Goal: Task Accomplishment & Management: Manage account settings

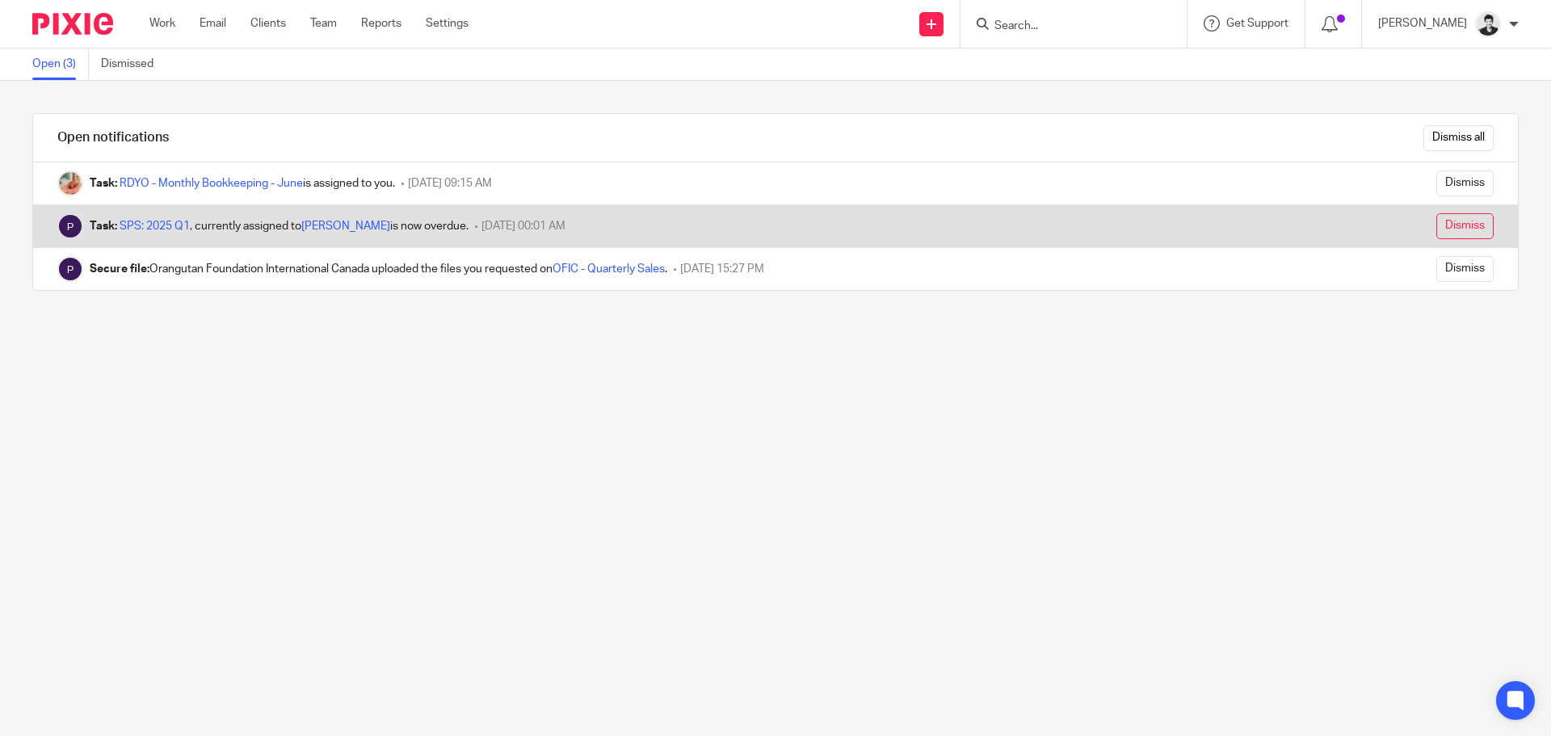
click at [1436, 228] on input "Dismiss" at bounding box center [1464, 226] width 57 height 26
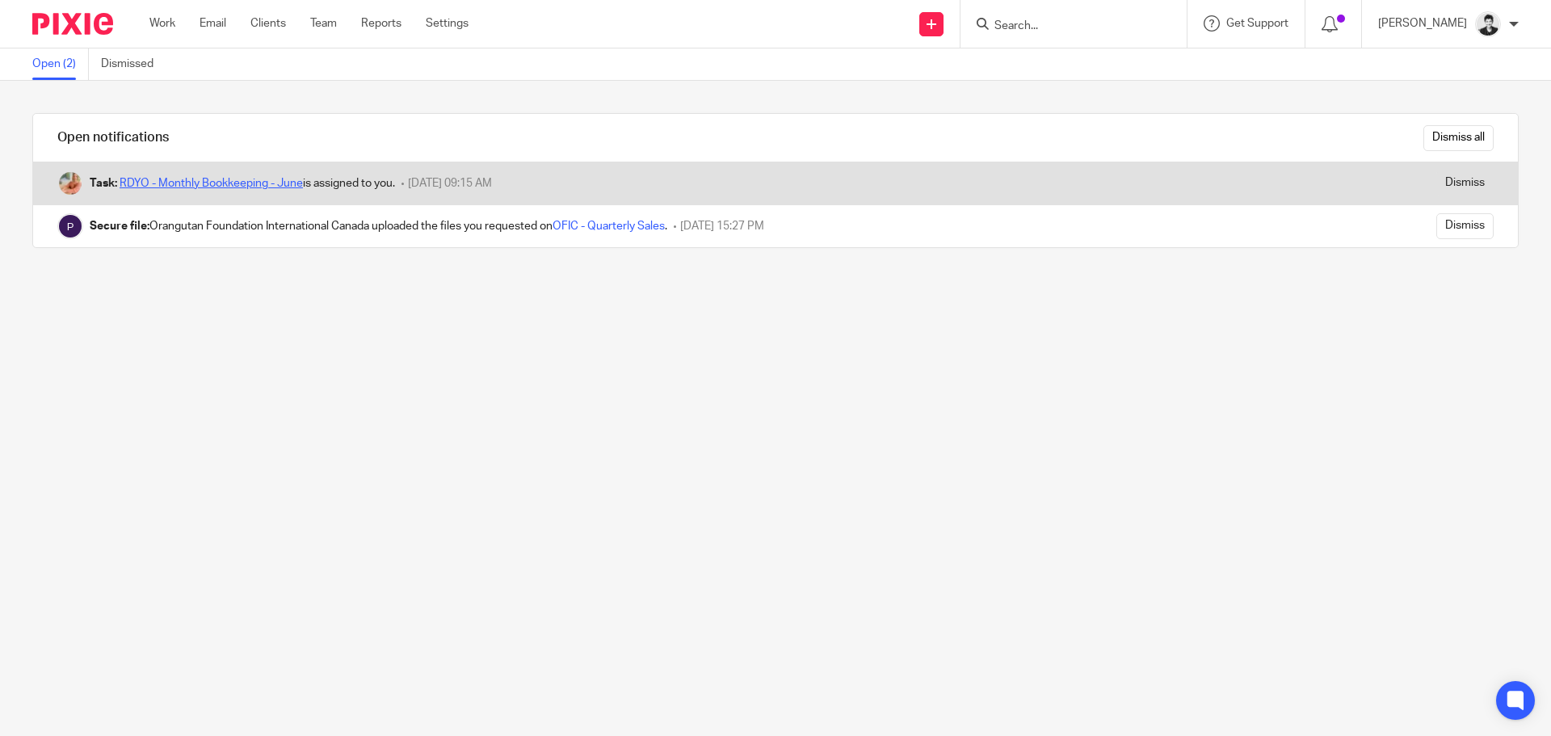
click at [241, 179] on link "RDYO - Monthly Bookkeeping - June" at bounding box center [211, 183] width 183 height 11
click at [1447, 187] on input "Dismiss" at bounding box center [1464, 183] width 57 height 26
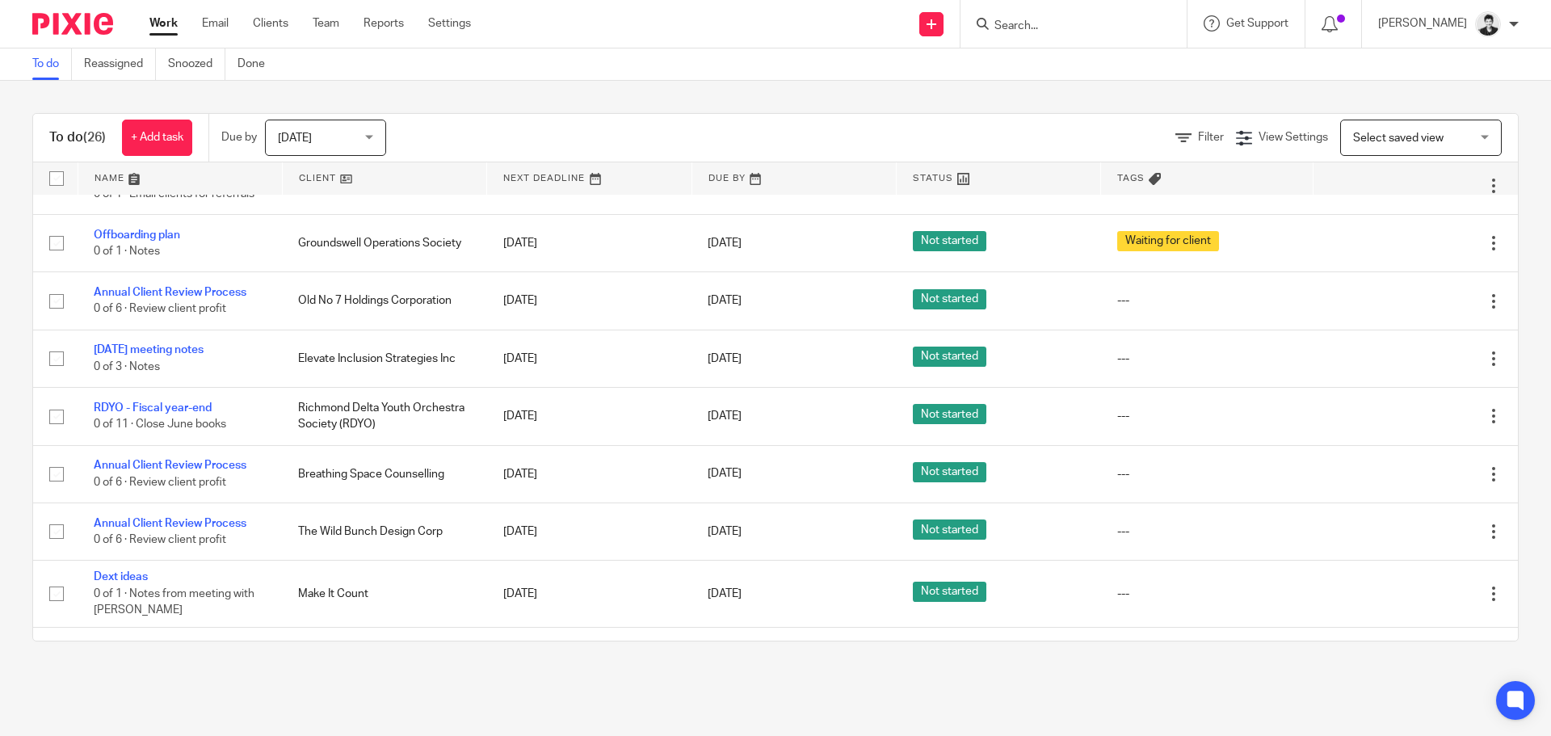
scroll to position [534, 0]
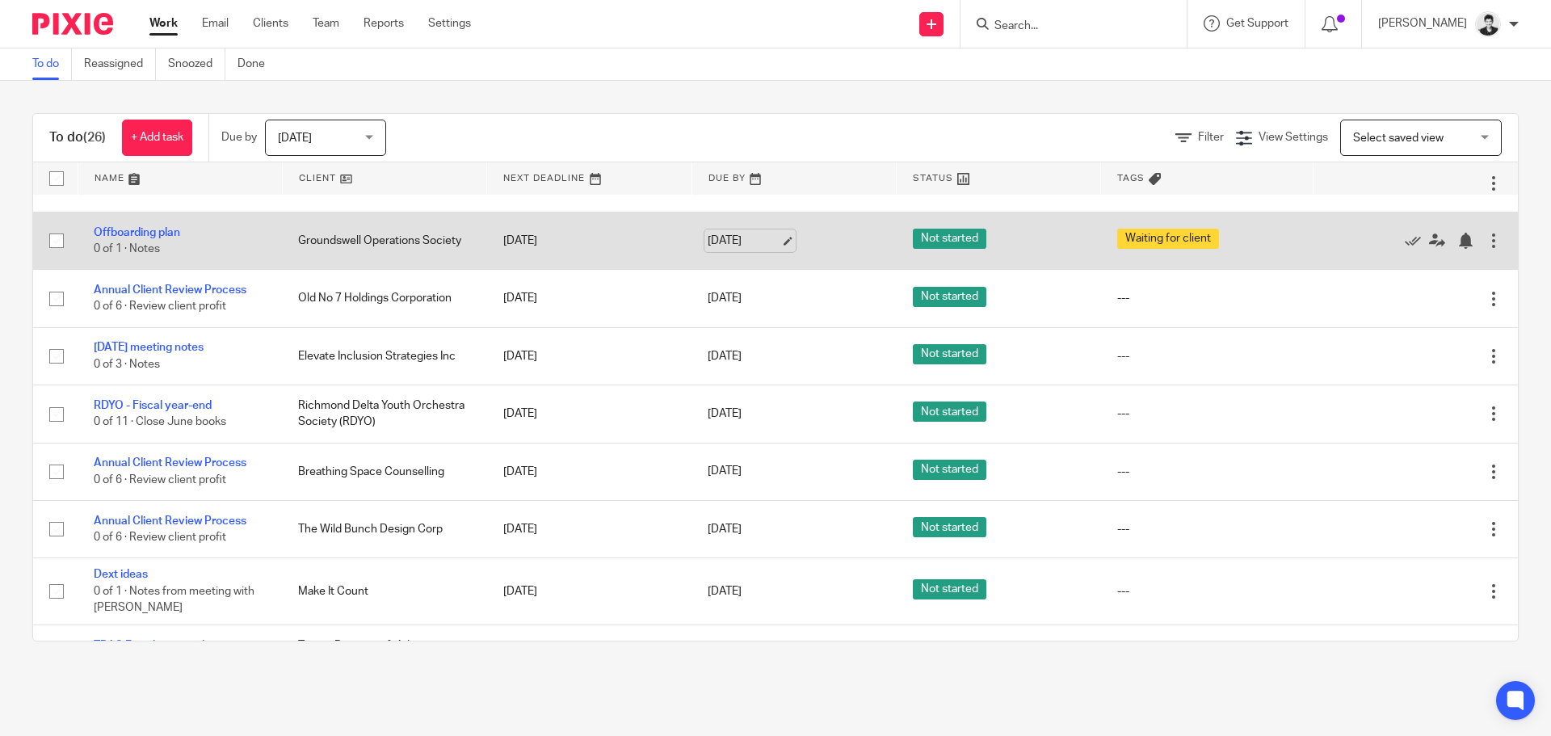
click at [720, 242] on link "[DATE]" at bounding box center [744, 241] width 73 height 17
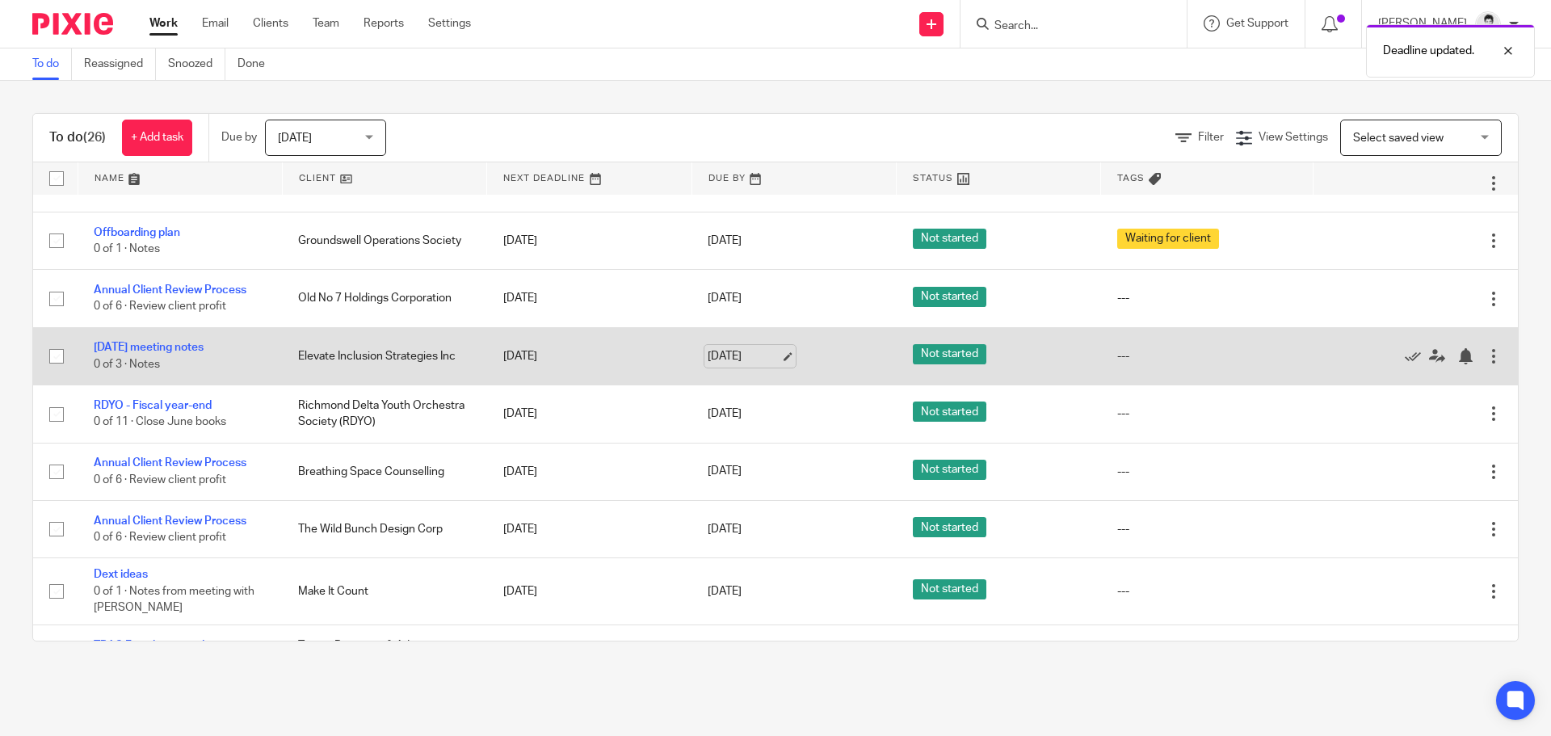
click at [766, 365] on link "[DATE]" at bounding box center [744, 356] width 73 height 17
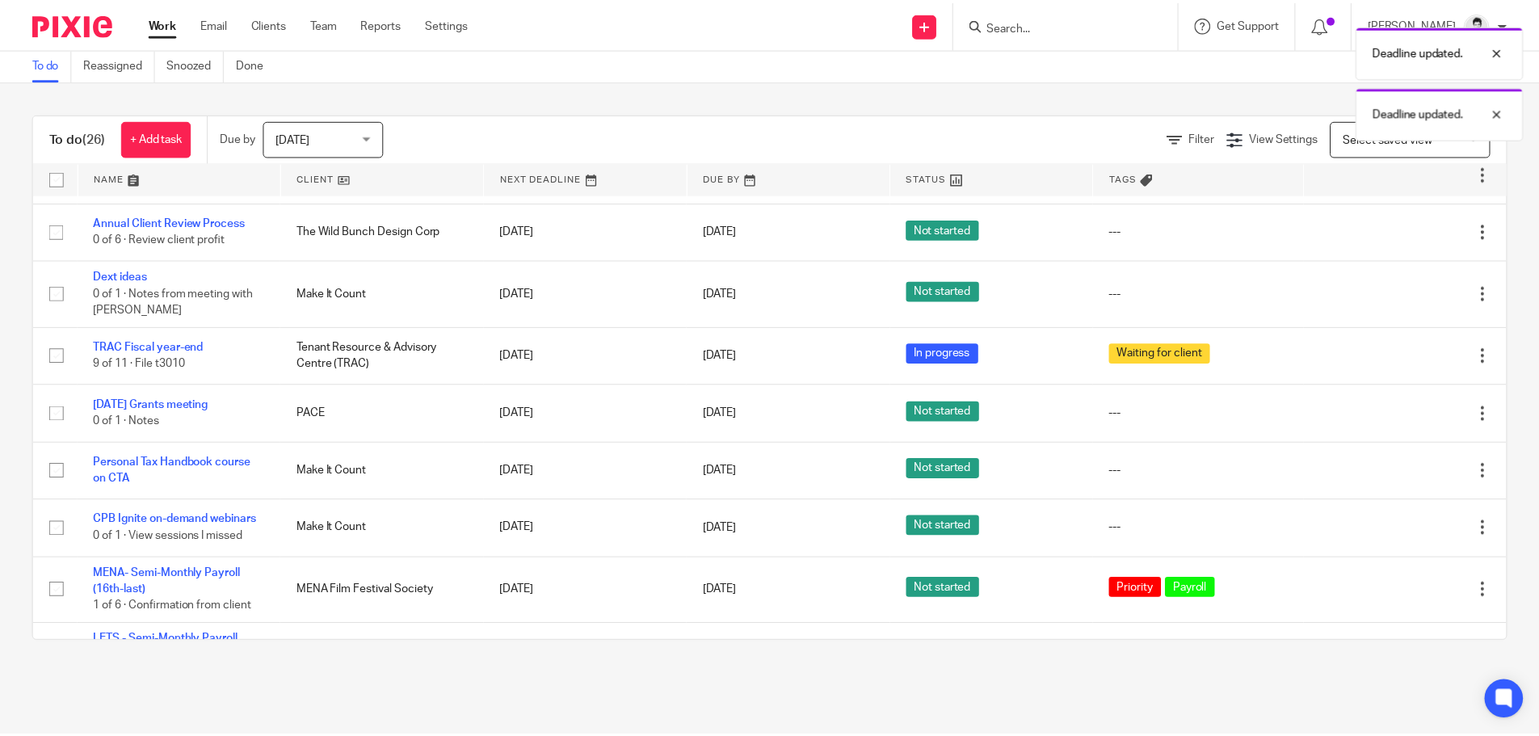
scroll to position [840, 0]
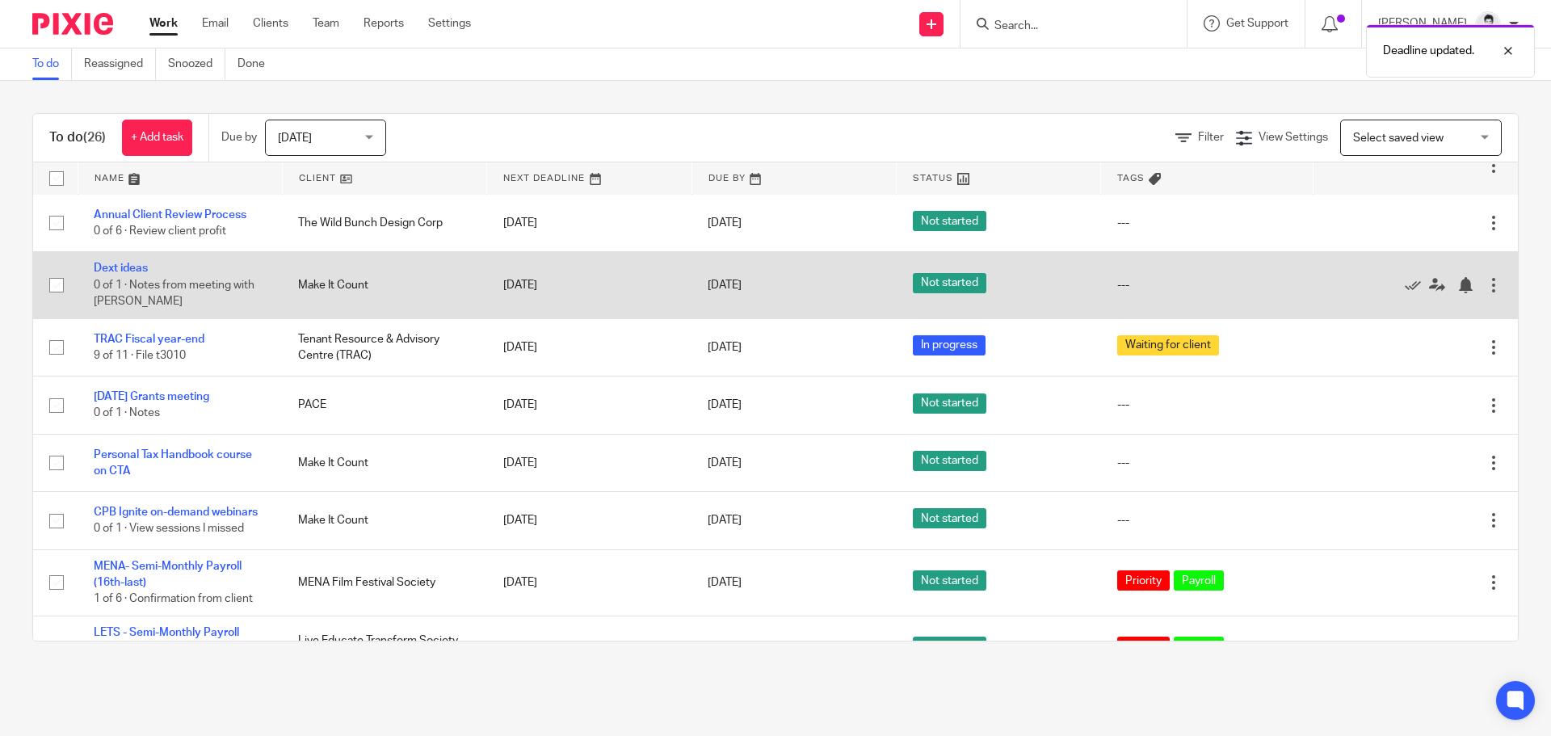
click at [752, 294] on td "[DATE]" at bounding box center [793, 285] width 204 height 66
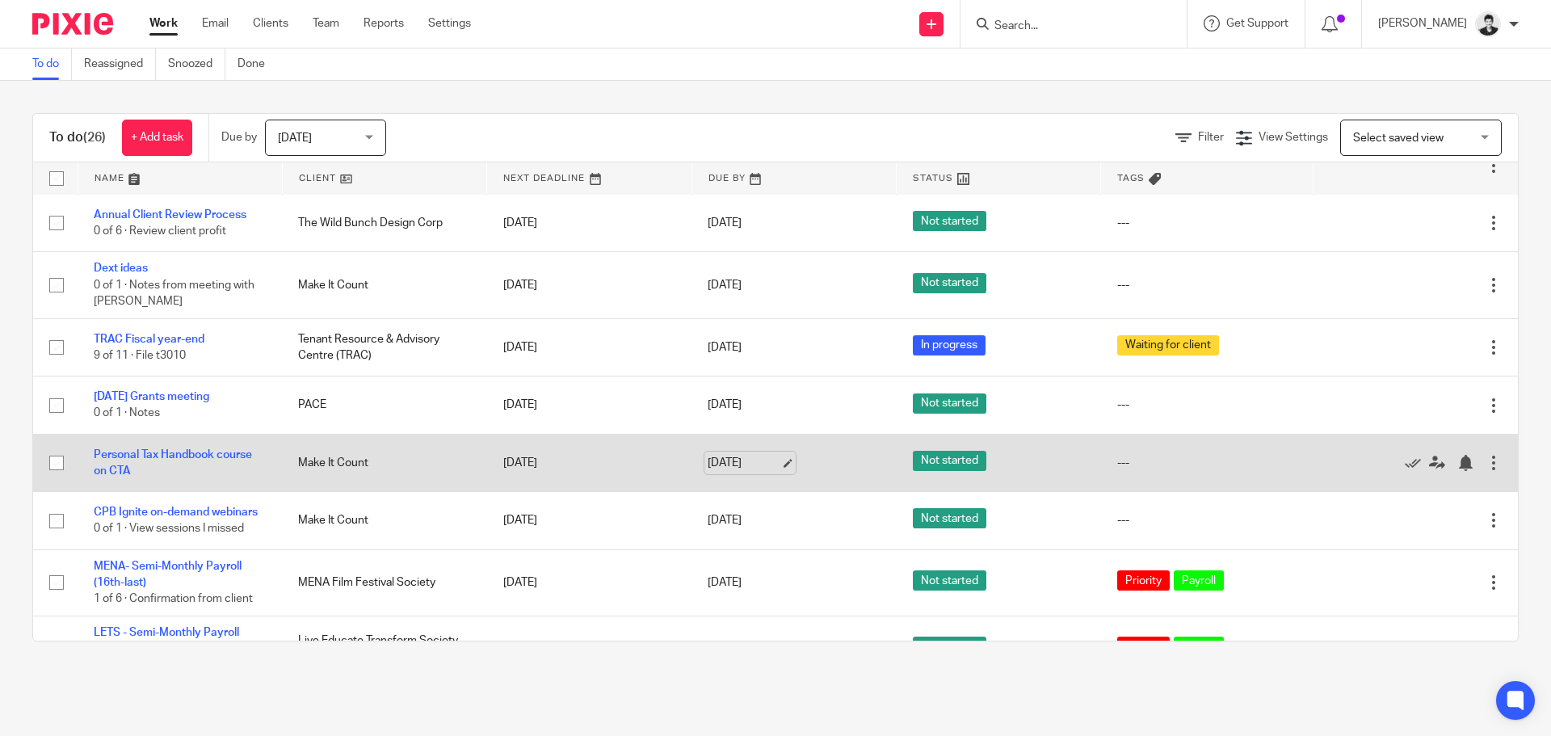
click at [749, 462] on link "[DATE]" at bounding box center [744, 463] width 73 height 17
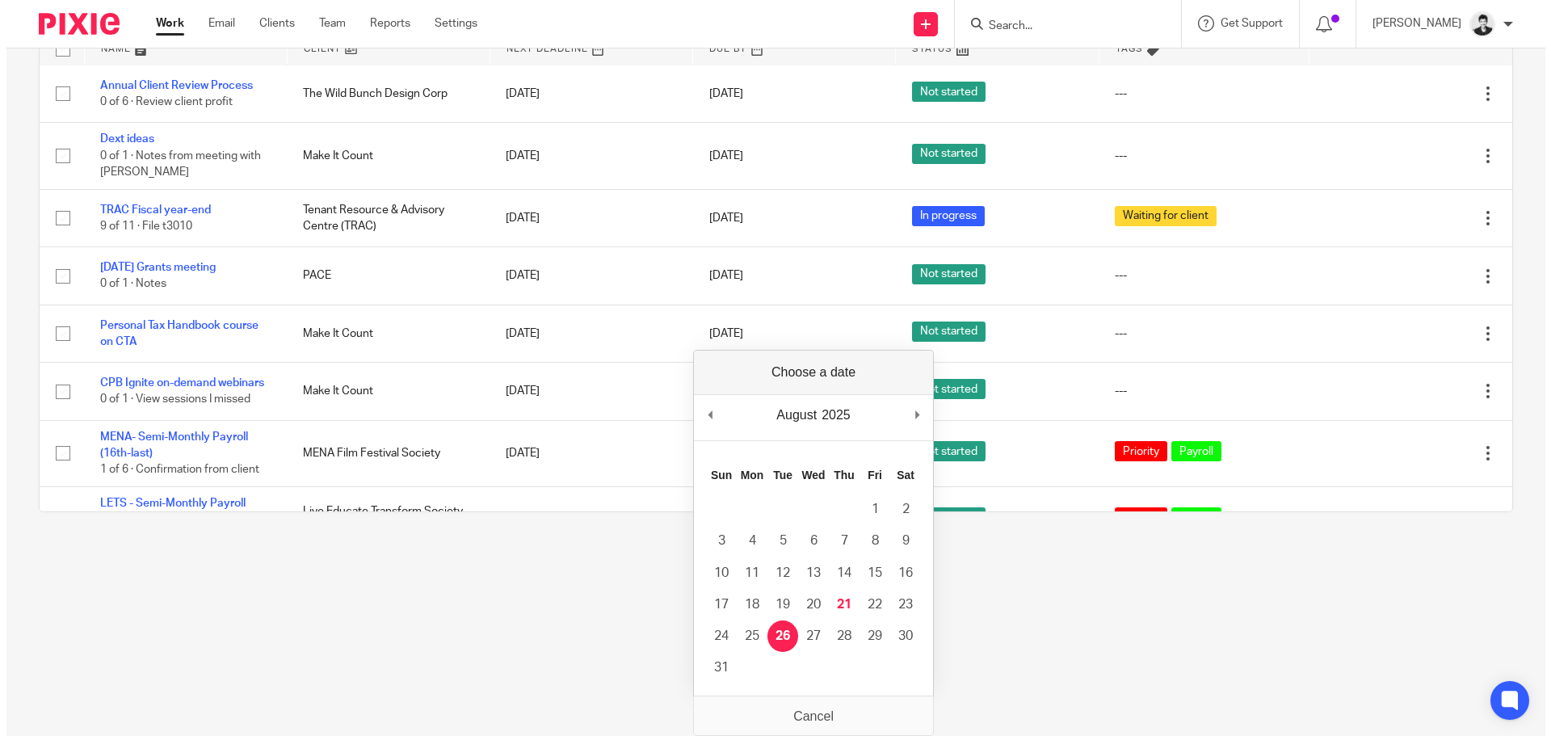
scroll to position [0, 0]
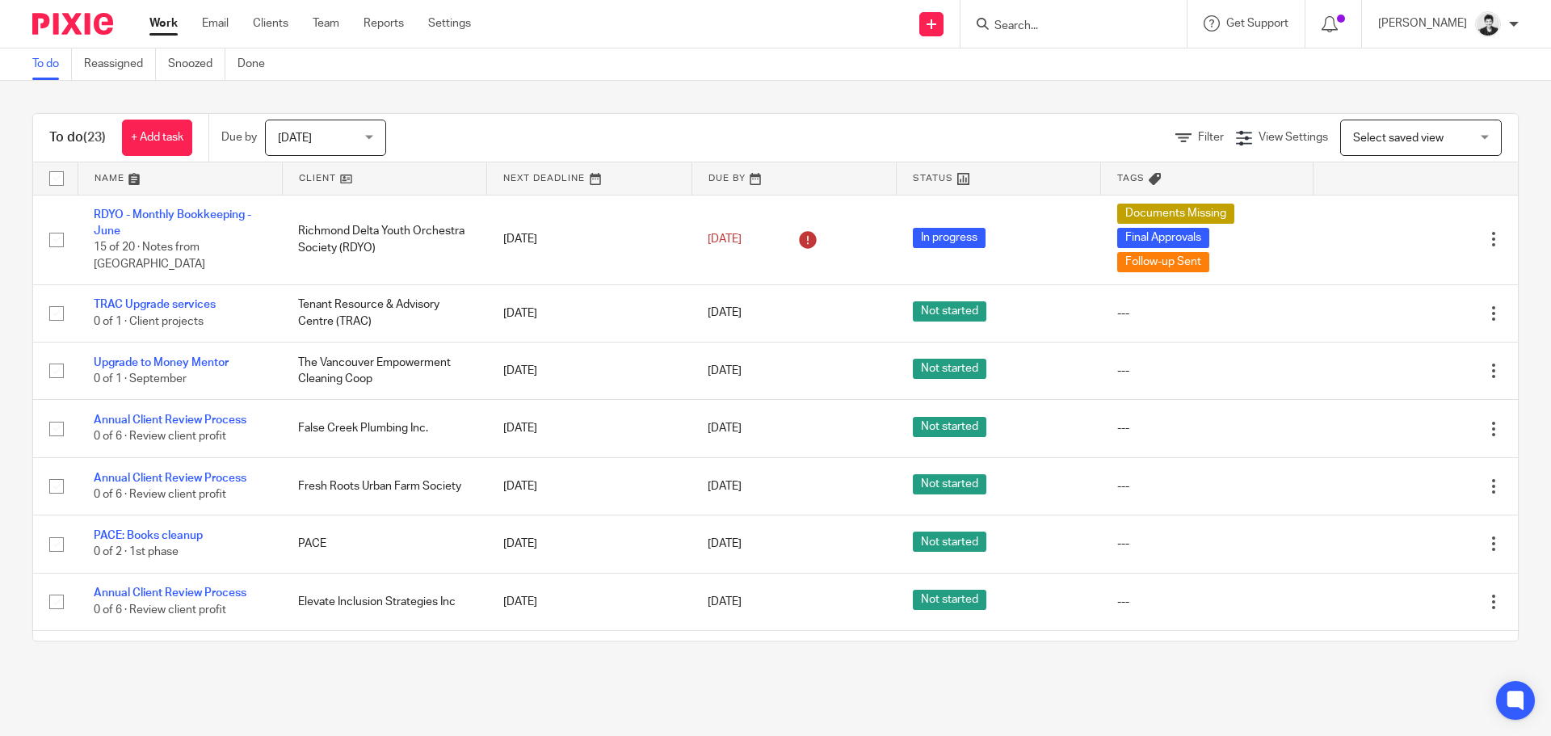
click at [1421, 135] on span "Select saved view" at bounding box center [1412, 137] width 118 height 34
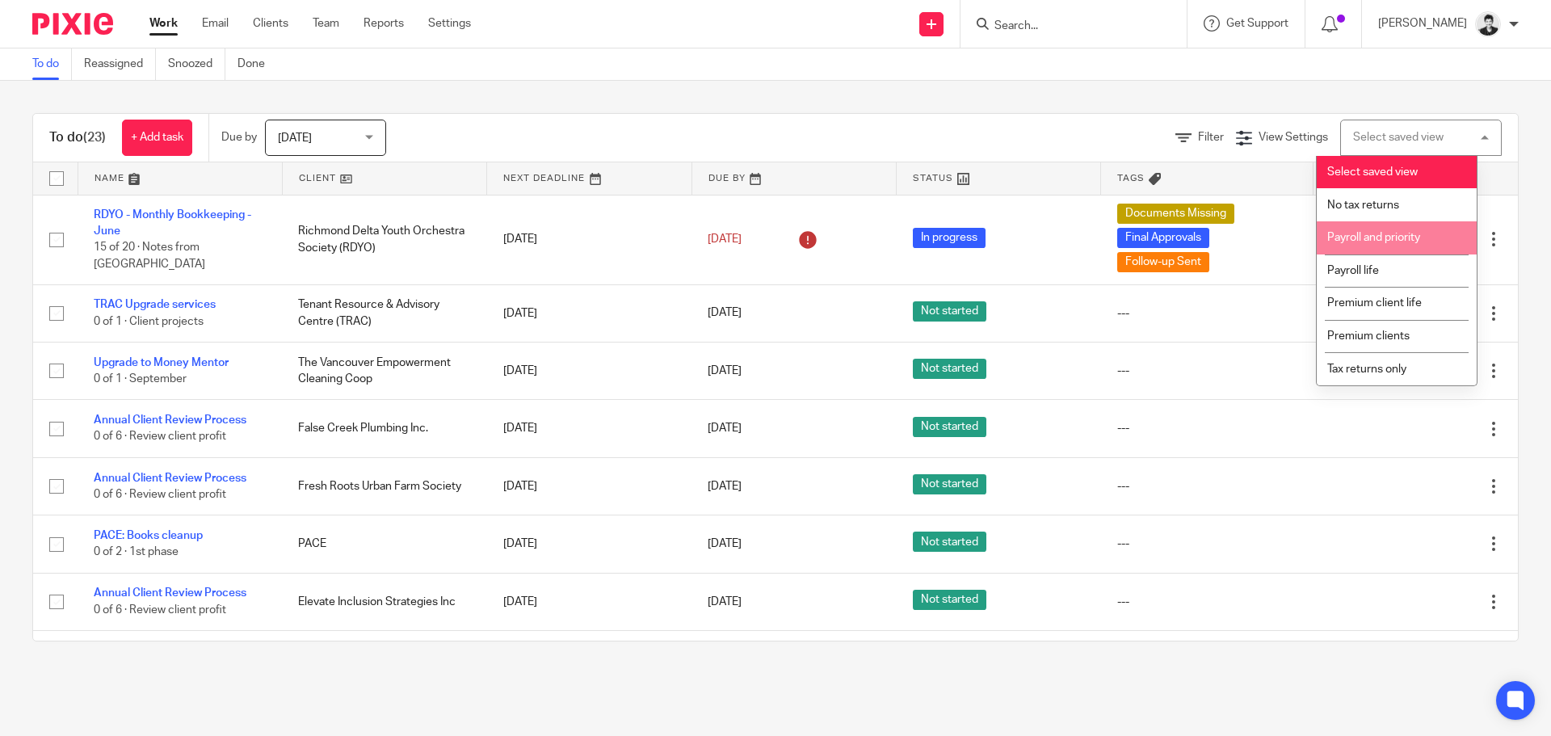
click at [1417, 235] on span "Payroll and priority" at bounding box center [1373, 237] width 93 height 11
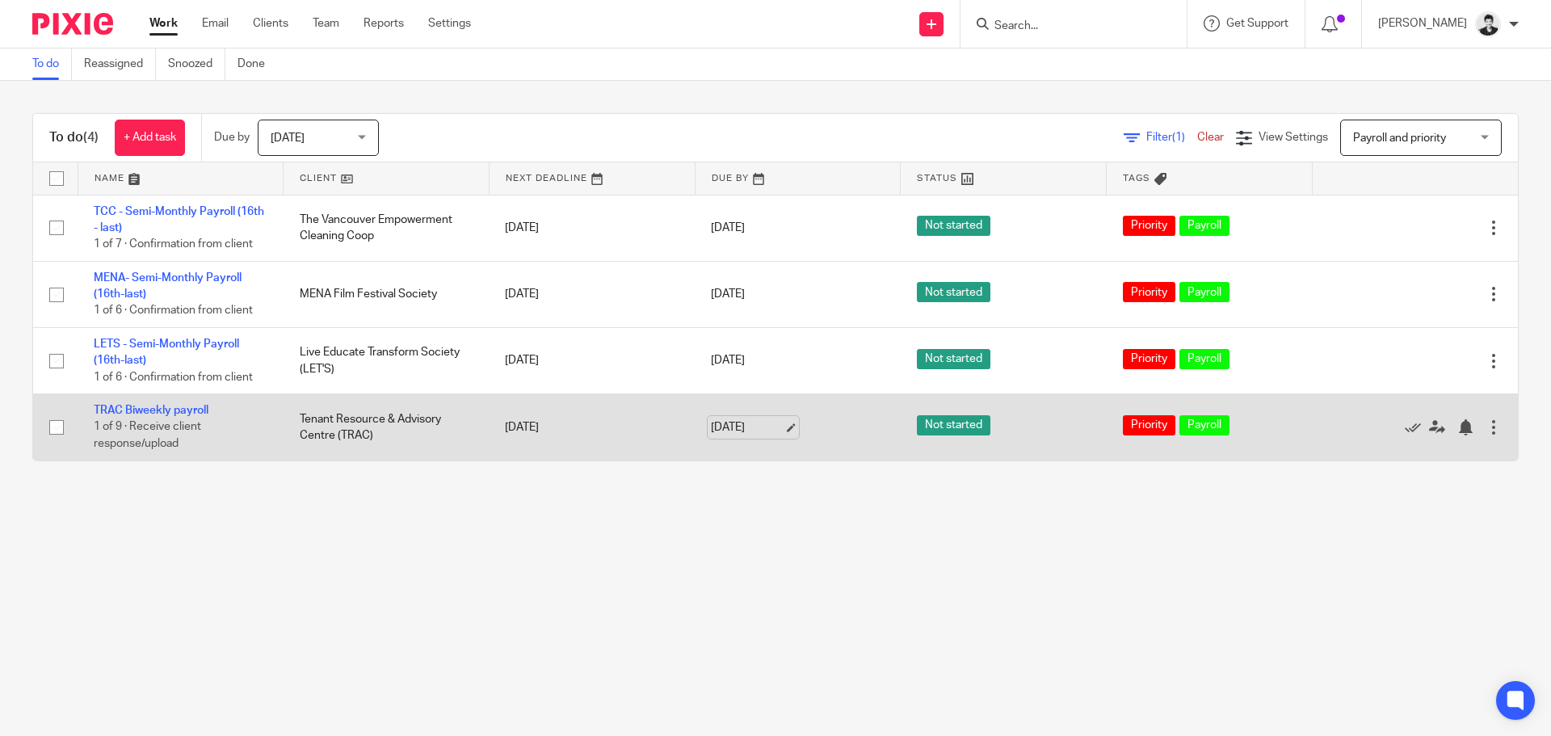
click at [741, 435] on link "[DATE]" at bounding box center [747, 427] width 73 height 17
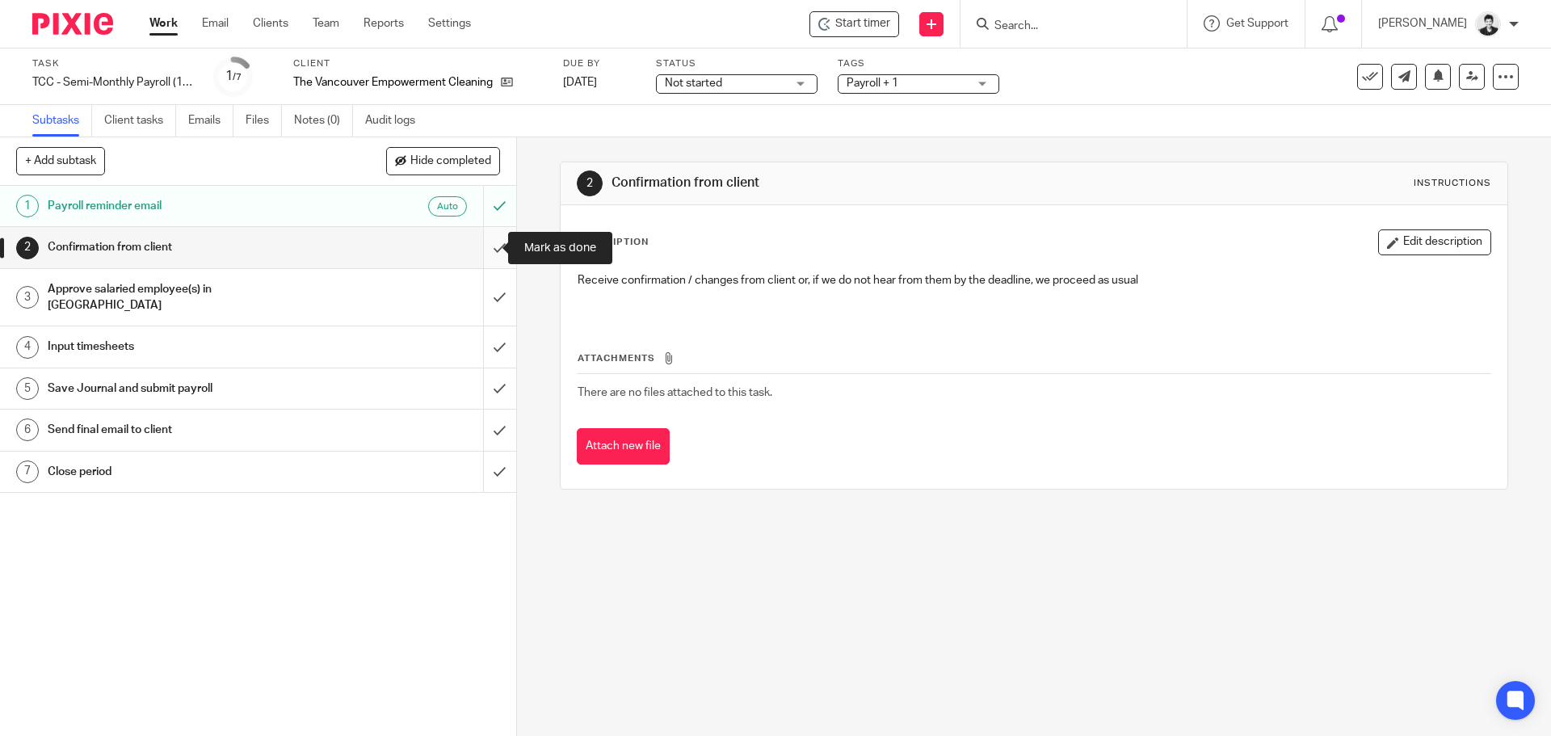
click at [479, 252] on input "submit" at bounding box center [258, 247] width 516 height 40
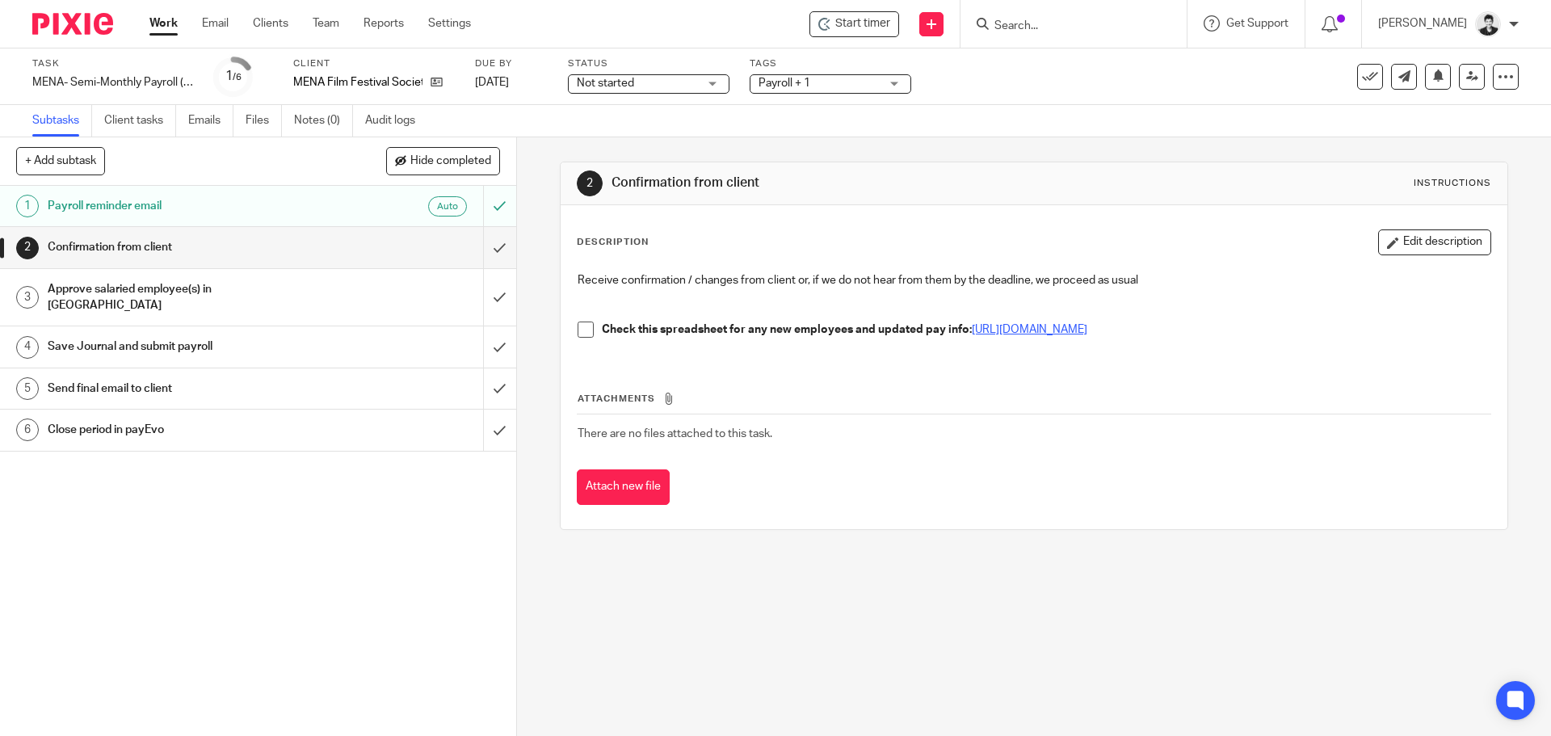
click at [1058, 327] on link "https://docs.google.com/spreadsheets/d/18YlwhCG-xadsY4QFzC2Fmy2MEsHbBIaO54IEzug…" at bounding box center [1029, 329] width 115 height 11
click at [477, 250] on input "submit" at bounding box center [258, 247] width 516 height 40
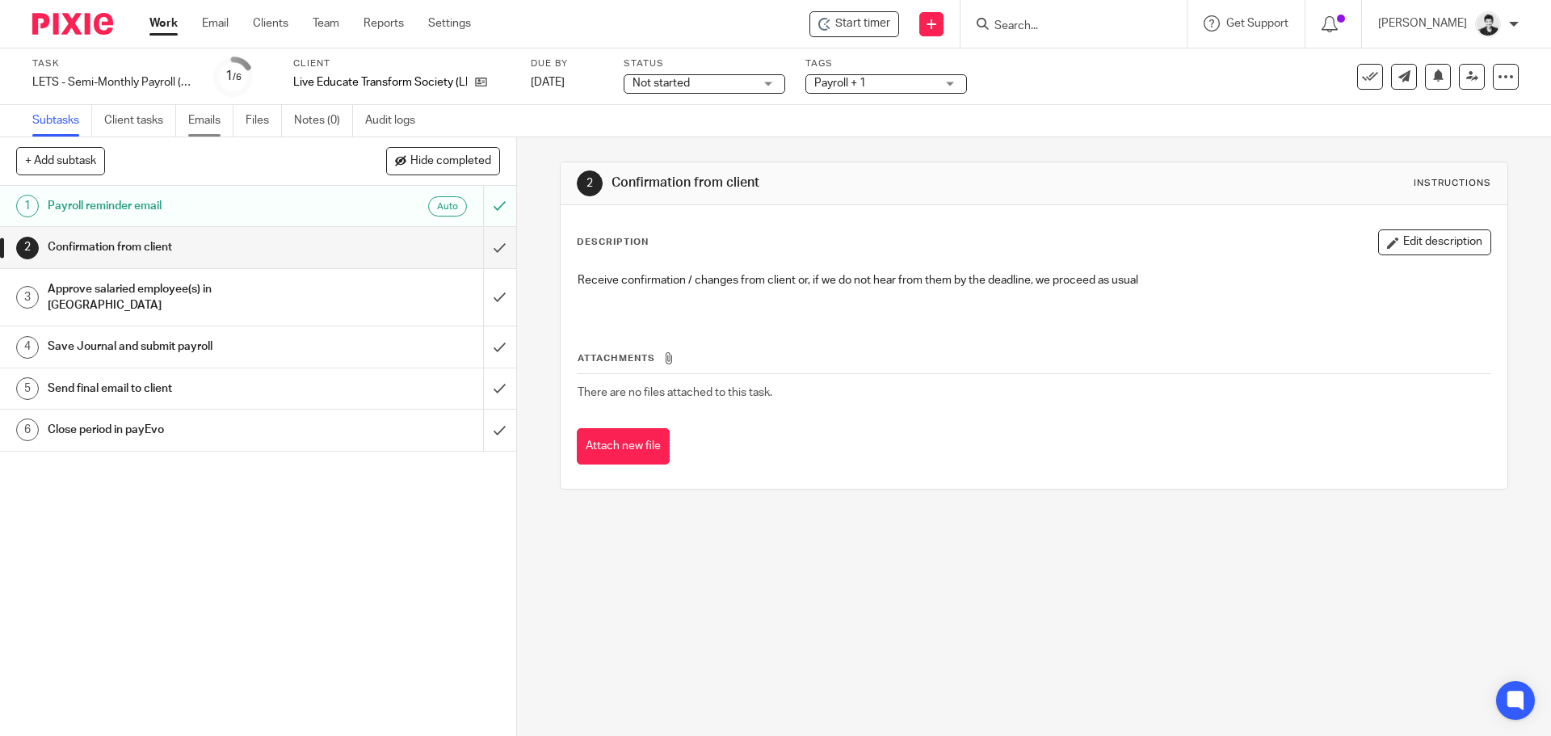
click at [208, 132] on link "Emails" at bounding box center [210, 120] width 45 height 31
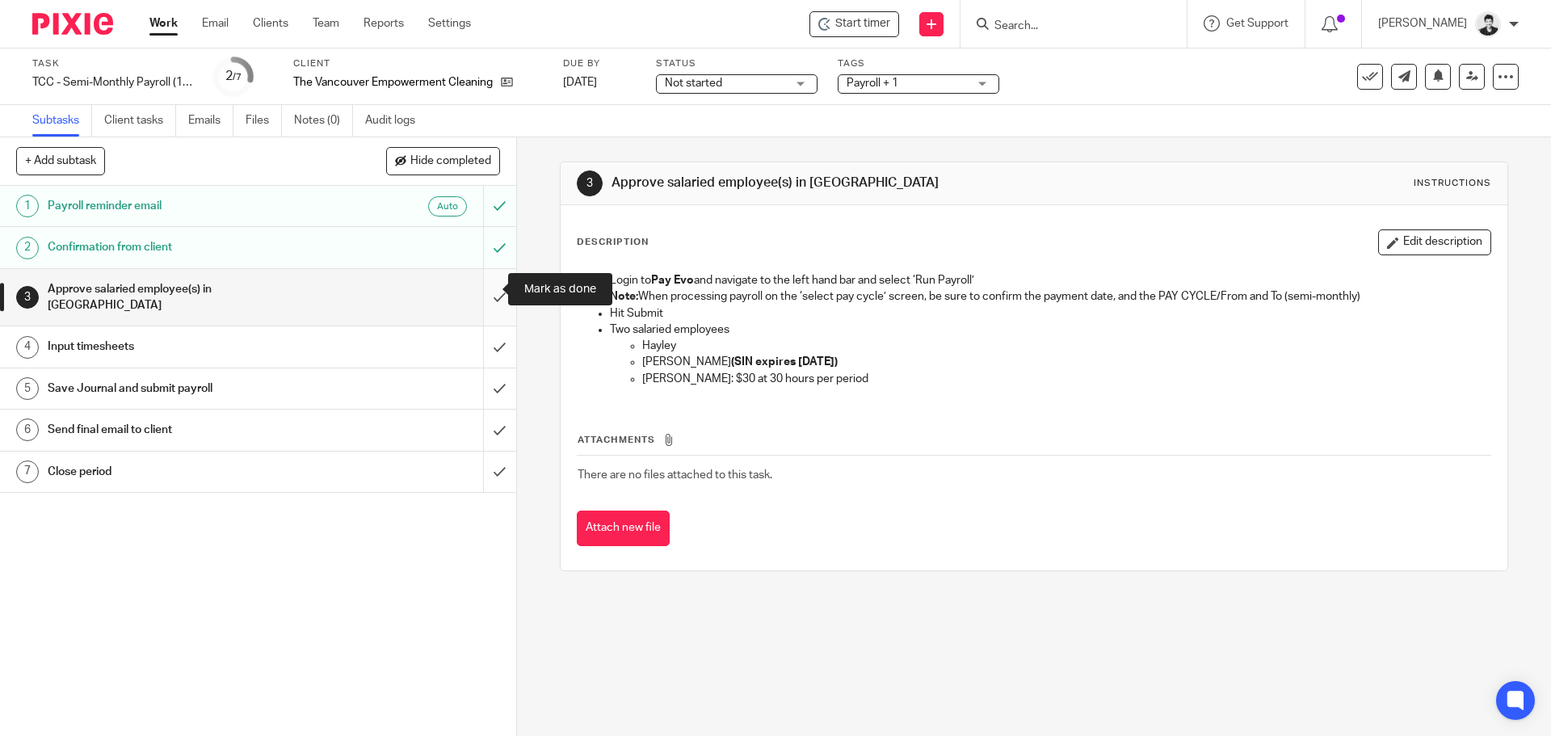
click at [481, 285] on input "submit" at bounding box center [258, 297] width 516 height 57
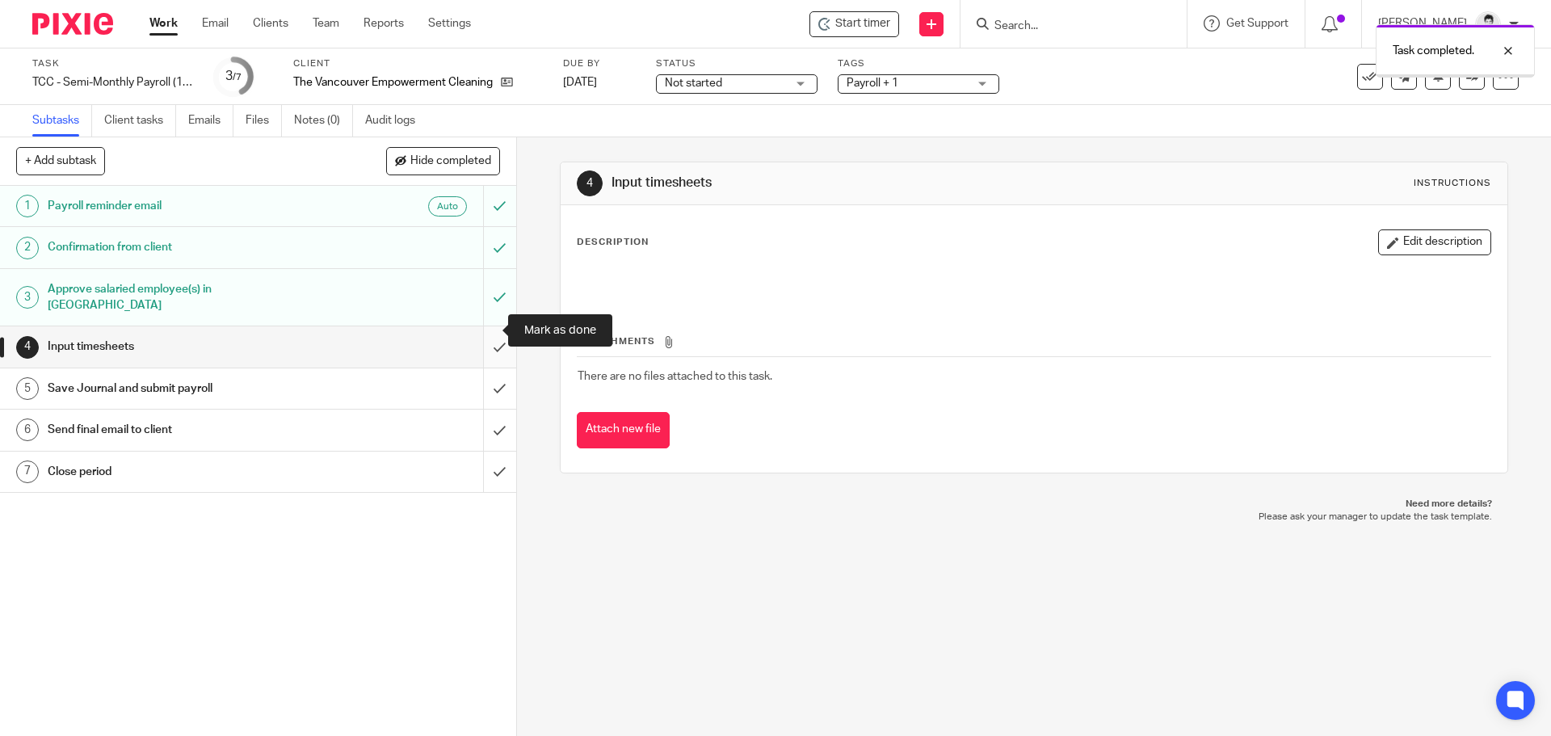
click at [484, 331] on input "submit" at bounding box center [258, 346] width 516 height 40
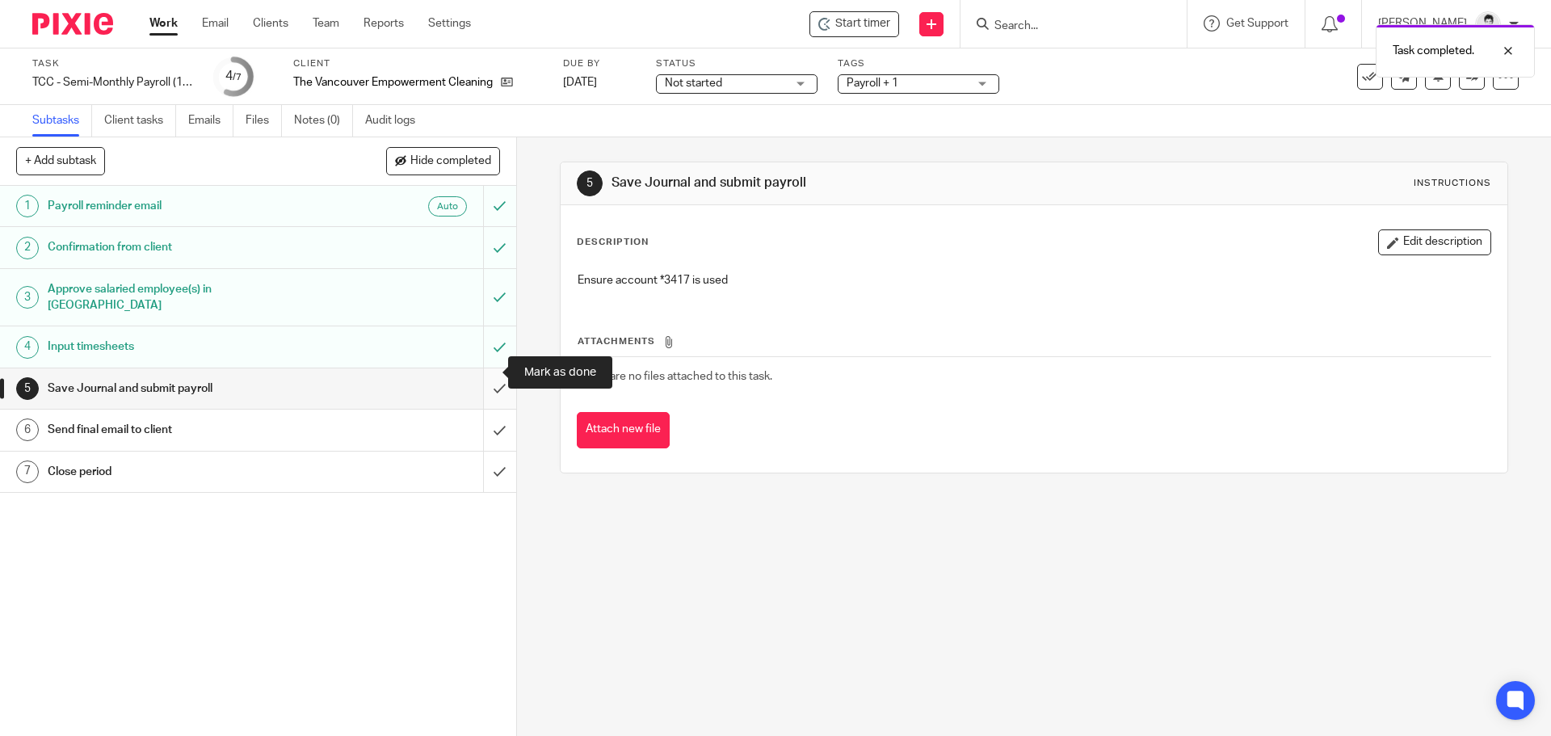
click at [498, 372] on input "submit" at bounding box center [258, 388] width 516 height 40
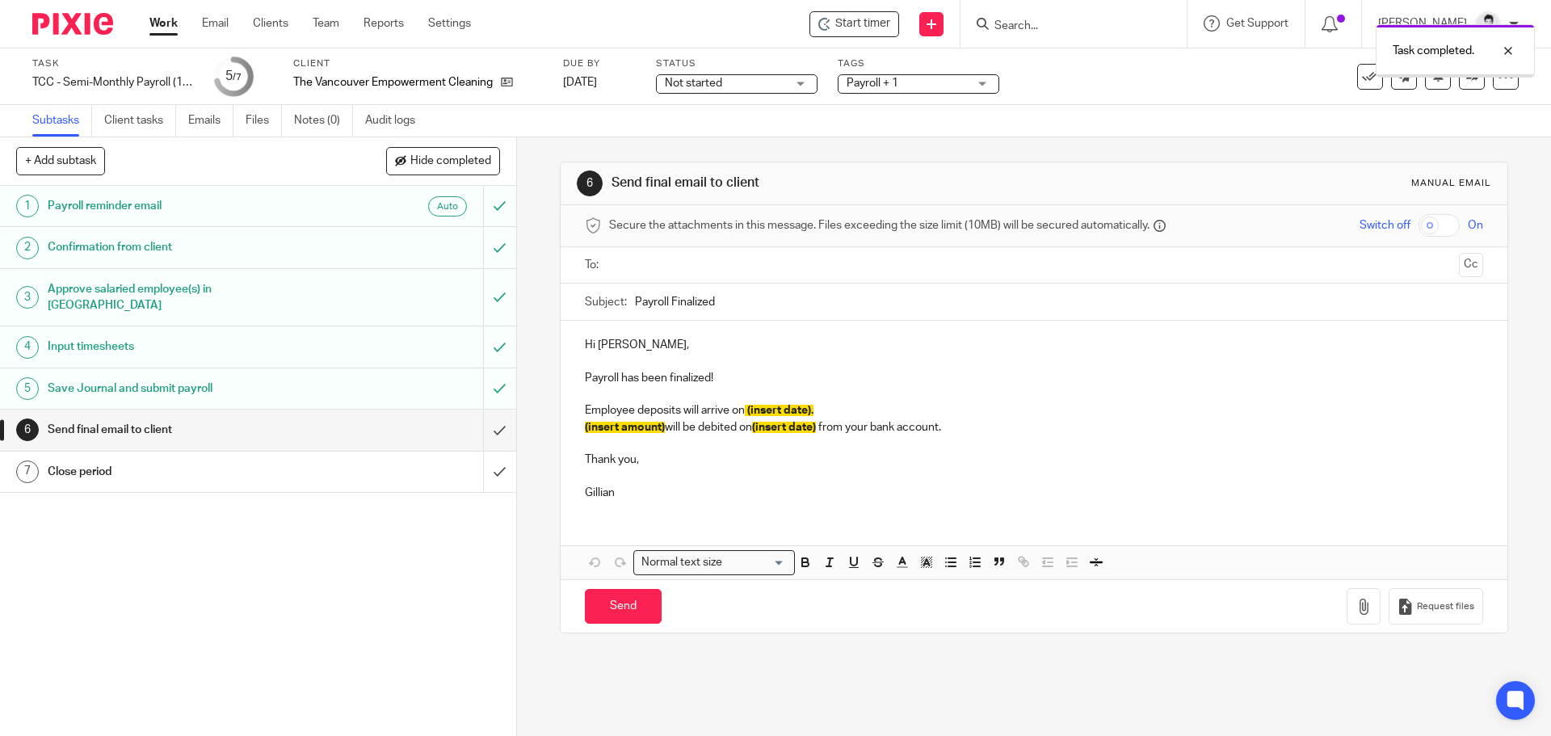
click at [675, 271] on input "text" at bounding box center [1033, 265] width 837 height 19
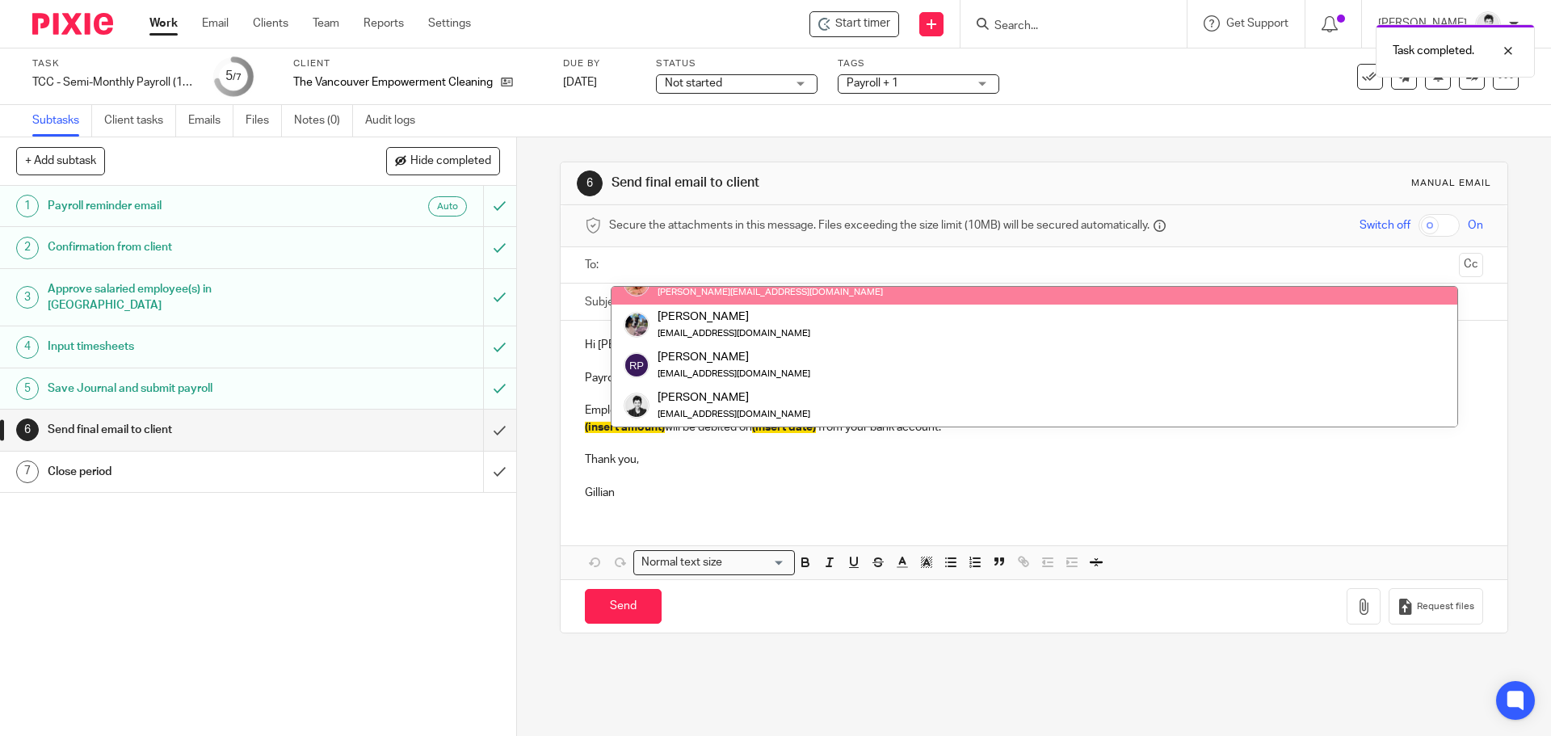
scroll to position [162, 0]
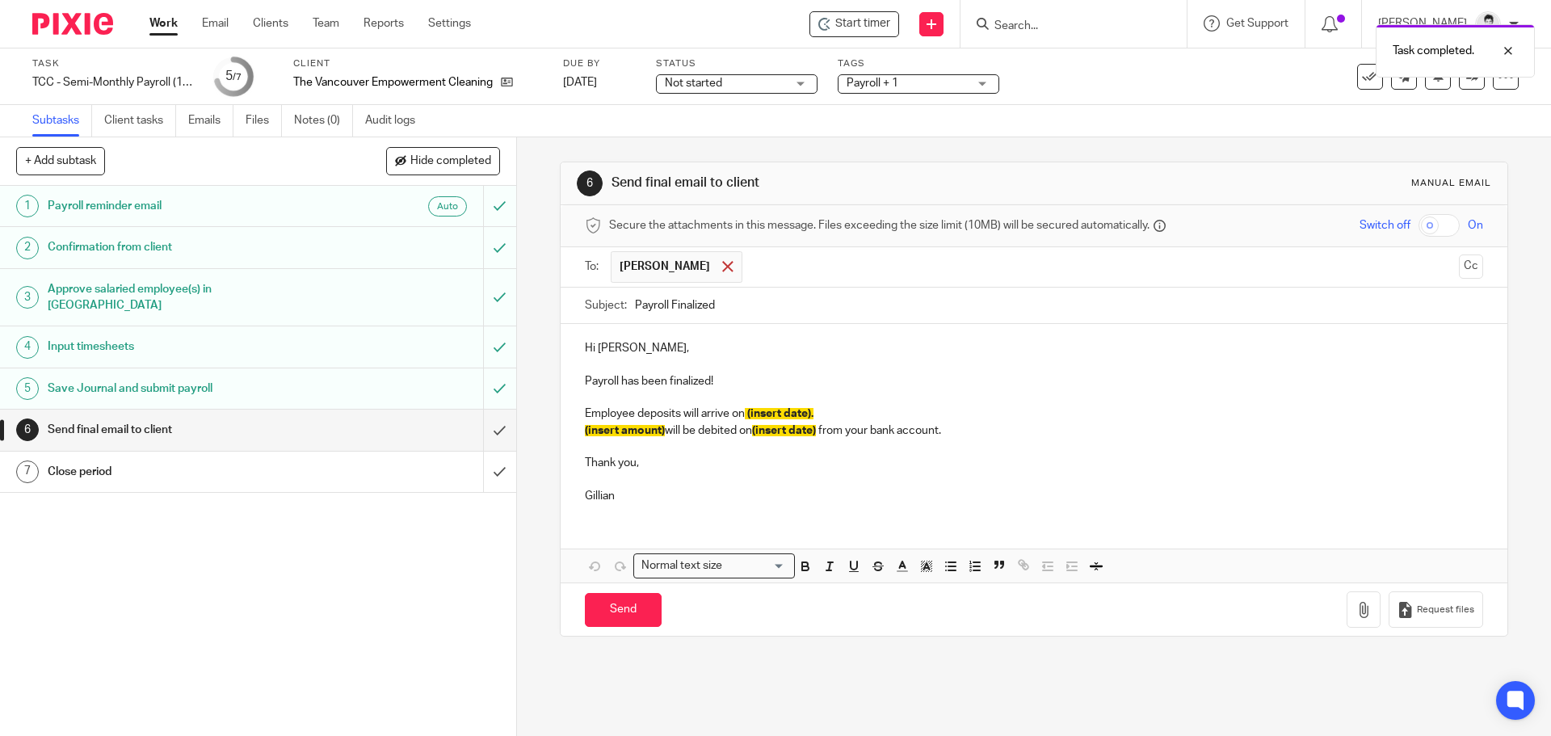
click at [722, 266] on span at bounding box center [727, 266] width 10 height 10
click at [703, 264] on input "text" at bounding box center [1033, 265] width 837 height 19
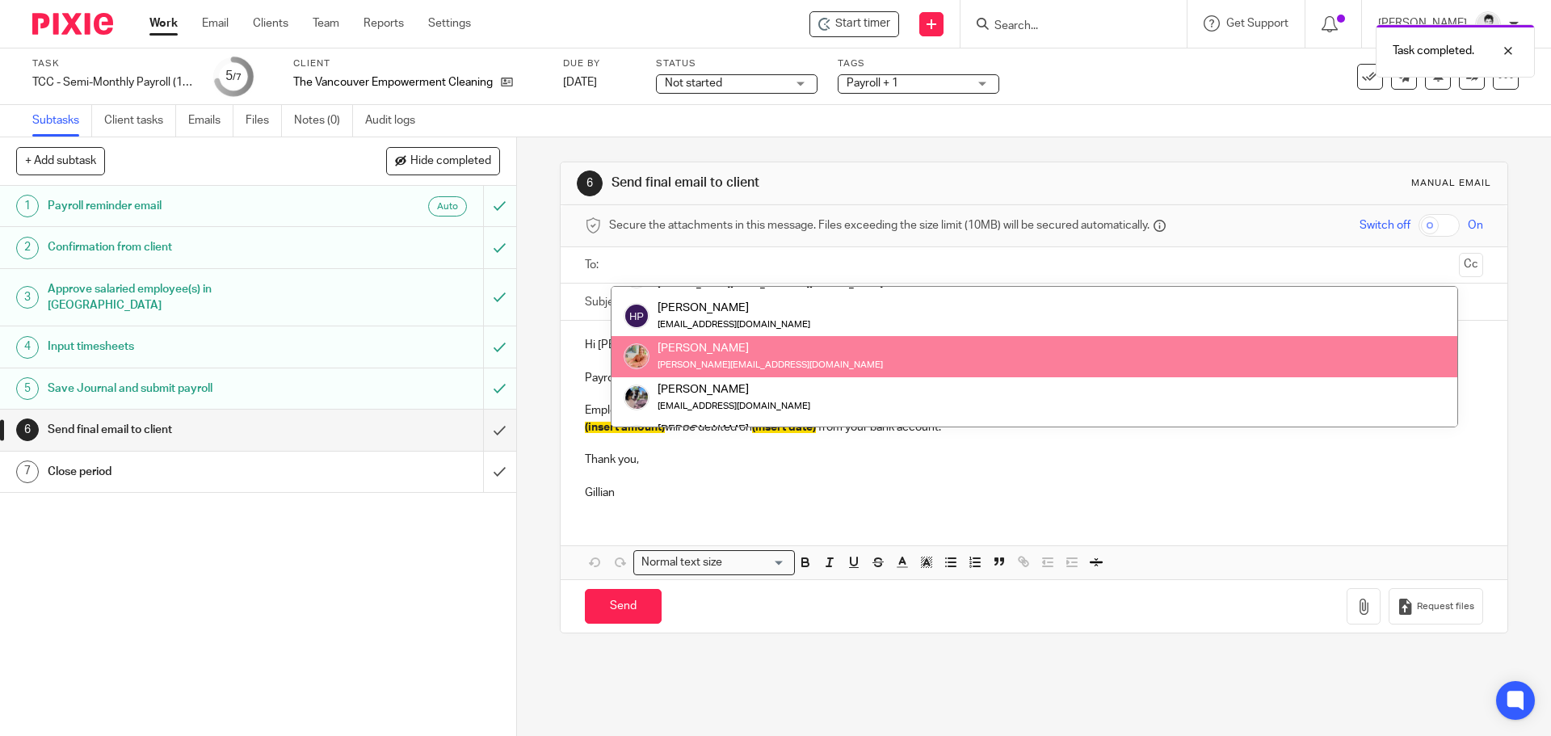
scroll to position [0, 0]
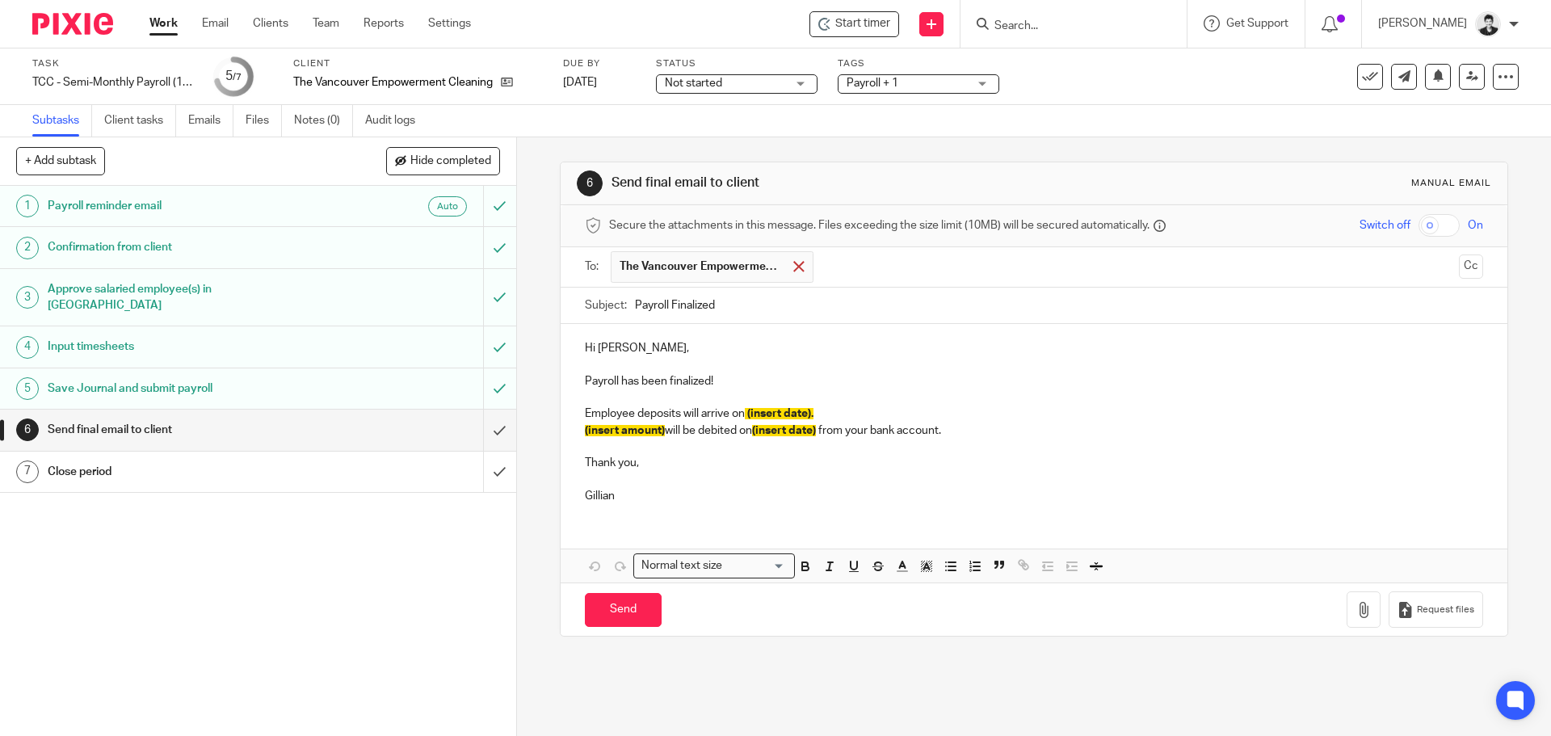
click at [795, 264] on span at bounding box center [798, 266] width 10 height 10
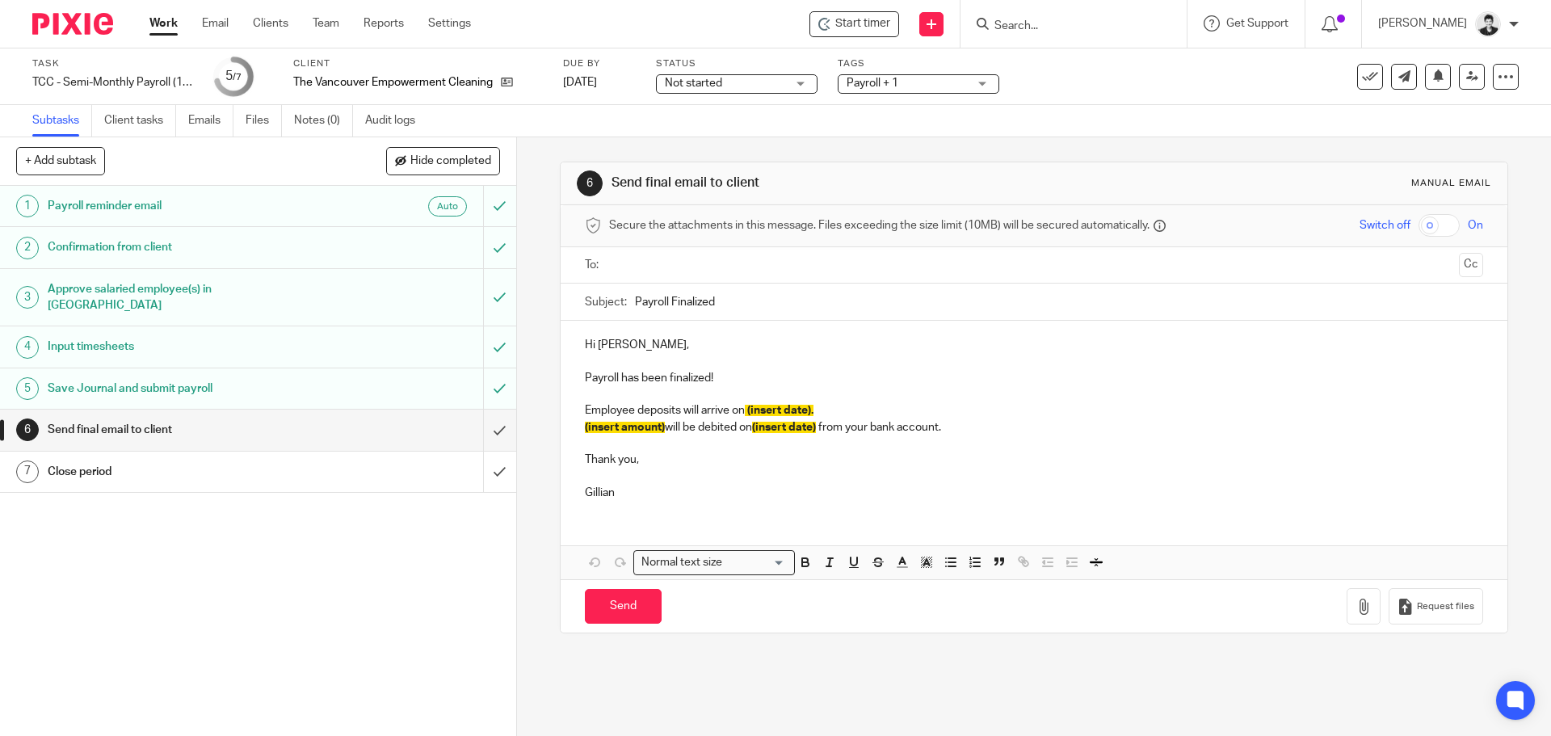
click at [785, 262] on input "text" at bounding box center [1033, 265] width 837 height 19
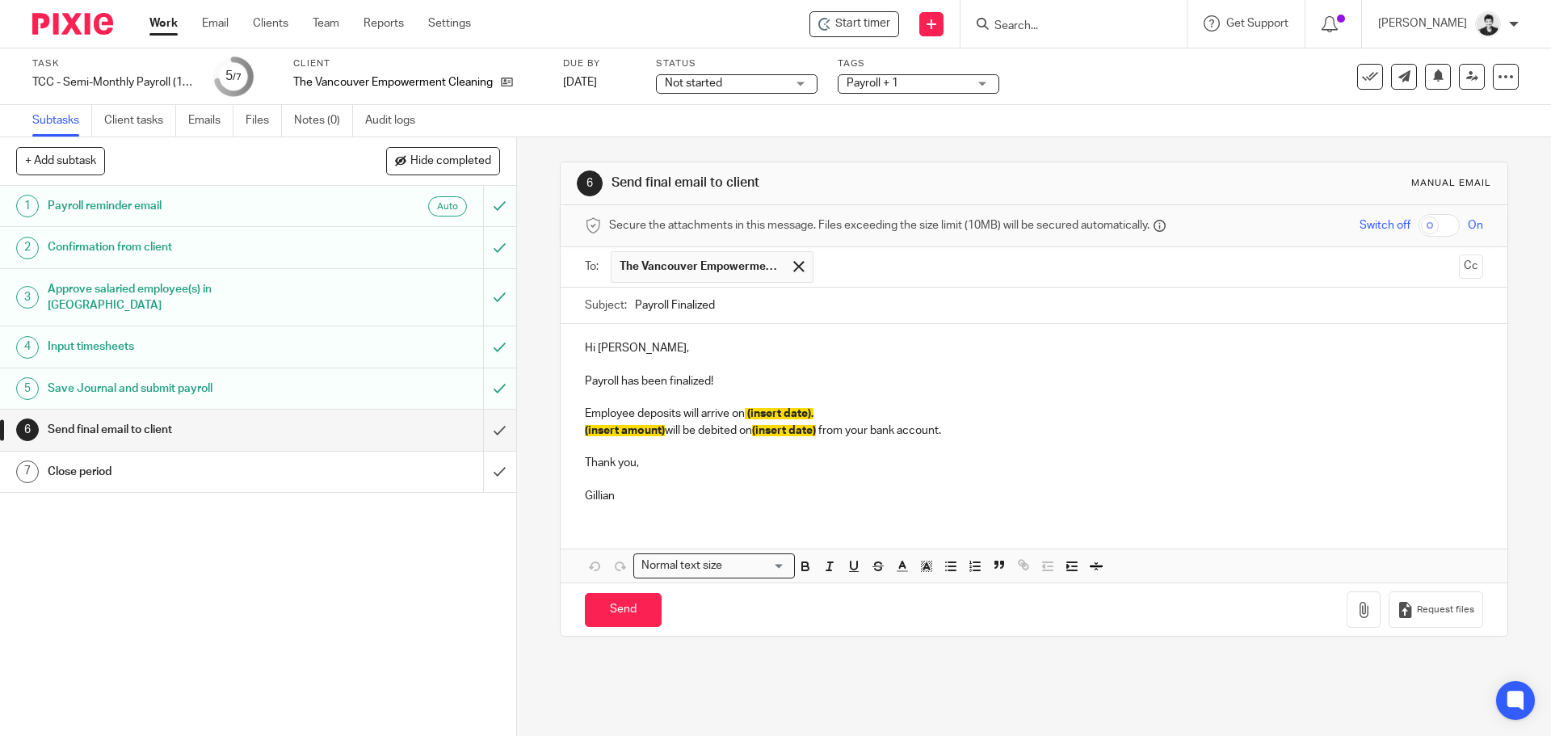
click at [943, 428] on p "(insert amount) will be debited on (insert date) from your bank account." at bounding box center [1033, 430] width 897 height 16
drag, startPoint x: 955, startPoint y: 430, endPoint x: 573, endPoint y: 412, distance: 382.4
click at [573, 412] on div "Hi Hayley, Payroll has been finalized! Employee deposits will arrive on (insert…" at bounding box center [1034, 420] width 946 height 192
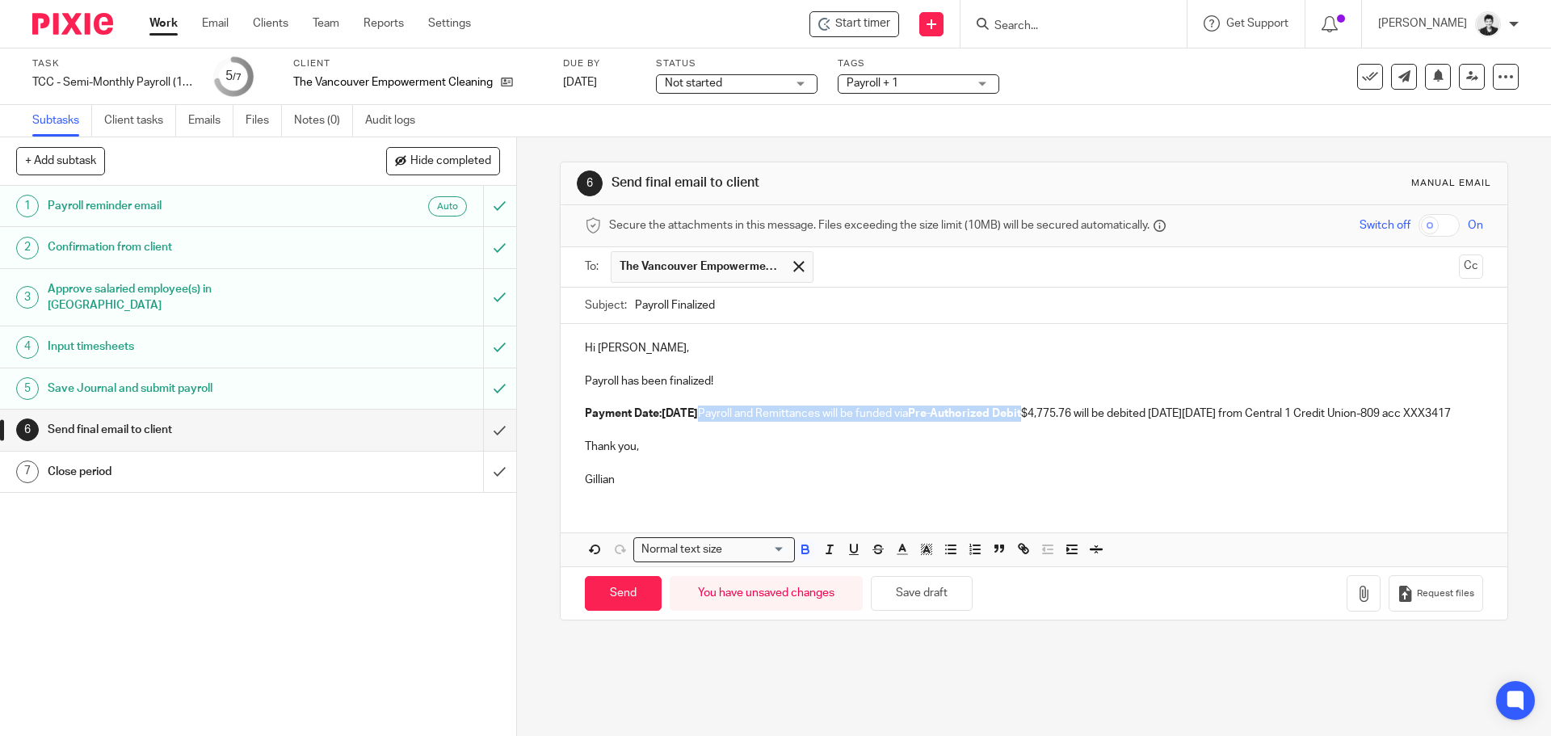
drag, startPoint x: 805, startPoint y: 412, endPoint x: 1102, endPoint y: 419, distance: 297.3
click at [1102, 419] on p "Payment Date:Friday August 29, 2025 Payroll and Remittances will be funded via …" at bounding box center [1033, 413] width 897 height 16
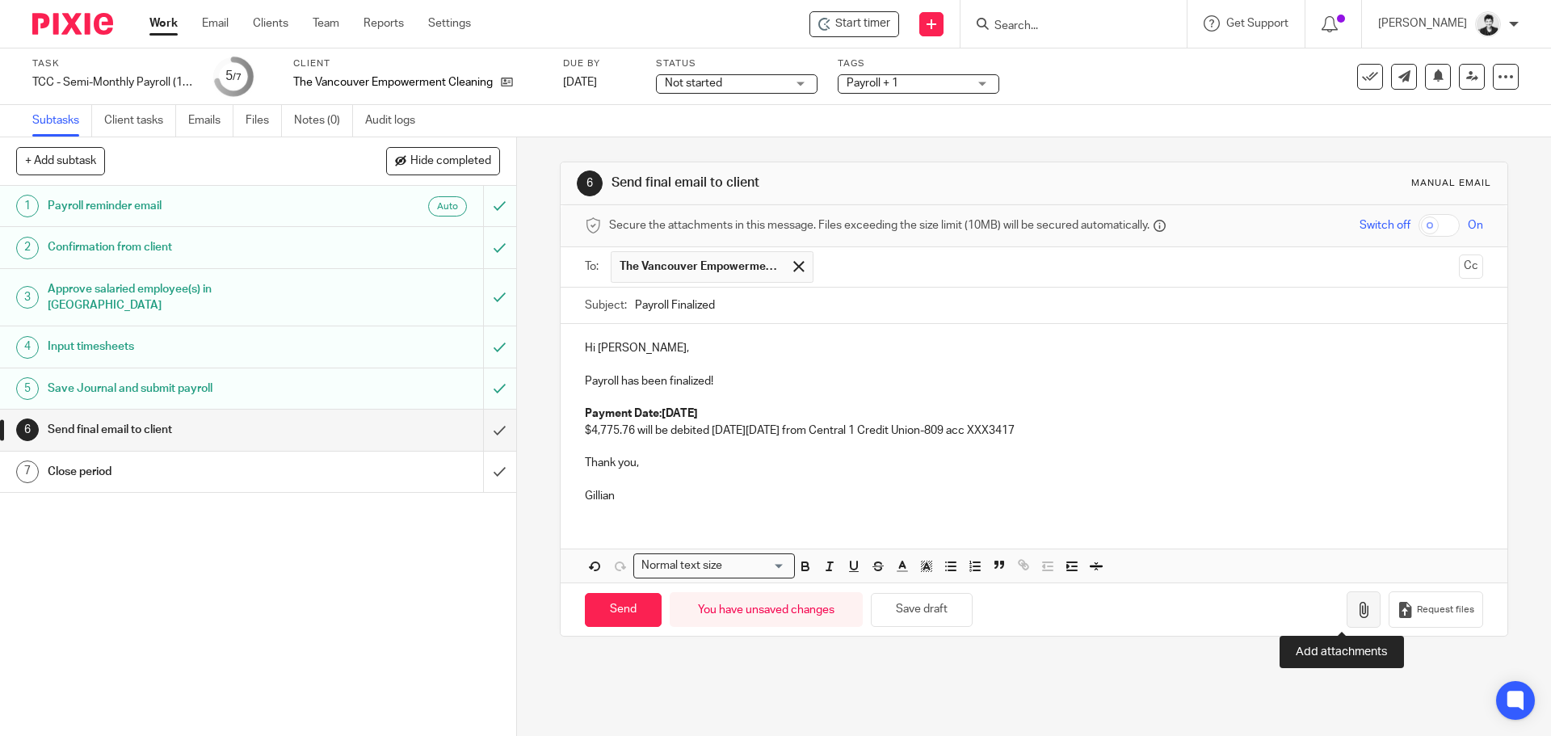
click at [1355, 605] on icon "button" at bounding box center [1363, 610] width 16 height 16
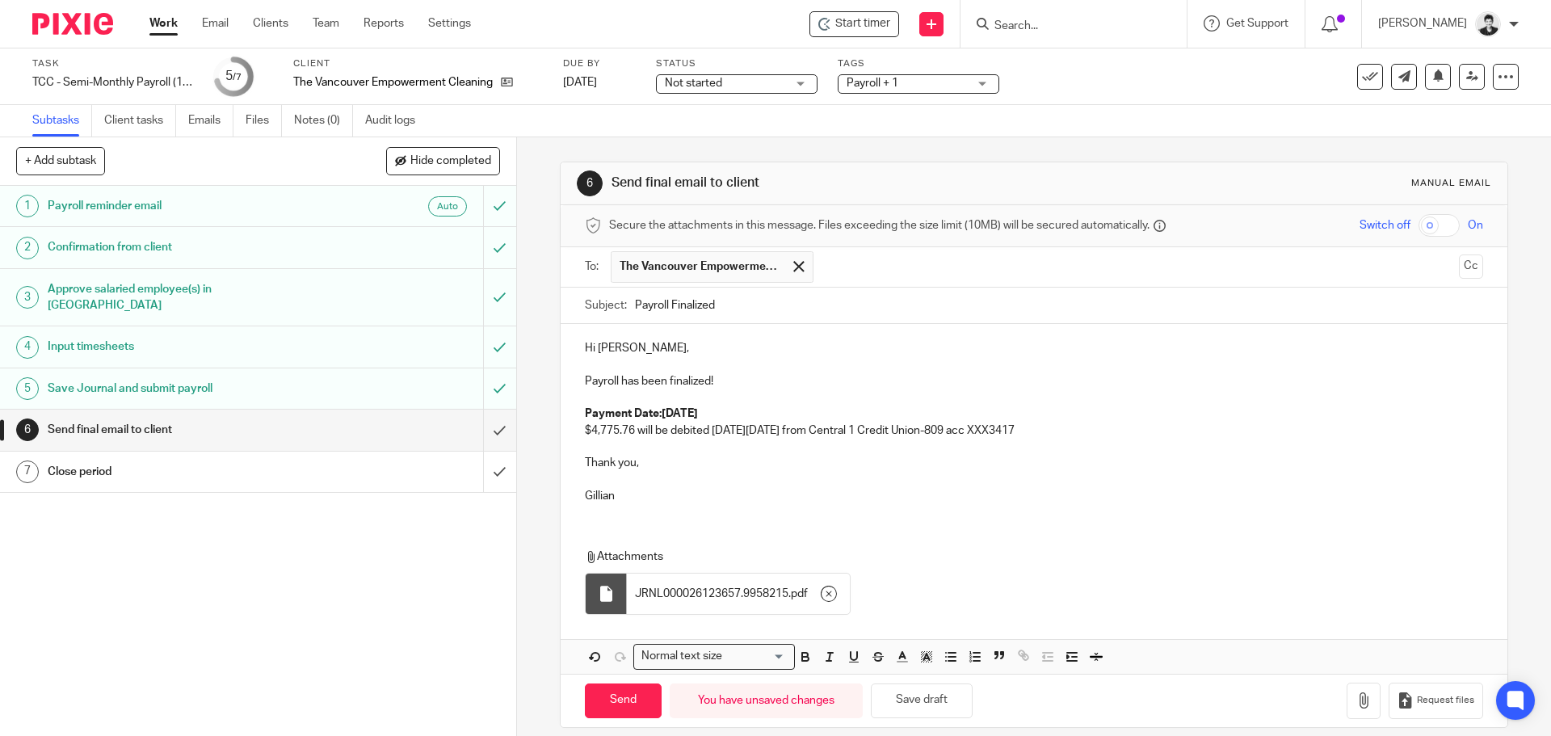
click at [659, 409] on strong "Payment Date:Friday August 29, 2025" at bounding box center [641, 413] width 113 height 11
click at [929, 469] on p "Thank you," at bounding box center [1033, 463] width 897 height 16
click at [624, 695] on input "Send" at bounding box center [623, 700] width 77 height 35
type input "Sent"
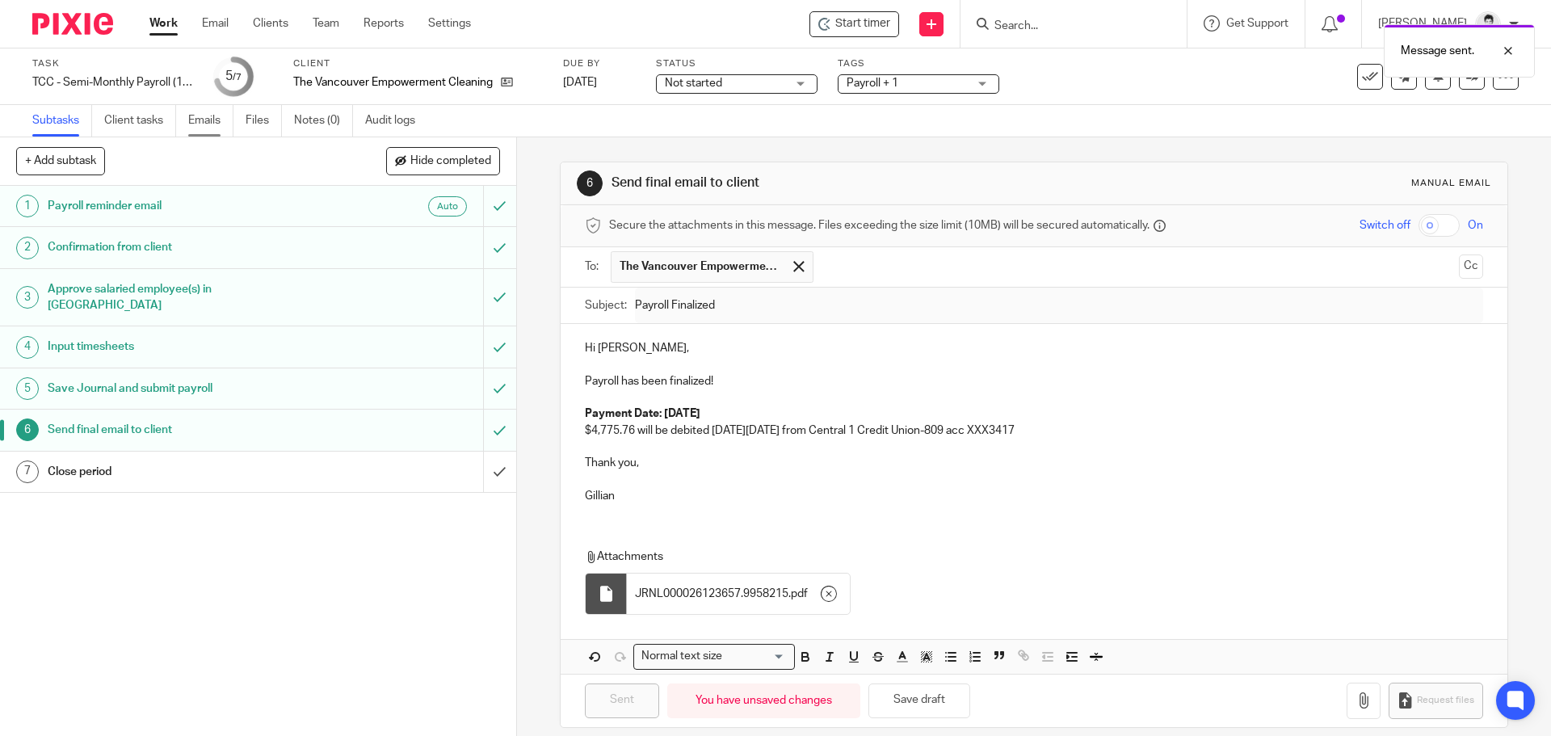
click at [198, 126] on link "Emails" at bounding box center [210, 120] width 45 height 31
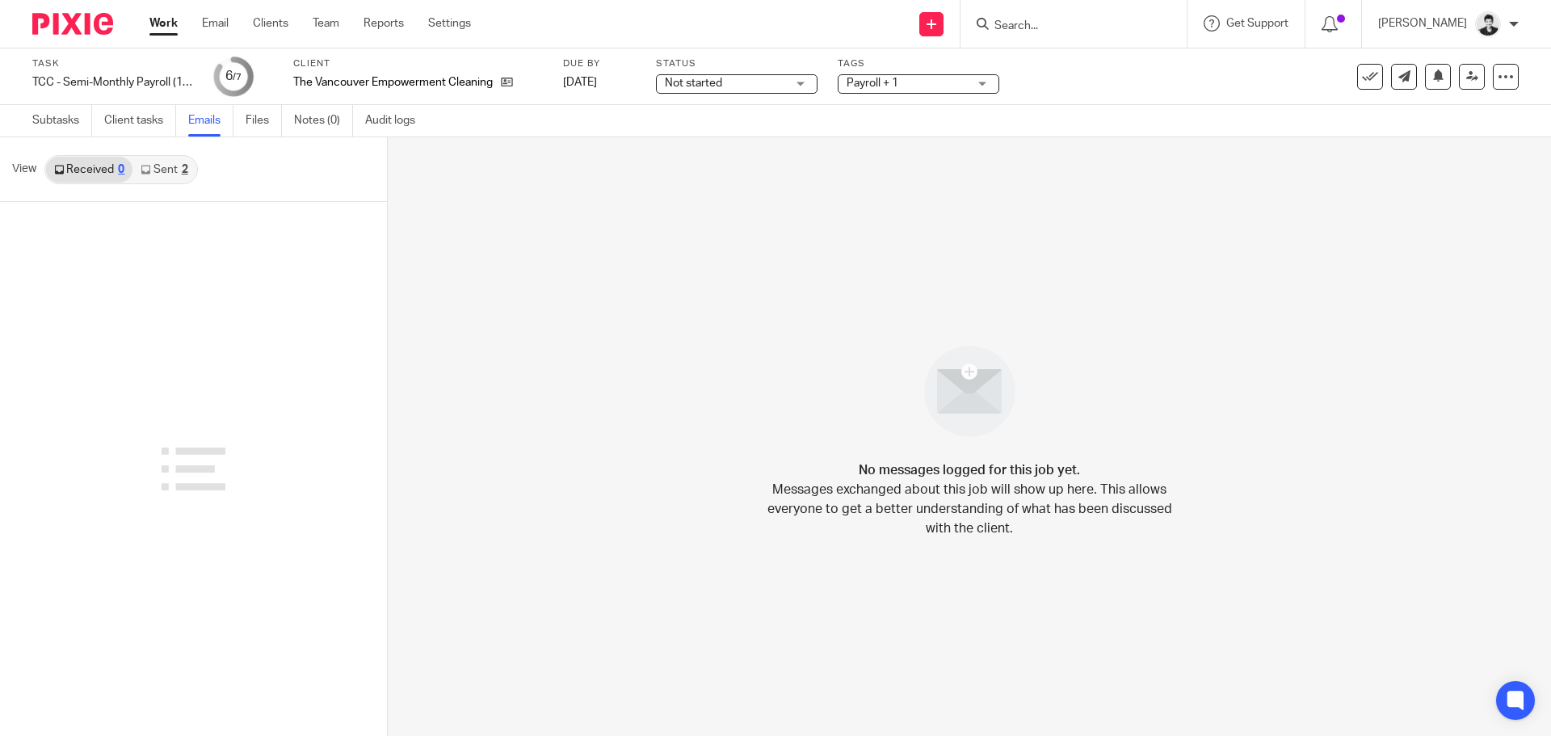
click at [154, 166] on link "Sent 2" at bounding box center [163, 170] width 63 height 26
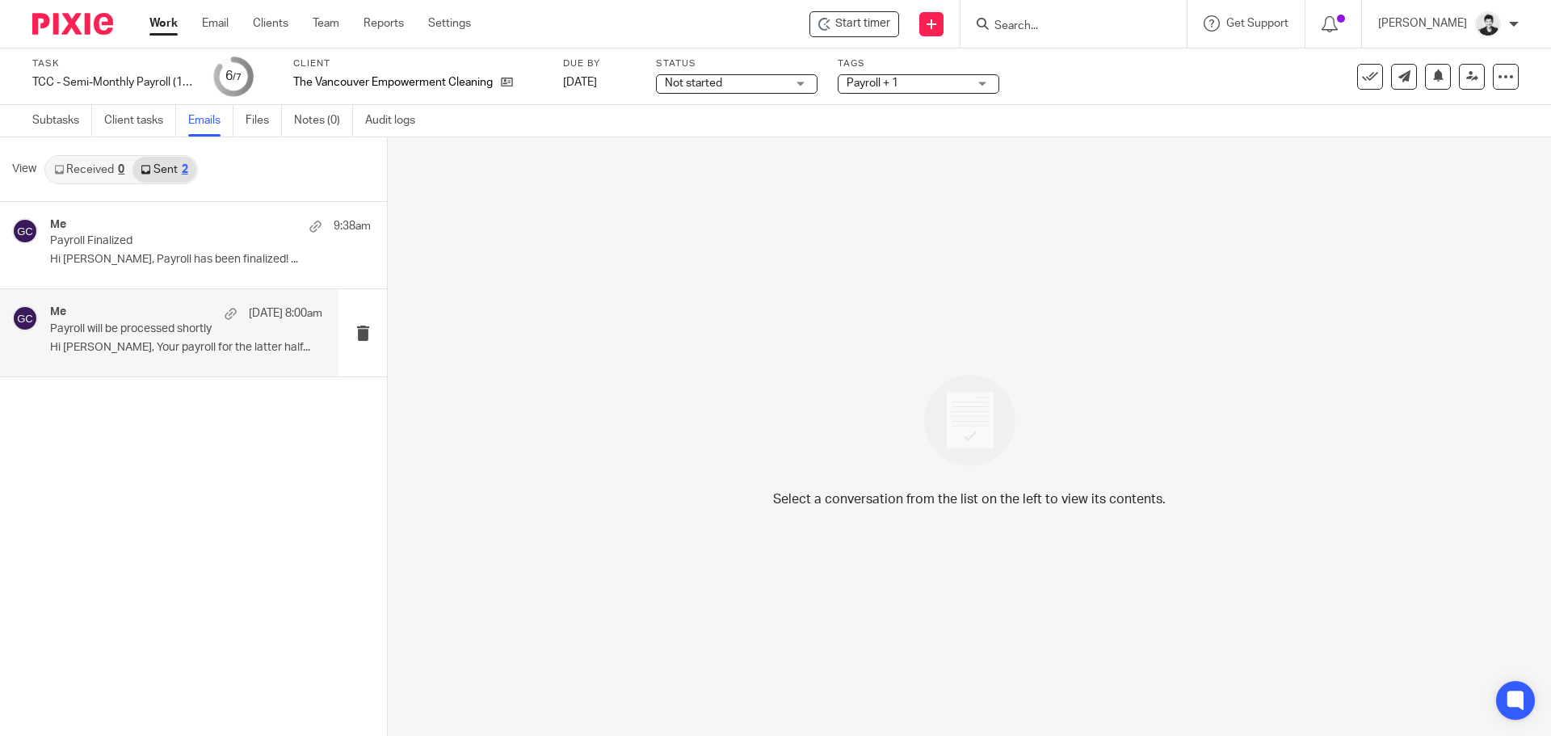
click at [183, 341] on p "Hi [PERSON_NAME], Your payroll for the latter half..." at bounding box center [186, 348] width 272 height 14
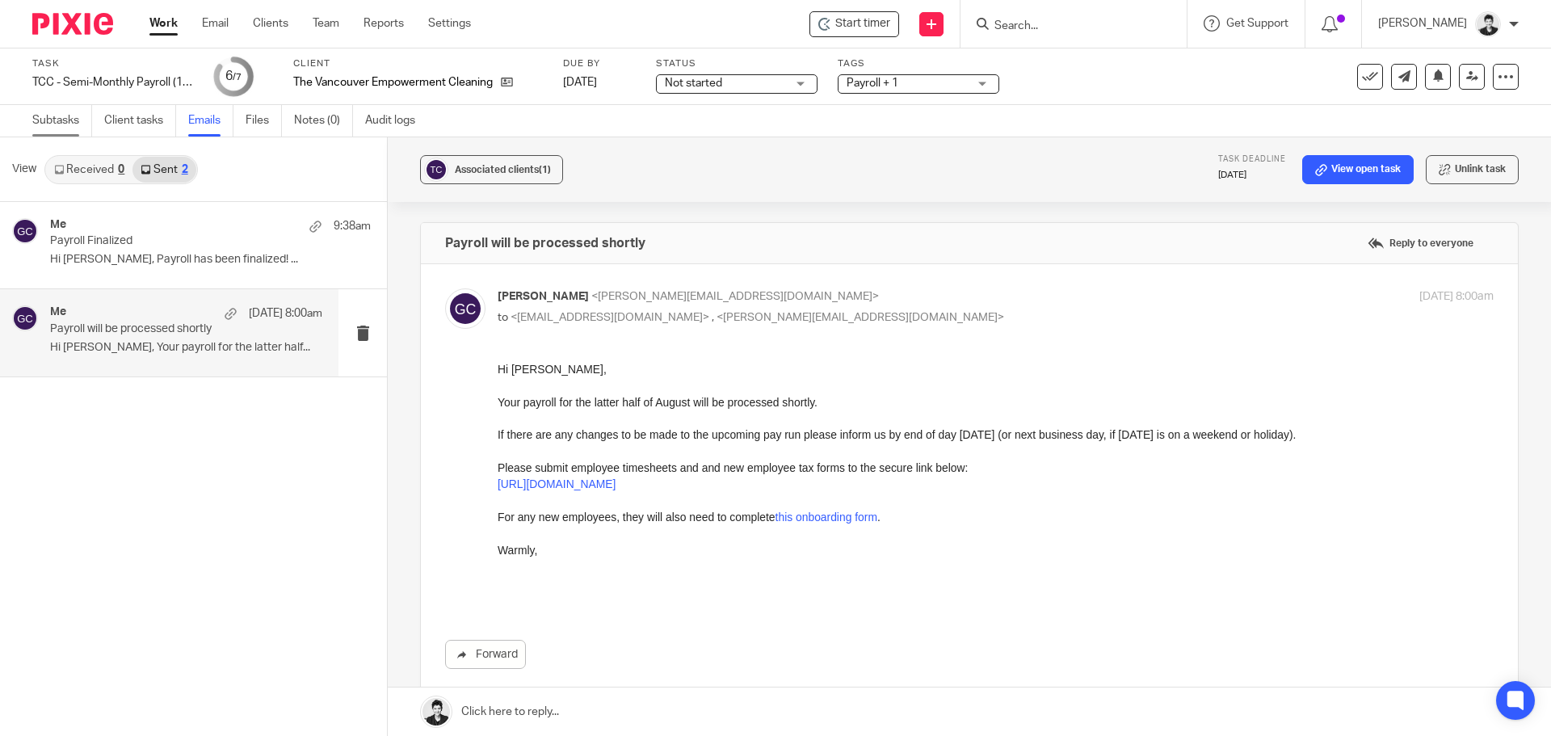
click at [71, 116] on link "Subtasks" at bounding box center [62, 120] width 60 height 31
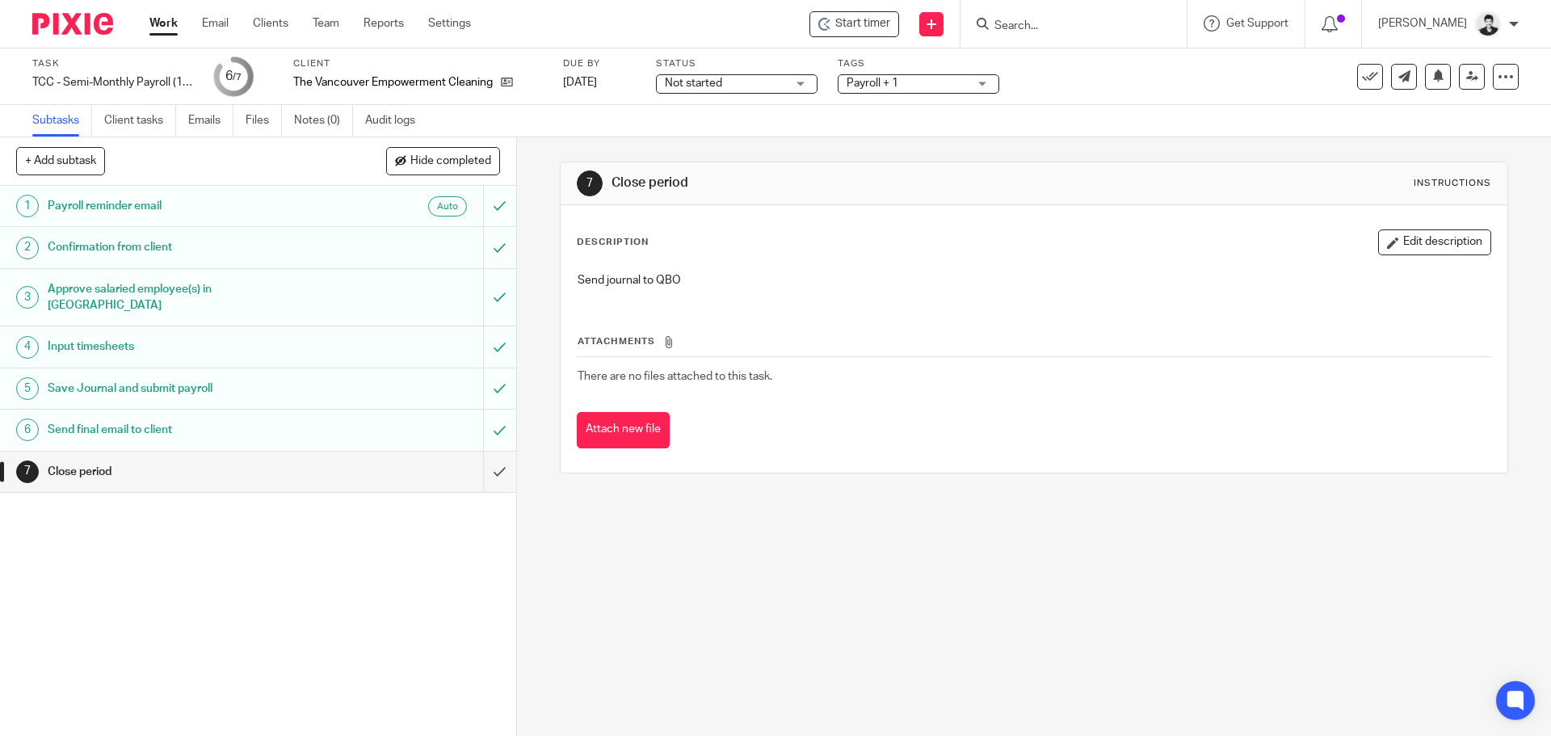
click at [798, 79] on div "Not started Not started" at bounding box center [737, 83] width 162 height 19
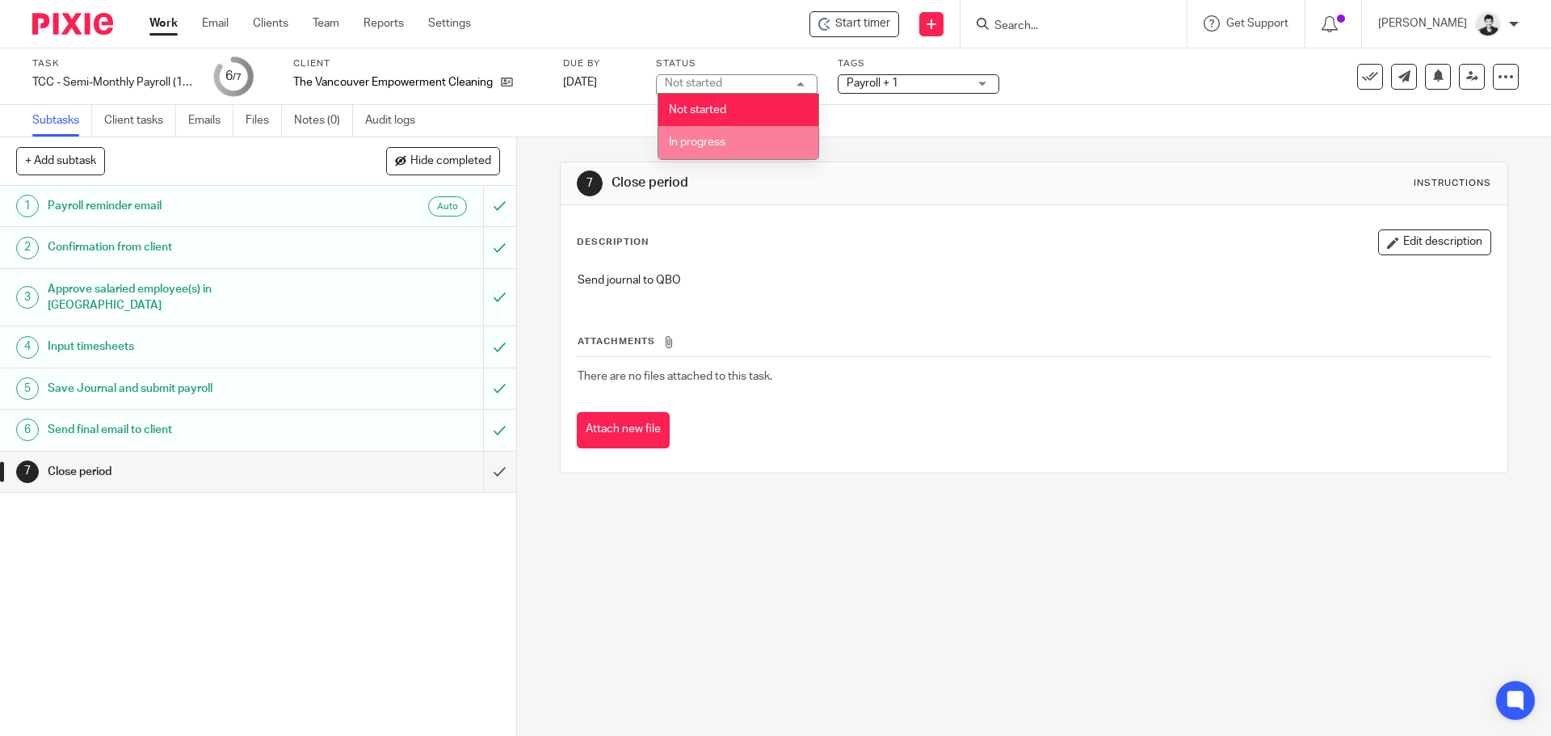
click at [773, 143] on li "In progress" at bounding box center [738, 142] width 160 height 33
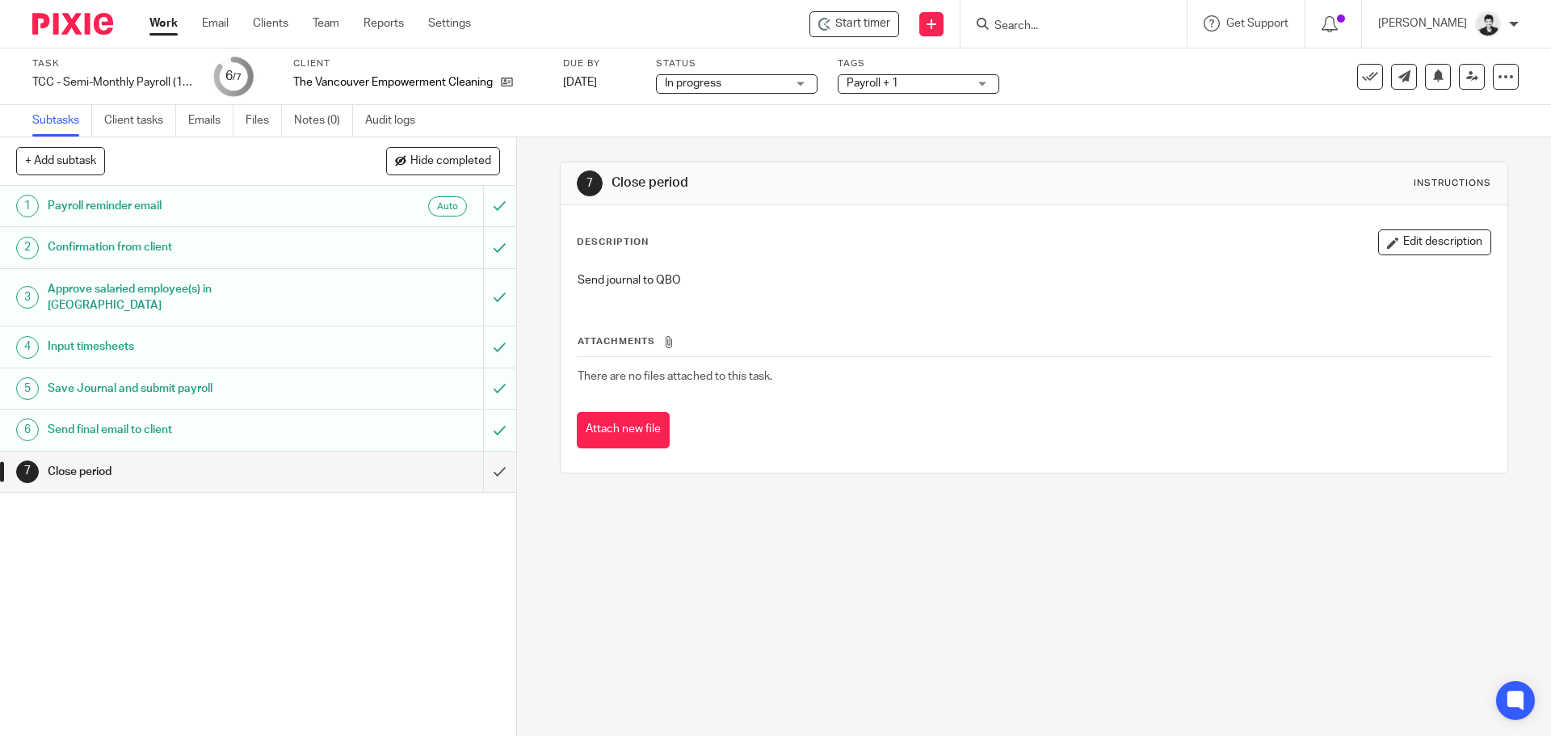
click at [863, 82] on span "Payroll + 1" at bounding box center [872, 83] width 52 height 11
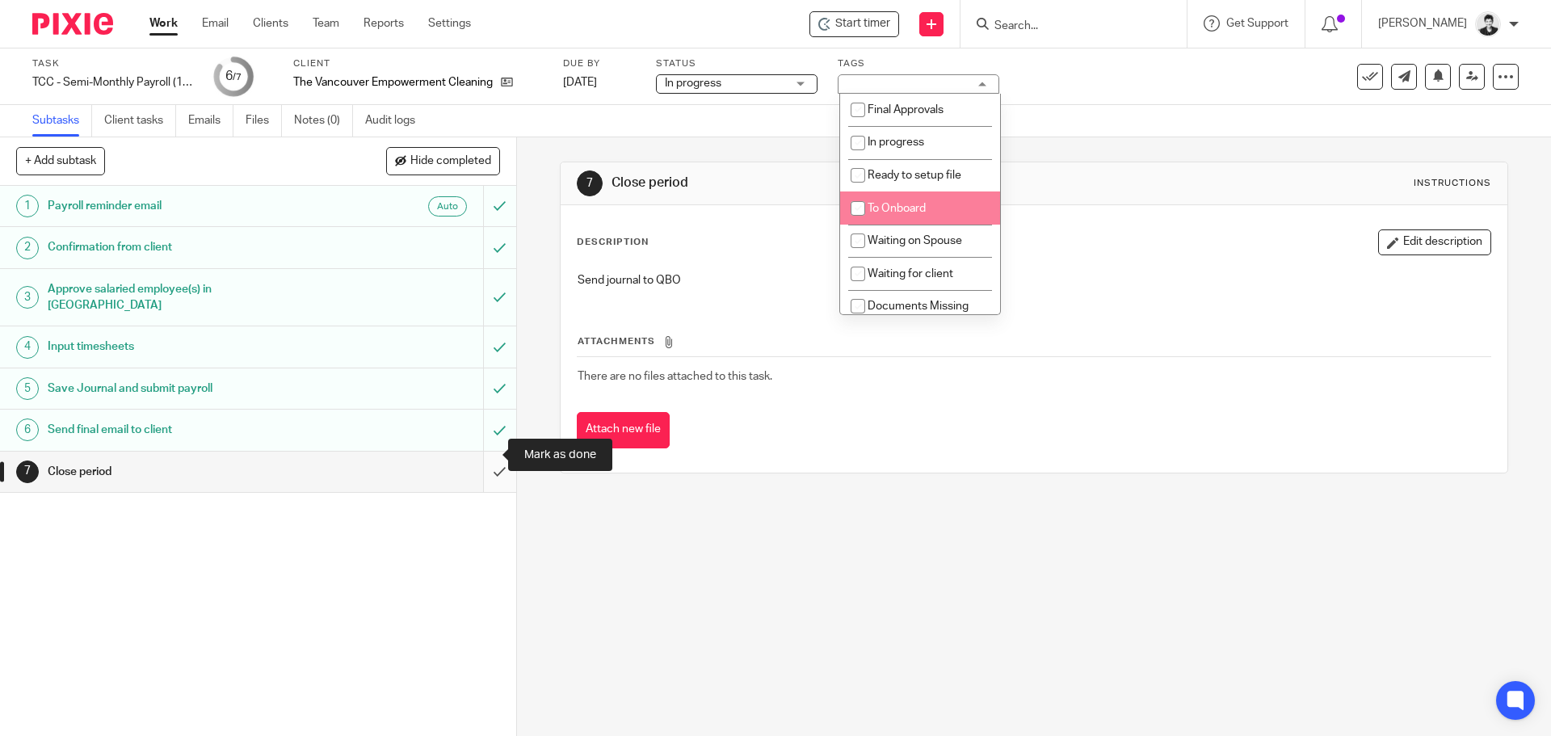
click at [484, 463] on input "submit" at bounding box center [258, 471] width 516 height 40
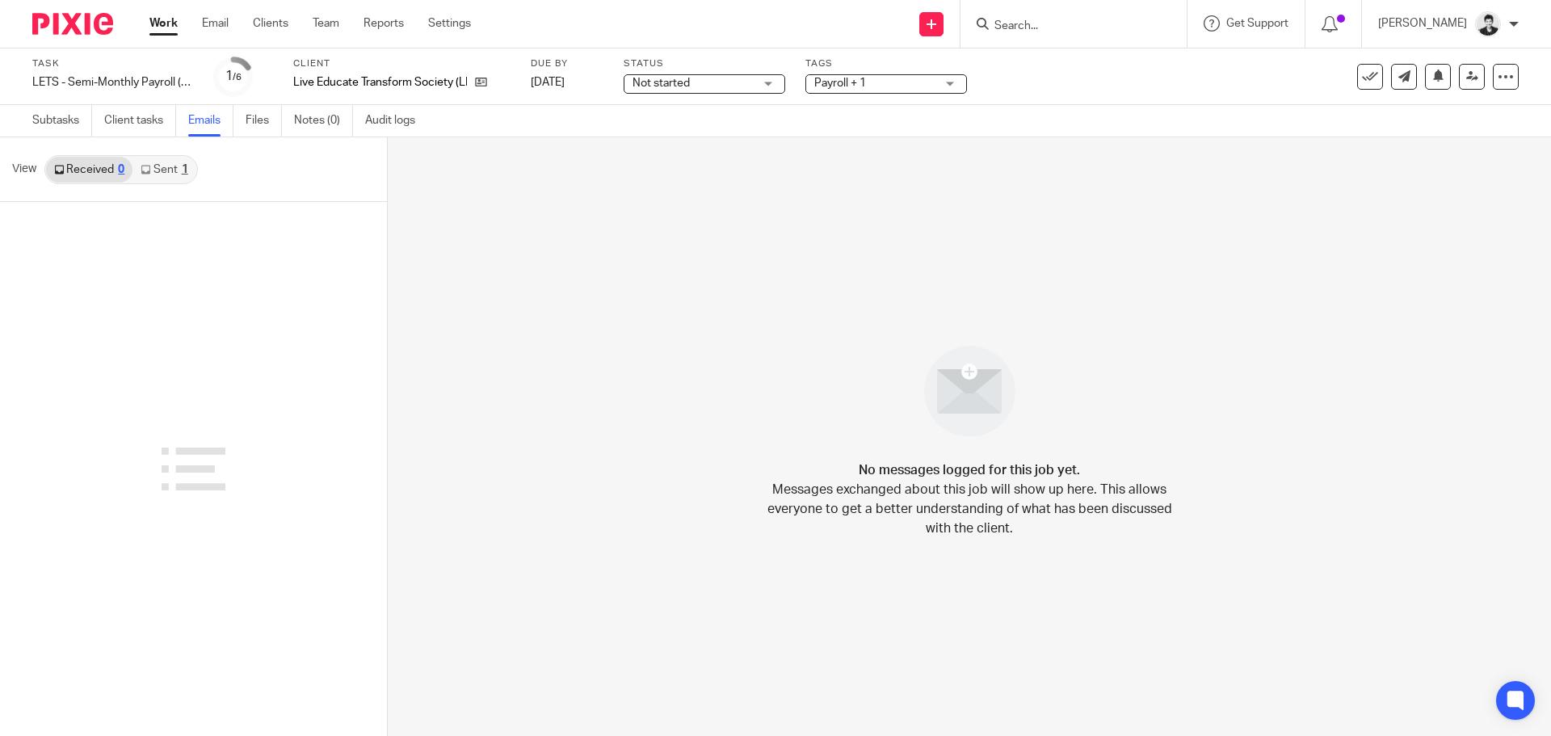
click at [151, 183] on div "Received 0 Sent 1" at bounding box center [120, 169] width 153 height 29
click at [150, 165] on icon at bounding box center [146, 170] width 10 height 10
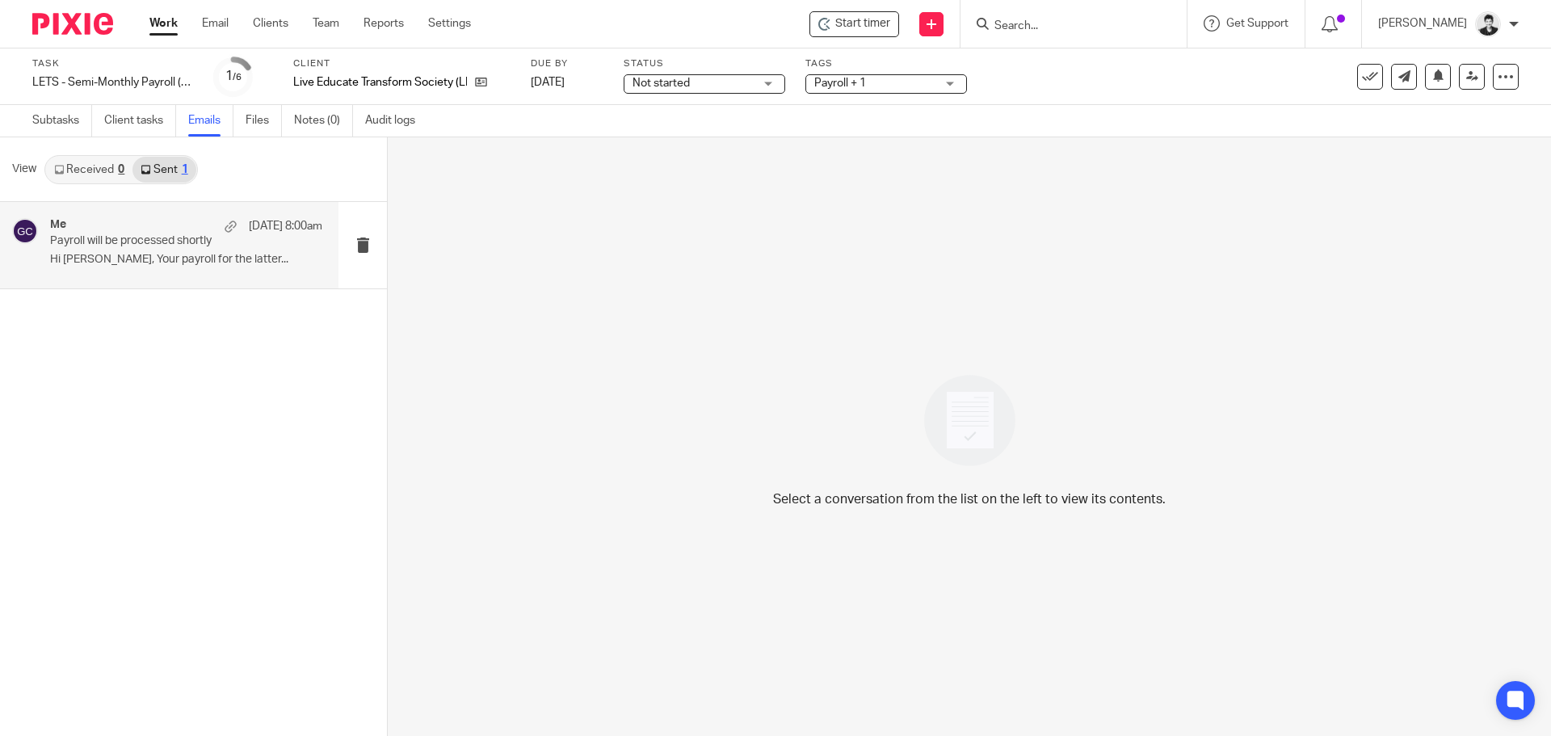
click at [212, 270] on div "Me [DATE] 8:00am Payroll will be processed shortly Hi [PERSON_NAME], Your payro…" at bounding box center [186, 245] width 272 height 54
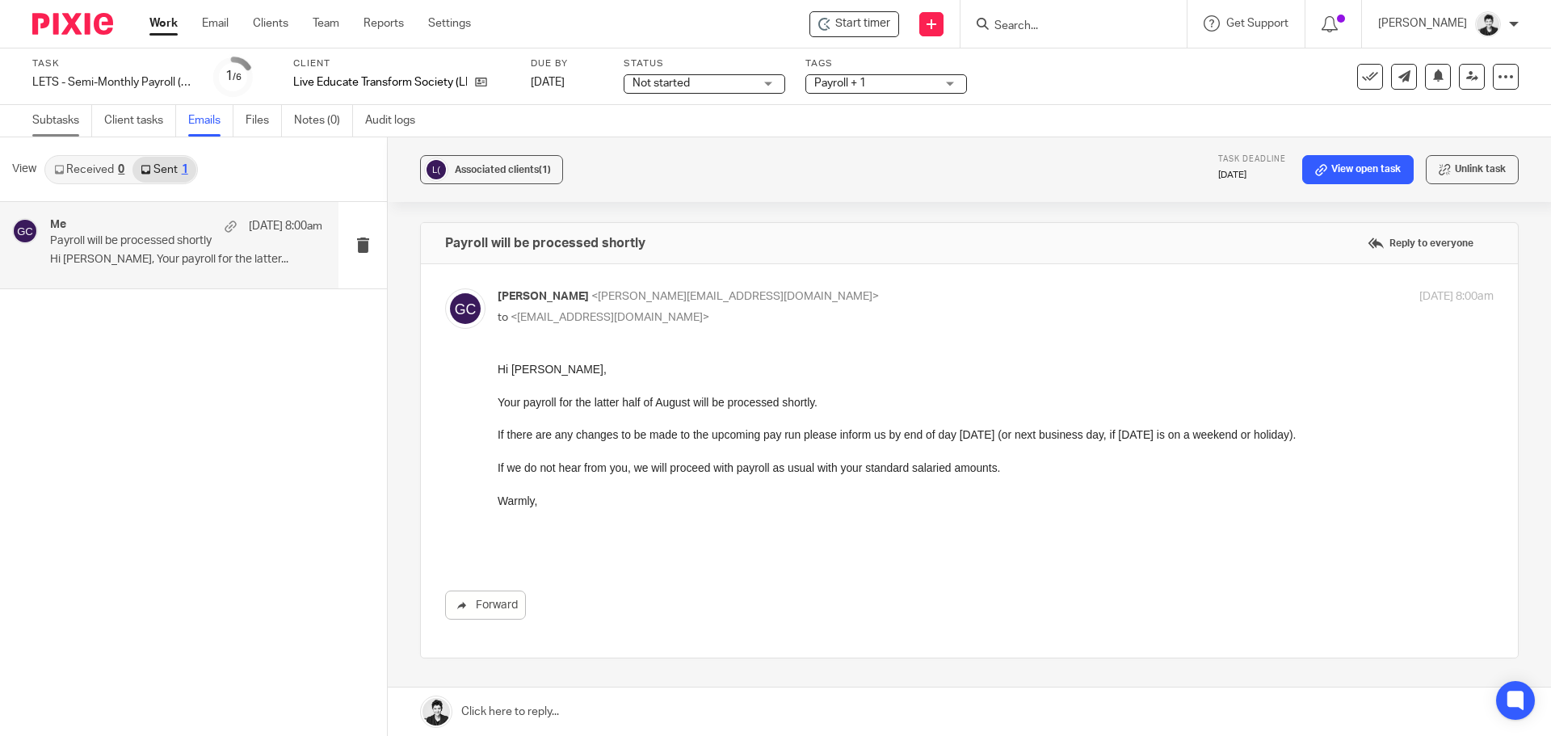
click at [34, 124] on link "Subtasks" at bounding box center [62, 120] width 60 height 31
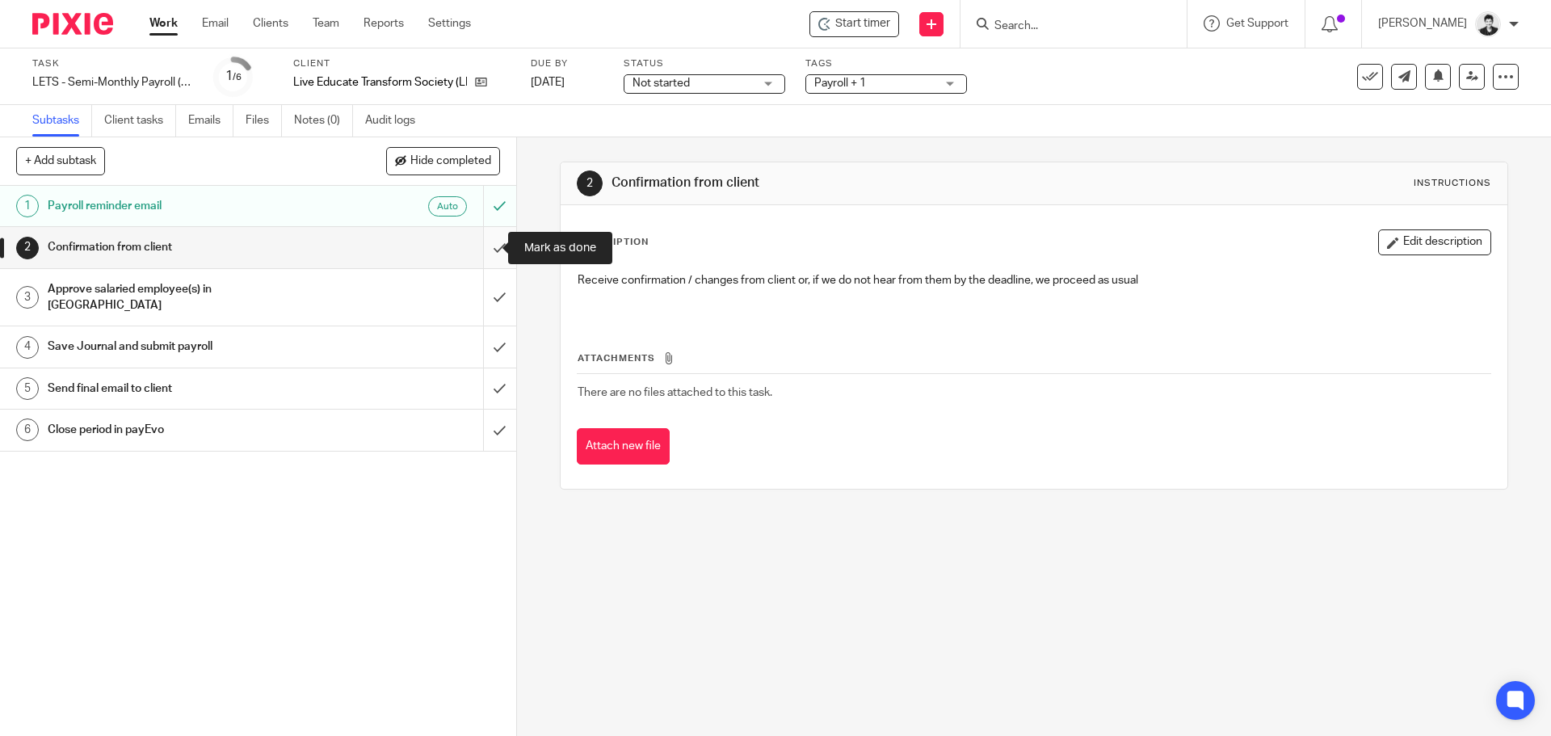
click at [485, 246] on input "submit" at bounding box center [258, 247] width 516 height 40
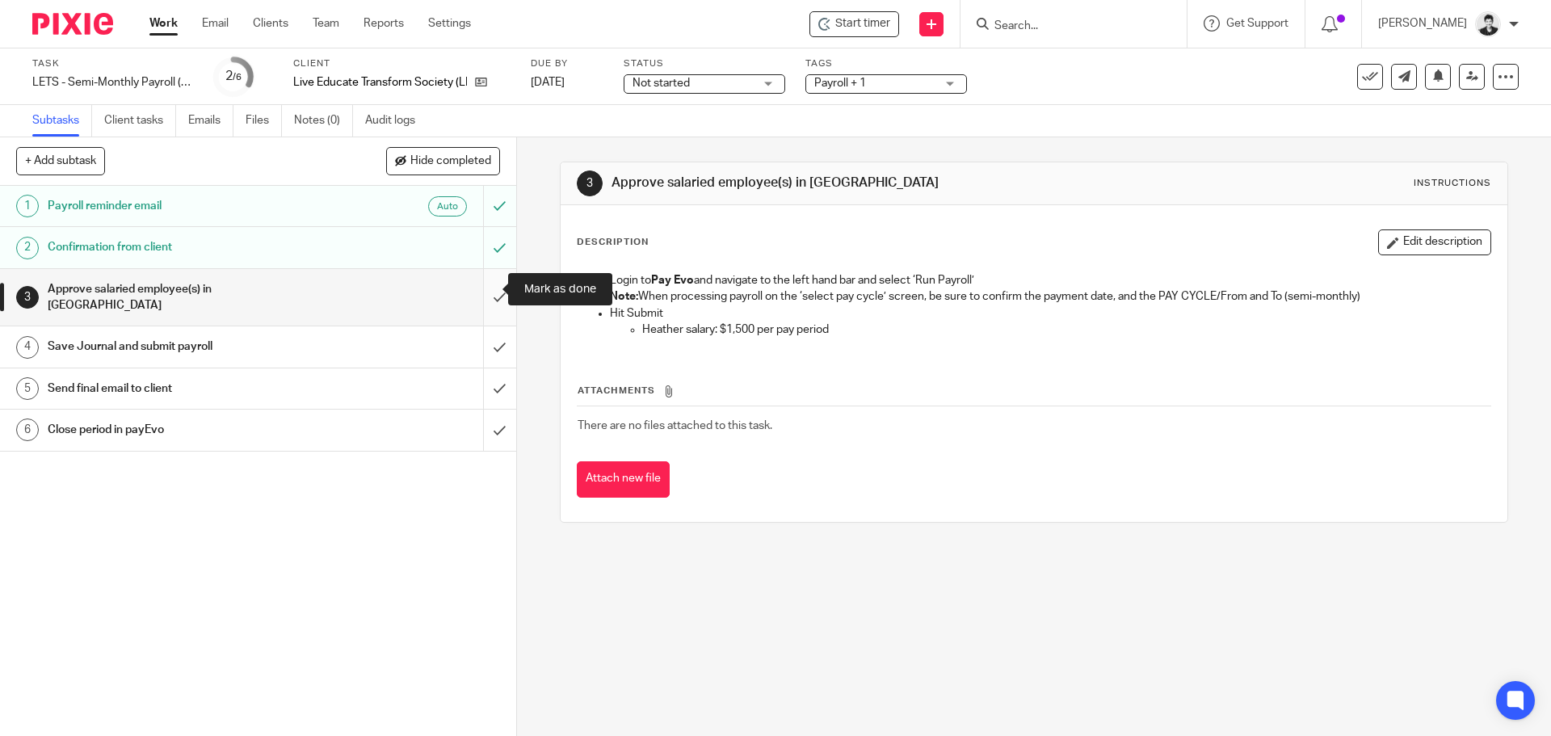
click at [488, 271] on input "submit" at bounding box center [258, 297] width 516 height 57
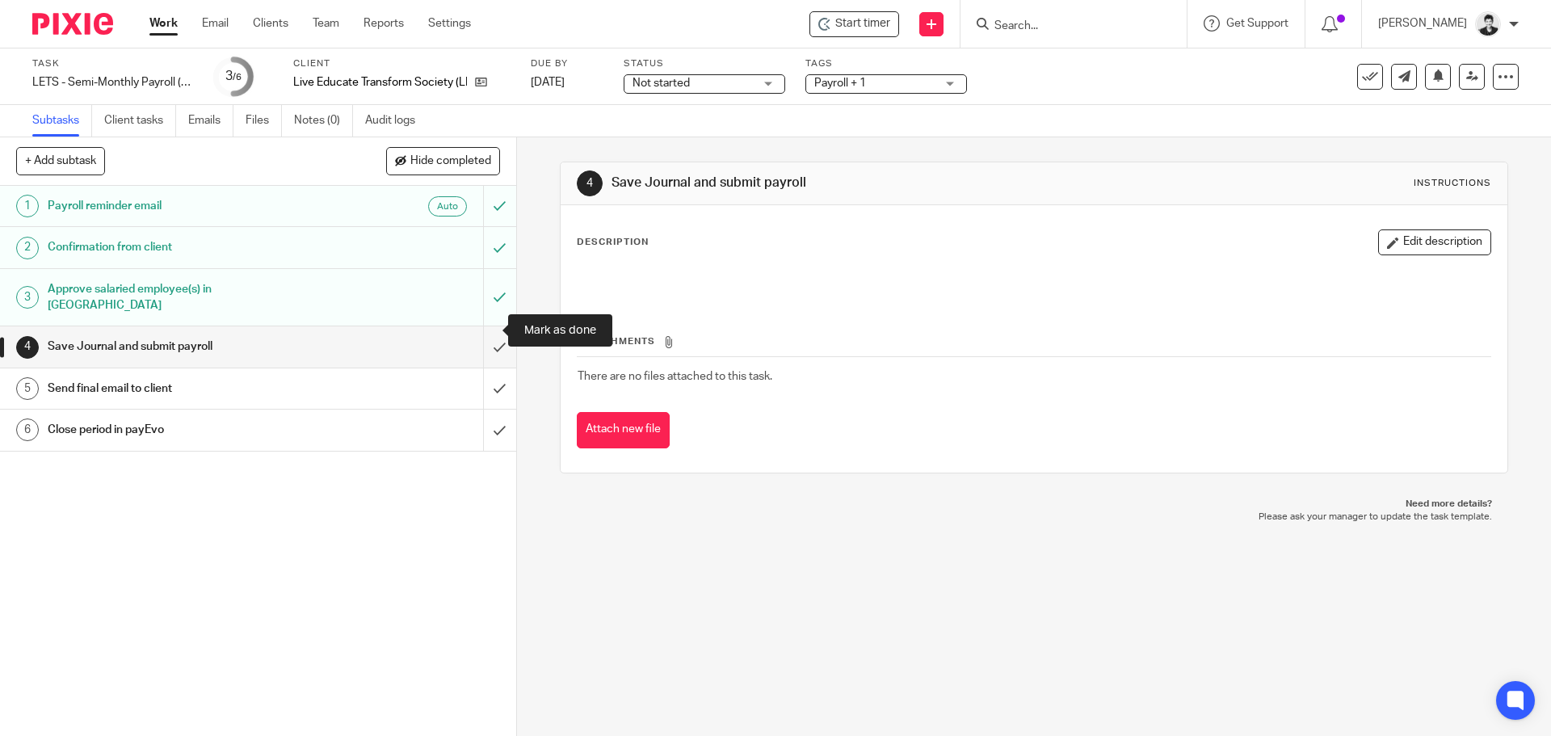
drag, startPoint x: 478, startPoint y: 334, endPoint x: 548, endPoint y: 342, distance: 69.9
click at [478, 334] on input "submit" at bounding box center [258, 346] width 516 height 40
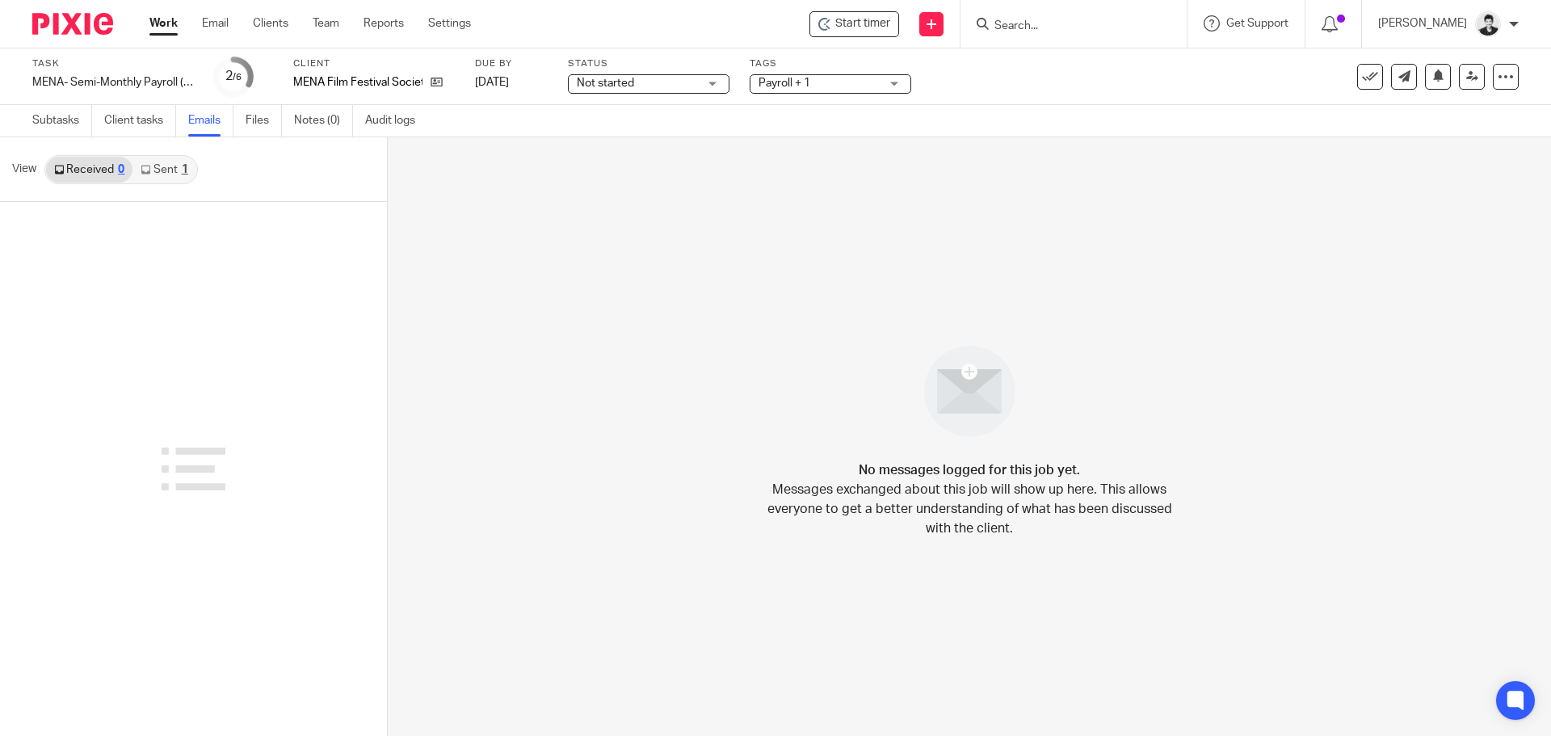
click at [159, 162] on link "Sent 1" at bounding box center [163, 170] width 63 height 26
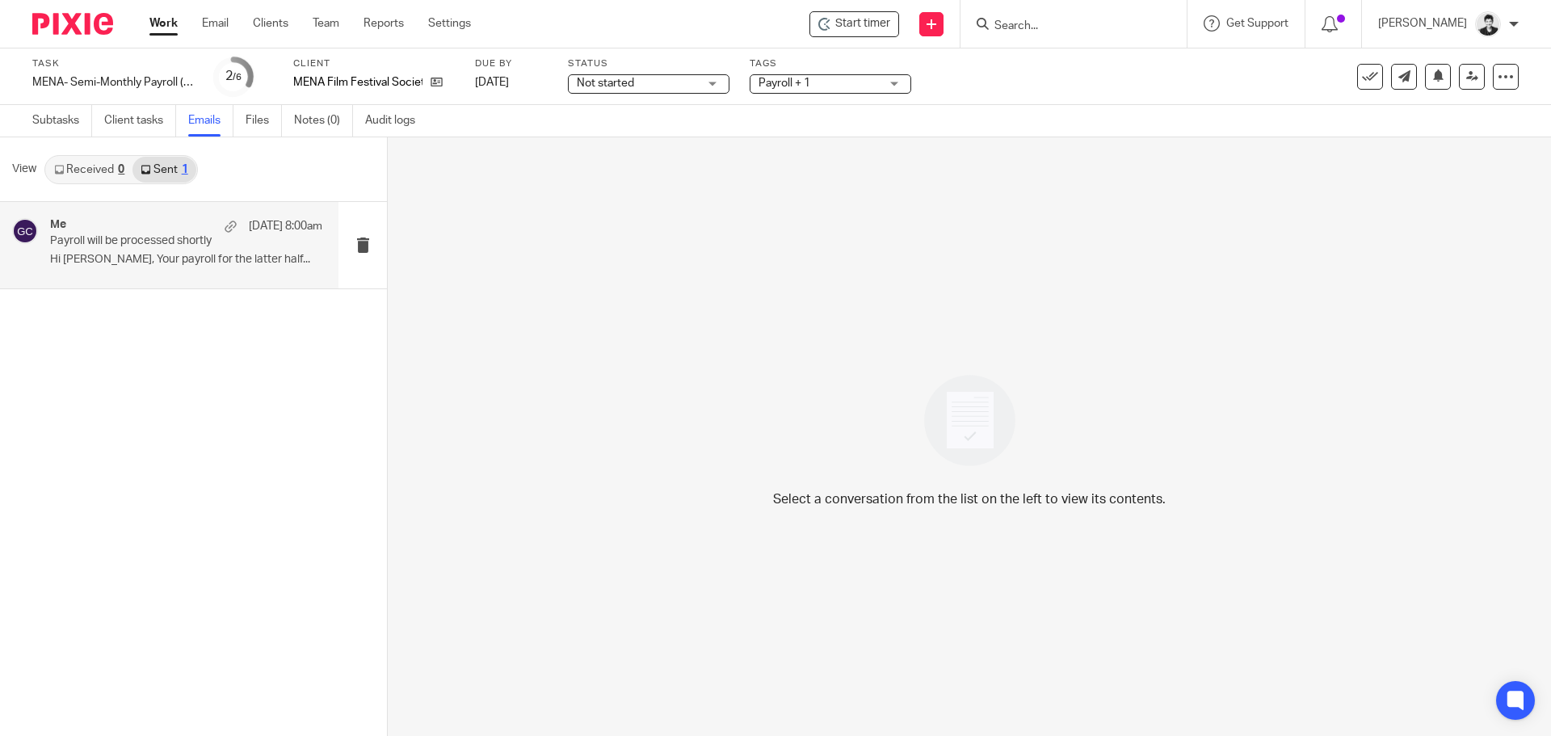
click at [174, 254] on p "Hi Ghinwa, Your payroll for the latter half..." at bounding box center [186, 260] width 272 height 14
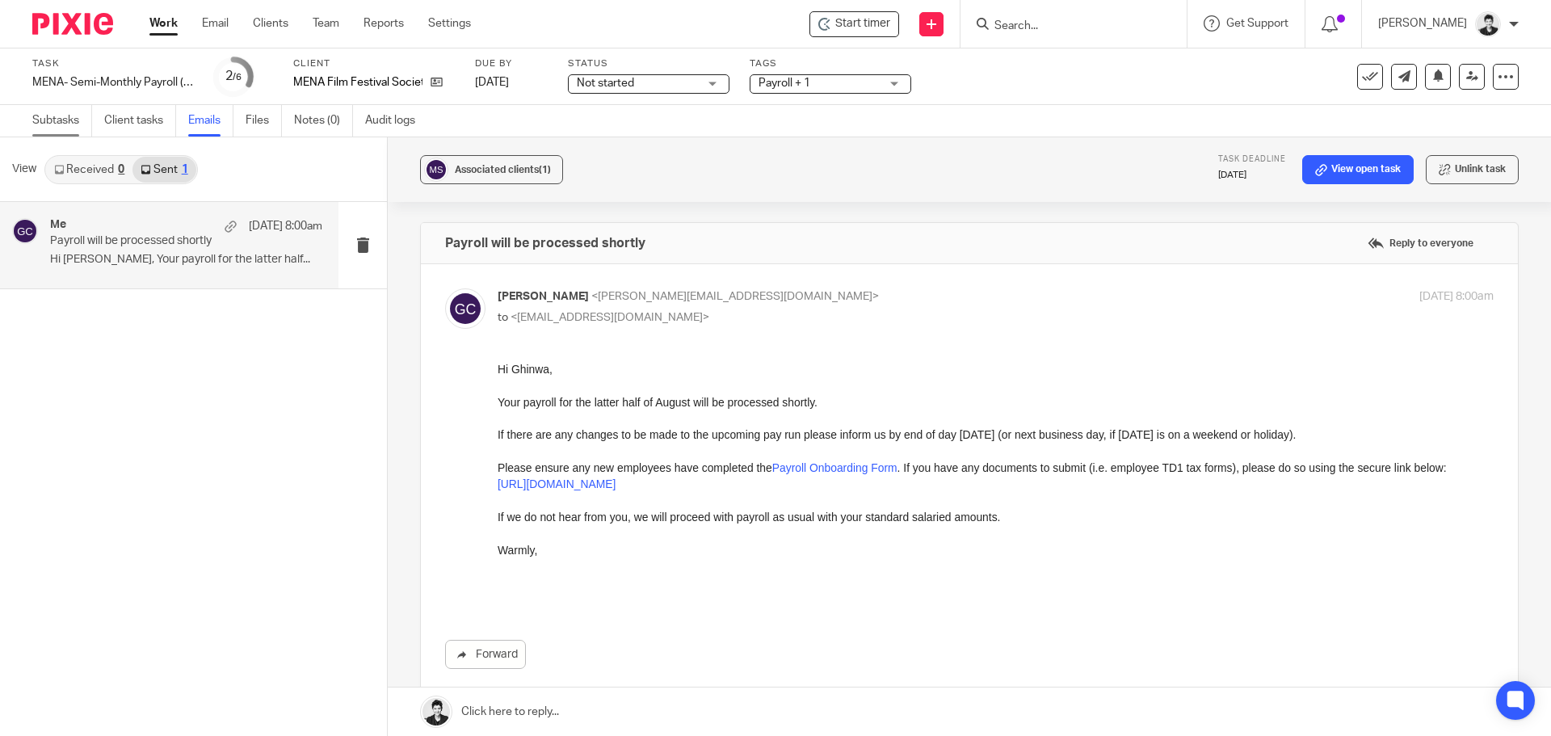
click at [50, 122] on link "Subtasks" at bounding box center [62, 120] width 60 height 31
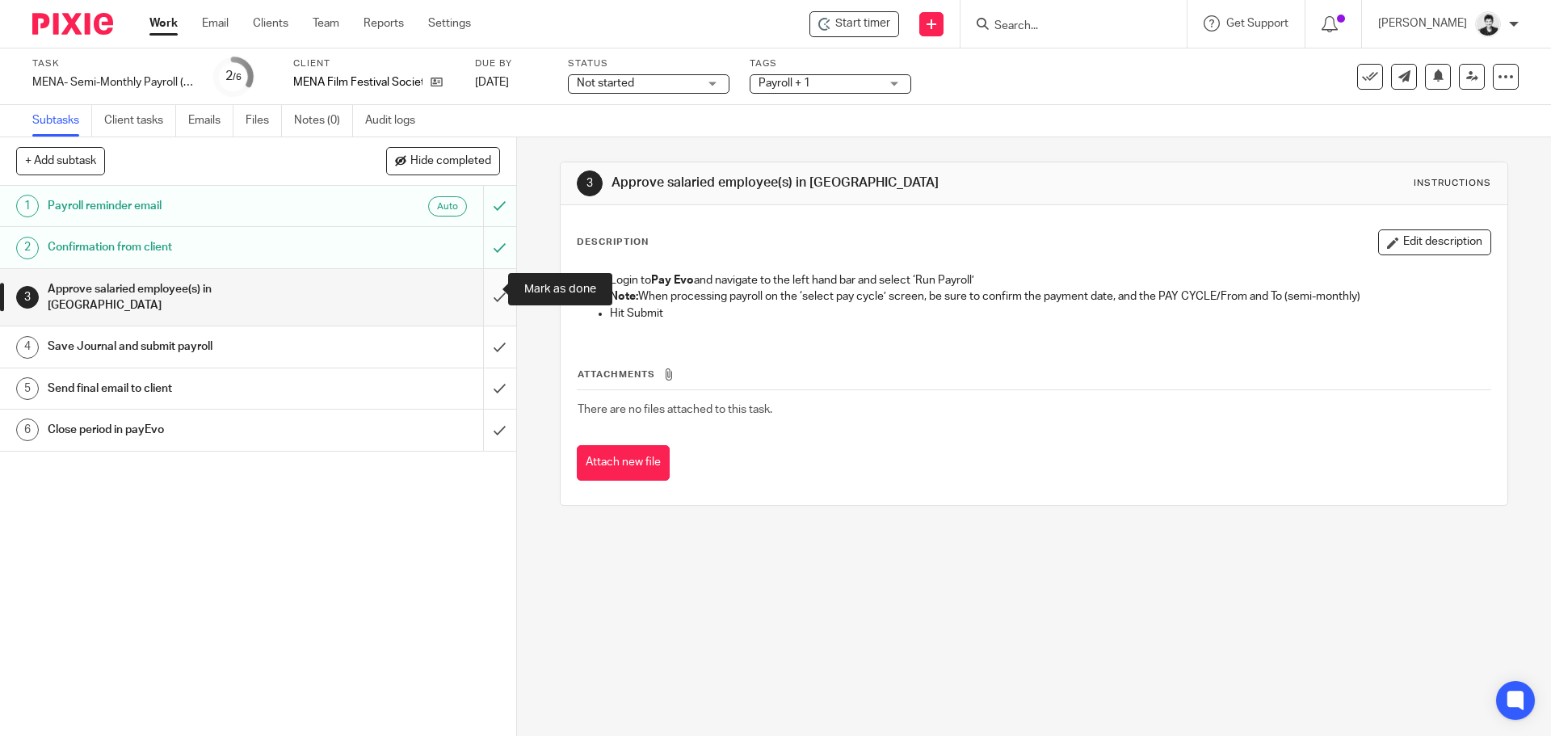
click at [484, 286] on input "submit" at bounding box center [258, 297] width 516 height 57
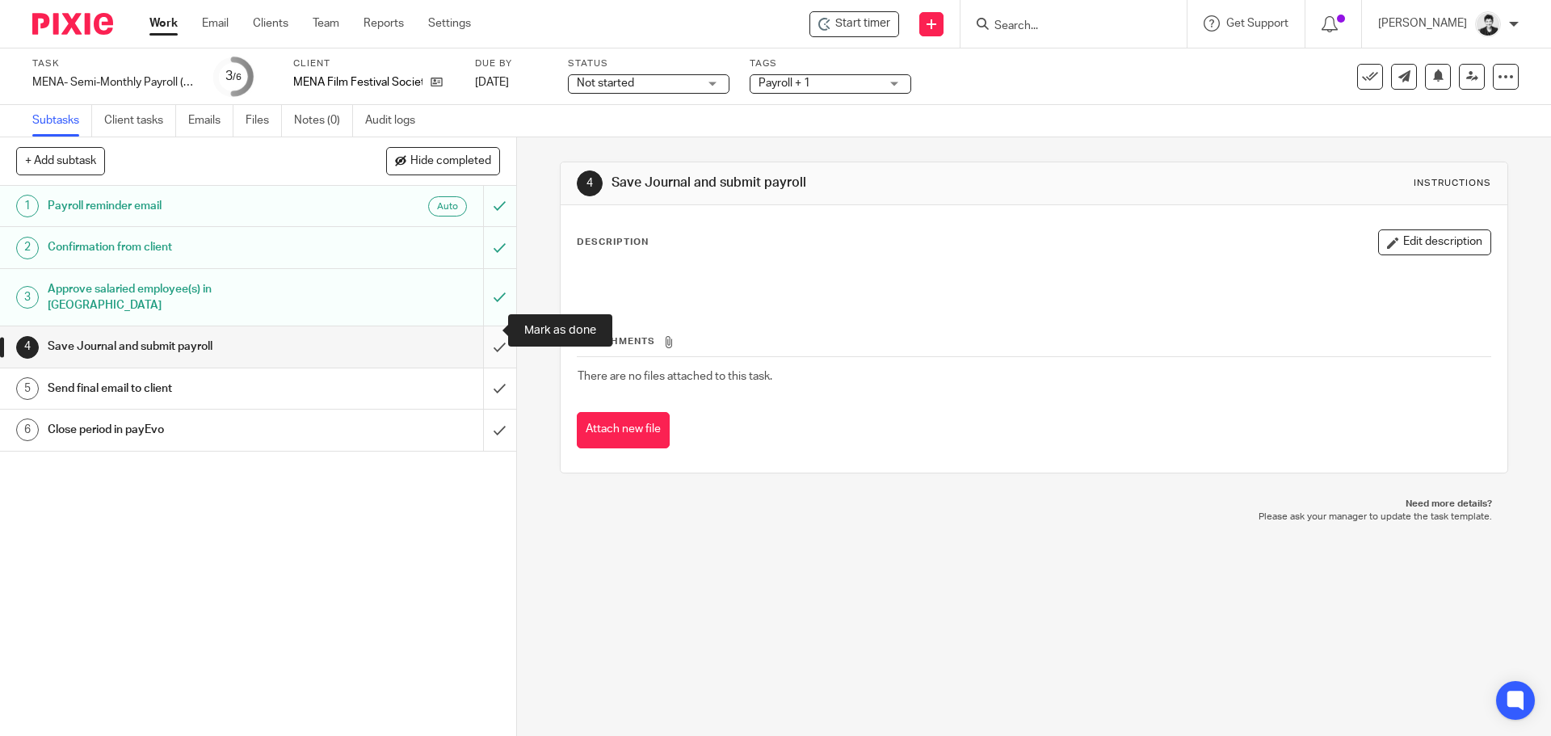
click at [484, 331] on input "submit" at bounding box center [258, 346] width 516 height 40
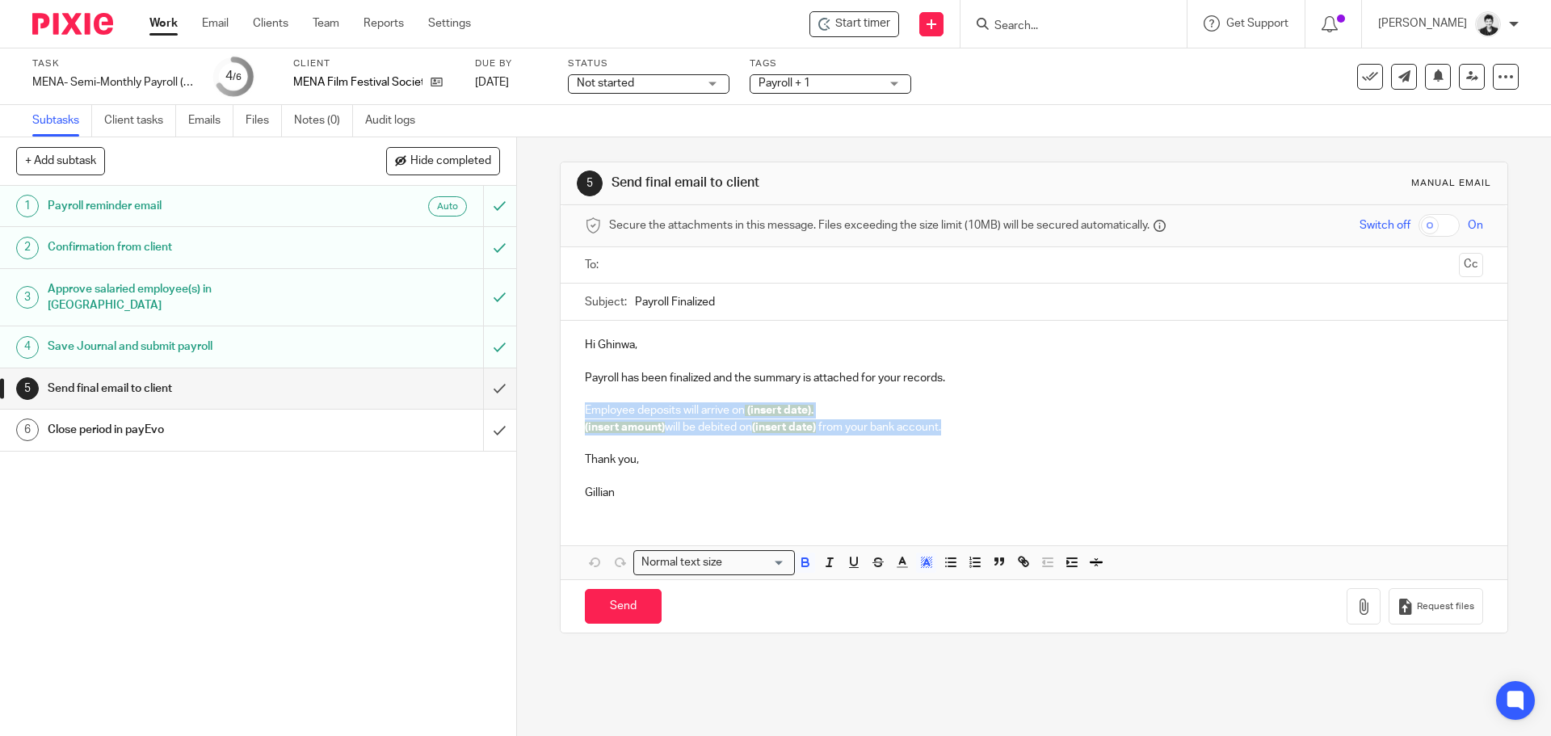
drag, startPoint x: 901, startPoint y: 432, endPoint x: 545, endPoint y: 418, distance: 355.6
click at [545, 418] on div "5 Send final email to client Manual email Secure the attachments in this messag…" at bounding box center [1034, 436] width 1034 height 598
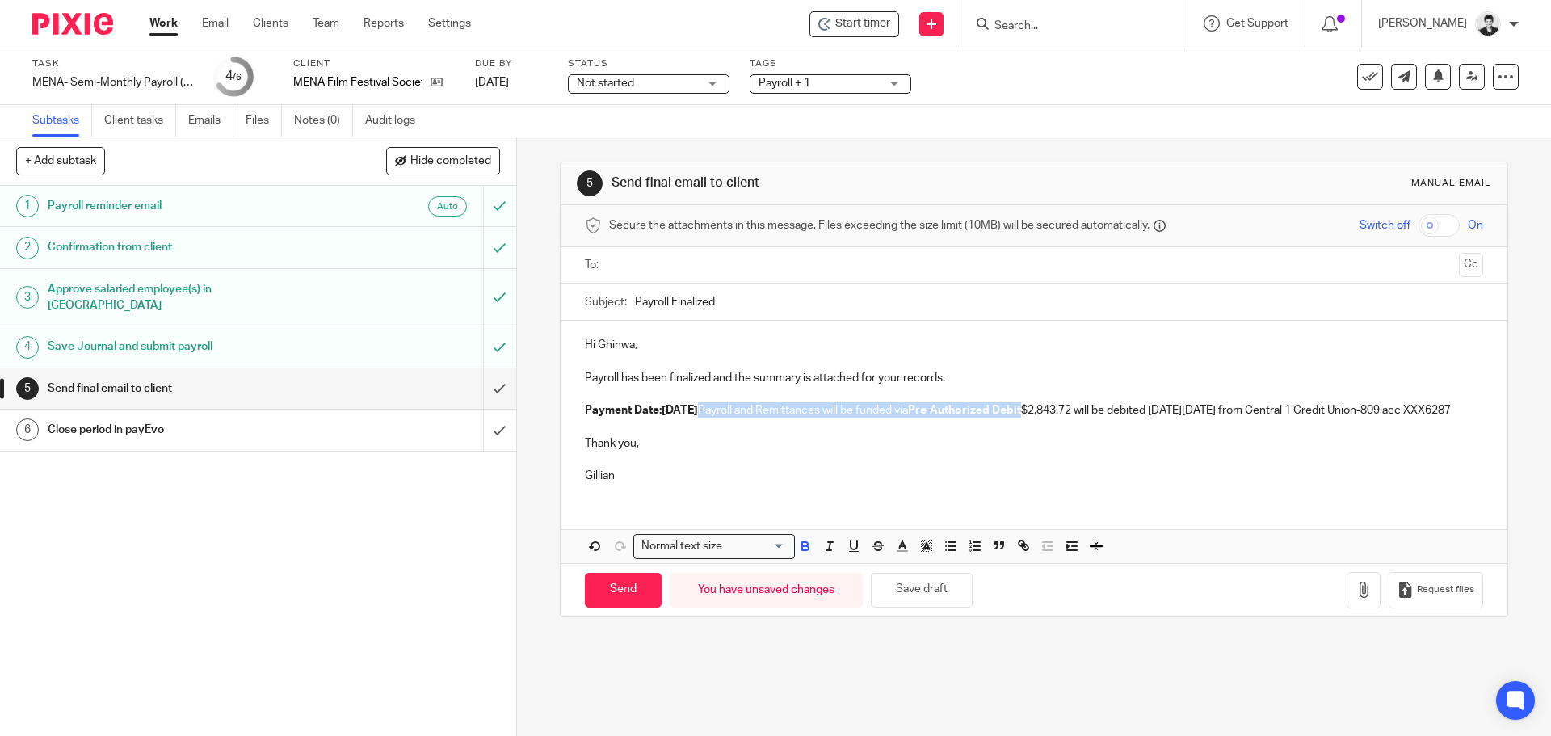
drag, startPoint x: 779, startPoint y: 409, endPoint x: 1101, endPoint y: 405, distance: 322.3
click at [1101, 405] on p "Payment Date:[DATE] Payroll and Remittances will be funded via Pre-Authorized D…" at bounding box center [1033, 410] width 897 height 16
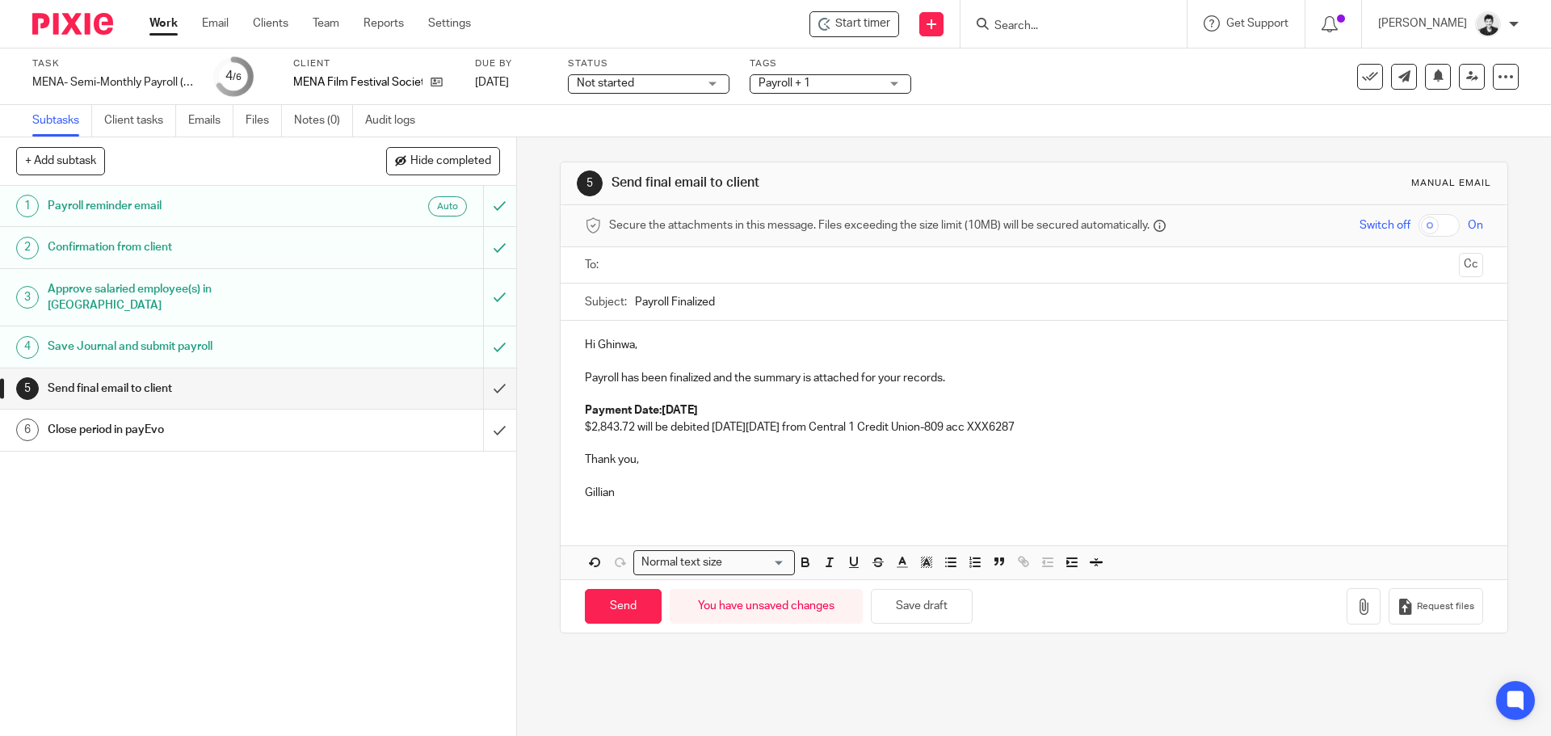
click at [660, 410] on strong "Payment Date:[DATE]" at bounding box center [641, 410] width 113 height 11
click at [648, 268] on input "text" at bounding box center [1033, 265] width 837 height 19
click at [750, 274] on input "text" at bounding box center [1101, 266] width 702 height 31
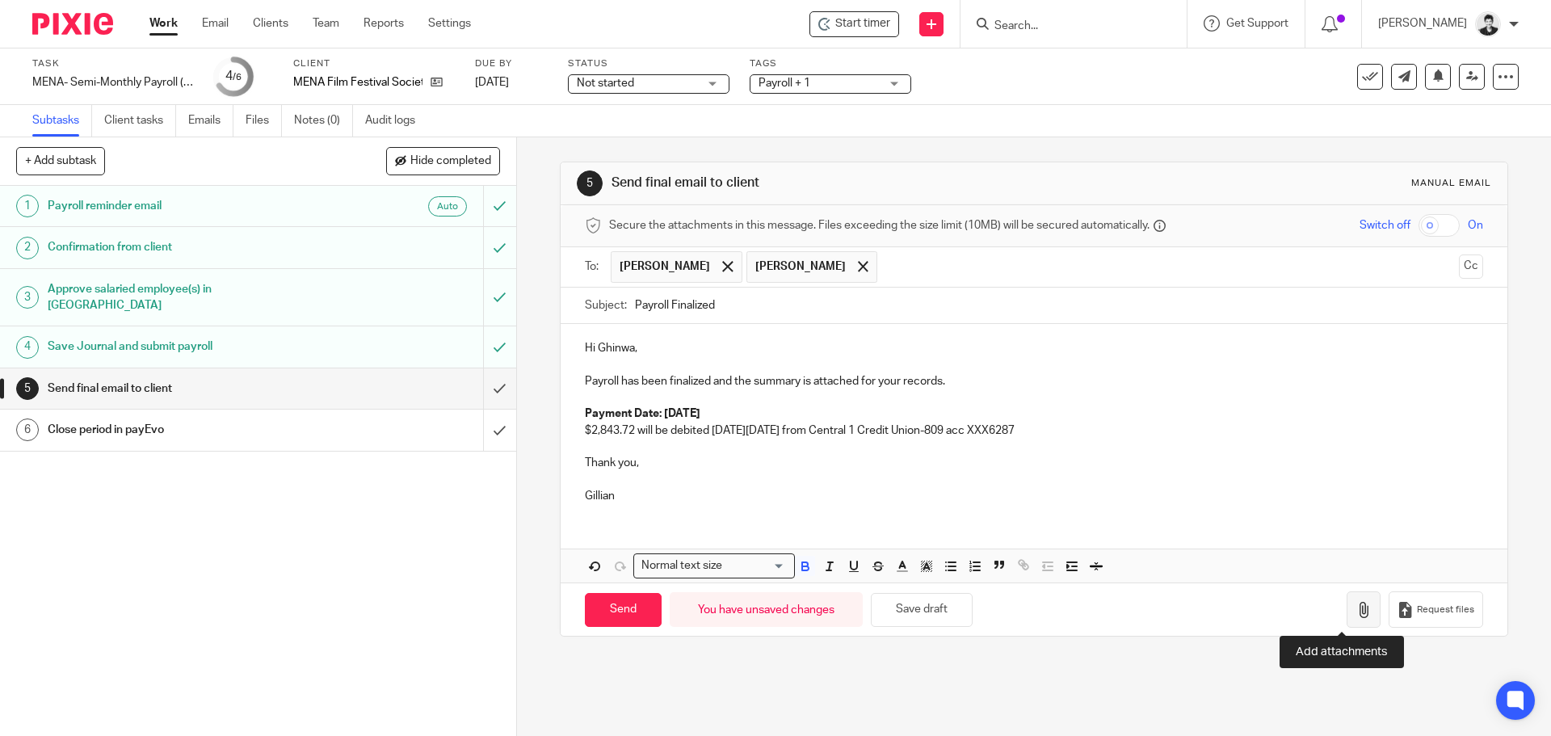
click at [1346, 623] on button "button" at bounding box center [1363, 609] width 34 height 36
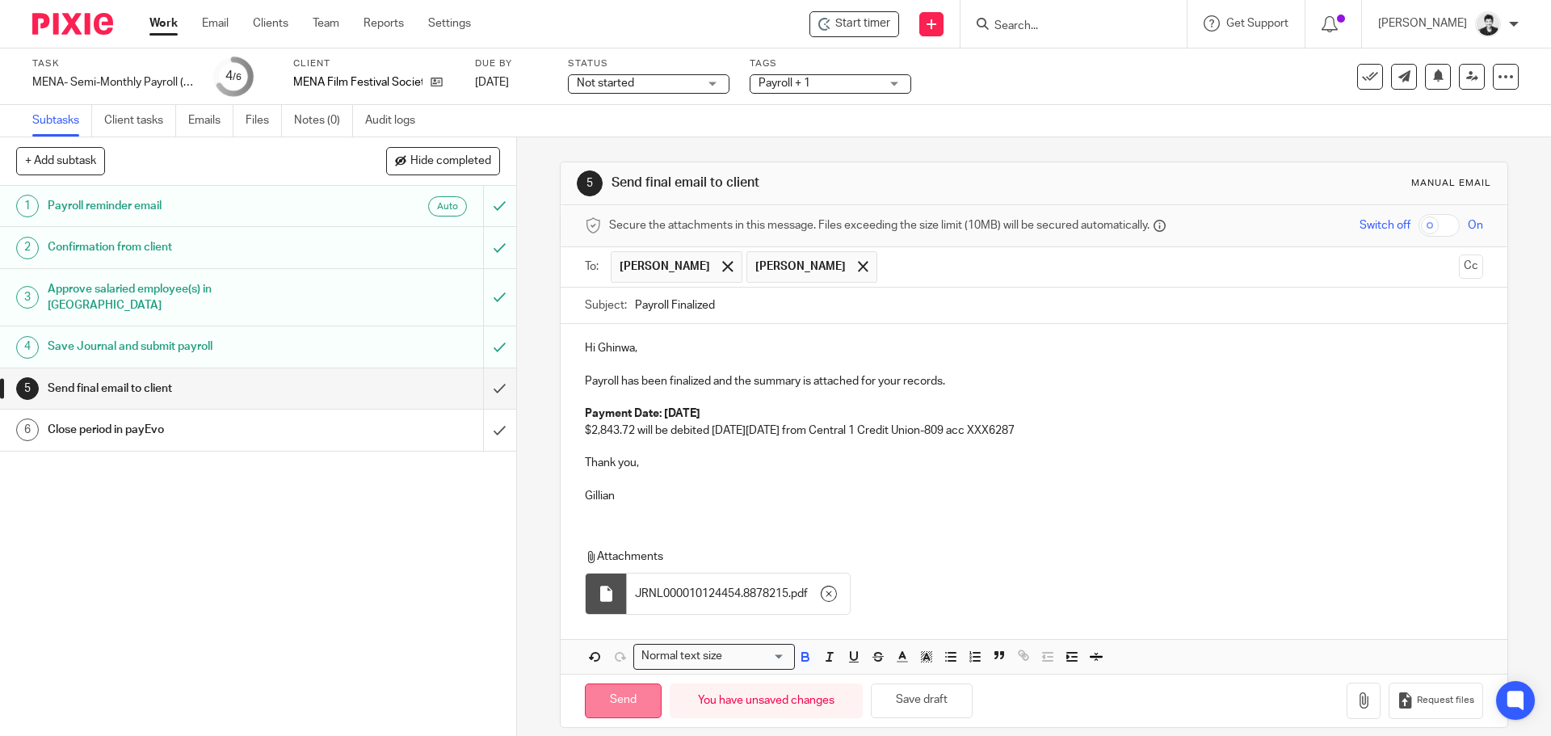
click at [614, 706] on input "Send" at bounding box center [623, 700] width 77 height 35
type input "Sent"
click at [653, 75] on span "Not started" at bounding box center [637, 83] width 121 height 17
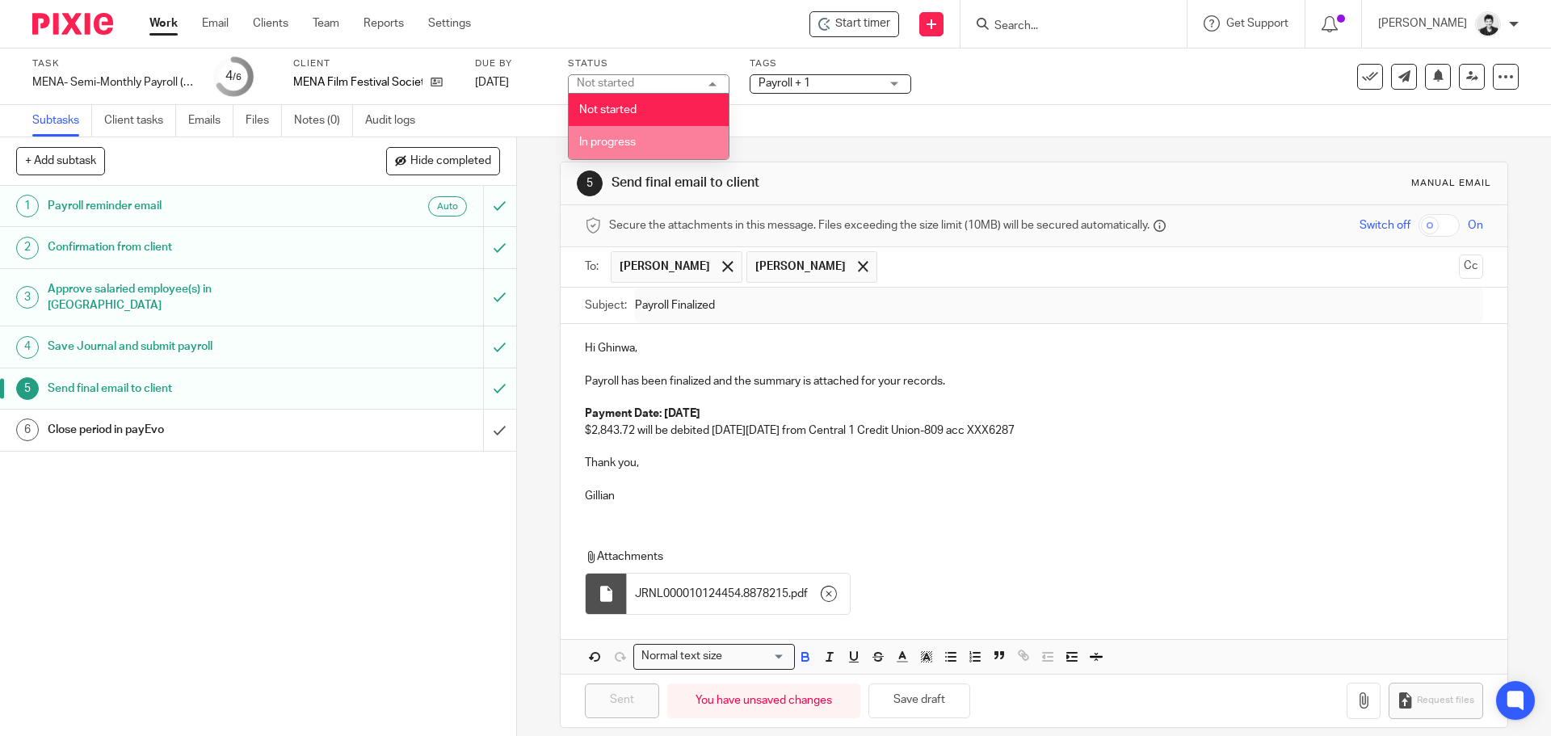
click at [648, 148] on li "In progress" at bounding box center [649, 142] width 160 height 33
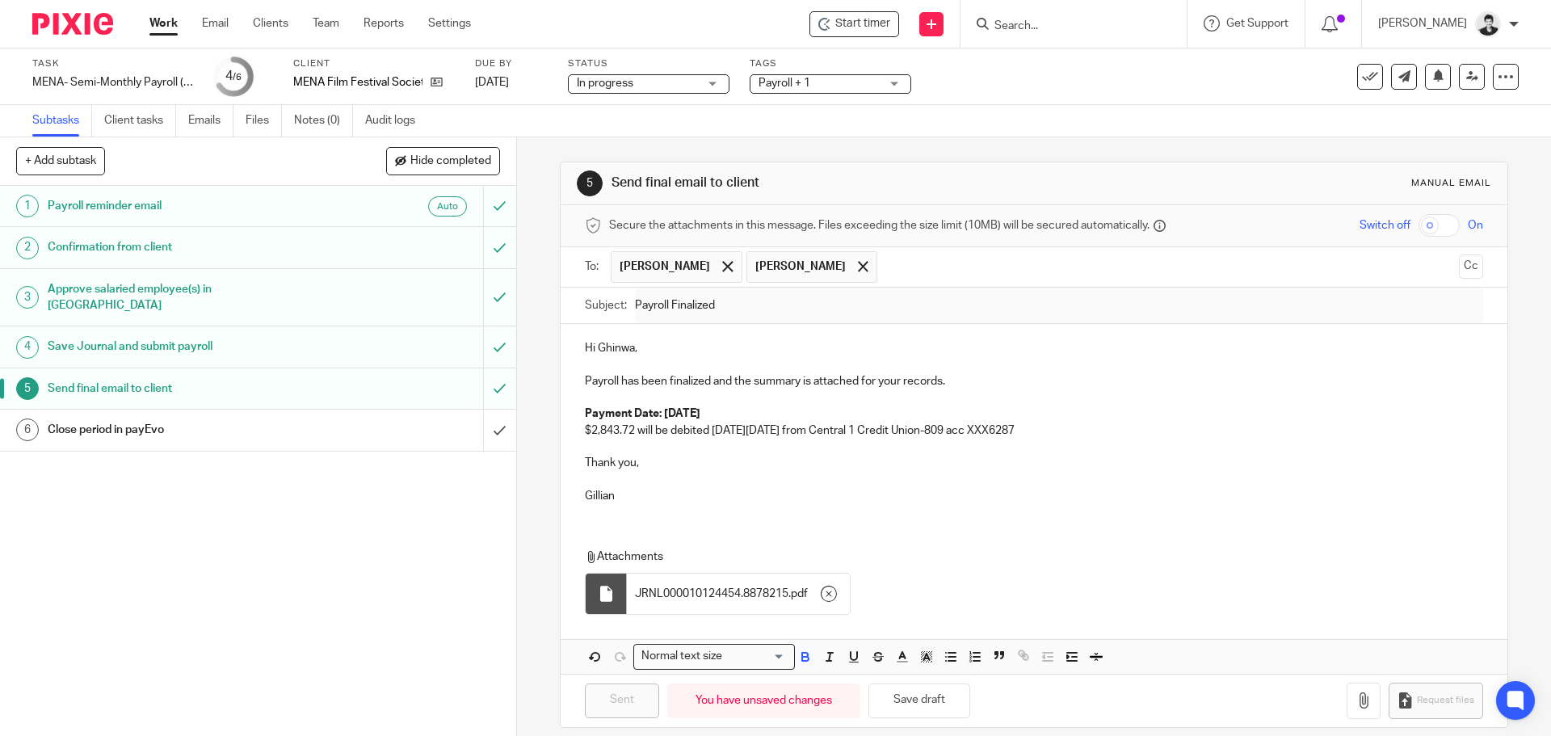
click at [375, 427] on link "6 Close period in payEvo" at bounding box center [241, 429] width 483 height 40
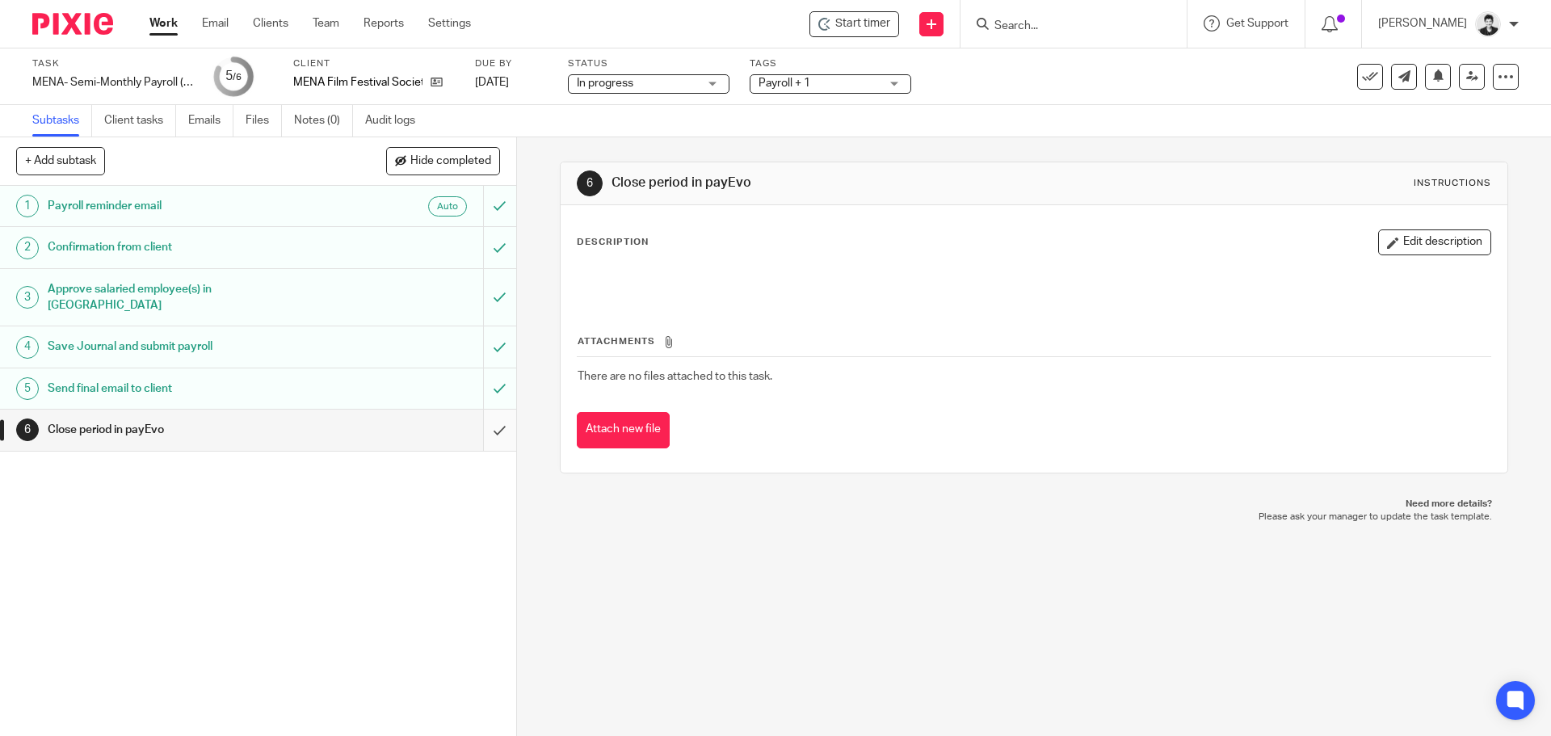
click at [485, 409] on input "submit" at bounding box center [258, 429] width 516 height 40
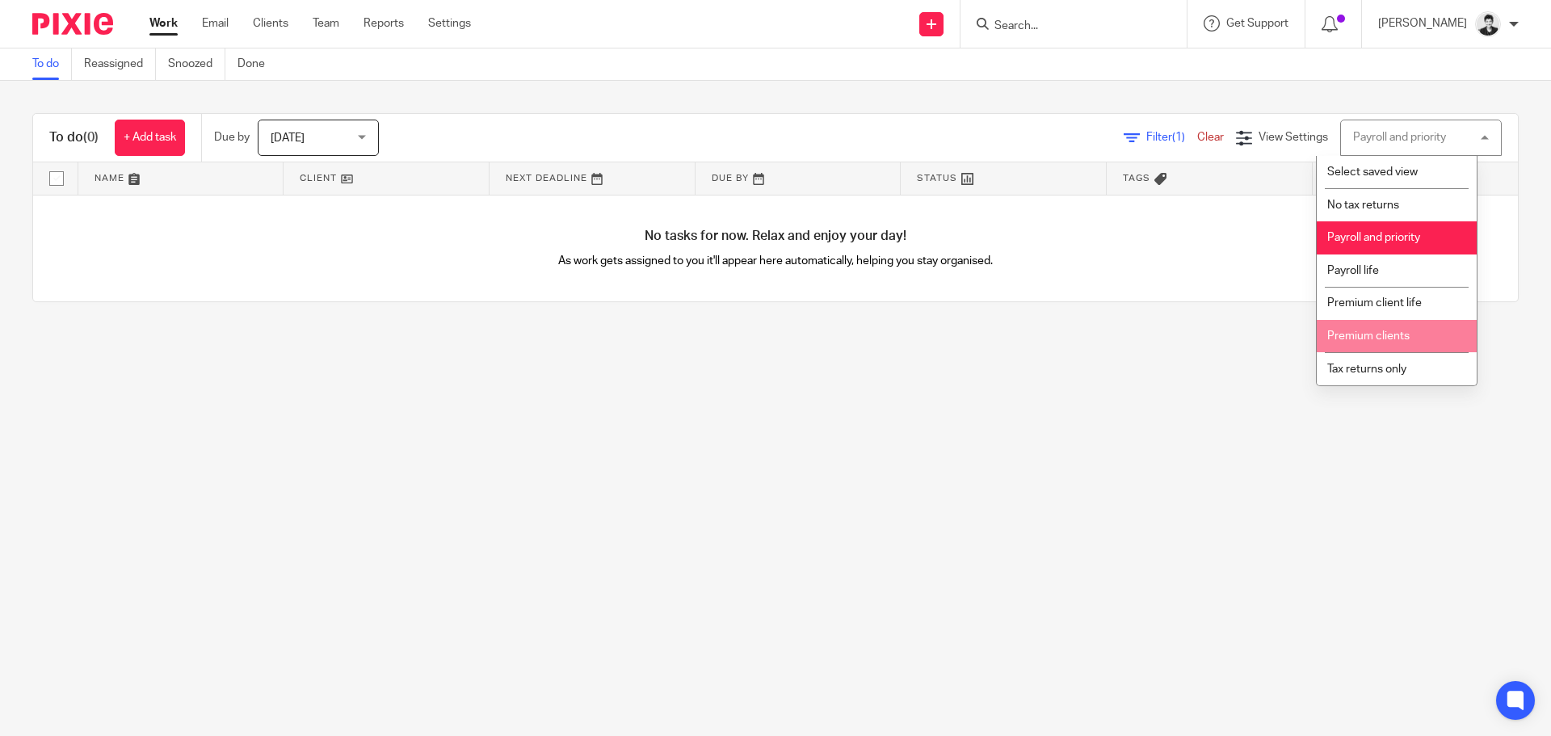
click at [1415, 347] on li "Premium clients" at bounding box center [1396, 336] width 160 height 33
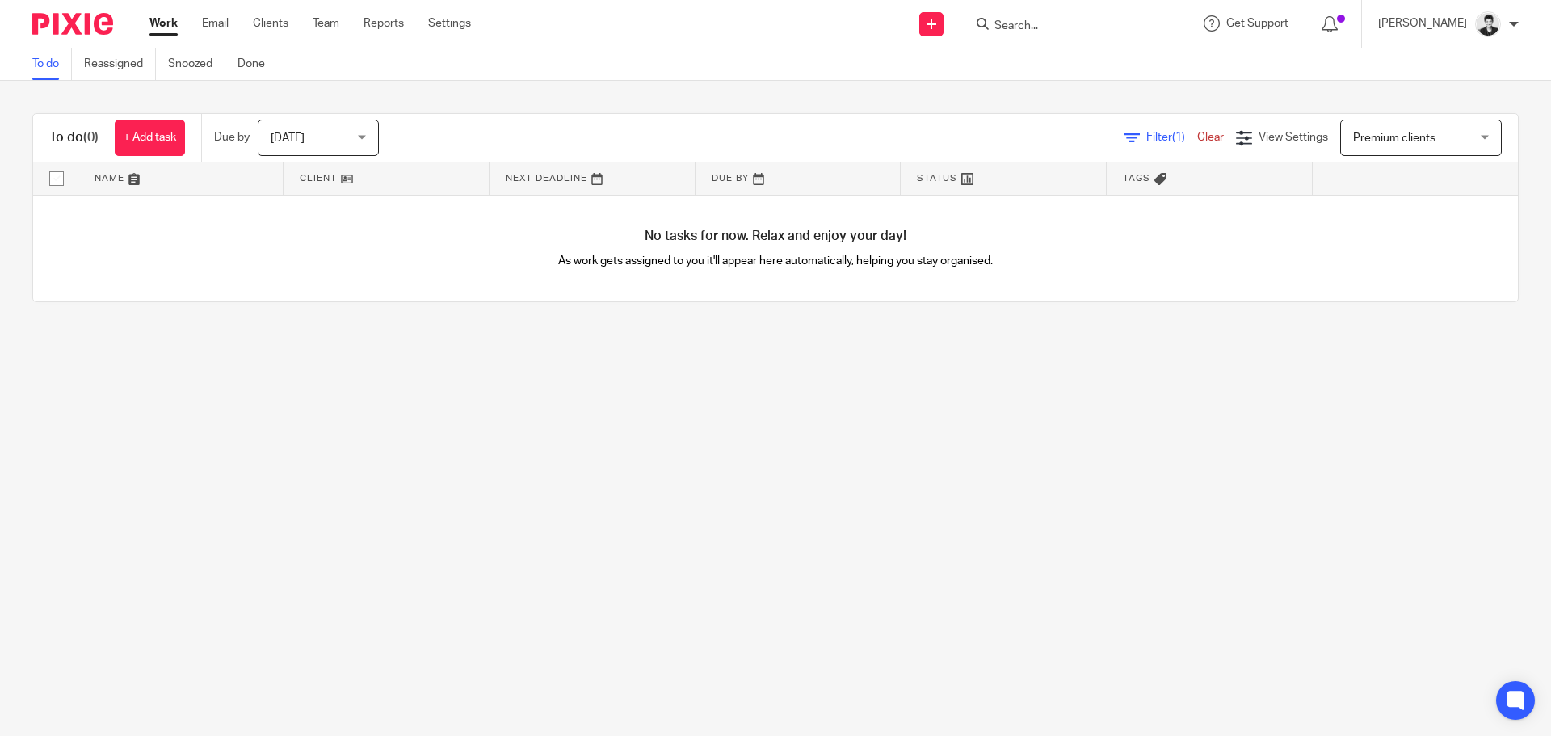
click at [1340, 134] on div "Premium clients Premium clients" at bounding box center [1421, 138] width 162 height 36
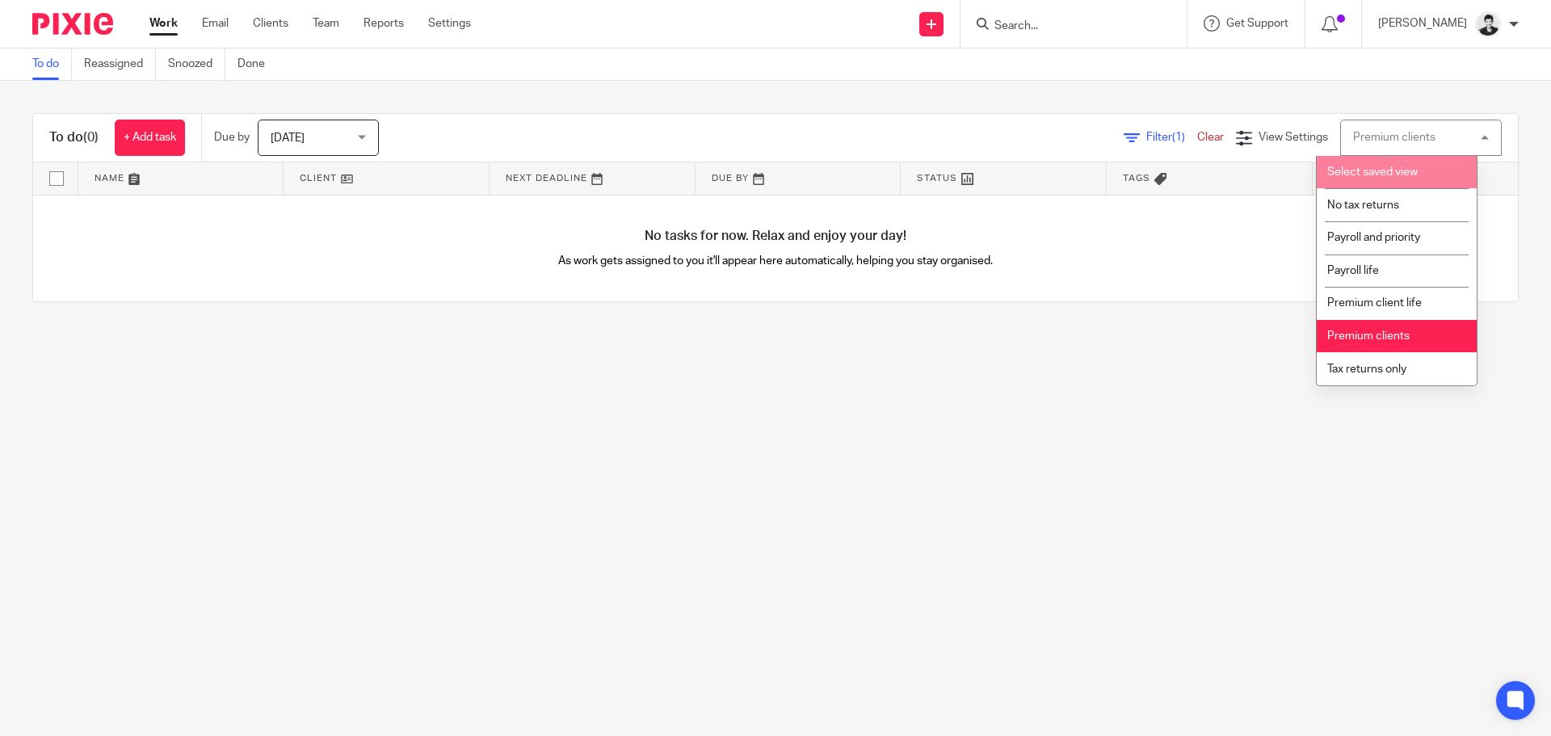
click at [1345, 164] on li "Select saved view" at bounding box center [1396, 172] width 160 height 33
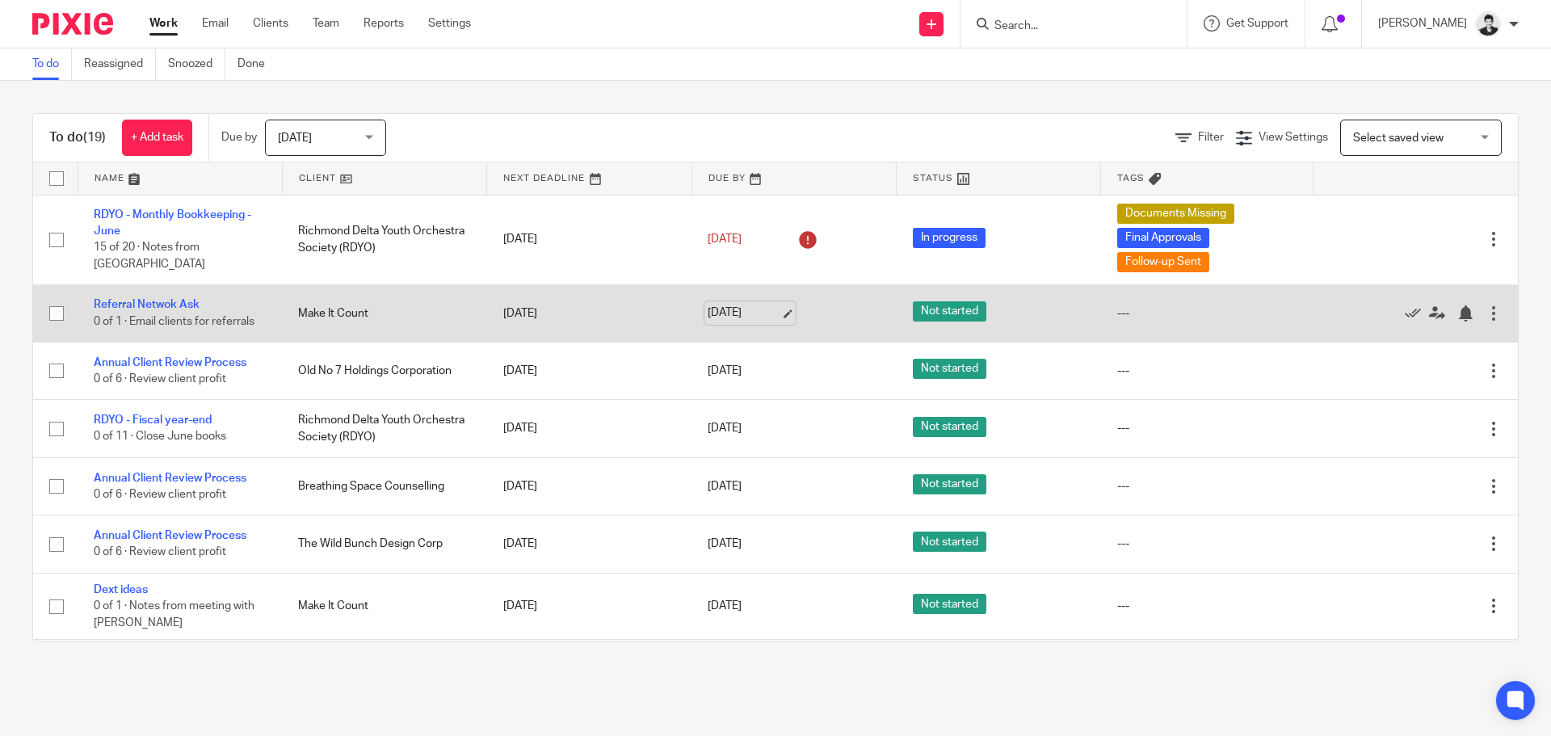
click at [749, 305] on link "Aug 21, 2025" at bounding box center [744, 312] width 73 height 17
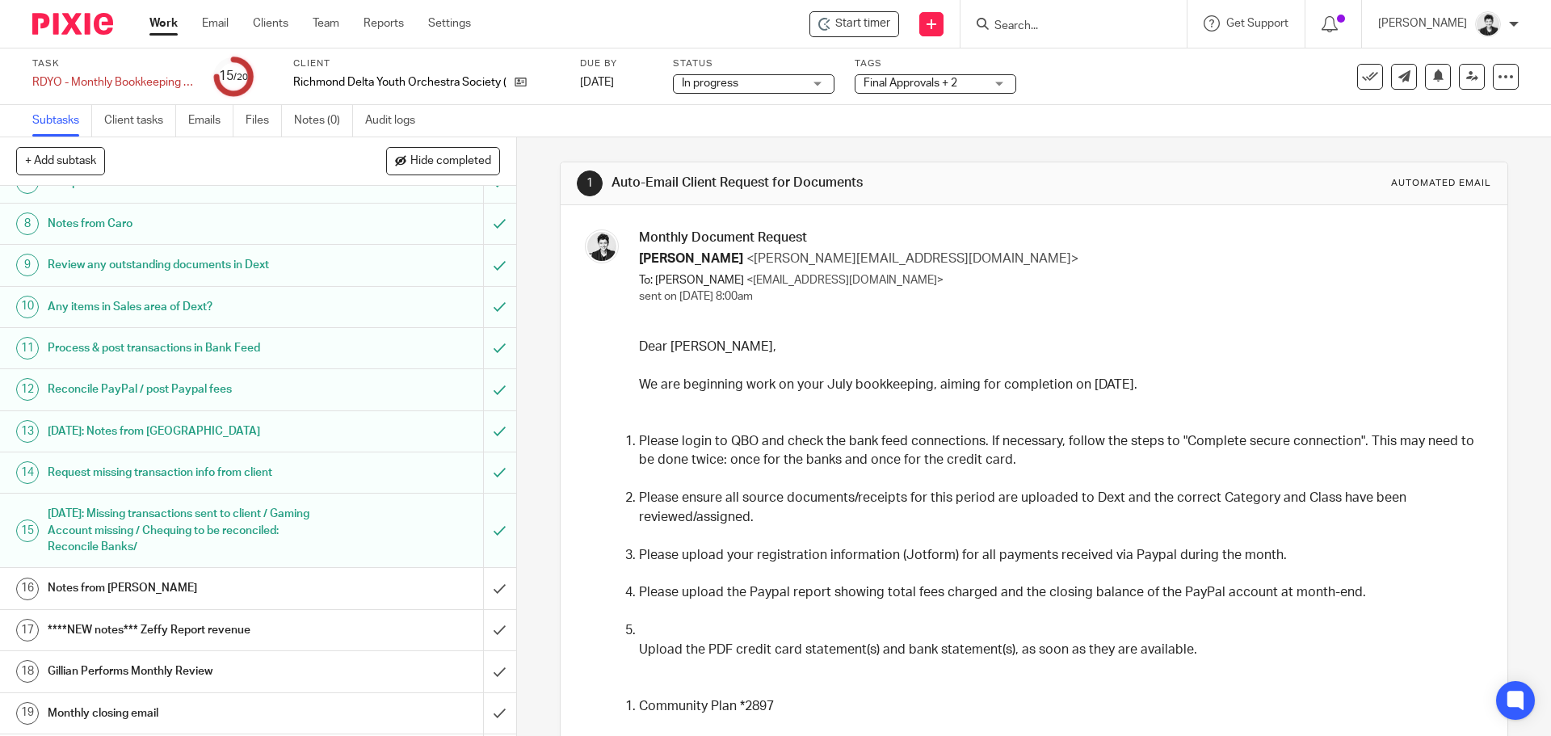
scroll to position [325, 0]
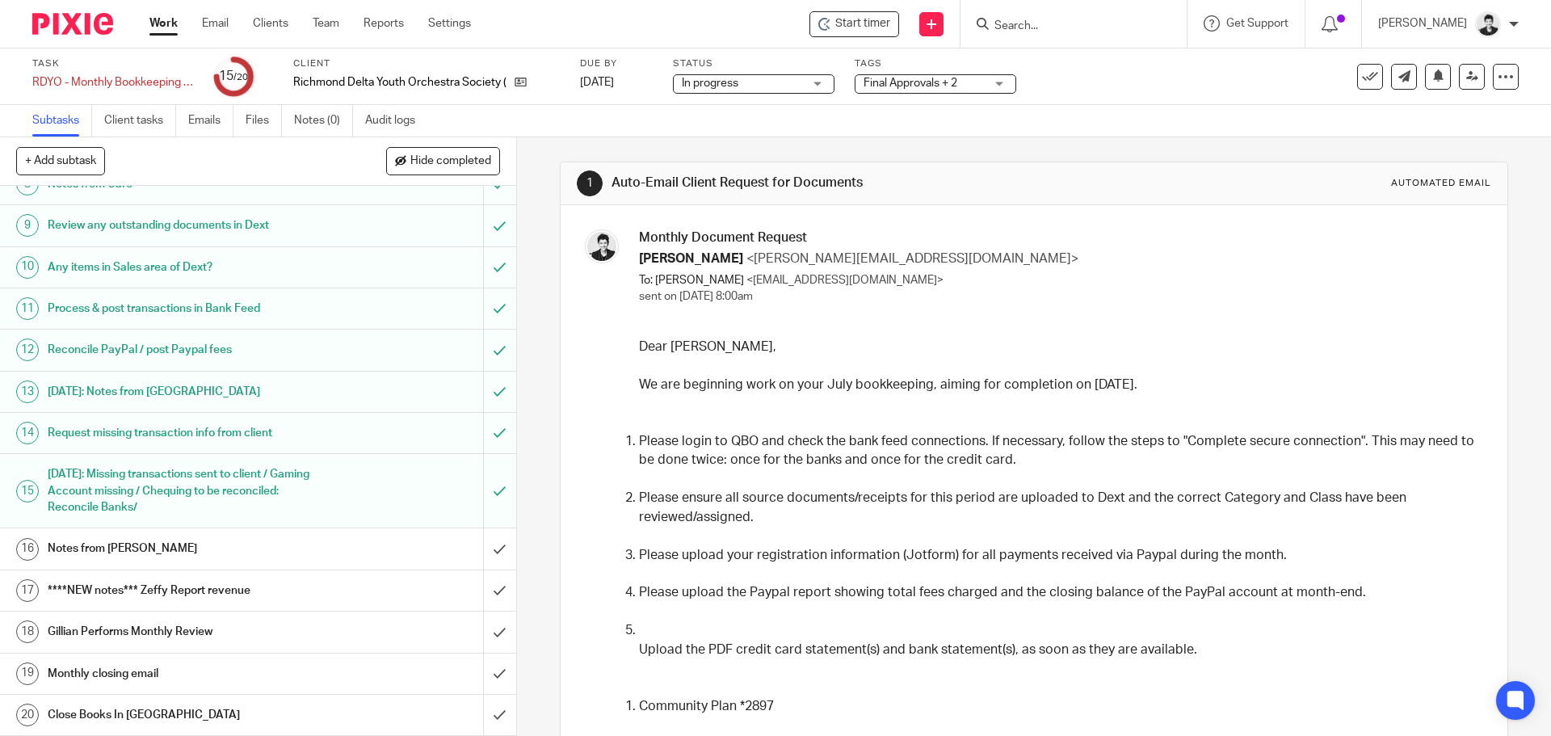
click at [181, 535] on link "16 Notes from [GEOGRAPHIC_DATA]" at bounding box center [241, 548] width 483 height 40
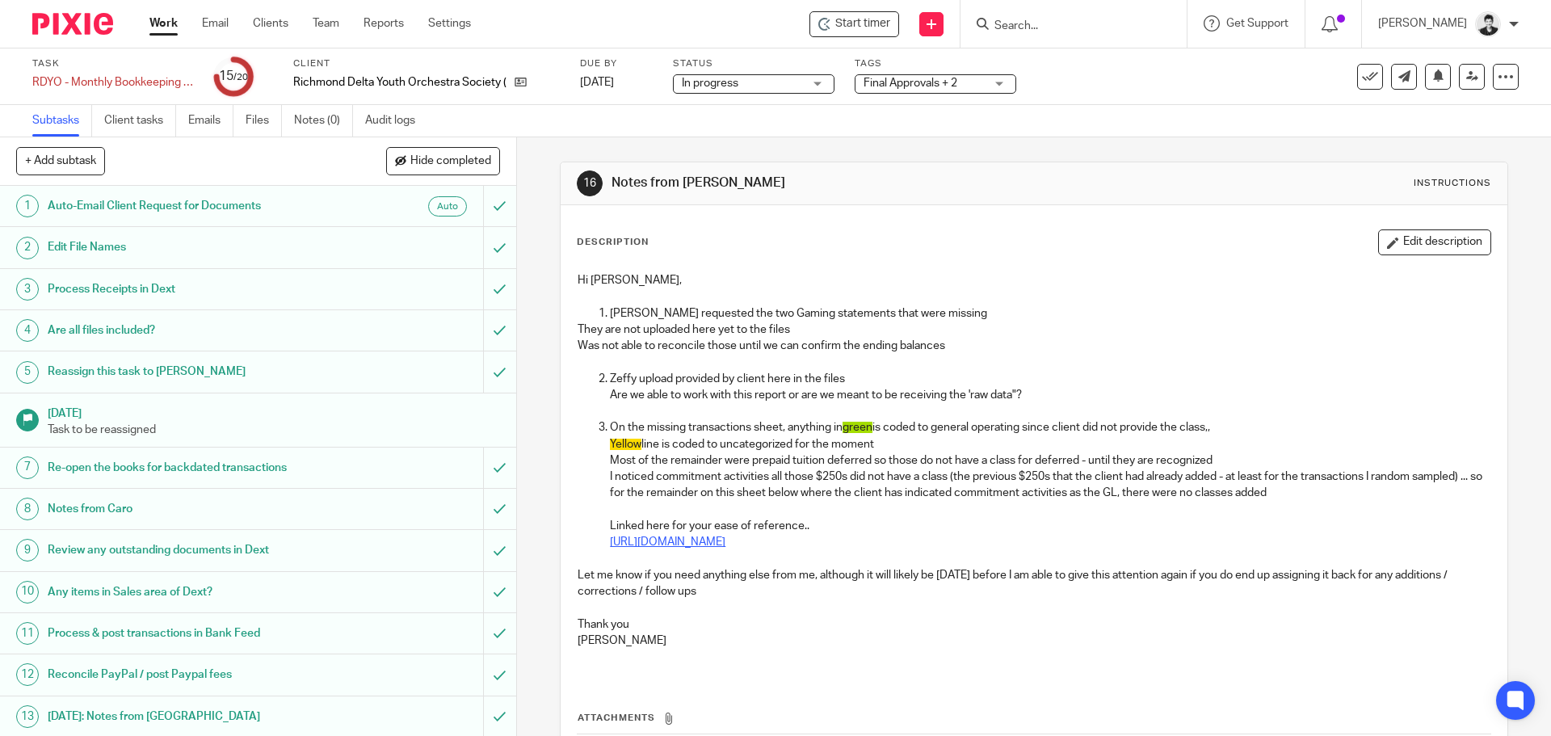
click at [725, 544] on link "https://docs.google.com/spreadsheets/d/1BJVGzVKYNZPhSQ6MgPgddZ7eksPACMsx/edit?g…" at bounding box center [667, 541] width 115 height 11
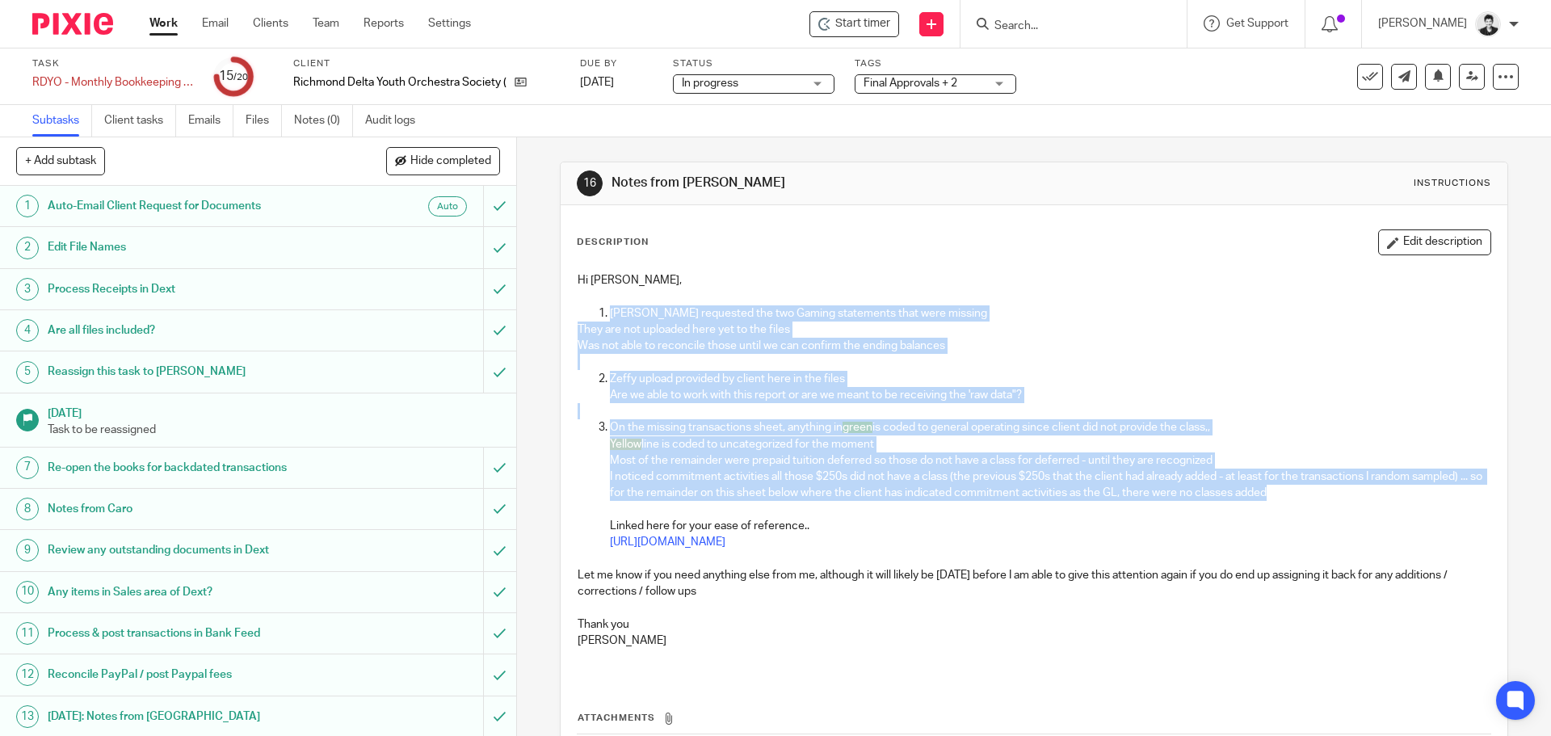
drag, startPoint x: 1260, startPoint y: 485, endPoint x: 540, endPoint y: 317, distance: 739.8
click at [540, 317] on div "16 Notes from Ciara Instructions Description Edit description Hi Gillian, Caro …" at bounding box center [1034, 436] width 1034 height 598
copy div "Caro requested the two Gaming statements that were missing They are not uploade…"
drag, startPoint x: 1267, startPoint y: 547, endPoint x: 535, endPoint y: 309, distance: 769.5
click at [535, 309] on div "16 Notes from Ciara Instructions Description Edit description Hi Gillian, Caro …" at bounding box center [1034, 436] width 1034 height 598
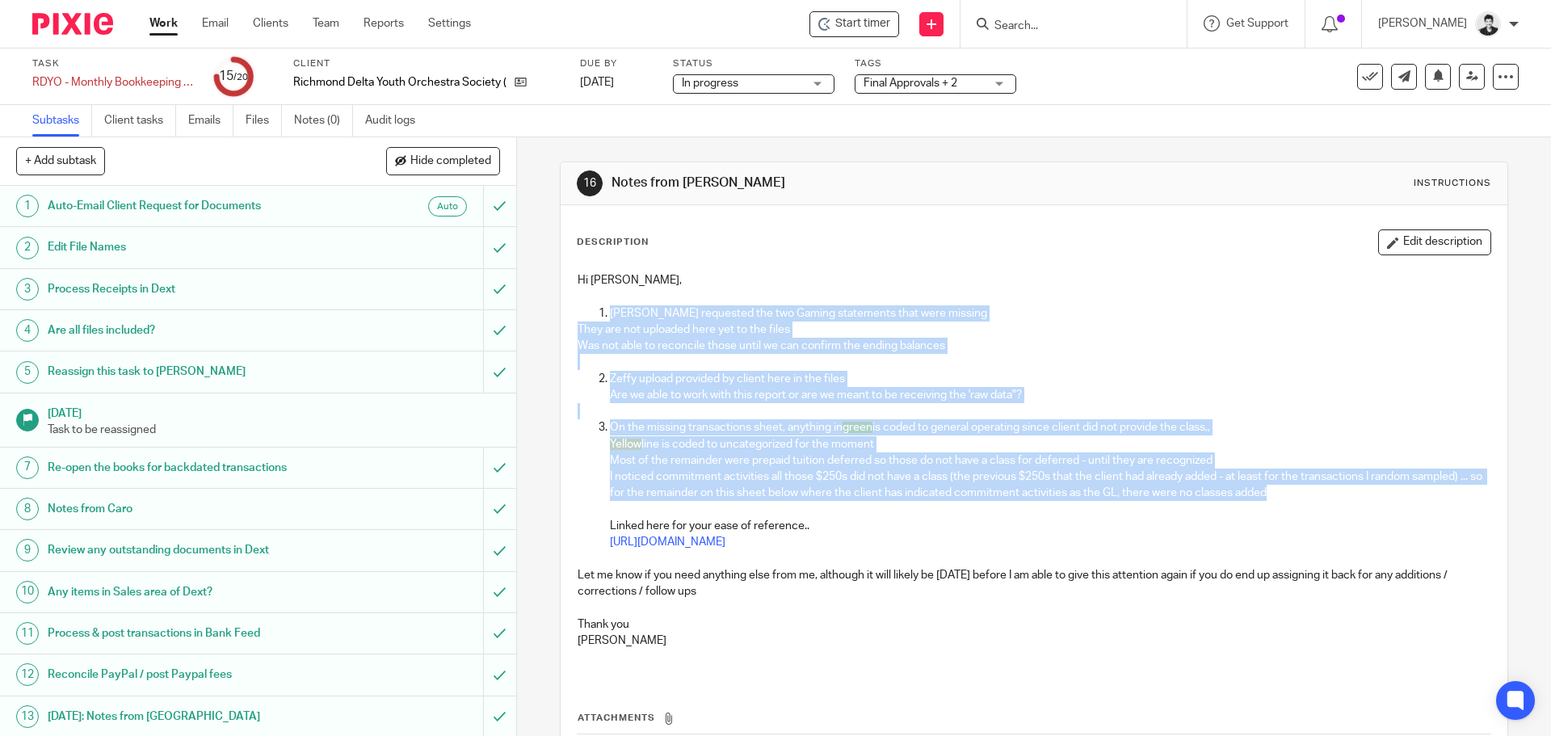
copy div "Caro requested the two Gaming statements that were missing They are not uploade…"
click at [216, 112] on link "Emails" at bounding box center [210, 120] width 45 height 31
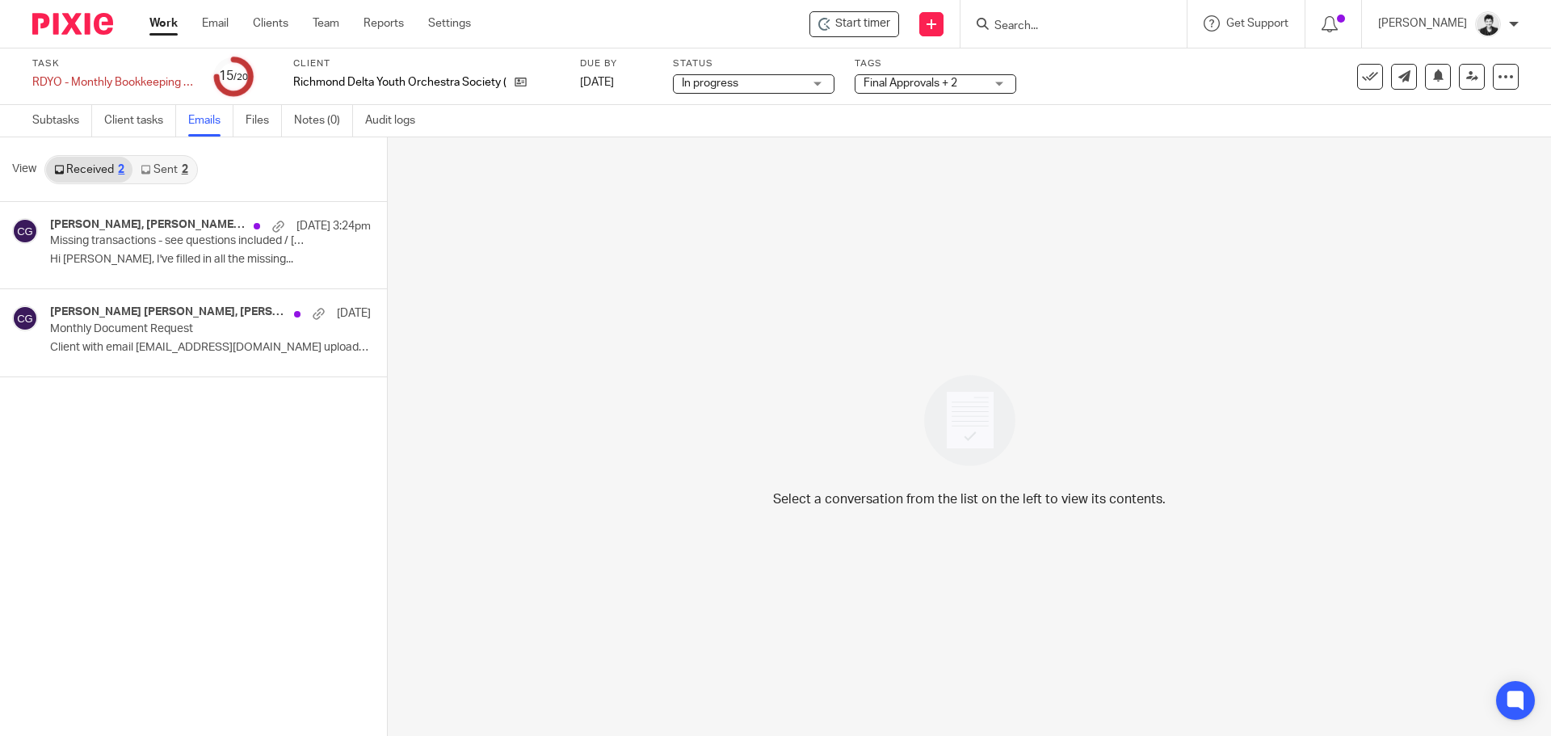
click at [166, 174] on link "Sent 2" at bounding box center [163, 170] width 63 height 26
click at [198, 338] on div "[PERSON_NAME] [PERSON_NAME], [PERSON_NAME] [DATE] Monthly Document Request Hi T…" at bounding box center [186, 332] width 272 height 54
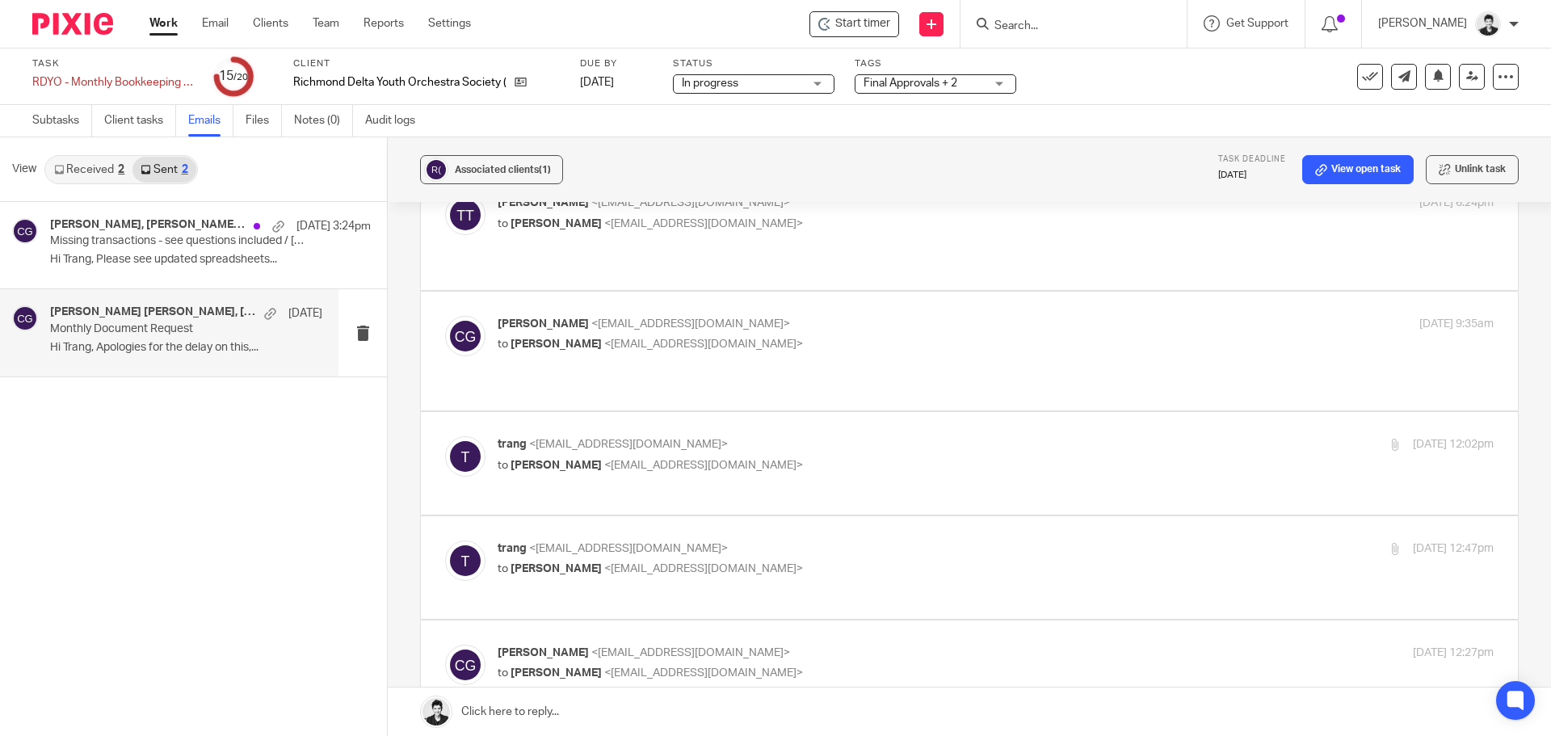
scroll to position [303, 0]
click at [539, 323] on div "Carō Garofalo <admin@letsmakeitcount.ca> to Trang Trinh <trang@rdyo.ca> Jul 28,…" at bounding box center [996, 334] width 996 height 40
checkbox input "true"
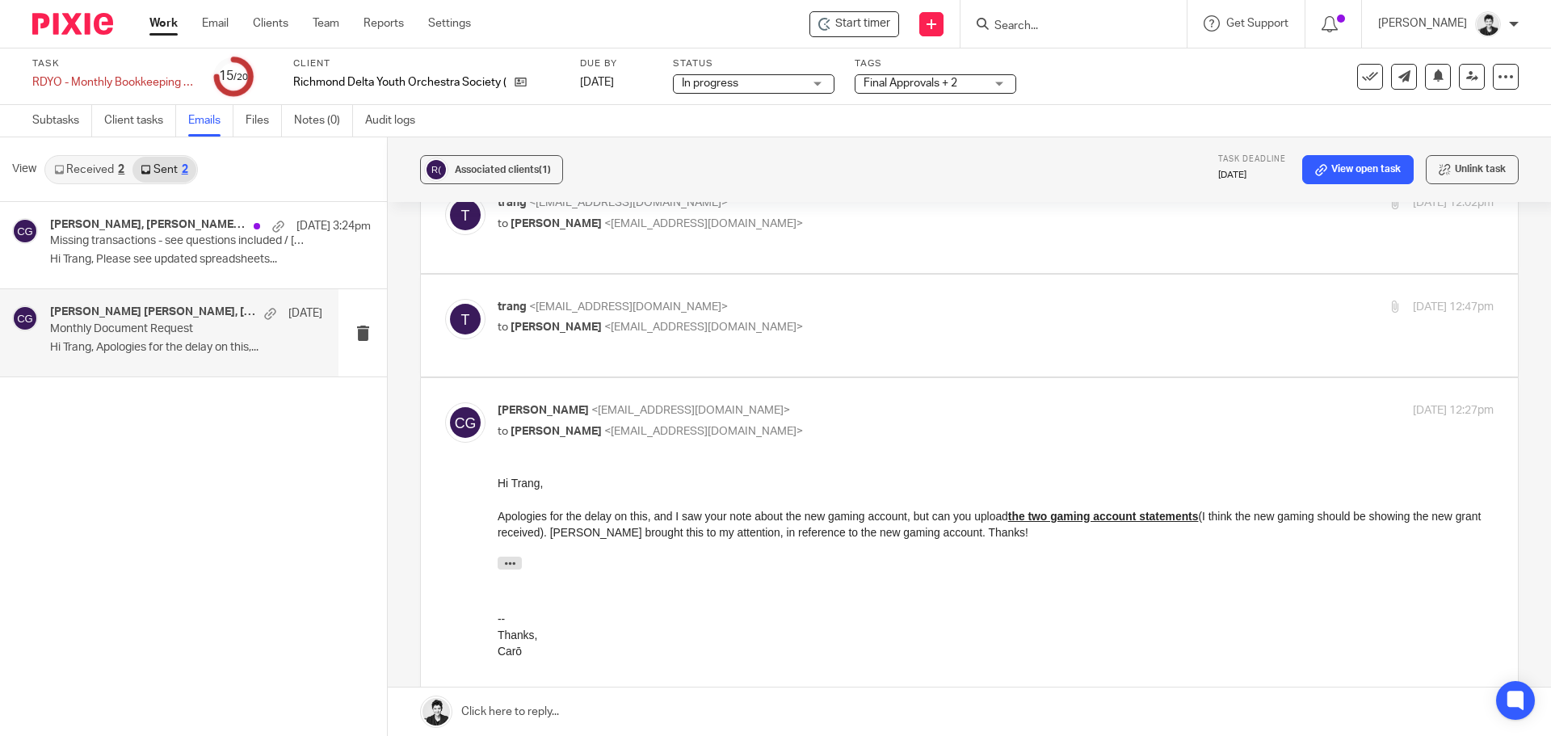
scroll to position [771, 0]
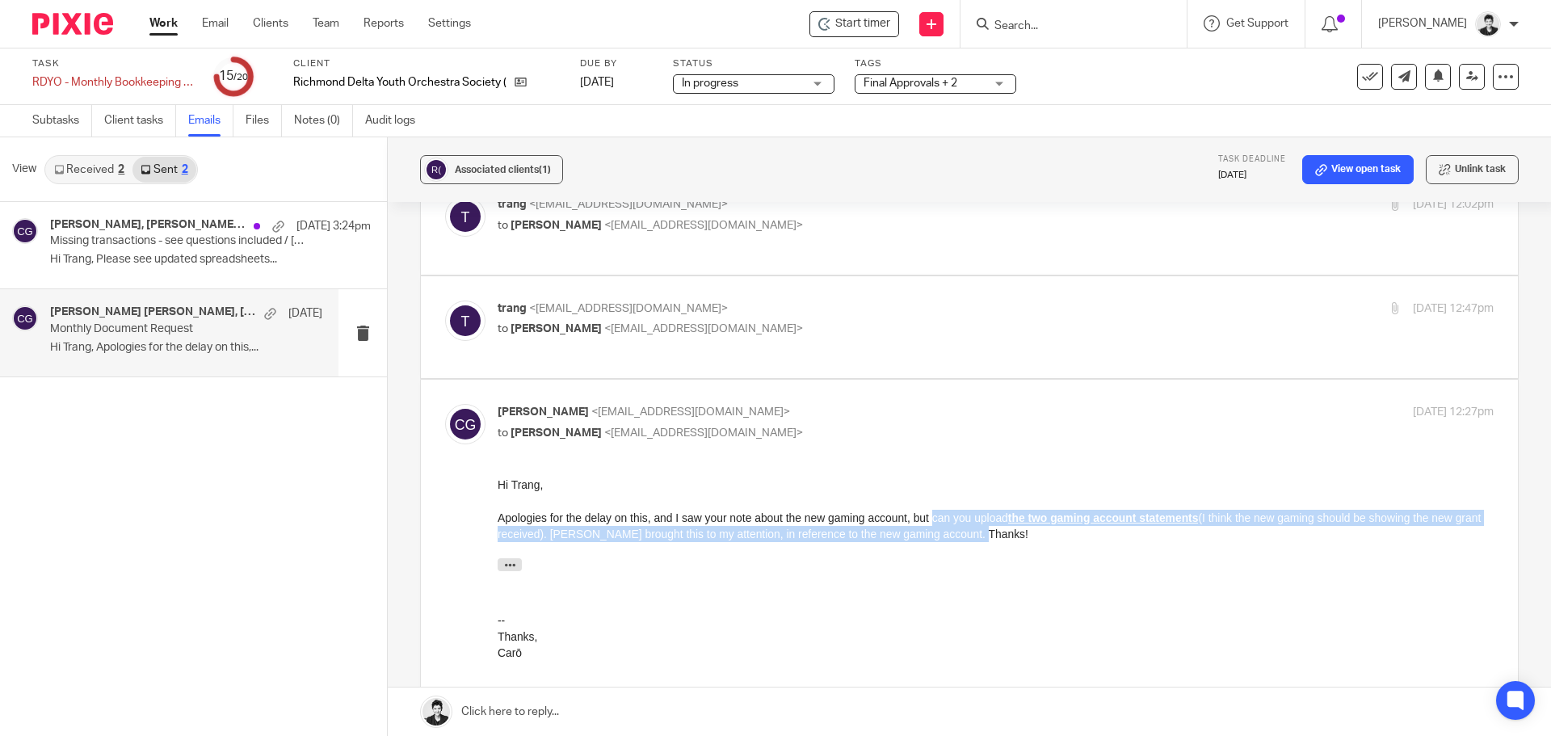
drag, startPoint x: 790, startPoint y: 531, endPoint x: 932, endPoint y: 521, distance: 142.5
click at [932, 521] on div "Apologies for the delay on this, and I saw your note about the new gaming accou…" at bounding box center [996, 526] width 996 height 33
copy div "can you upload the two gaming account statements (I think the new gaming should…"
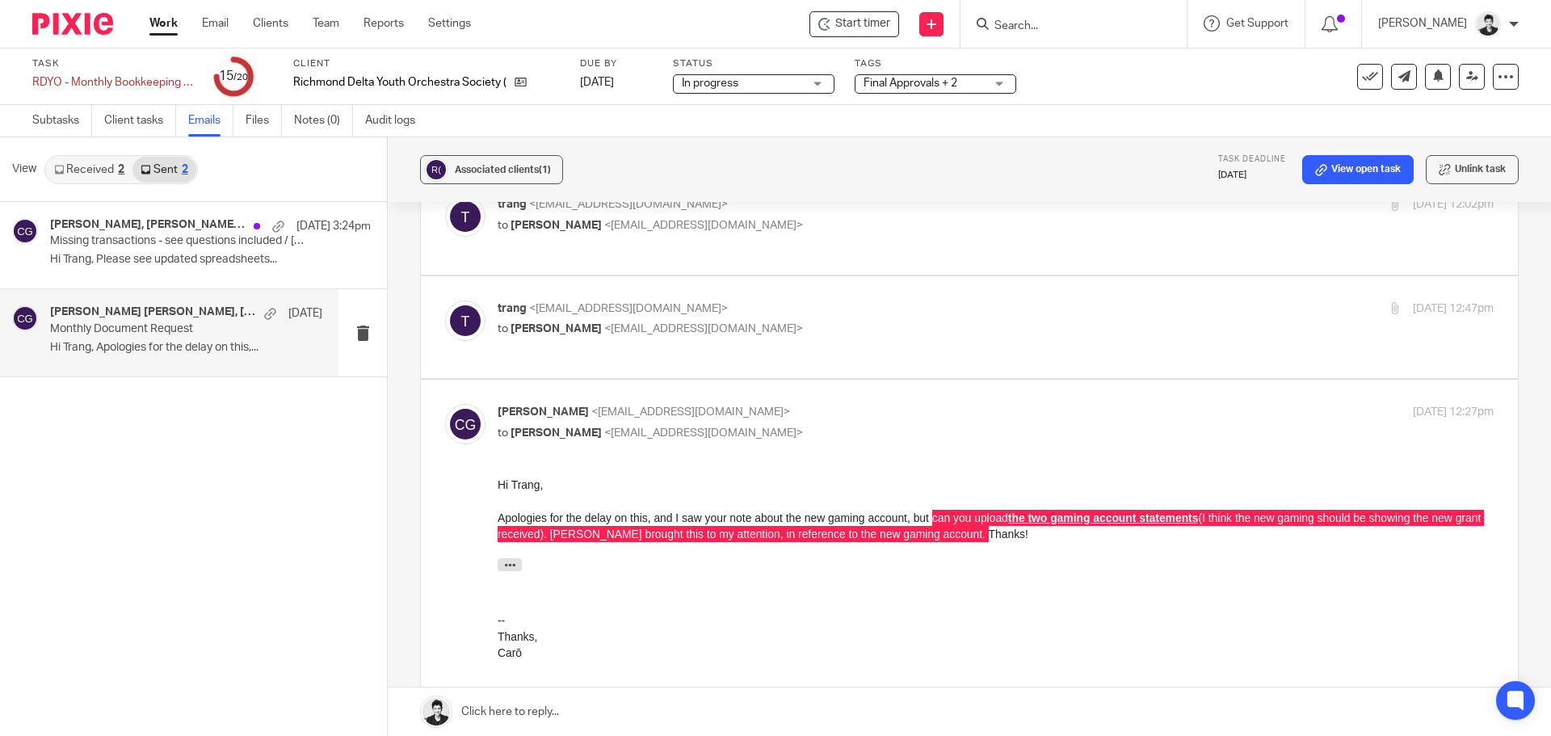
click at [1012, 594] on div "Forward" at bounding box center [969, 600] width 1048 height 247
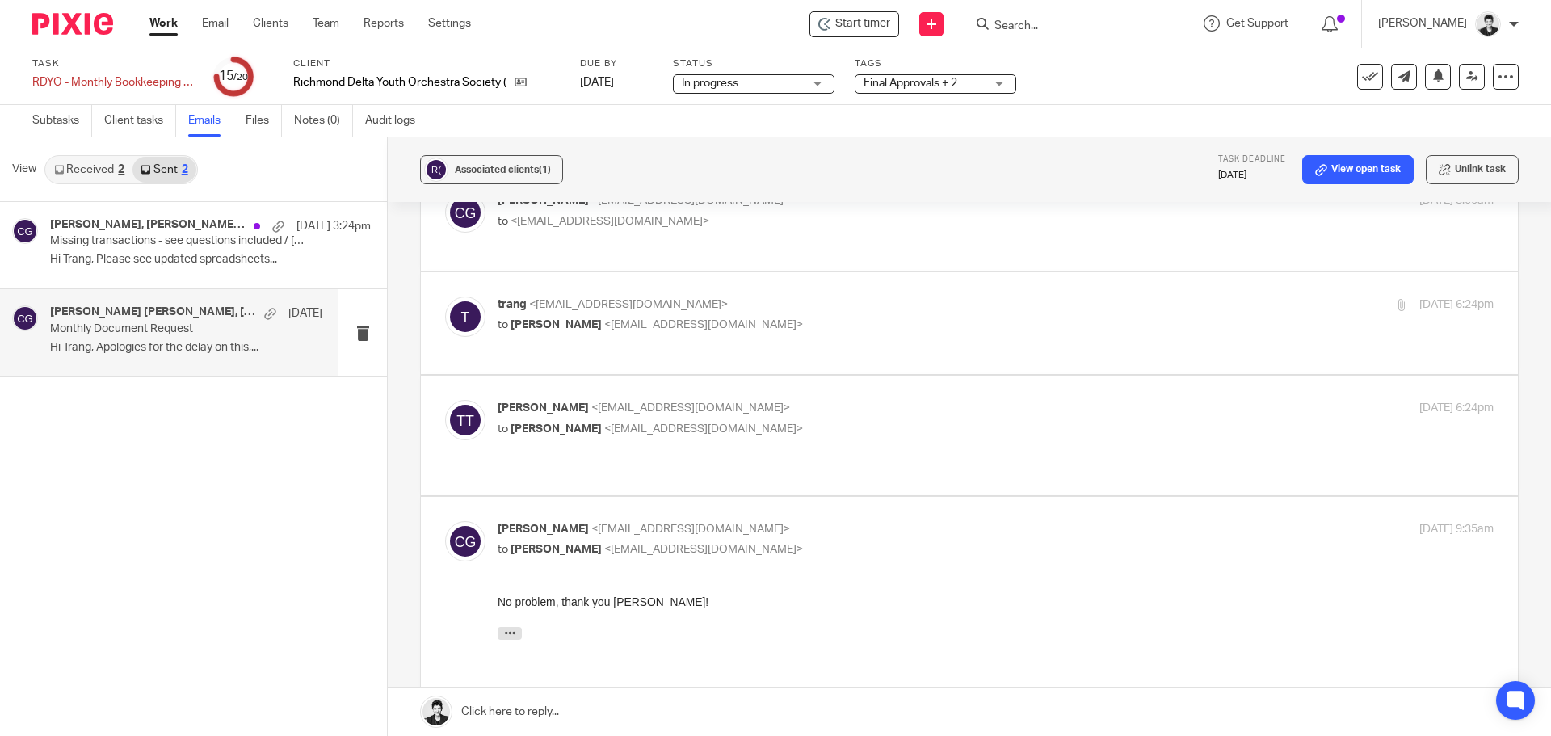
scroll to position [0, 0]
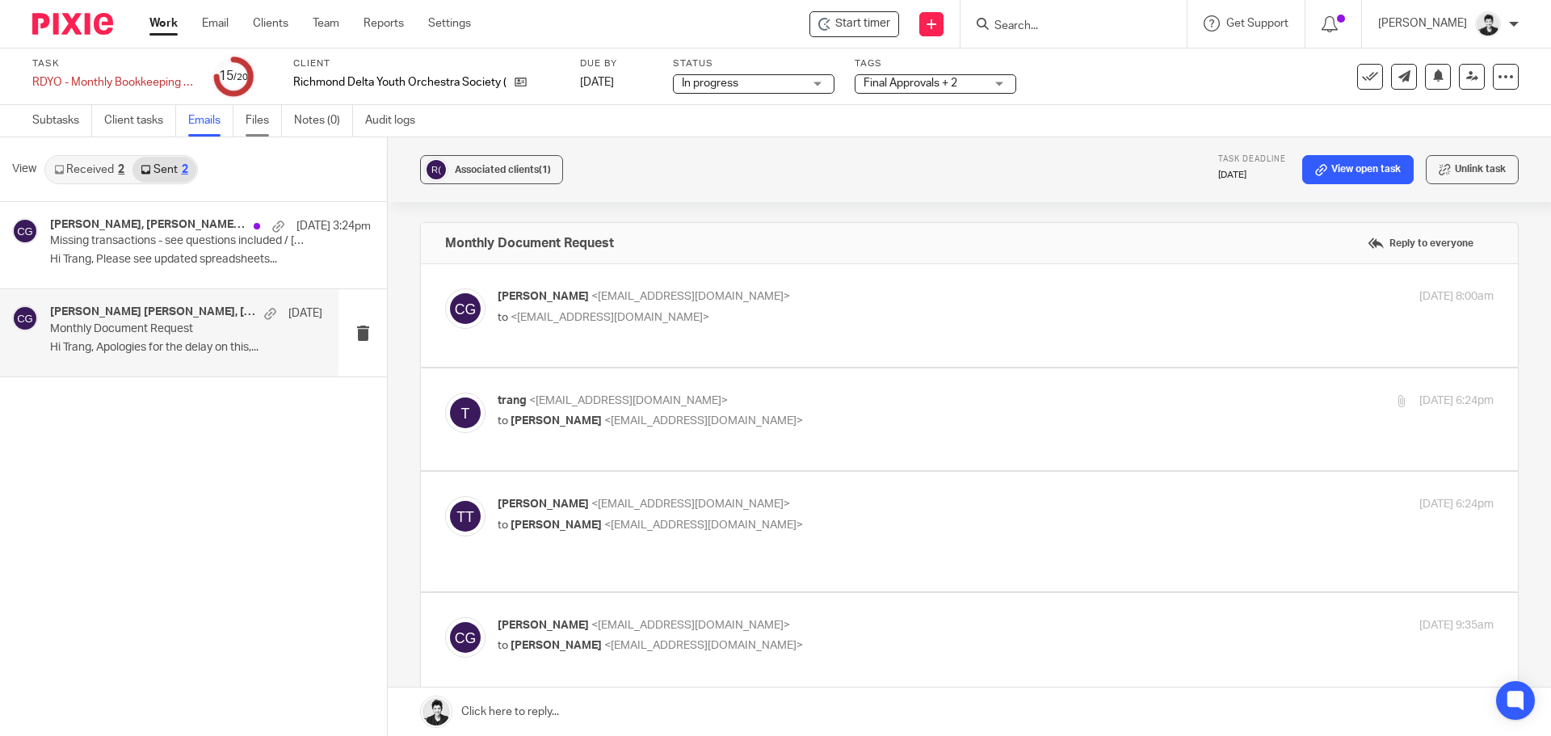
click at [254, 123] on link "Files" at bounding box center [264, 120] width 36 height 31
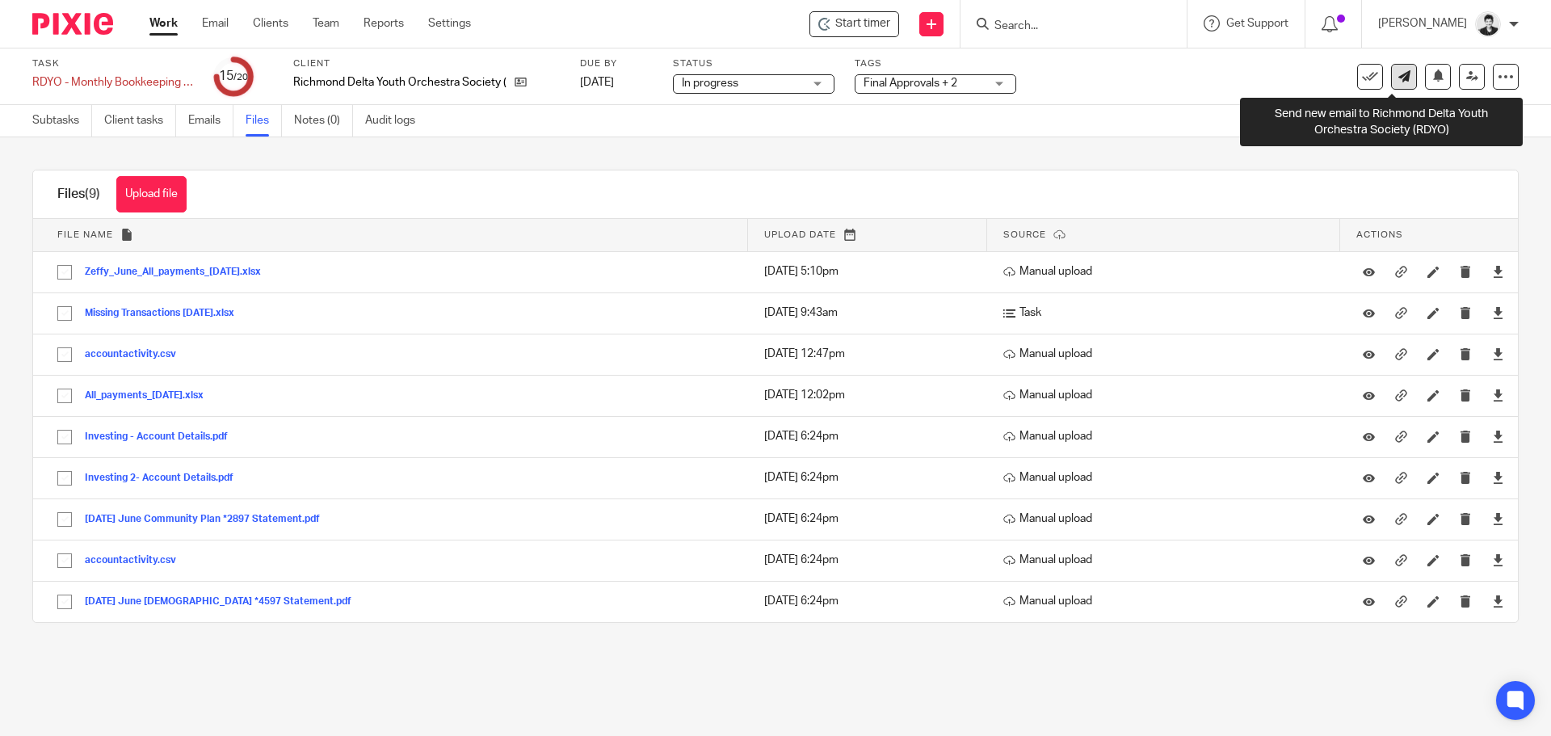
click at [1398, 78] on icon at bounding box center [1404, 76] width 12 height 12
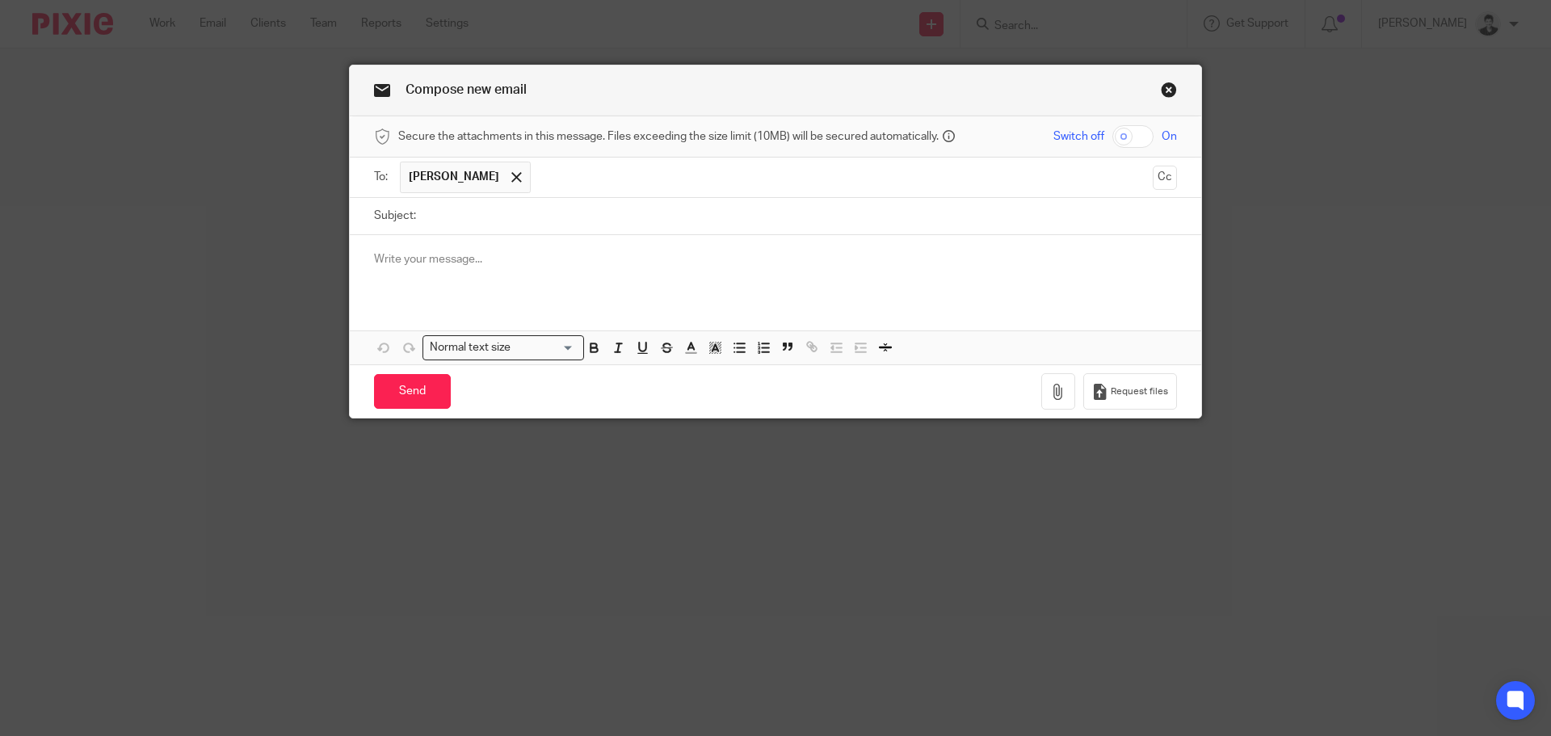
click at [682, 192] on input "text" at bounding box center [842, 177] width 607 height 31
click at [475, 216] on input "Subject:" at bounding box center [800, 216] width 753 height 36
type input "June books follow-up"
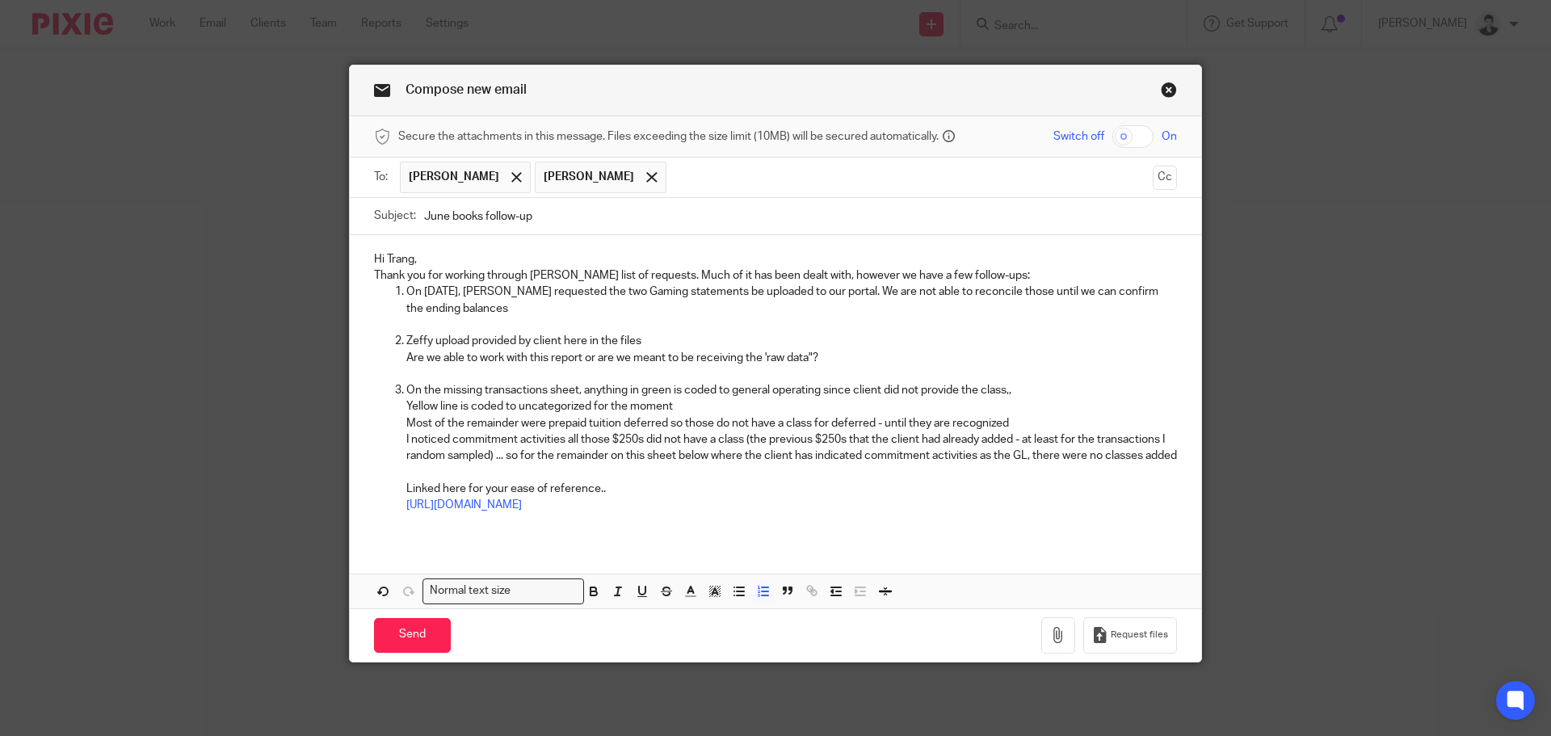
click at [440, 258] on p "Hi Trang," at bounding box center [775, 259] width 803 height 16
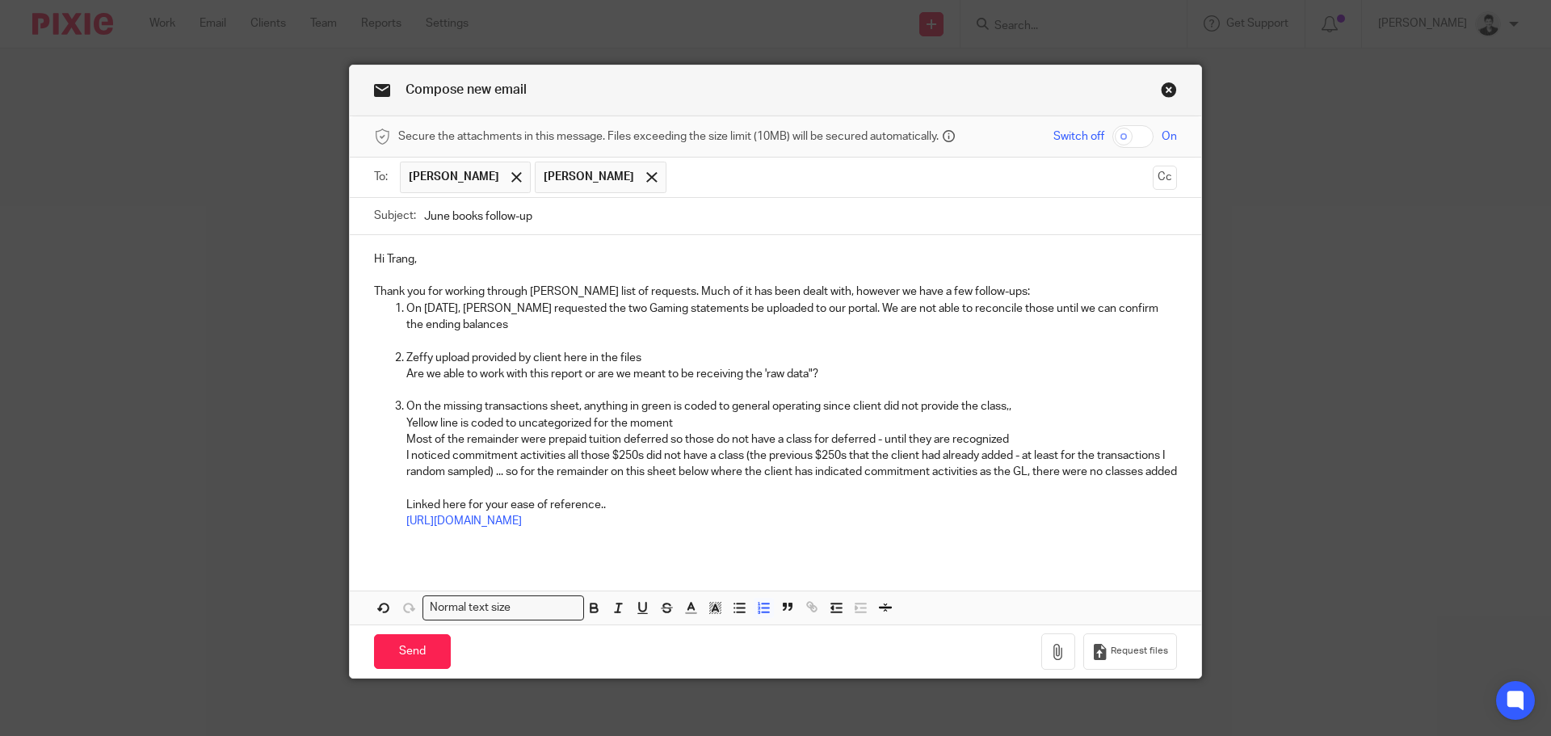
click at [530, 325] on p "On August 14th, Caro requested the two Gaming statements be uploaded to our por…" at bounding box center [791, 316] width 770 height 33
click at [1094, 529] on p "[URL][DOMAIN_NAME]" at bounding box center [791, 521] width 770 height 16
click at [510, 322] on p "On August 14th, Caro requested the two Gaming statements be uploaded to our por…" at bounding box center [791, 316] width 770 height 33
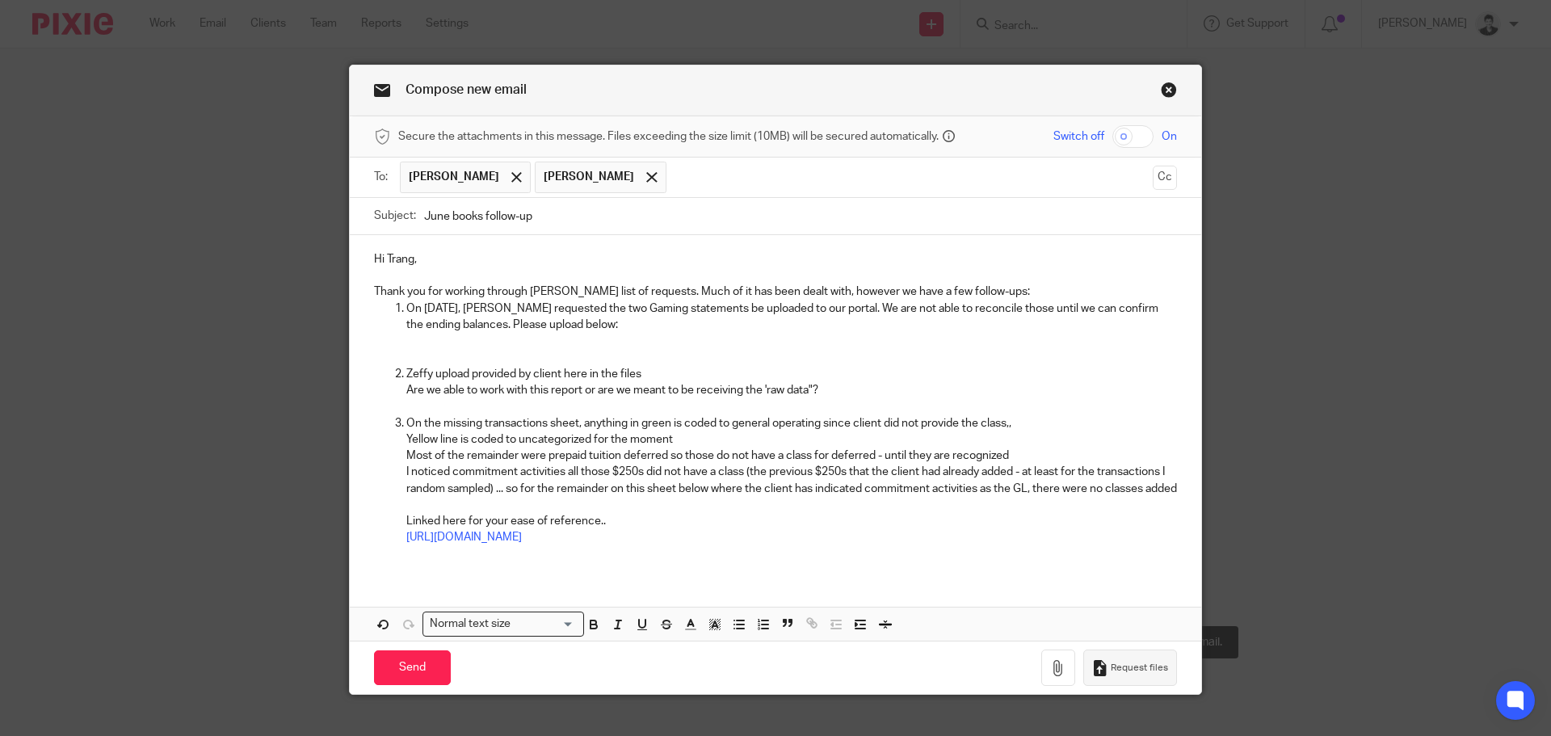
click at [1111, 674] on span "Request files" at bounding box center [1139, 667] width 57 height 13
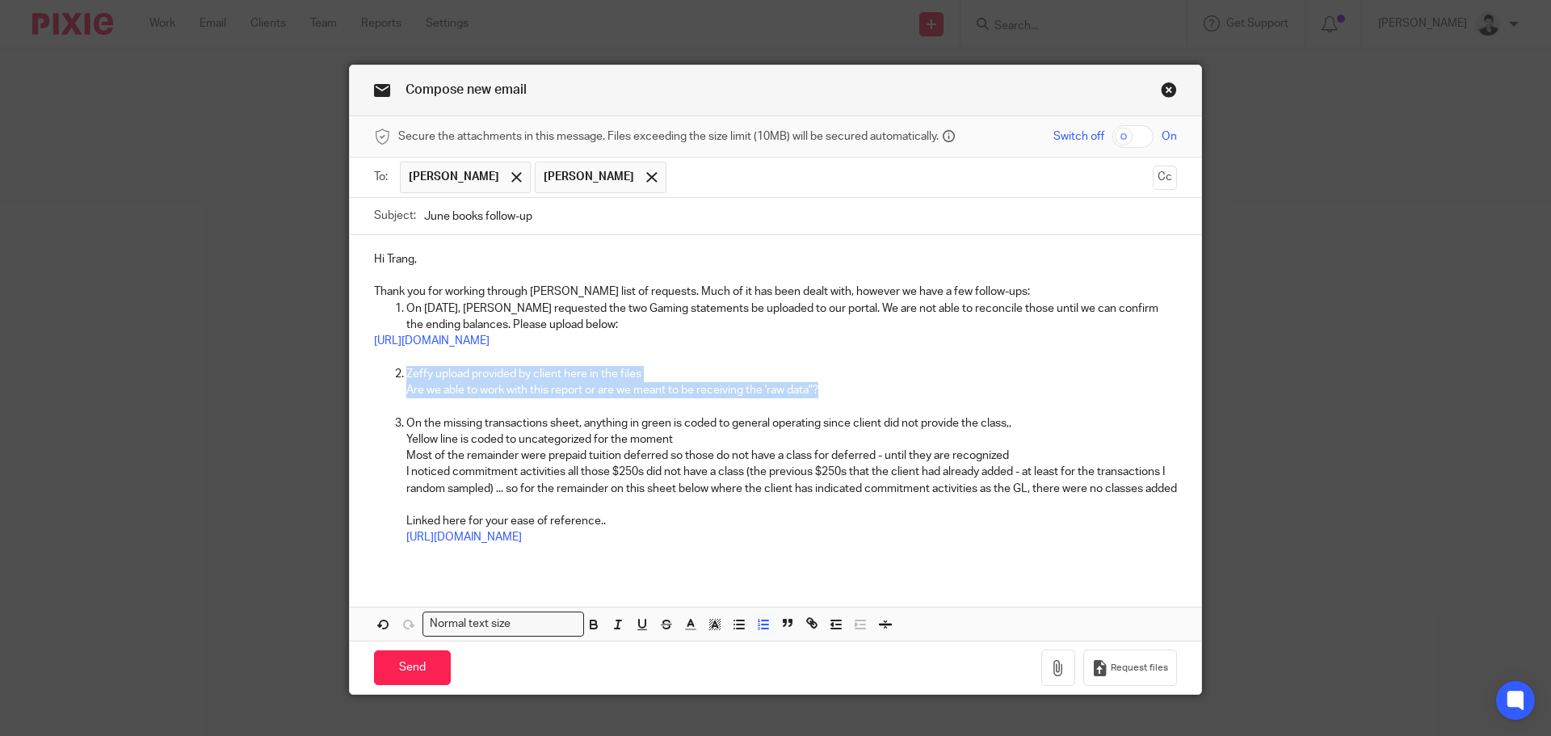
drag, startPoint x: 401, startPoint y: 372, endPoint x: 853, endPoint y: 389, distance: 452.6
click at [853, 389] on li "Zeffy upload provided by client here in the files Are we able to work with this…" at bounding box center [791, 382] width 770 height 33
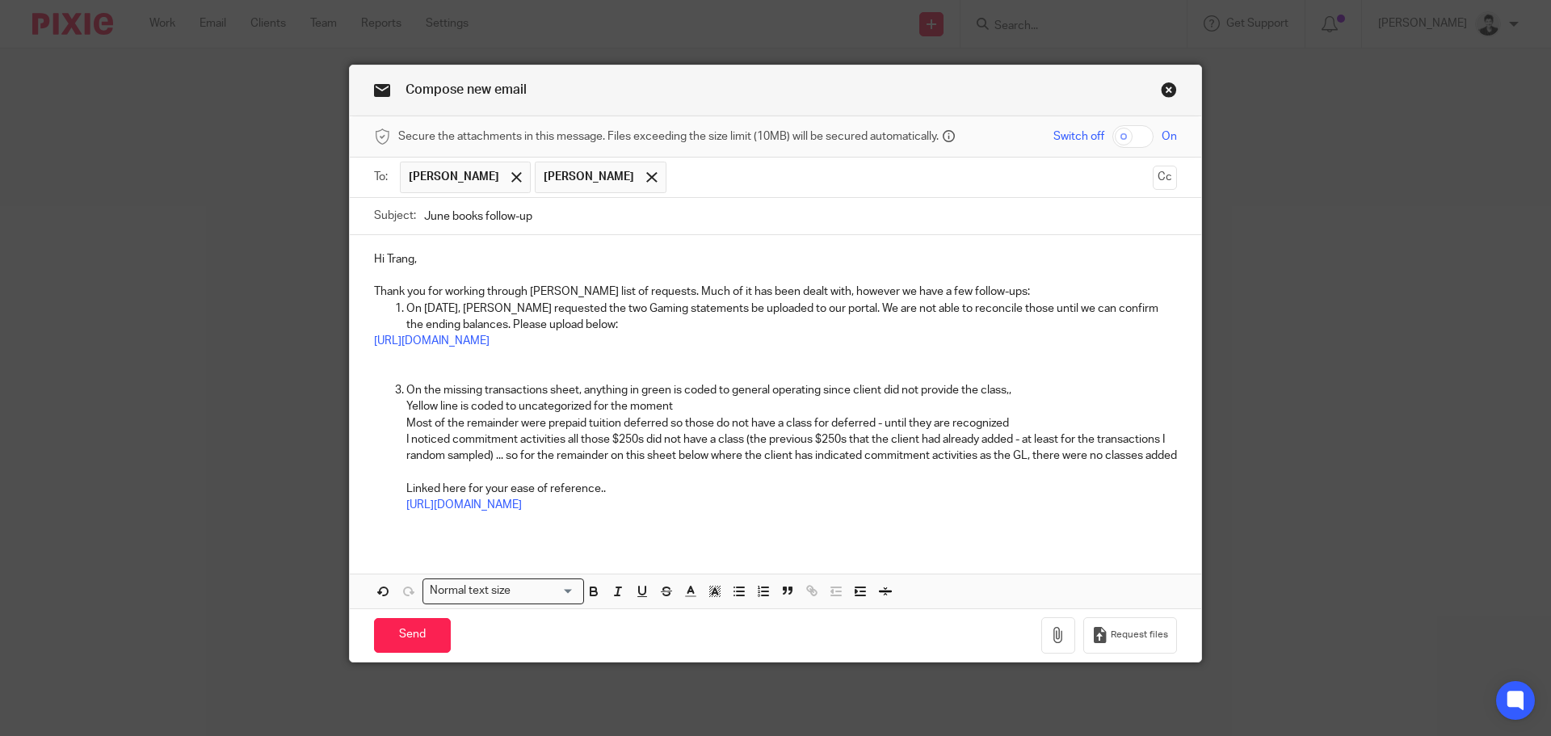
click at [405, 353] on p at bounding box center [775, 358] width 803 height 16
click at [406, 390] on li "On the missing transactions sheet, anything in green is coded to general operat…" at bounding box center [791, 447] width 770 height 131
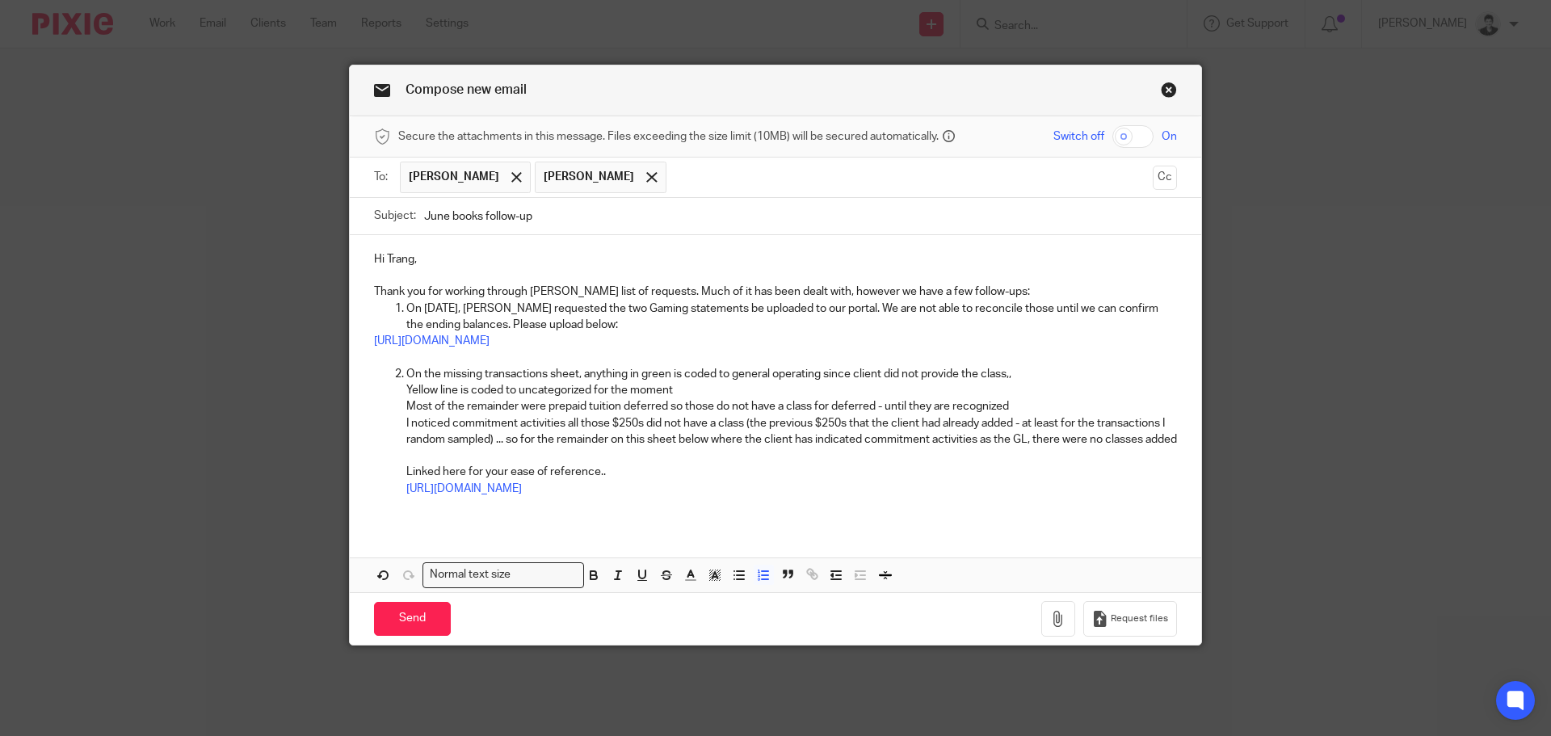
click at [399, 391] on ol "On the missing transactions sheet, anything in green is coded to general operat…" at bounding box center [775, 431] width 803 height 131
click at [577, 372] on p "On the missing transactions sheet, anything in green is coded to general operat…" at bounding box center [791, 382] width 770 height 33
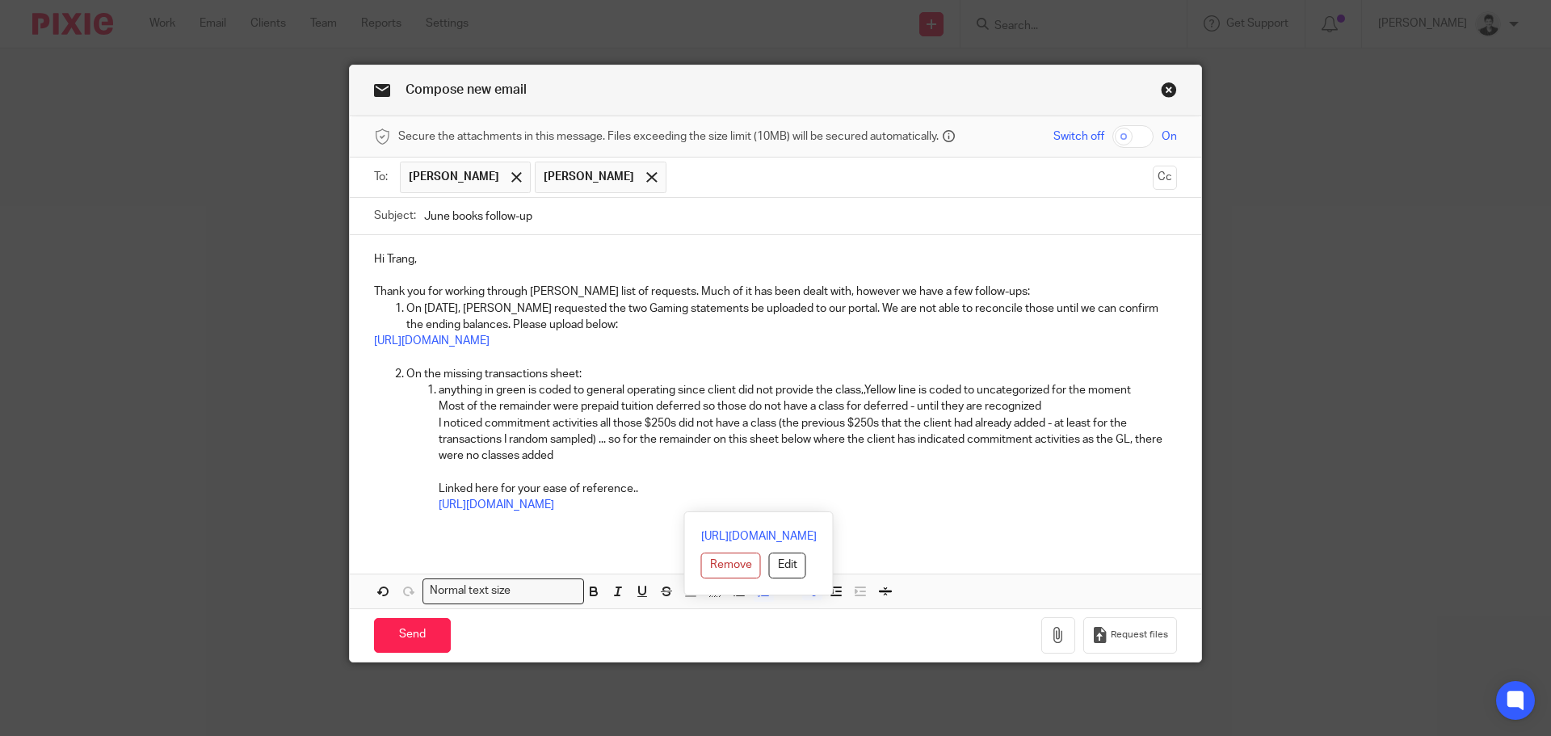
drag, startPoint x: 1090, startPoint y: 502, endPoint x: 425, endPoint y: 507, distance: 664.7
click at [425, 507] on ol "anything in green is coded to general operating since client did not provide th…" at bounding box center [791, 447] width 770 height 131
drag, startPoint x: 544, startPoint y: 374, endPoint x: 439, endPoint y: 376, distance: 105.0
click at [439, 376] on p "On the missing transactions sheet:" at bounding box center [791, 374] width 770 height 16
click at [805, 583] on icon "button" at bounding box center [811, 590] width 15 height 15
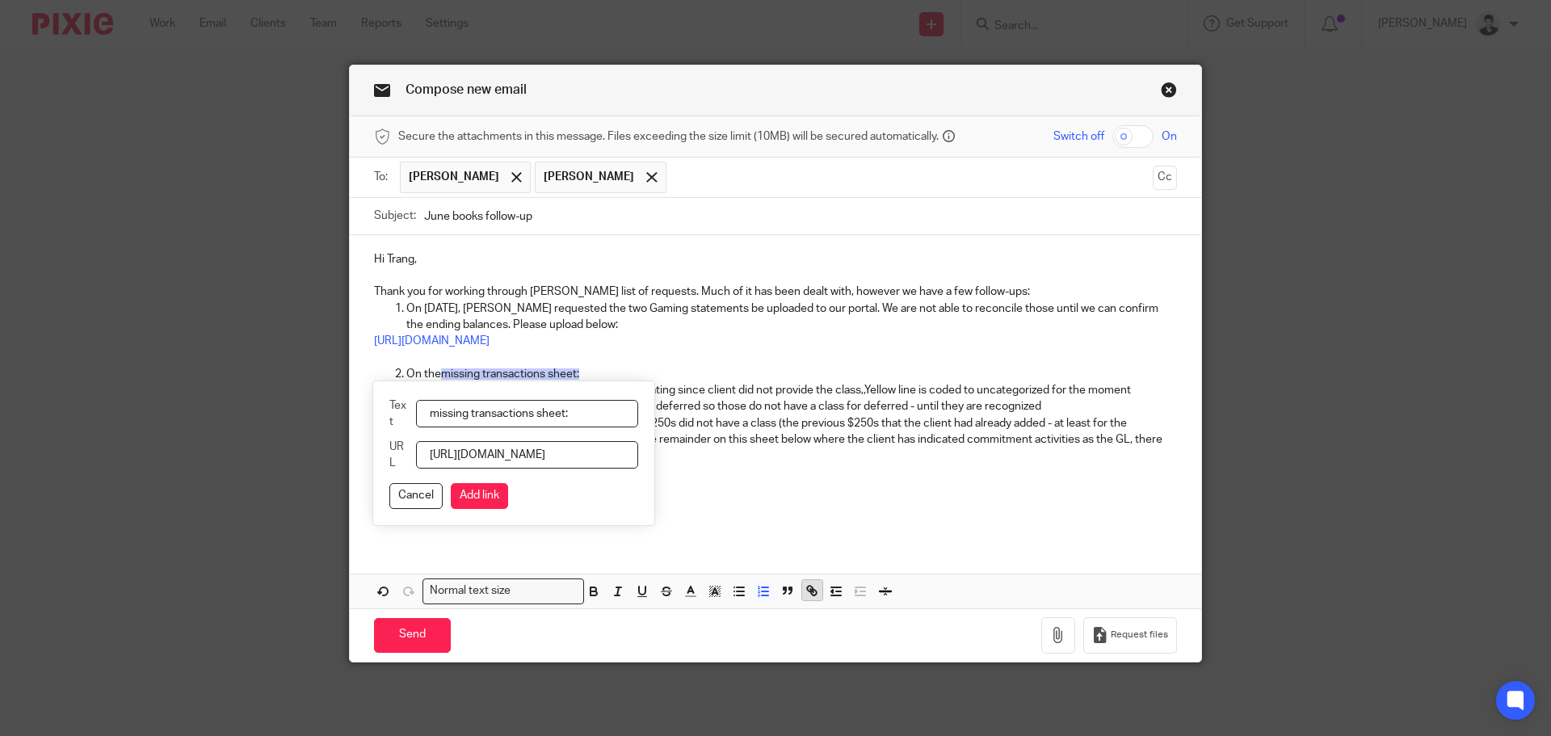
scroll to position [0, 443]
type input "https://docs.google.com/spreadsheets/d/1BJVGzVKYNZPhSQ6MgPgddZ7eksPACMsx/edit?g…"
click at [493, 493] on button "Add link" at bounding box center [479, 496] width 57 height 26
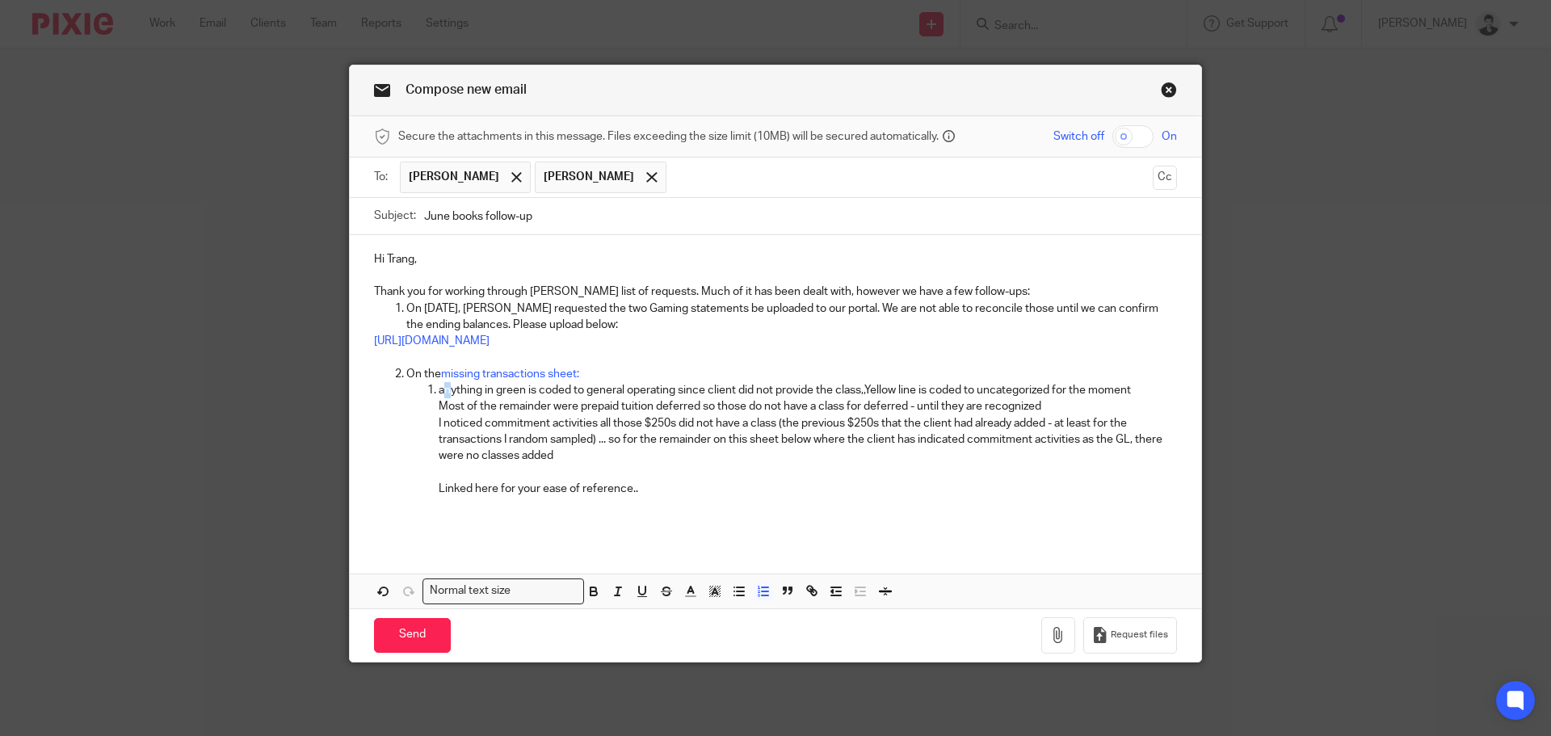
click at [439, 391] on p "anything in green is coded to general operating since client did not provide th…" at bounding box center [808, 390] width 738 height 16
click at [670, 387] on p "Anything in green is coded to general operating since client did not provide th…" at bounding box center [808, 390] width 738 height 16
drag, startPoint x: 743, startPoint y: 389, endPoint x: 897, endPoint y: 393, distance: 154.3
click at [897, 393] on p "Anything in green is coded to general operating Class, since client did not pro…" at bounding box center [808, 390] width 738 height 16
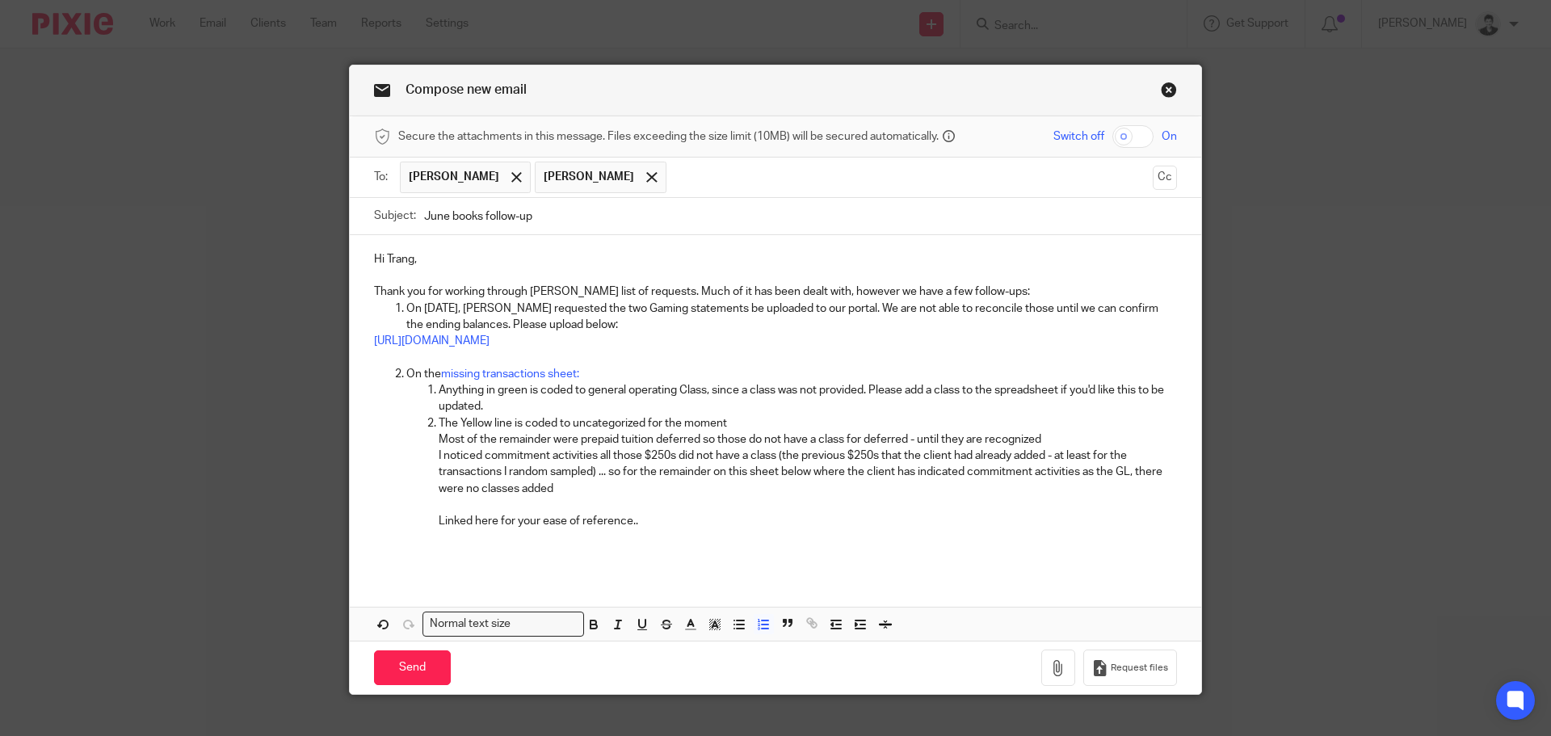
click at [749, 425] on p "The Yellow line is coded to uncategorized for the moment" at bounding box center [808, 423] width 738 height 16
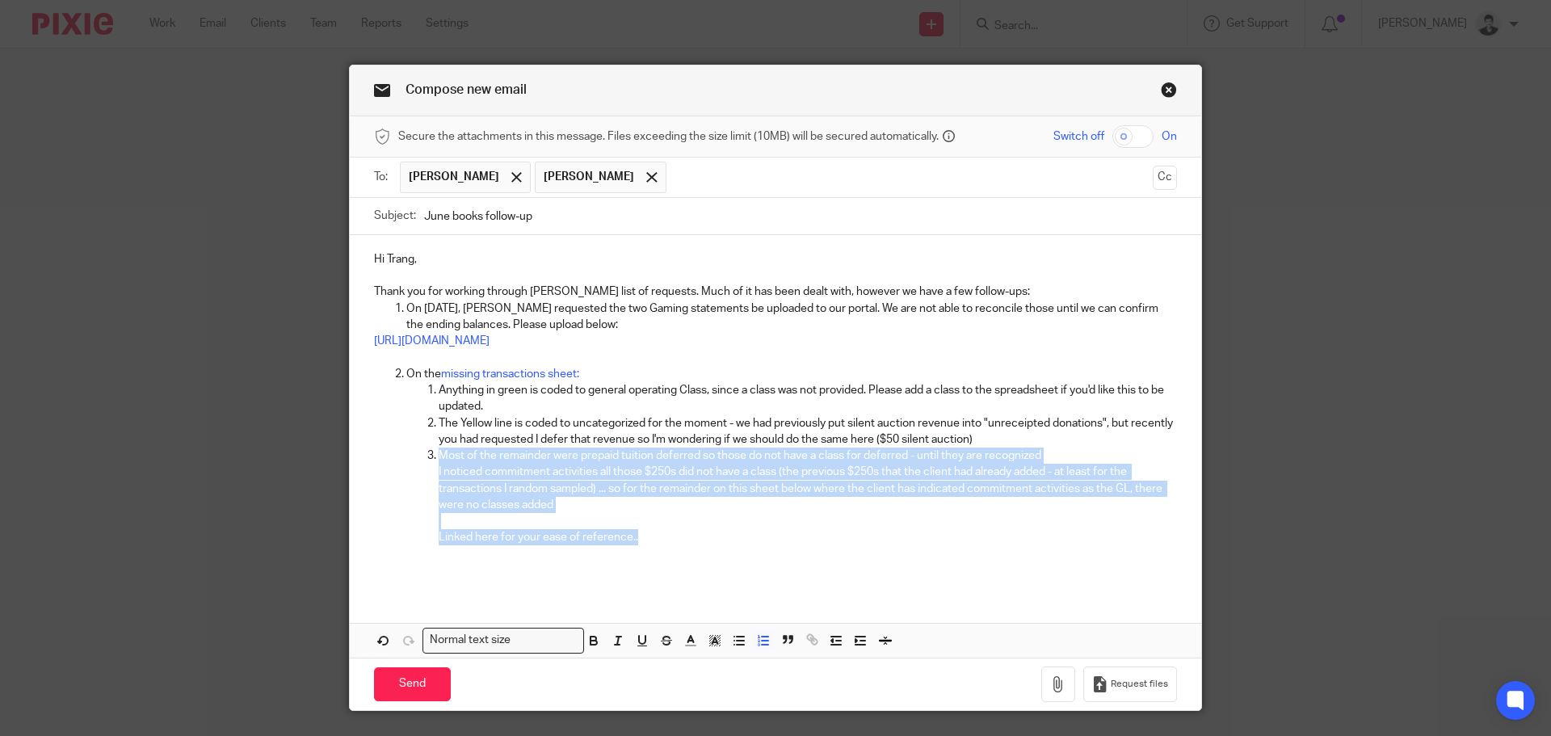
click at [650, 537] on p "Linked here for your ease of reference.." at bounding box center [808, 537] width 738 height 16
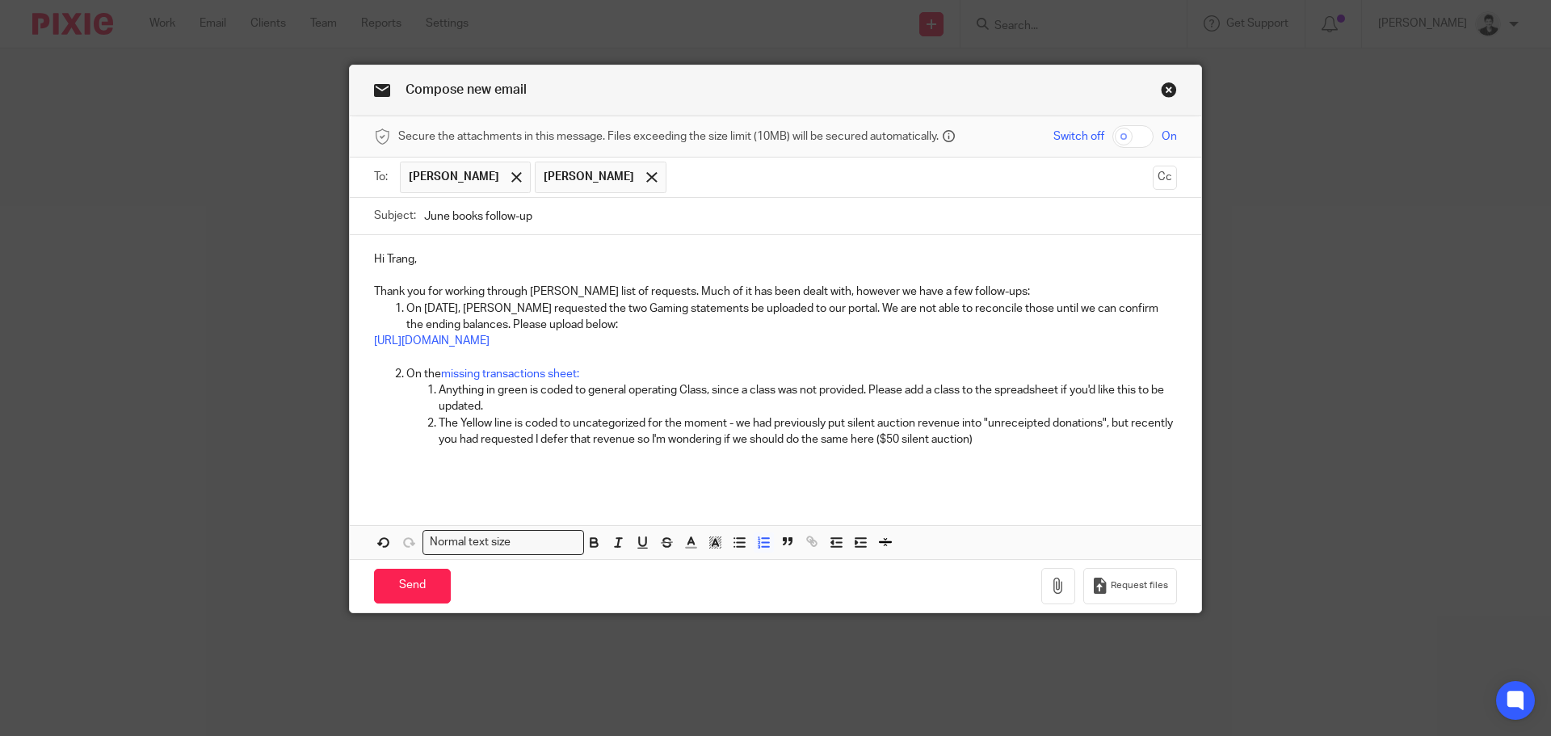
click at [1001, 447] on p at bounding box center [808, 455] width 738 height 16
drag, startPoint x: 457, startPoint y: 420, endPoint x: 518, endPoint y: 424, distance: 60.7
click at [518, 424] on p "The Yellow line is coded to uncategorized for the moment - we had previously pu…" at bounding box center [808, 431] width 738 height 33
click at [1055, 442] on p "The silent auction is coded to uncategorized for the moment - we had previously…" at bounding box center [808, 431] width 738 height 33
click at [914, 436] on p "The silent auction is coded to uncategorized for the moment - we had previously…" at bounding box center [808, 431] width 738 height 33
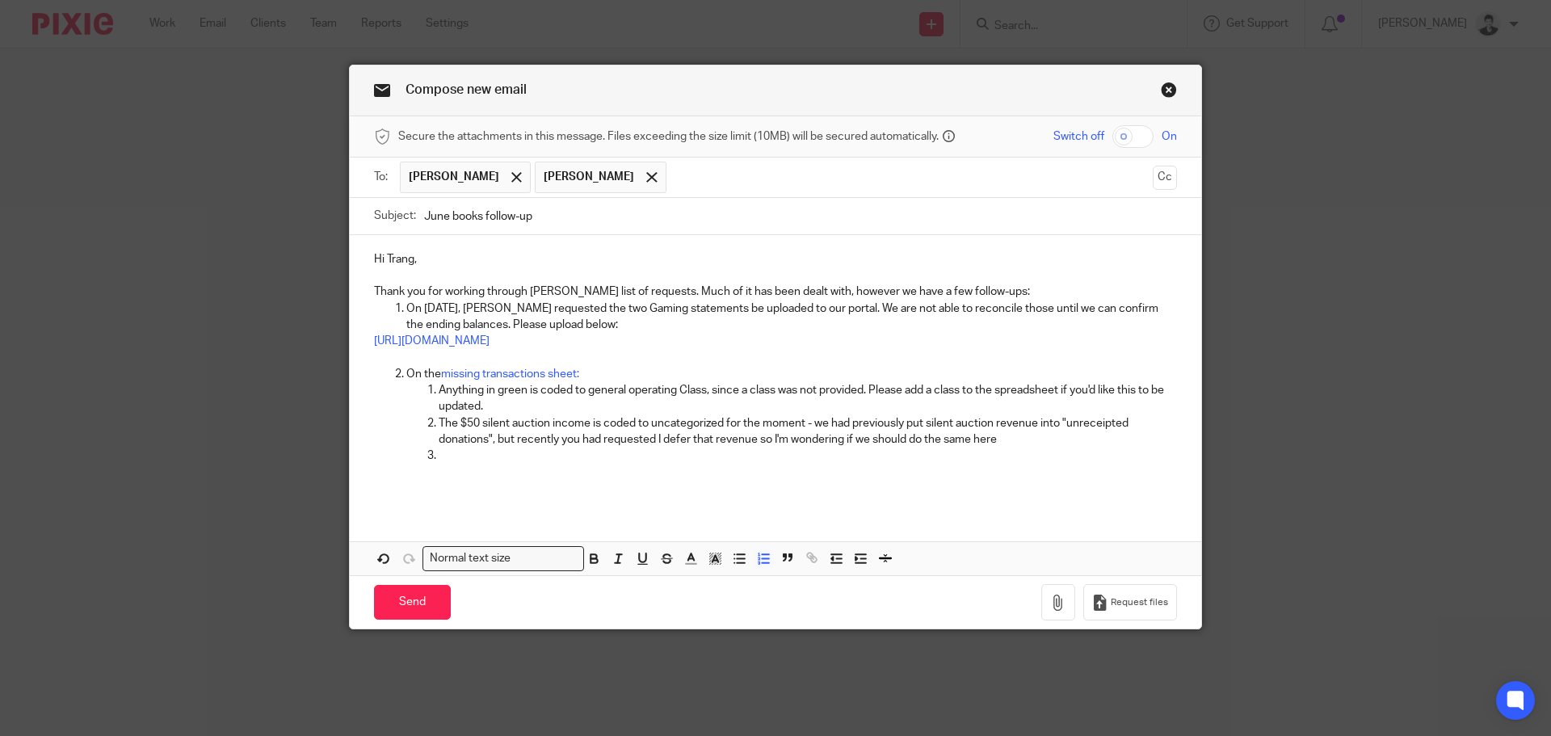
click at [496, 460] on p at bounding box center [808, 455] width 738 height 16
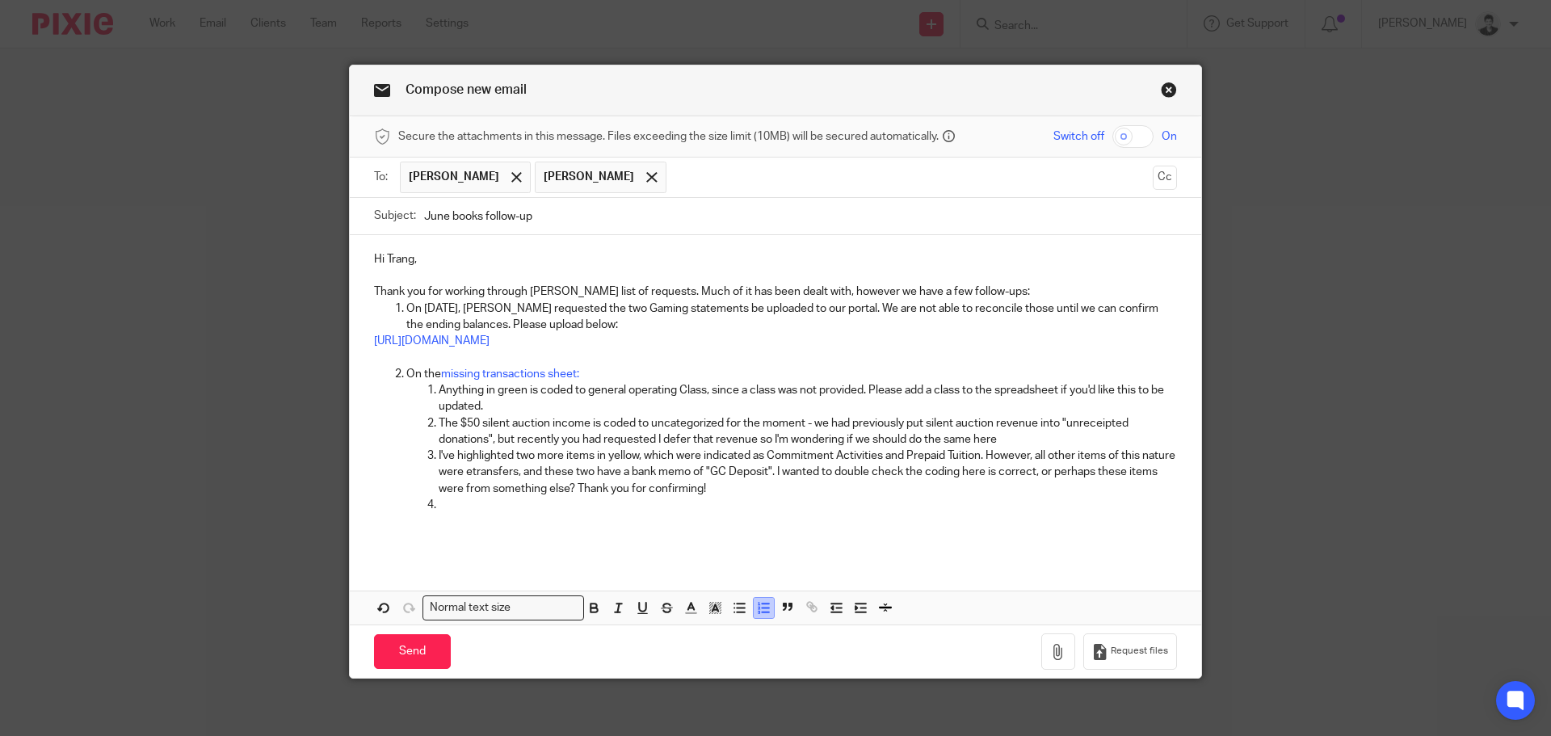
click at [758, 611] on icon "button" at bounding box center [763, 607] width 15 height 15
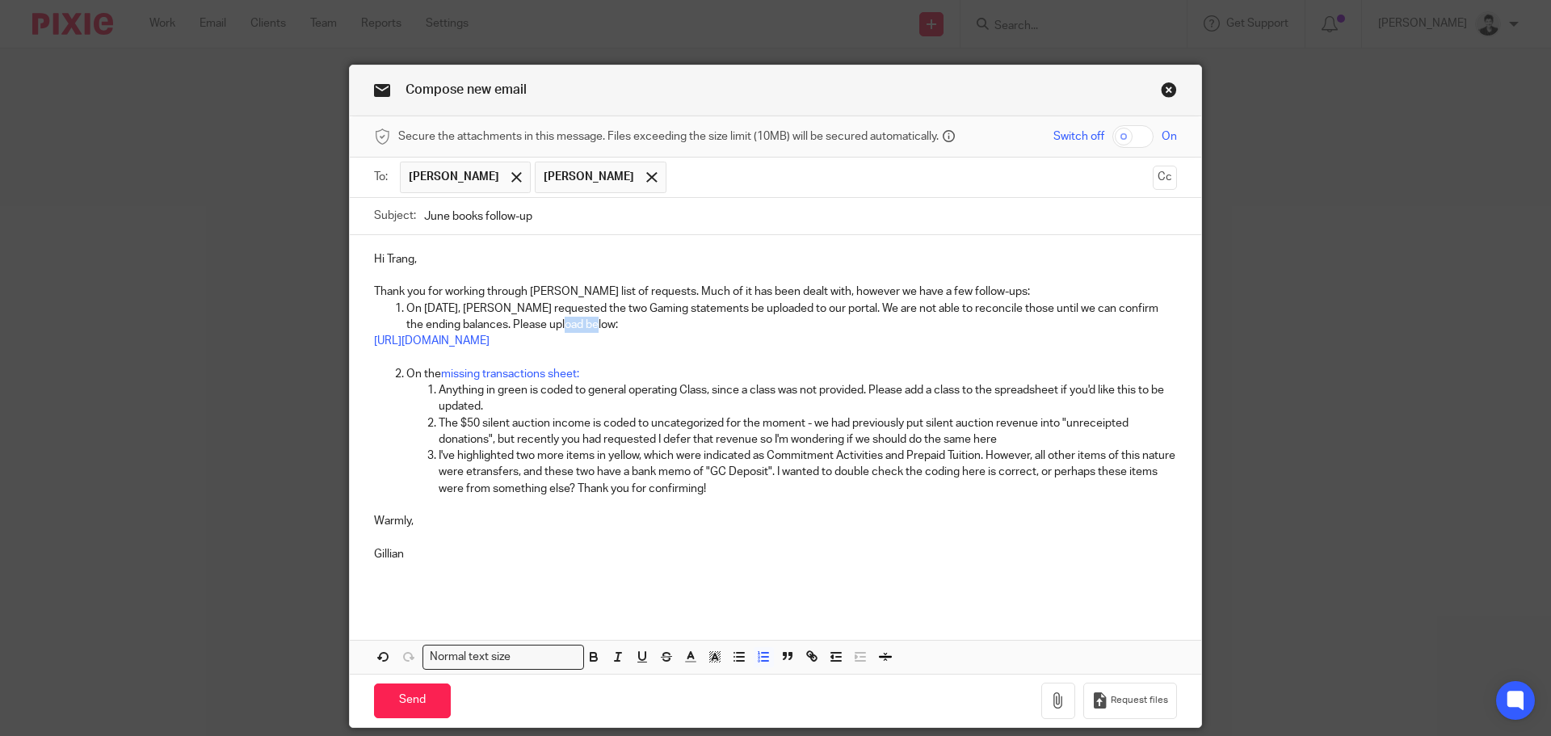
drag, startPoint x: 607, startPoint y: 325, endPoint x: 561, endPoint y: 321, distance: 45.5
click at [561, 321] on p "On August 14th, Caro requested the two Gaming statements be uploaded to our por…" at bounding box center [791, 316] width 770 height 33
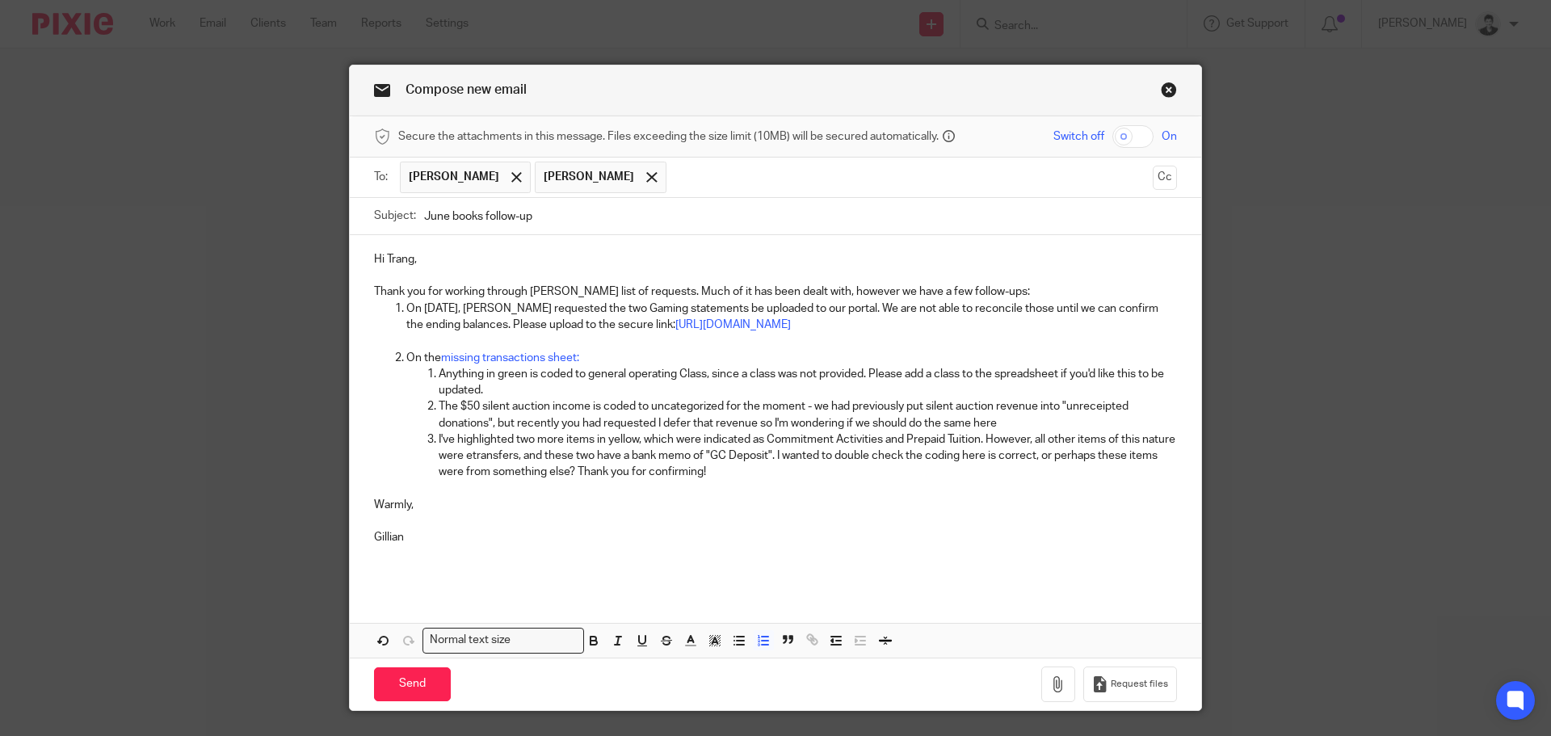
click at [990, 290] on p "Thank you for working through Ciara's list of requests. Much of it has been dea…" at bounding box center [775, 291] width 803 height 16
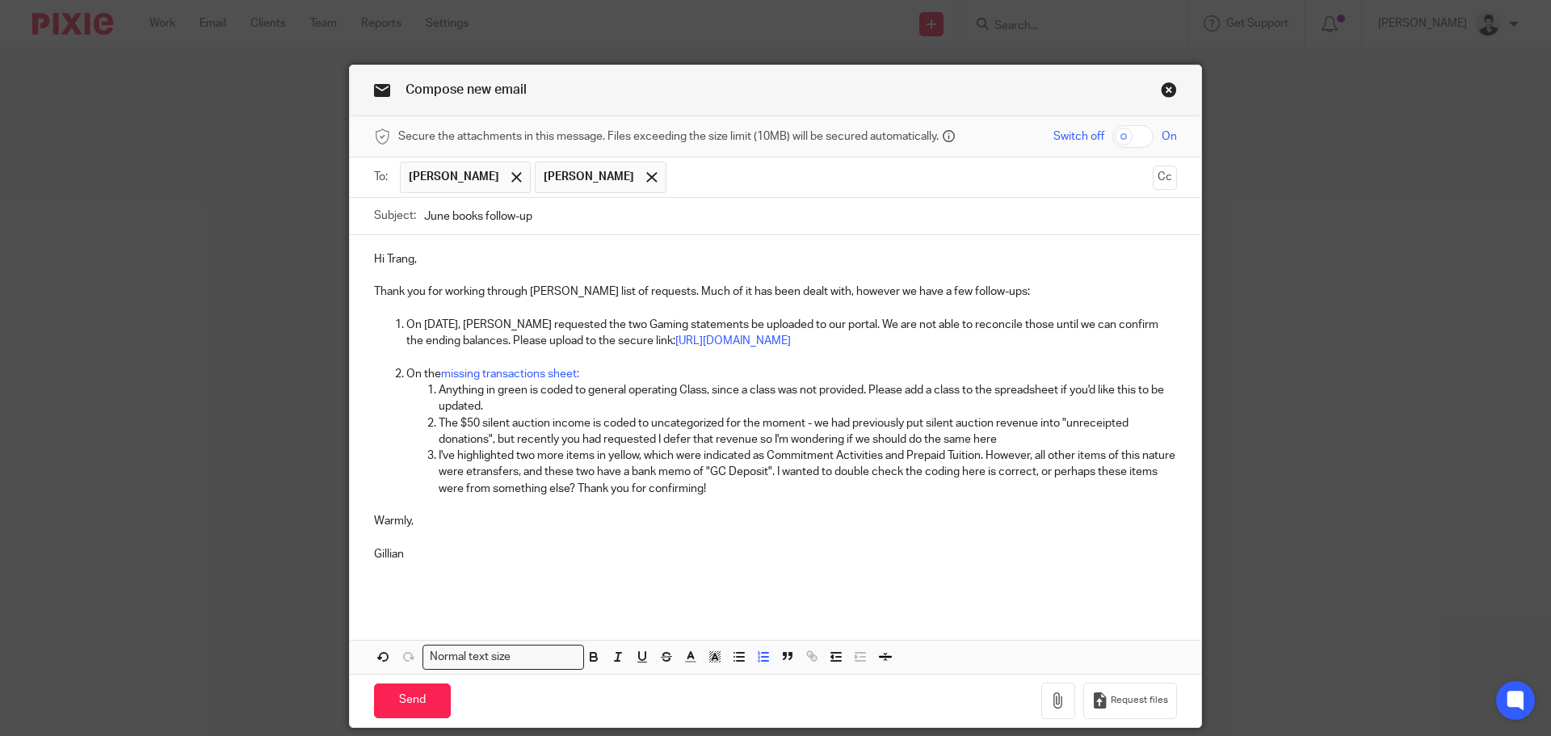
click at [837, 321] on p "On August 14th, Caro requested the two Gaming statements be uploaded to our por…" at bounding box center [791, 333] width 770 height 33
click at [428, 334] on p "On August 14th, Caro requested the two Gaming statements be uploaded to our por…" at bounding box center [791, 333] width 770 height 33
click at [659, 447] on p "The $50 silent auction income is coded to uncategorized for the moment - we had…" at bounding box center [808, 431] width 738 height 33
click at [405, 718] on input "Send" at bounding box center [412, 700] width 77 height 35
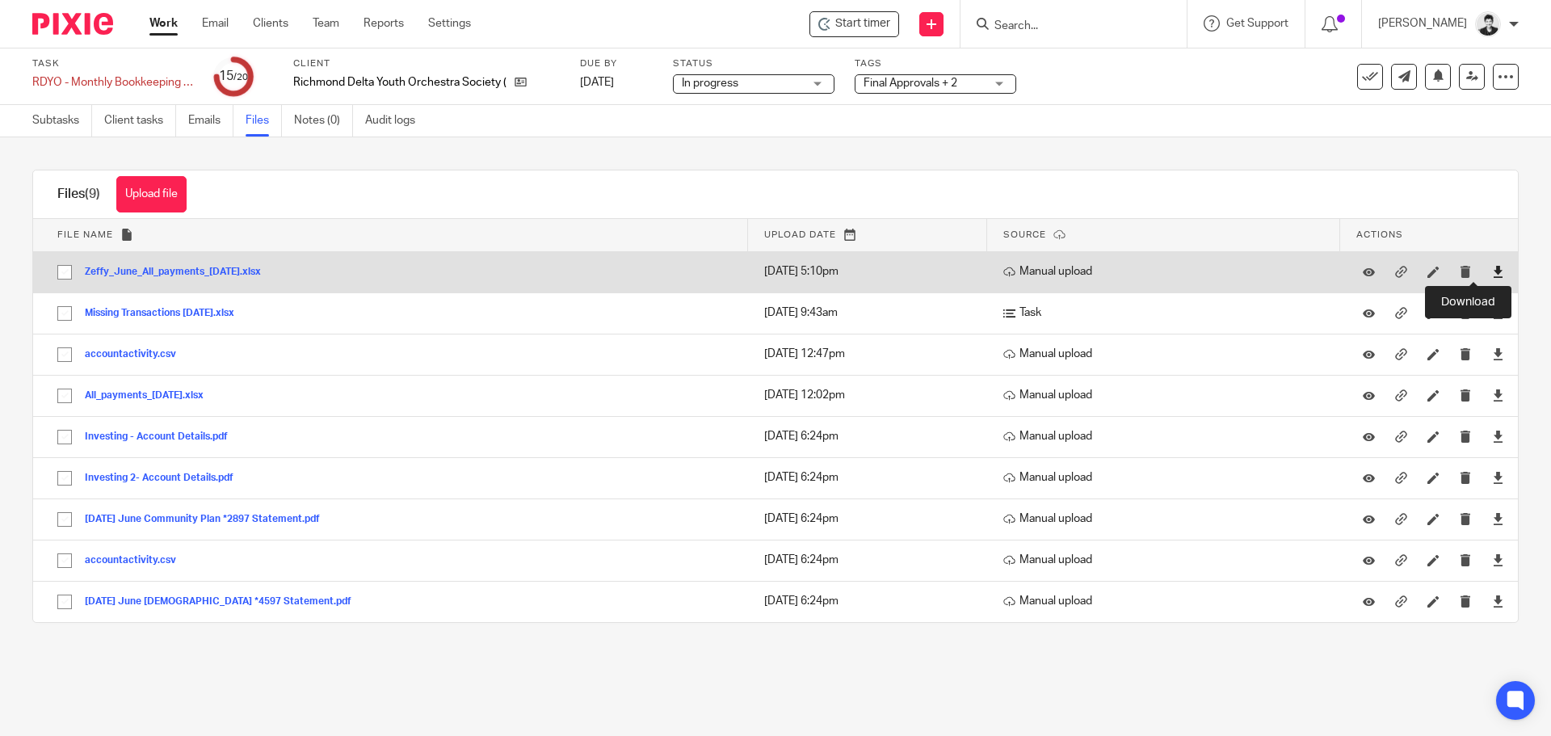
click at [1492, 271] on icon at bounding box center [1498, 272] width 12 height 12
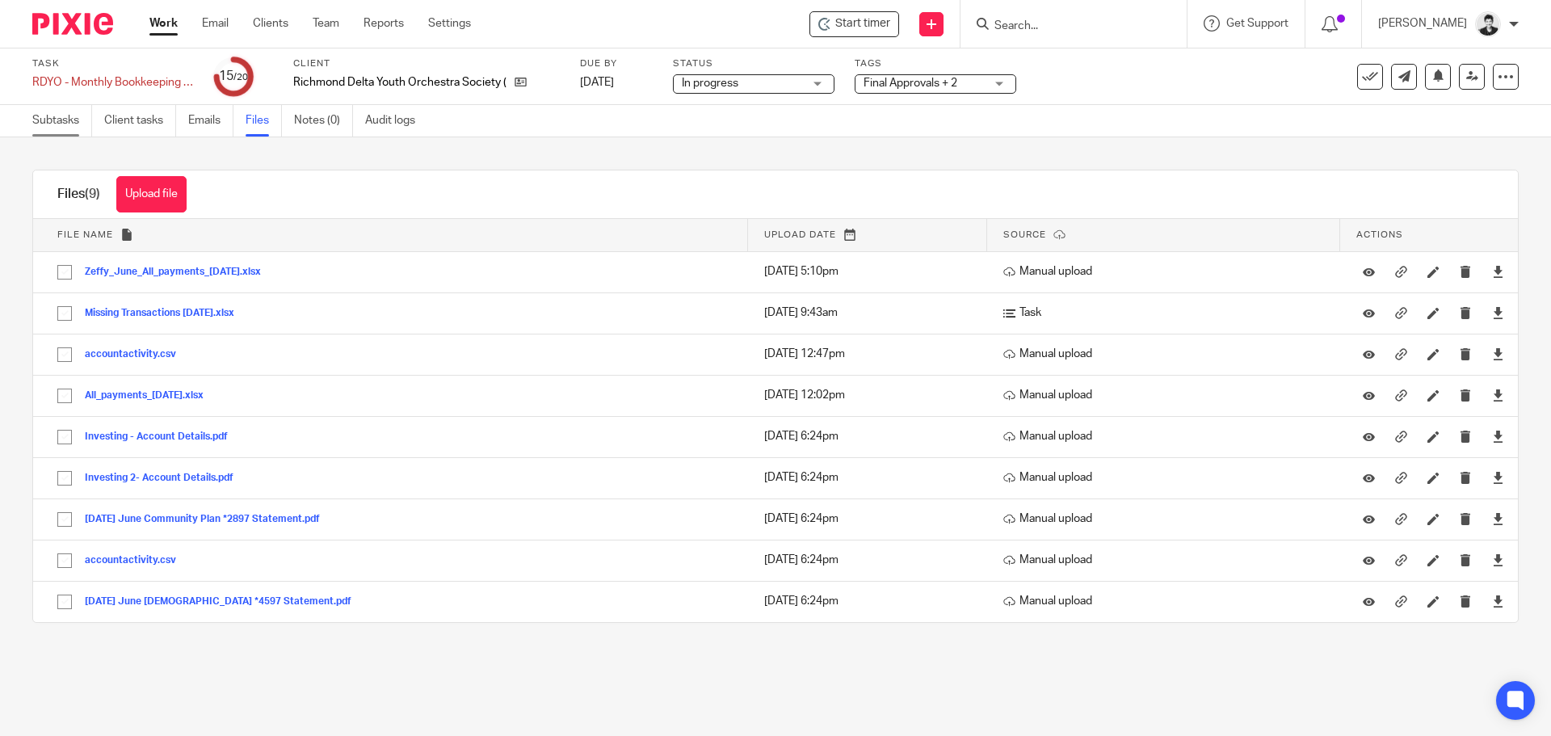
click at [63, 122] on link "Subtasks" at bounding box center [62, 120] width 60 height 31
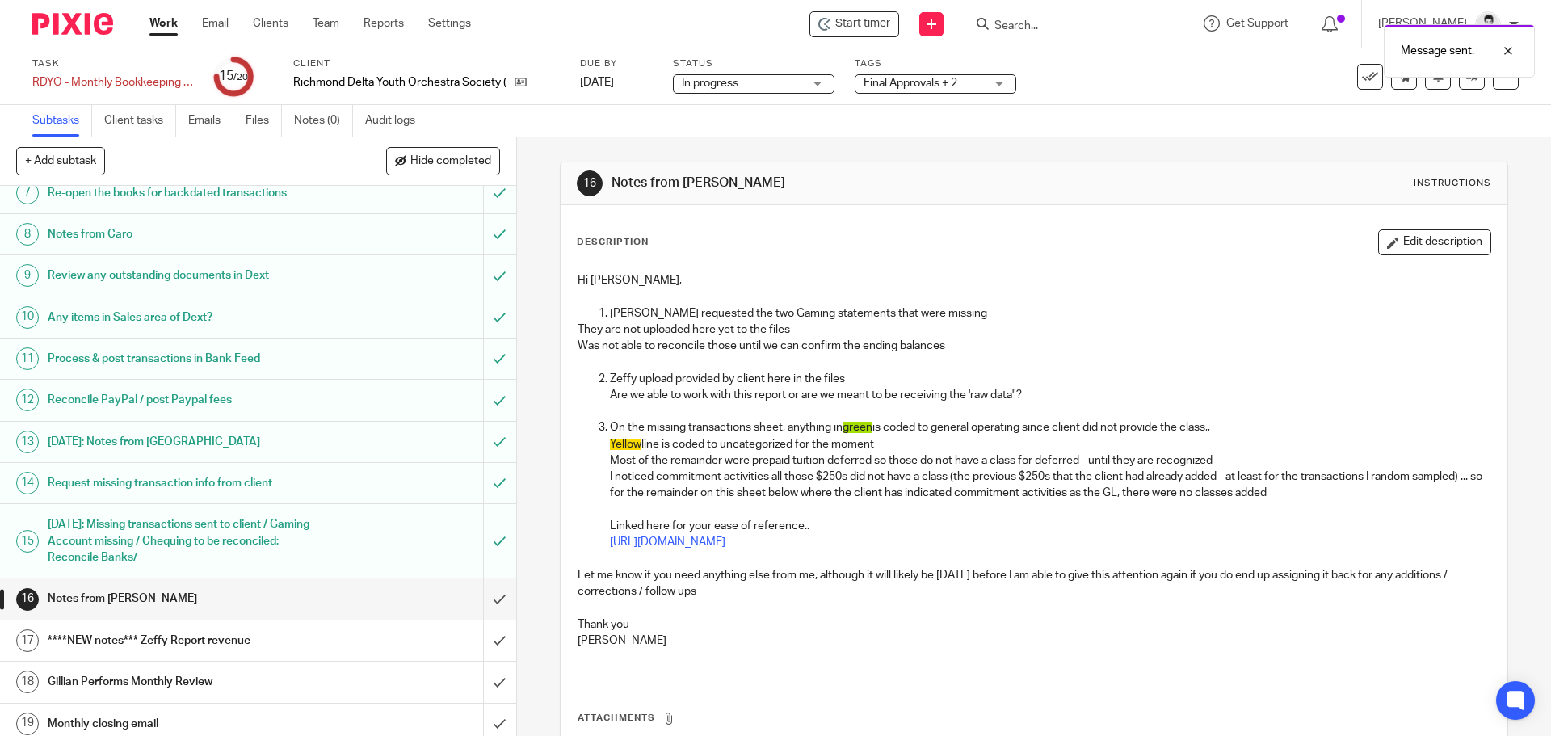
scroll to position [325, 0]
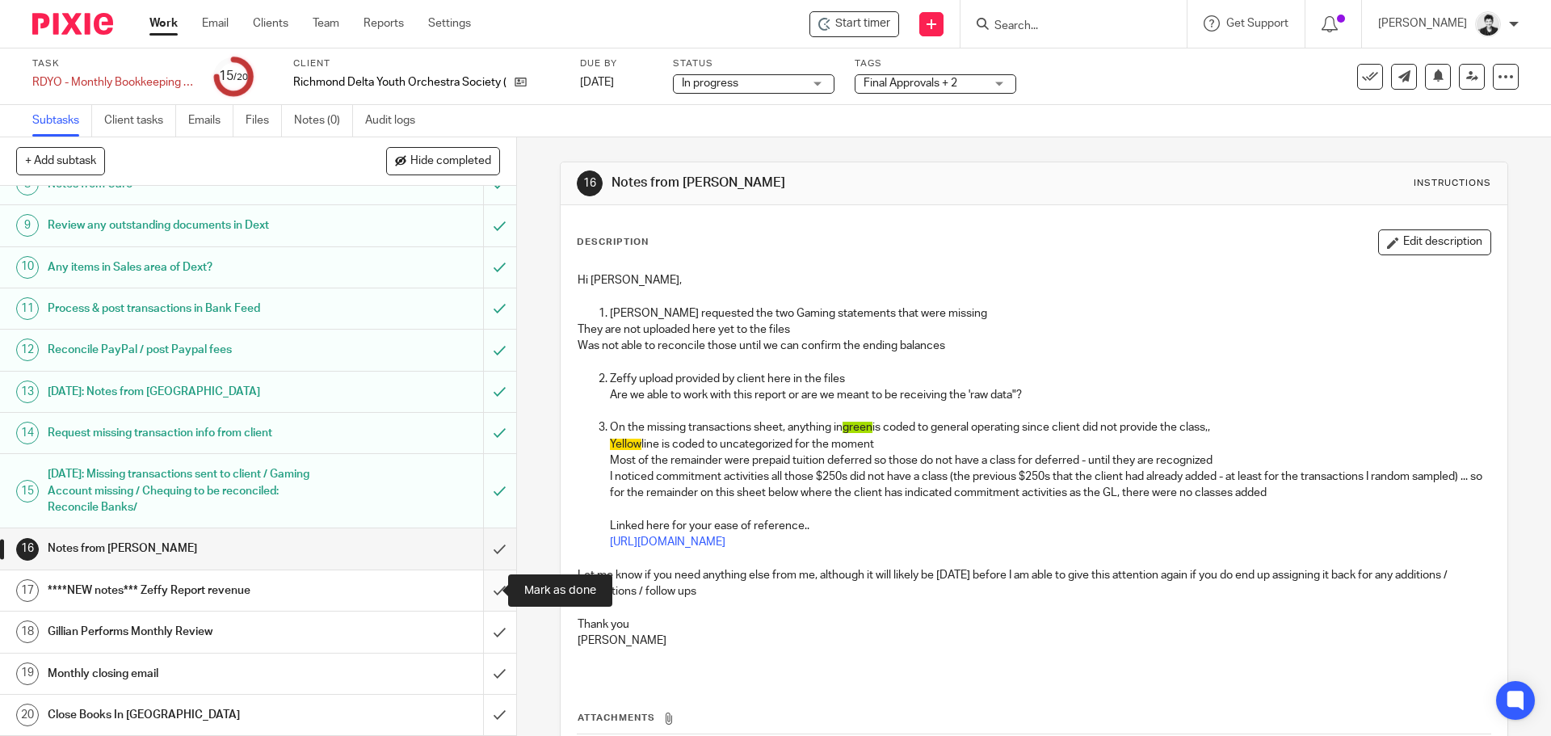
click at [485, 594] on input "submit" at bounding box center [258, 590] width 516 height 40
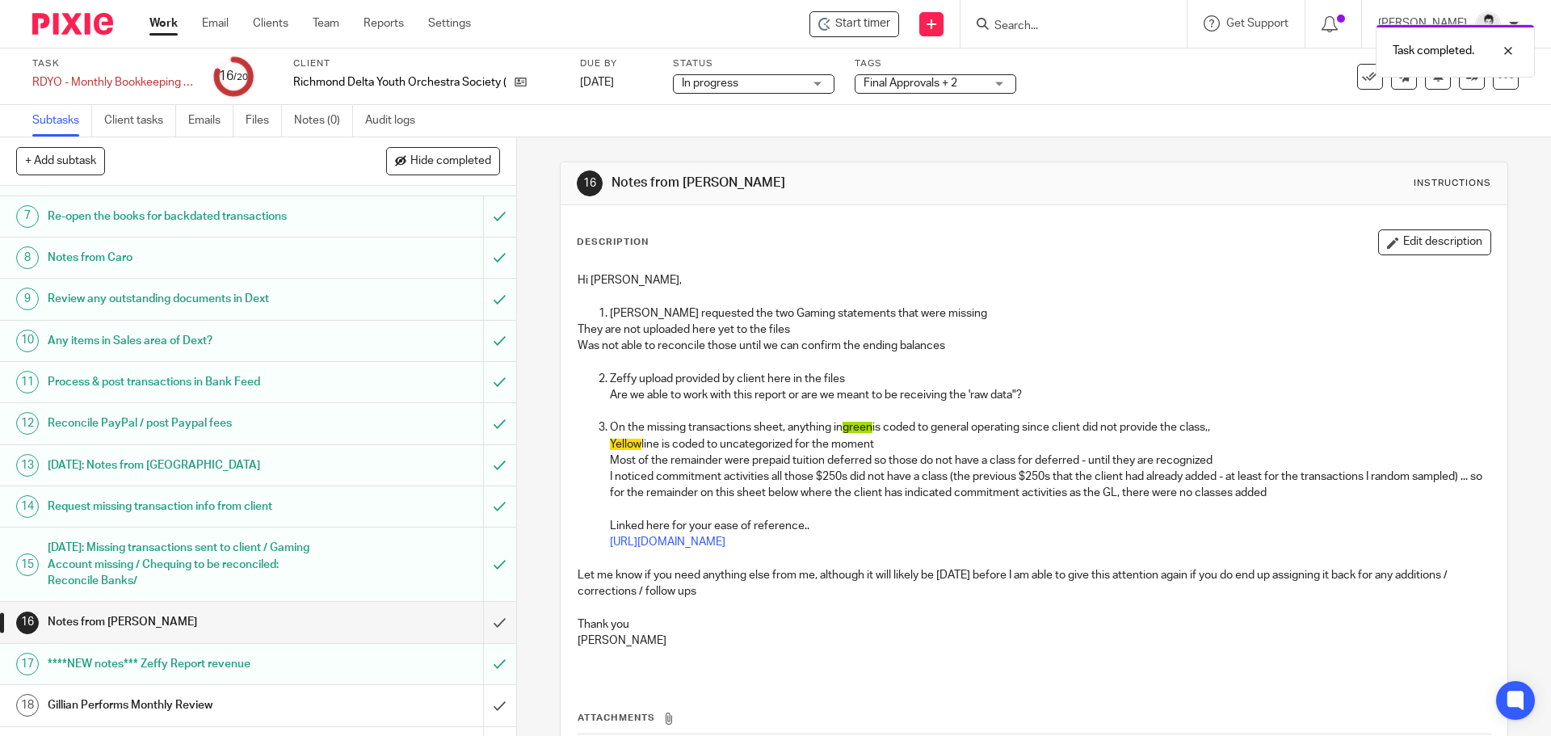
scroll to position [325, 0]
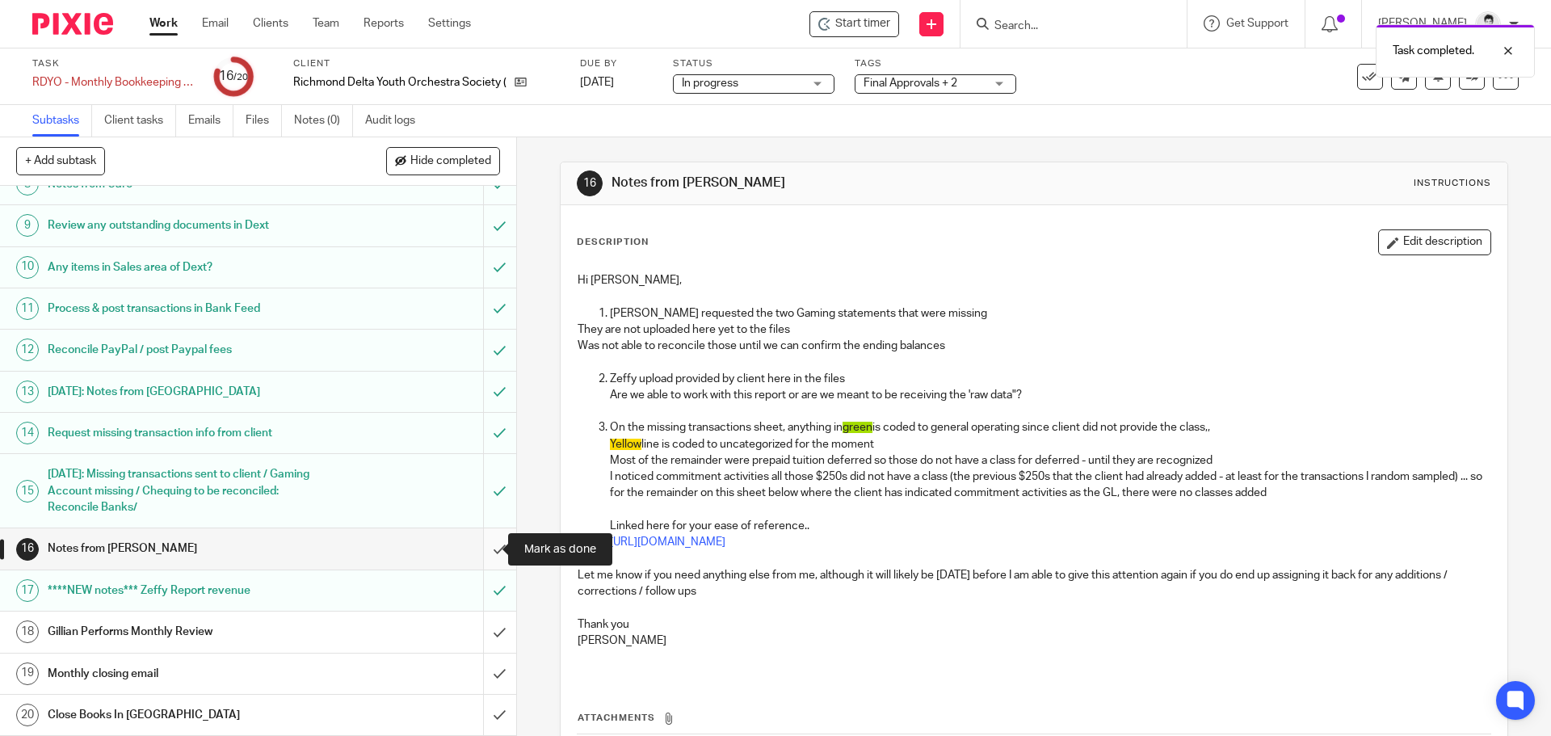
click at [480, 540] on input "submit" at bounding box center [258, 548] width 516 height 40
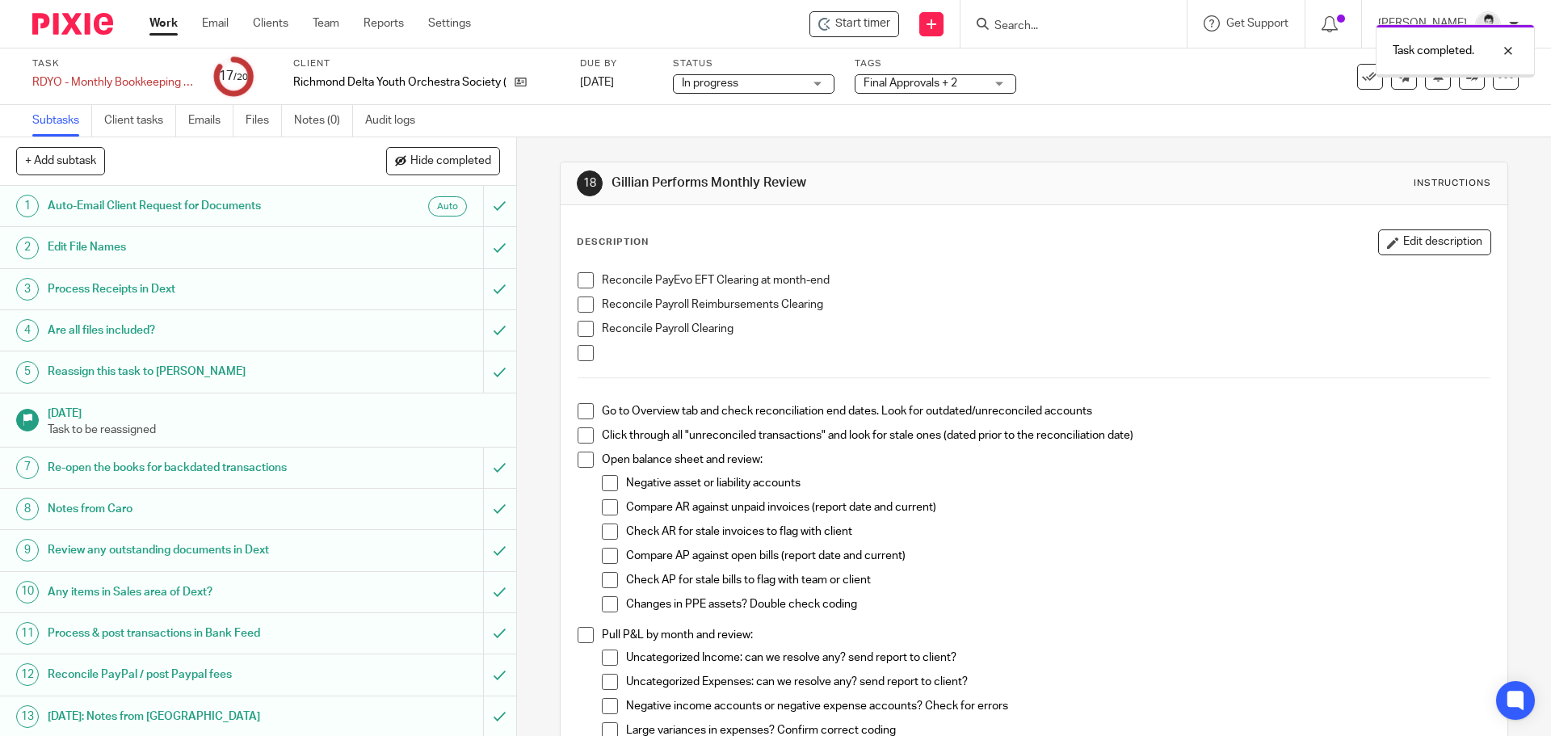
click at [1419, 239] on button "Edit description" at bounding box center [1434, 242] width 113 height 26
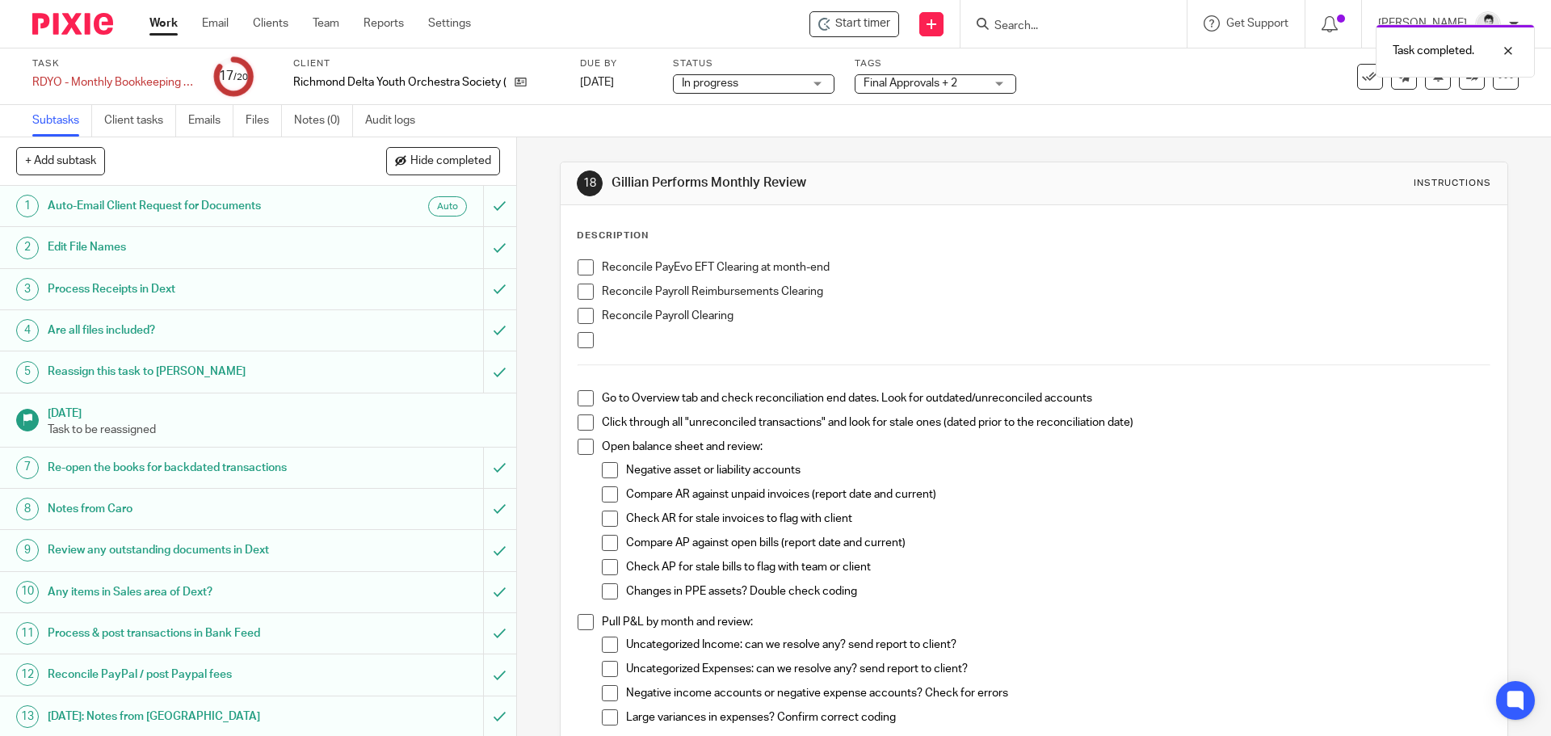
click at [626, 340] on p at bounding box center [1046, 340] width 888 height 16
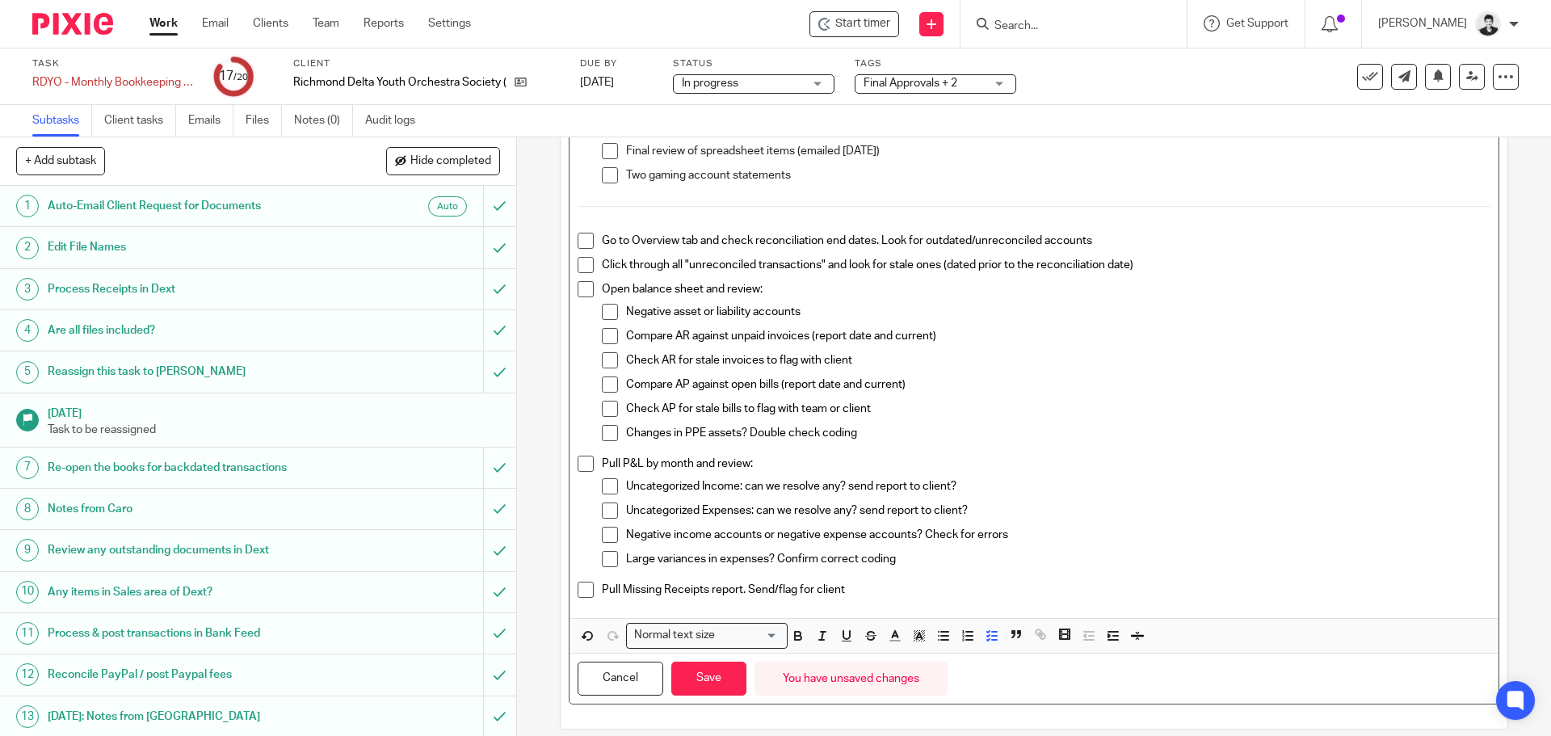
scroll to position [221, 0]
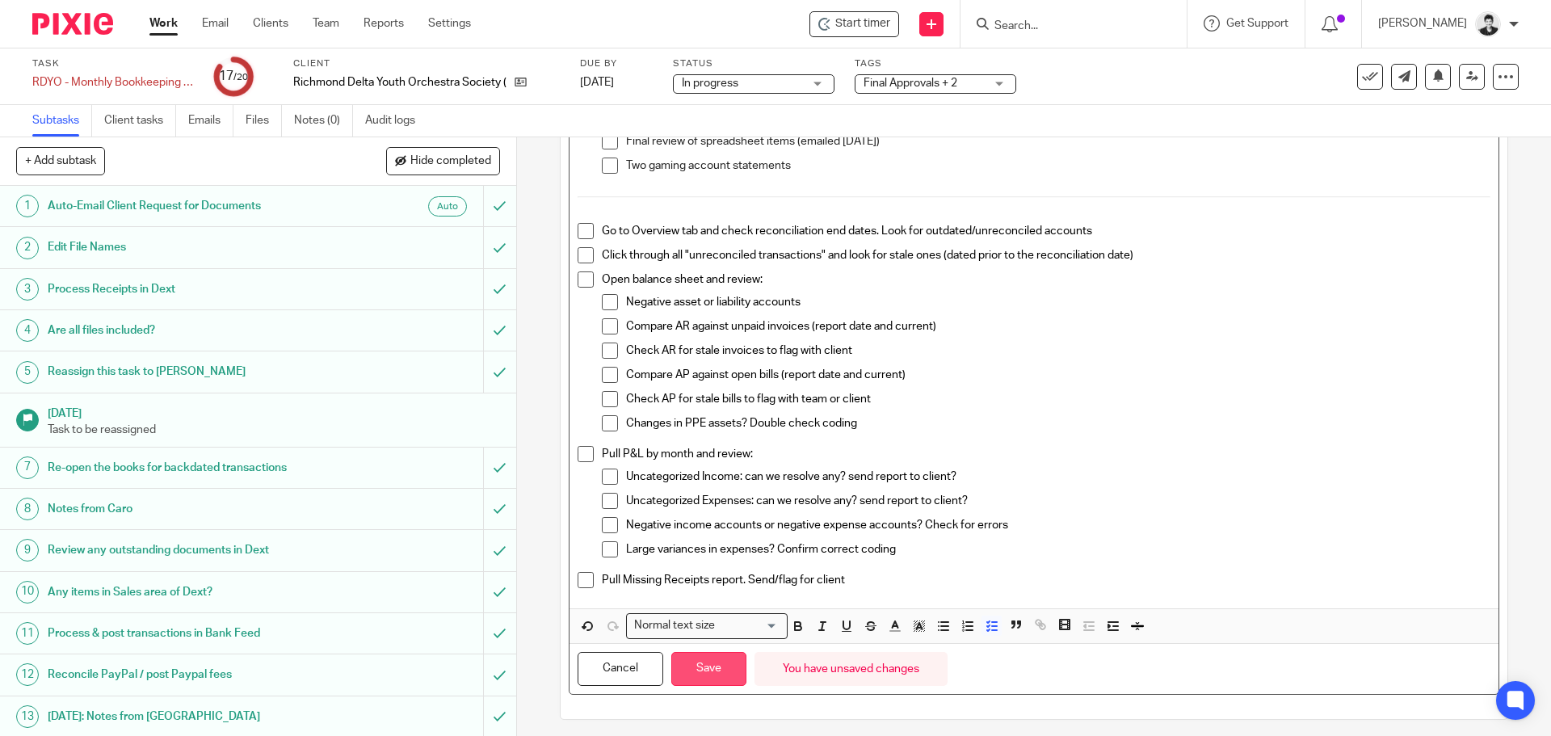
click at [710, 673] on button "Save" at bounding box center [708, 669] width 75 height 35
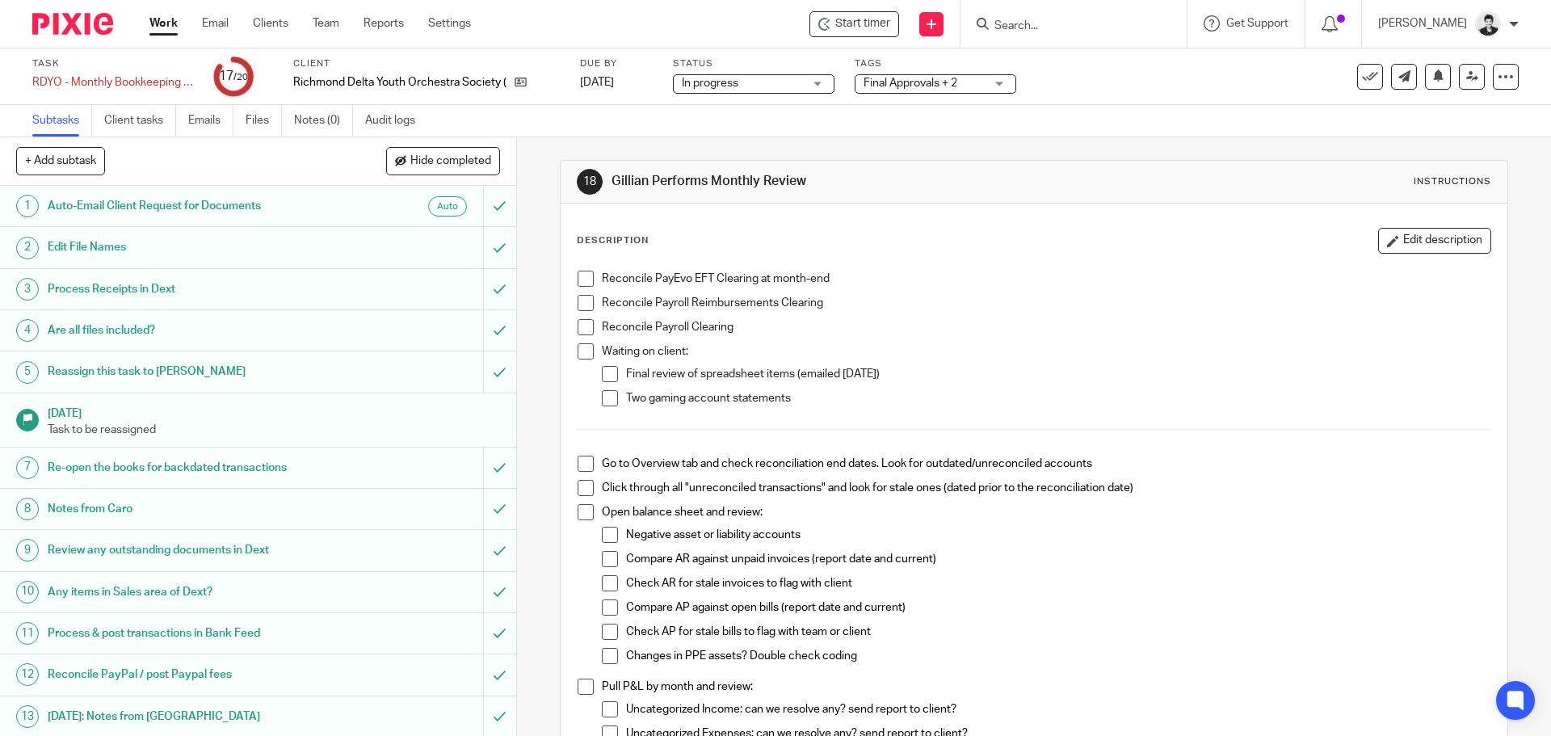
scroll to position [0, 0]
click at [1401, 249] on button "Edit description" at bounding box center [1434, 242] width 113 height 26
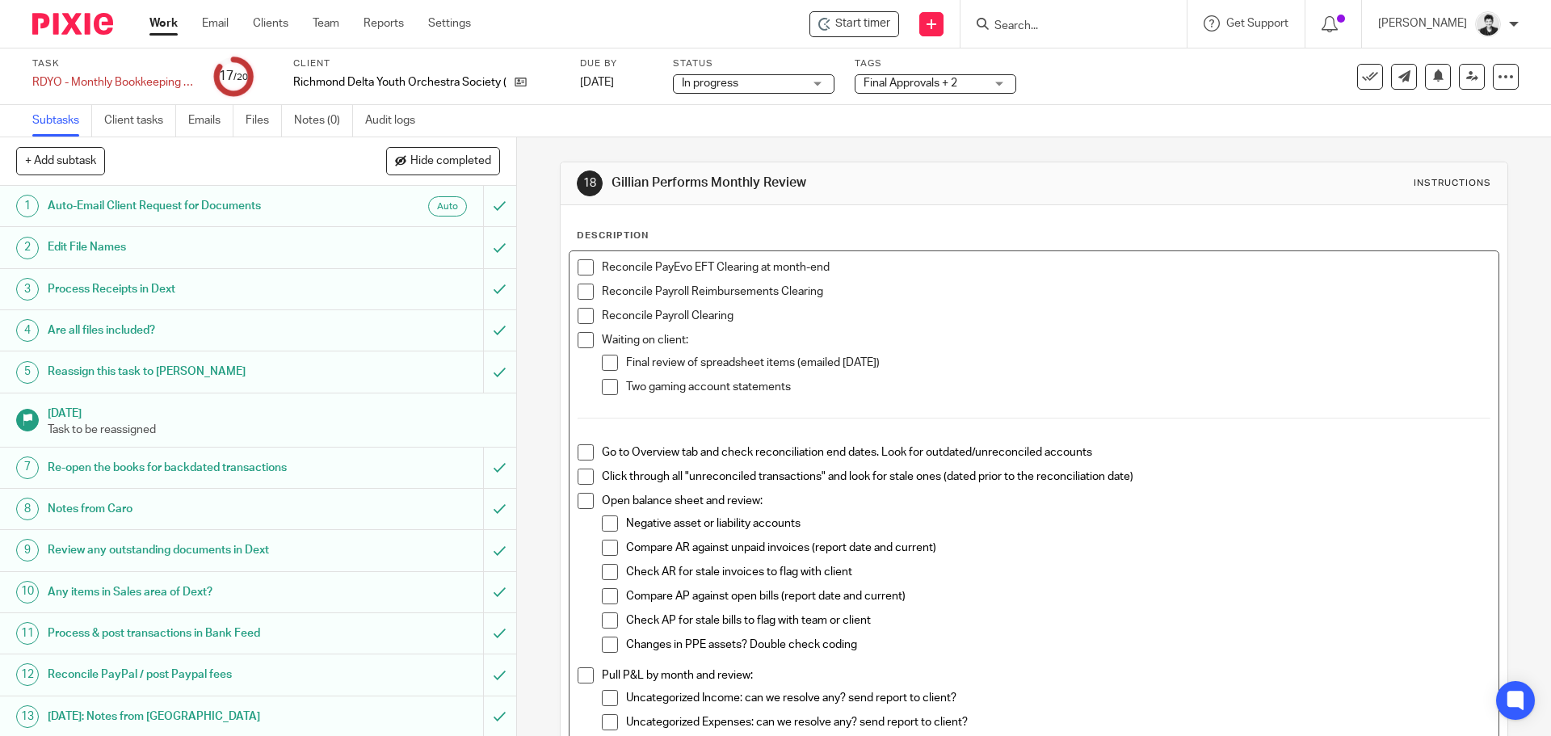
click at [1093, 453] on p "Go to Overview tab and check reconciliation end dates. Look for outdated/unreco…" at bounding box center [1046, 452] width 888 height 16
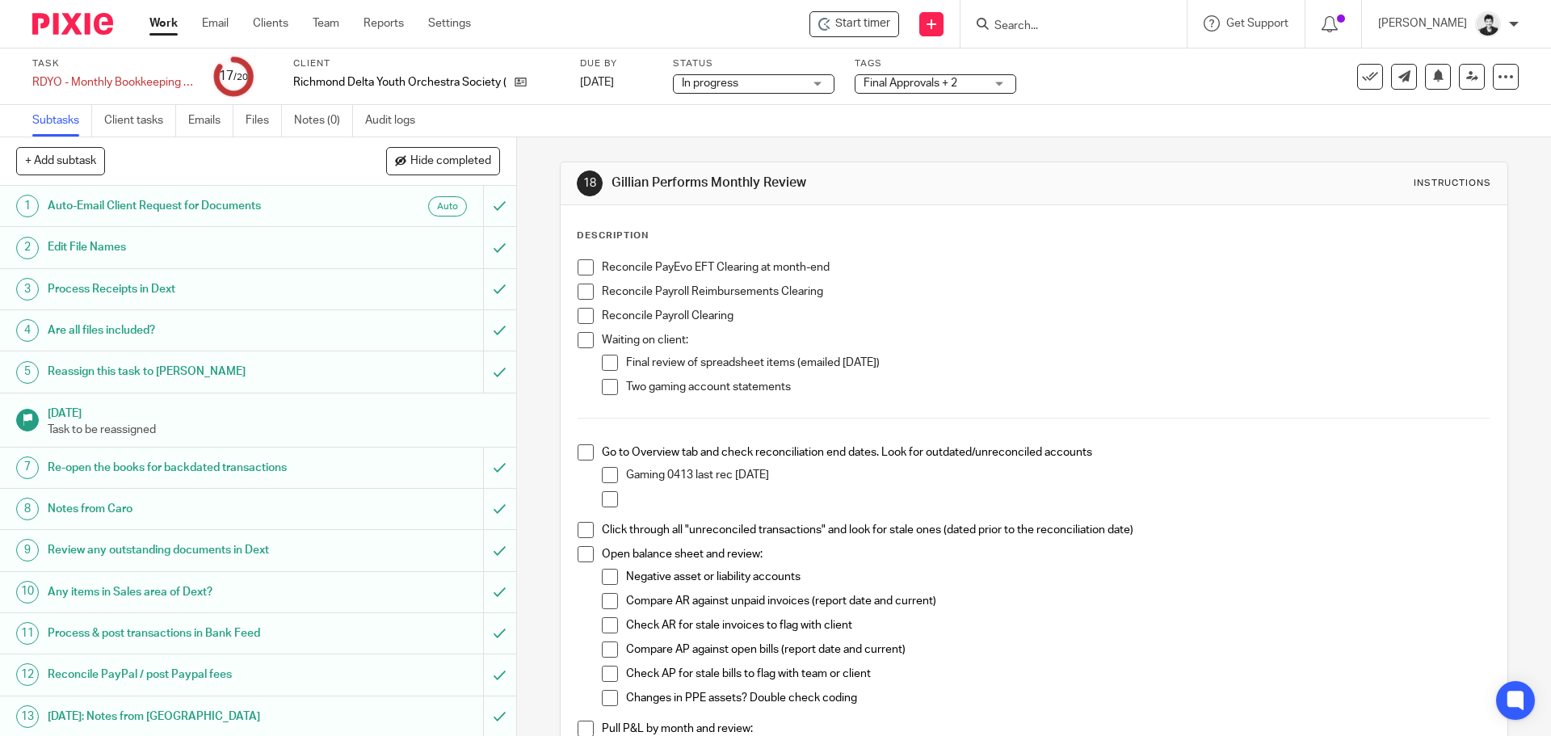
click at [577, 288] on span at bounding box center [585, 291] width 16 height 16
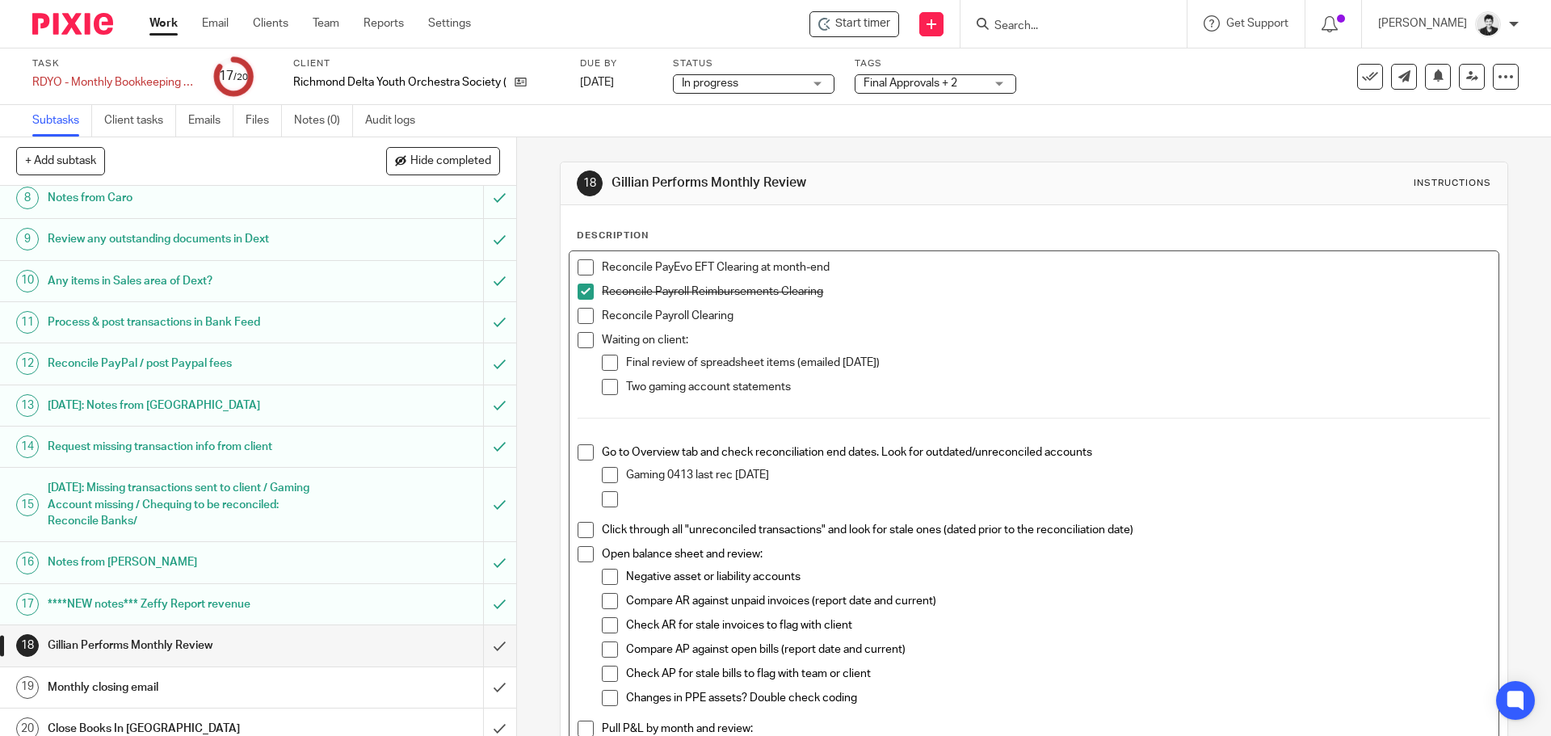
scroll to position [325, 0]
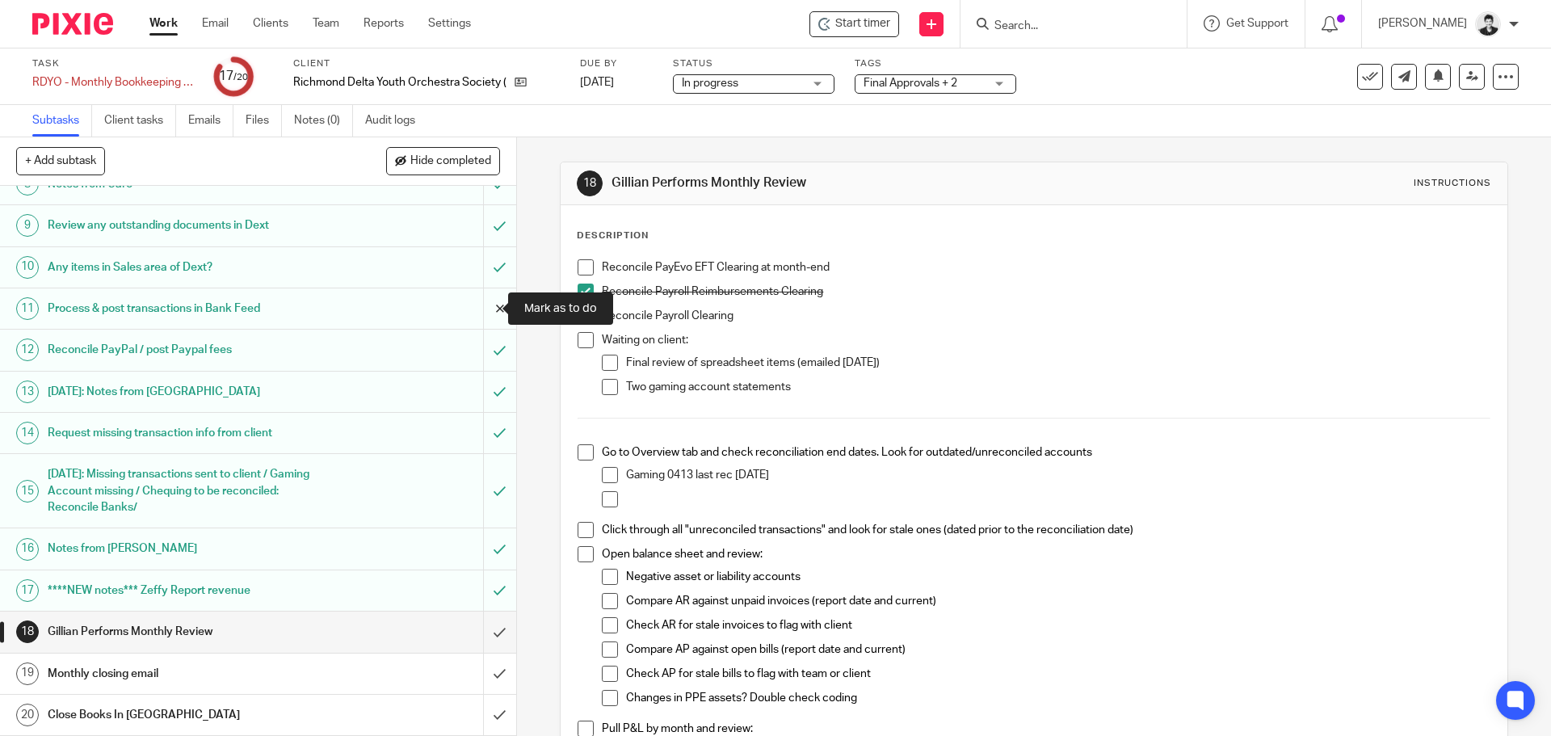
click at [475, 311] on input "submit" at bounding box center [258, 308] width 516 height 40
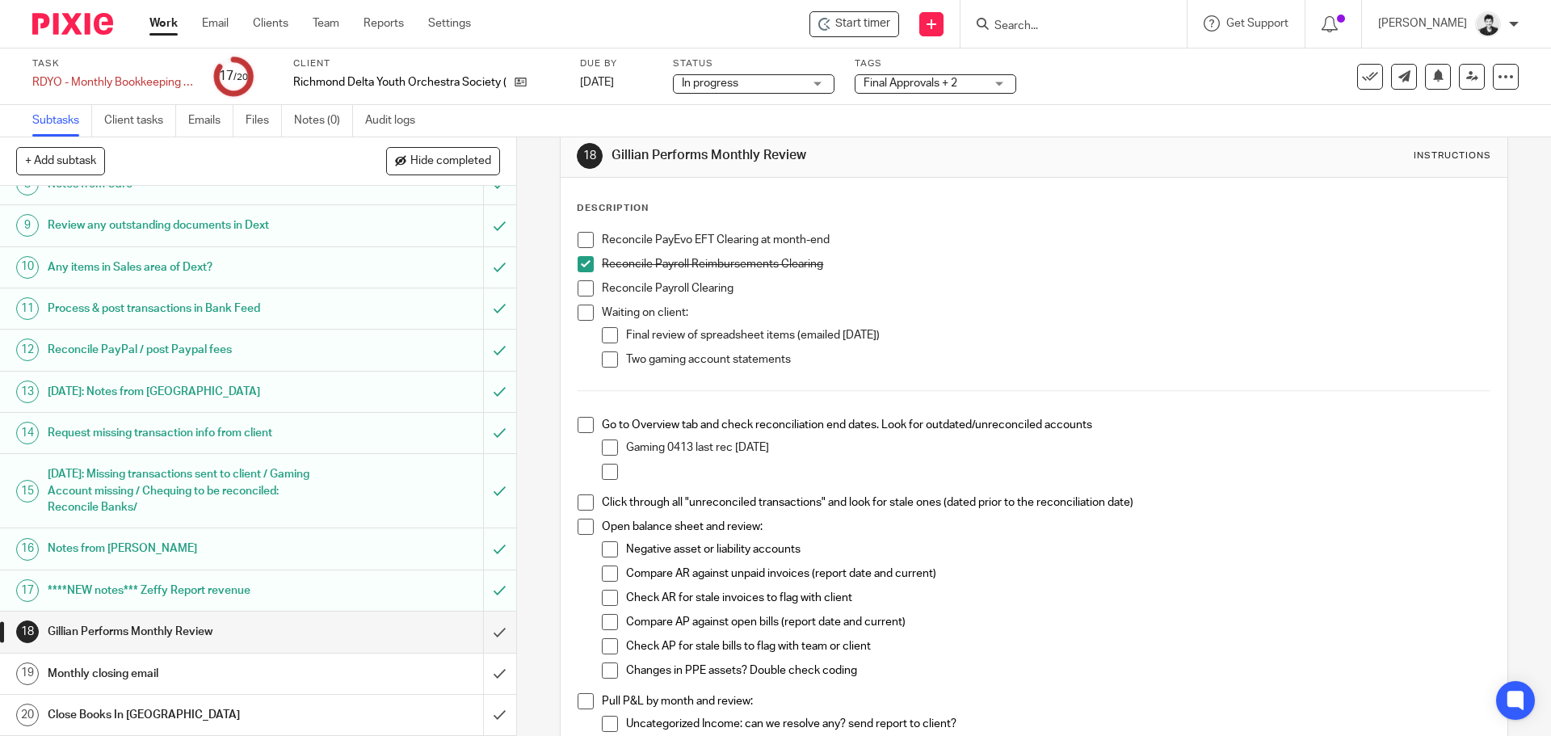
scroll to position [283, 0]
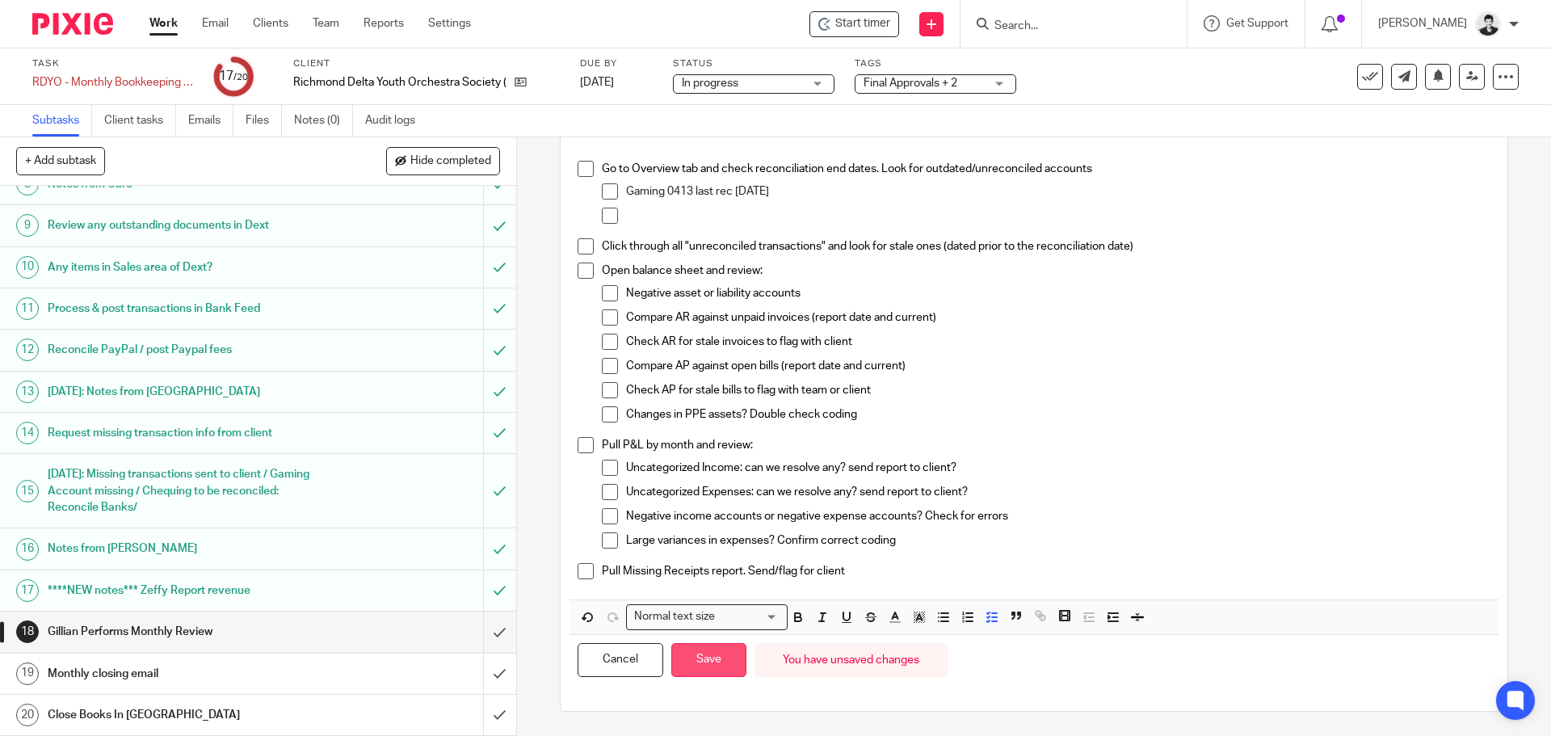
click at [706, 662] on button "Save" at bounding box center [708, 660] width 75 height 35
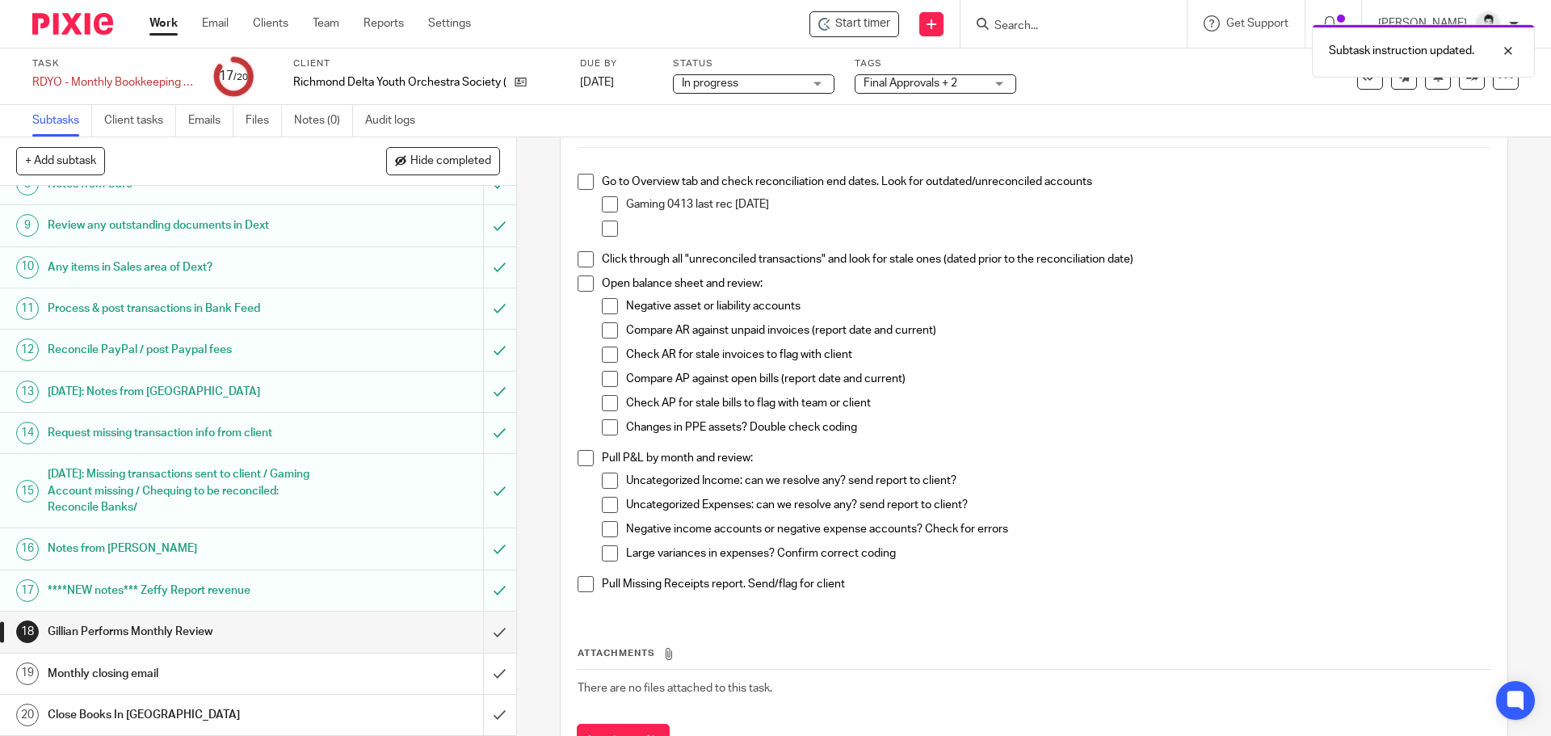
scroll to position [296, 0]
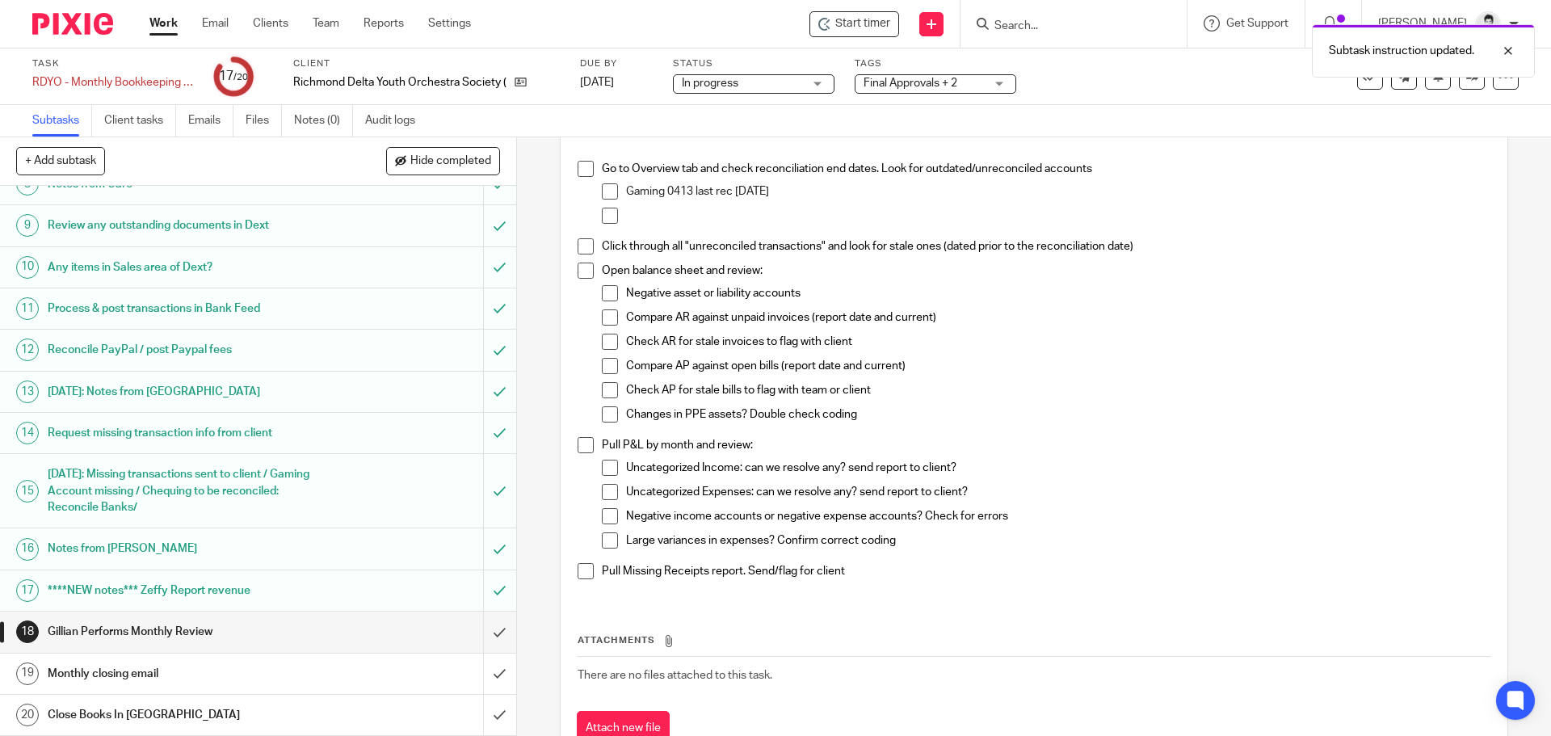
click at [220, 300] on h1 "Process & post transactions in Bank Feed" at bounding box center [187, 308] width 279 height 24
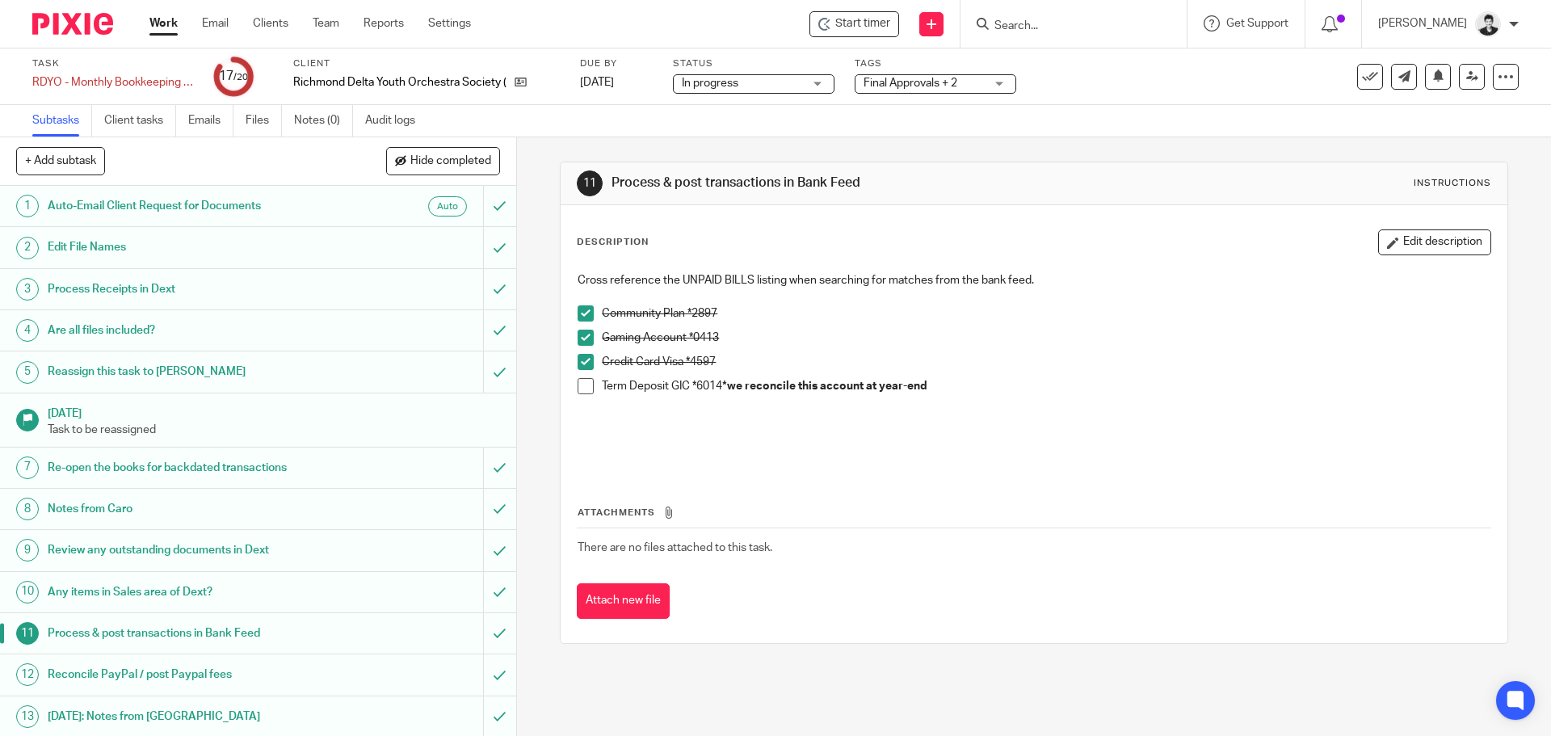
click at [1415, 234] on button "Edit description" at bounding box center [1434, 242] width 113 height 26
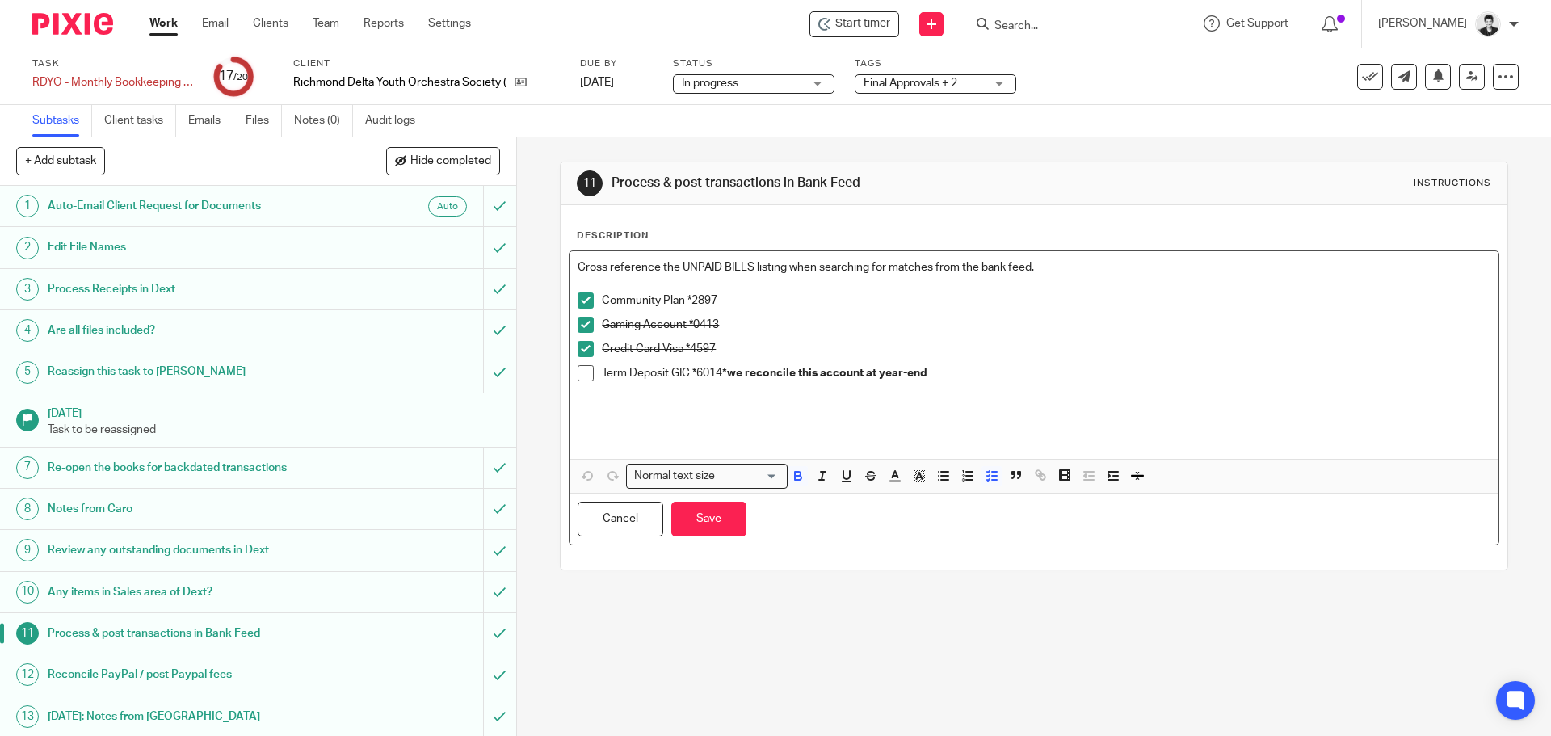
click at [953, 373] on p "Term Deposit GIC *6014 *we reconcile this account at year-end" at bounding box center [1046, 373] width 888 height 16
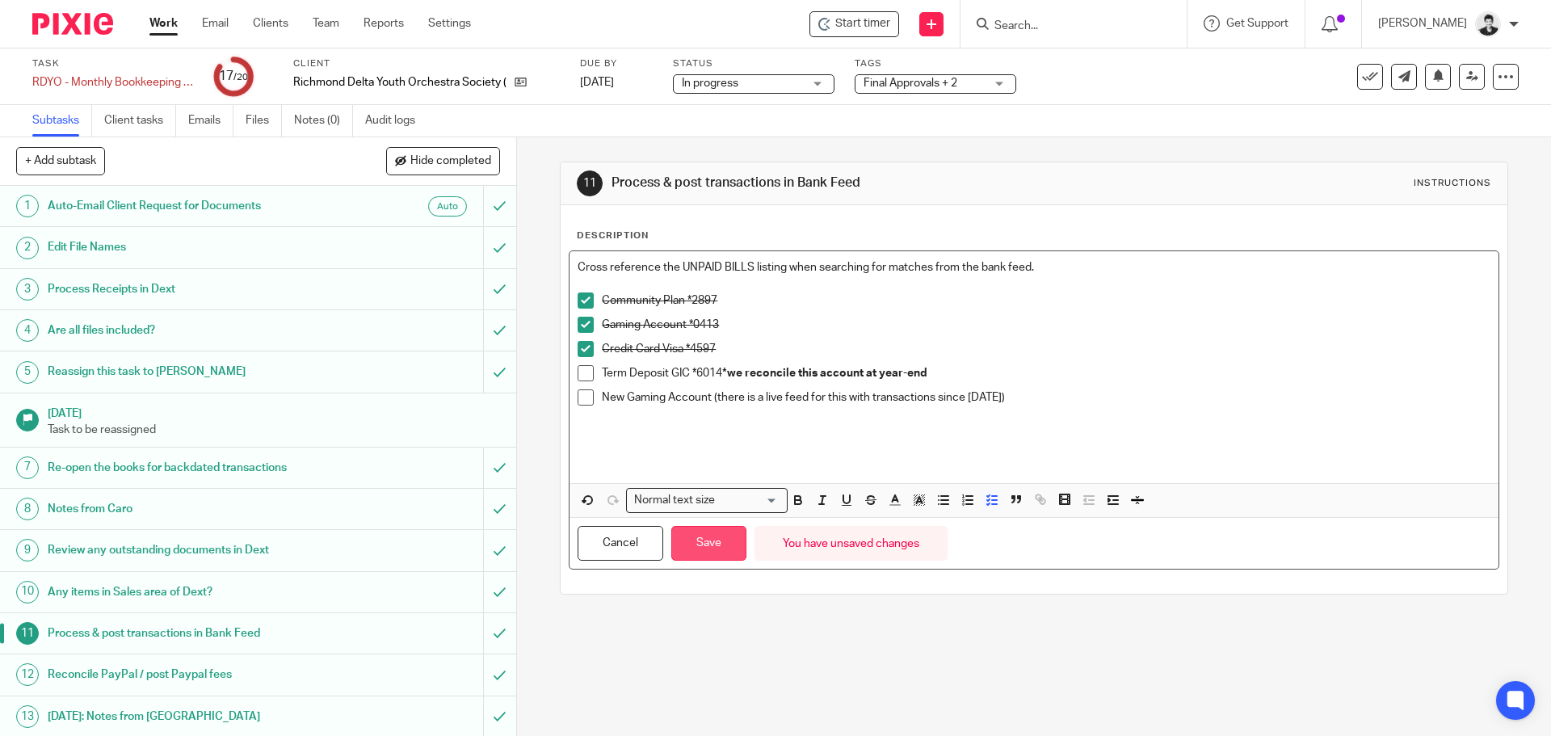
click at [700, 540] on button "Save" at bounding box center [708, 543] width 75 height 35
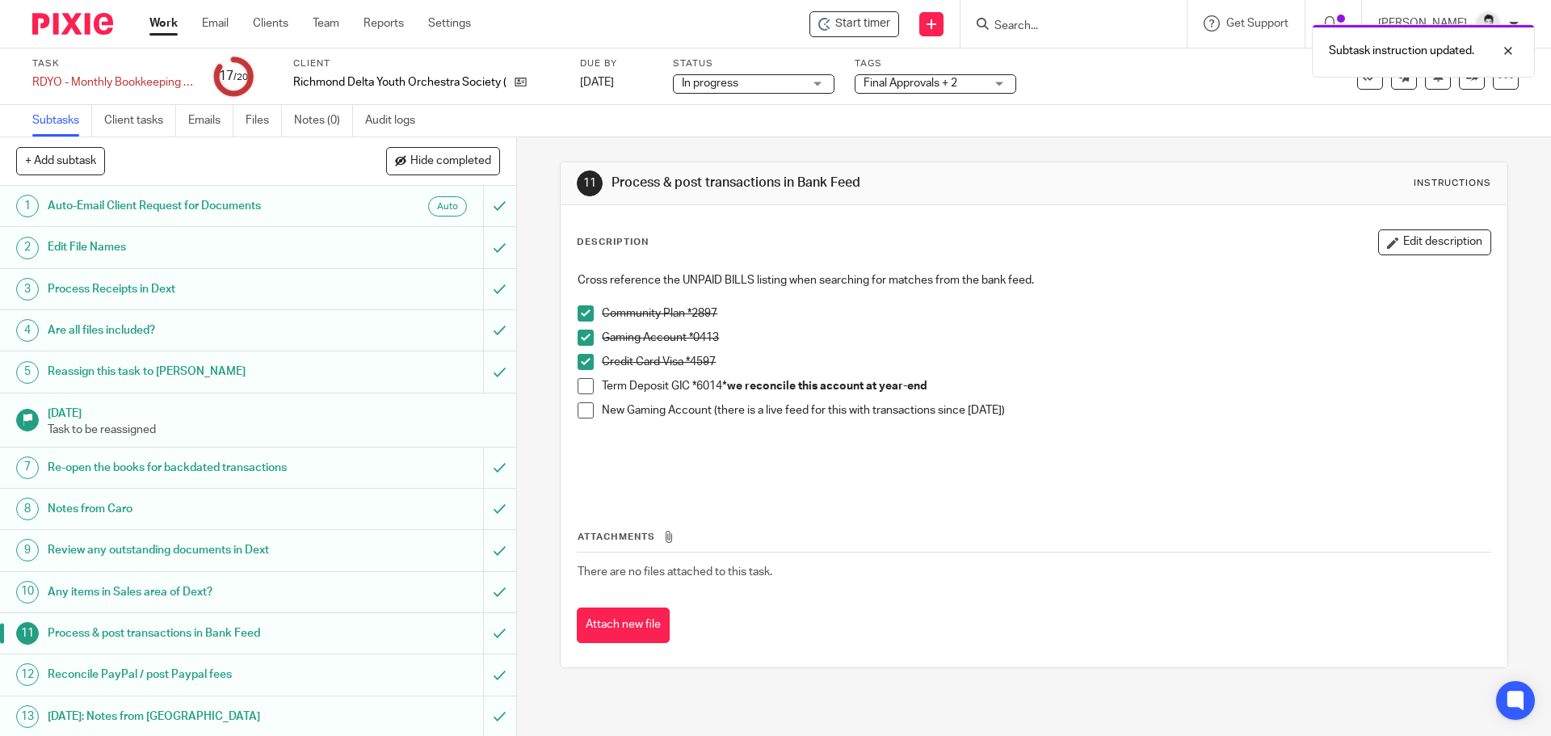
click at [585, 388] on span at bounding box center [585, 386] width 16 height 16
click at [1044, 417] on p "New Gaming Account (there is a live feed for this with transactions since [DATE…" at bounding box center [1046, 410] width 888 height 16
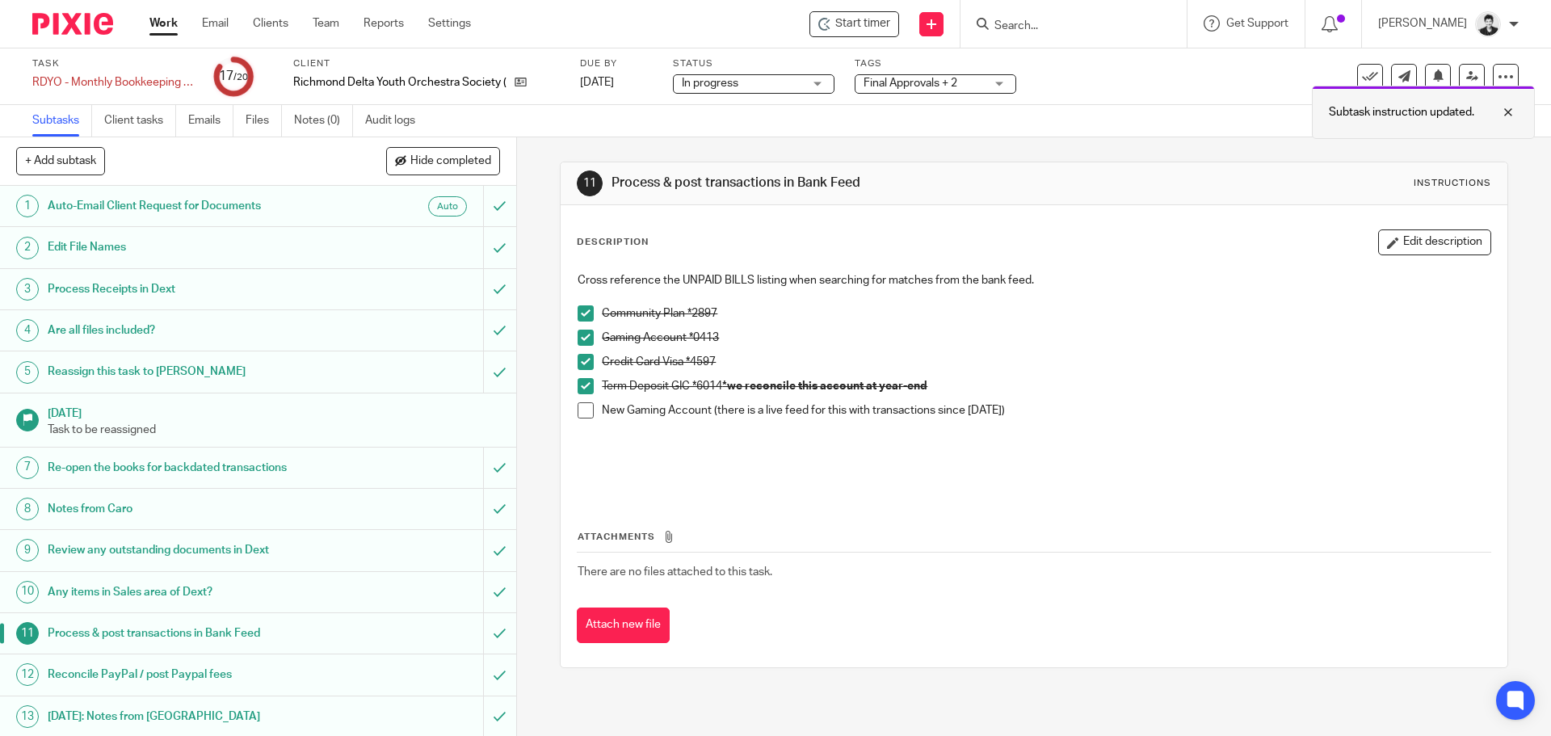
click at [1422, 120] on p "Subtask instruction updated." at bounding box center [1401, 112] width 145 height 16
drag, startPoint x: 1405, startPoint y: 240, endPoint x: 1323, endPoint y: 273, distance: 88.8
click at [1405, 241] on button "Edit description" at bounding box center [1434, 242] width 113 height 26
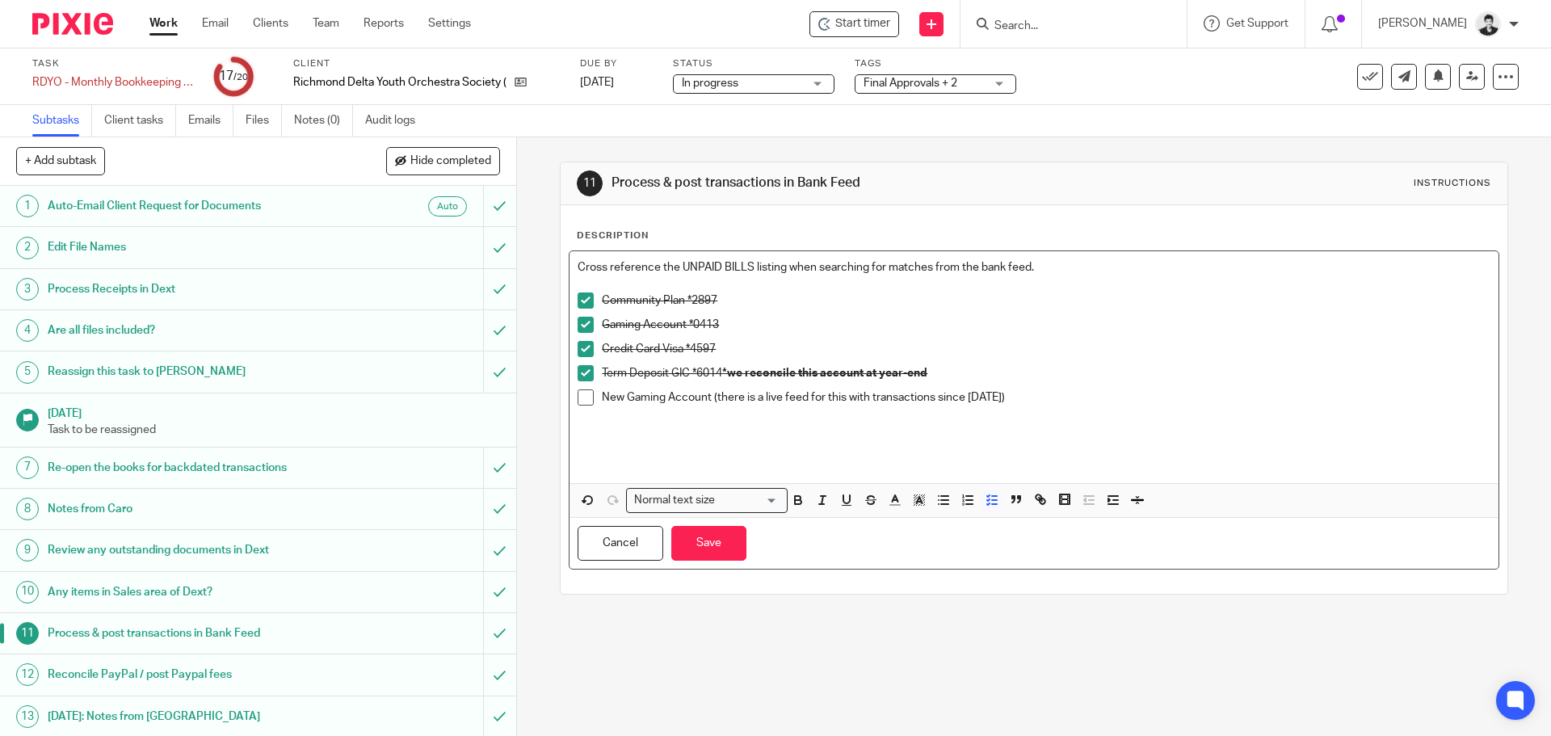
drag, startPoint x: 1049, startPoint y: 390, endPoint x: 707, endPoint y: 452, distance: 348.0
click at [585, 397] on li "New Gaming Account (there is a live feed for this with transactions since [DATE…" at bounding box center [1033, 413] width 912 height 49
click at [797, 496] on icon "button" at bounding box center [798, 500] width 15 height 15
click at [913, 504] on icon "button" at bounding box center [919, 500] width 15 height 15
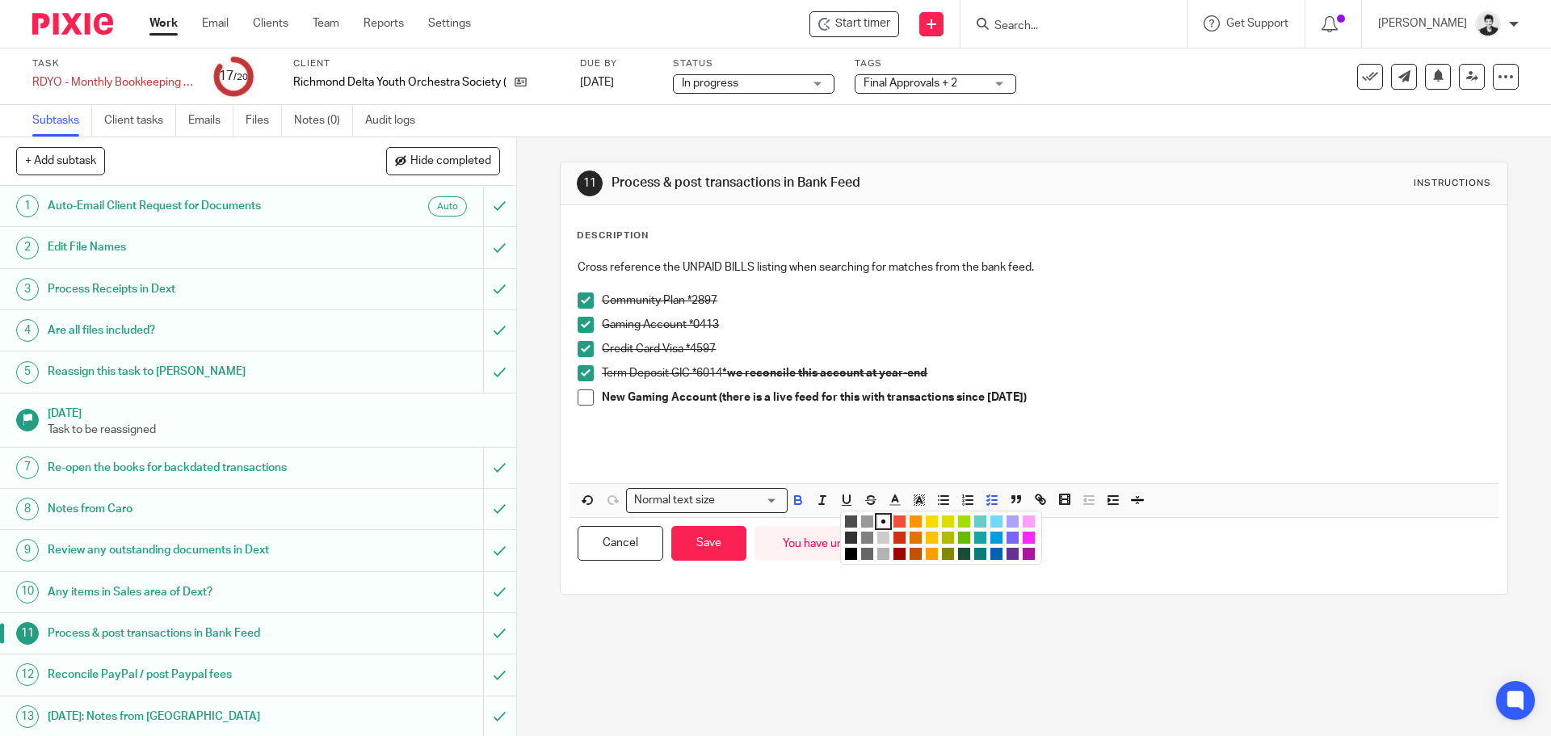
click at [926, 524] on li "color:#FCDC00" at bounding box center [932, 521] width 12 height 12
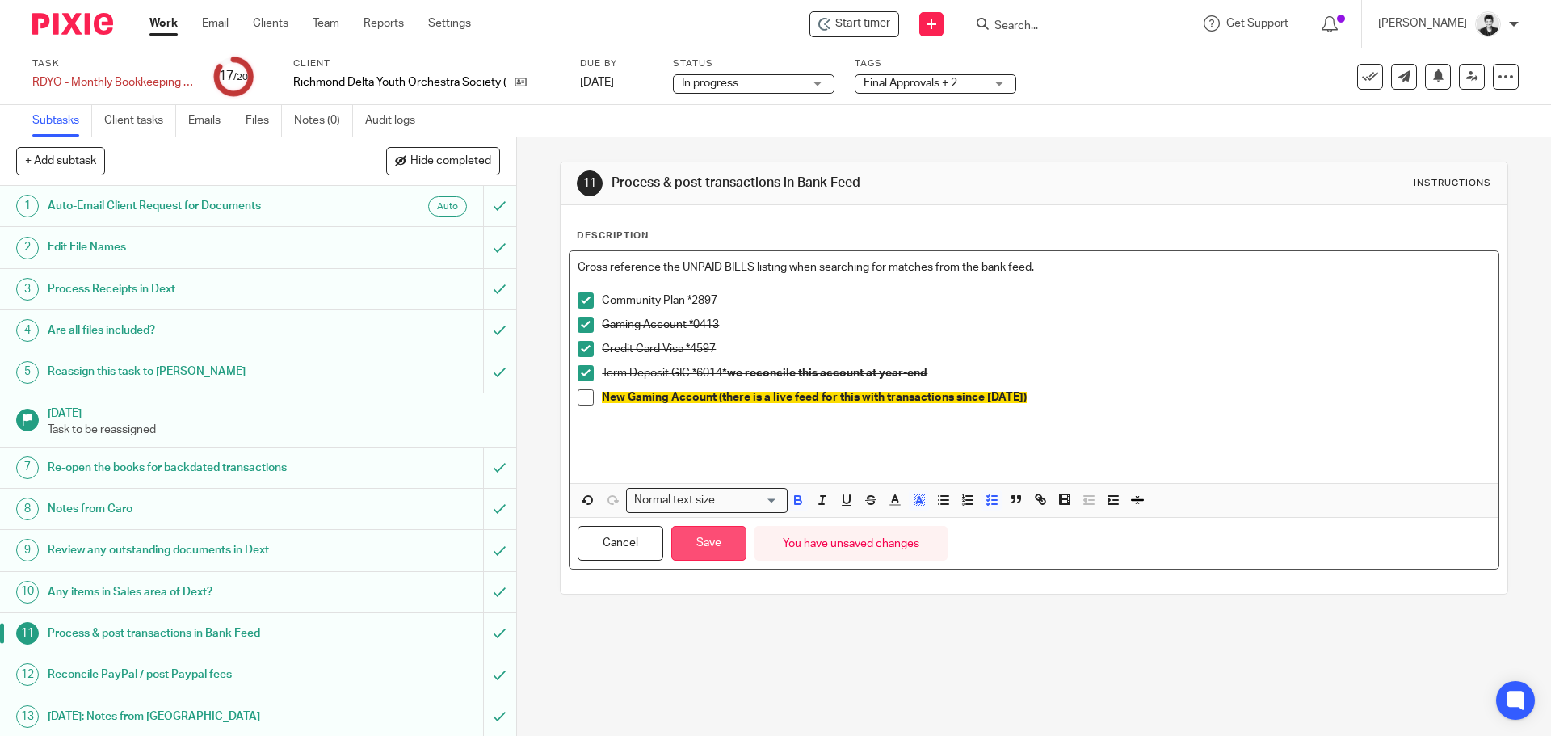
click at [684, 548] on button "Save" at bounding box center [708, 543] width 75 height 35
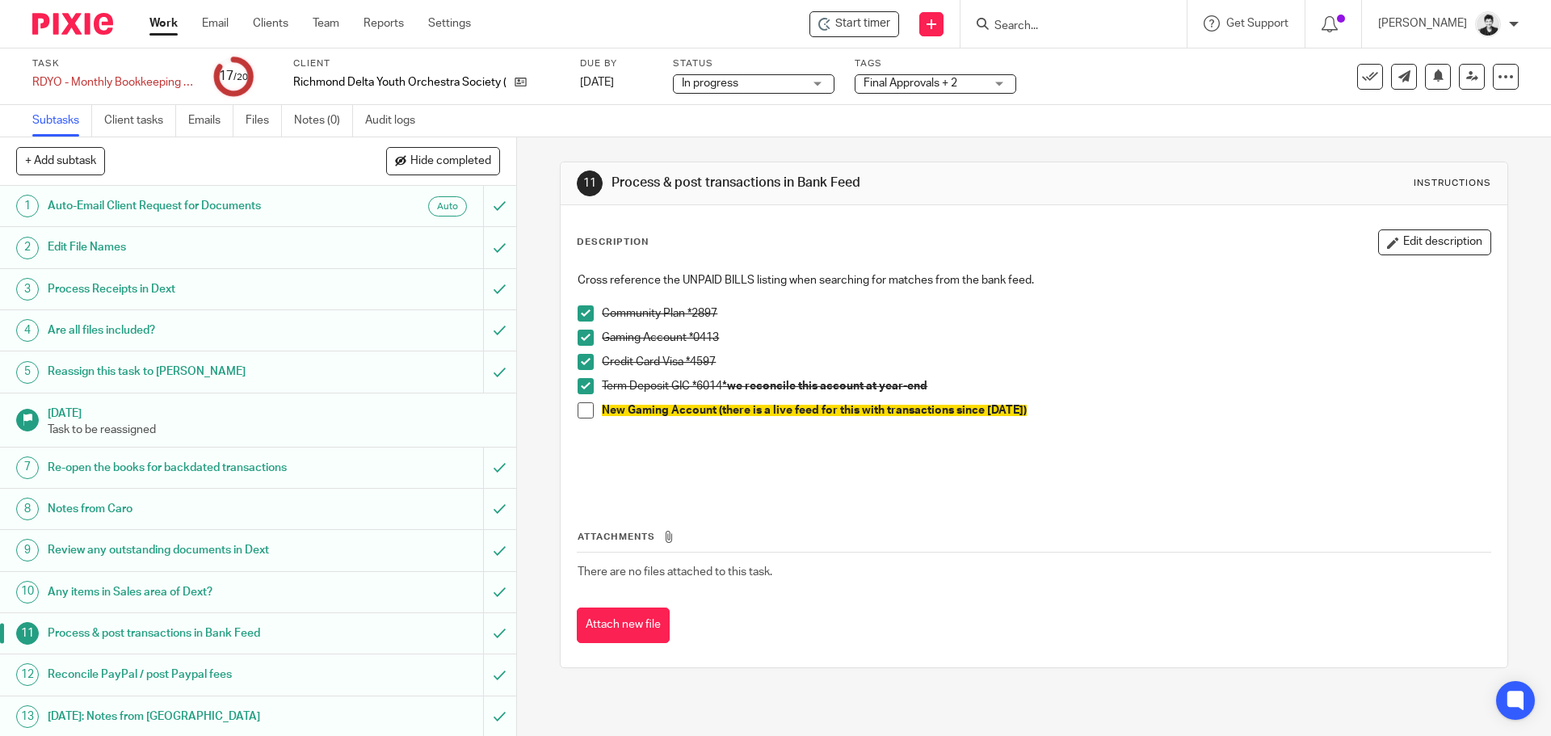
drag, startPoint x: 1176, startPoint y: 382, endPoint x: 1173, endPoint y: 360, distance: 22.0
click at [1177, 381] on p "Term Deposit GIC *6014 *we reconcile this account at year-end" at bounding box center [1046, 386] width 888 height 16
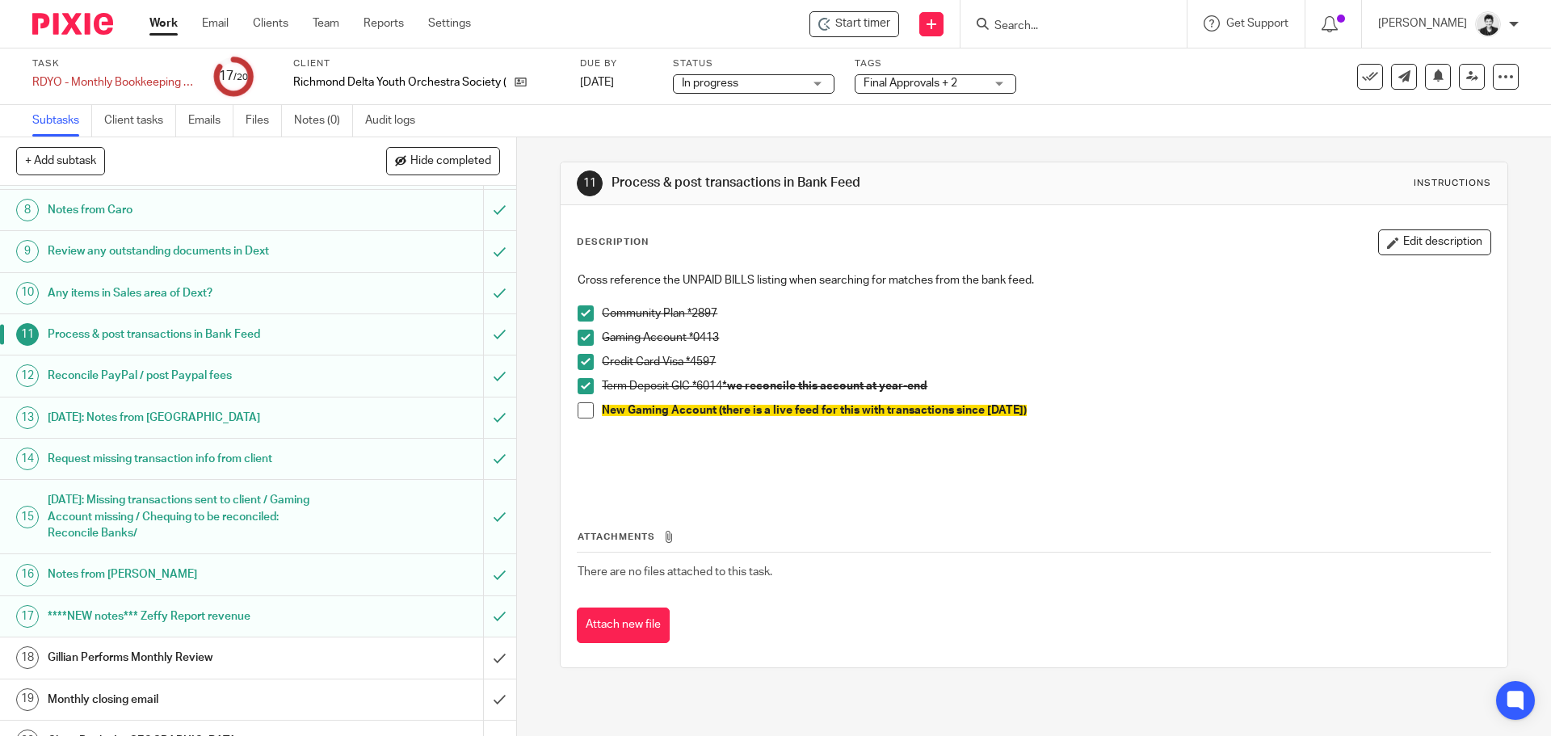
scroll to position [325, 0]
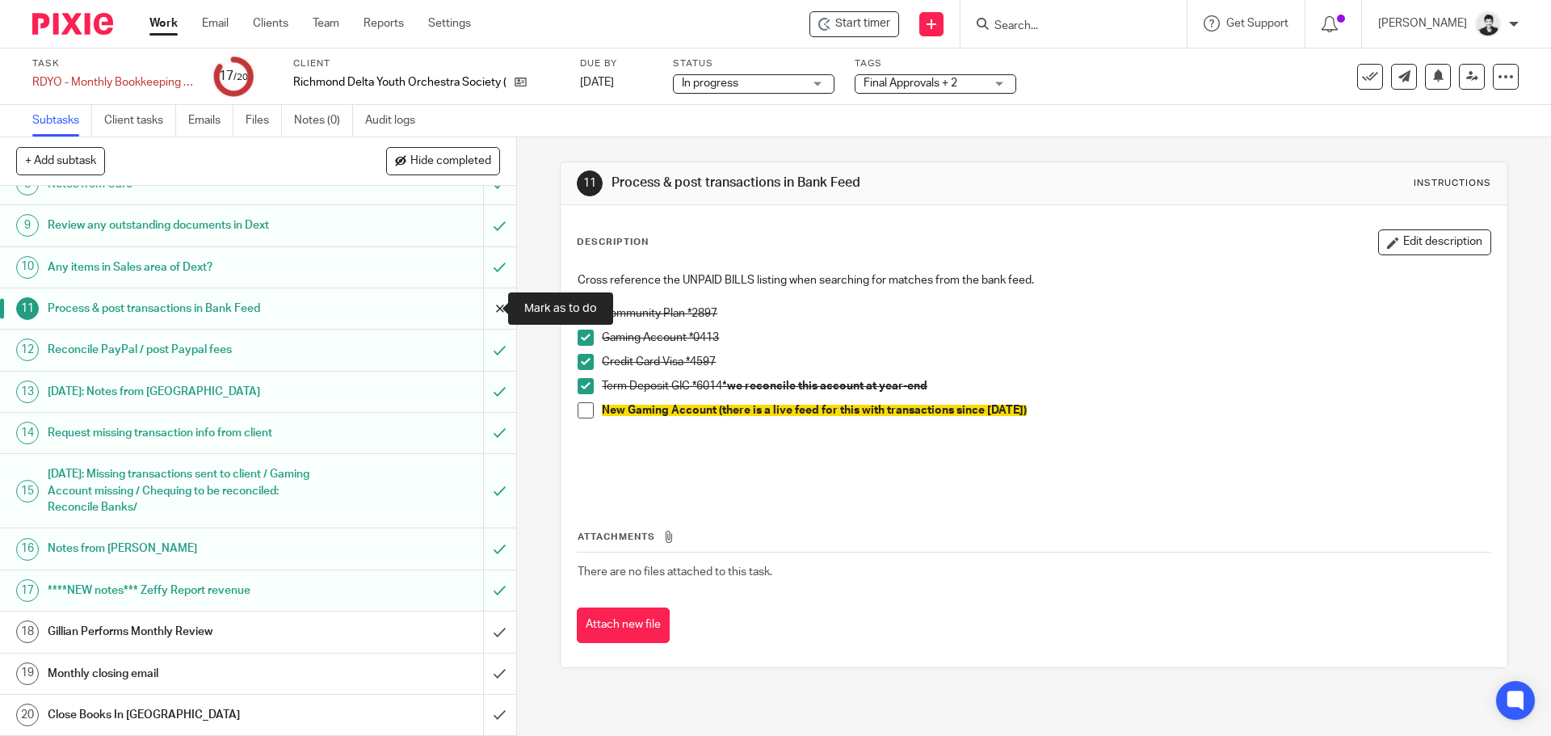
click at [489, 308] on input "submit" at bounding box center [258, 308] width 516 height 40
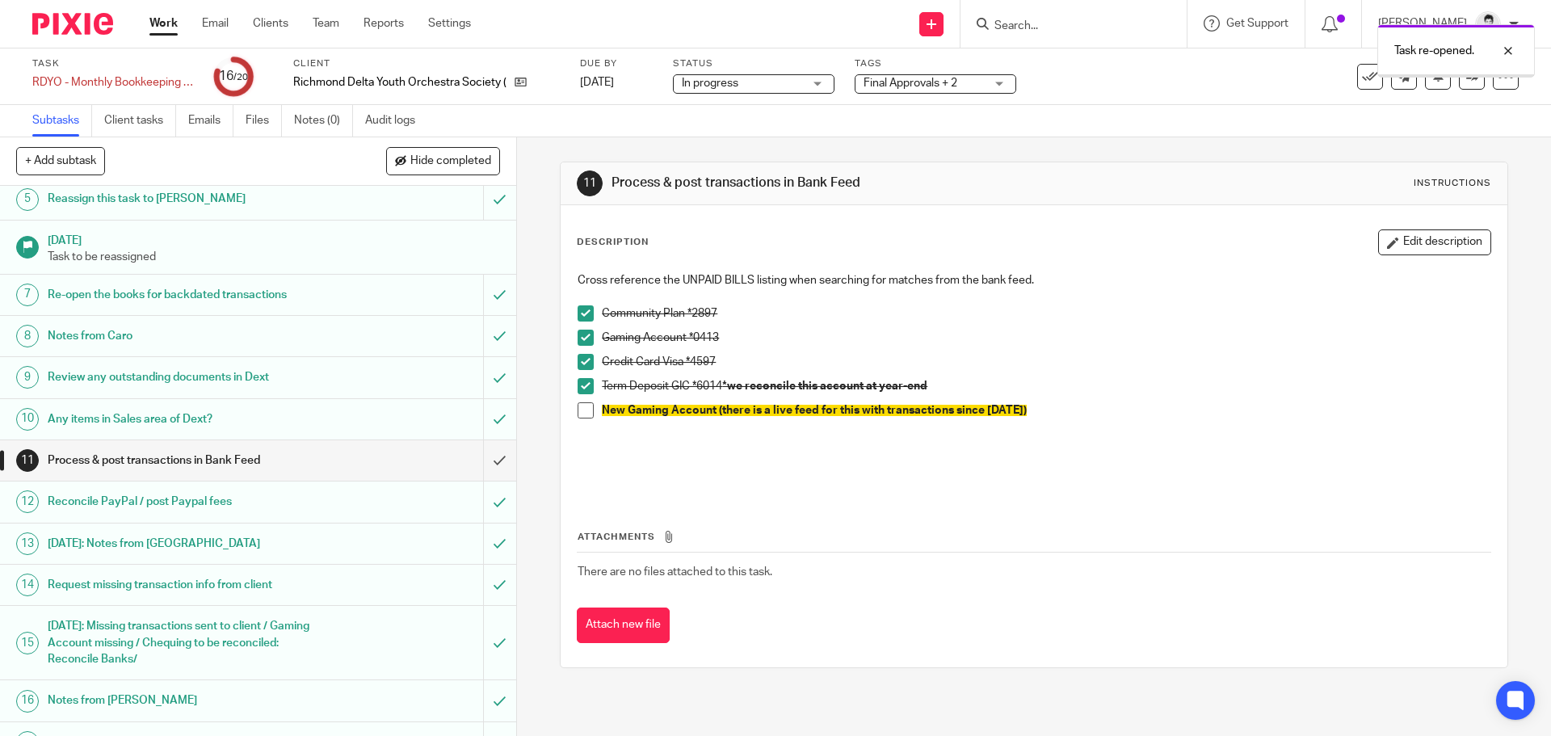
scroll to position [325, 0]
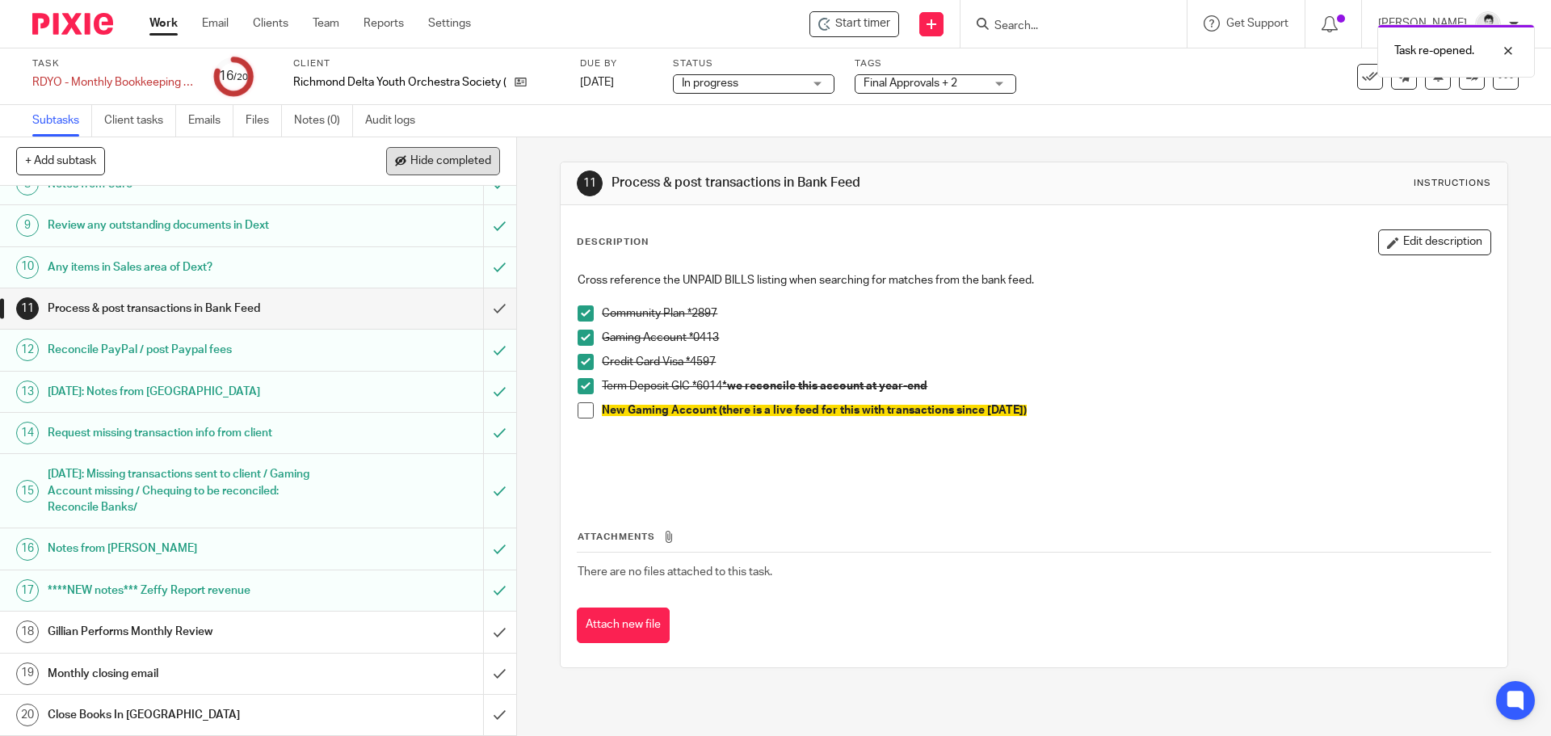
click at [427, 160] on span "Hide completed" at bounding box center [450, 161] width 81 height 13
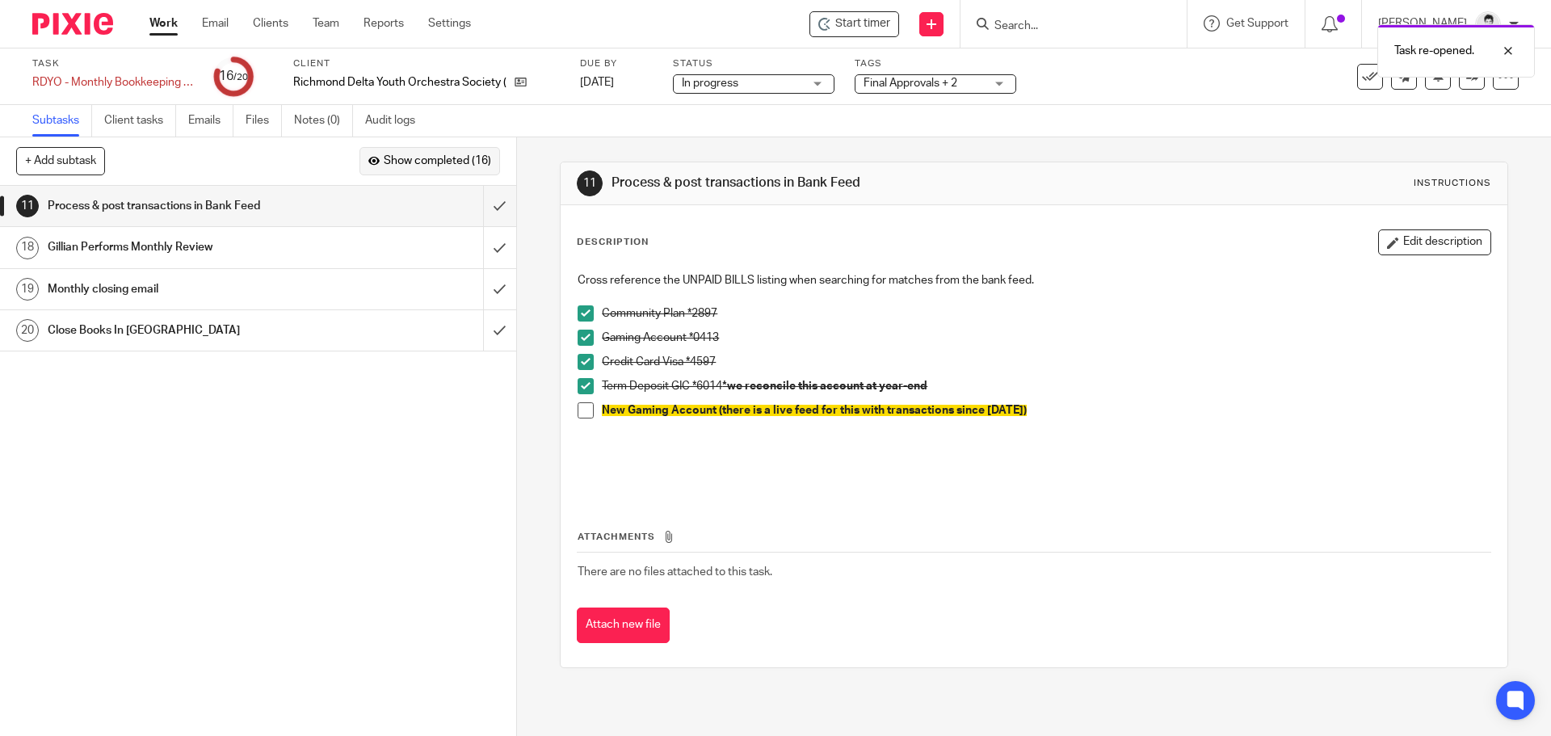
click at [384, 166] on span "Show completed (16)" at bounding box center [437, 161] width 107 height 13
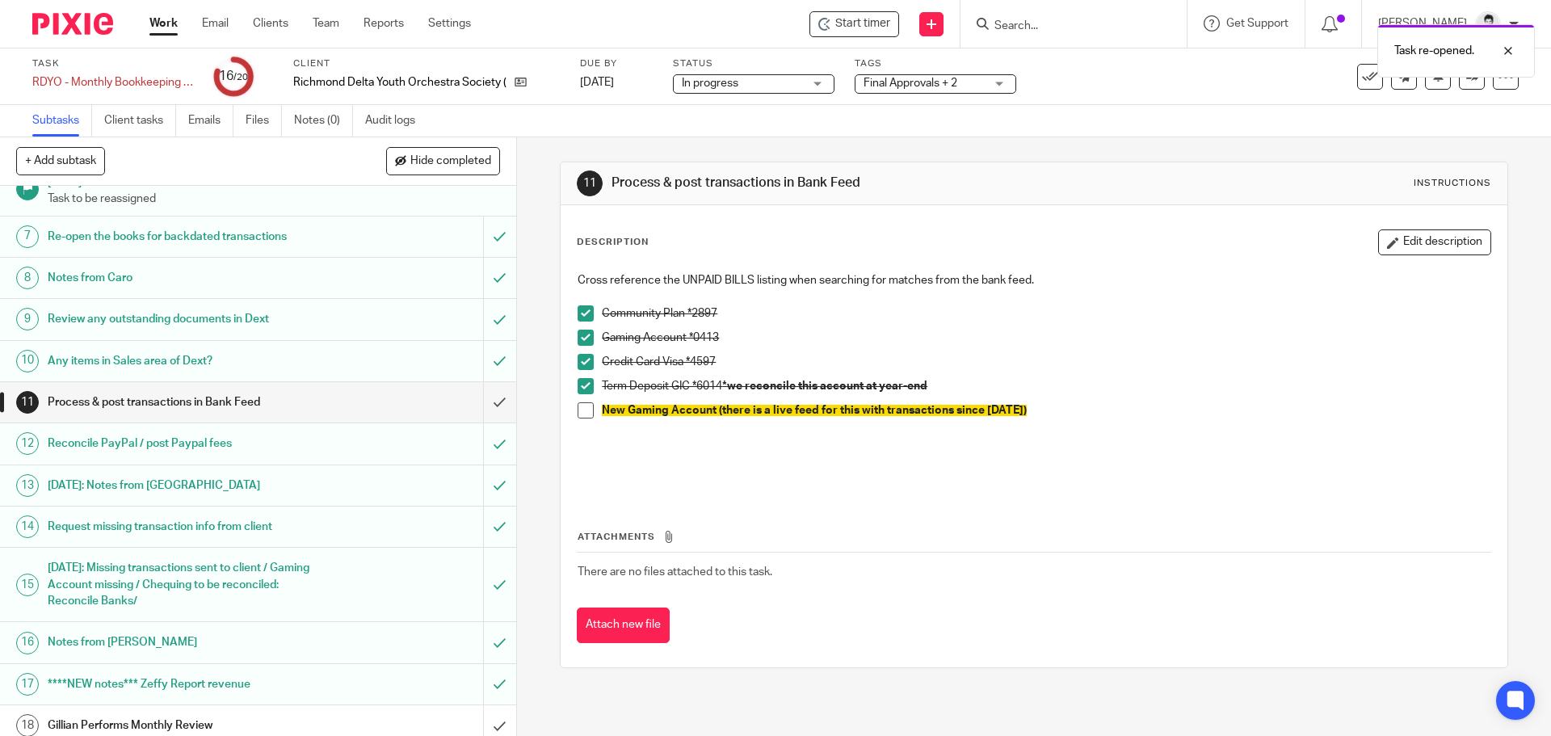
scroll to position [325, 0]
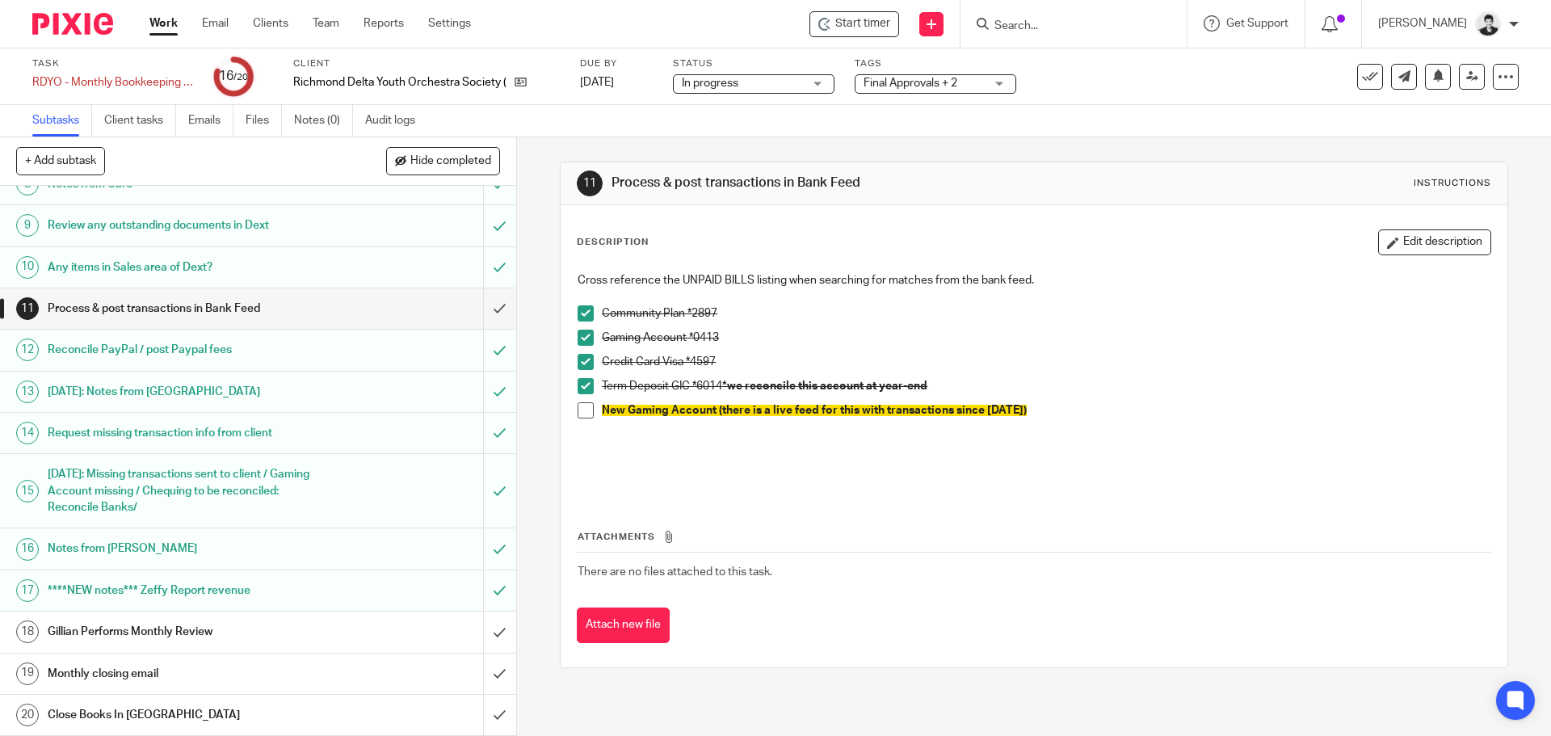
click at [310, 485] on h1 "[DATE]: Missing transactions sent to client / Gaming Account missing / Chequing…" at bounding box center [187, 490] width 279 height 57
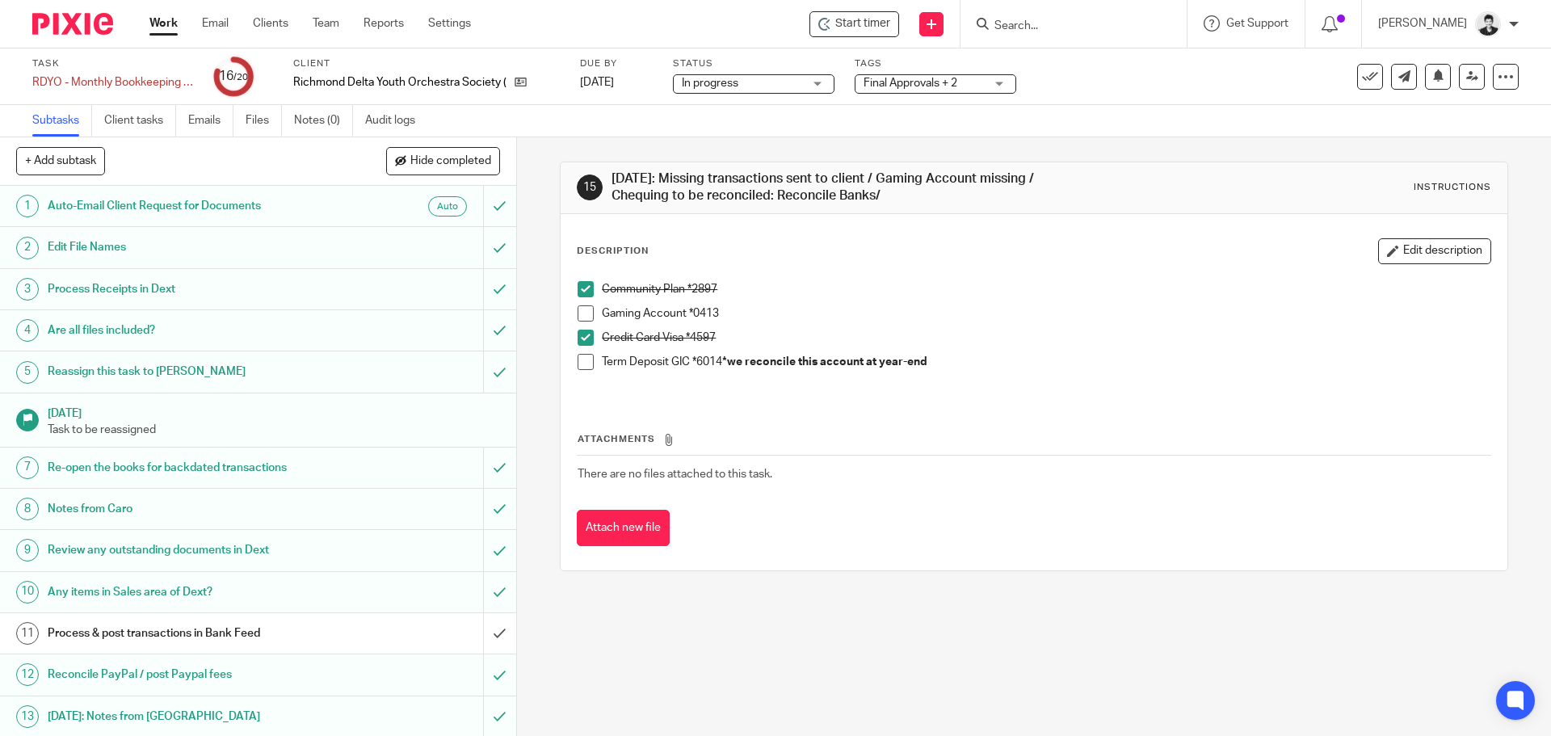
drag, startPoint x: 1381, startPoint y: 243, endPoint x: 966, endPoint y: 354, distance: 429.6
click at [1378, 246] on button "Edit description" at bounding box center [1434, 251] width 113 height 26
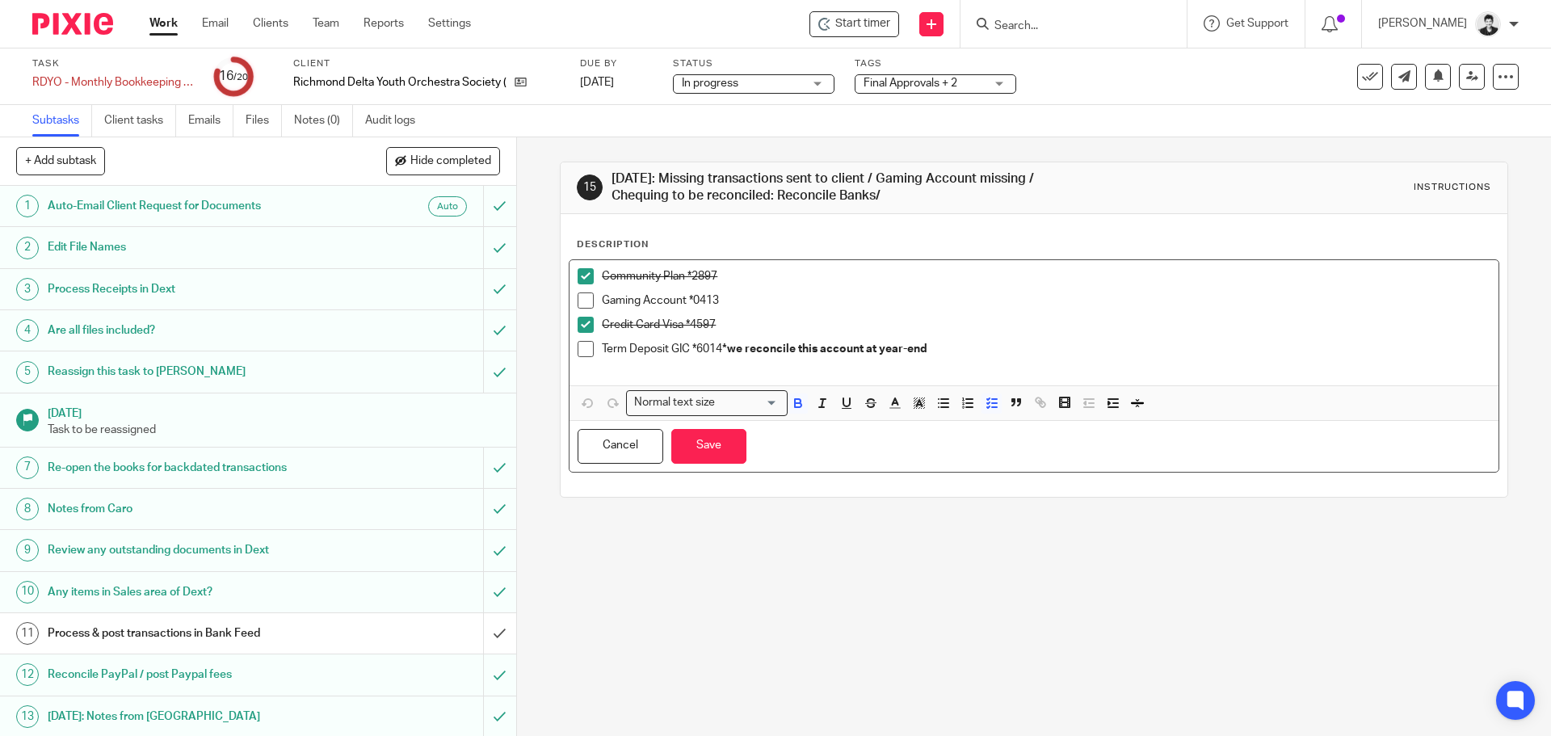
click at [966, 354] on p "Term Deposit GIC *6014 *we reconcile this account at year-end" at bounding box center [1046, 349] width 888 height 16
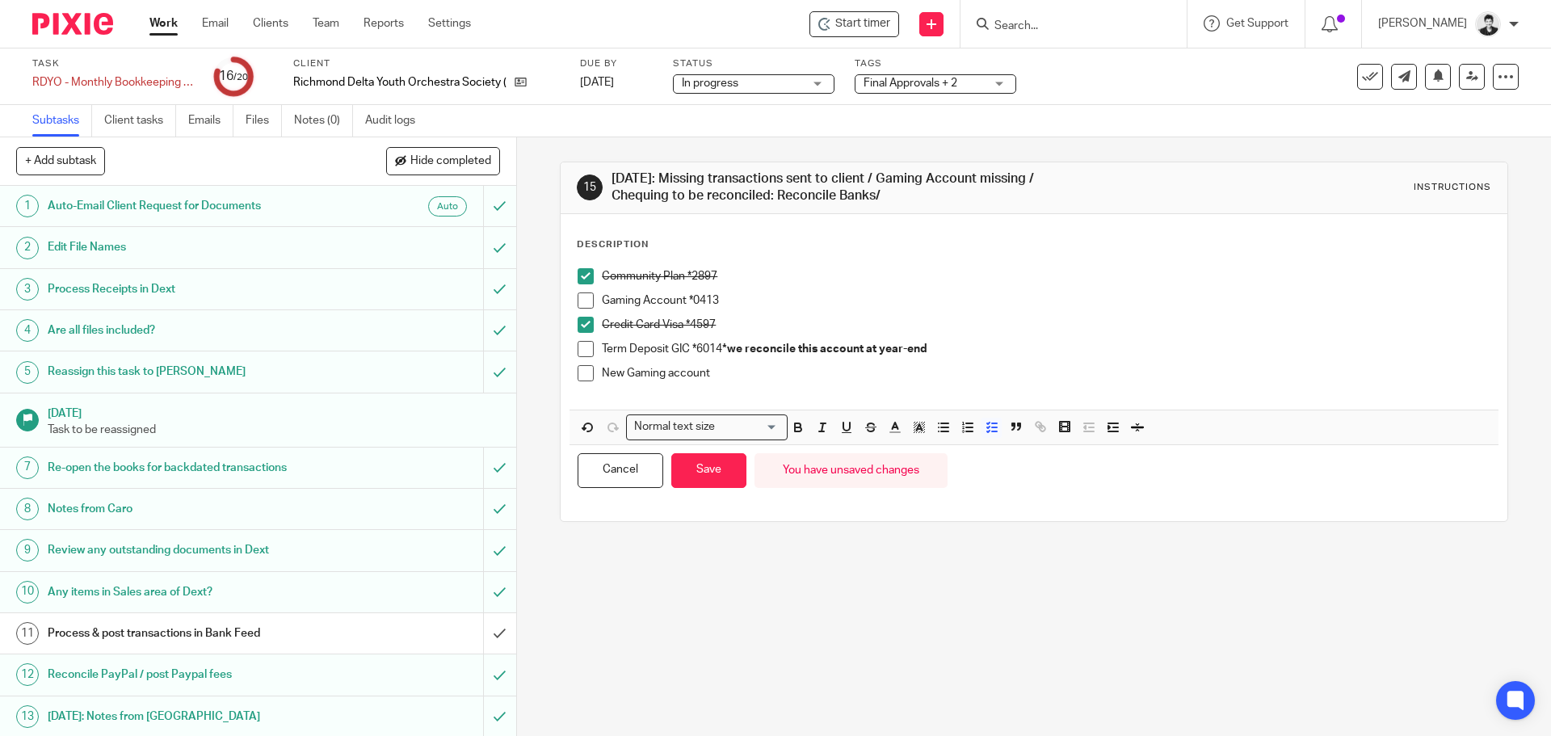
click at [569, 348] on div "Community Plan *2897 Gaming Account *0413 Credit Card Visa *4597 Term Deposit G…" at bounding box center [1033, 335] width 928 height 150
click at [580, 349] on span at bounding box center [585, 349] width 16 height 16
drag, startPoint x: 730, startPoint y: 369, endPoint x: 598, endPoint y: 371, distance: 132.5
click at [602, 371] on p "New Gaming account" at bounding box center [1046, 373] width 888 height 16
click at [922, 426] on button "button" at bounding box center [919, 428] width 20 height 20
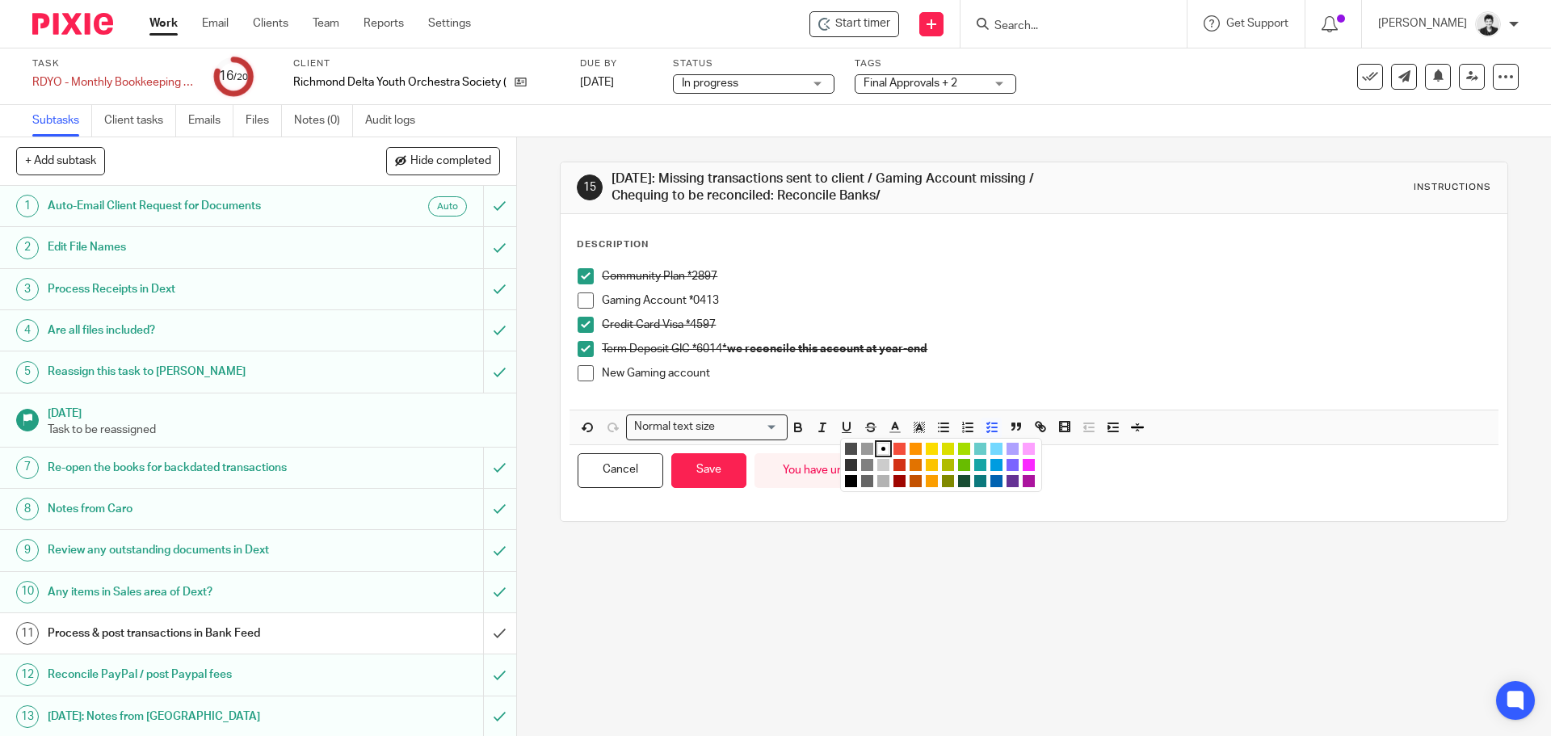
click at [926, 443] on li "color:#FCDC00" at bounding box center [932, 449] width 12 height 12
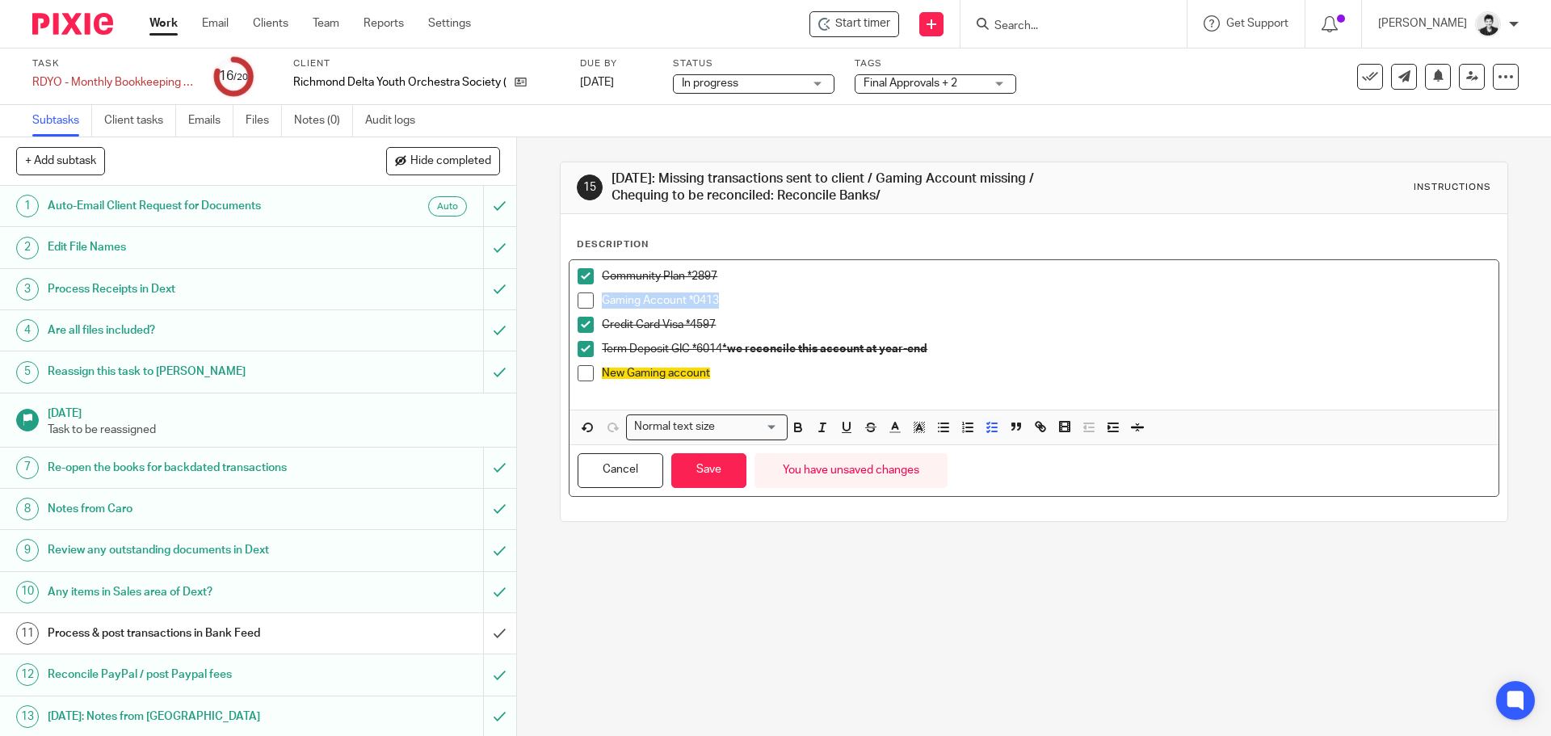
drag, startPoint x: 733, startPoint y: 300, endPoint x: 590, endPoint y: 299, distance: 143.0
click at [590, 299] on li "Gaming Account *0413" at bounding box center [1033, 304] width 912 height 24
click at [916, 426] on polyline "button" at bounding box center [919, 427] width 6 height 6
drag, startPoint x: 930, startPoint y: 448, endPoint x: 910, endPoint y: 449, distance: 19.4
click at [928, 449] on li "color:#FCDC00" at bounding box center [932, 449] width 12 height 12
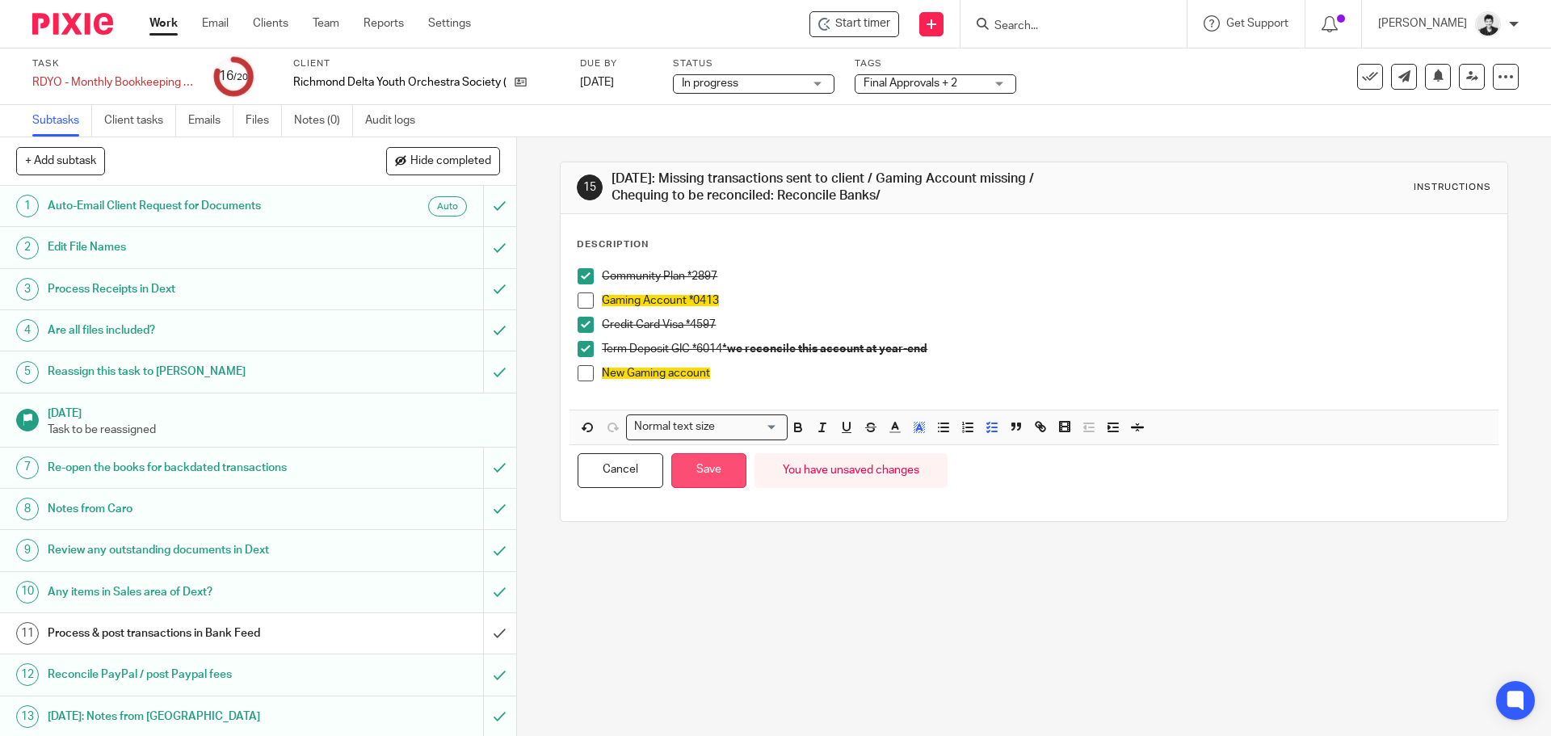
click at [715, 474] on button "Save" at bounding box center [708, 470] width 75 height 35
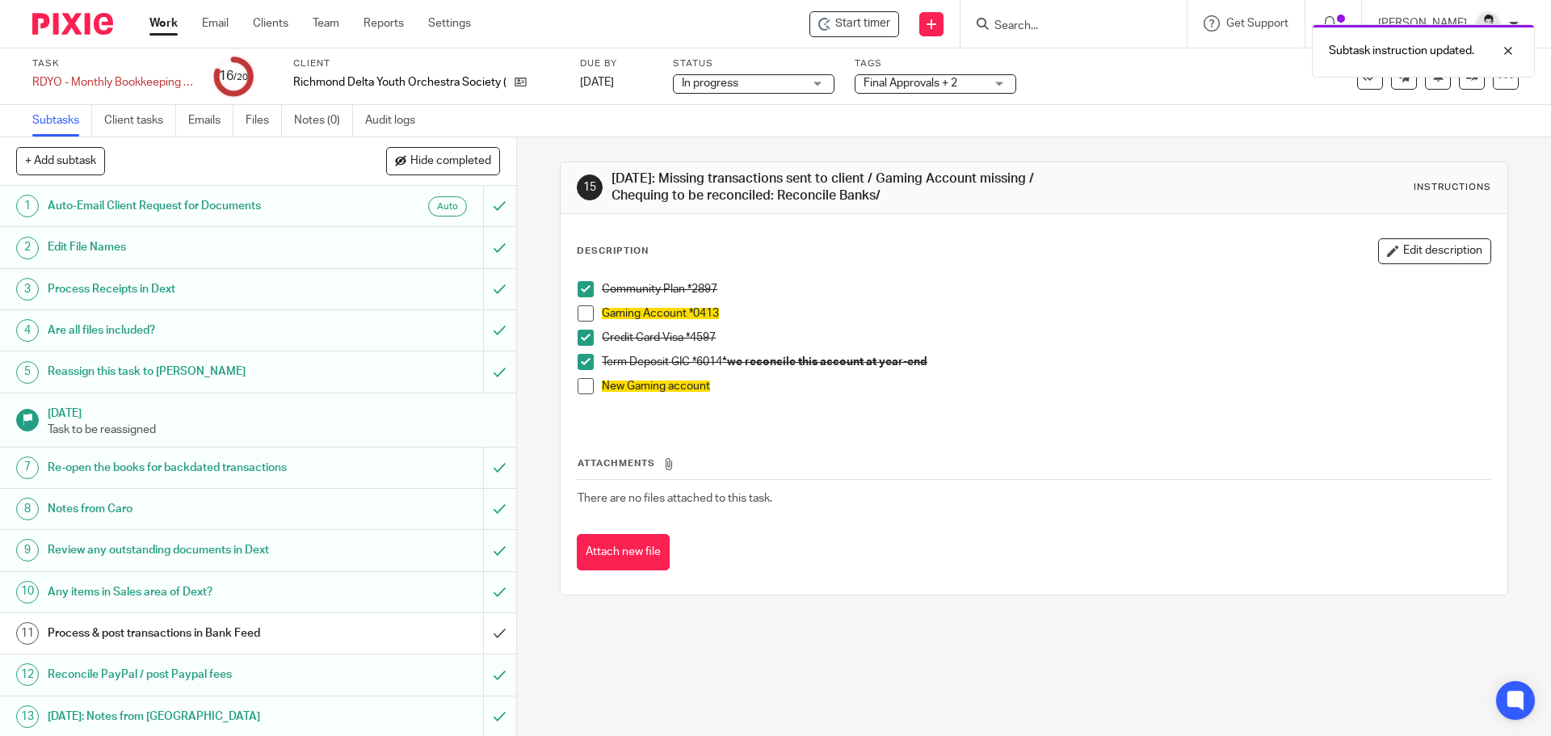
click at [938, 87] on span "Final Approvals + 2" at bounding box center [910, 83] width 94 height 11
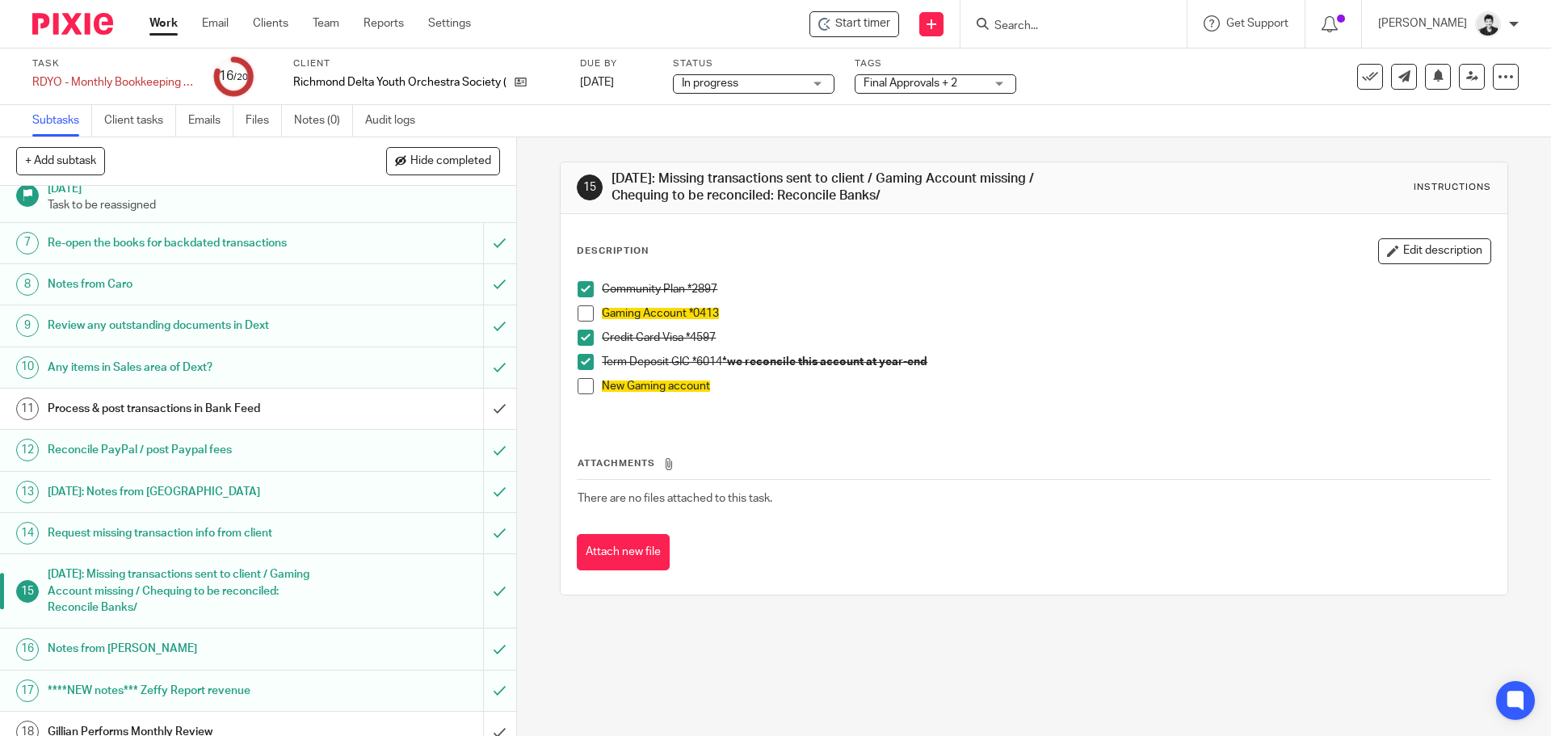
scroll to position [325, 0]
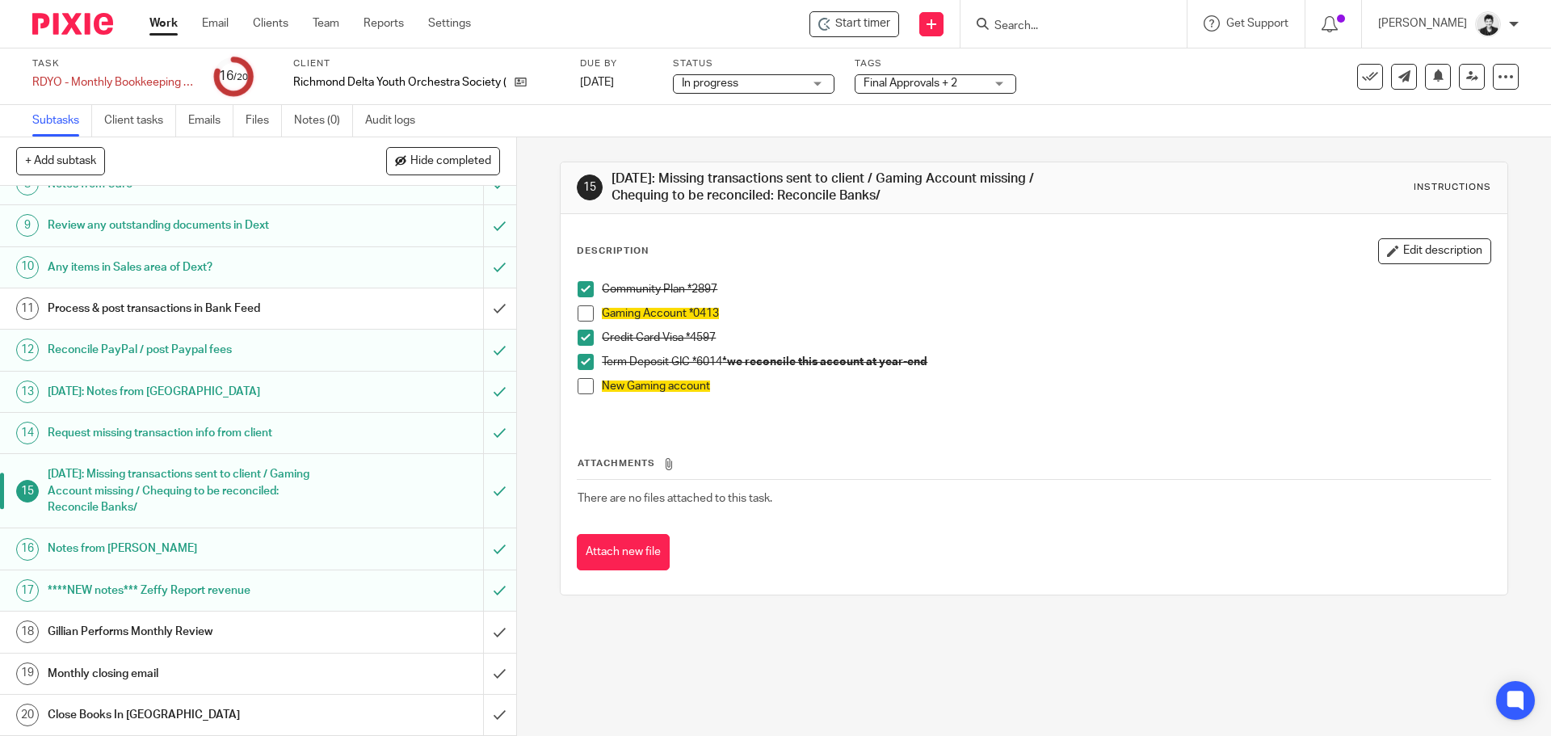
click at [1350, 473] on th "Attachments" at bounding box center [1033, 467] width 913 height 23
click at [310, 312] on h1 "Process & post transactions in Bank Feed" at bounding box center [187, 308] width 279 height 24
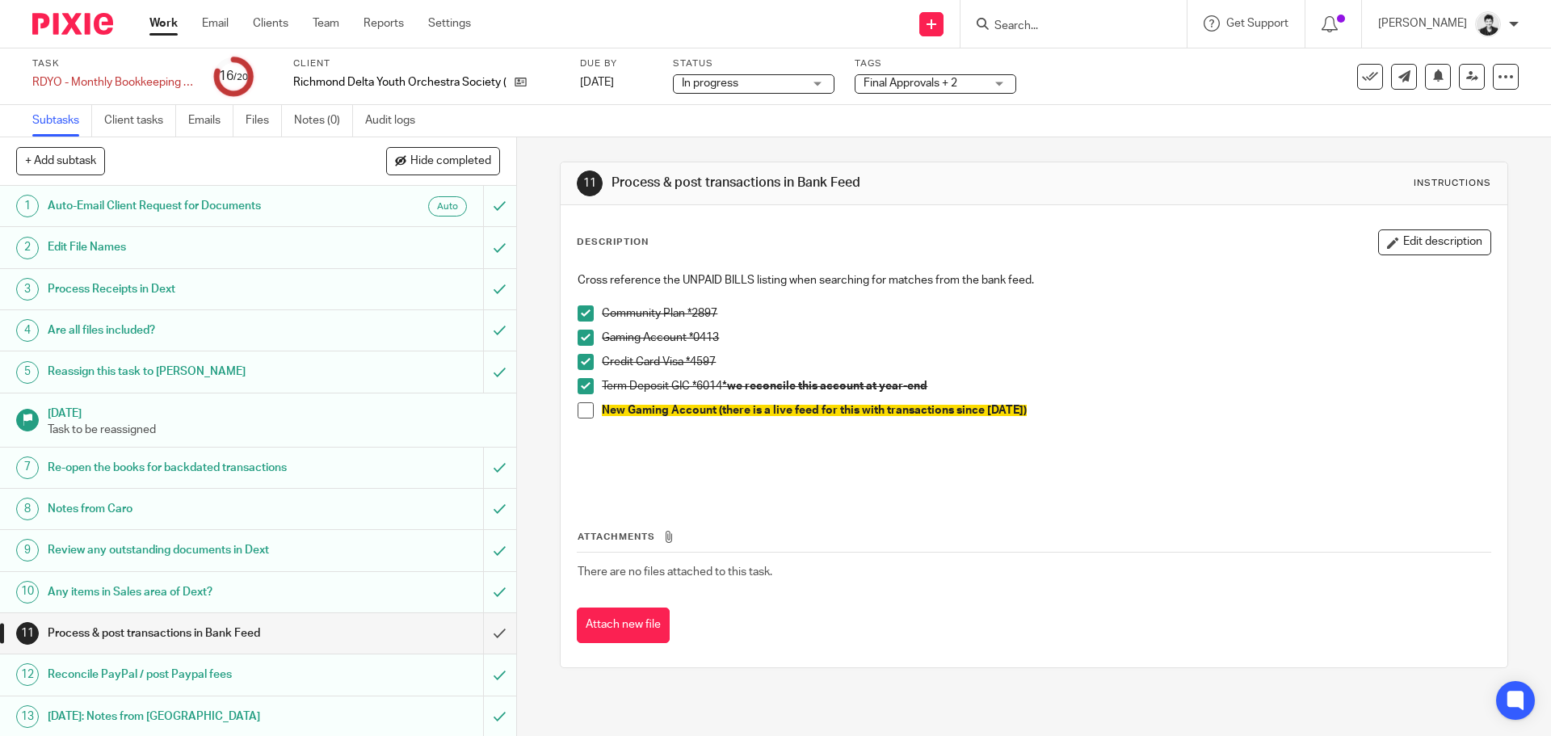
click at [461, 158] on span "Hide completed" at bounding box center [450, 161] width 81 height 13
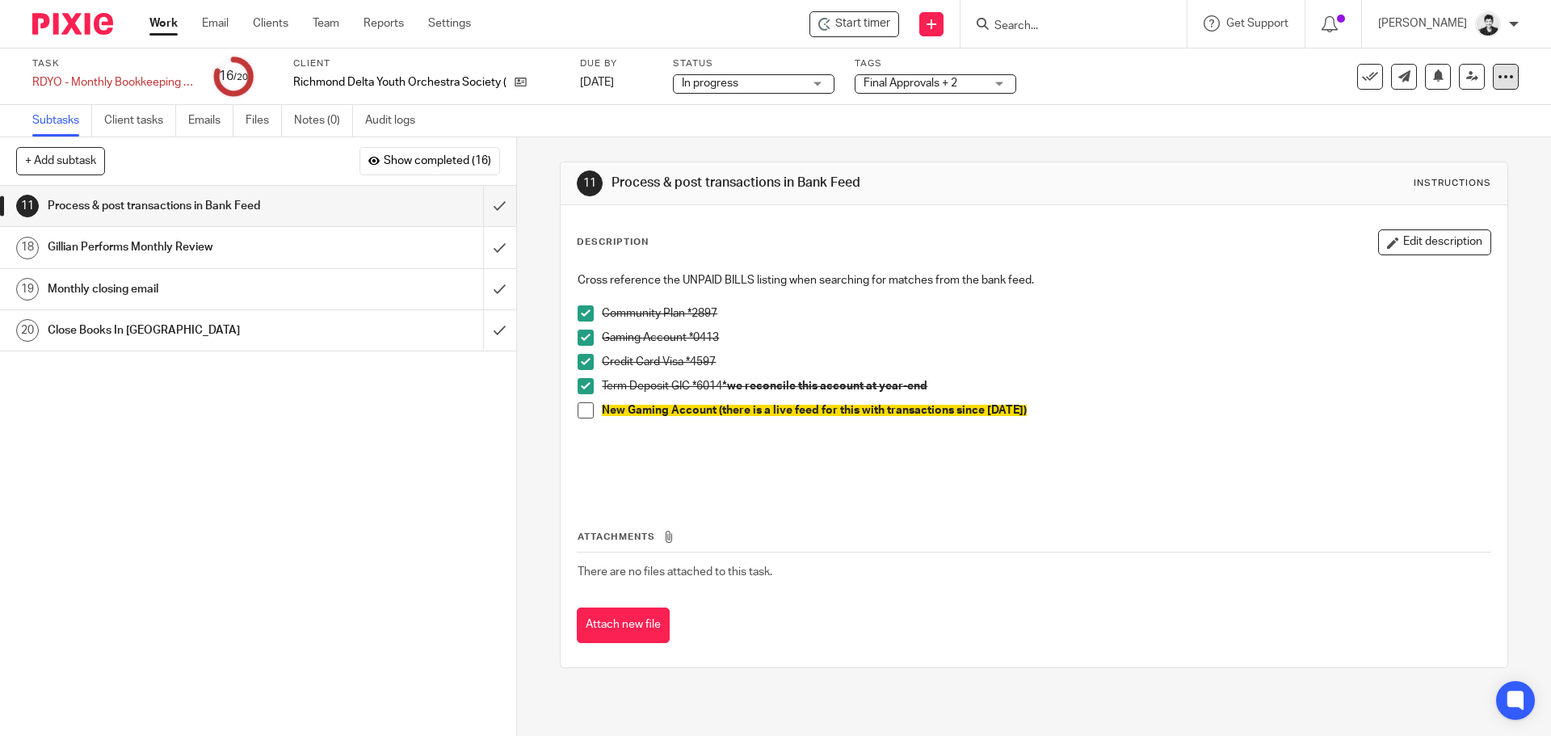
click at [1497, 78] on icon at bounding box center [1505, 77] width 16 height 16
click at [395, 254] on div "Gillian Performs Monthly Review" at bounding box center [257, 247] width 419 height 24
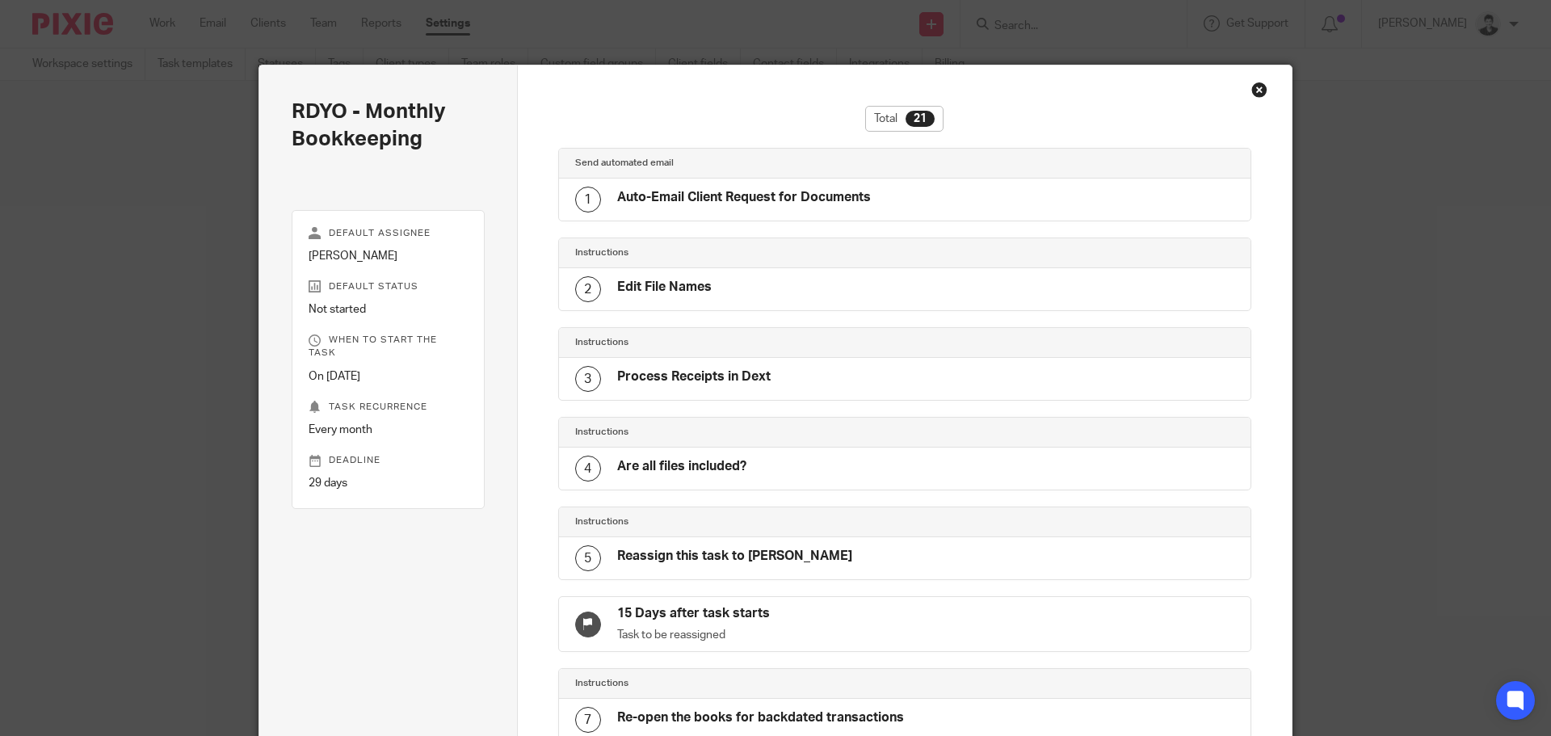
scroll to position [1388, 0]
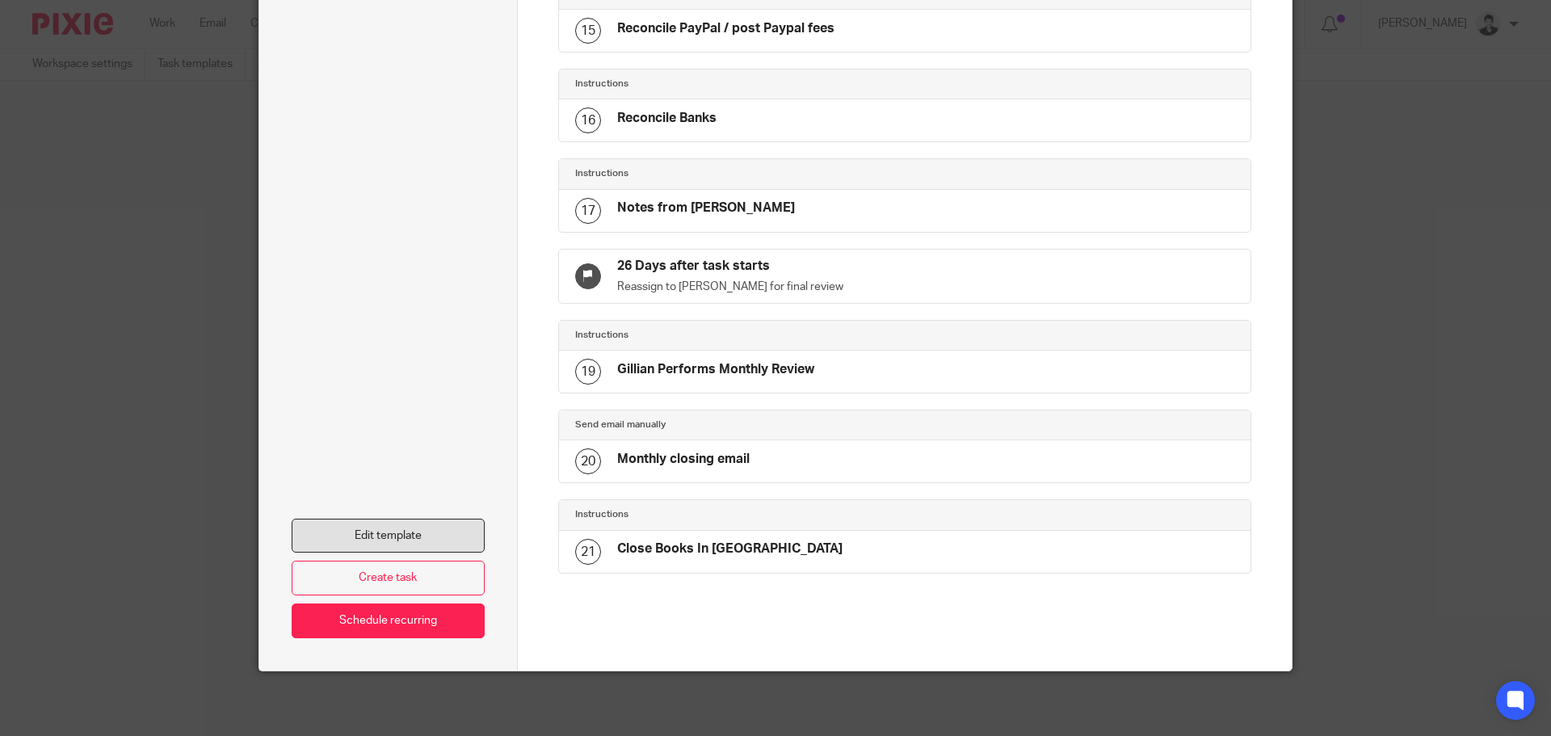
click at [397, 520] on link "Edit template" at bounding box center [388, 536] width 193 height 35
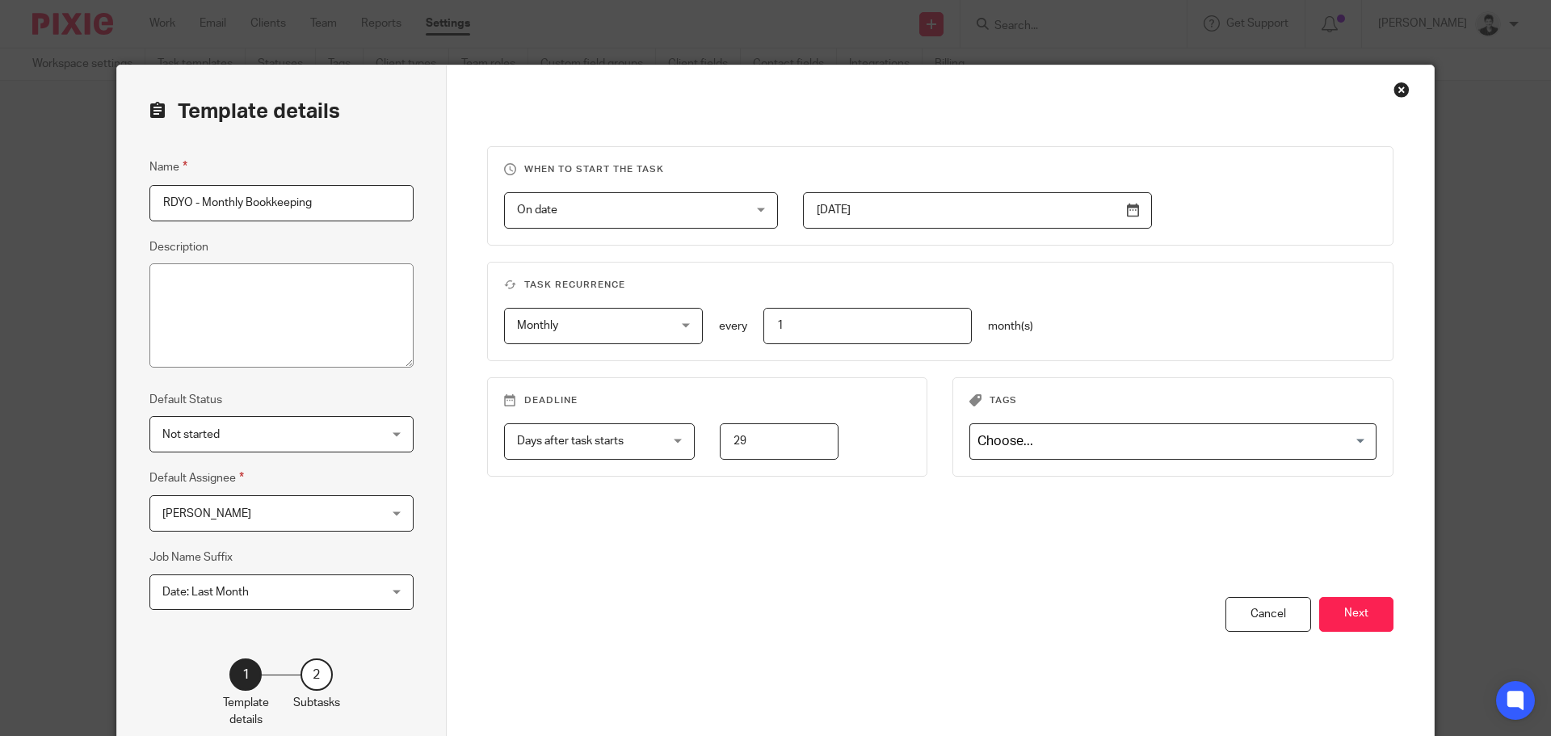
click at [1338, 615] on button "Next" at bounding box center [1356, 614] width 74 height 35
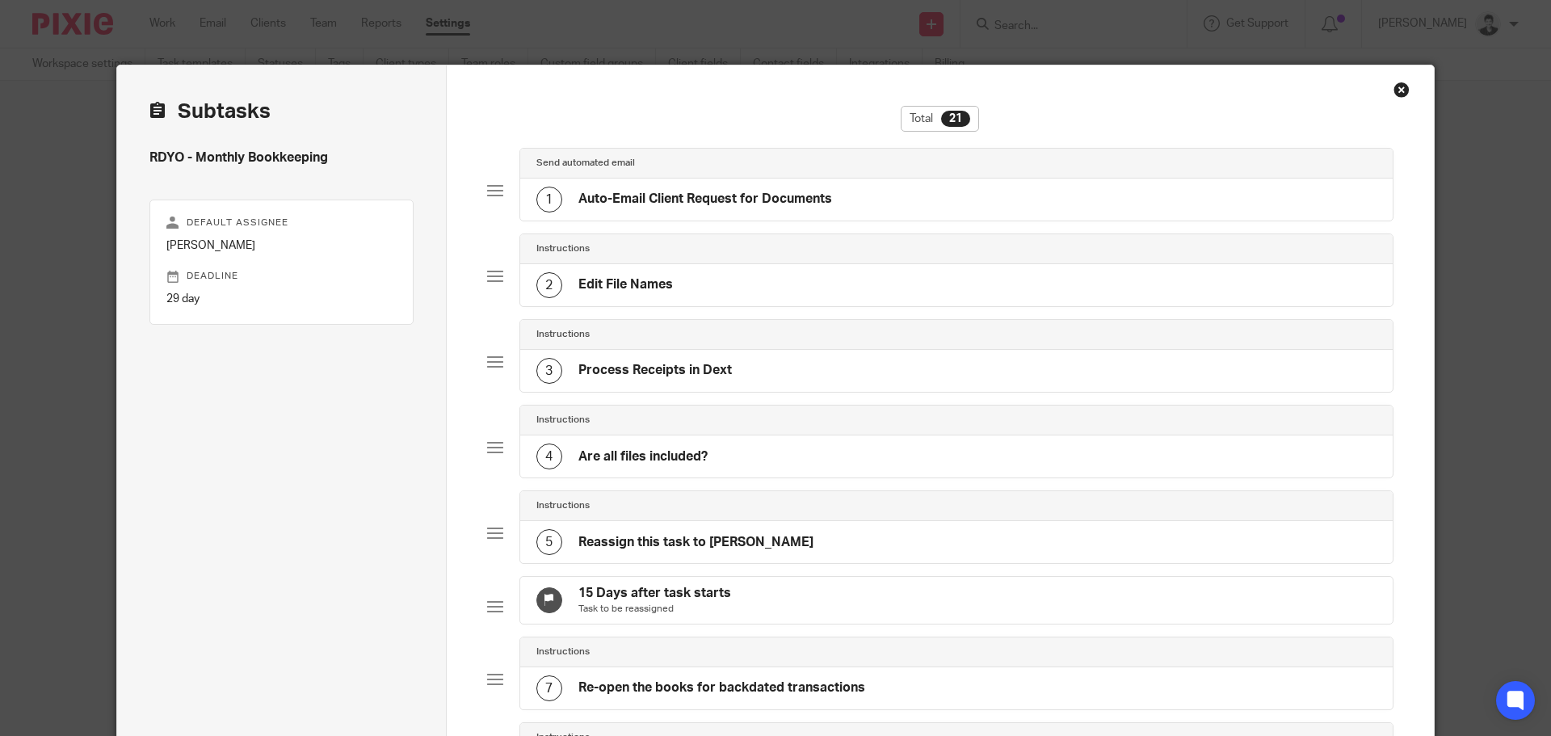
drag, startPoint x: 1537, startPoint y: 86, endPoint x: 1538, endPoint y: 234, distance: 148.6
click at [1536, 292] on div "Template details Name RDYO - Monthly Bookkeeping Description Default Status Not…" at bounding box center [775, 368] width 1551 height 736
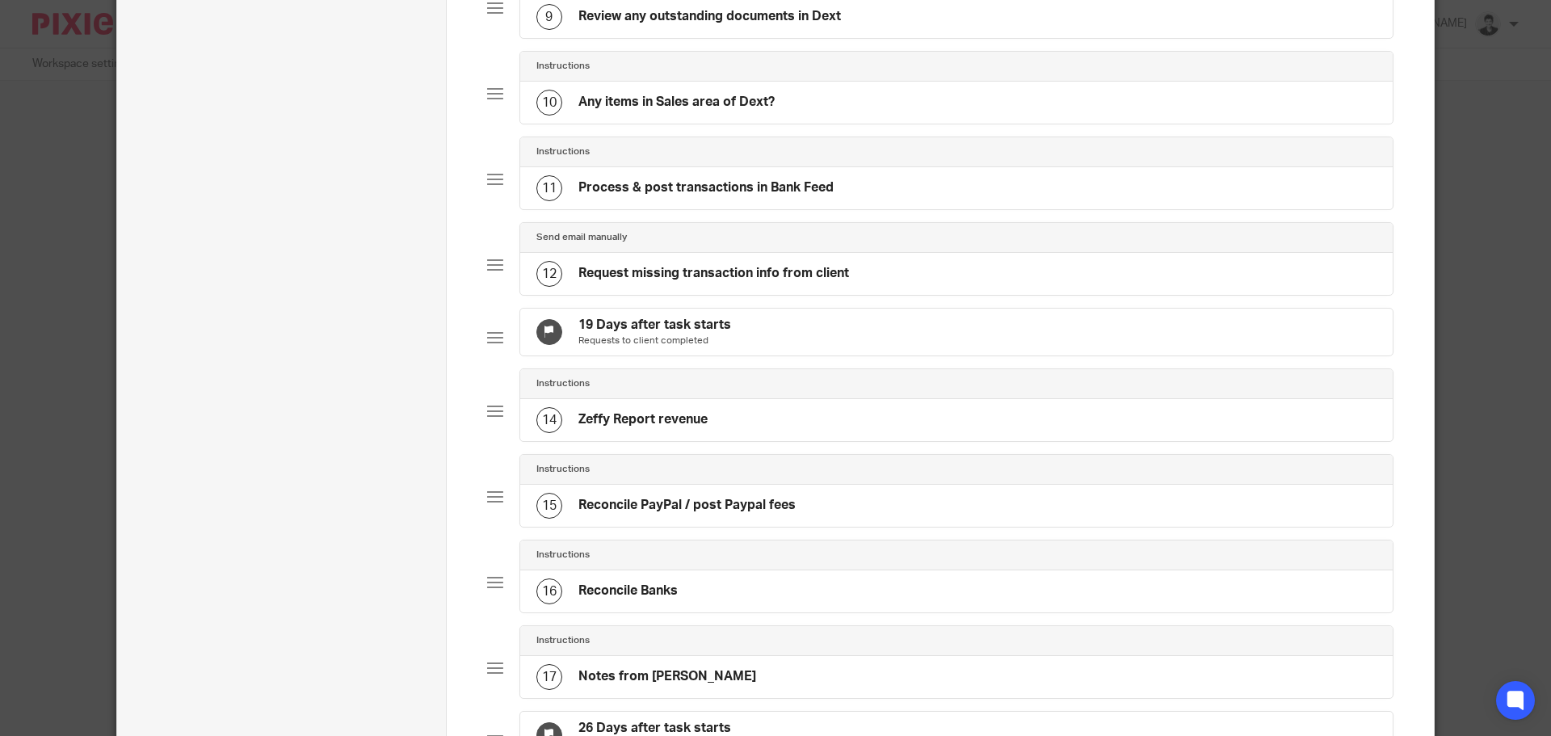
scroll to position [850, 0]
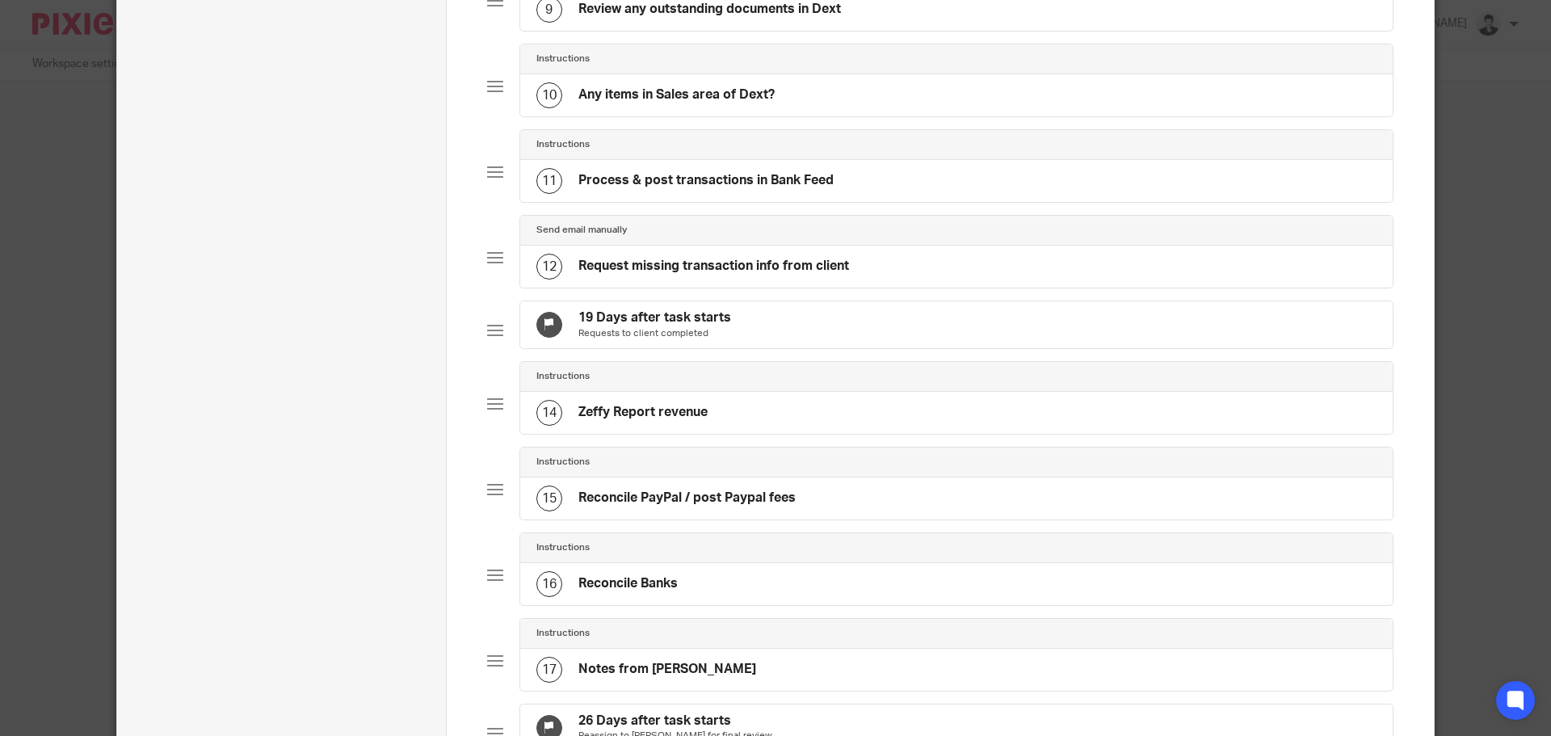
click at [880, 195] on div "11 Process & post transactions in Bank Feed" at bounding box center [956, 181] width 873 height 42
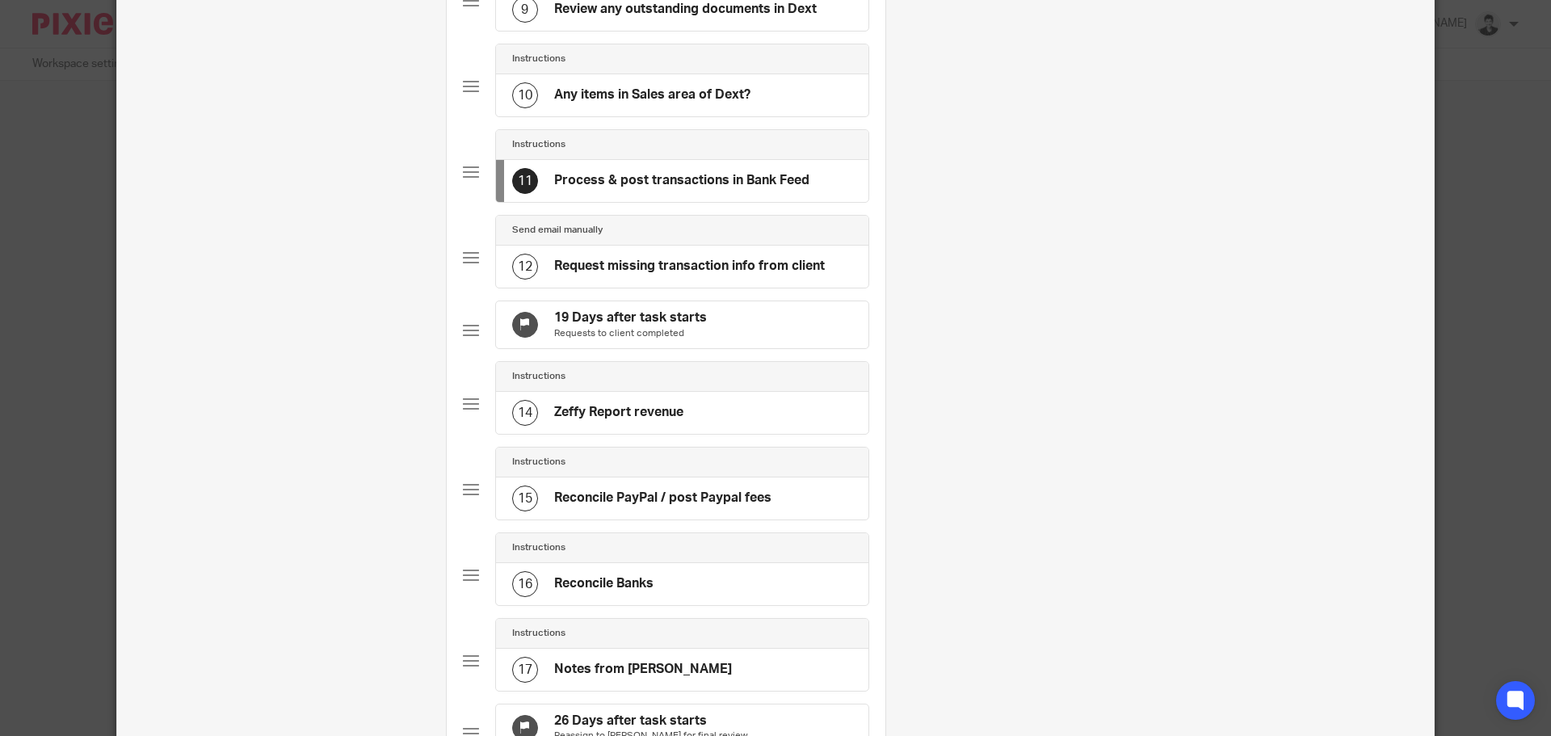
scroll to position [0, 0]
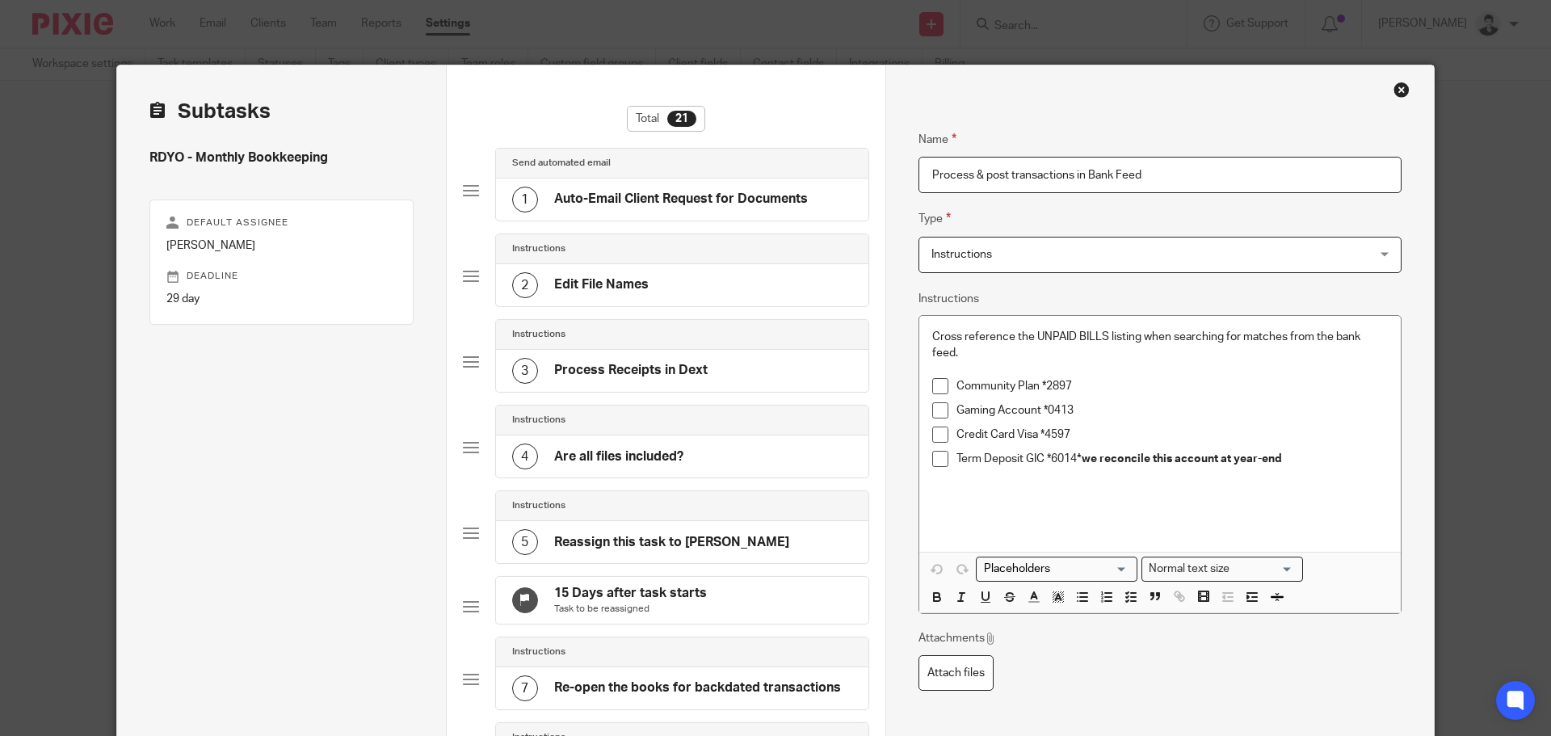
click at [1090, 402] on p "Gaming Account *0413" at bounding box center [1171, 410] width 431 height 16
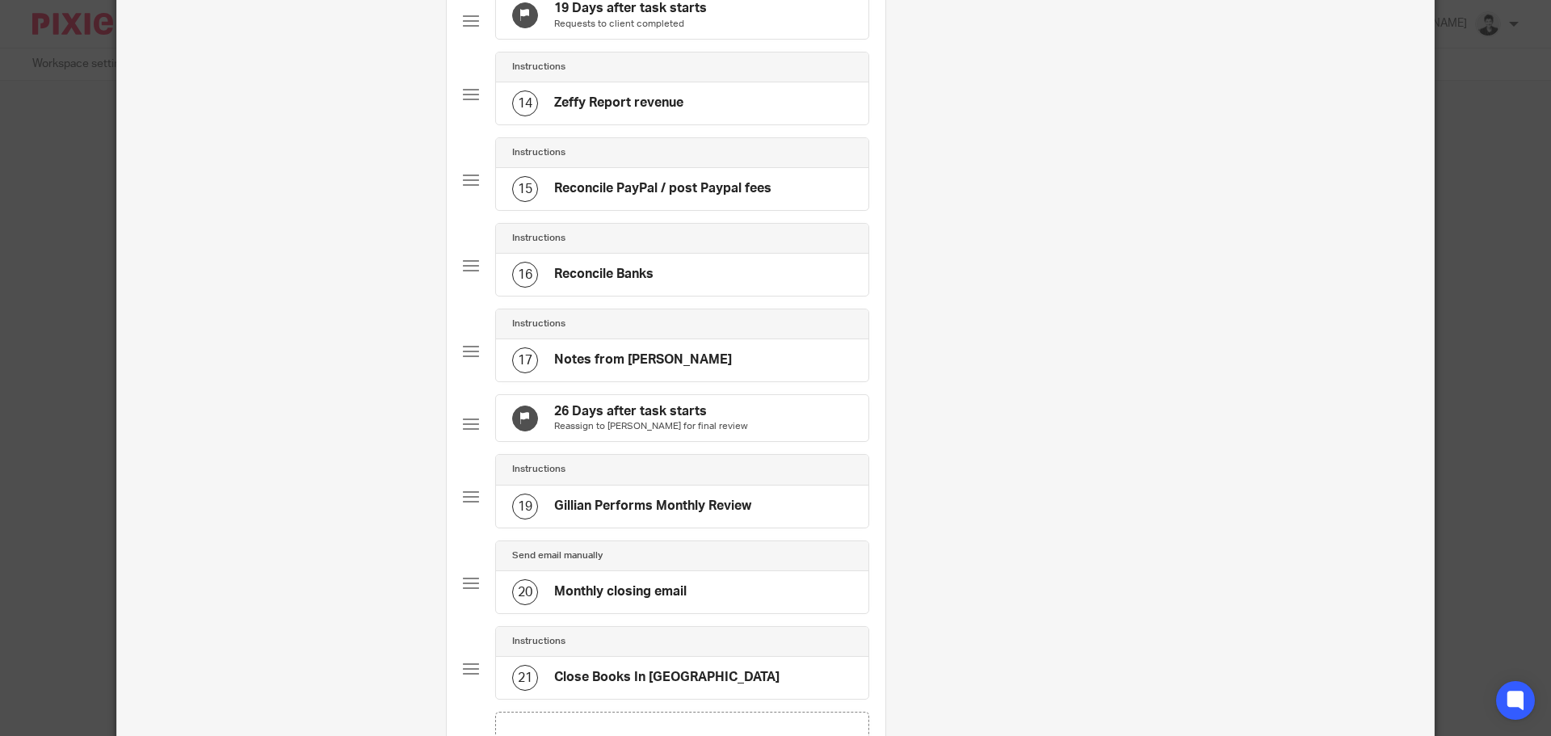
scroll to position [1161, 0]
click at [580, 280] on h4 "Reconcile Banks" at bounding box center [603, 271] width 99 height 17
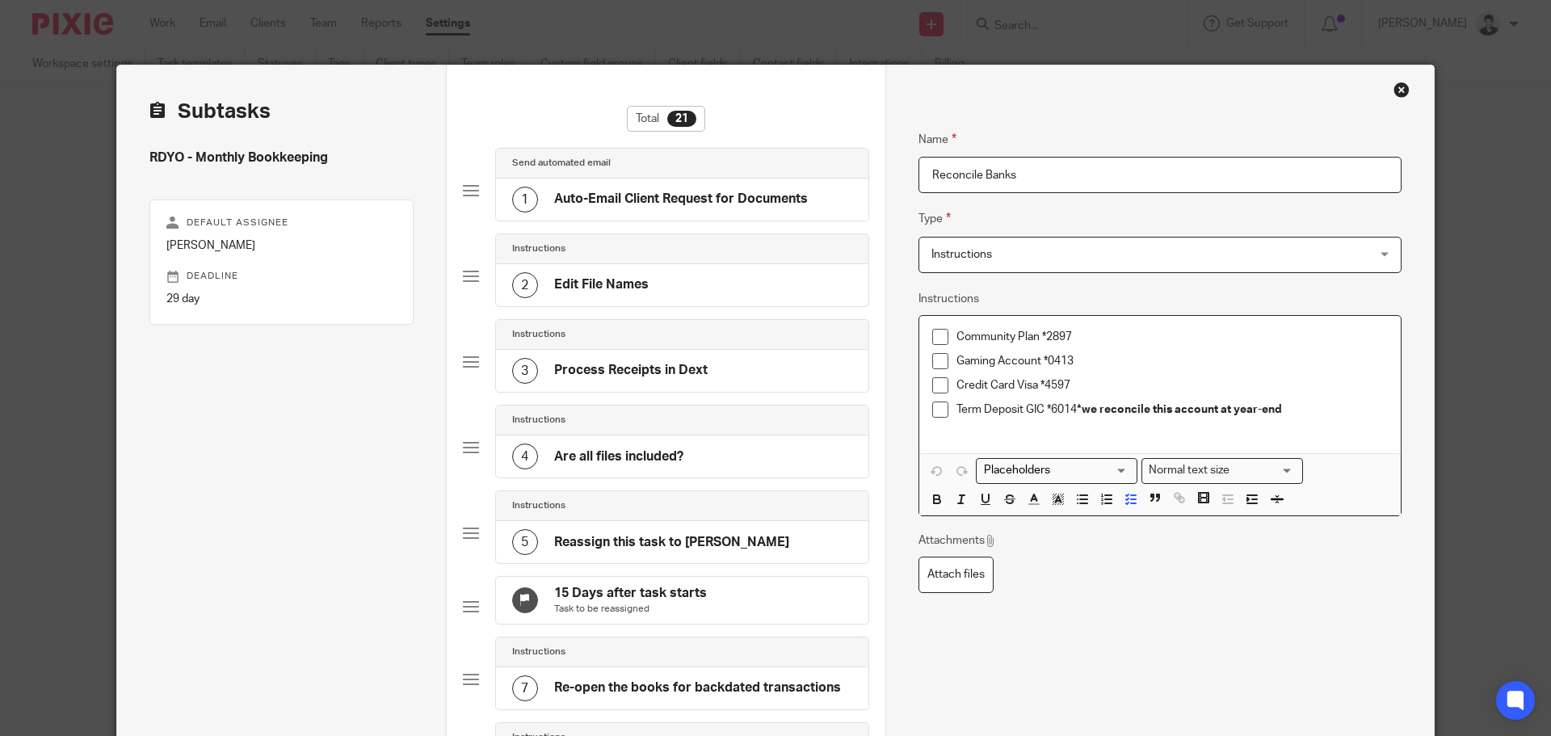
click at [1089, 359] on p "Gaming Account *0413" at bounding box center [1171, 361] width 431 height 16
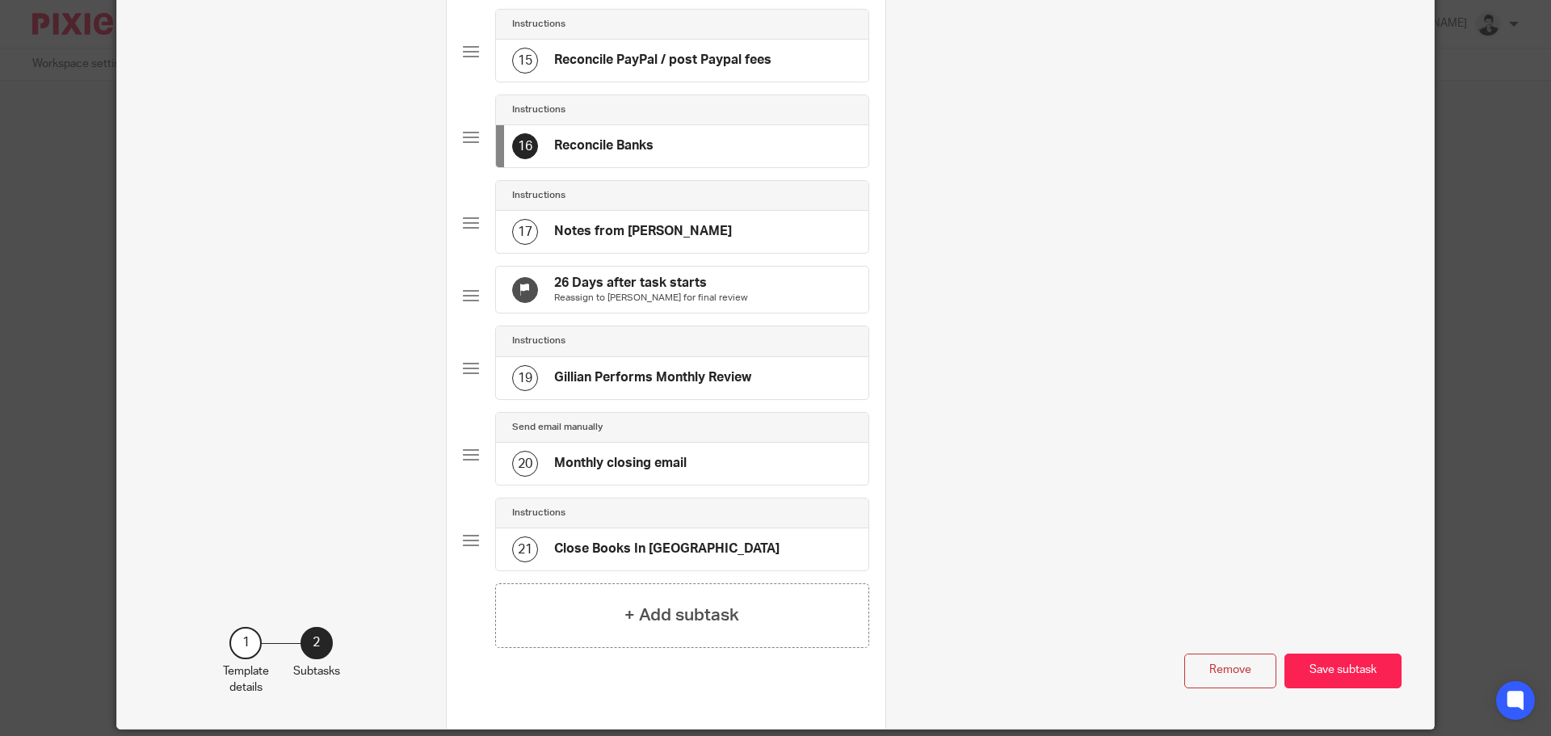
scroll to position [1377, 0]
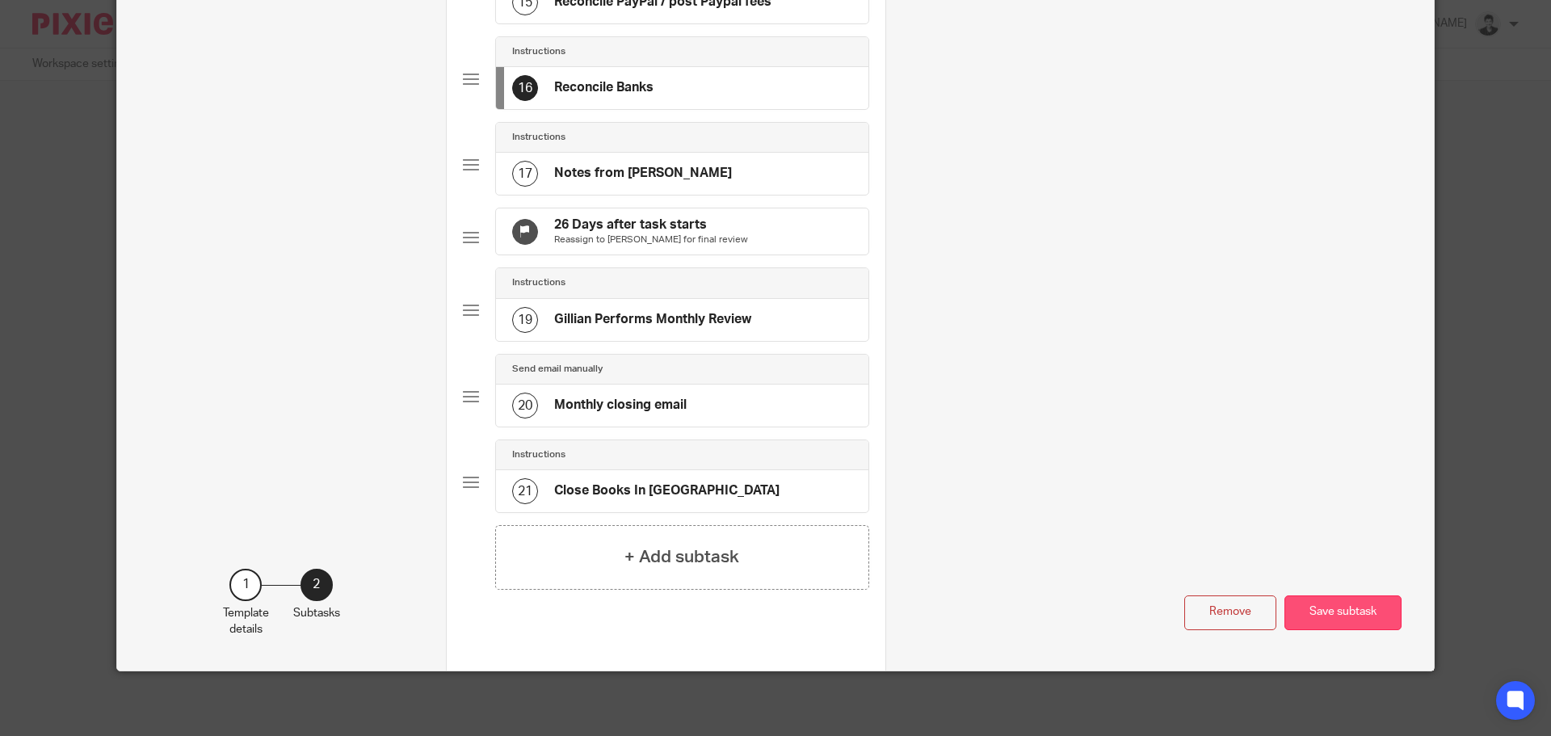
click at [1351, 613] on button "Save subtask" at bounding box center [1342, 612] width 117 height 35
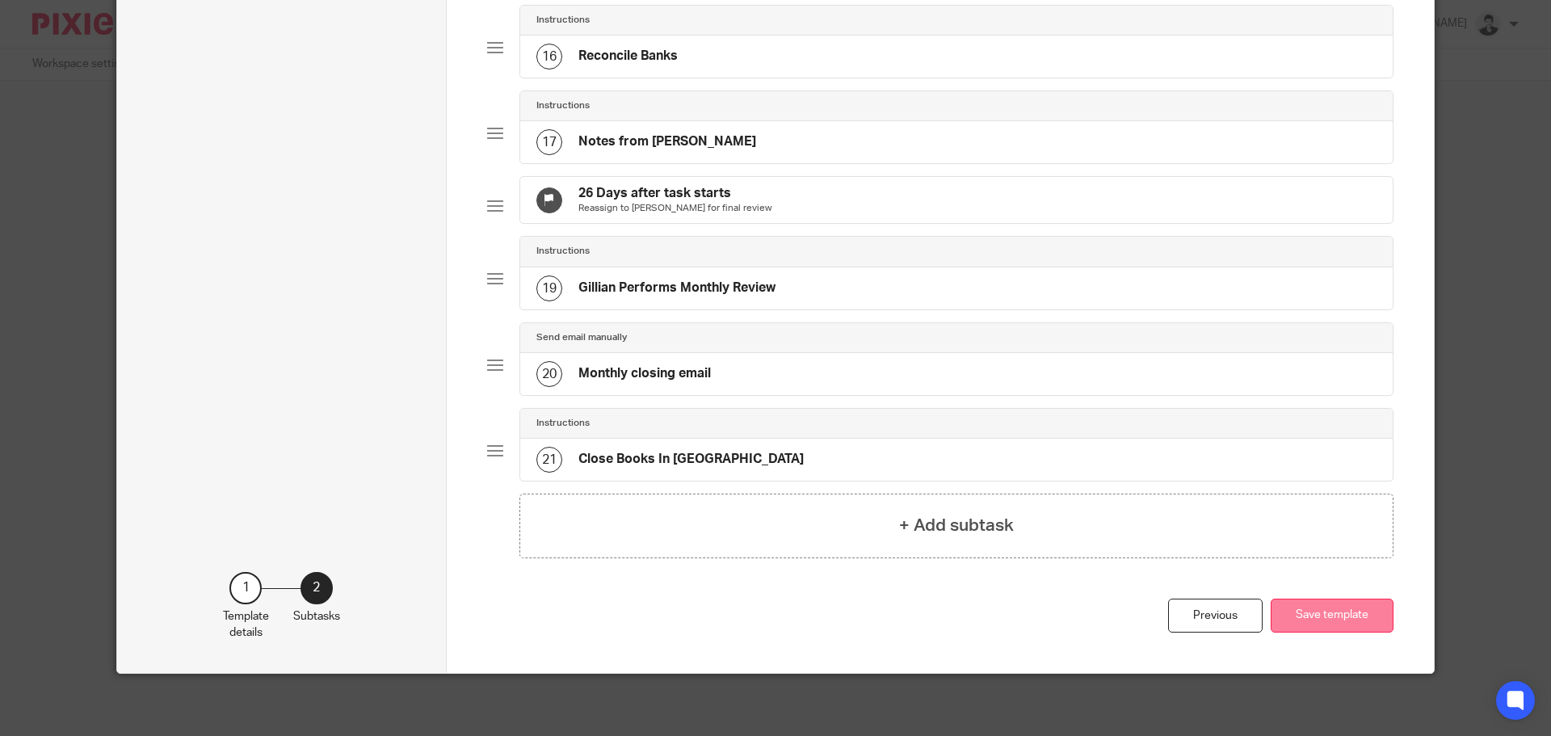
click at [1344, 633] on button "Save template" at bounding box center [1331, 615] width 123 height 35
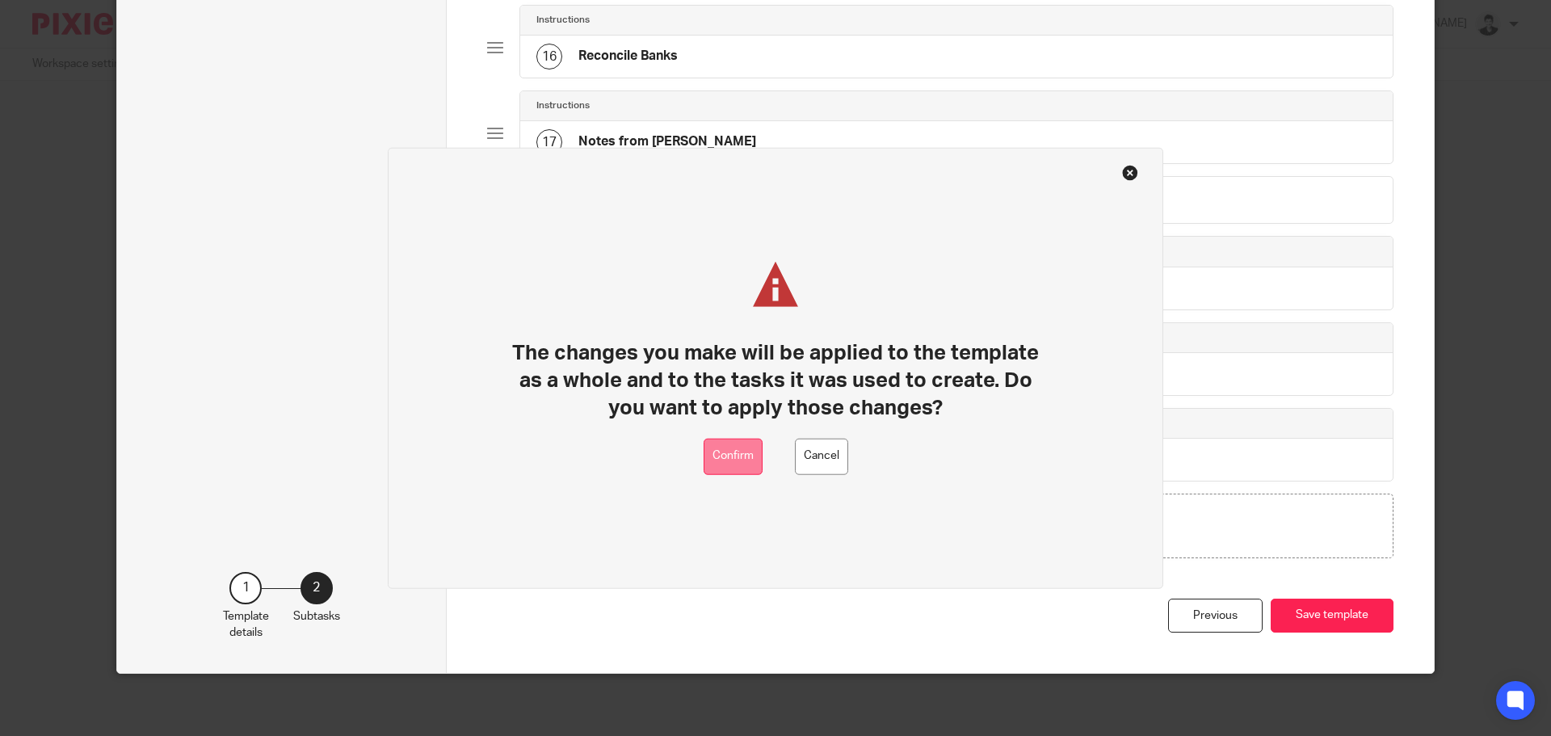
click at [713, 463] on button "Confirm" at bounding box center [732, 456] width 59 height 36
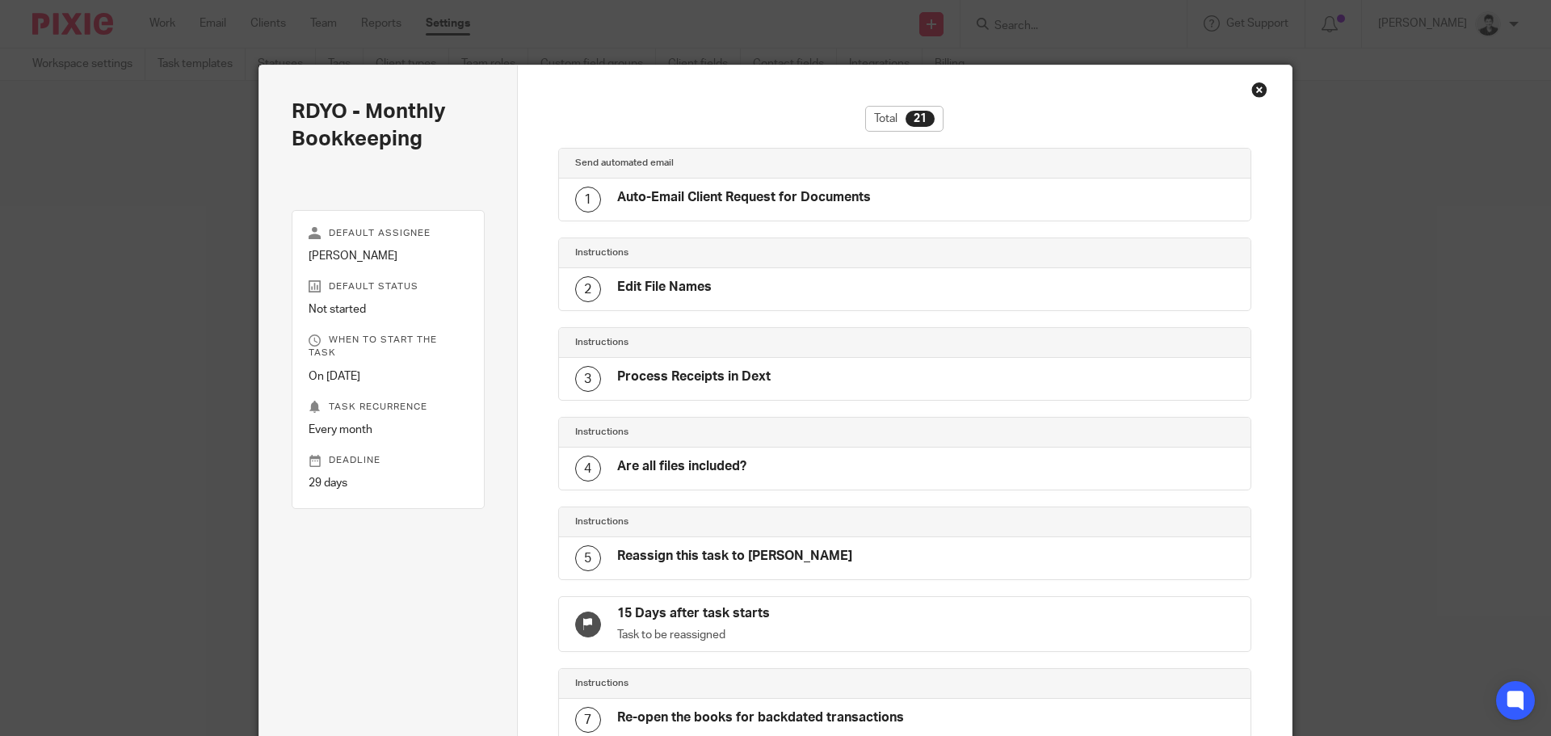
scroll to position [1388, 0]
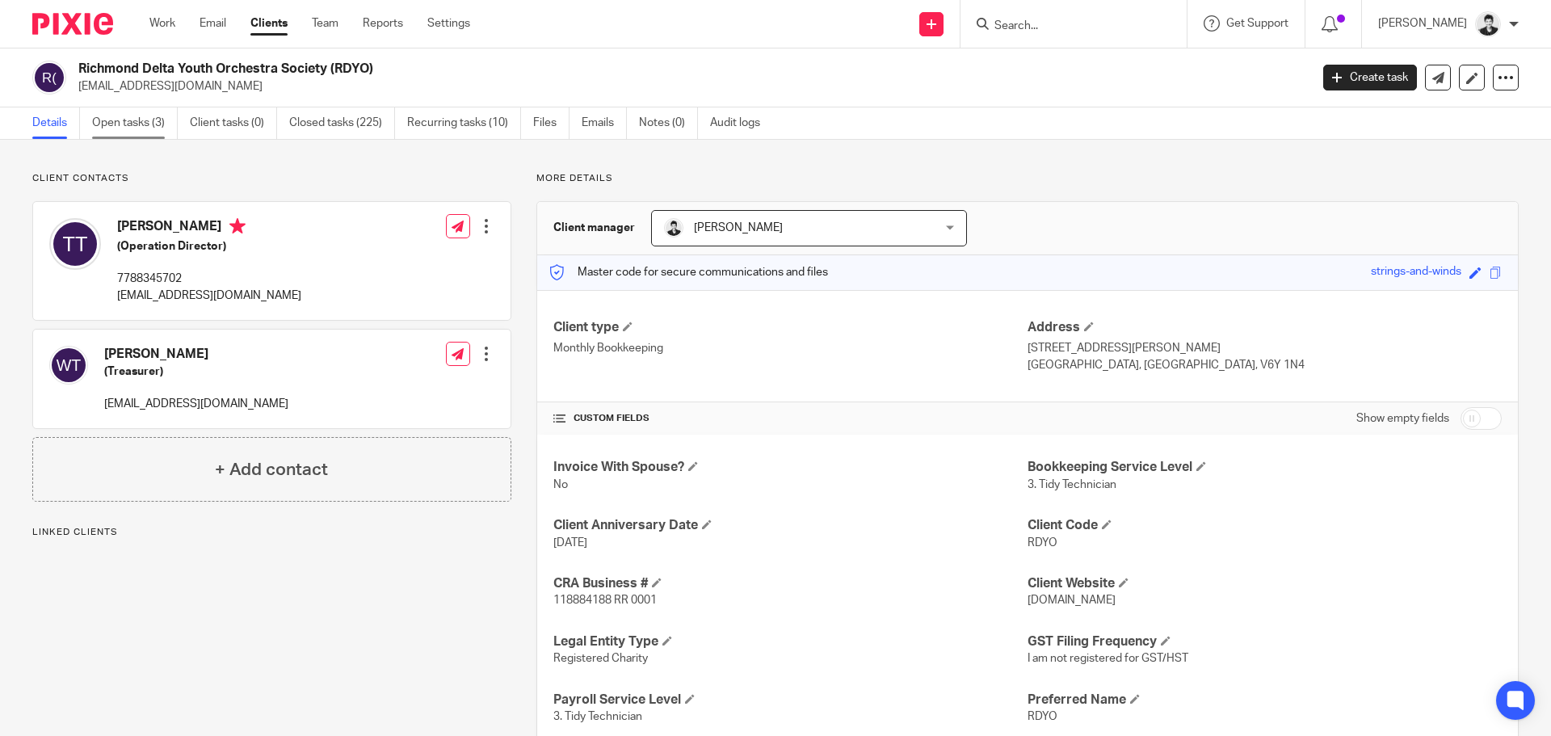
click at [117, 124] on link "Open tasks (3)" at bounding box center [135, 122] width 86 height 31
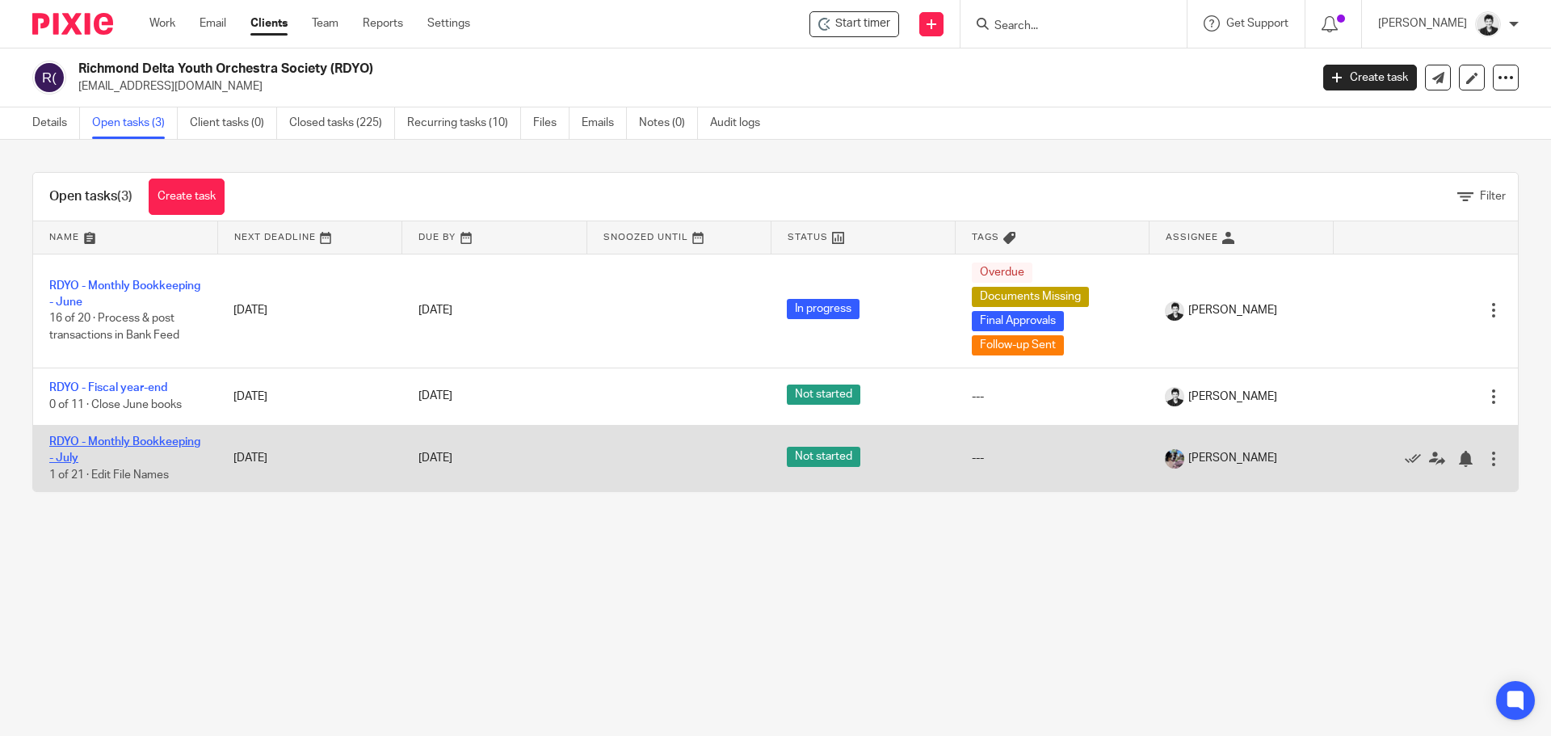
click at [86, 440] on link "RDYO - Monthly Bookkeeping - July" at bounding box center [124, 449] width 151 height 27
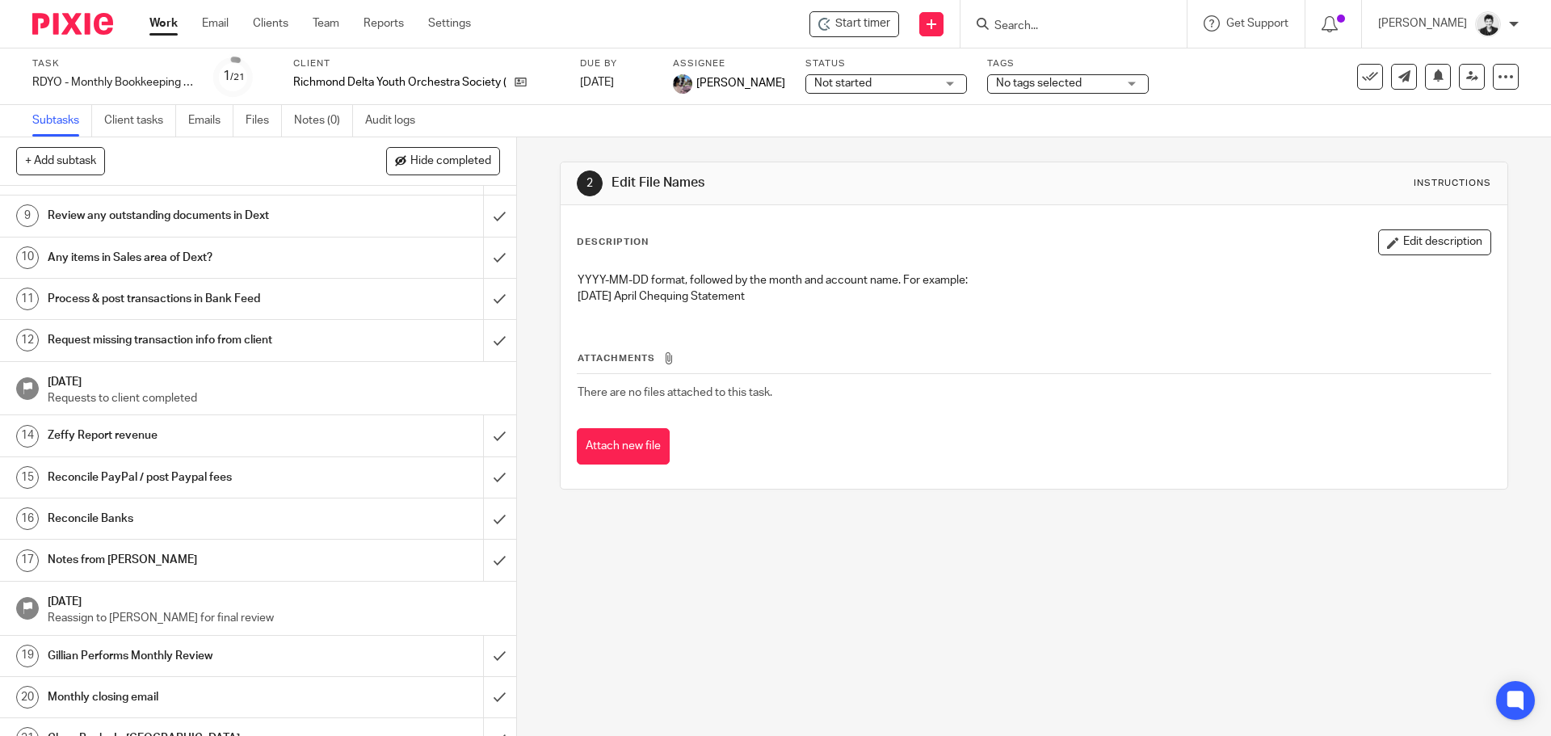
scroll to position [359, 0]
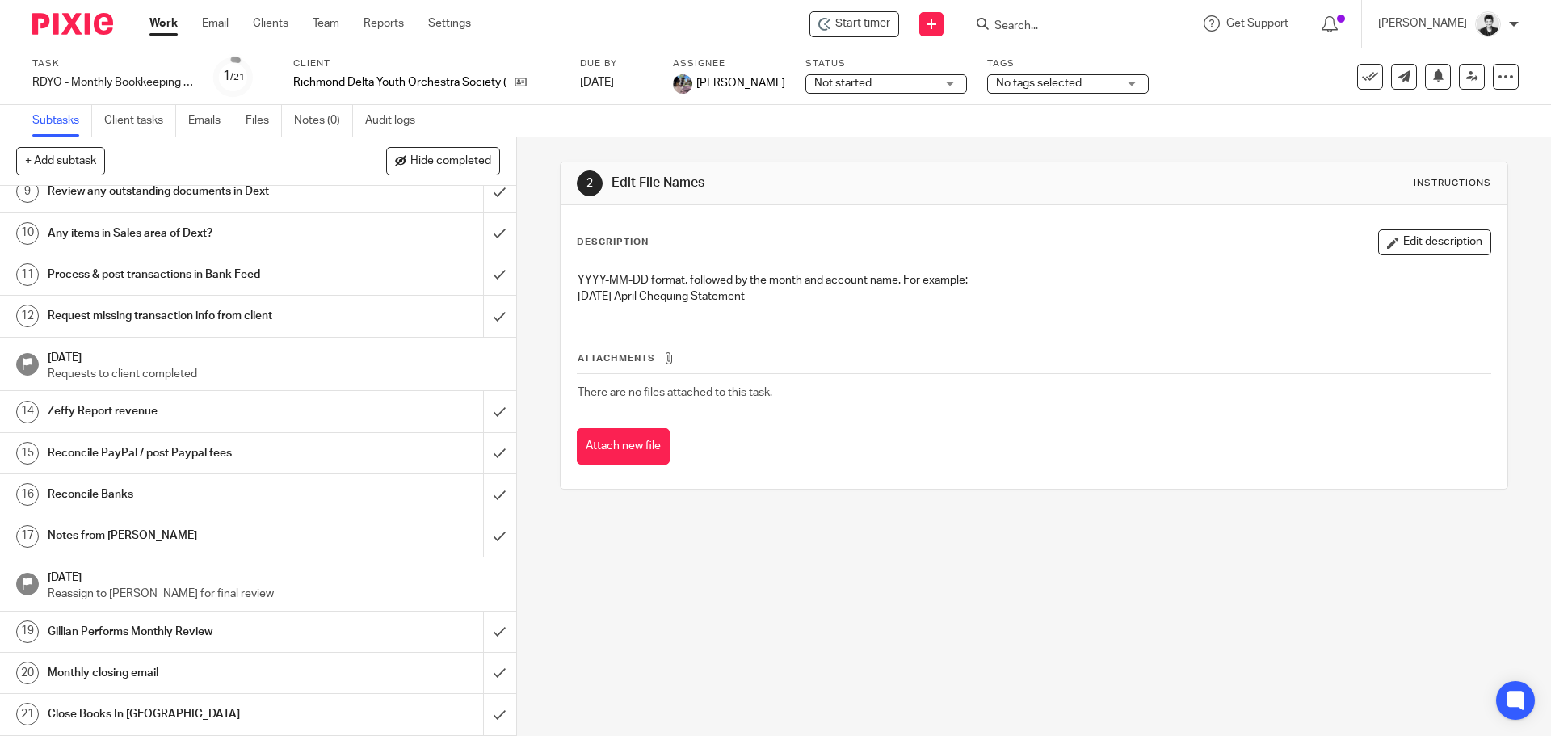
click at [175, 267] on h1 "Process & post transactions in Bank Feed" at bounding box center [187, 274] width 279 height 24
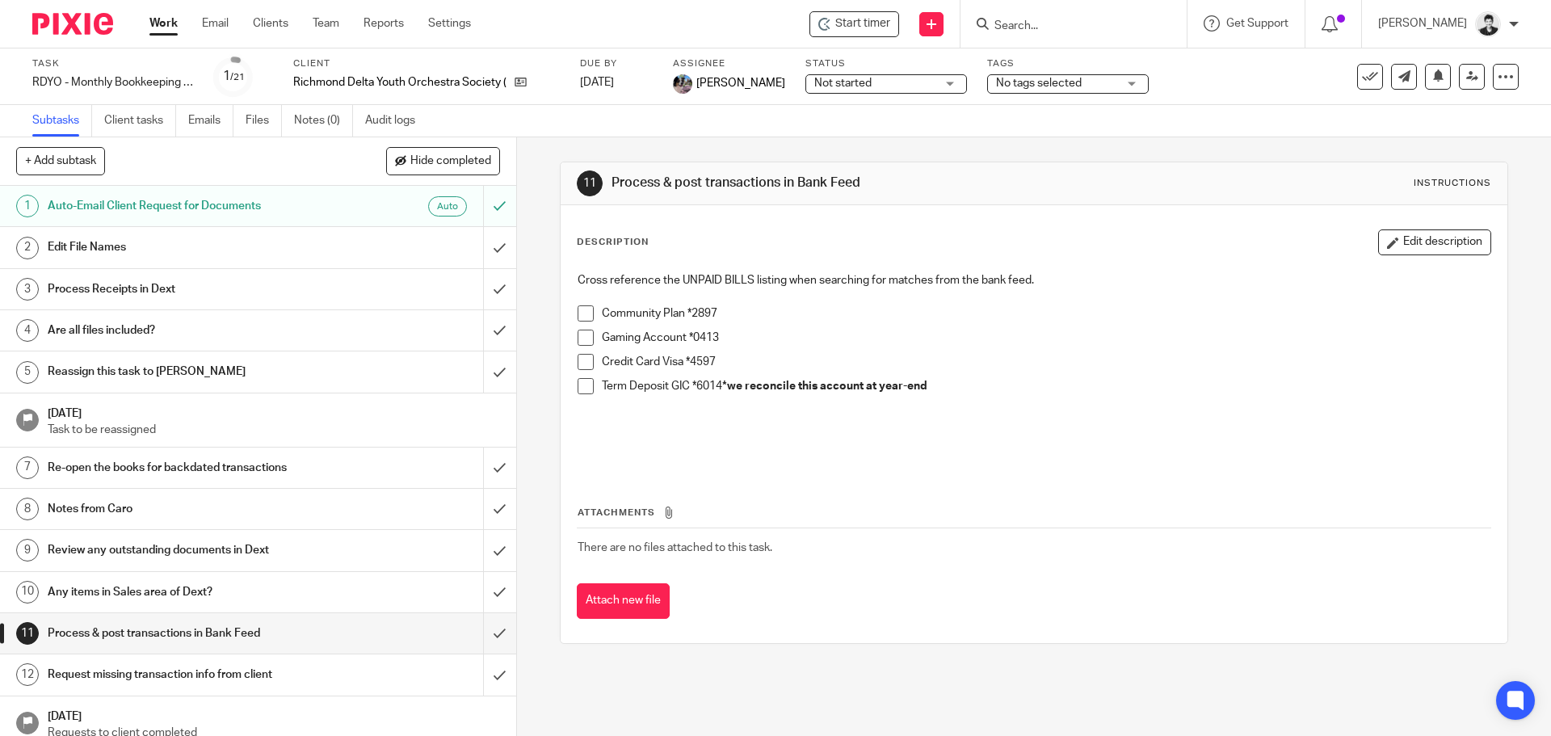
click at [1388, 233] on button "Edit description" at bounding box center [1434, 242] width 113 height 26
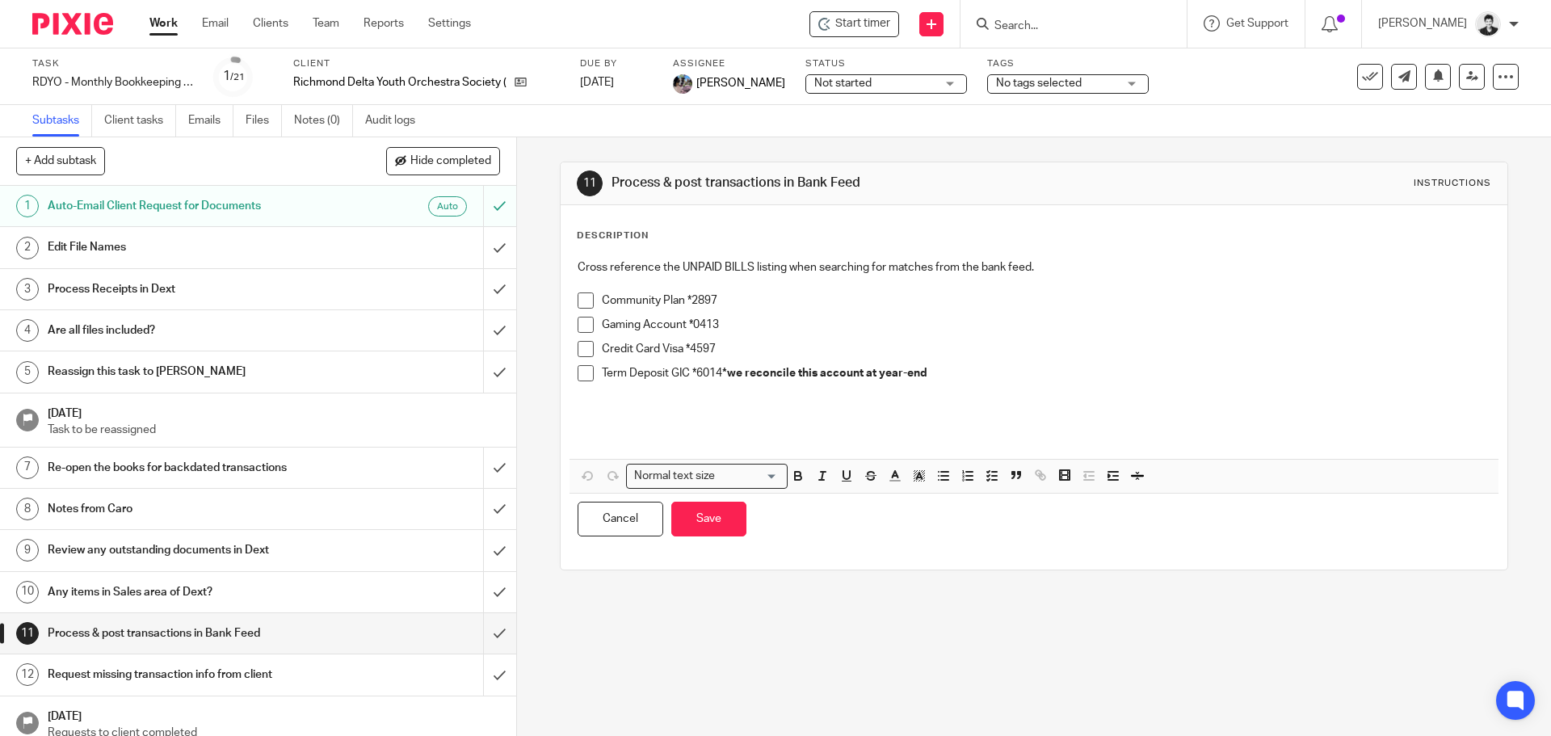
click at [801, 331] on p "Gaming Account *0413" at bounding box center [1046, 325] width 888 height 16
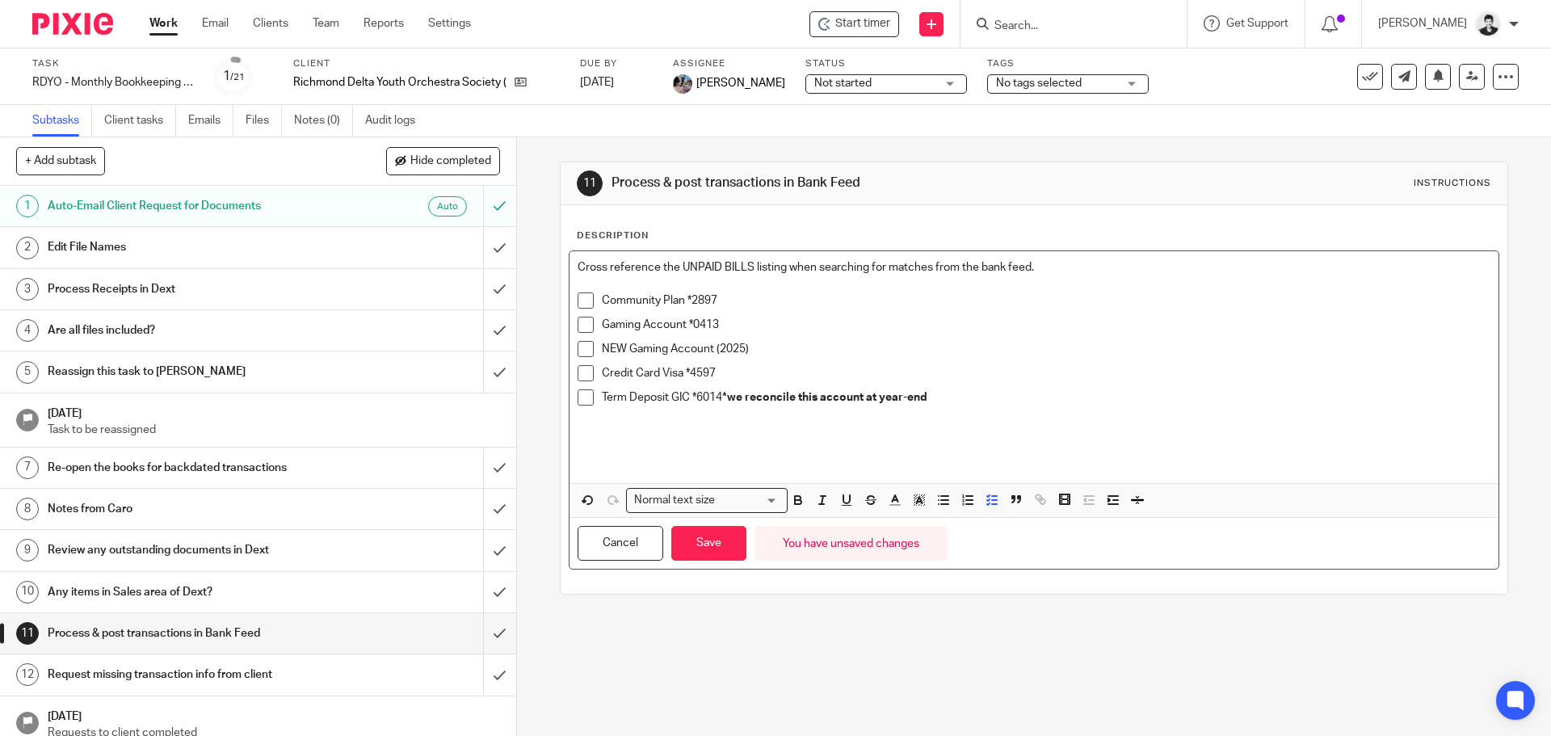
click at [596, 344] on li "NEW Gaming Account (2025)" at bounding box center [1033, 353] width 912 height 24
drag, startPoint x: 786, startPoint y: 358, endPoint x: 779, endPoint y: 352, distance: 8.6
click at [779, 352] on div "NEW Gaming Account (2025)" at bounding box center [1046, 353] width 888 height 24
copy p "NEW Gaming Account (2025)"
click at [706, 544] on button "Save" at bounding box center [708, 543] width 75 height 35
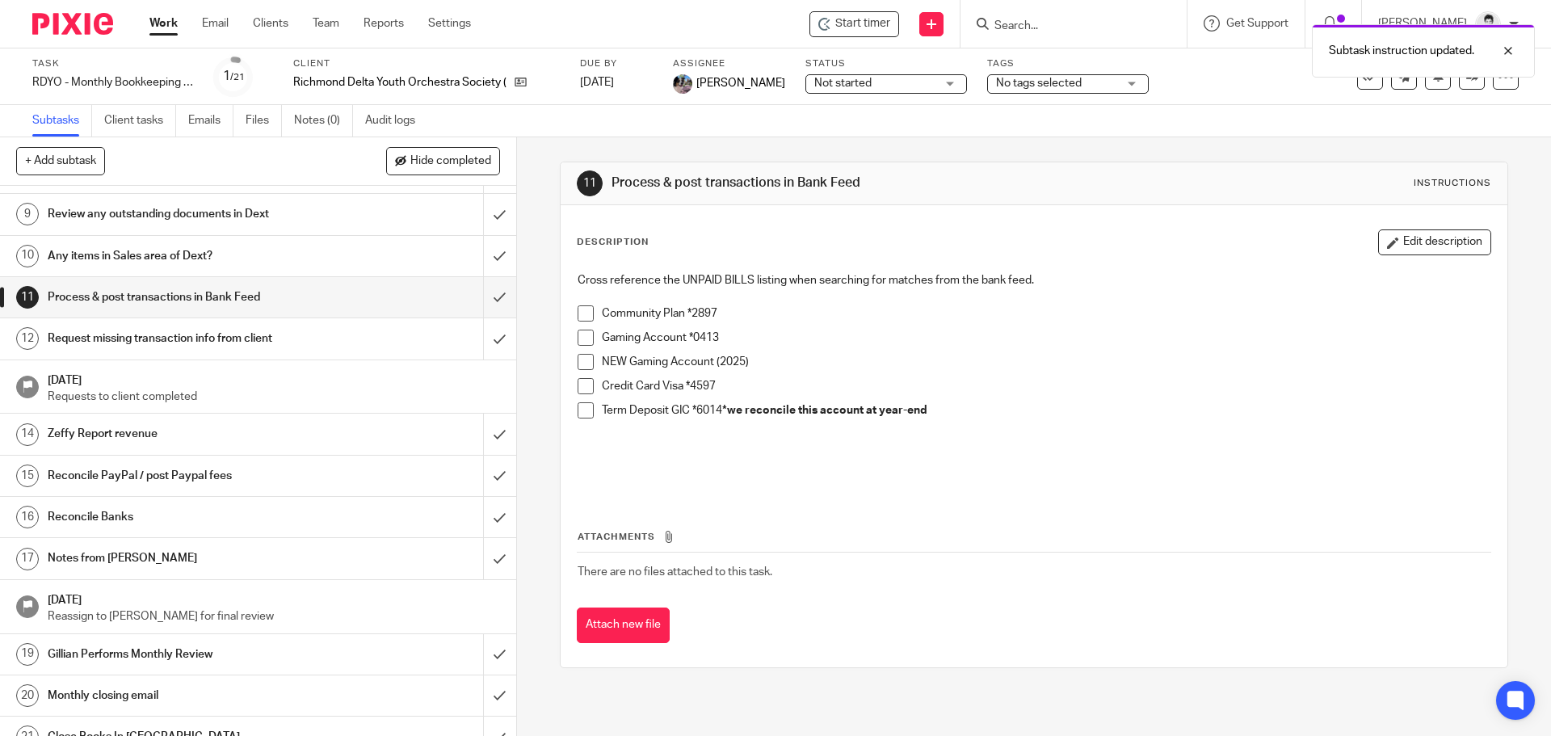
scroll to position [359, 0]
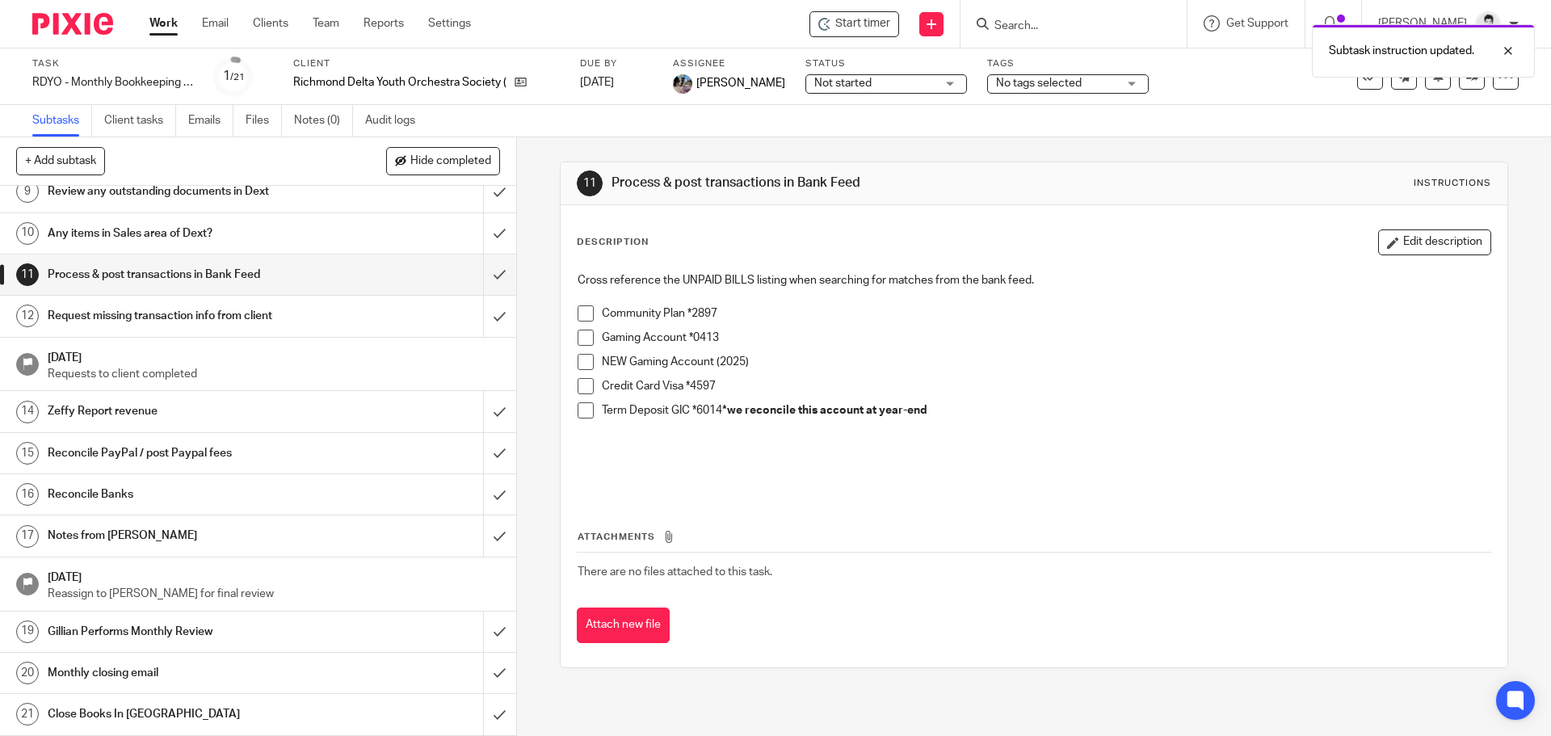
click at [124, 495] on h1 "Reconcile Banks" at bounding box center [187, 494] width 279 height 24
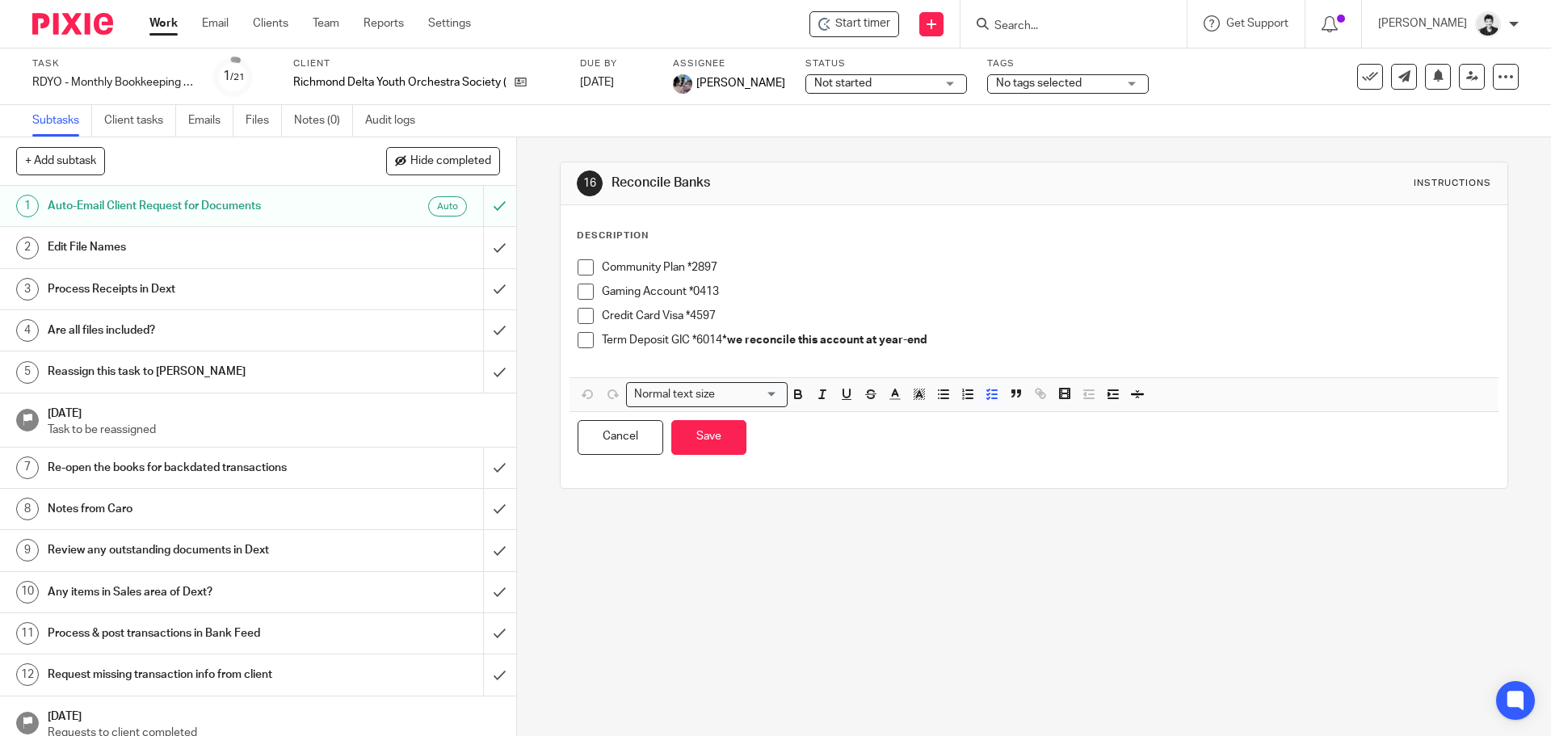
click at [766, 284] on p "Gaming Account *0413" at bounding box center [1046, 291] width 888 height 16
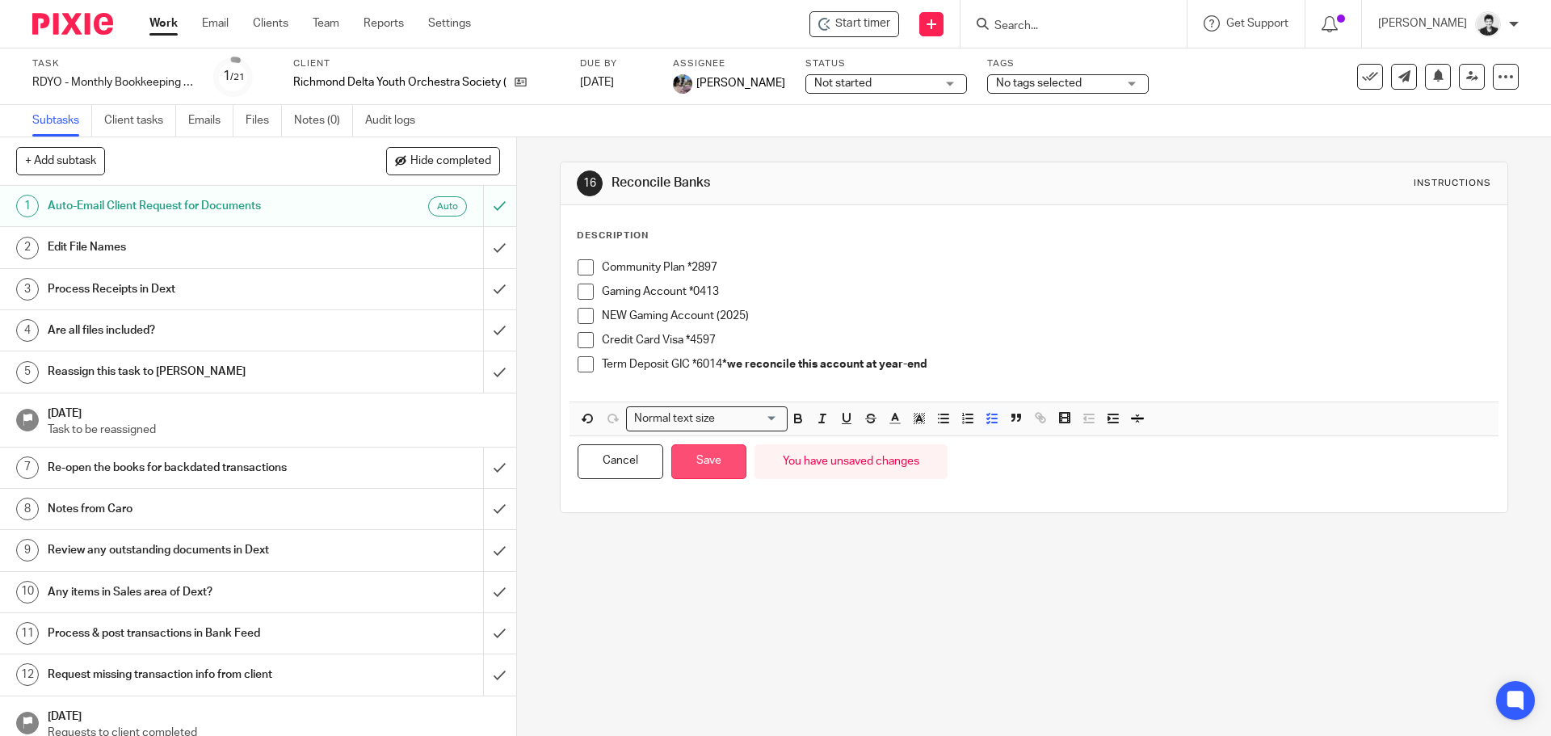
click at [700, 455] on button "Save" at bounding box center [708, 461] width 75 height 35
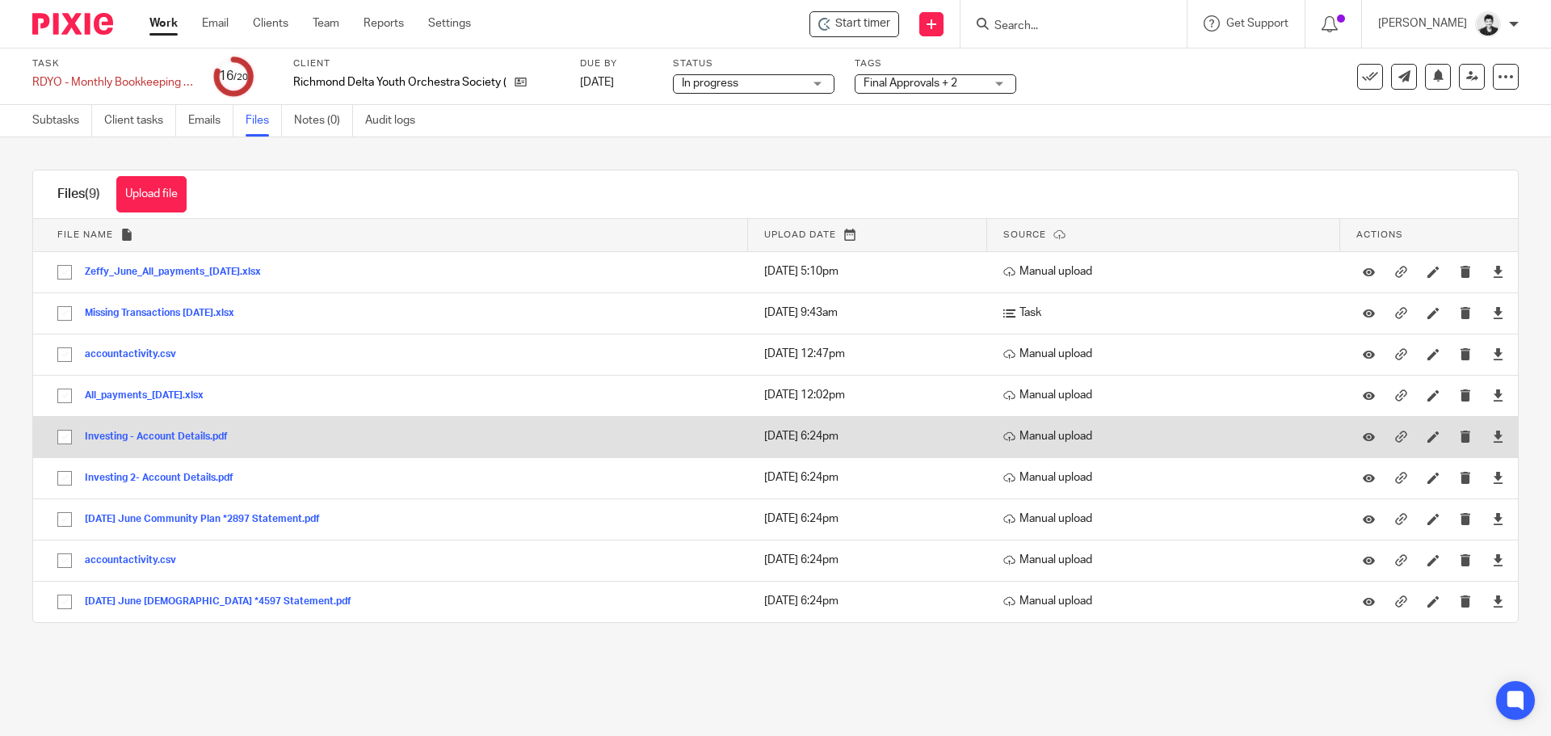
click at [175, 436] on button "Investing - Account Details.pdf" at bounding box center [162, 436] width 155 height 11
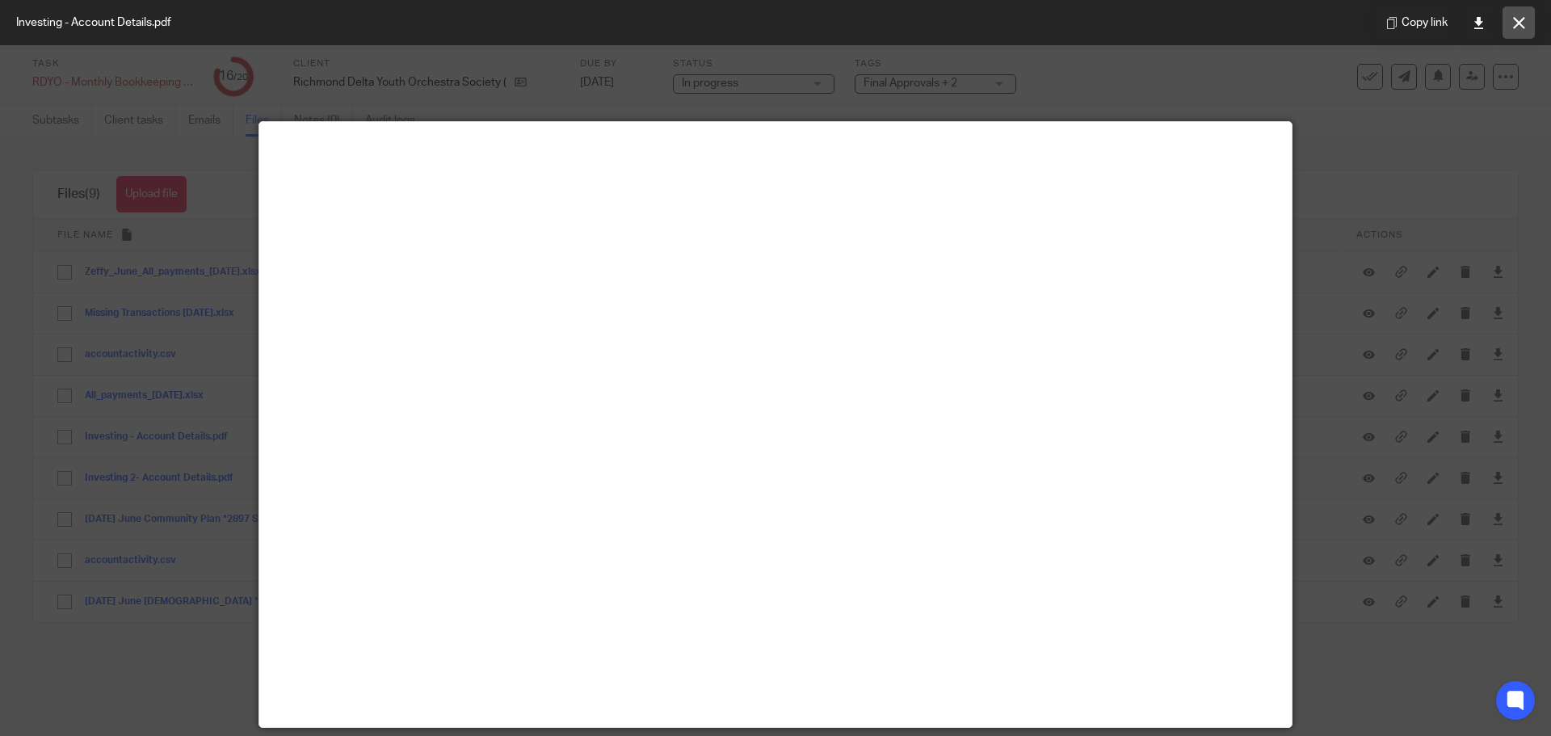
click at [1520, 13] on button at bounding box center [1518, 22] width 32 height 32
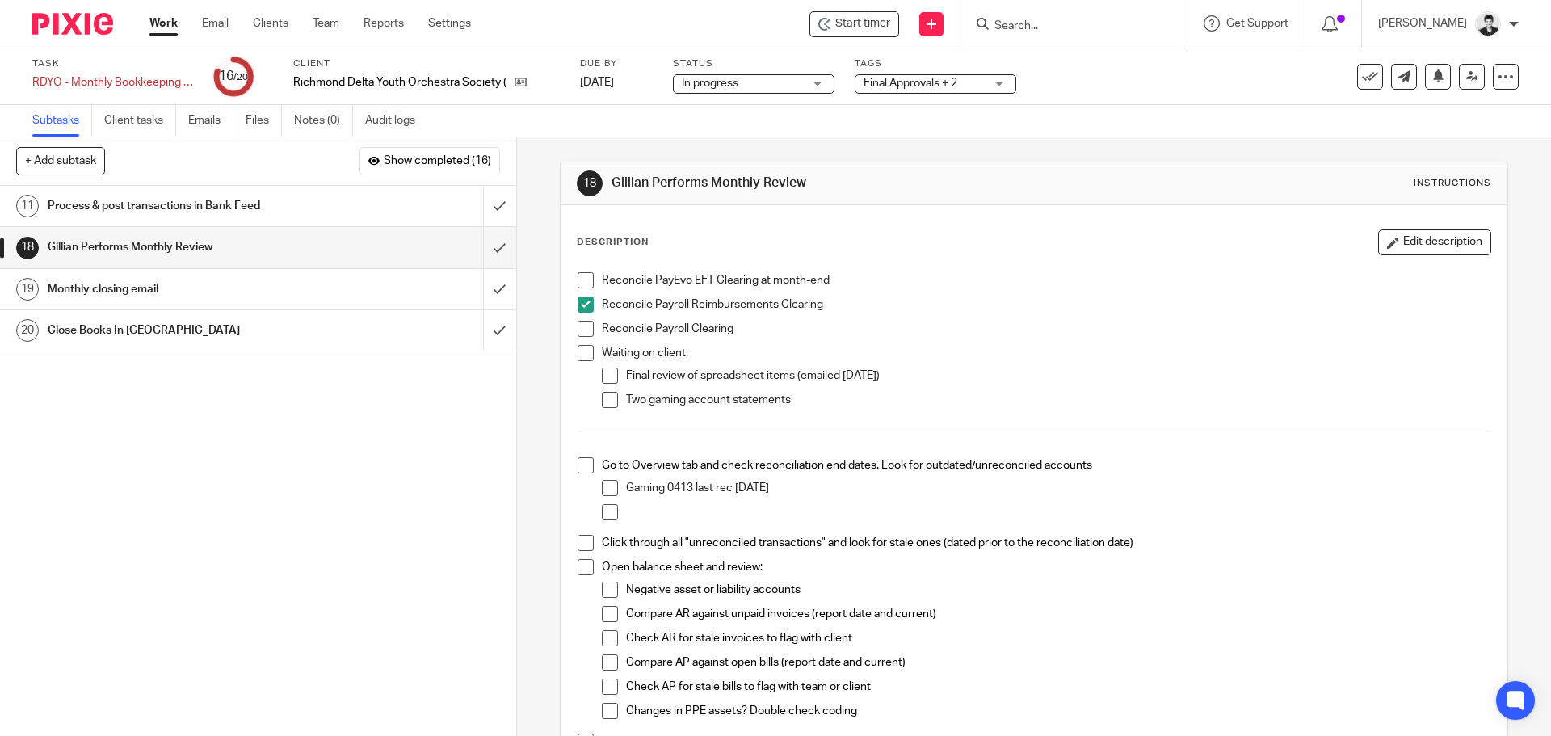
drag, startPoint x: 143, startPoint y: 210, endPoint x: 170, endPoint y: 225, distance: 31.5
click at [145, 210] on h1 "Process & post transactions in Bank Feed" at bounding box center [187, 206] width 279 height 24
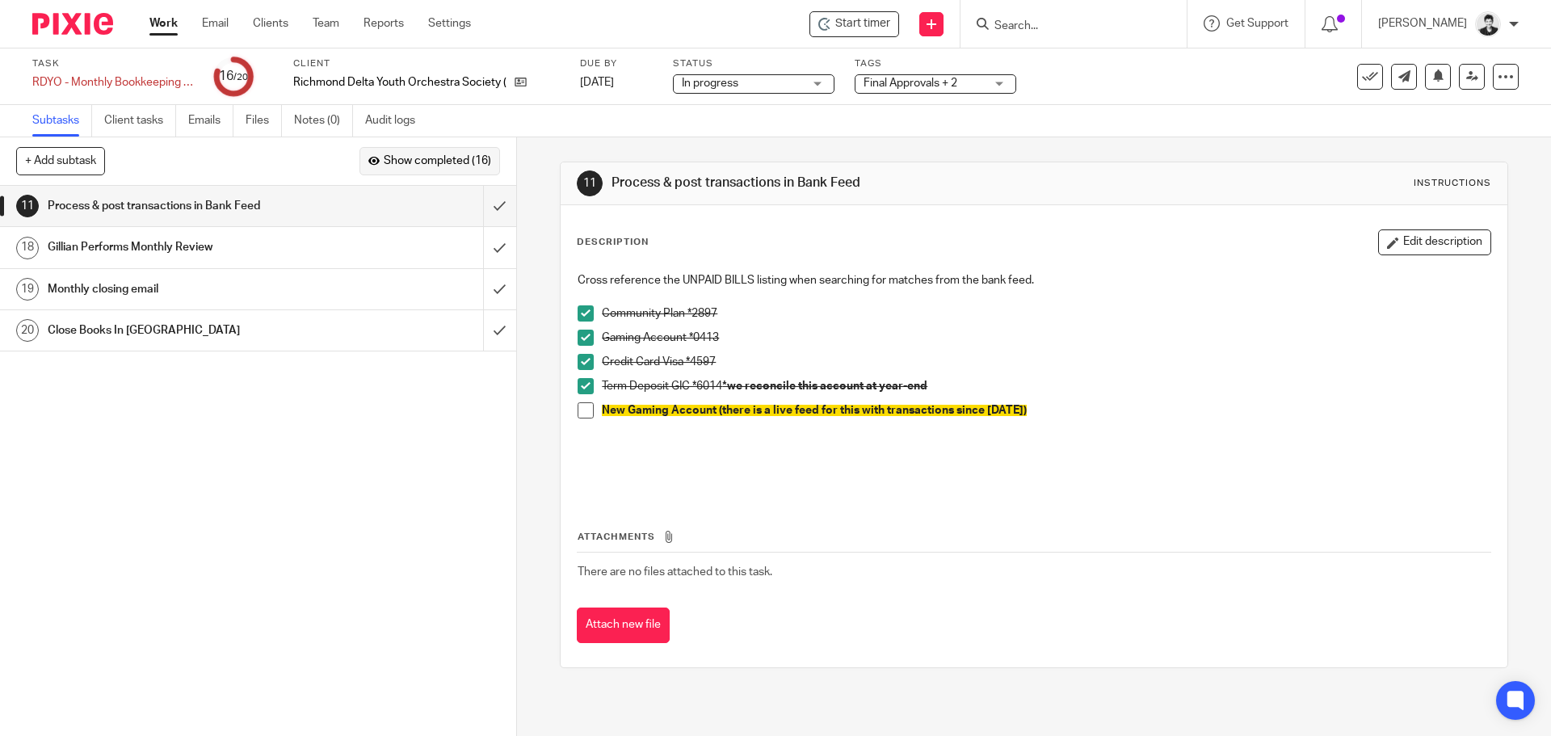
click at [453, 158] on span "Show completed (16)" at bounding box center [437, 161] width 107 height 13
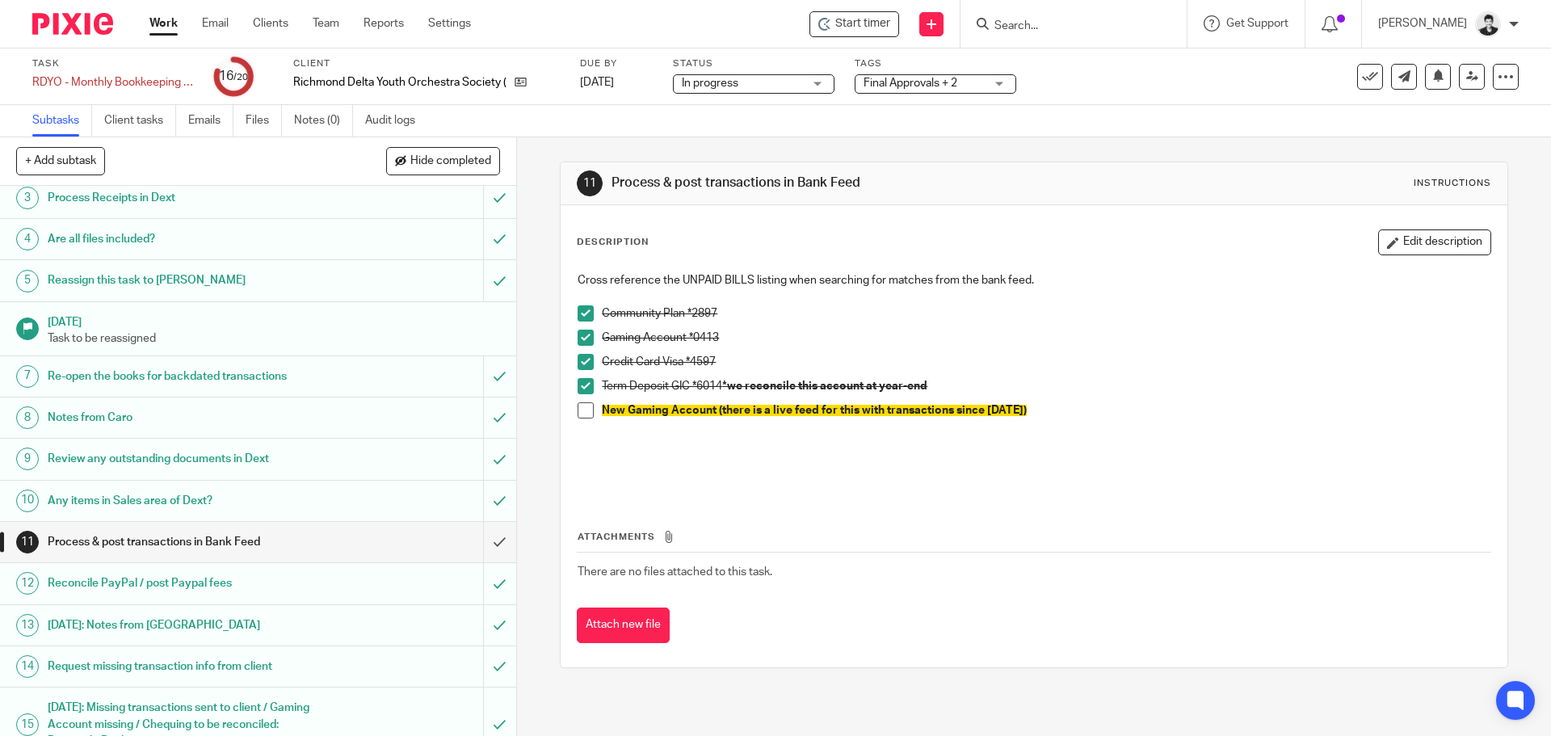
scroll to position [325, 0]
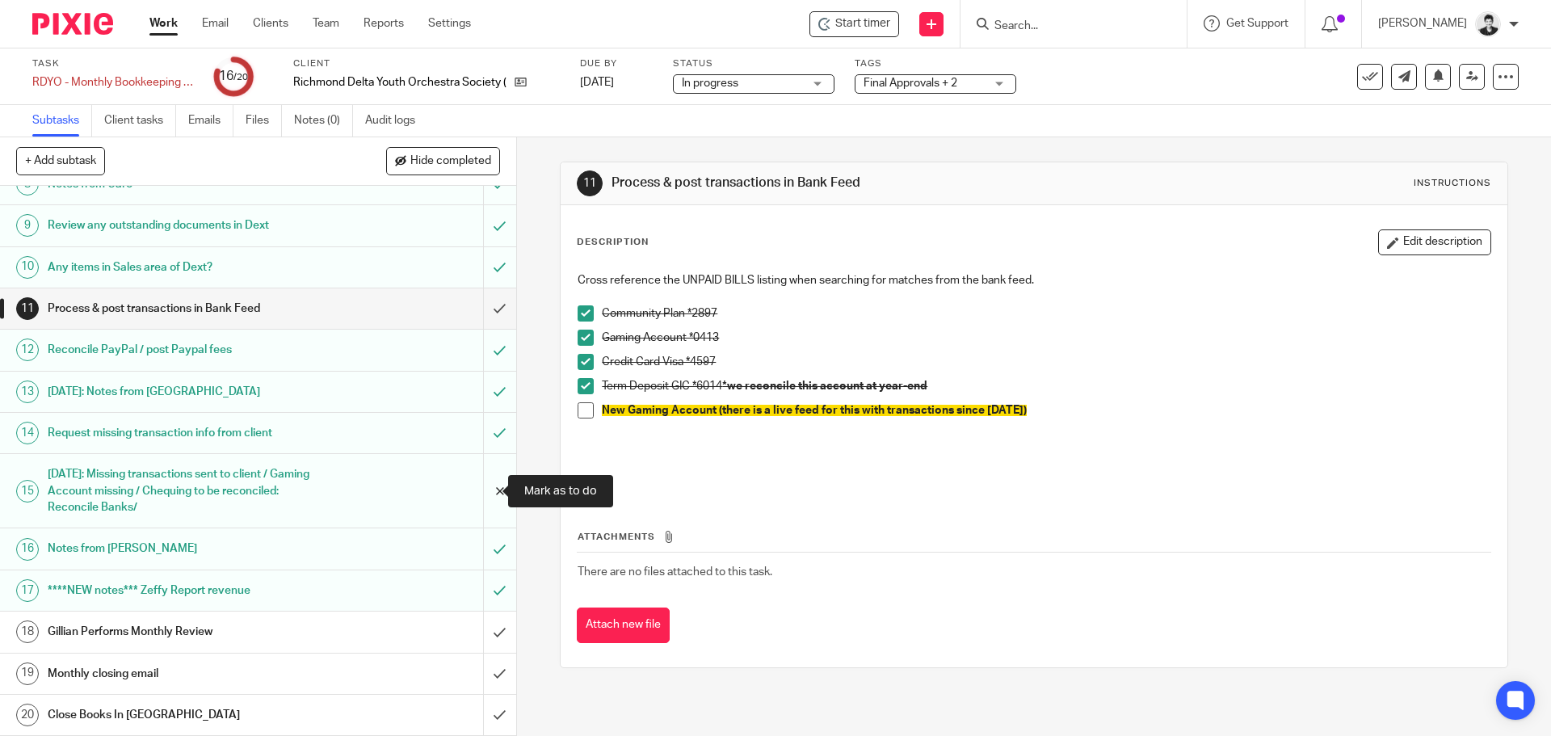
click at [485, 488] on input "submit" at bounding box center [258, 490] width 516 height 73
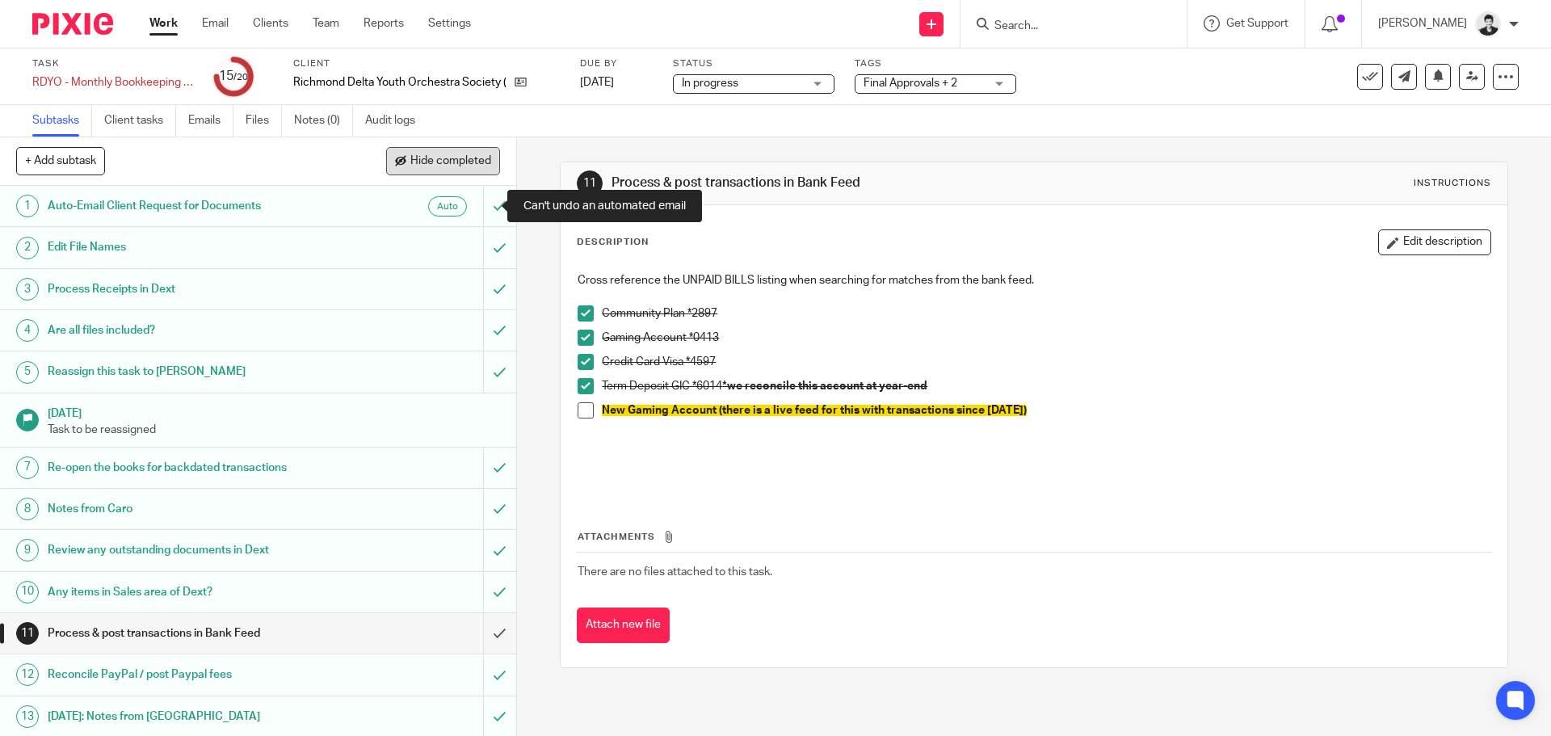
click at [433, 164] on span "Hide completed" at bounding box center [450, 161] width 81 height 13
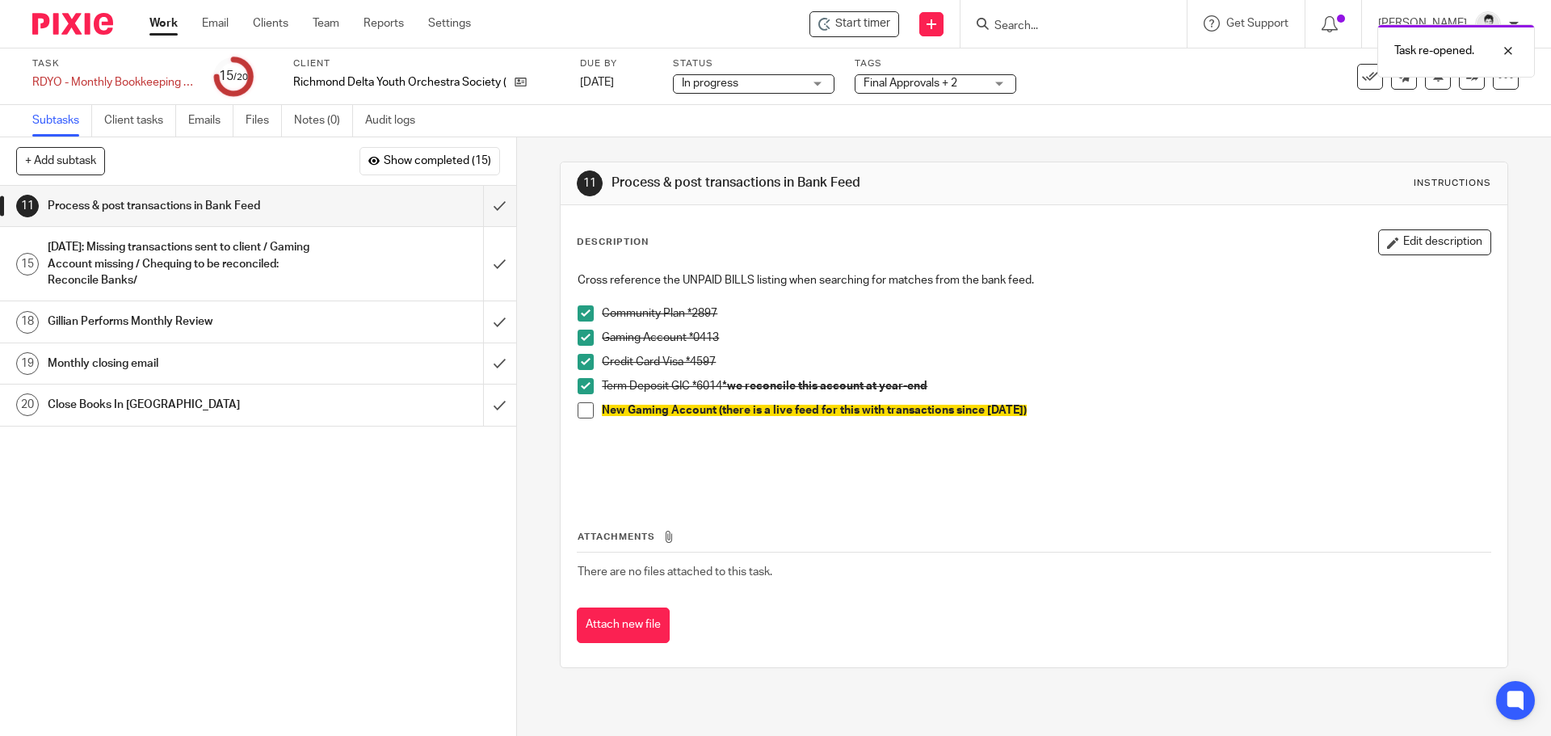
click at [585, 414] on span at bounding box center [585, 410] width 16 height 16
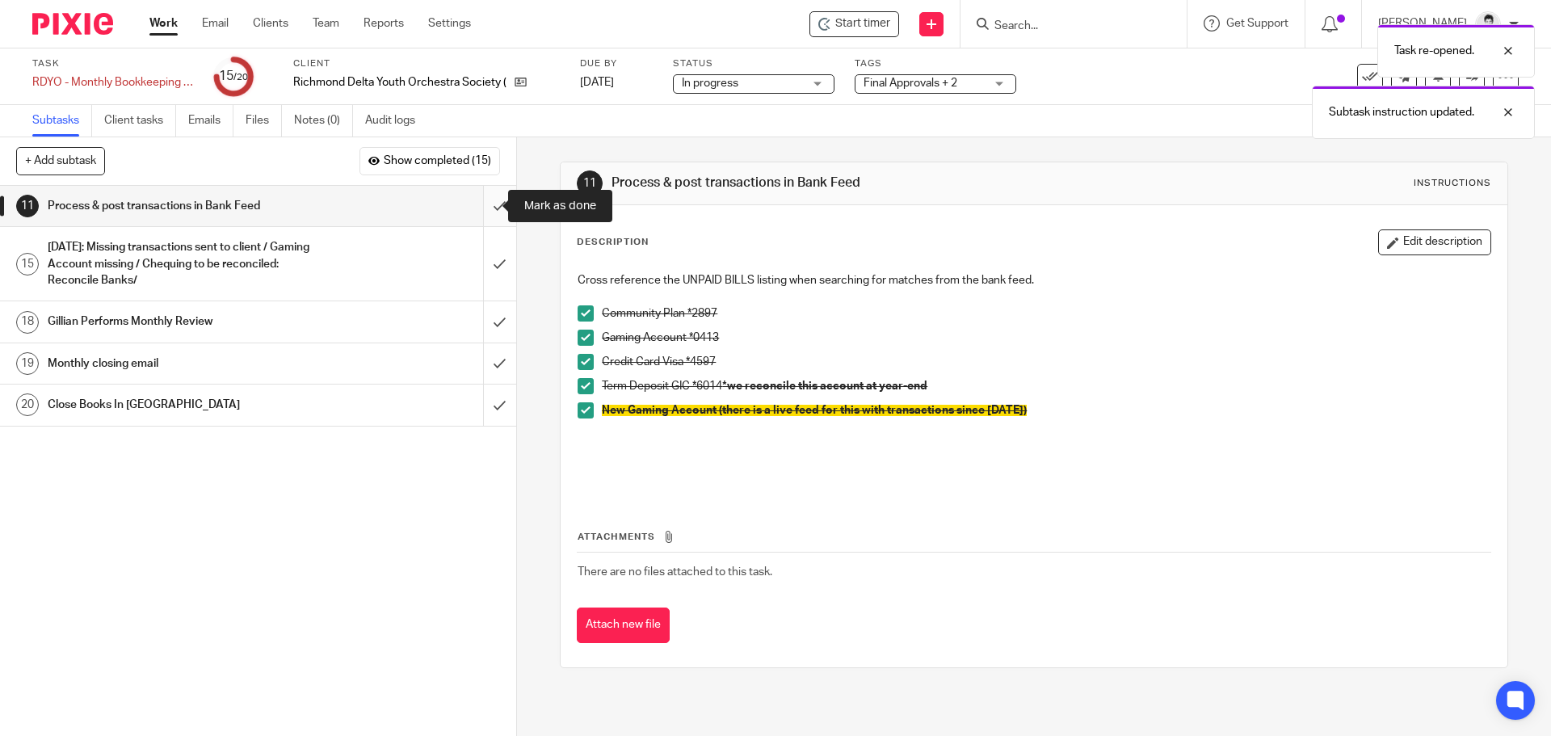
click at [477, 198] on input "submit" at bounding box center [258, 206] width 516 height 40
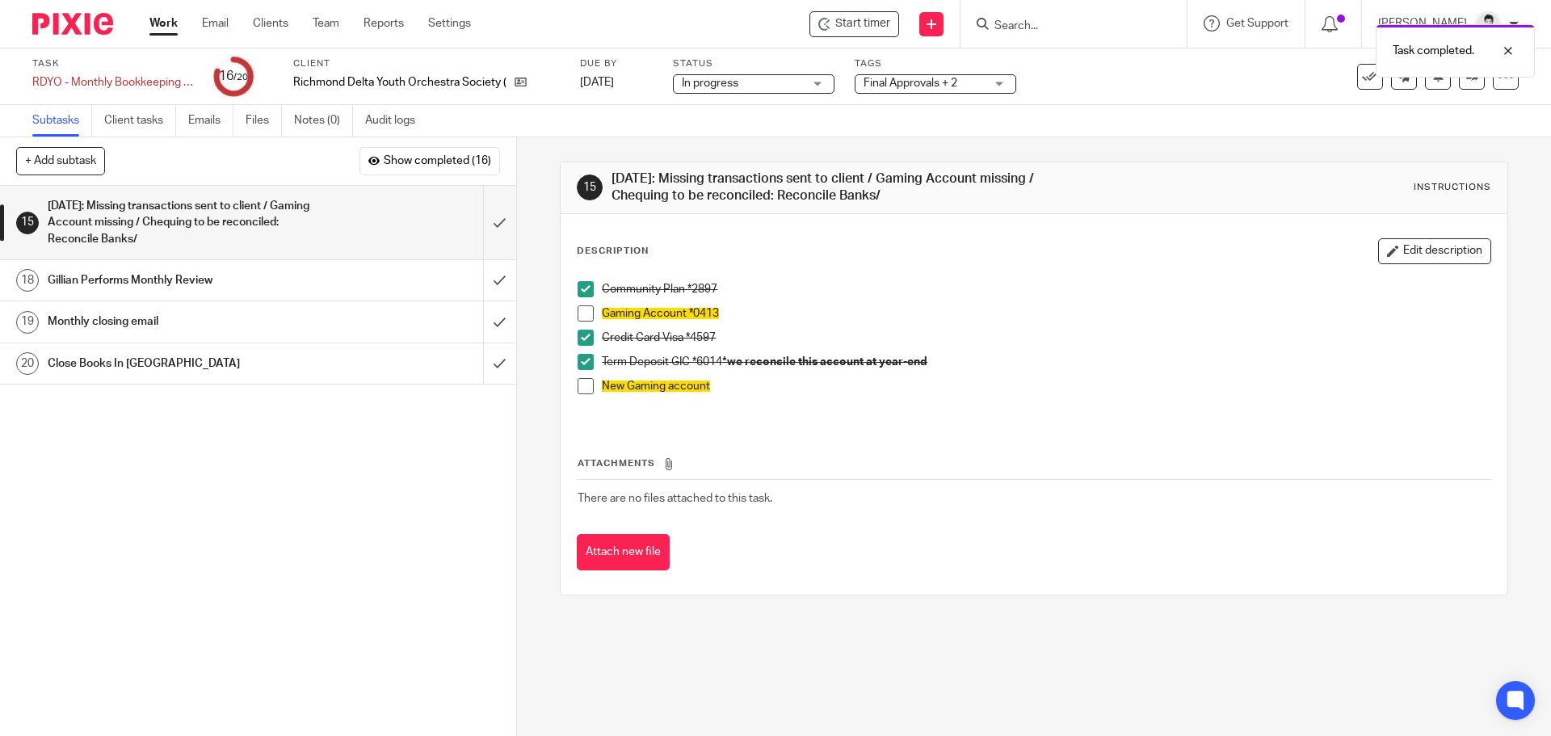
click at [358, 279] on div "Gillian Performs Monthly Review" at bounding box center [257, 280] width 419 height 24
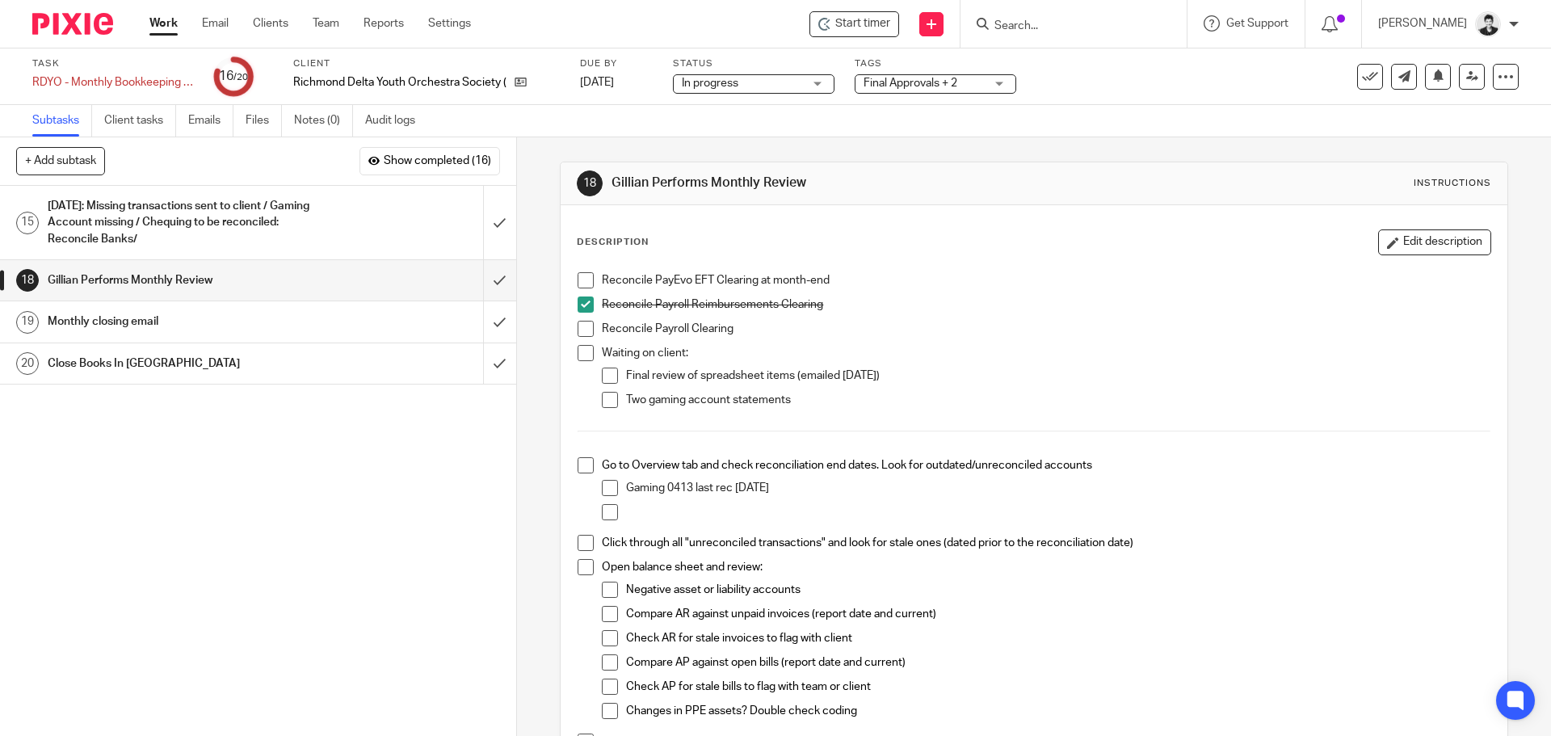
click at [587, 279] on span at bounding box center [585, 280] width 16 height 16
click at [577, 328] on span at bounding box center [585, 329] width 16 height 16
drag, startPoint x: 1422, startPoint y: 240, endPoint x: 1365, endPoint y: 264, distance: 62.3
click at [1422, 240] on button "Edit description" at bounding box center [1434, 242] width 113 height 26
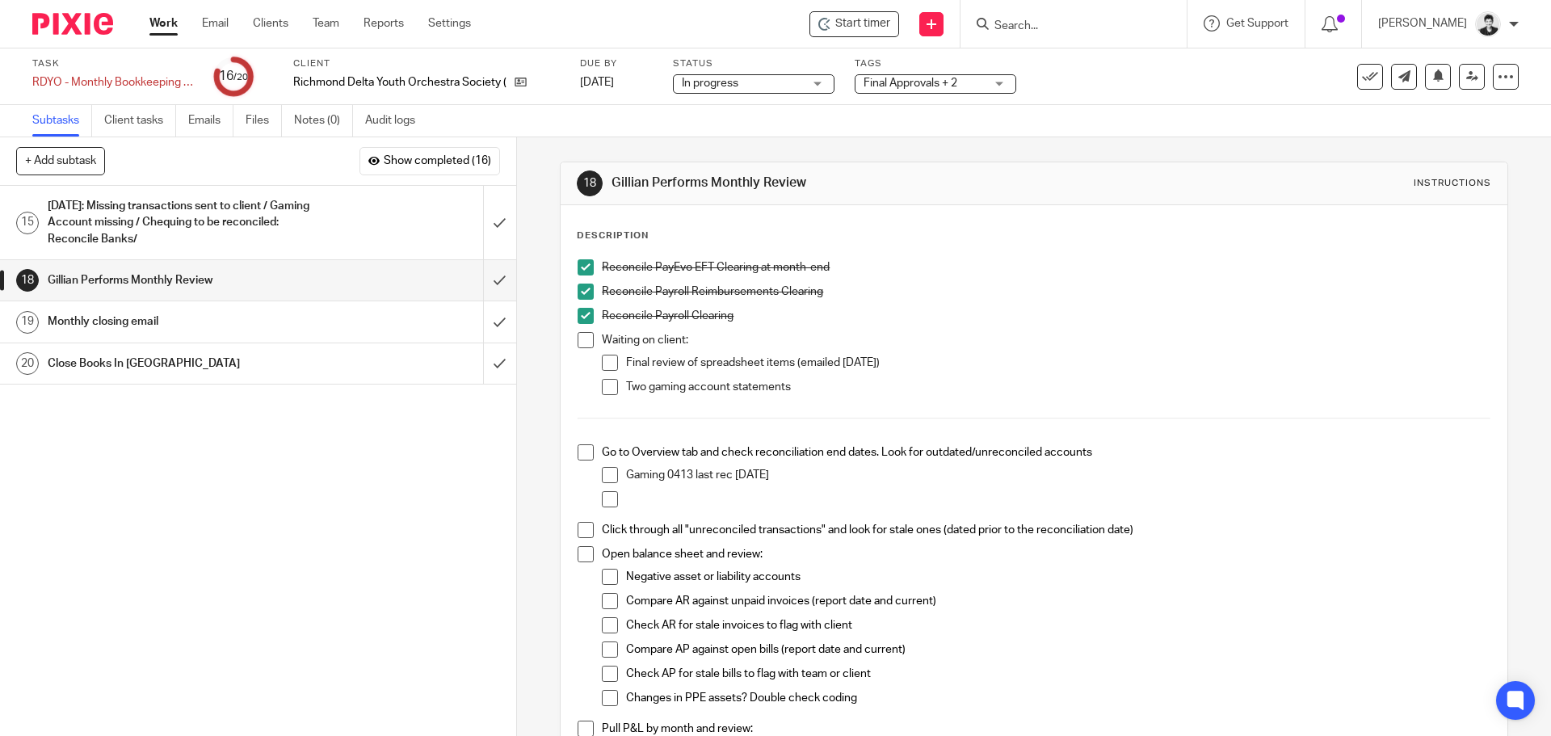
click at [645, 509] on div at bounding box center [1057, 503] width 863 height 24
click at [844, 491] on p "New Gaming - never reconciled" at bounding box center [1057, 499] width 863 height 16
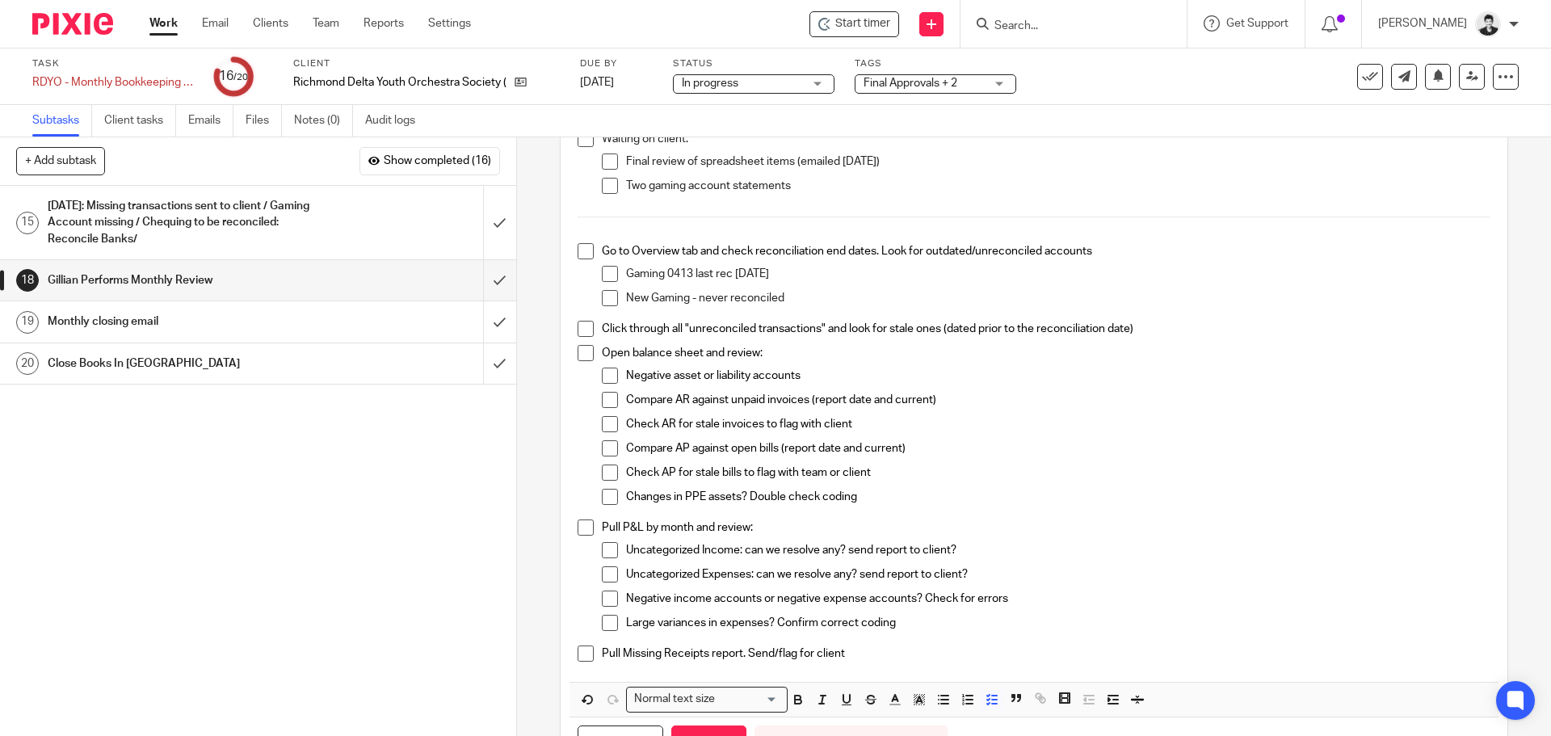
scroll to position [283, 0]
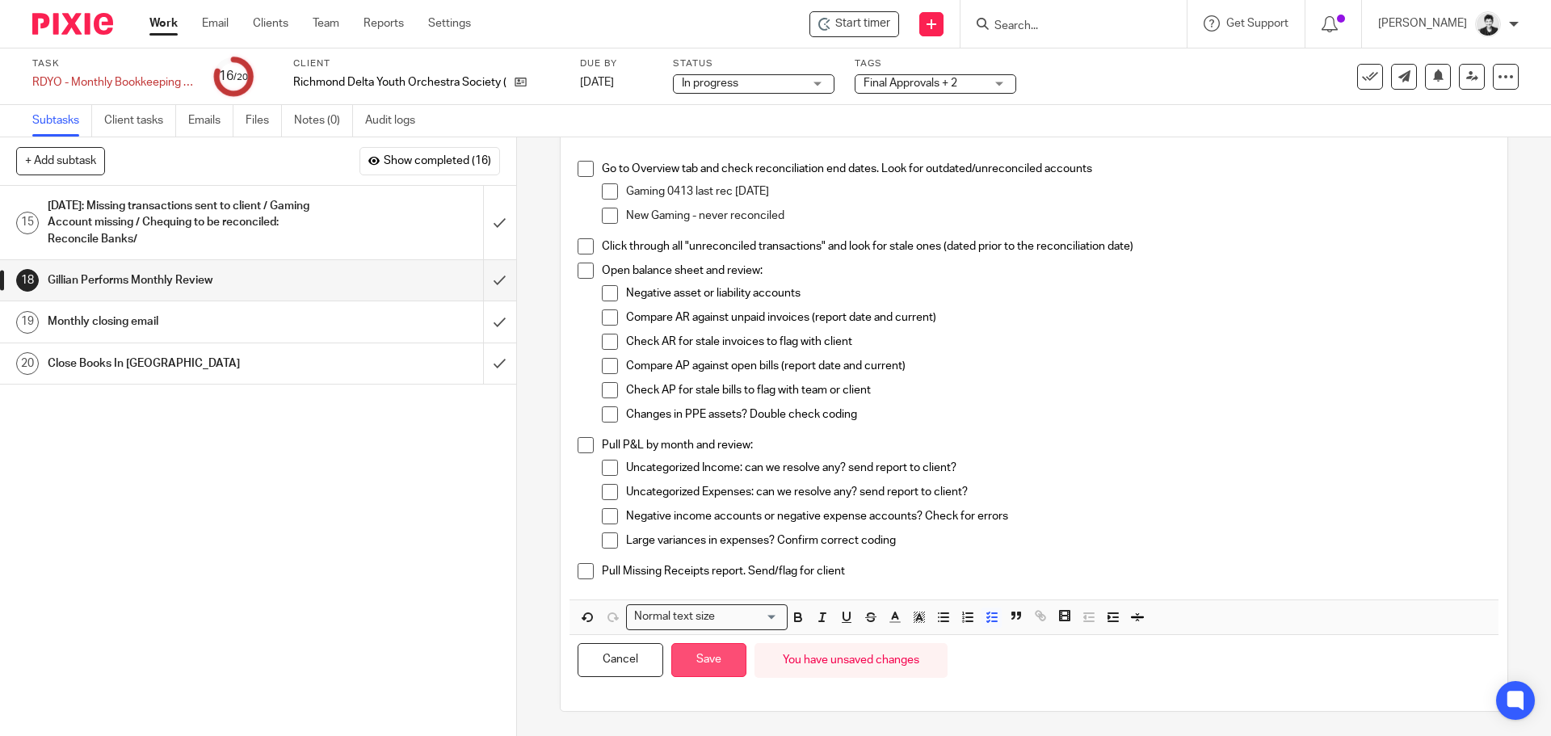
click at [695, 657] on button "Save" at bounding box center [708, 660] width 75 height 35
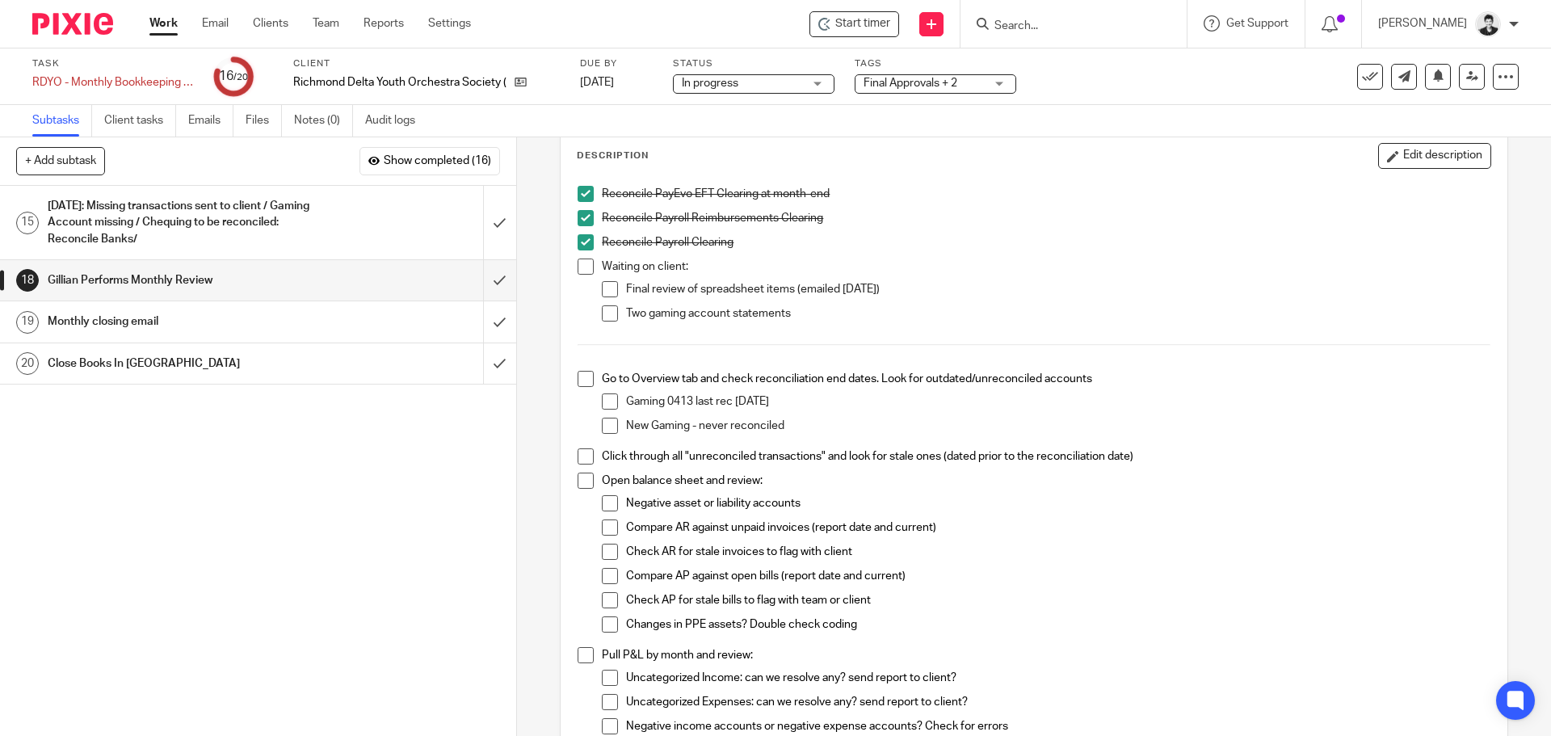
scroll to position [0, 0]
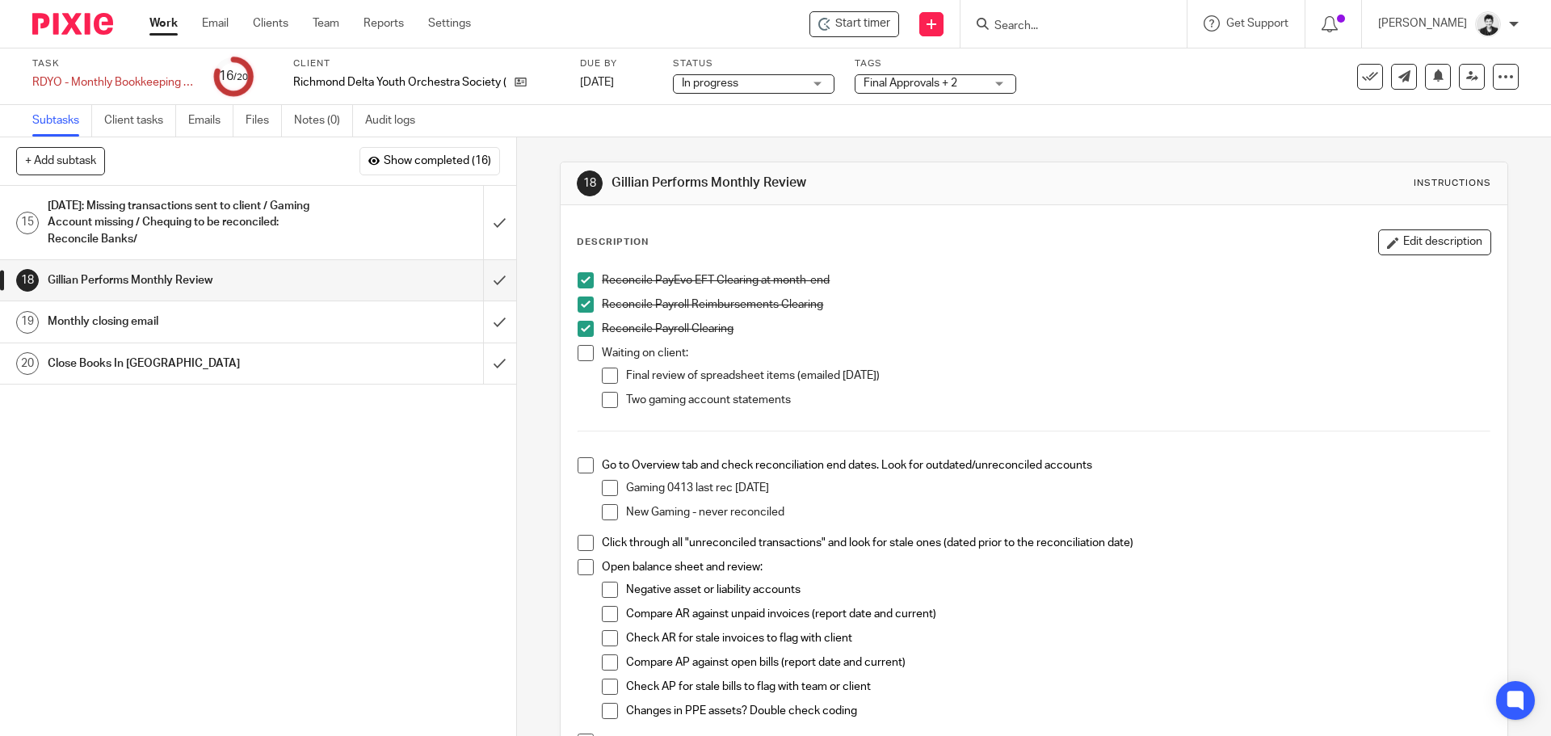
click at [579, 542] on span at bounding box center [585, 543] width 16 height 16
click at [611, 661] on span at bounding box center [610, 662] width 16 height 16
click at [609, 687] on span at bounding box center [610, 686] width 16 height 16
click at [605, 618] on span at bounding box center [610, 614] width 16 height 16
click at [605, 636] on span at bounding box center [610, 638] width 16 height 16
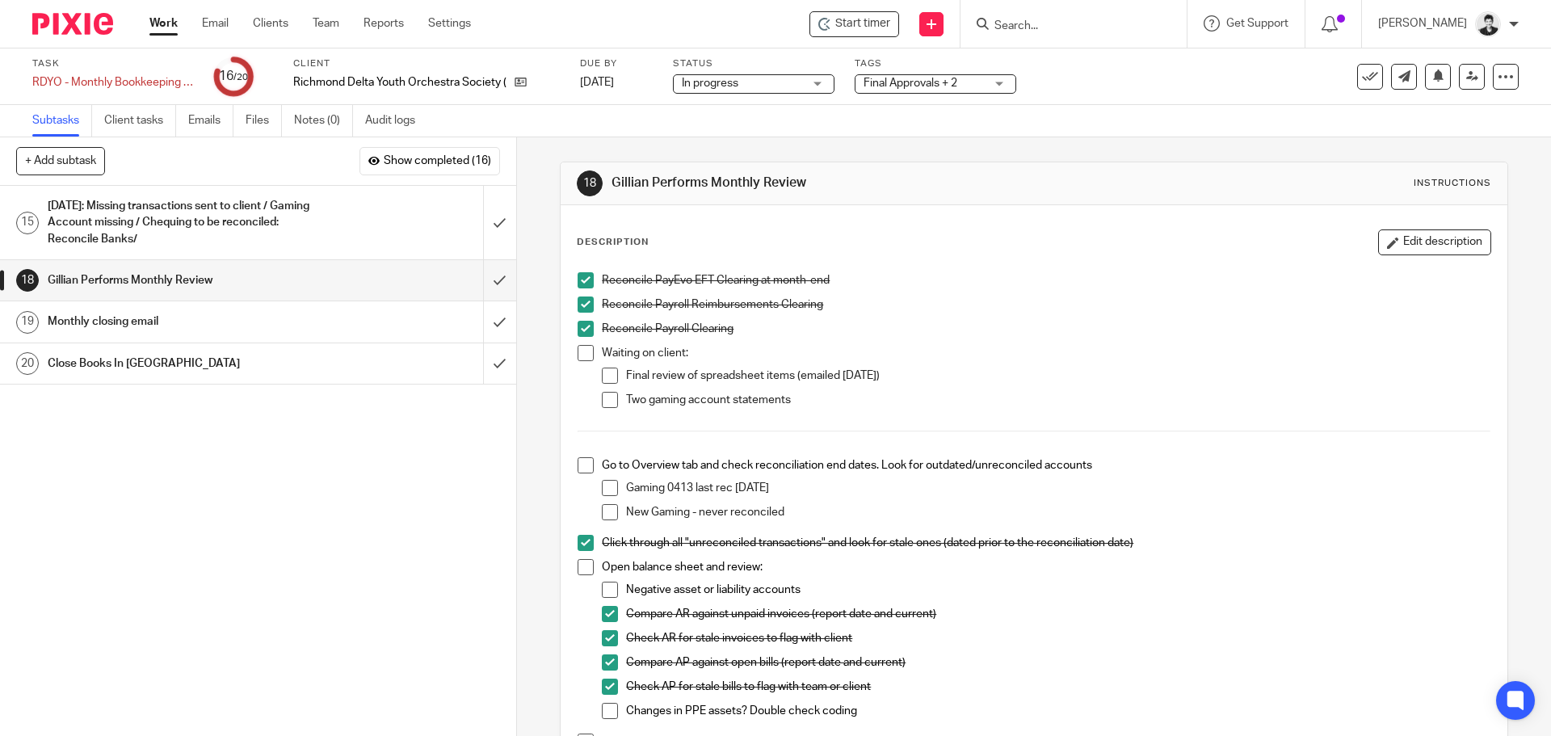
drag, startPoint x: 604, startPoint y: 612, endPoint x: 600, endPoint y: 627, distance: 15.1
click at [604, 612] on span at bounding box center [610, 614] width 16 height 16
click at [602, 645] on span at bounding box center [610, 638] width 16 height 16
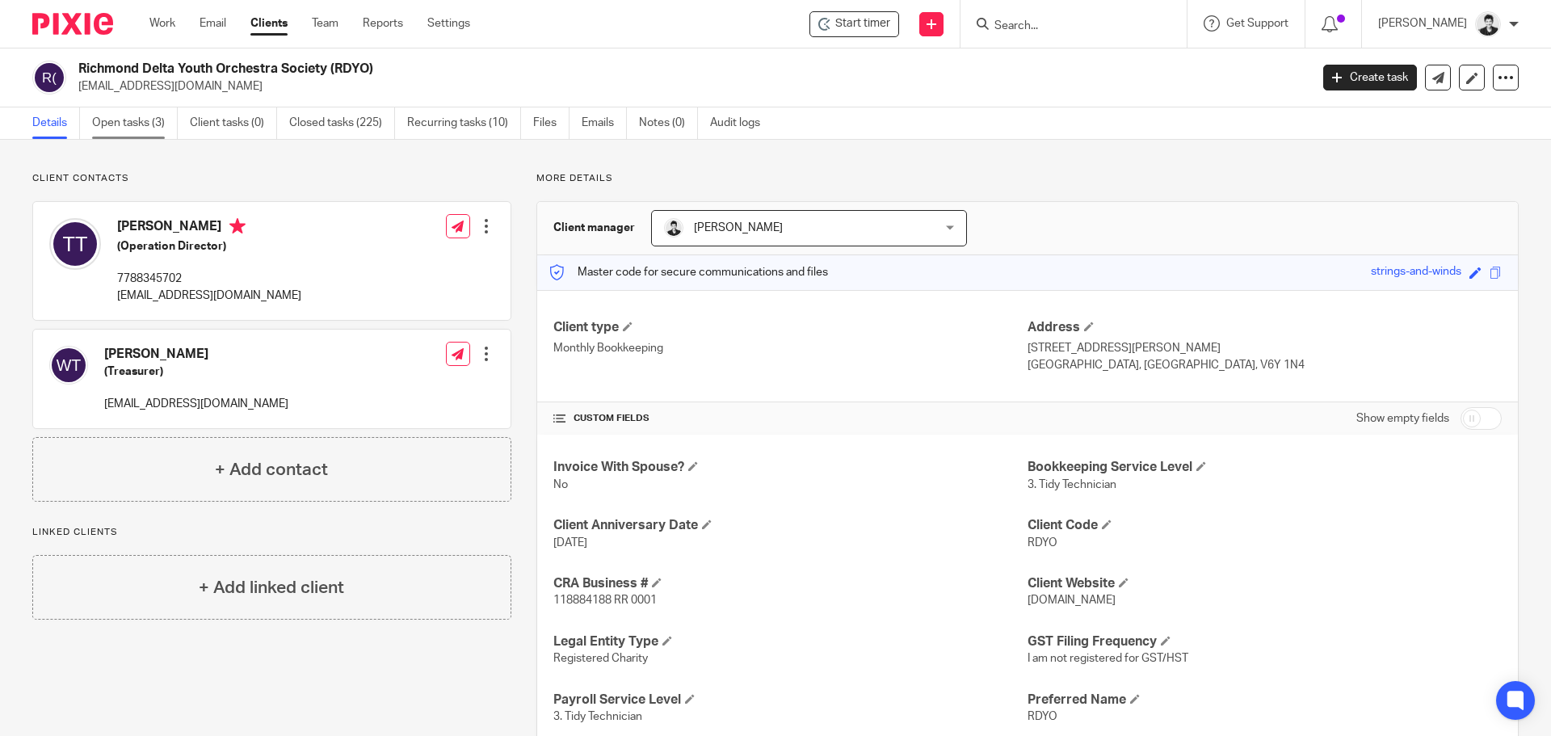
click at [147, 120] on link "Open tasks (3)" at bounding box center [135, 122] width 86 height 31
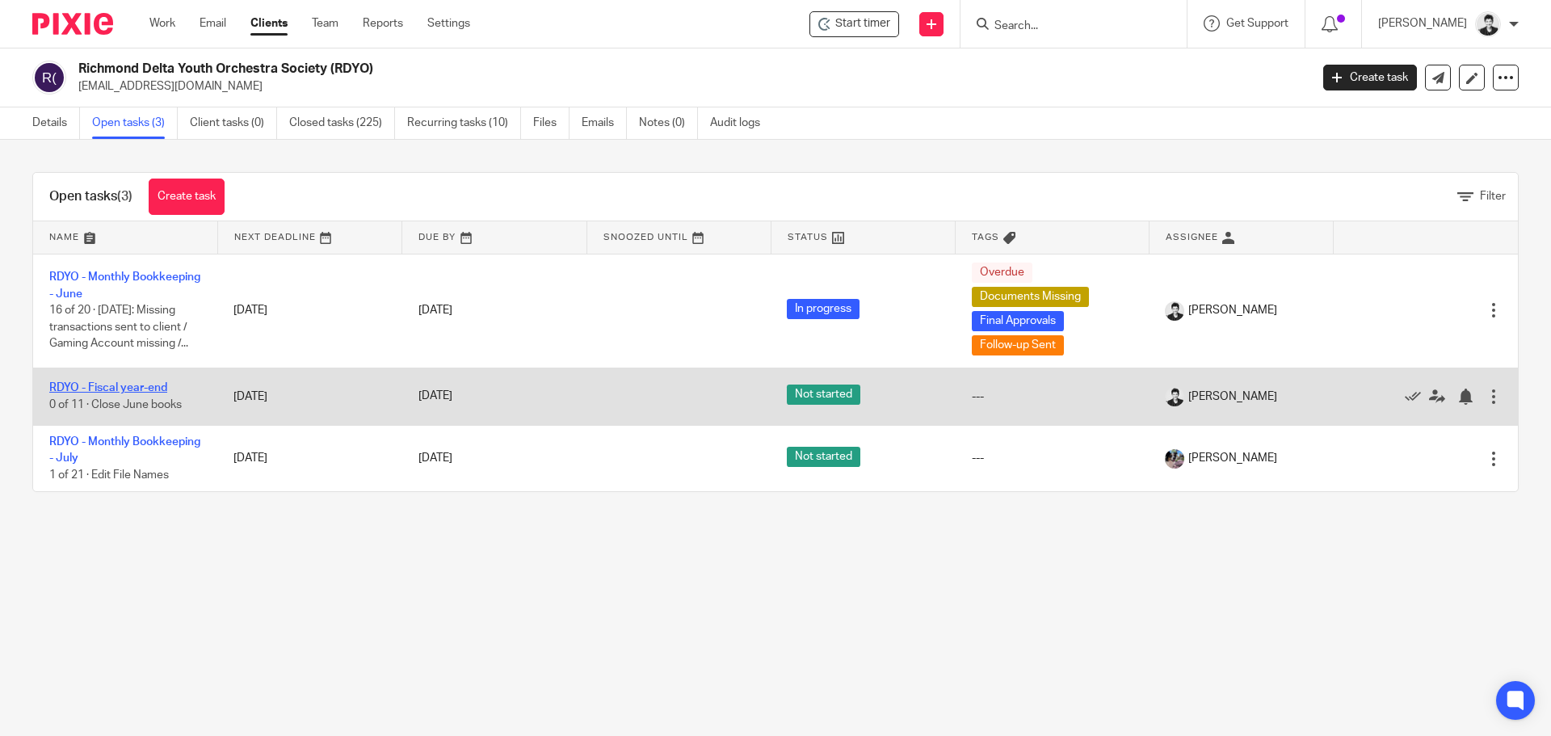
click at [124, 386] on link "RDYO - Fiscal year-end" at bounding box center [108, 387] width 118 height 11
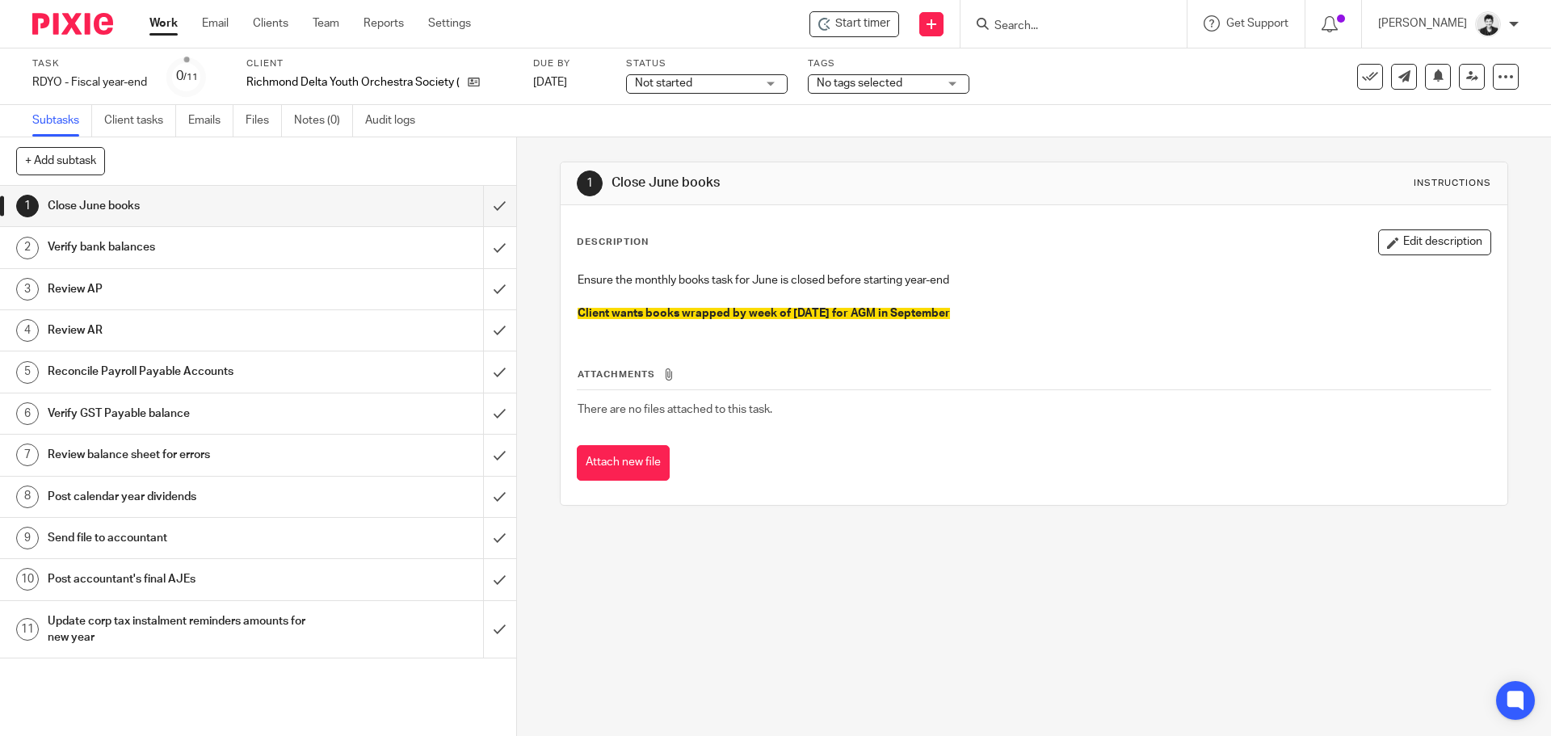
click at [207, 463] on h1 "Review balance sheet for errors" at bounding box center [187, 455] width 279 height 24
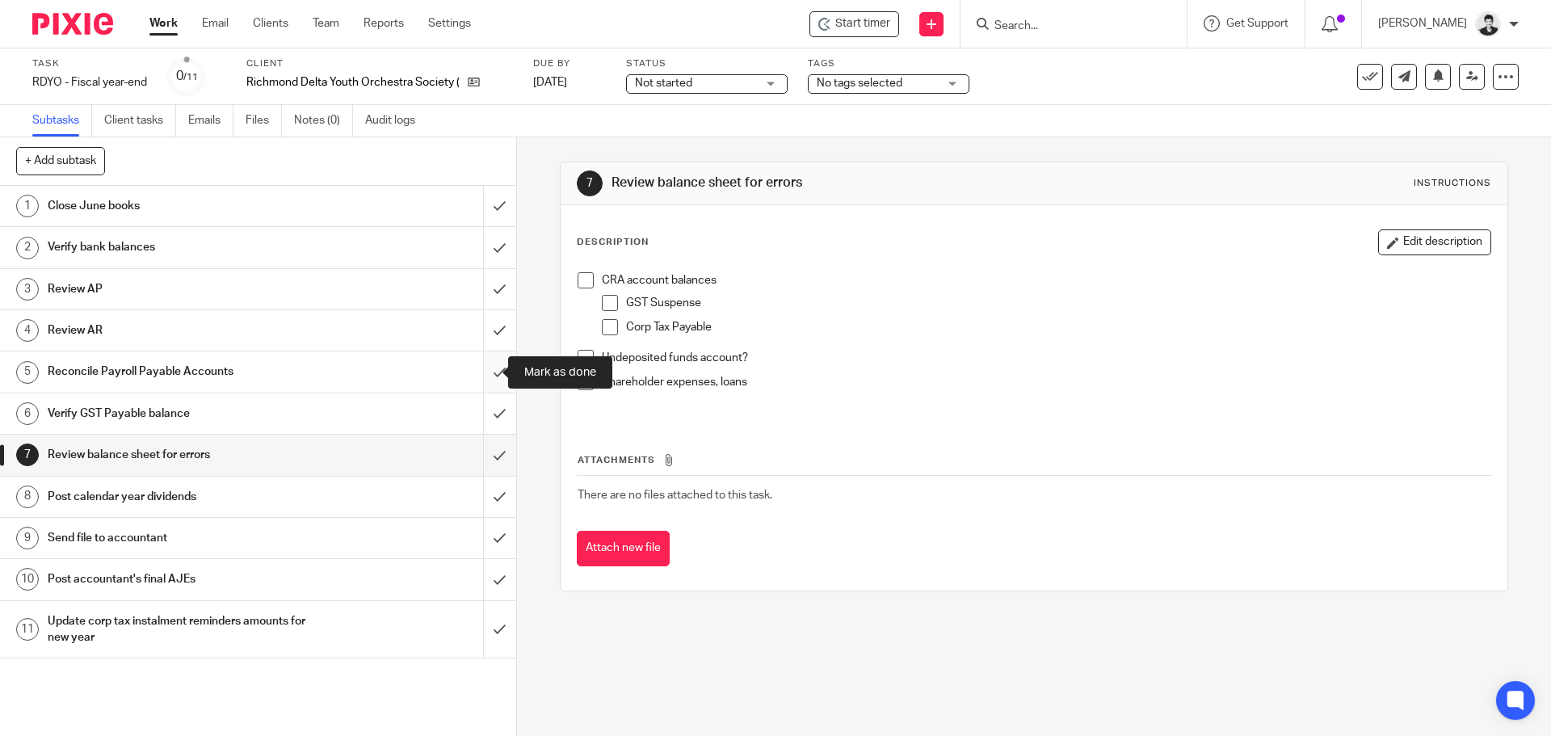
click at [476, 372] on input "submit" at bounding box center [258, 371] width 516 height 40
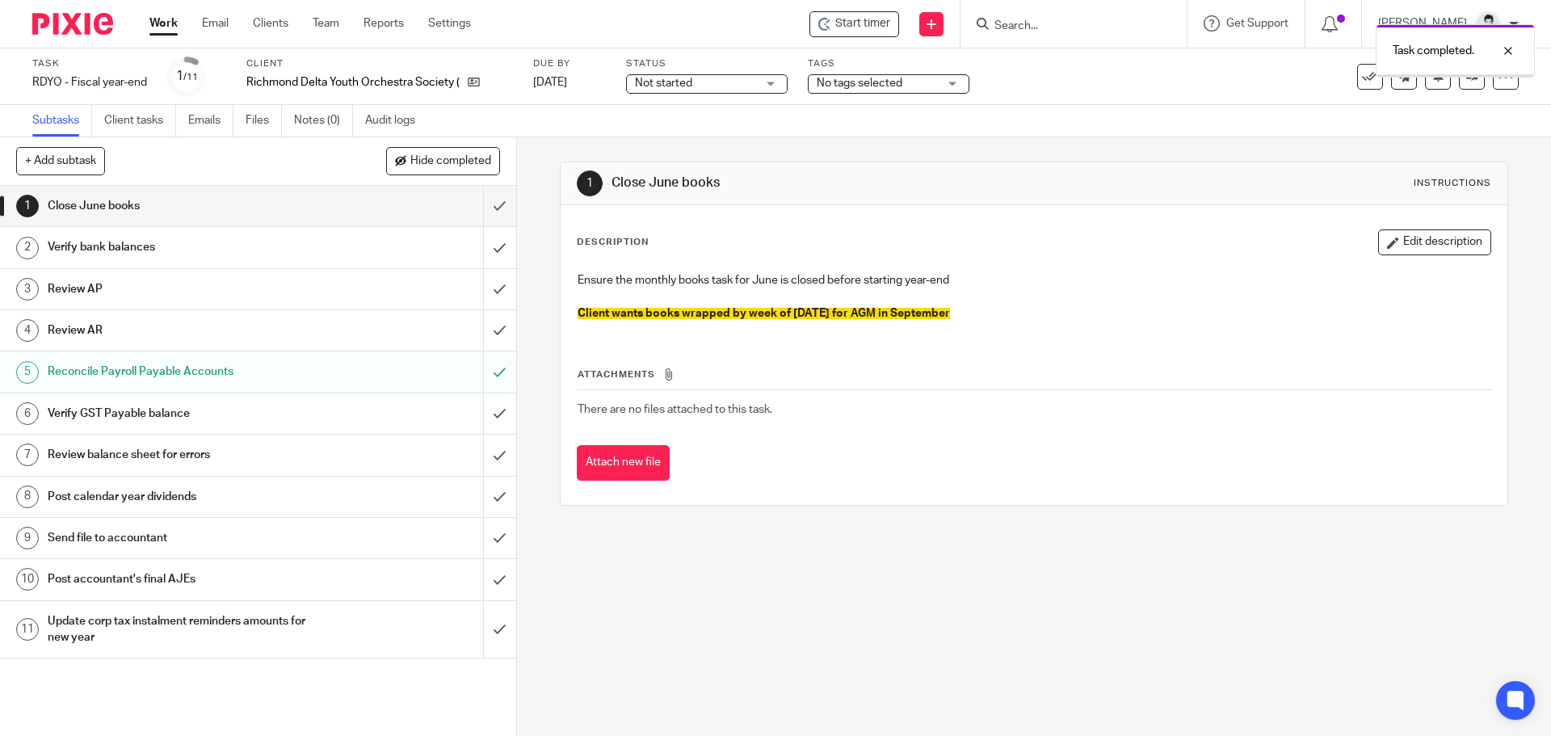
click at [226, 460] on h1 "Review balance sheet for errors" at bounding box center [187, 455] width 279 height 24
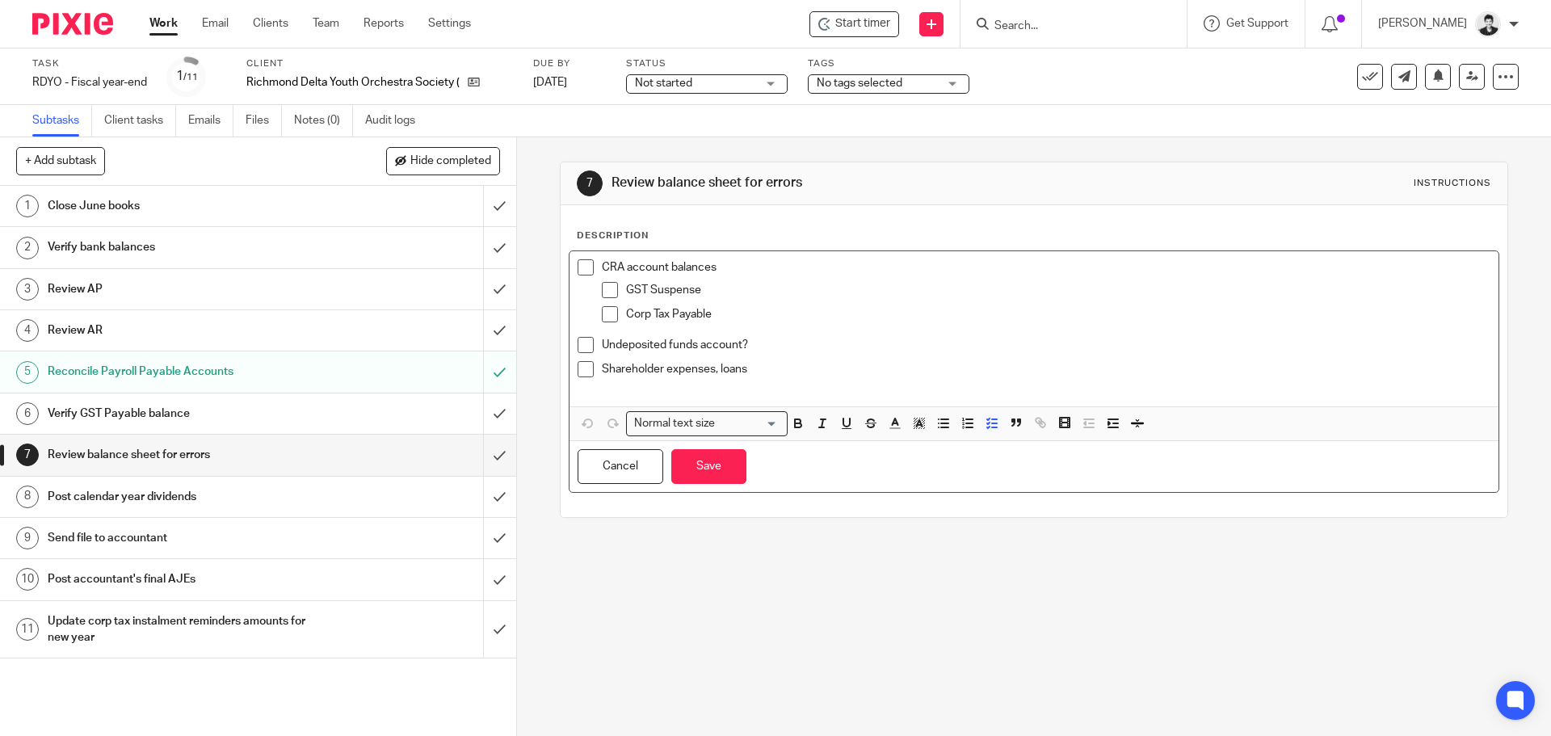
click at [753, 369] on p "Shareholder expenses, loans" at bounding box center [1046, 369] width 888 height 16
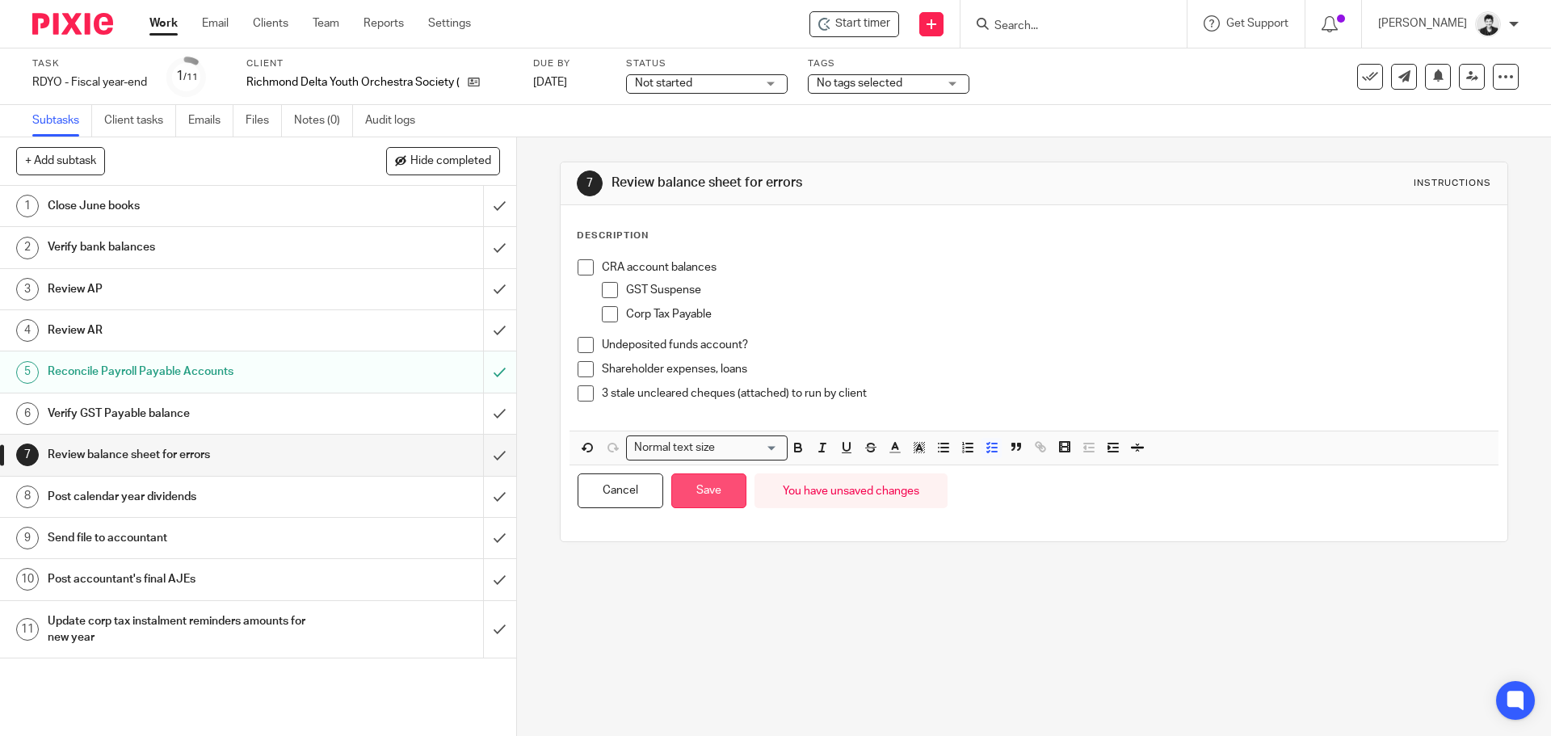
click at [694, 495] on button "Save" at bounding box center [708, 490] width 75 height 35
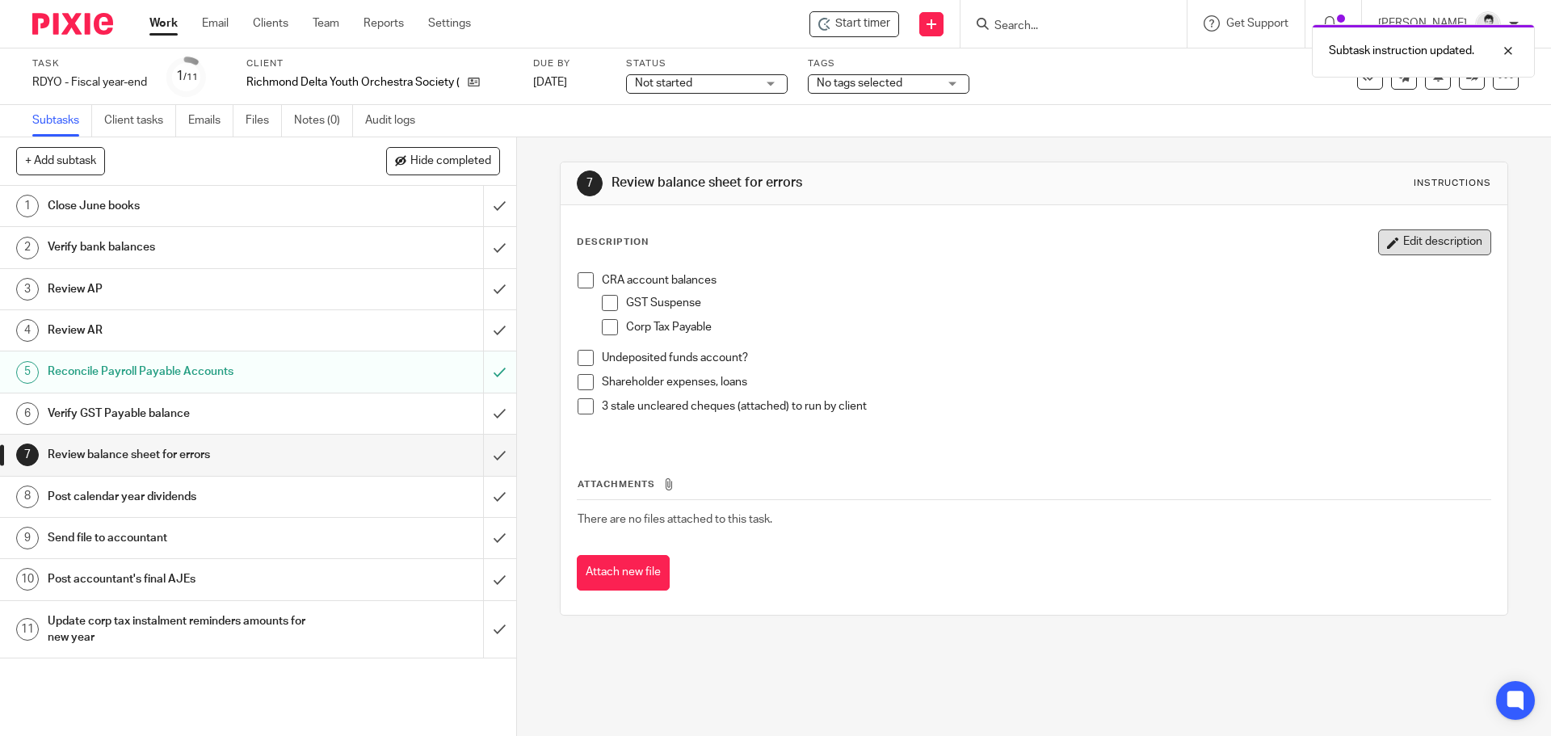
click at [1403, 248] on button "Edit description" at bounding box center [1434, 242] width 113 height 26
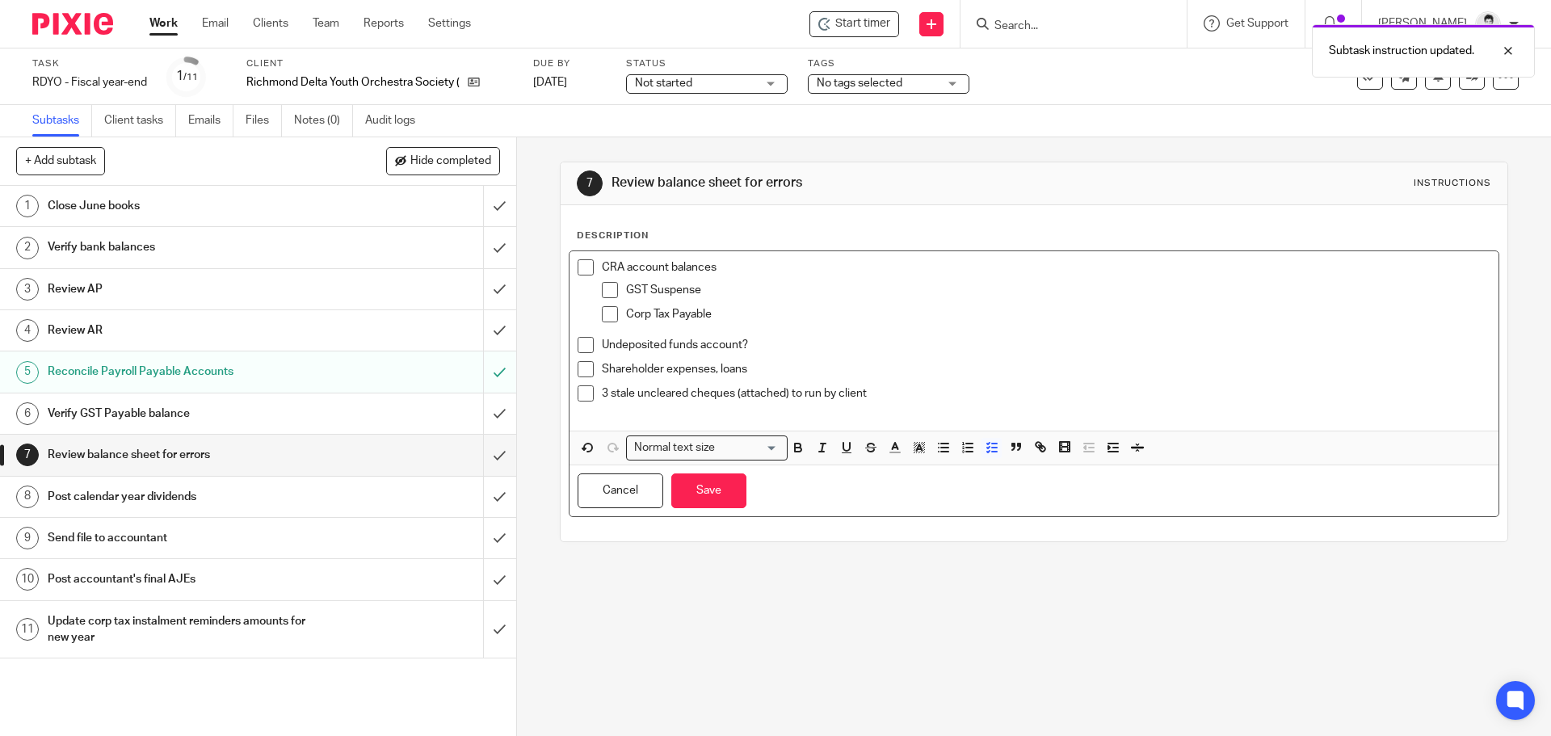
drag, startPoint x: 890, startPoint y: 392, endPoint x: 569, endPoint y: 403, distance: 320.8
click at [569, 403] on div "CRA account balances GST Suspense Corp Tax Payable Undeposited funds account? S…" at bounding box center [1033, 340] width 928 height 179
drag, startPoint x: 771, startPoint y: 375, endPoint x: 588, endPoint y: 380, distance: 183.4
click at [588, 380] on li "Shareholder expenses, loans" at bounding box center [1033, 373] width 912 height 24
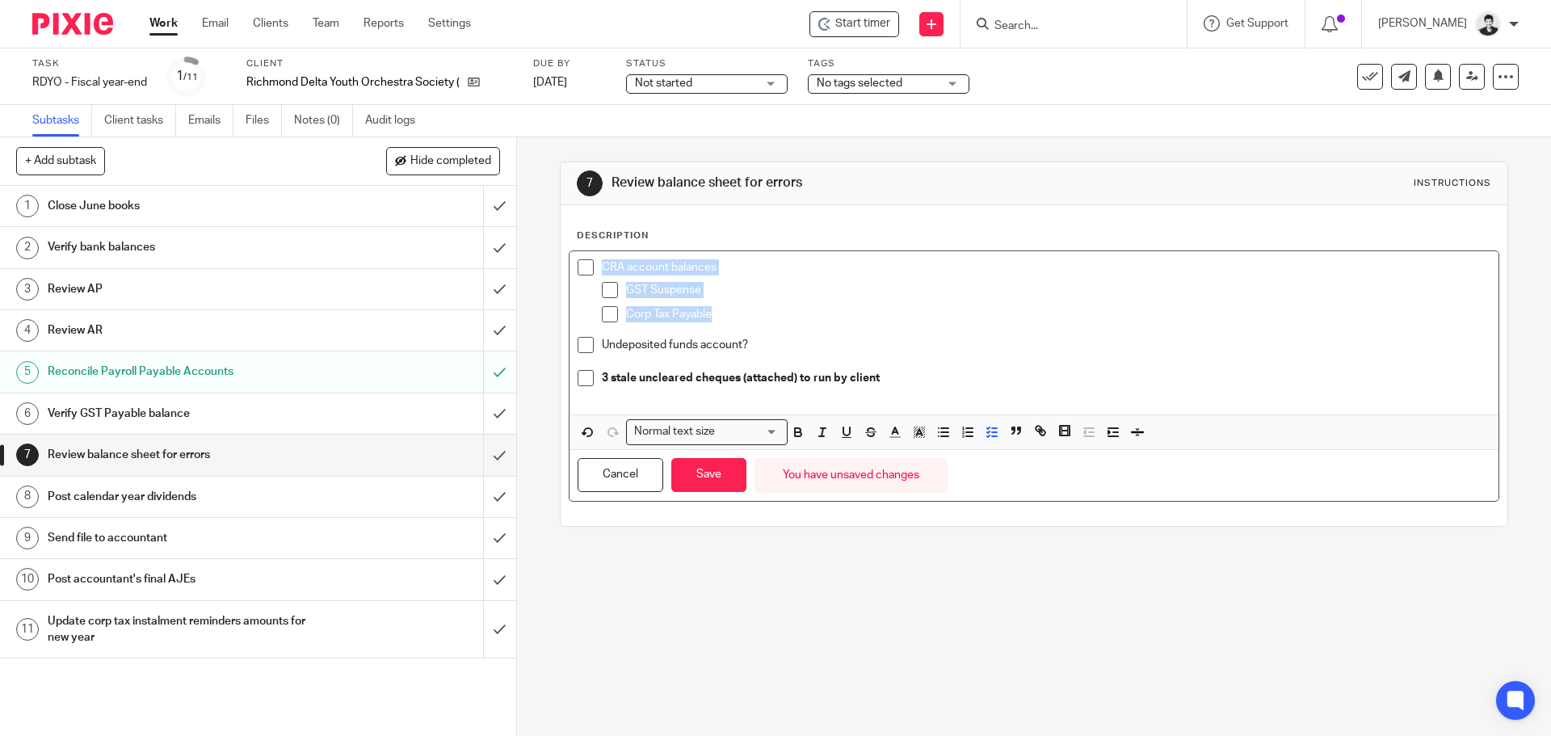
drag, startPoint x: 720, startPoint y: 317, endPoint x: 551, endPoint y: 271, distance: 175.0
click at [551, 271] on div "7 Review balance sheet for errors Instructions Description CRA account balances…" at bounding box center [1034, 436] width 1034 height 598
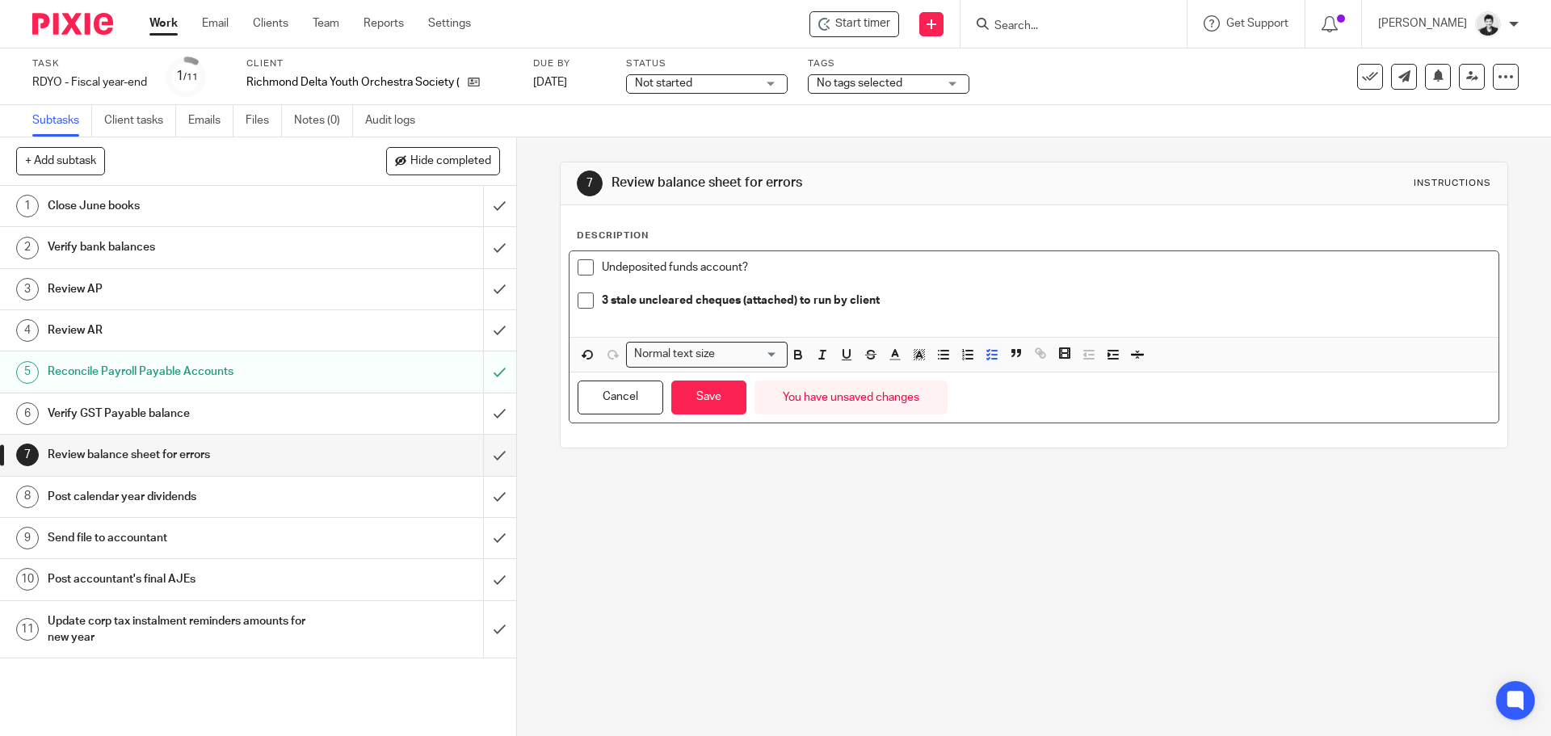
click at [925, 300] on p "3 stale uncleared cheques (attached) to run by client" at bounding box center [1046, 300] width 888 height 16
click at [718, 399] on button "Save" at bounding box center [708, 397] width 75 height 35
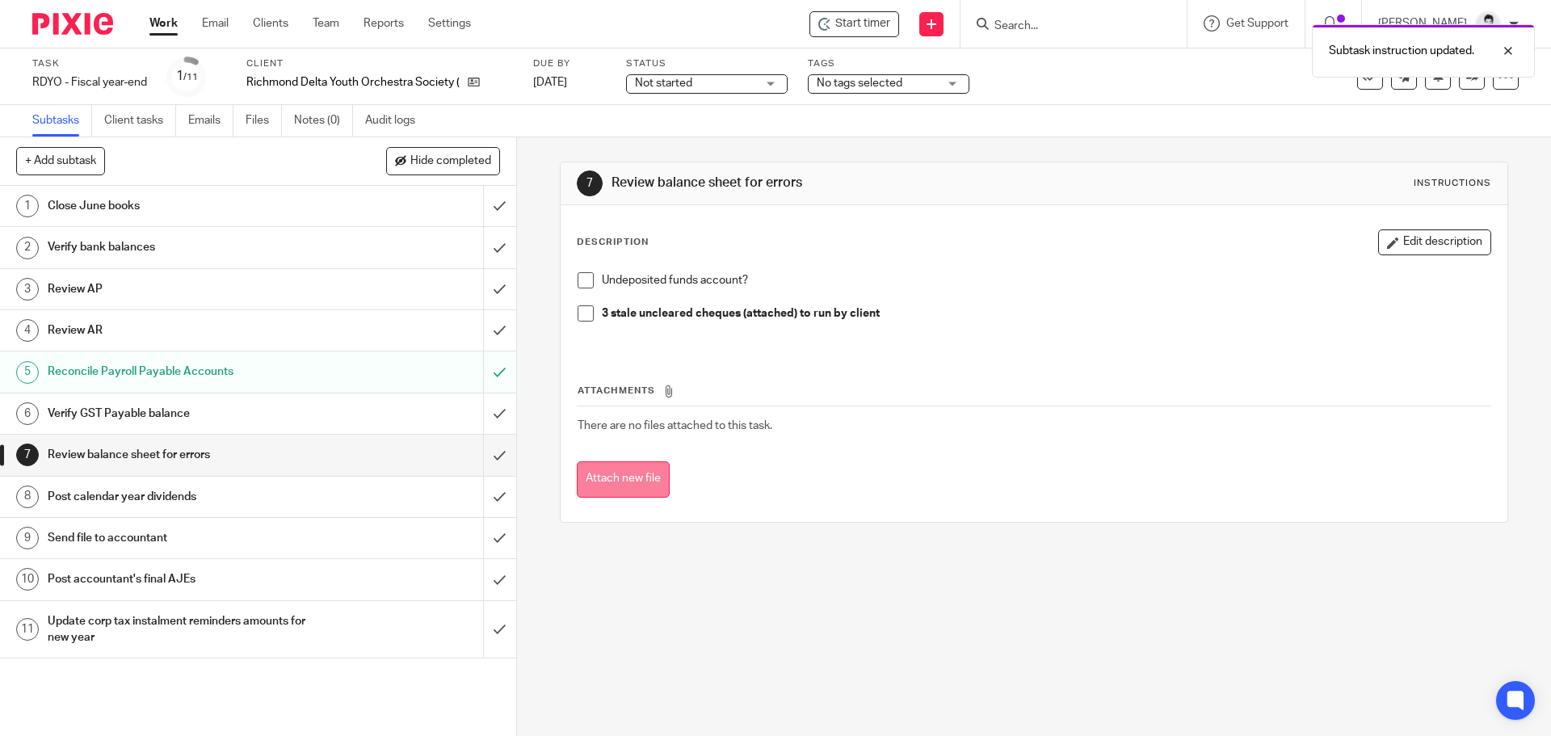
click at [612, 481] on button "Attach new file" at bounding box center [623, 479] width 93 height 36
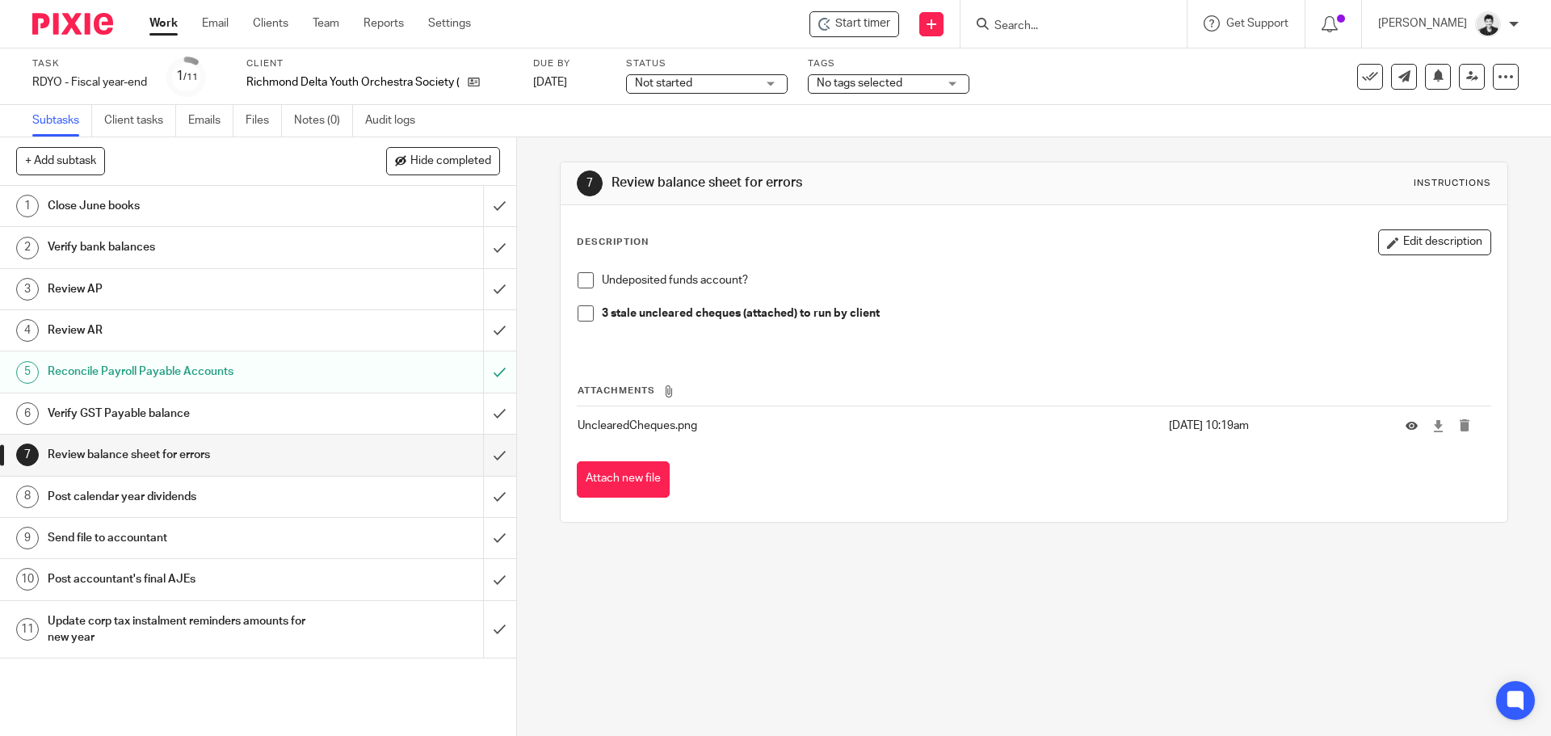
drag, startPoint x: 1405, startPoint y: 234, endPoint x: 1003, endPoint y: 276, distance: 403.6
click at [1404, 234] on button "Edit description" at bounding box center [1434, 242] width 113 height 26
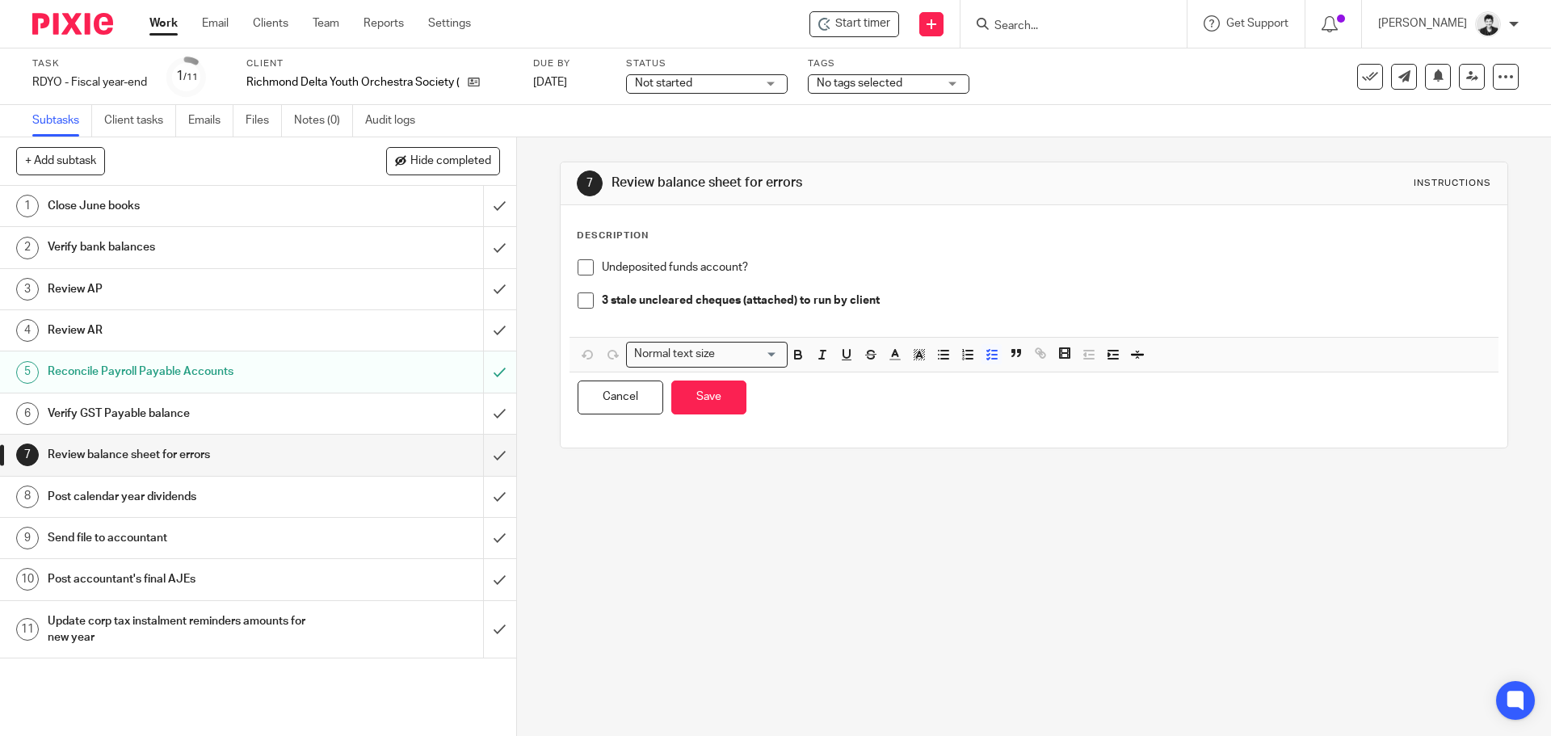
click at [806, 254] on div "Undeposited funds account? 3 stale uncleared cheques (attached) to run by client" at bounding box center [1033, 294] width 928 height 86
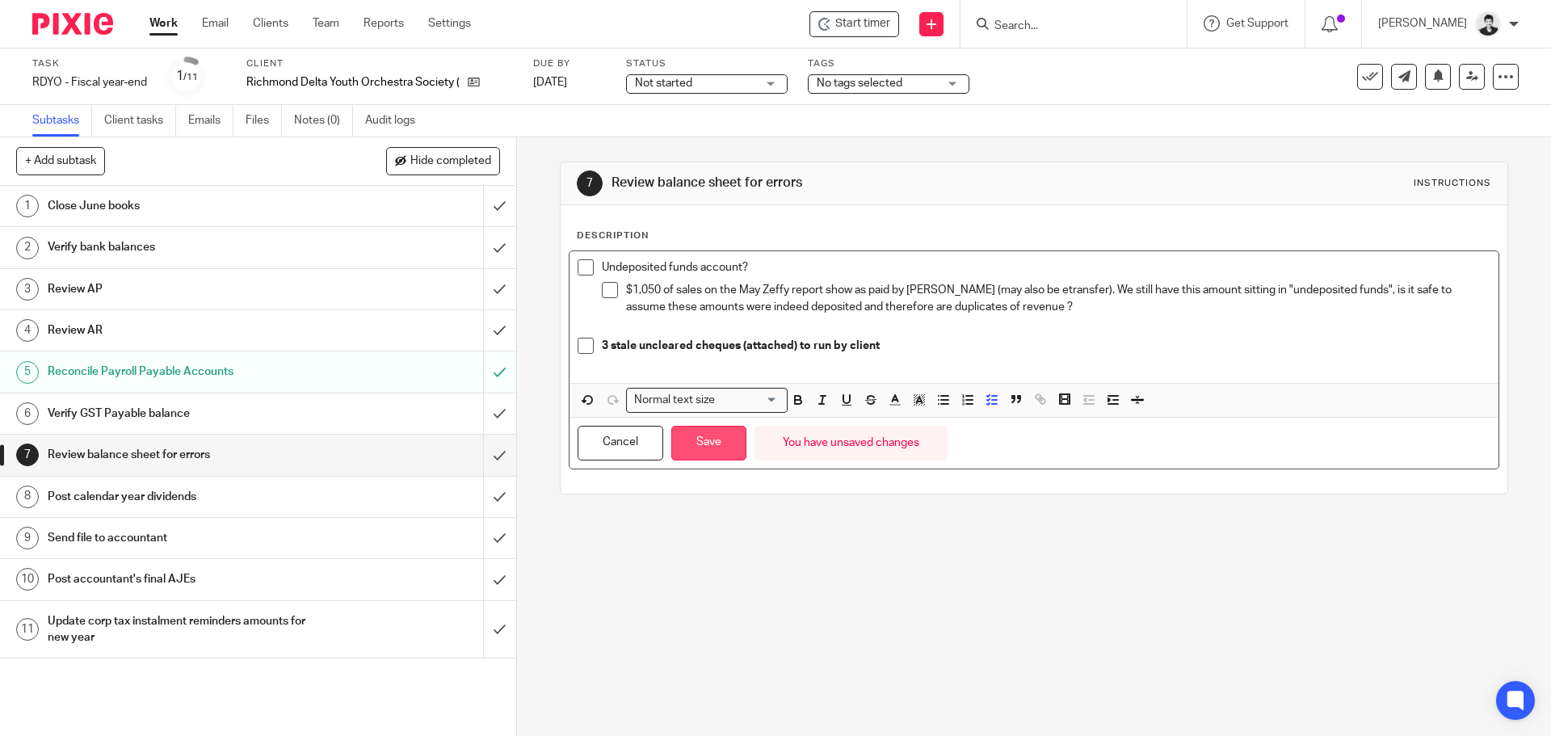
click at [702, 454] on button "Save" at bounding box center [708, 443] width 75 height 35
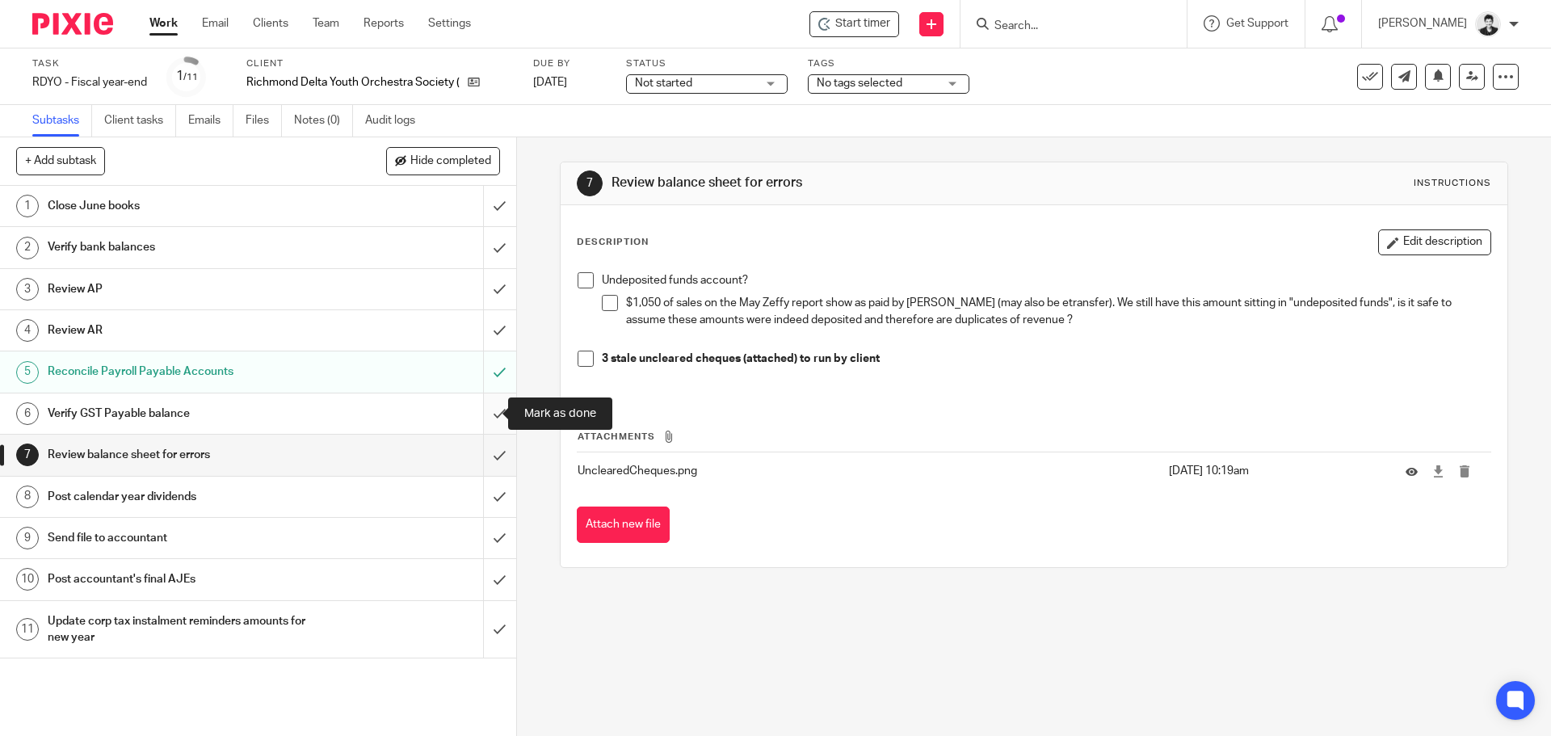
click at [490, 410] on input "submit" at bounding box center [258, 413] width 516 height 40
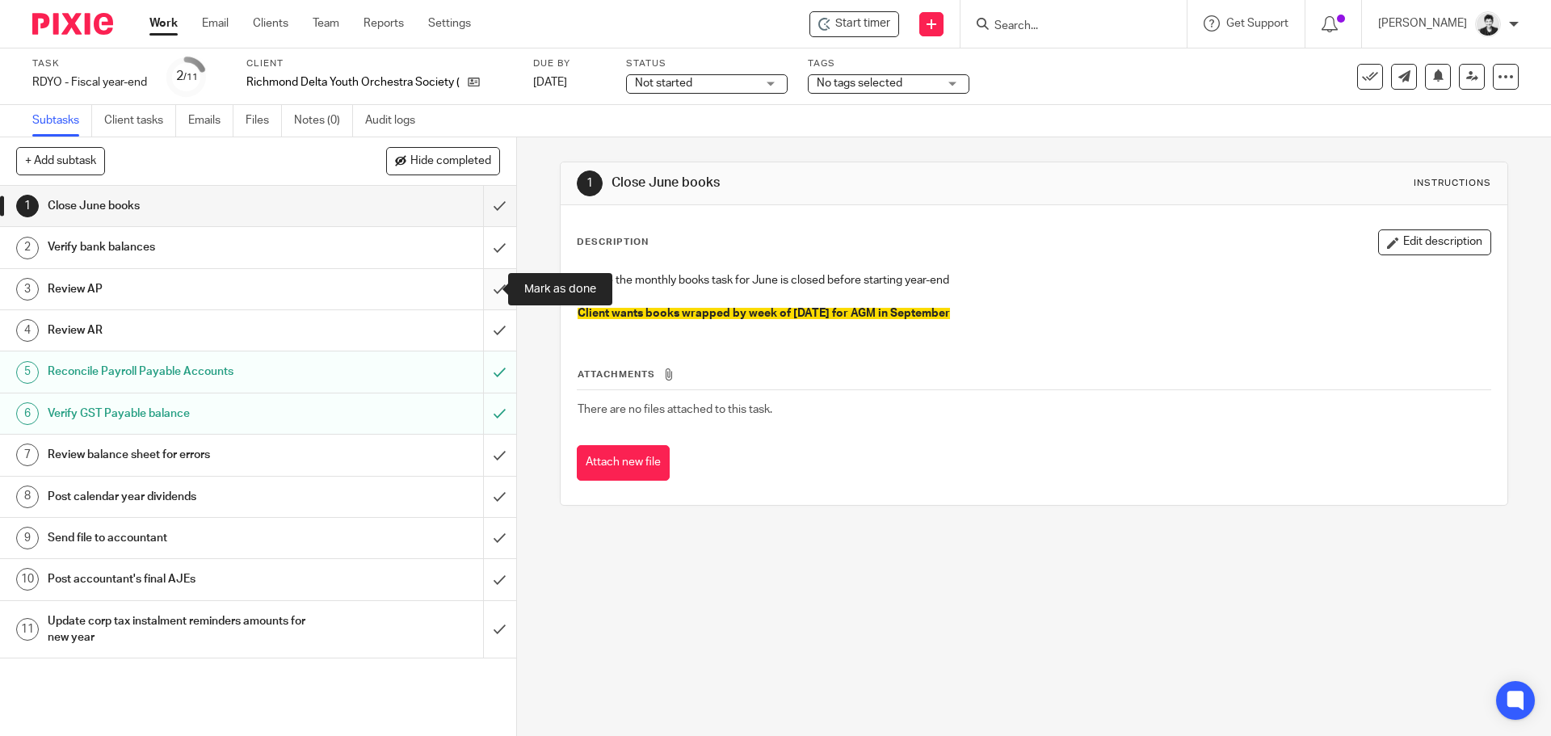
click at [484, 292] on input "submit" at bounding box center [258, 289] width 516 height 40
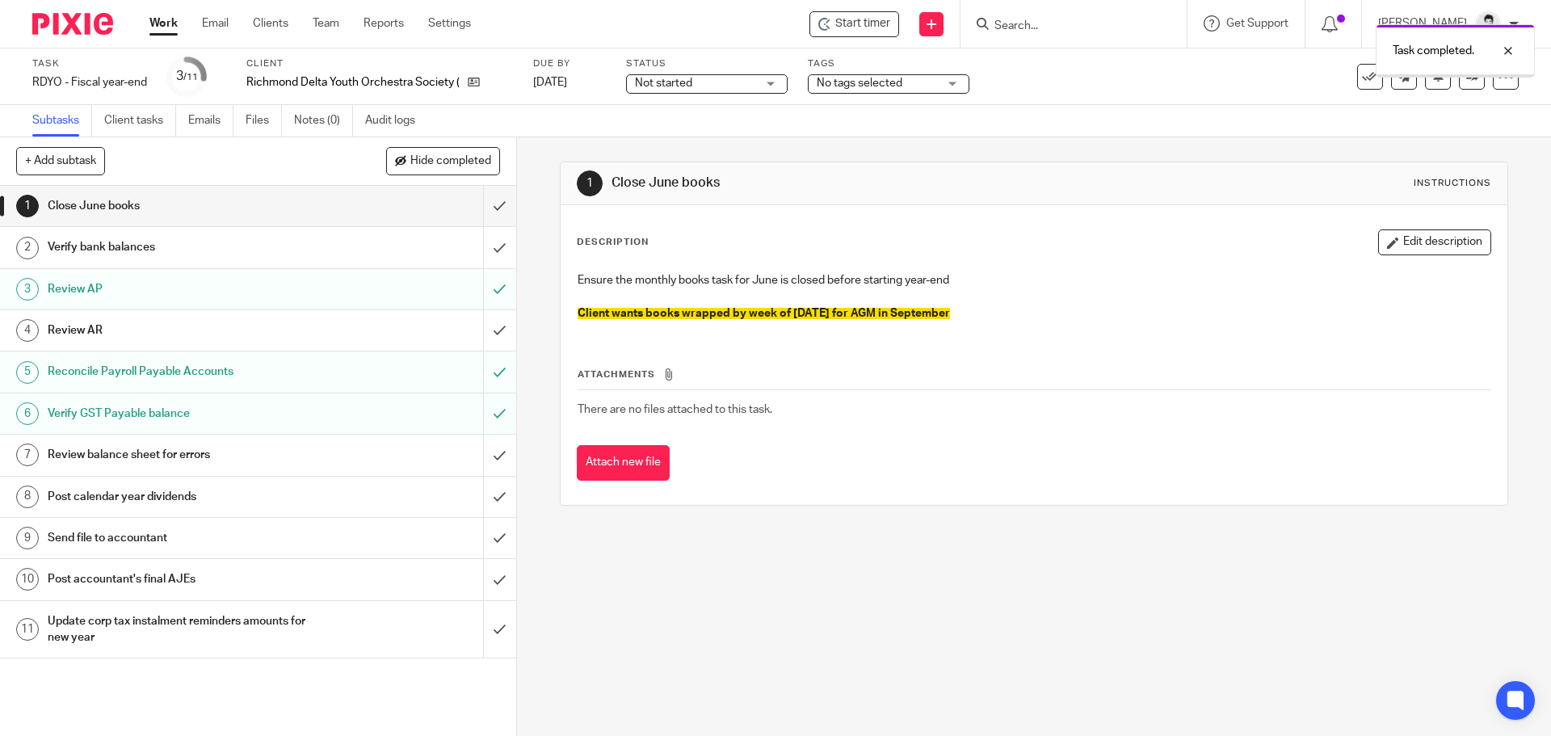
click at [405, 335] on div "Review AR" at bounding box center [257, 330] width 419 height 24
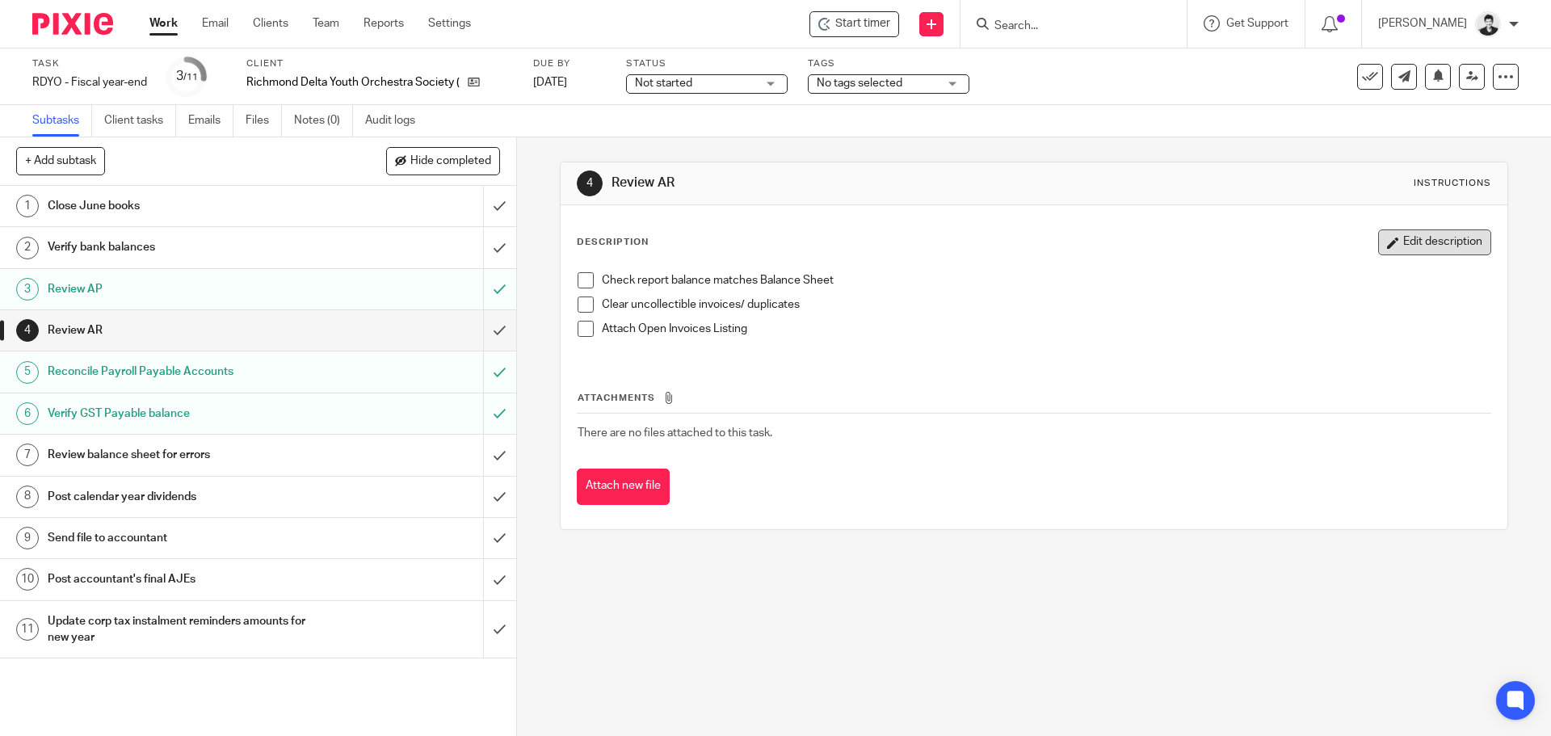
click at [1394, 235] on button "Edit description" at bounding box center [1434, 242] width 113 height 26
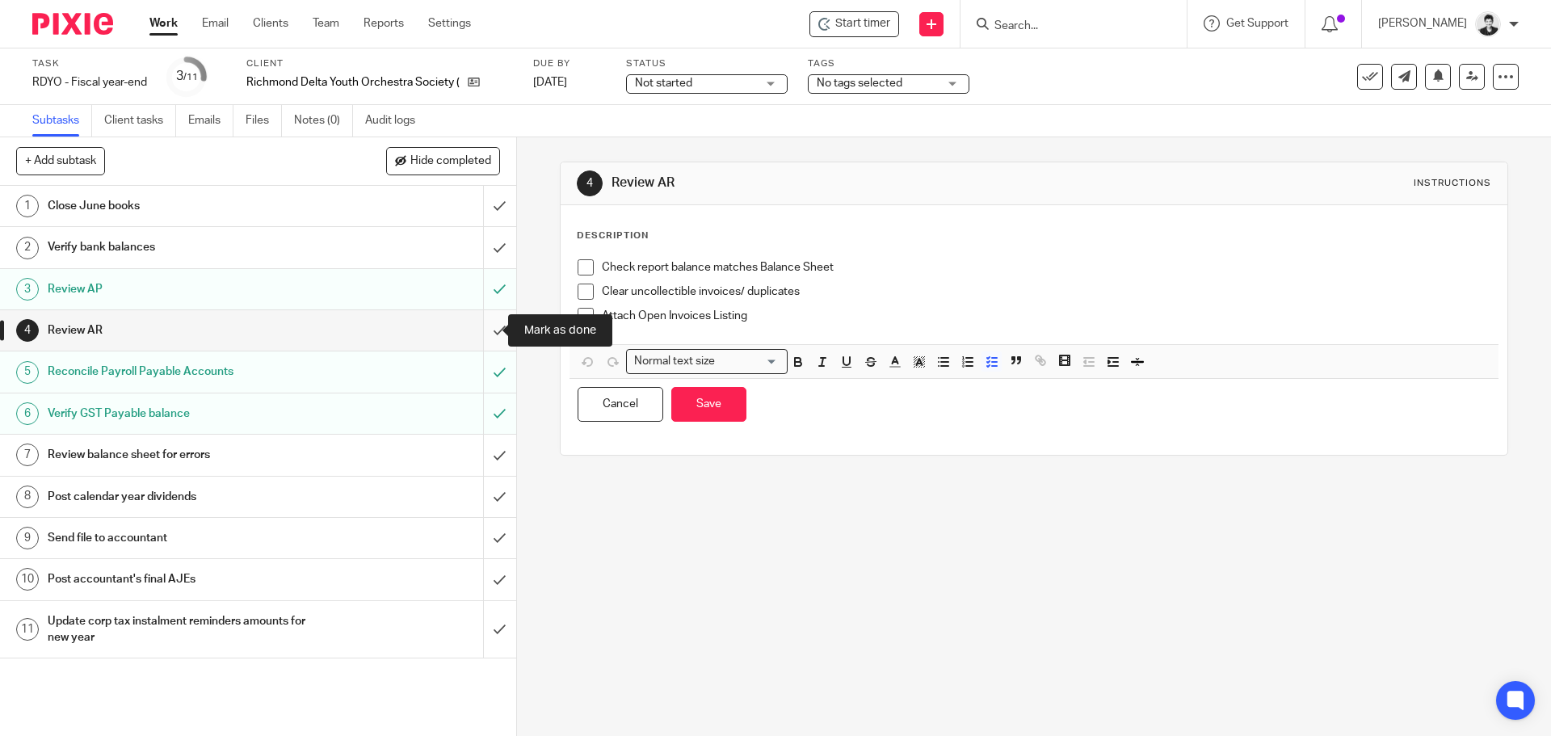
click at [488, 330] on input "submit" at bounding box center [258, 330] width 516 height 40
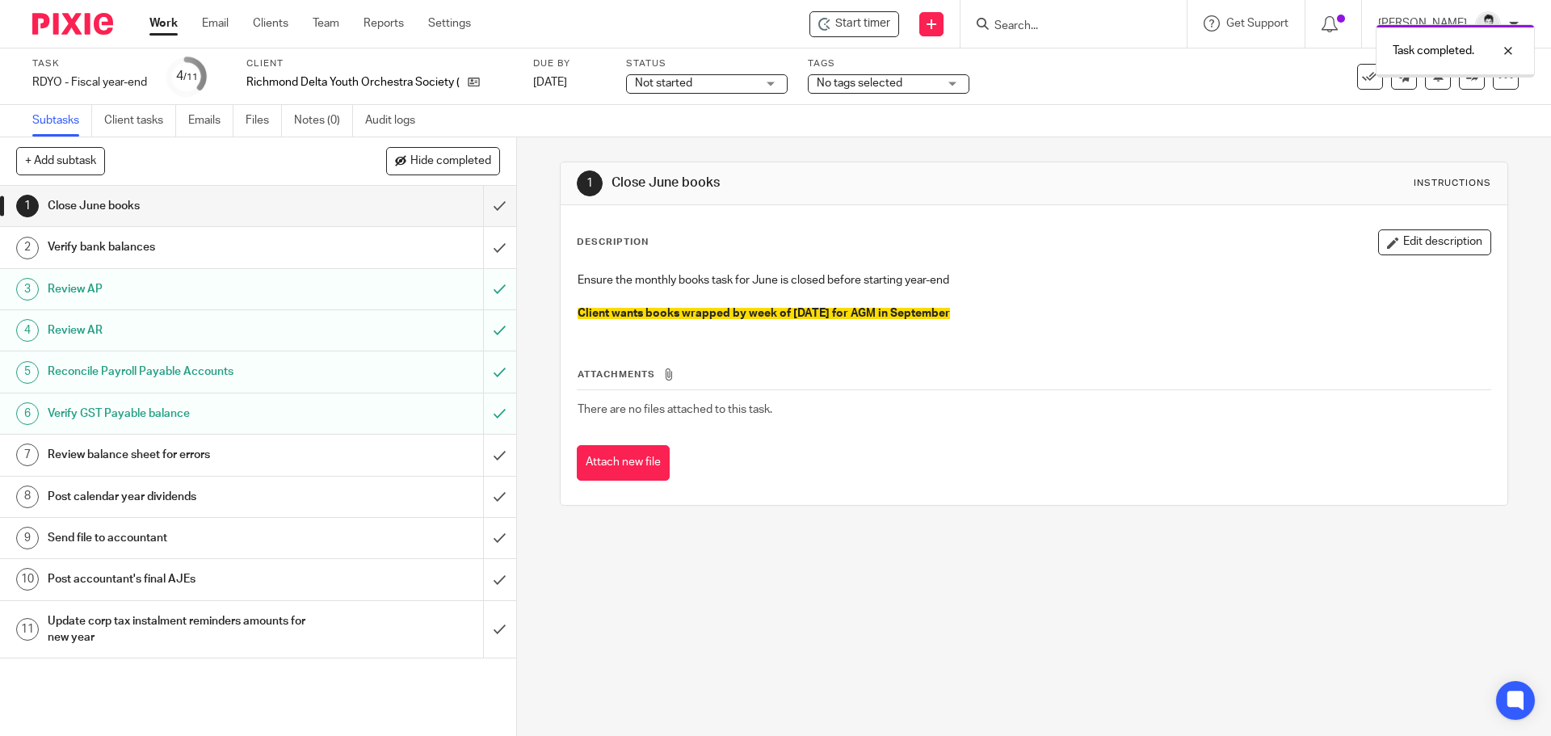
click at [372, 444] on div "Review balance sheet for errors" at bounding box center [257, 455] width 419 height 24
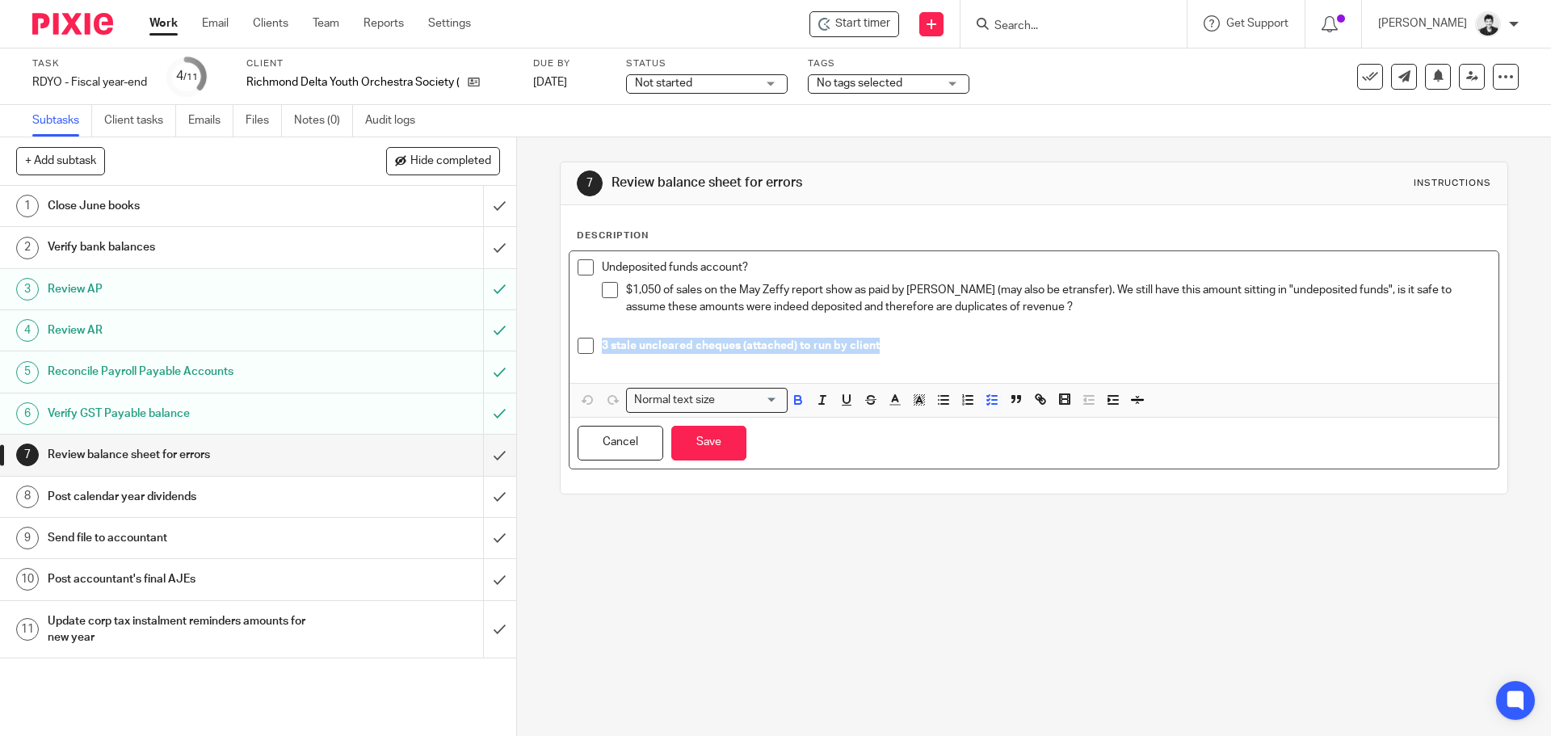
drag, startPoint x: 913, startPoint y: 346, endPoint x: 534, endPoint y: 362, distance: 379.1
click at [534, 362] on div "7 Review balance sheet for errors Instructions Description Undeposited funds ac…" at bounding box center [1034, 436] width 1034 height 598
click at [941, 338] on p "3 stale uncleared cheques (attached) to run by client" at bounding box center [1046, 346] width 888 height 16
click at [778, 271] on p "Undeposited funds account?" at bounding box center [1046, 267] width 888 height 16
drag, startPoint x: 764, startPoint y: 269, endPoint x: 695, endPoint y: 269, distance: 69.5
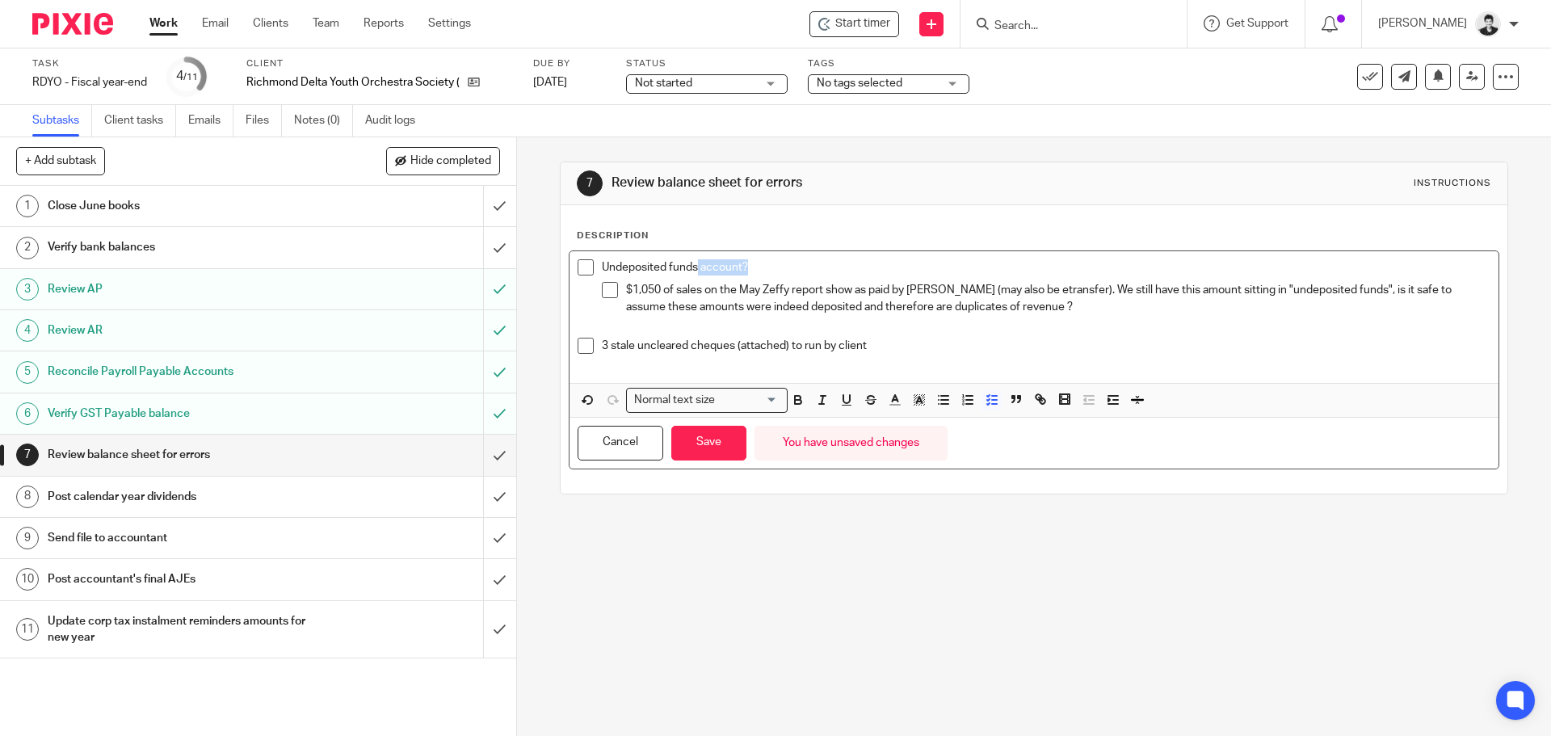
click at [695, 269] on p "Undeposited funds account?" at bounding box center [1046, 267] width 888 height 16
drag, startPoint x: 623, startPoint y: 292, endPoint x: 598, endPoint y: 262, distance: 38.5
click at [602, 262] on div "Undeposited funds $1,050 of sales on the May Zeffy report show as paid by cash …" at bounding box center [1046, 298] width 888 height 78
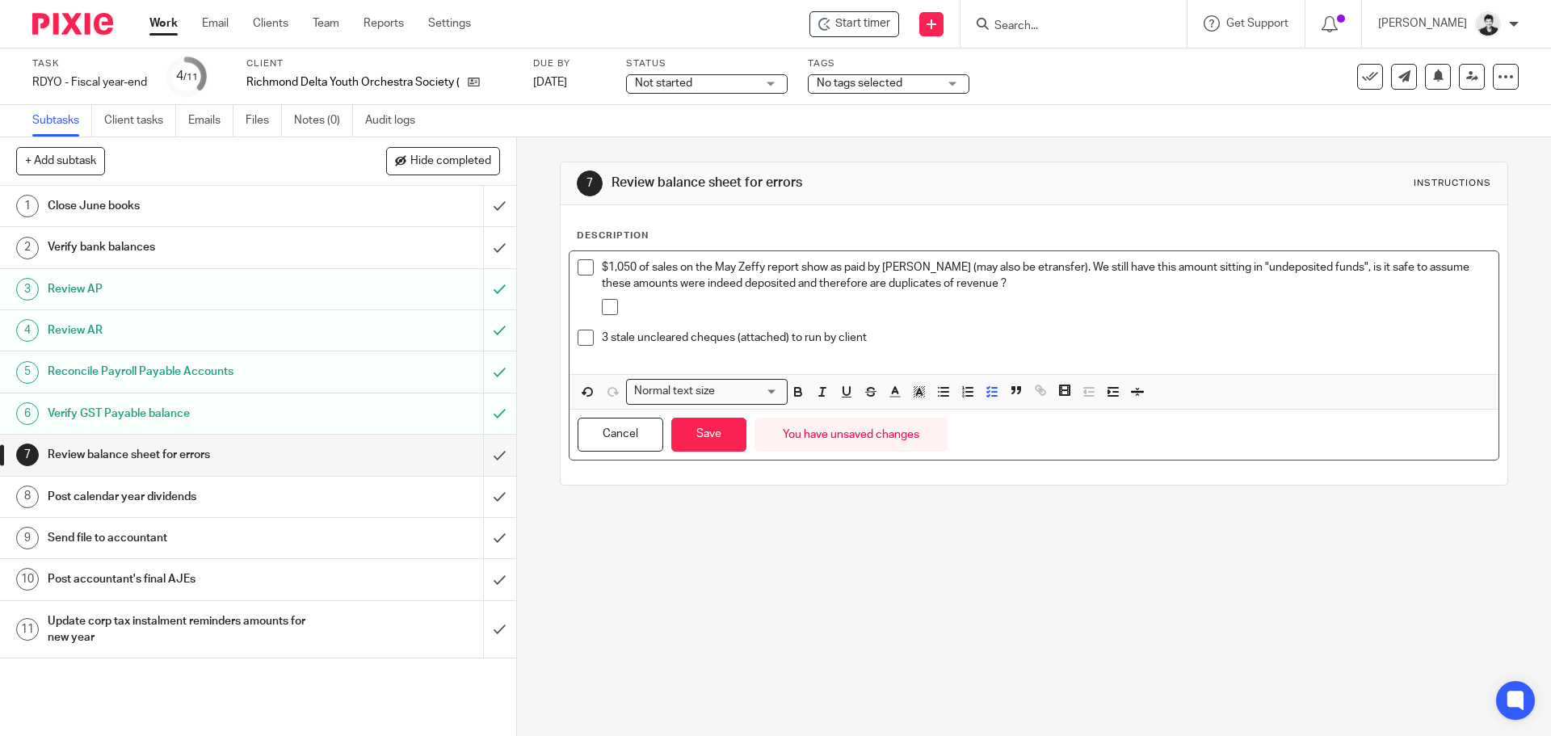
click at [626, 316] on div at bounding box center [1057, 311] width 863 height 24
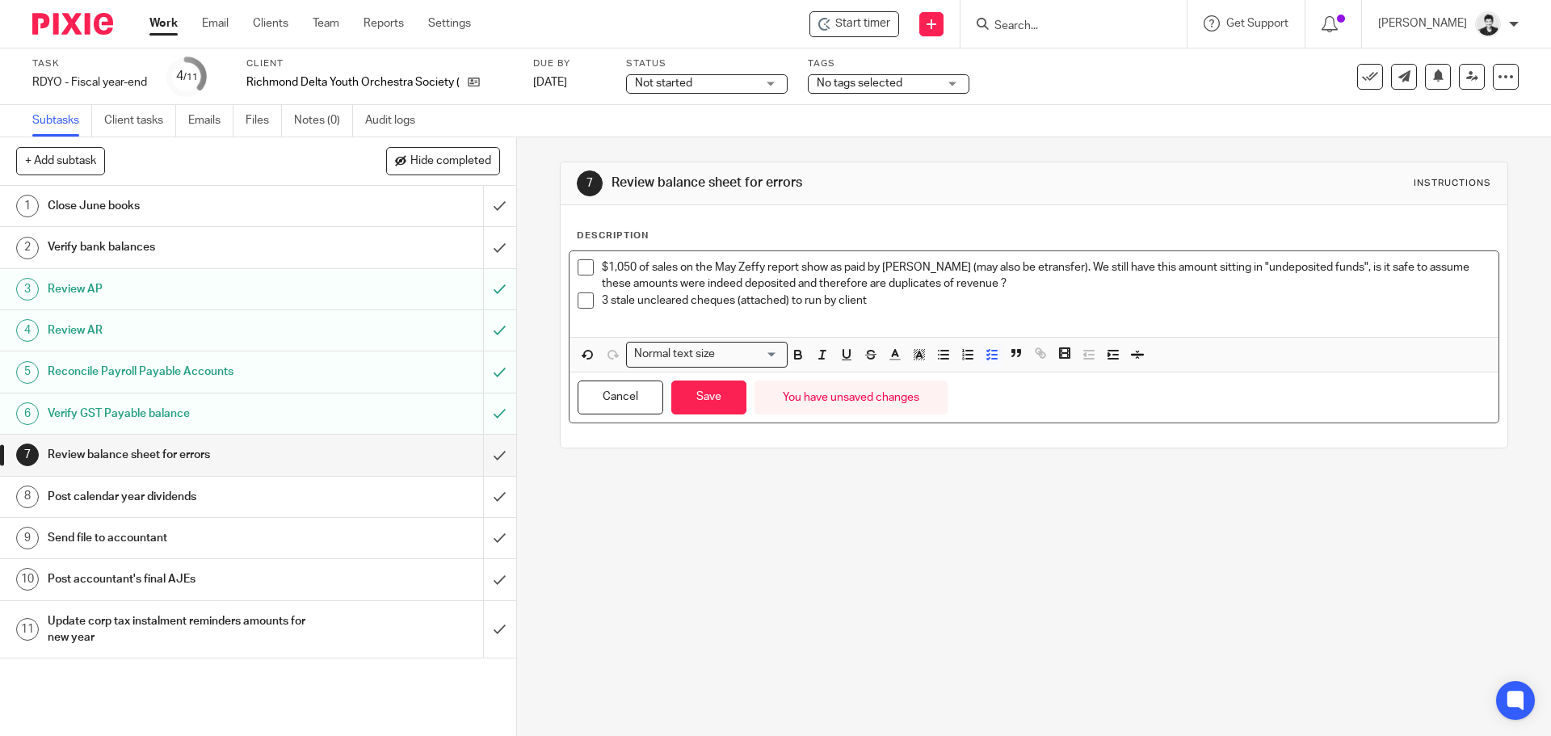
click at [884, 304] on p "3 stale uncleared cheques (attached) to run by client" at bounding box center [1046, 300] width 888 height 16
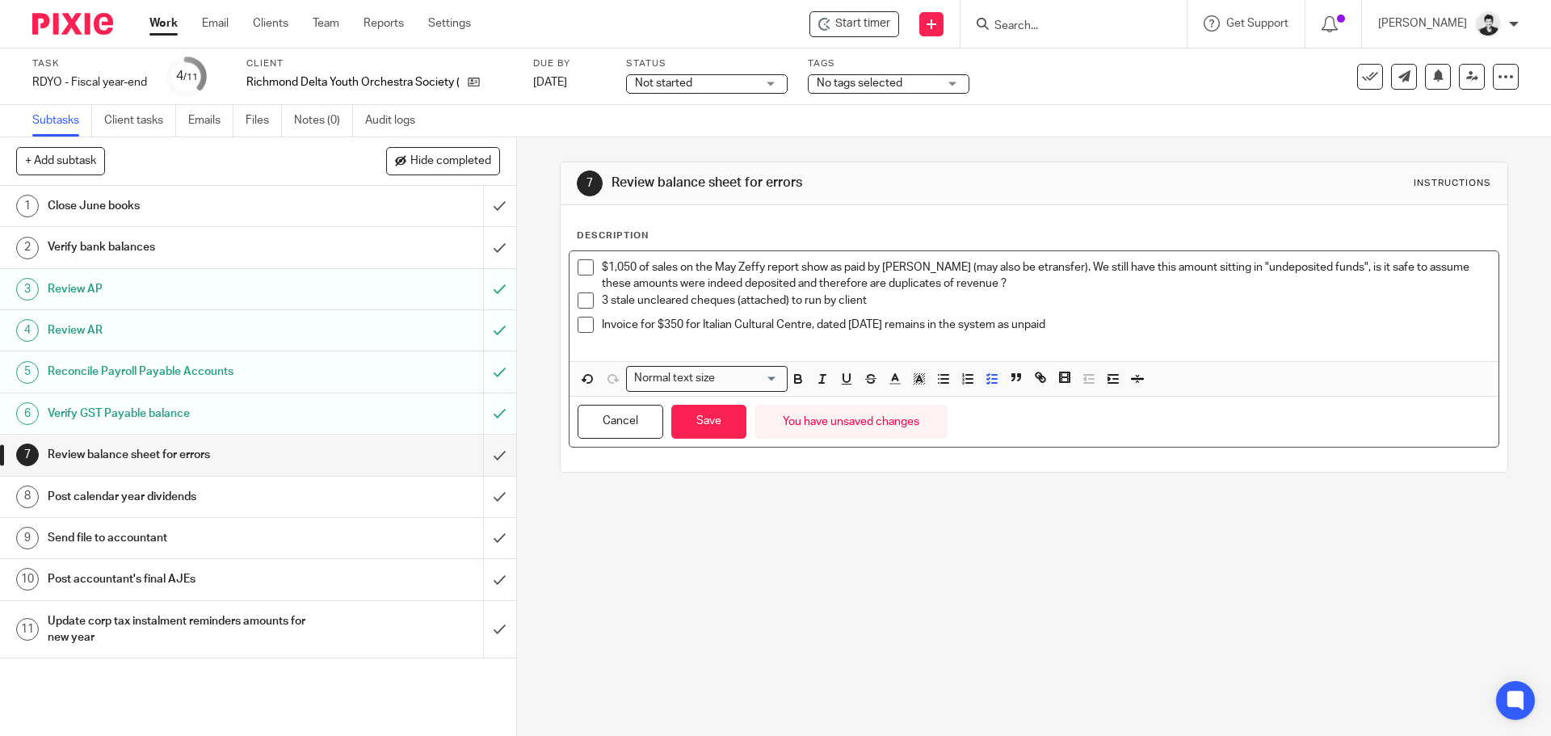
drag, startPoint x: 1104, startPoint y: 330, endPoint x: 590, endPoint y: 322, distance: 514.5
click at [590, 322] on li "Invoice for $350 for Italian Cultural Centre, dated May 26 2025 remains in the …" at bounding box center [1033, 333] width 912 height 33
drag, startPoint x: 711, startPoint y: 419, endPoint x: 694, endPoint y: 300, distance: 119.9
click at [711, 419] on button "Save" at bounding box center [708, 422] width 75 height 35
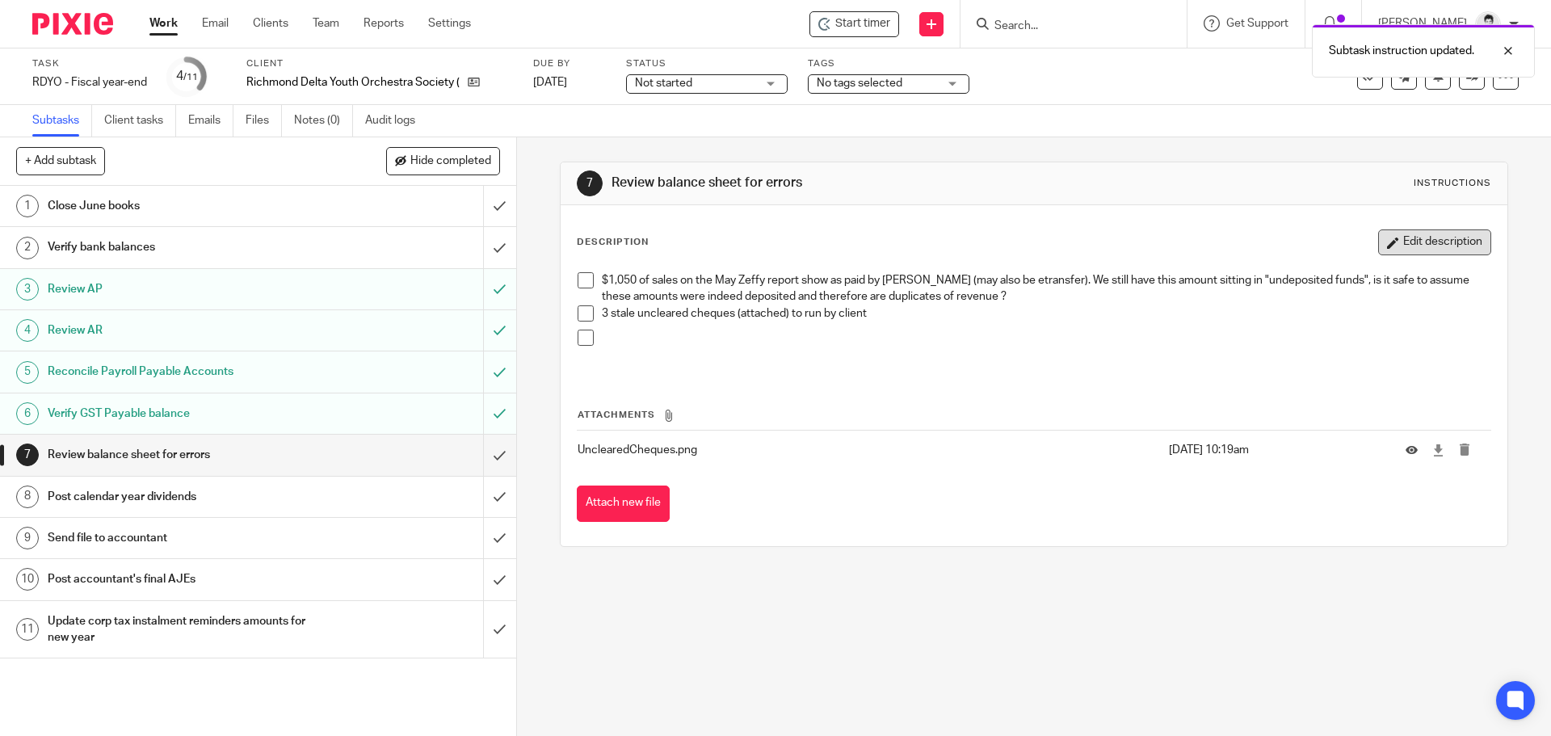
click at [1391, 238] on button "Edit description" at bounding box center [1434, 242] width 113 height 26
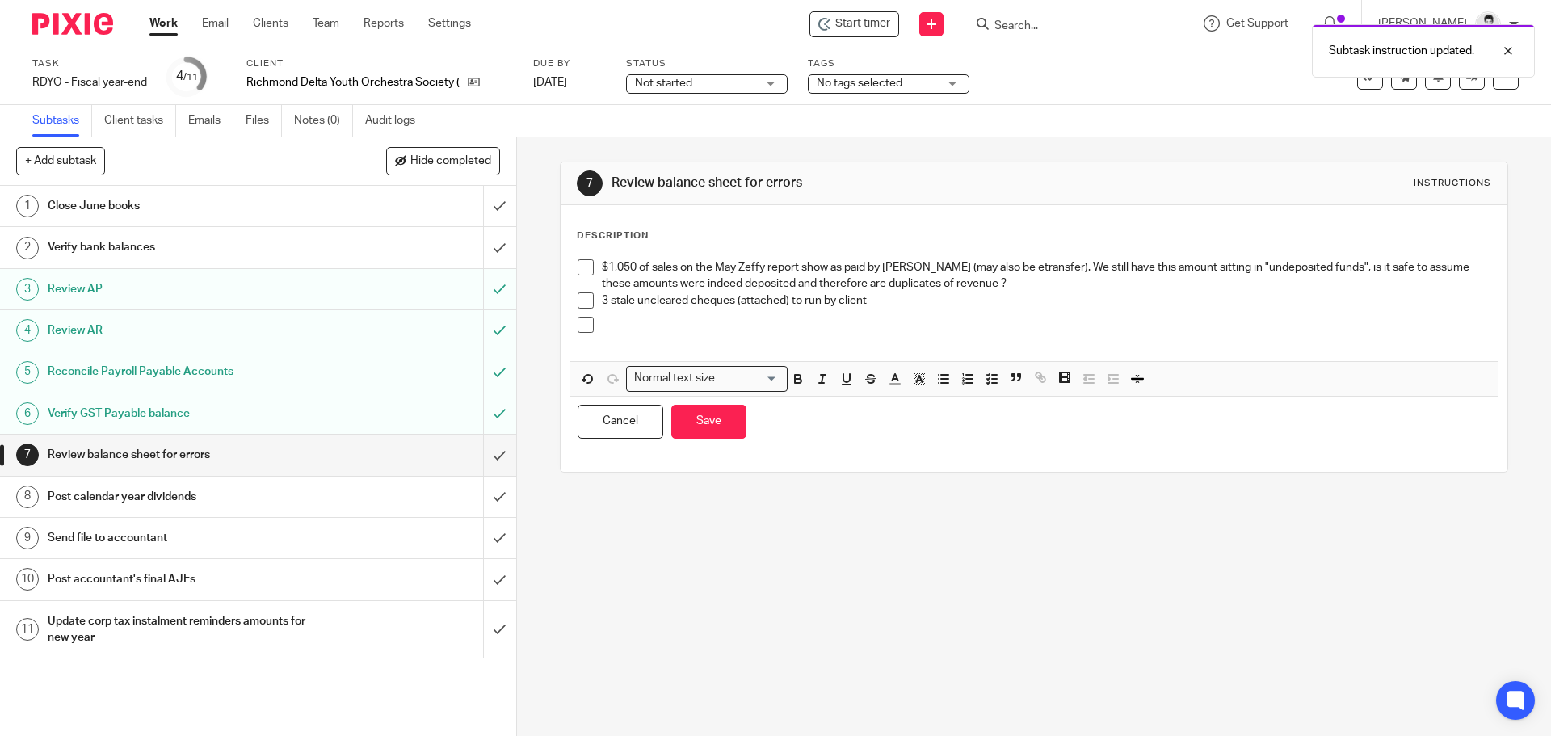
click at [654, 336] on p at bounding box center [1046, 341] width 888 height 16
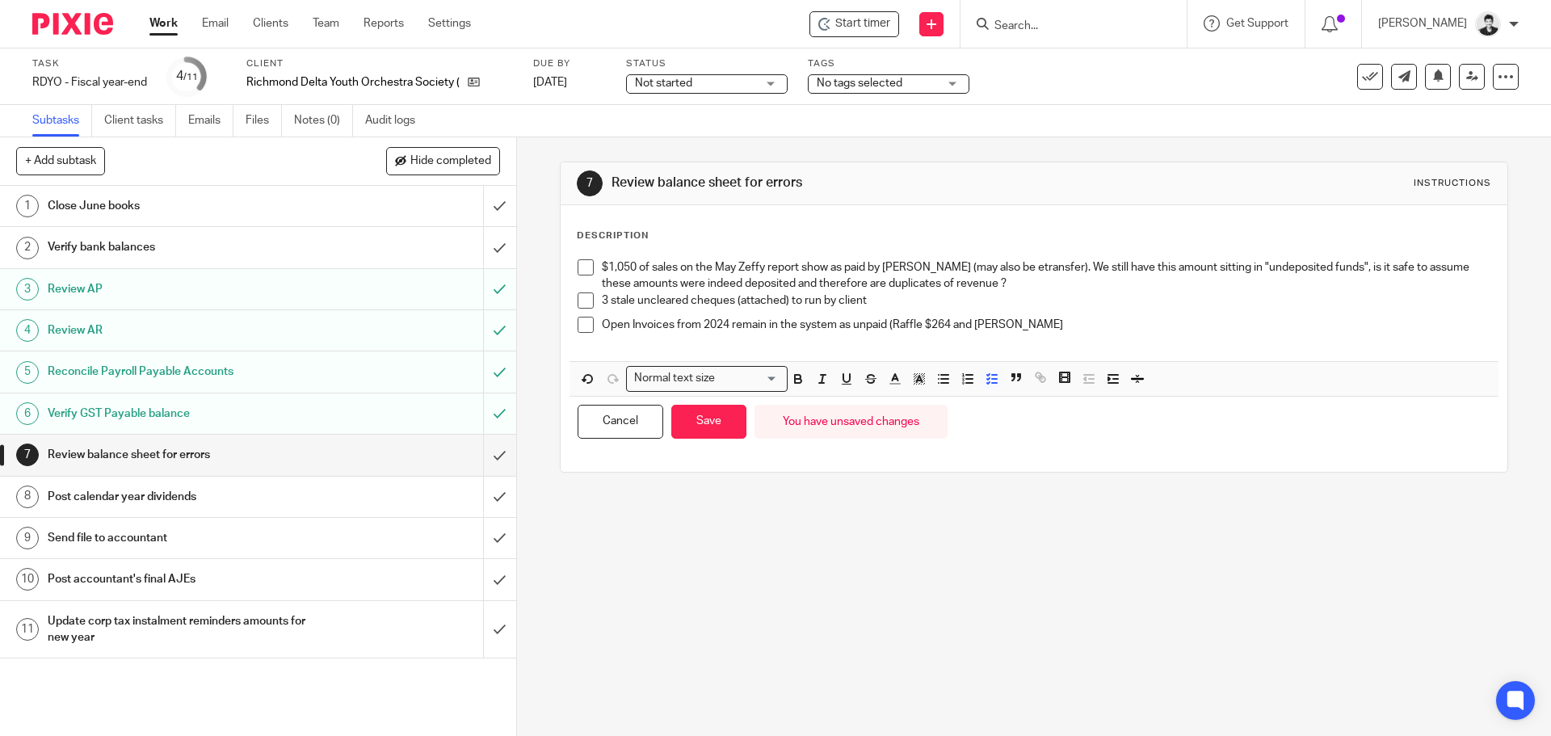
click at [1066, 330] on p "Open Invoices from 2024 remain in the system as unpaid (Raffle $264 and Ly Duong" at bounding box center [1046, 325] width 888 height 16
click at [1030, 324] on p "Open Invoices from 2024 remain in the system as unpaid (Raffle $264 and Ly Duong" at bounding box center [1046, 325] width 888 height 16
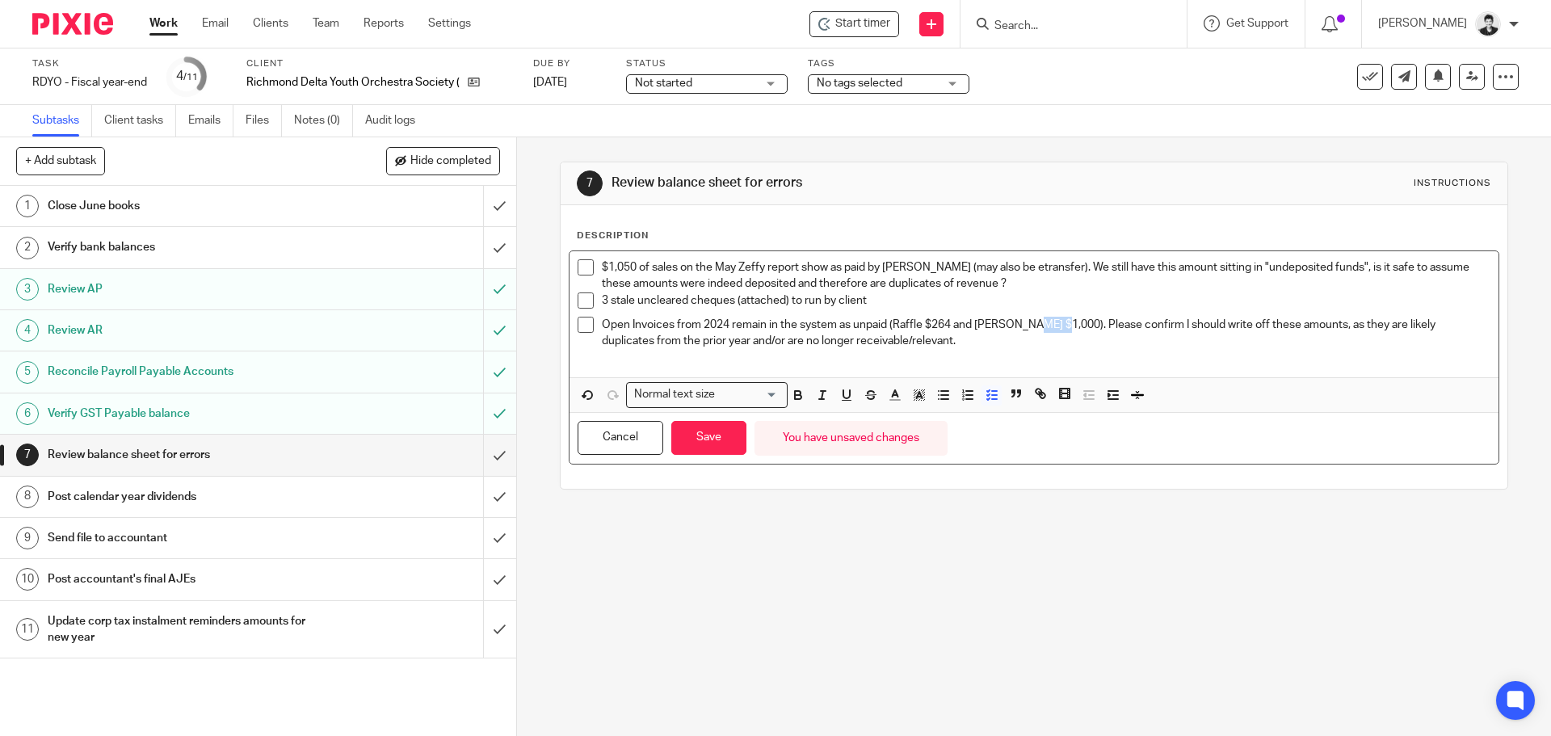
drag, startPoint x: 1030, startPoint y: 331, endPoint x: 1056, endPoint y: 330, distance: 25.9
click at [1056, 330] on p "Open Invoices from 2024 remain in the system as unpaid (Raffle $264 and Ly Duon…" at bounding box center [1046, 333] width 888 height 33
click at [959, 341] on p "Open Invoices from 2024 remain in the system as unpaid (Raffle $264 and [PERSON…" at bounding box center [1046, 333] width 888 height 33
click at [938, 337] on p "Open Invoices from 2024 remain in the system as unpaid (Raffle $264 and [PERSON…" at bounding box center [1046, 333] width 888 height 33
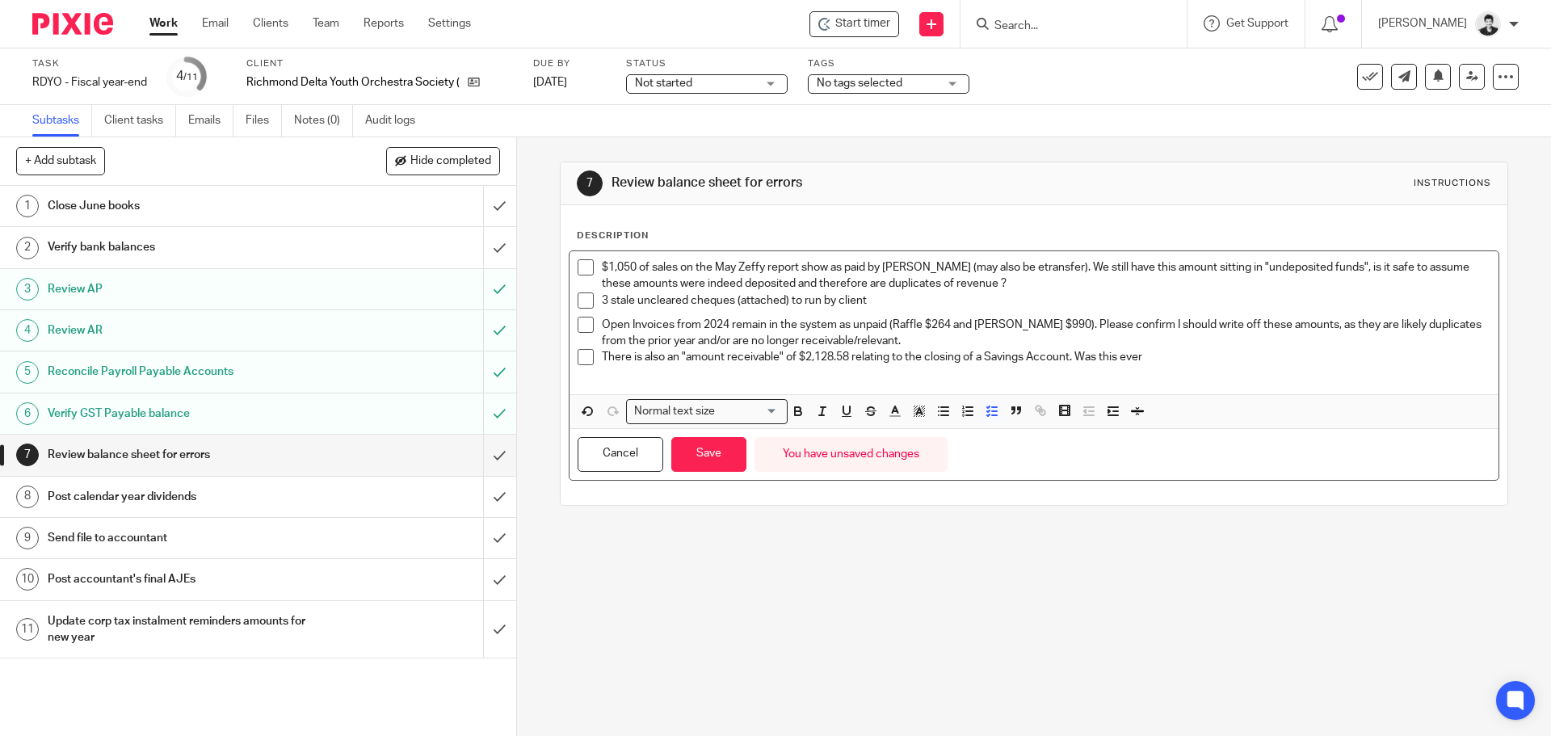
click at [1222, 363] on p "There is also an "amount receivable" of $2,128.58 relating to the closing of a …" at bounding box center [1046, 357] width 888 height 16
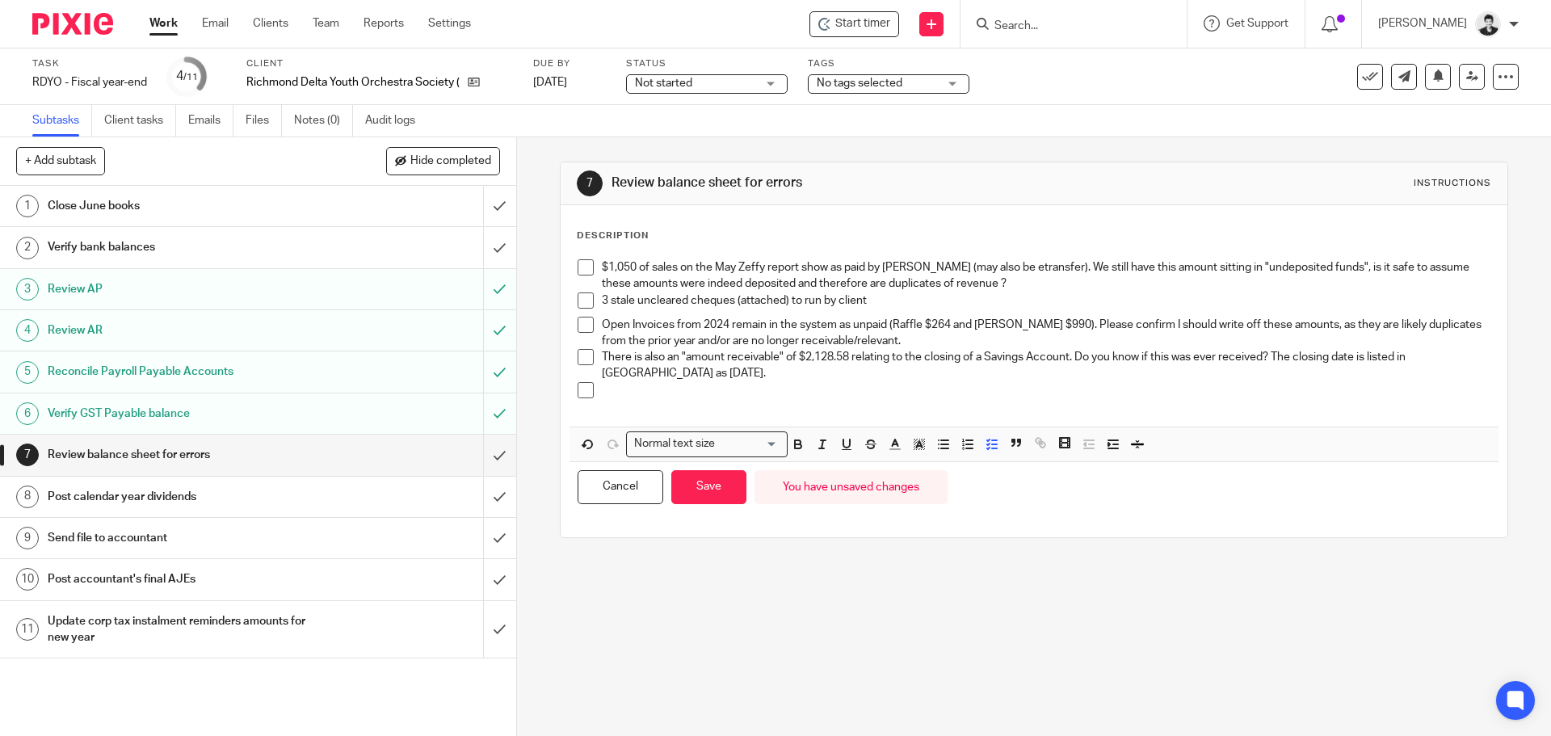
click at [673, 388] on p at bounding box center [1046, 390] width 888 height 16
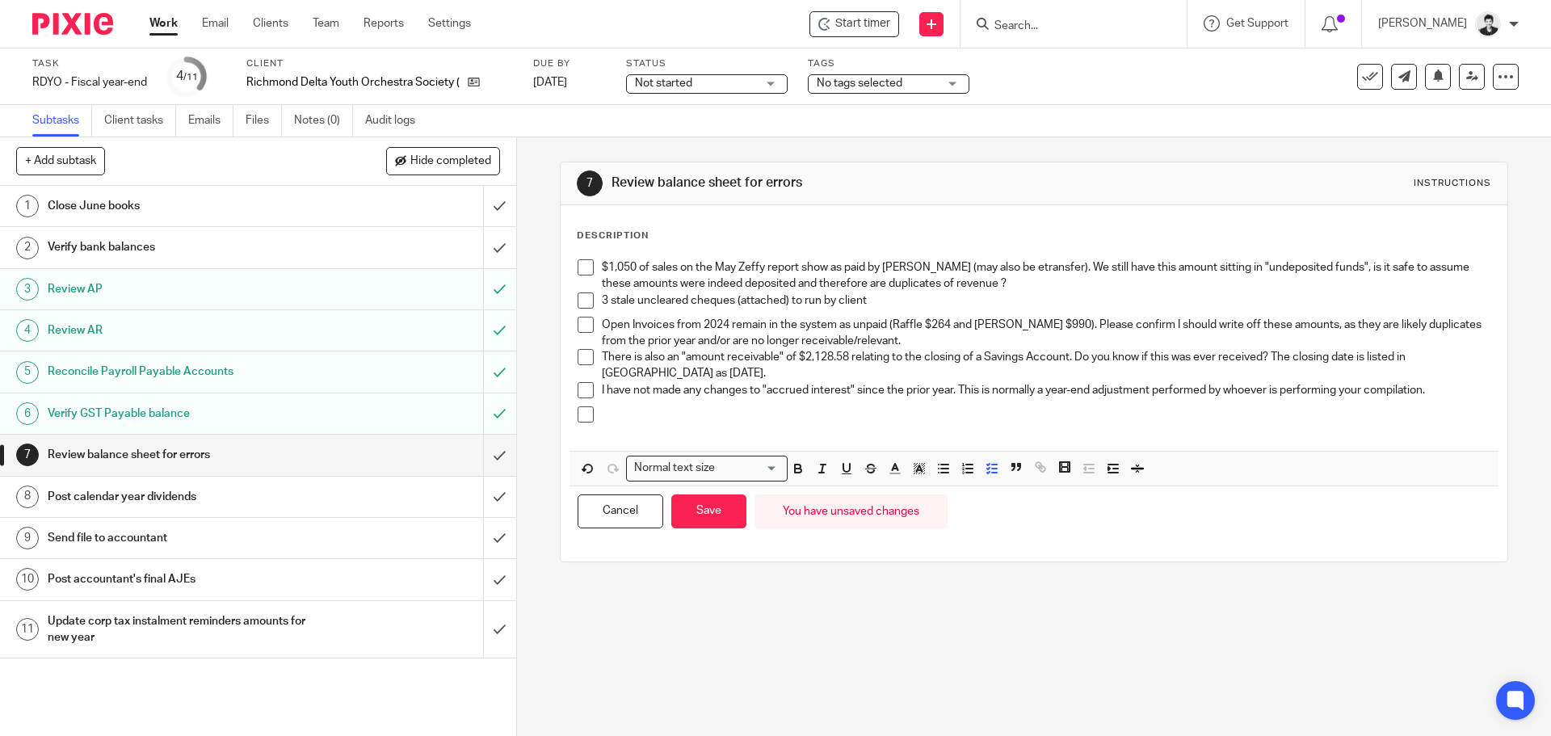
click at [716, 443] on div "$1,050 of sales on the May Zeffy report show as paid by cash (may also be etran…" at bounding box center [1033, 350] width 928 height 199
click at [668, 418] on p at bounding box center [1046, 414] width 888 height 16
click at [594, 414] on li at bounding box center [1033, 422] width 912 height 33
click at [846, 417] on p "There is a prepaid deposit on file of $1688 for" at bounding box center [1046, 414] width 888 height 16
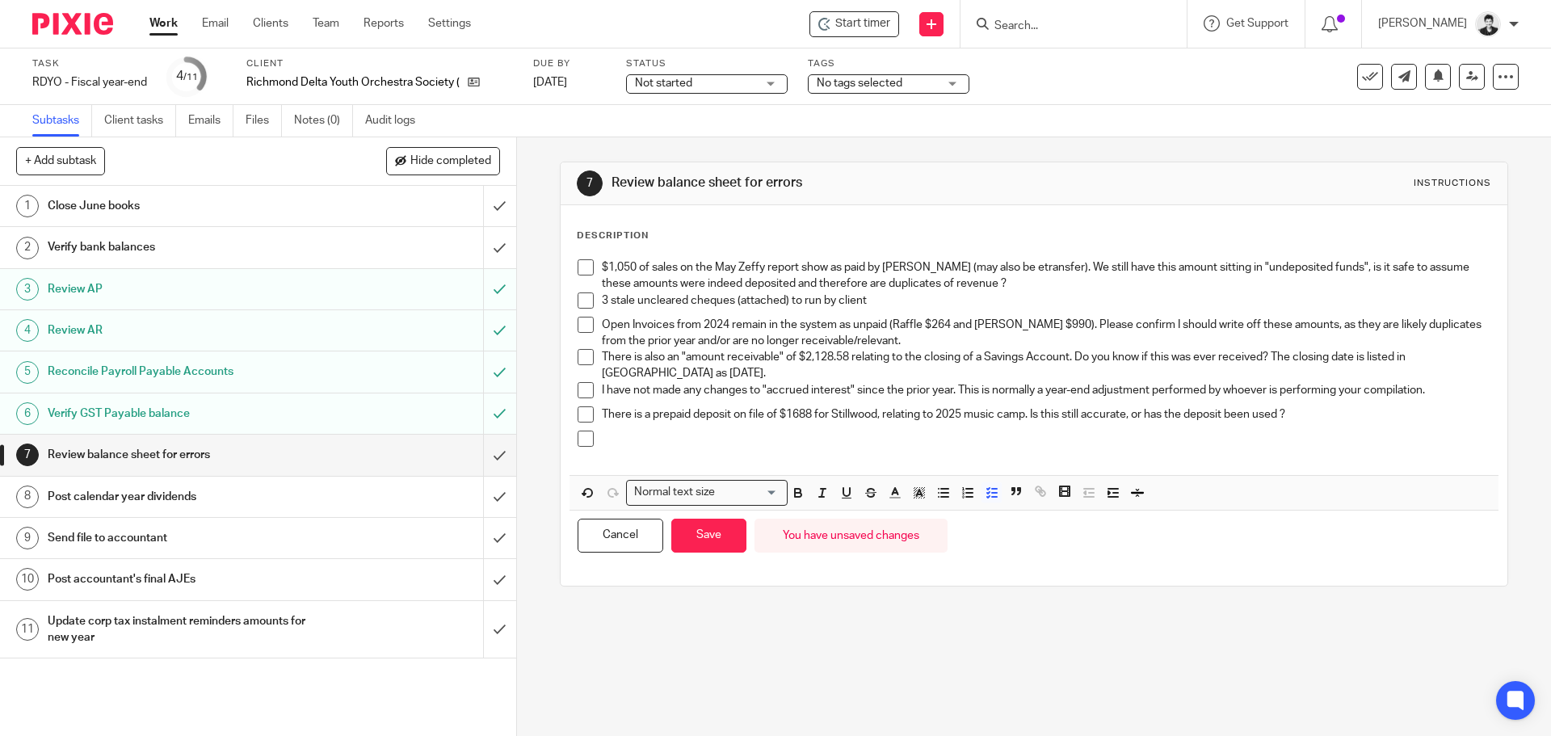
click at [620, 444] on p at bounding box center [1046, 438] width 888 height 16
click at [1011, 300] on p "3 stale uncleared cheques (attached) to run by client" at bounding box center [1046, 300] width 888 height 16
click at [703, 546] on button "Save" at bounding box center [708, 536] width 75 height 35
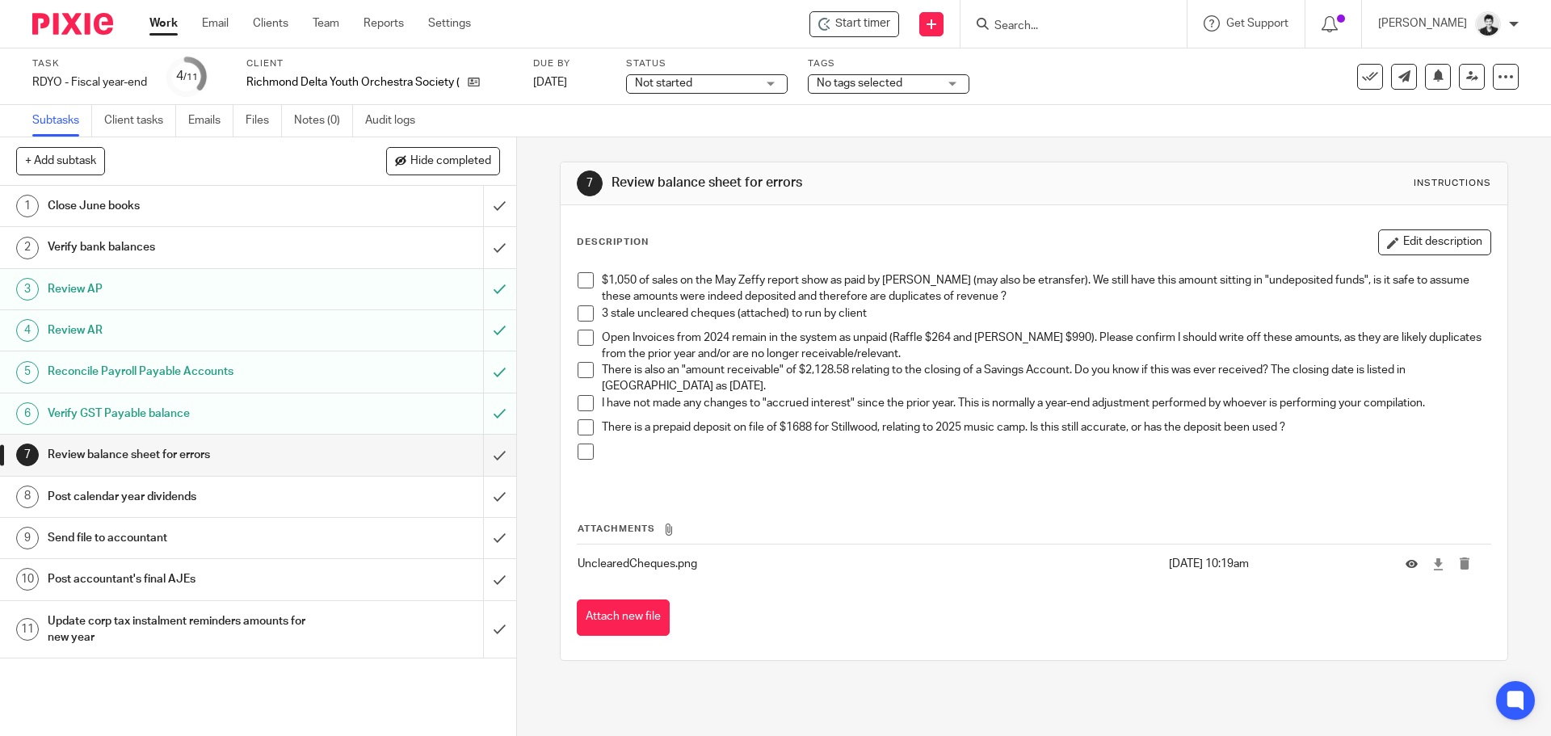
click at [619, 429] on p "There is a prepaid deposit on file of $1688 for Stillwood, relating to 2025 mus…" at bounding box center [1046, 427] width 888 height 16
drag, startPoint x: 608, startPoint y: 456, endPoint x: 641, endPoint y: 451, distance: 33.5
click at [610, 459] on div at bounding box center [1046, 459] width 888 height 33
click at [1409, 241] on button "Edit description" at bounding box center [1434, 242] width 113 height 26
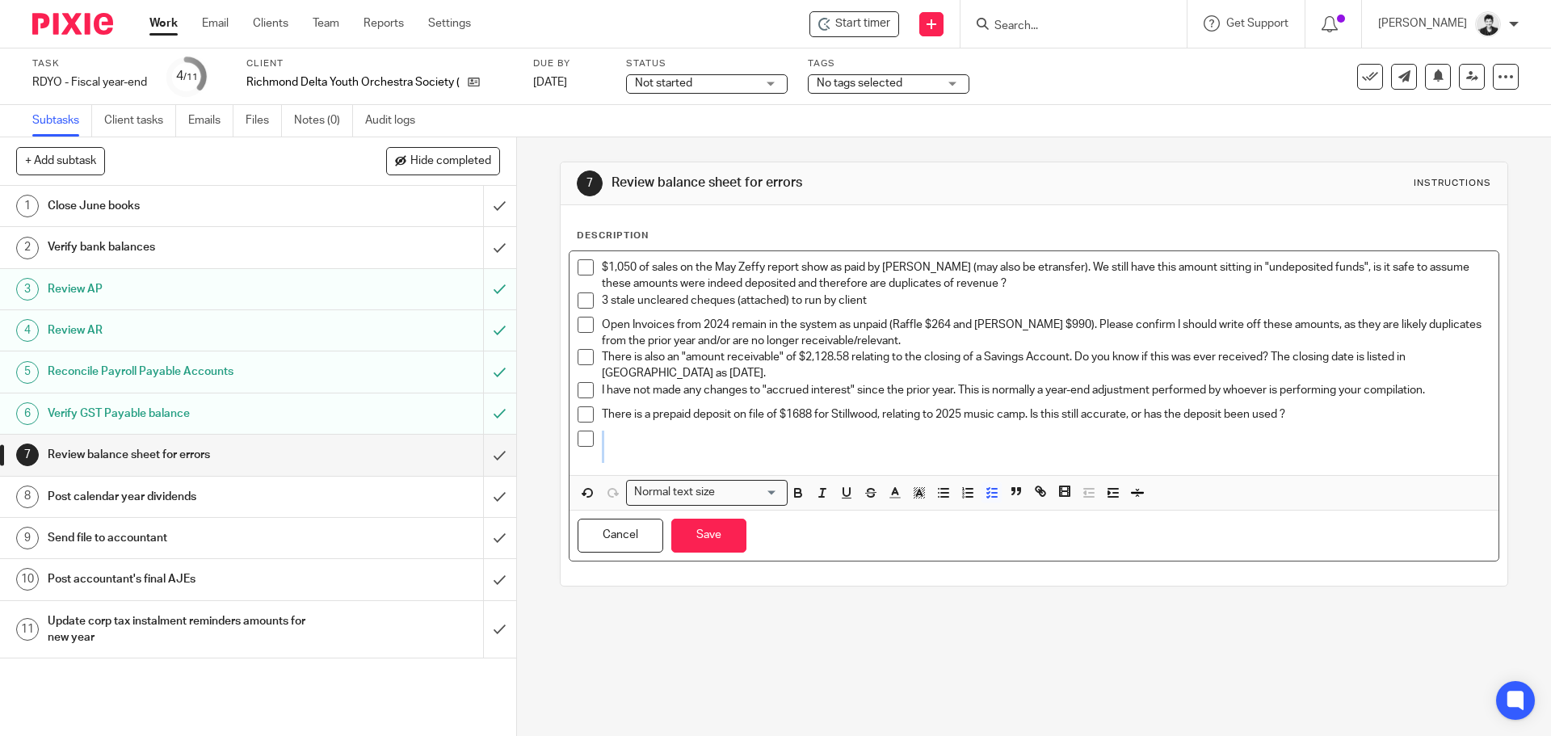
click at [630, 451] on p at bounding box center [1046, 455] width 888 height 16
click at [1022, 430] on p "At June 30th there shows $12,150 of Commitment Activities Deposit amounts" at bounding box center [1046, 438] width 888 height 16
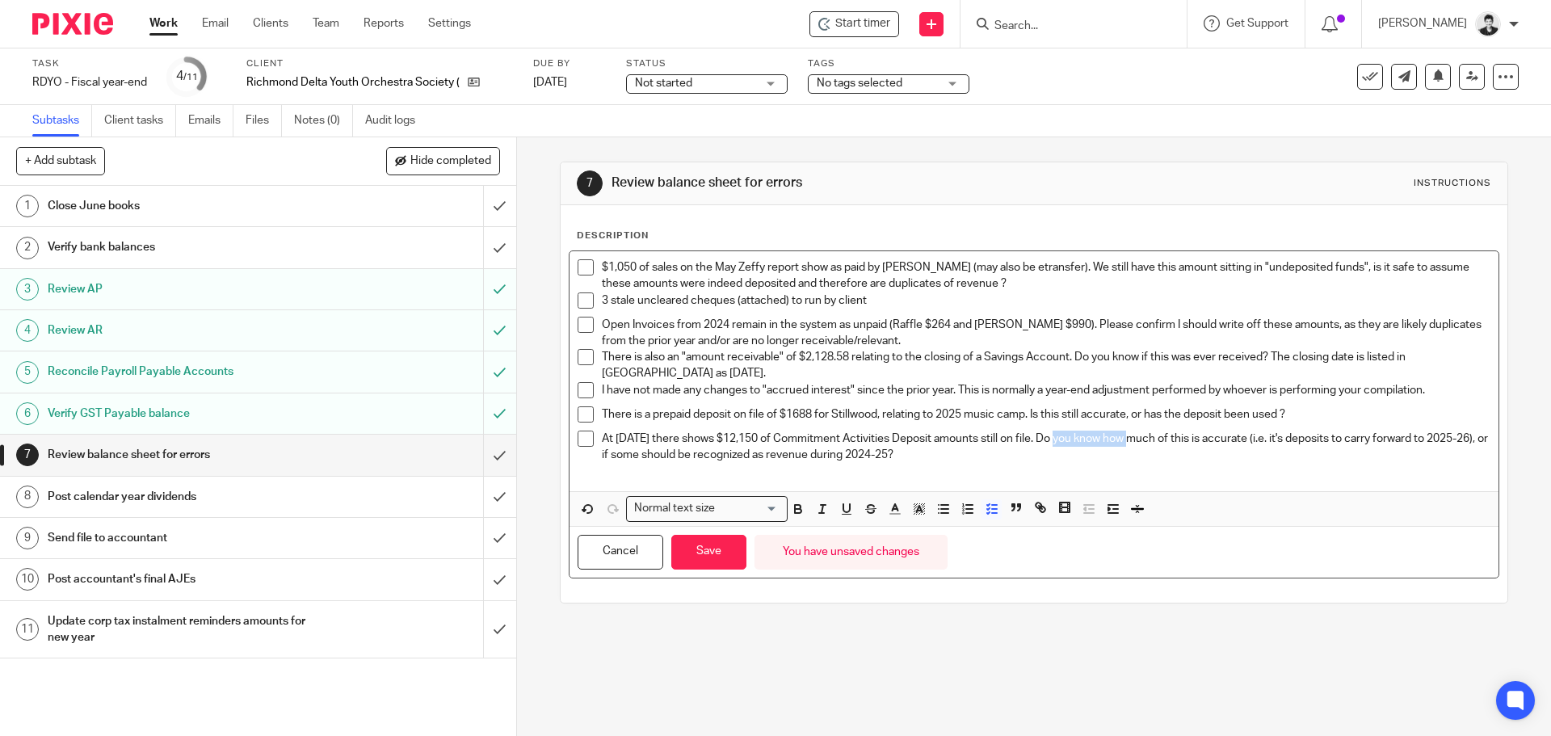
drag, startPoint x: 1050, startPoint y: 437, endPoint x: 1125, endPoint y: 439, distance: 75.2
click at [1125, 439] on p "At June 30th there shows $12,150 of Commitment Activities Deposit amounts still…" at bounding box center [1046, 446] width 888 height 33
click at [1095, 454] on p "At June 30th there shows $12,150 of Commitment Activities Deposit amounts still…" at bounding box center [1046, 446] width 888 height 33
drag, startPoint x: 724, startPoint y: 550, endPoint x: 704, endPoint y: 560, distance: 21.7
click at [724, 551] on button "Save" at bounding box center [708, 552] width 75 height 35
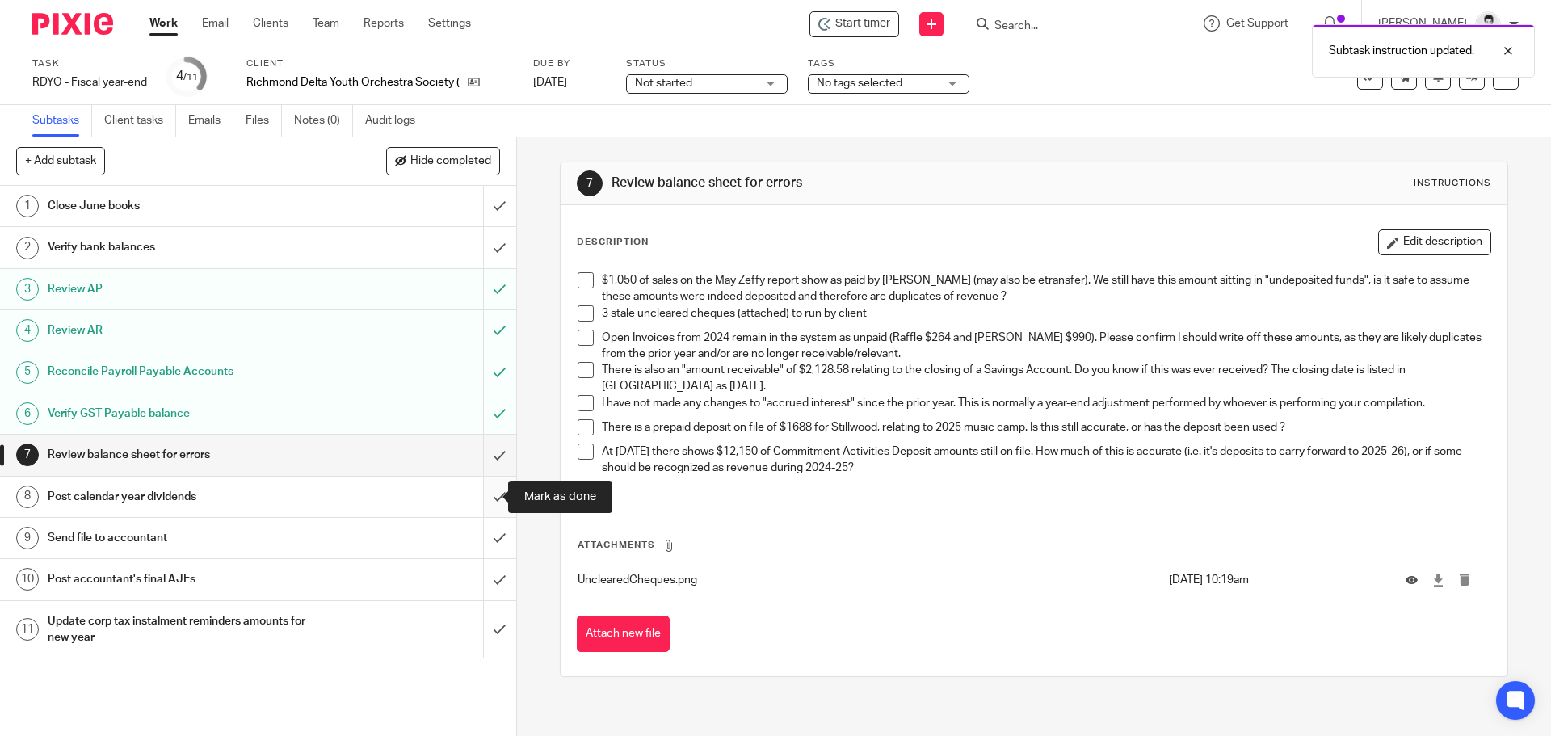
click at [487, 493] on input "submit" at bounding box center [258, 497] width 516 height 40
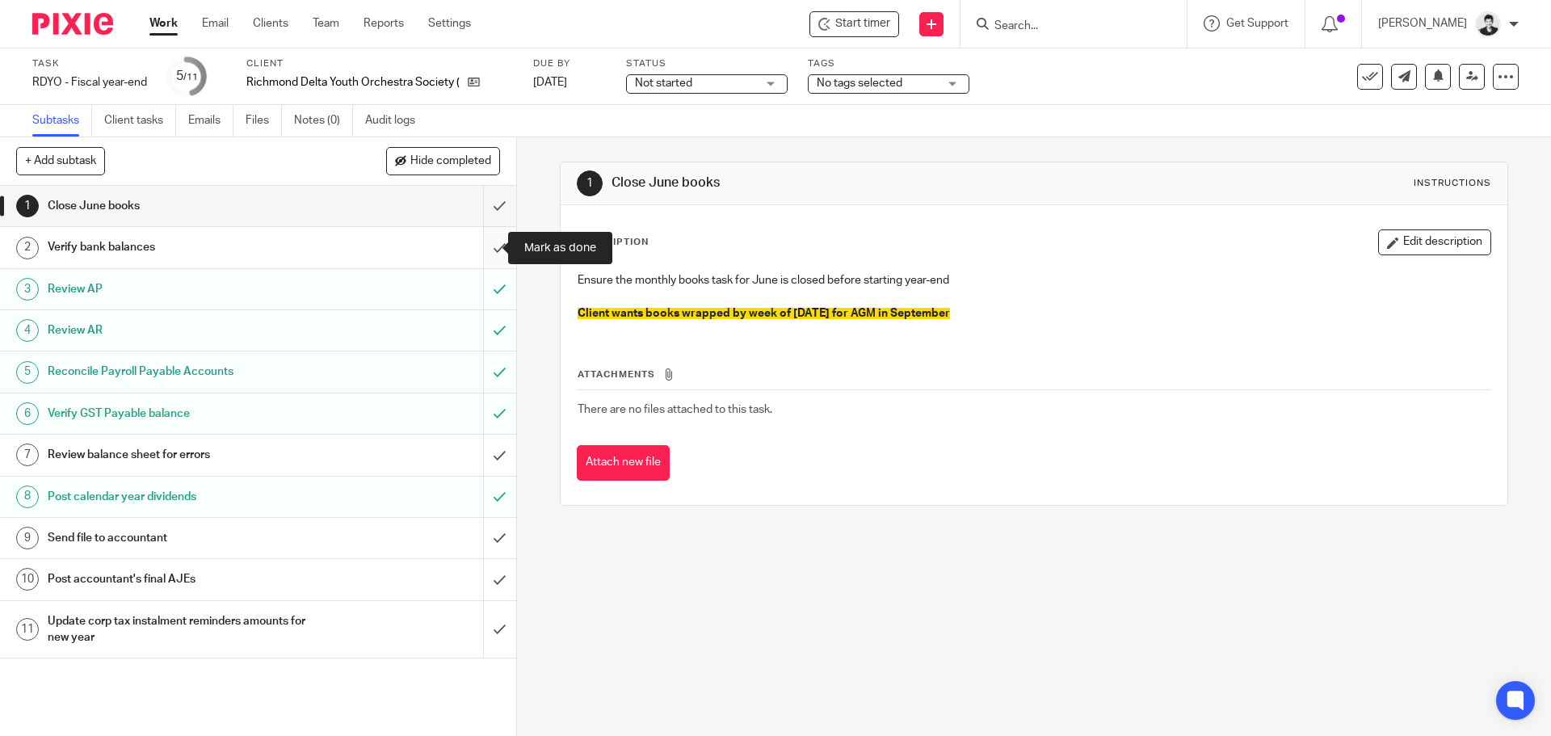
click at [487, 252] on input "submit" at bounding box center [258, 247] width 516 height 40
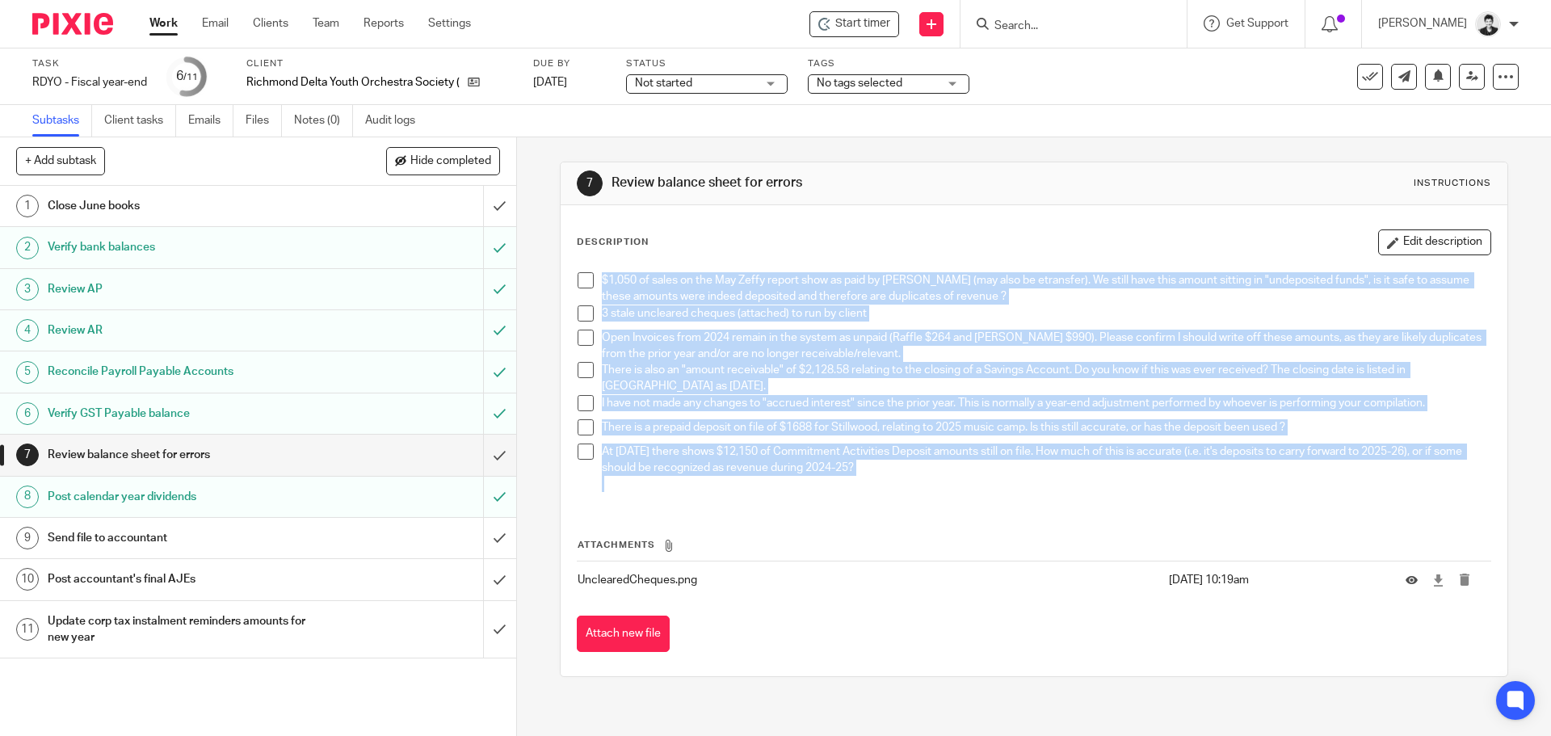
drag, startPoint x: 917, startPoint y: 477, endPoint x: 582, endPoint y: 284, distance: 386.4
click at [582, 284] on ul "$1,050 of sales on the May Zeffy report show as paid by cash (may also be etran…" at bounding box center [1033, 382] width 912 height 220
copy ul "$1,050 of sales on the May Zeffy report show as paid by cash (may also be etran…"
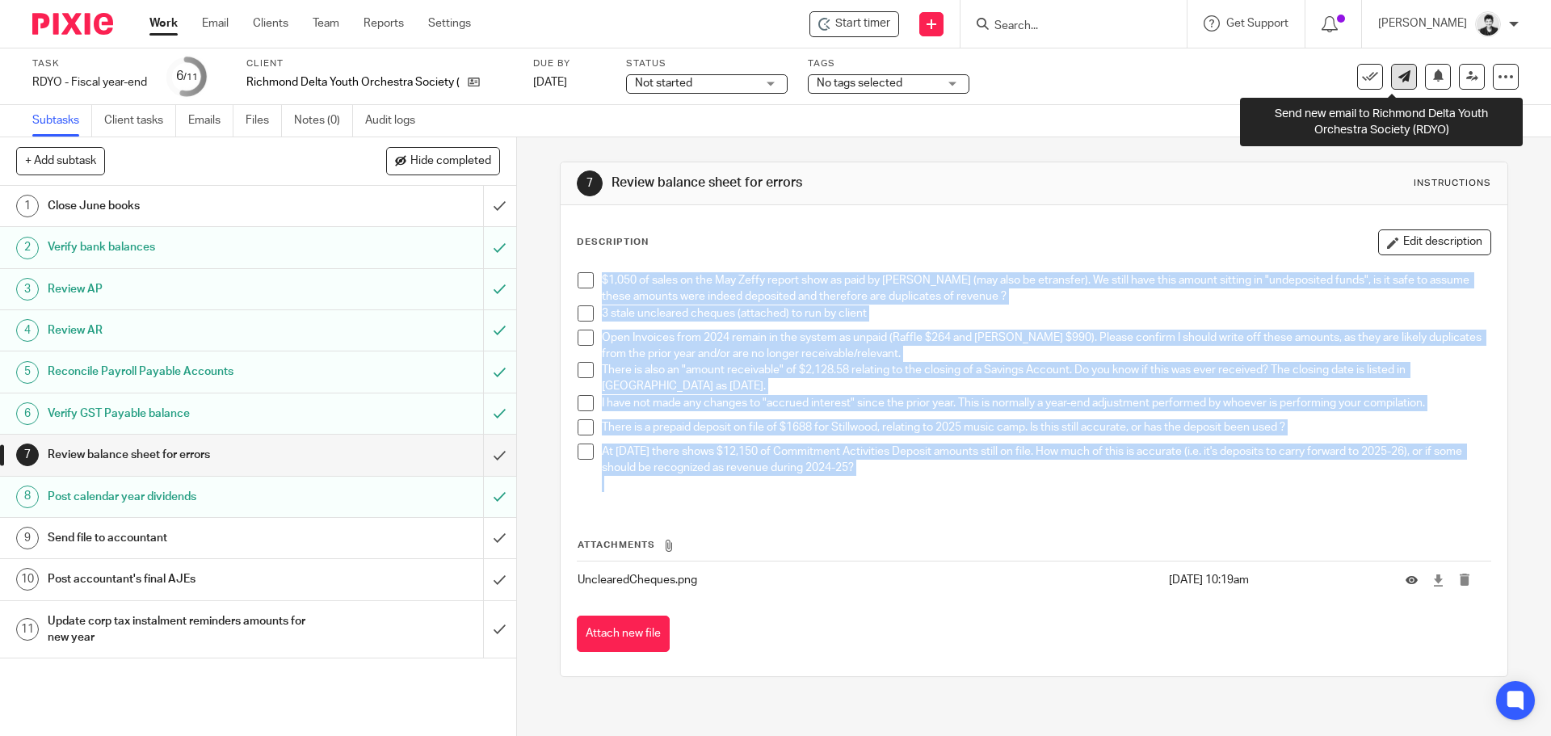
click at [1391, 80] on link at bounding box center [1404, 77] width 26 height 26
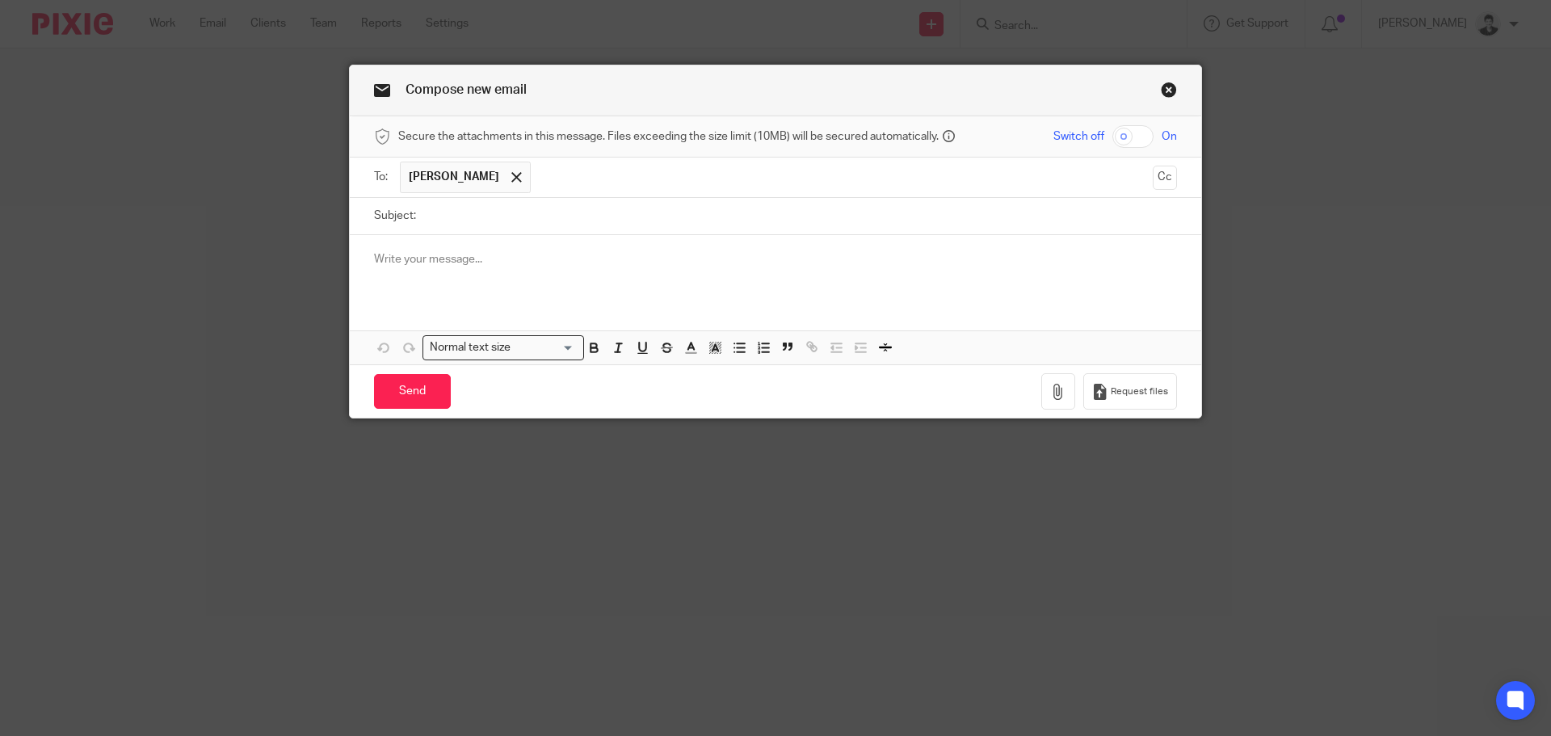
click at [539, 181] on input "text" at bounding box center [842, 177] width 607 height 31
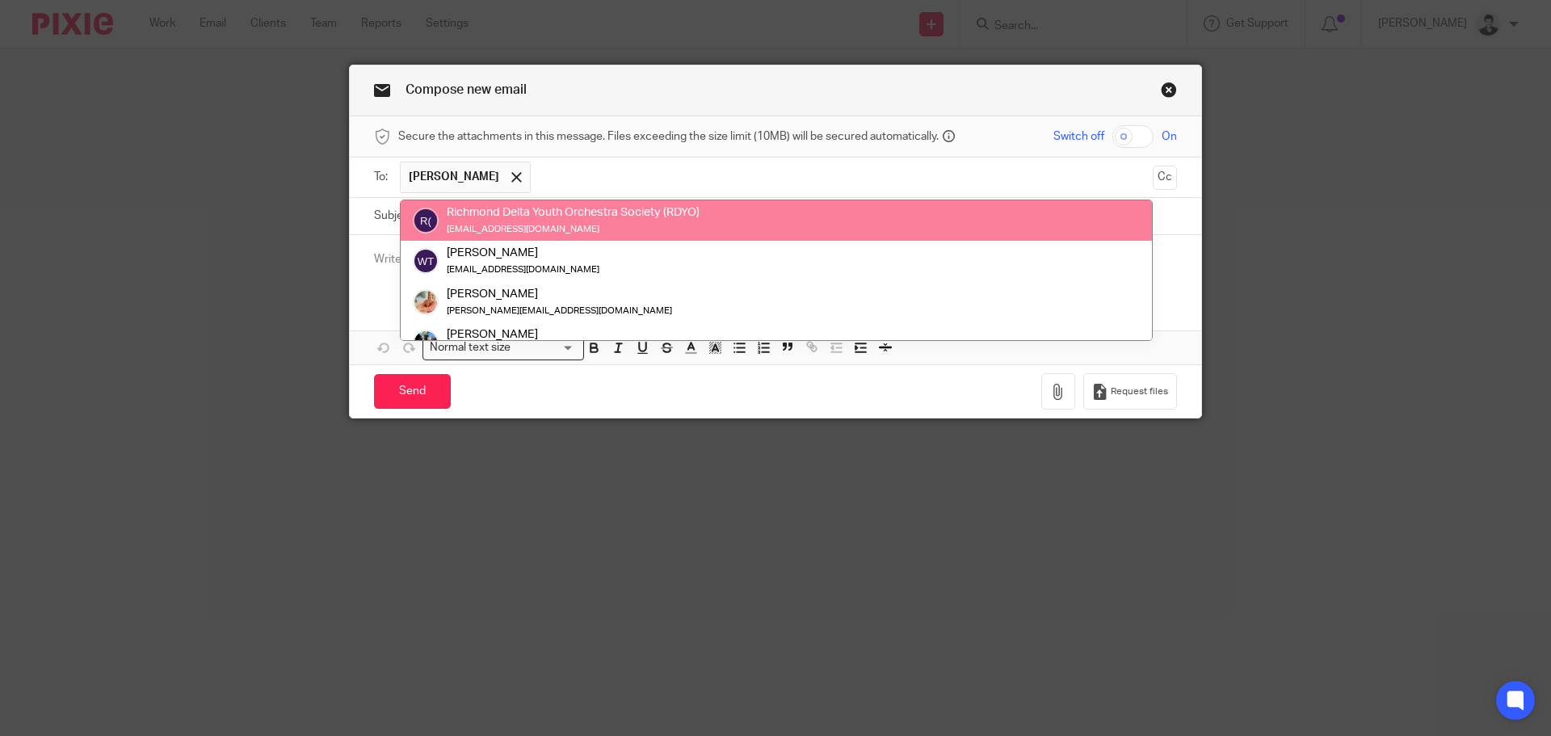
drag, startPoint x: 380, startPoint y: 282, endPoint x: 402, endPoint y: 249, distance: 39.6
click at [380, 283] on div at bounding box center [775, 266] width 851 height 63
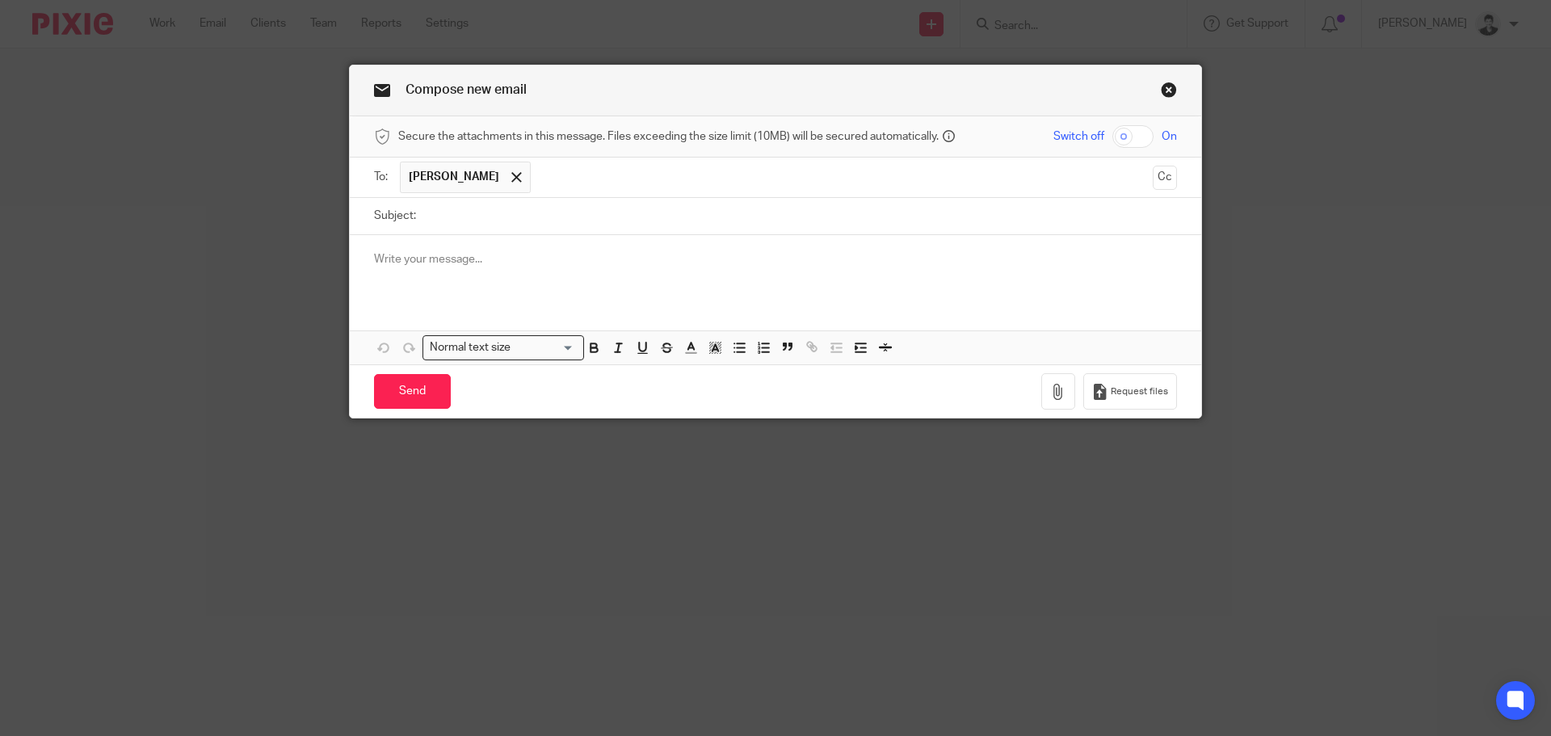
click at [443, 232] on input "Subject:" at bounding box center [800, 216] width 753 height 36
type input "Year-end questions"
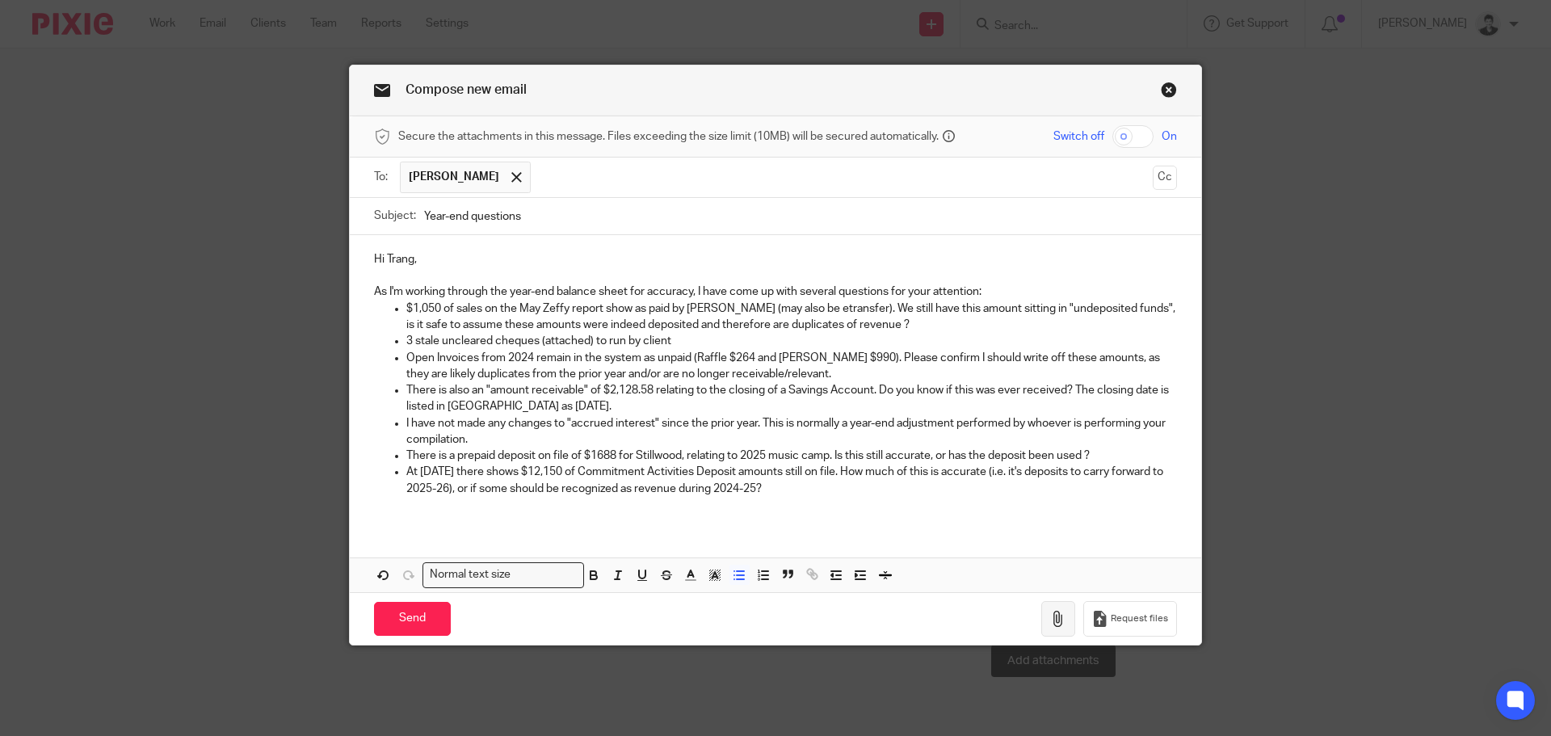
click at [1053, 614] on icon "button" at bounding box center [1058, 619] width 16 height 16
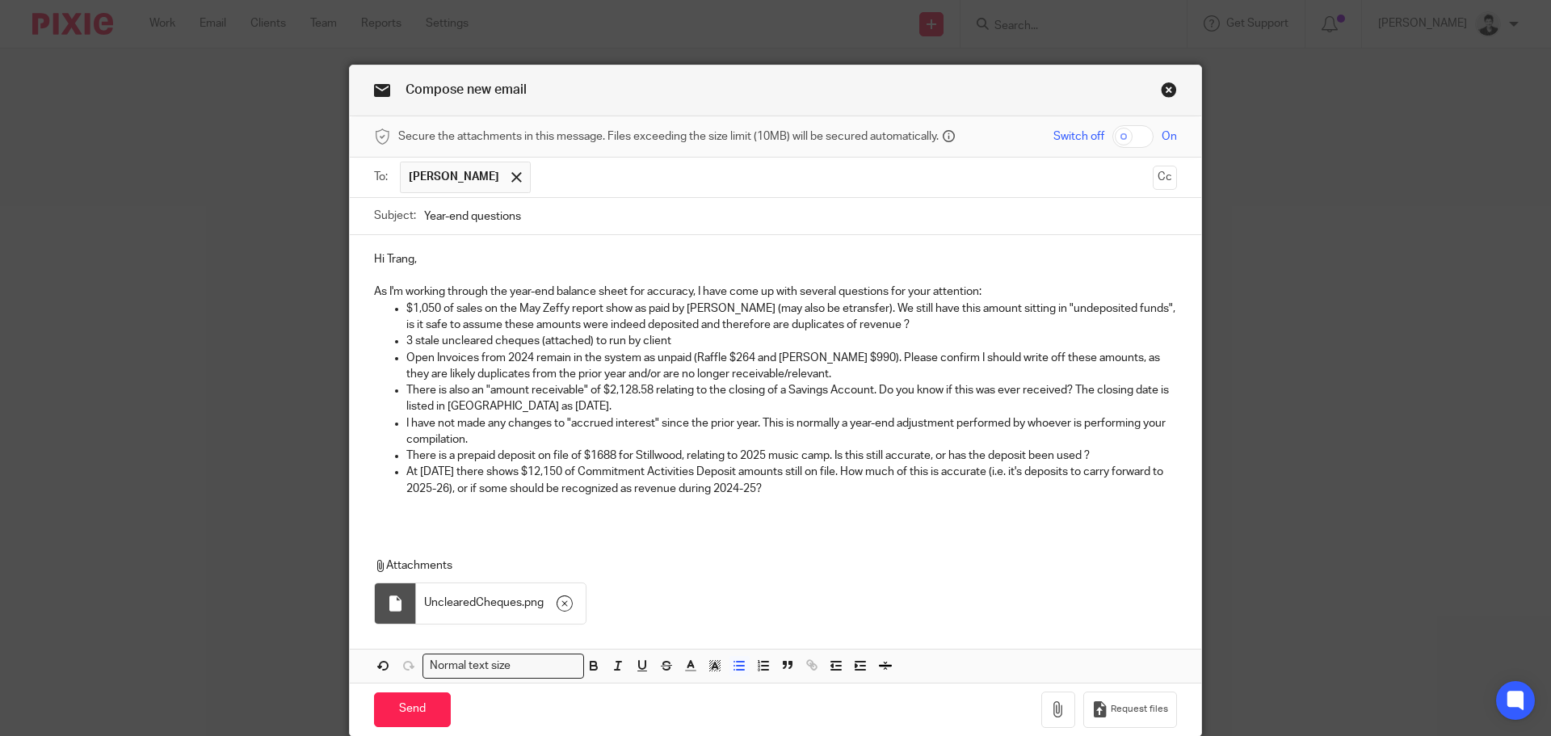
click at [869, 323] on p "$1,050 of sales on the May Zeffy report show as paid by [PERSON_NAME] (may also…" at bounding box center [791, 316] width 770 height 33
drag, startPoint x: 687, startPoint y: 336, endPoint x: 595, endPoint y: 338, distance: 91.3
click at [595, 338] on p "3 stale uncleared cheques (attached) to run by client" at bounding box center [791, 341] width 770 height 16
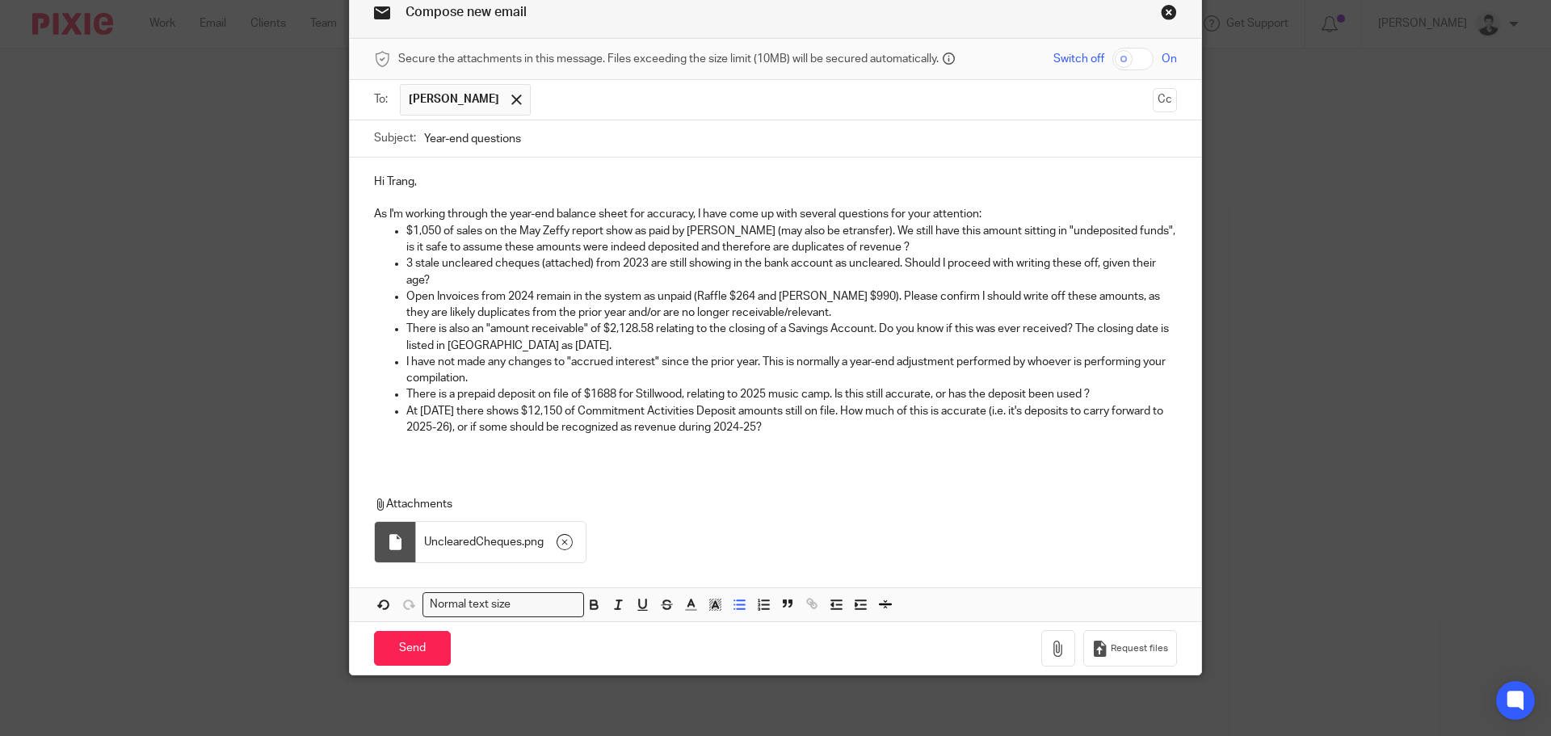
scroll to position [82, 0]
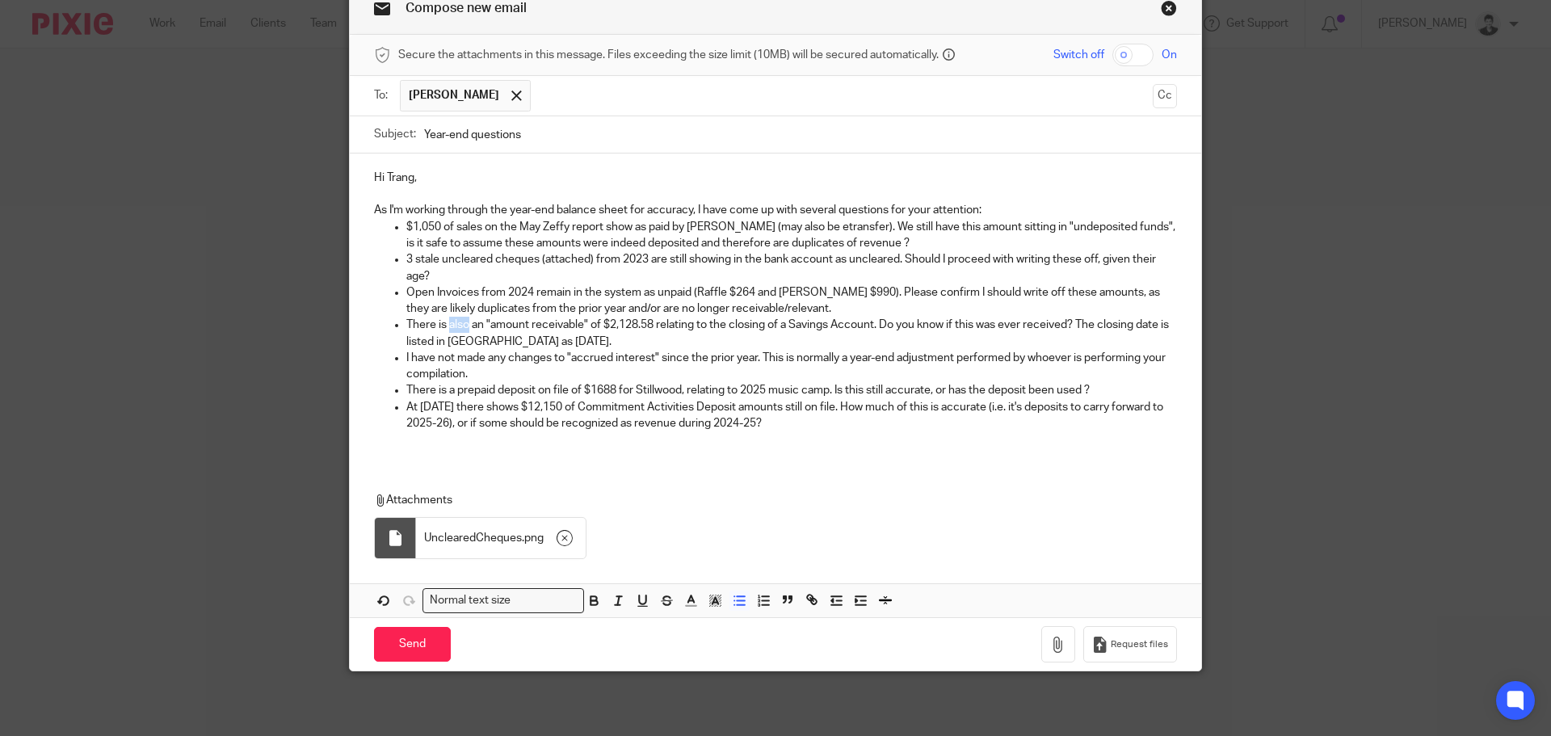
drag, startPoint x: 445, startPoint y: 321, endPoint x: 463, endPoint y: 321, distance: 17.8
click at [463, 321] on p "There is also an "amount receivable" of $2,128.58 relating to the closing of a …" at bounding box center [791, 333] width 770 height 33
click at [610, 339] on p "There is an "amount receivable" of $2,128.58 relating to the closing of a Savin…" at bounding box center [791, 333] width 770 height 33
click at [502, 372] on p "I have not made any changes to "accrued interest" since the prior year. This is…" at bounding box center [791, 366] width 770 height 33
click at [725, 426] on p "At [DATE] there shows $12,150 of Commitment Activities Deposit amounts still on…" at bounding box center [791, 415] width 770 height 33
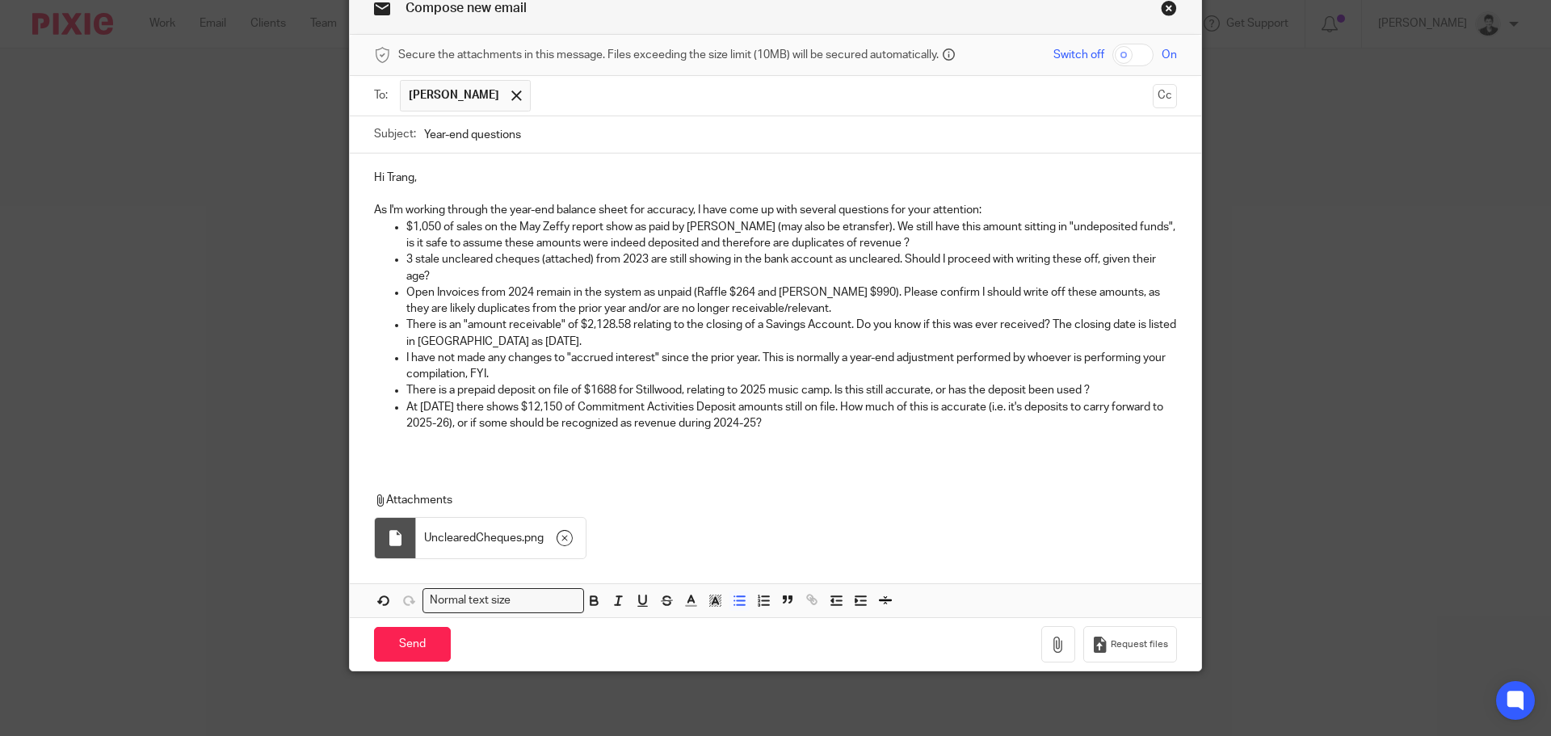
click at [808, 426] on p "At [DATE] there shows $12,150 of Commitment Activities Deposit amounts still on…" at bounding box center [791, 415] width 770 height 33
click at [375, 456] on div "Hi [PERSON_NAME], As I'm working through the year-end balance sheet for accurac…" at bounding box center [775, 306] width 851 height 307
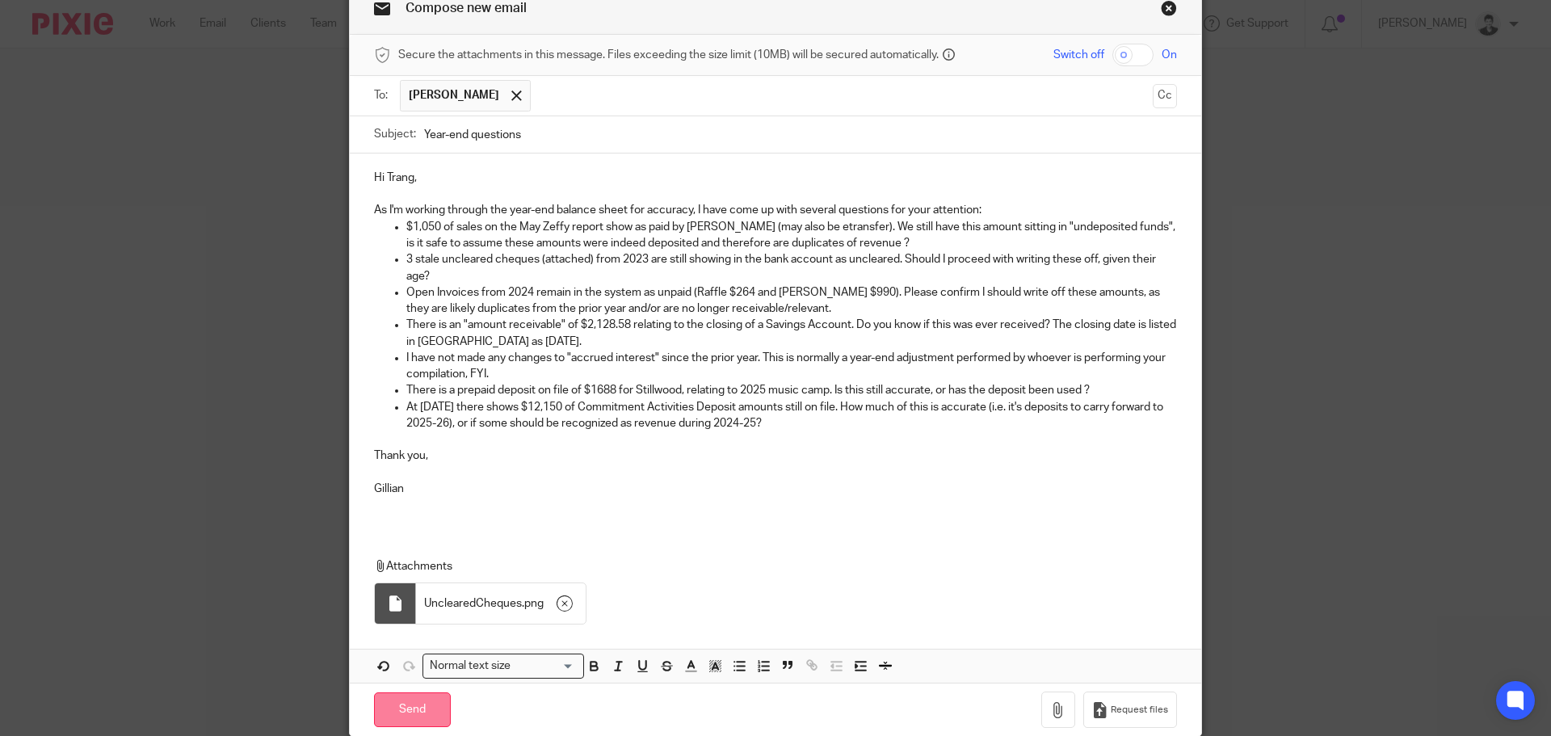
click at [419, 708] on input "Send" at bounding box center [412, 709] width 77 height 35
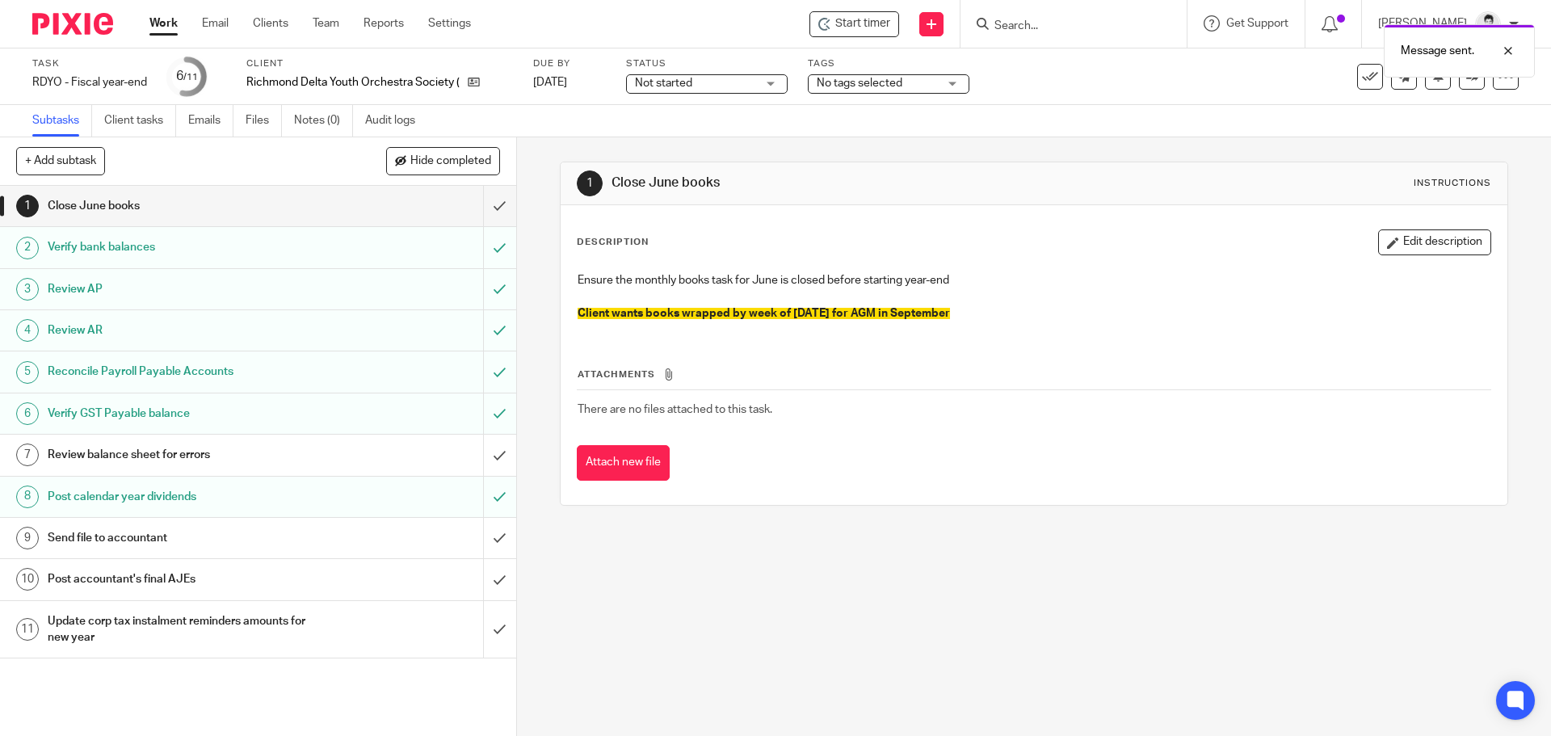
click at [907, 78] on span "No tags selected" at bounding box center [877, 83] width 121 height 17
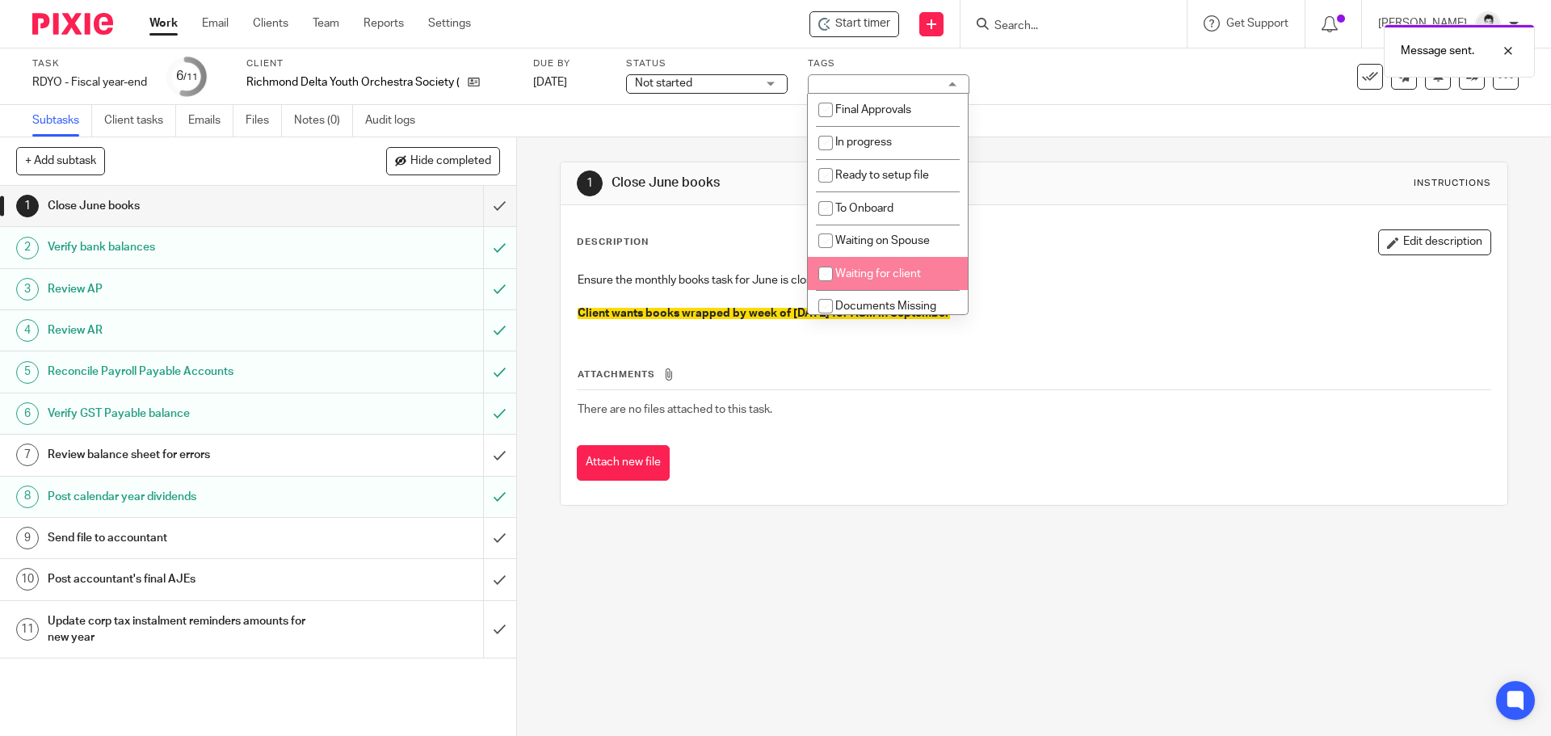
click at [882, 269] on span "Waiting for client" at bounding box center [878, 273] width 86 height 11
checkbox input "true"
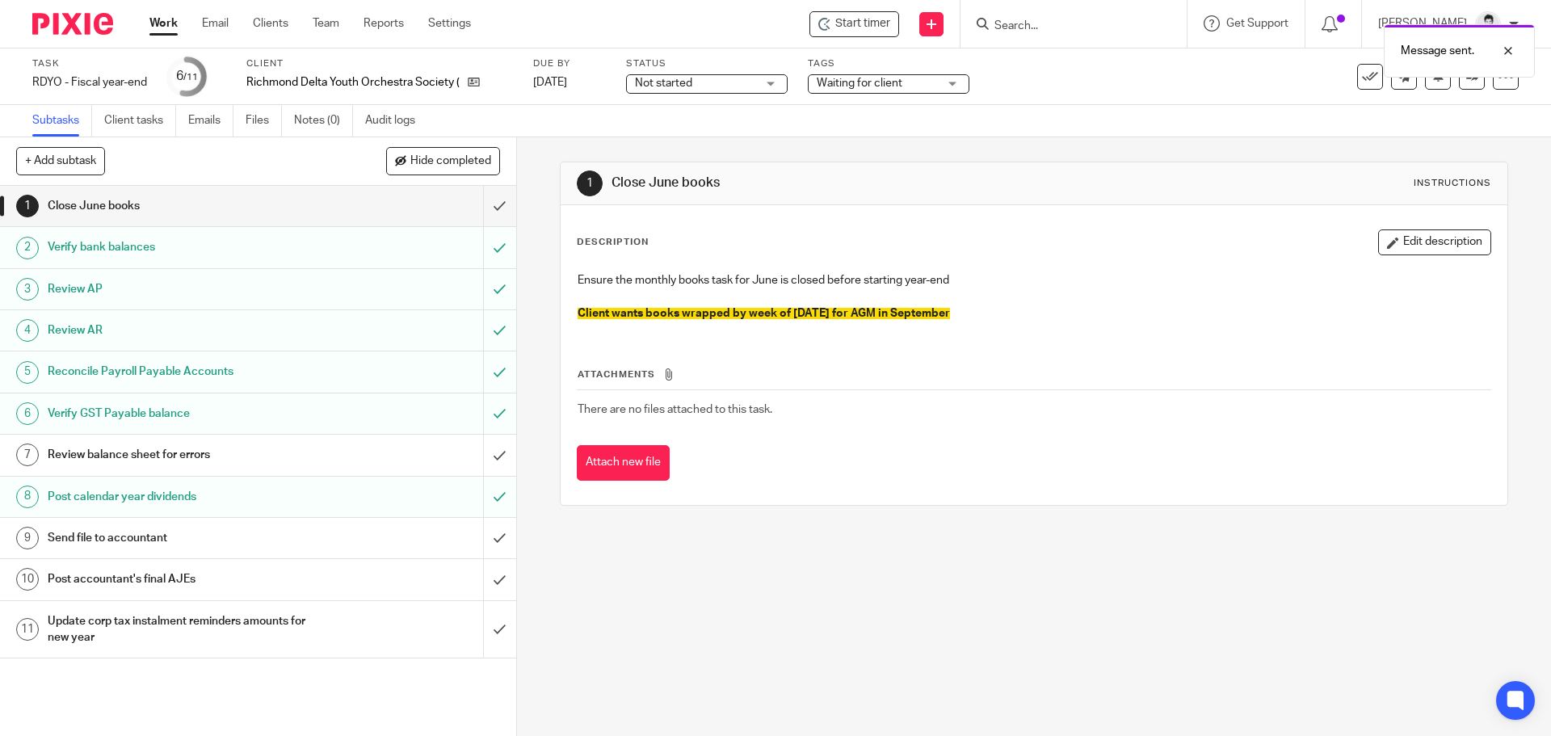
click at [729, 84] on span "Not started" at bounding box center [695, 83] width 121 height 17
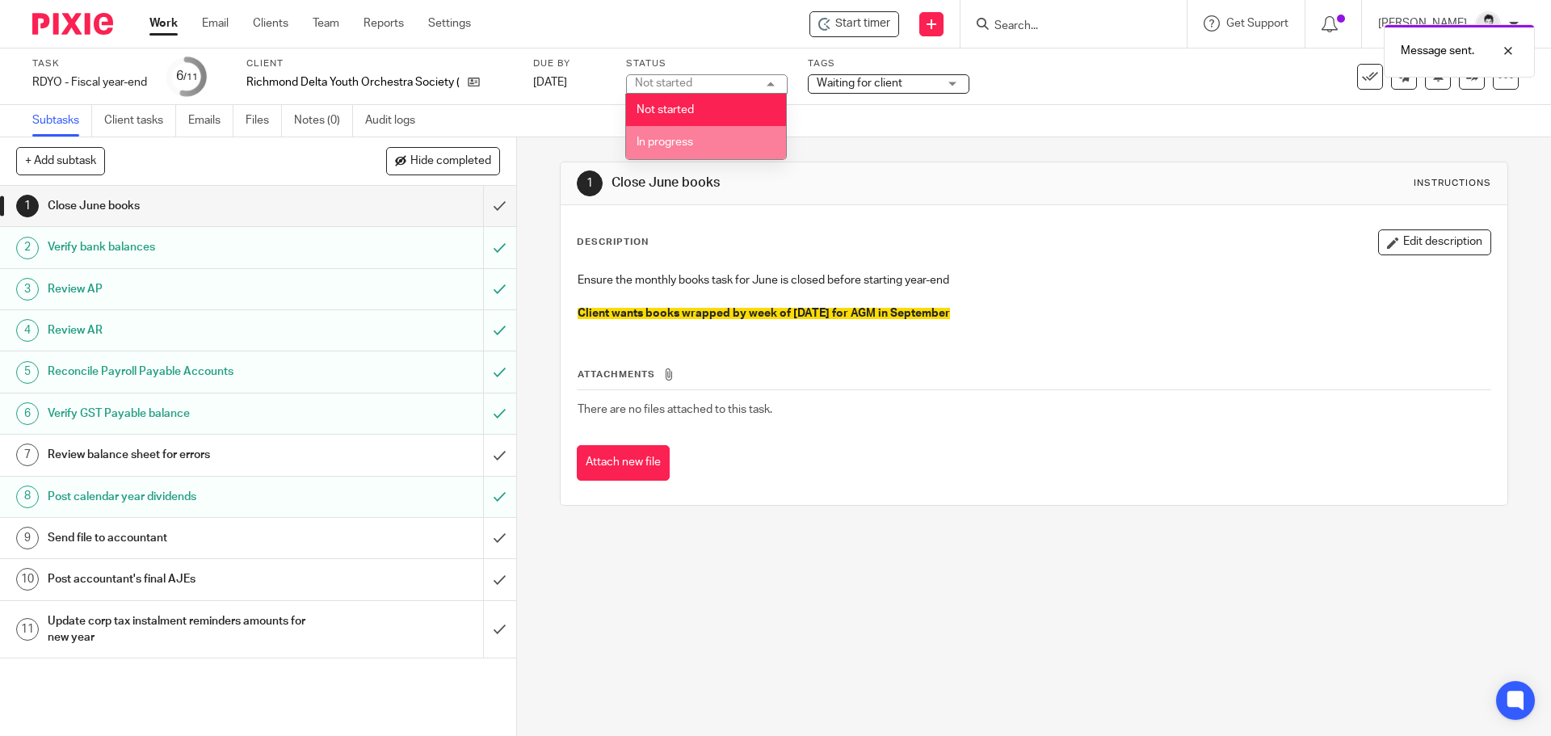
click at [704, 149] on li "In progress" at bounding box center [706, 142] width 160 height 33
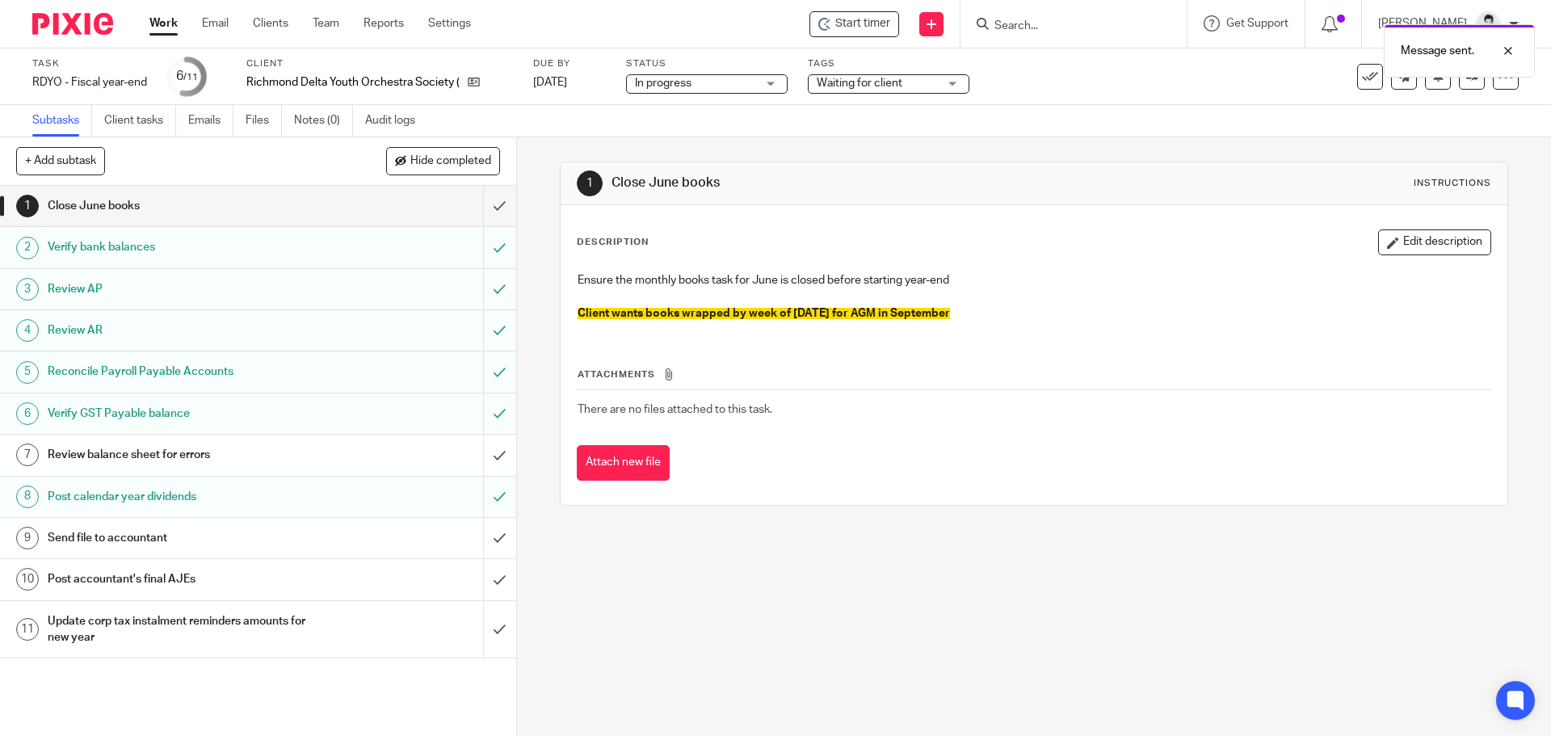
drag, startPoint x: 585, startPoint y: 73, endPoint x: 616, endPoint y: 122, distance: 57.8
click at [586, 74] on link "Aug 21, 2025" at bounding box center [569, 82] width 73 height 17
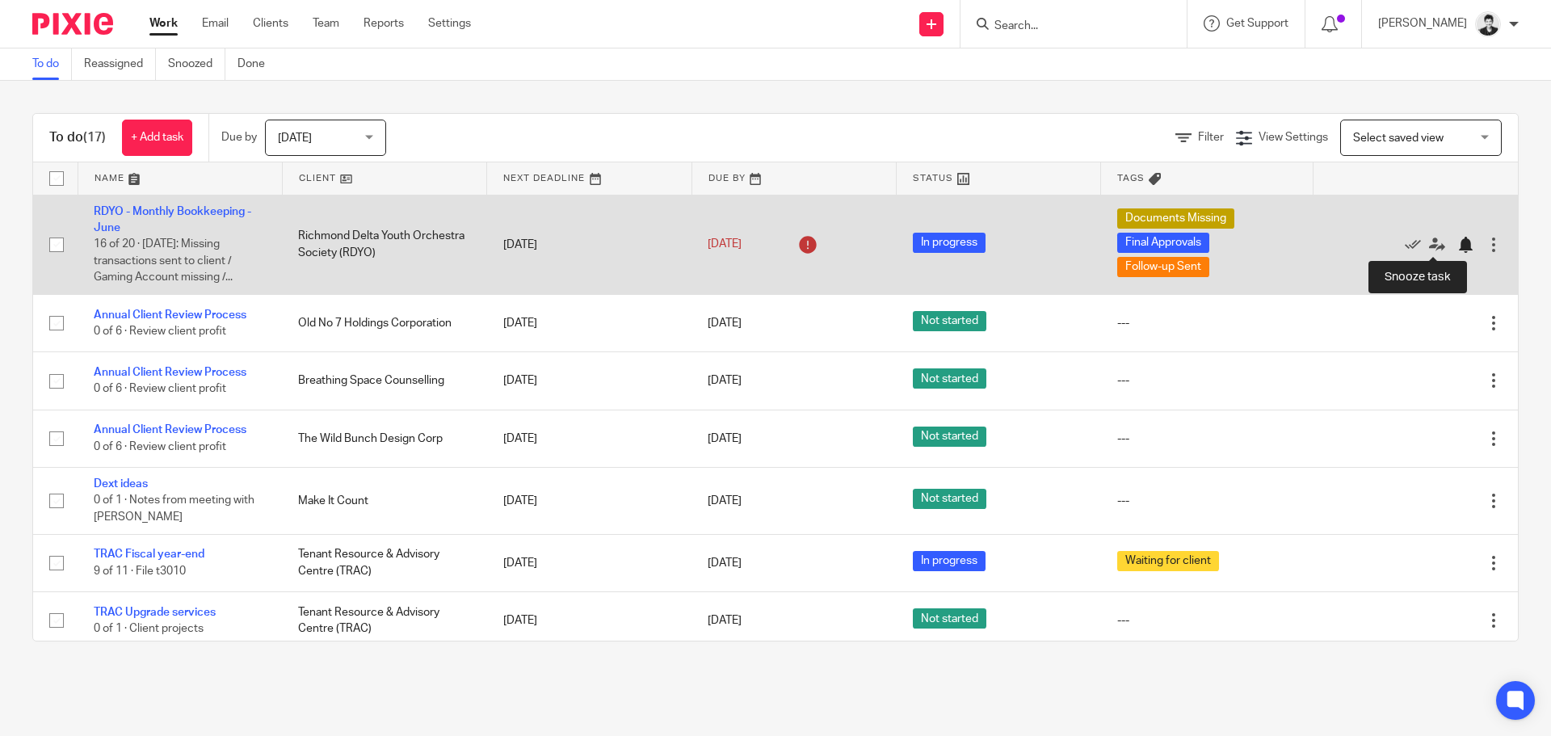
click at [1457, 247] on div at bounding box center [1465, 245] width 16 height 16
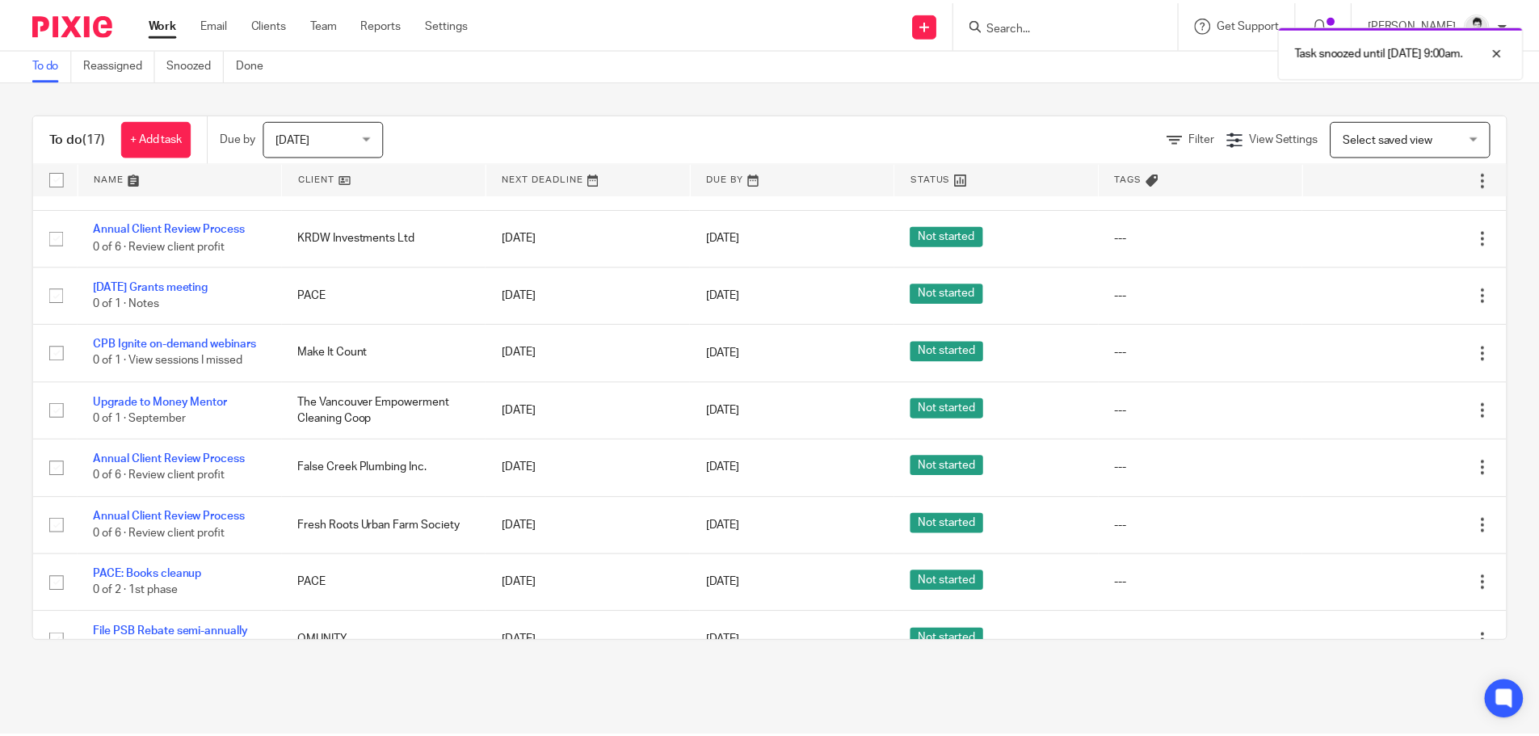
scroll to position [485, 0]
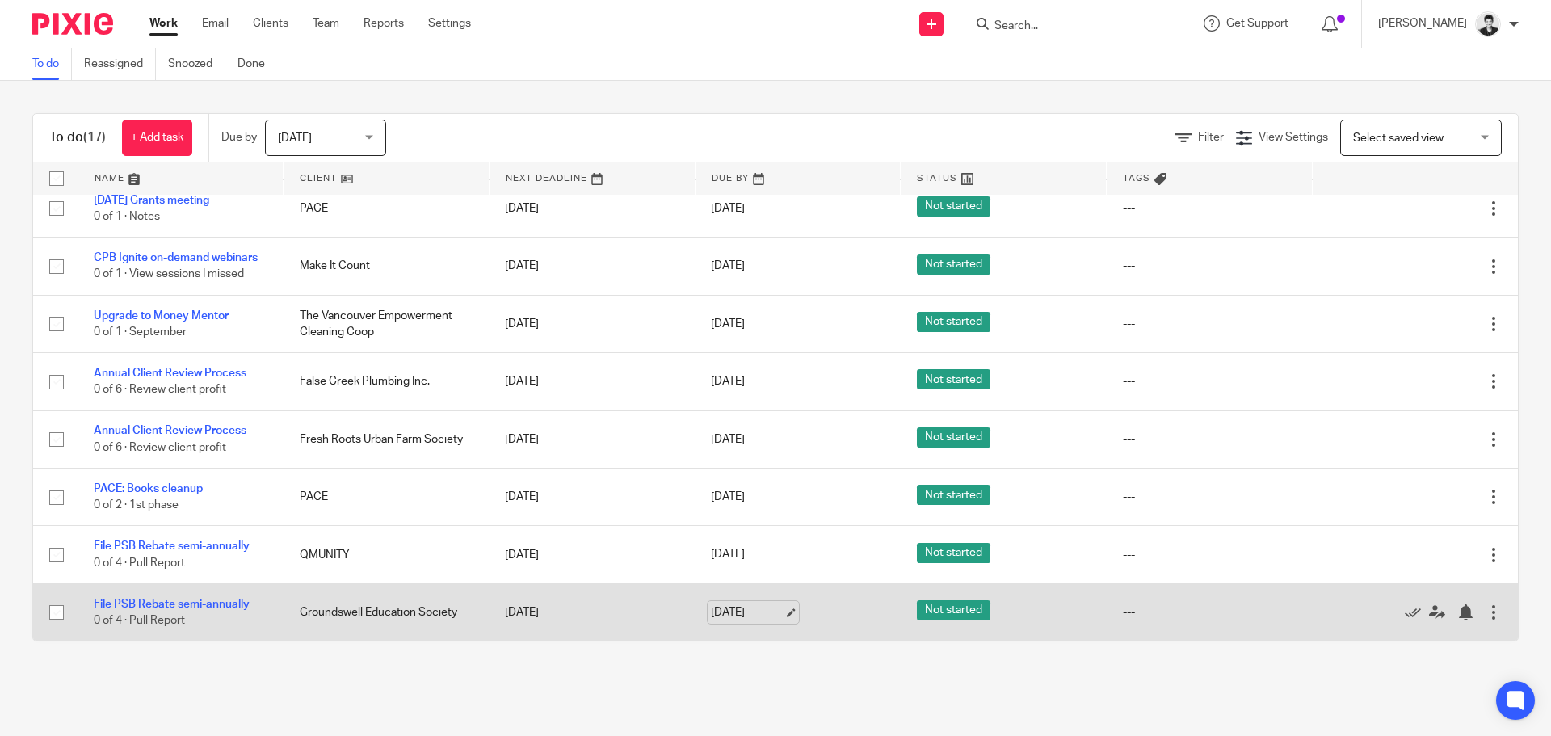
click at [725, 616] on link "[DATE]" at bounding box center [747, 612] width 73 height 17
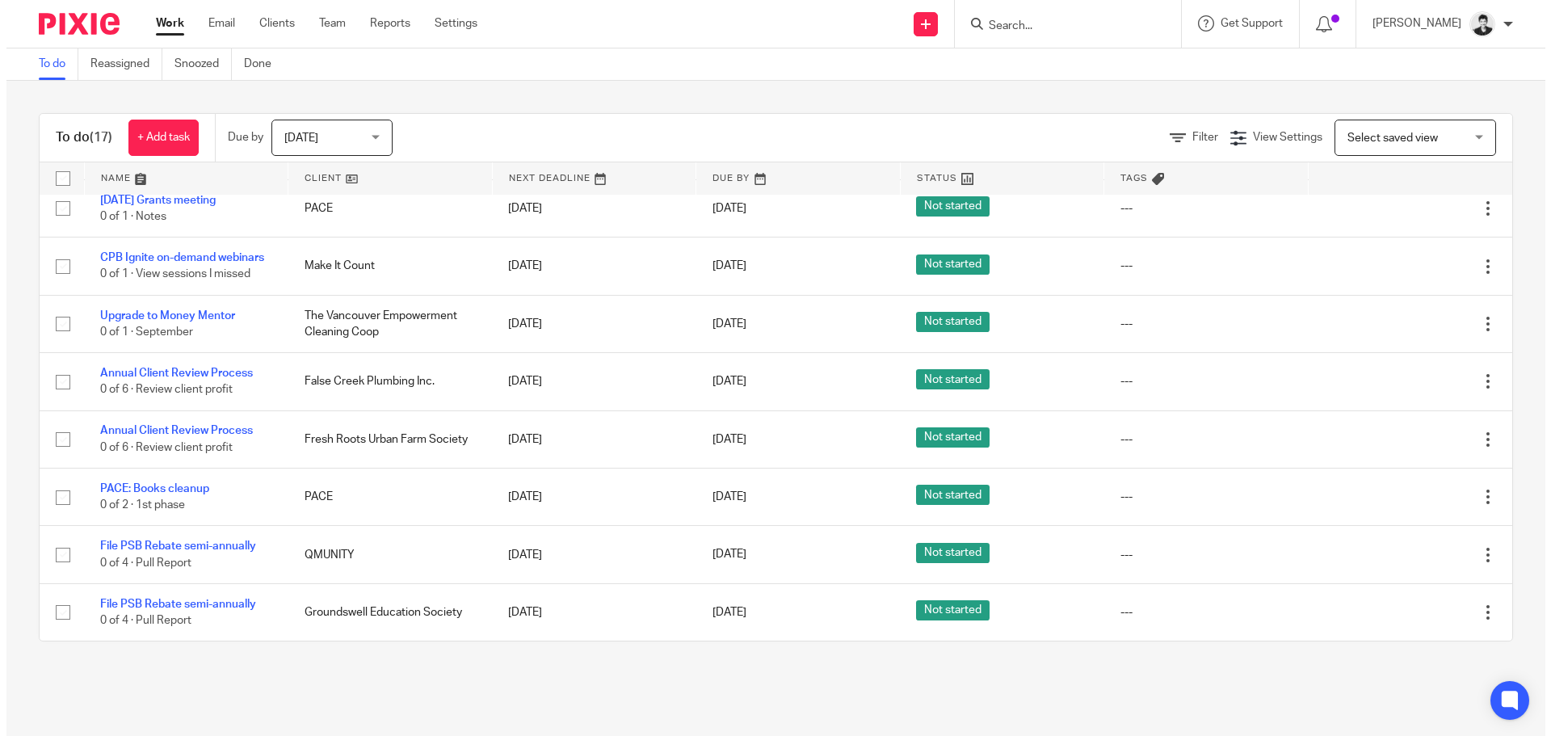
scroll to position [0, 0]
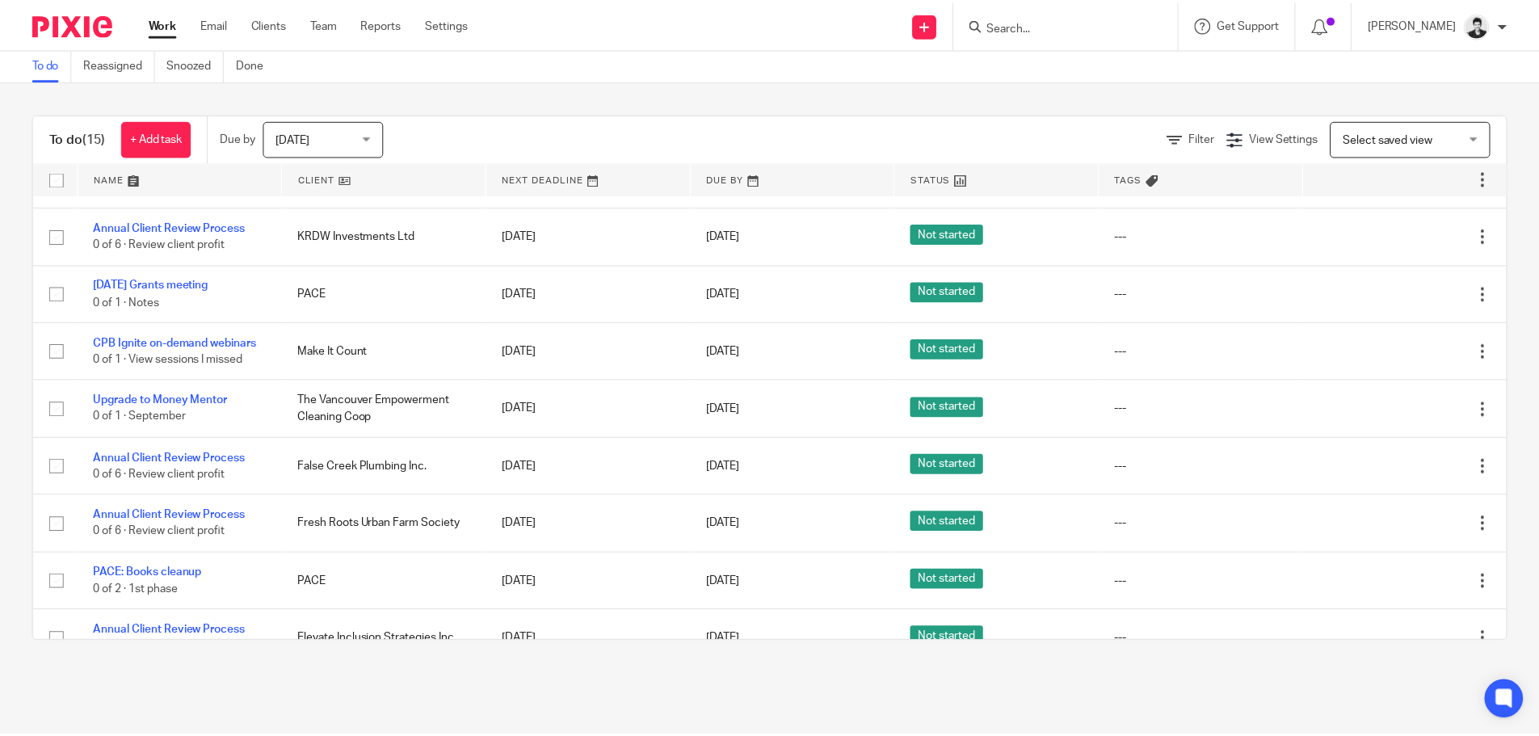
scroll to position [428, 0]
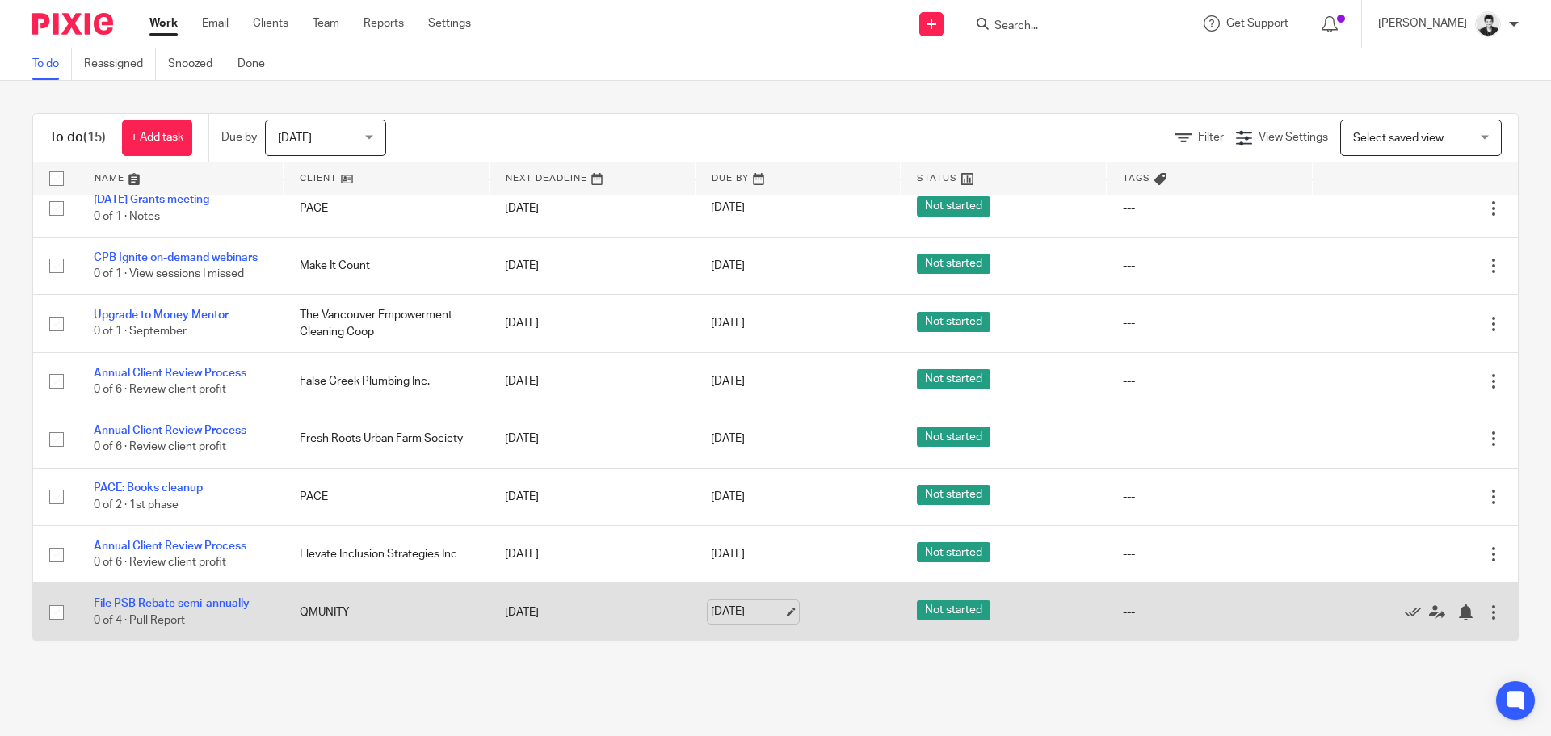
click at [749, 606] on link "[DATE]" at bounding box center [747, 611] width 73 height 17
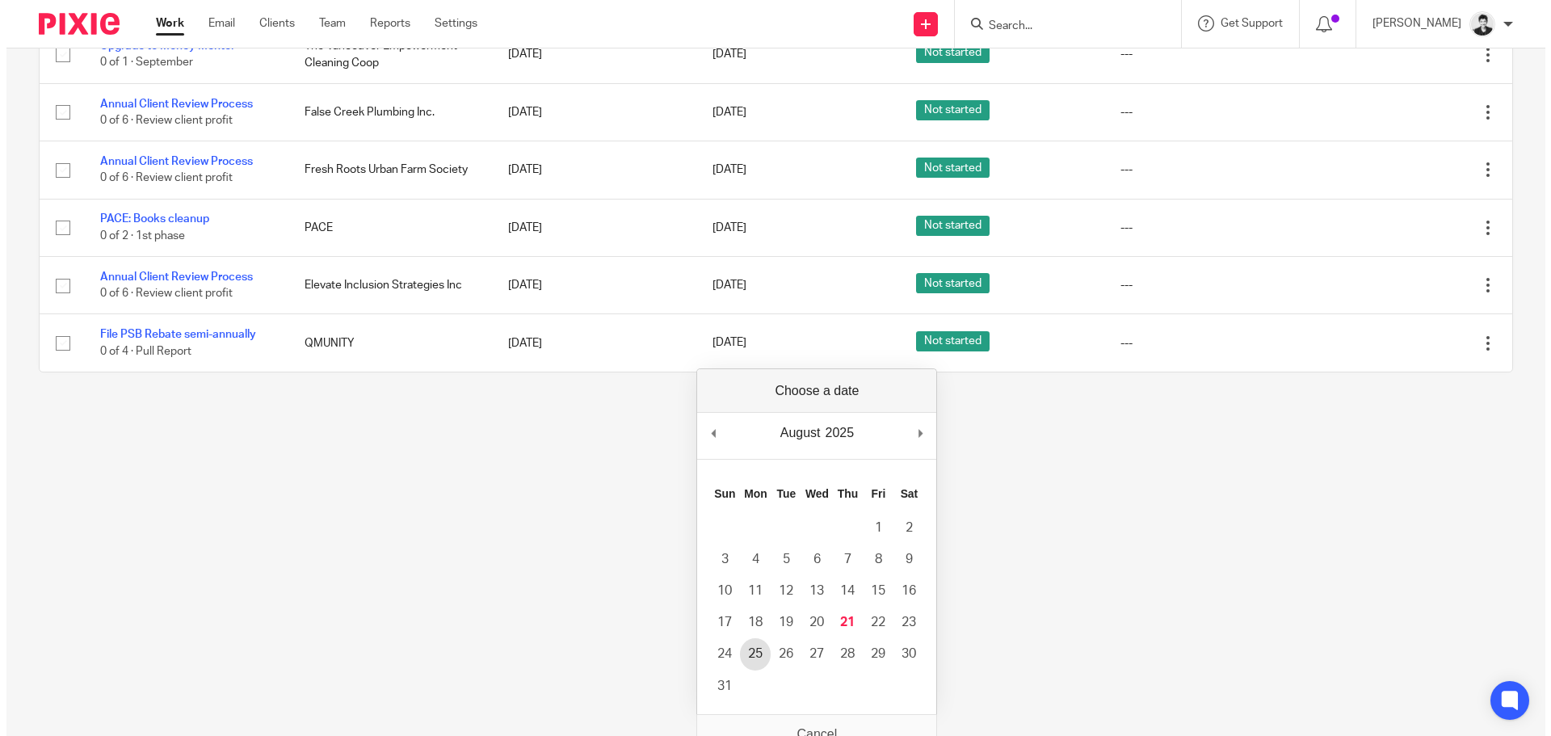
scroll to position [0, 0]
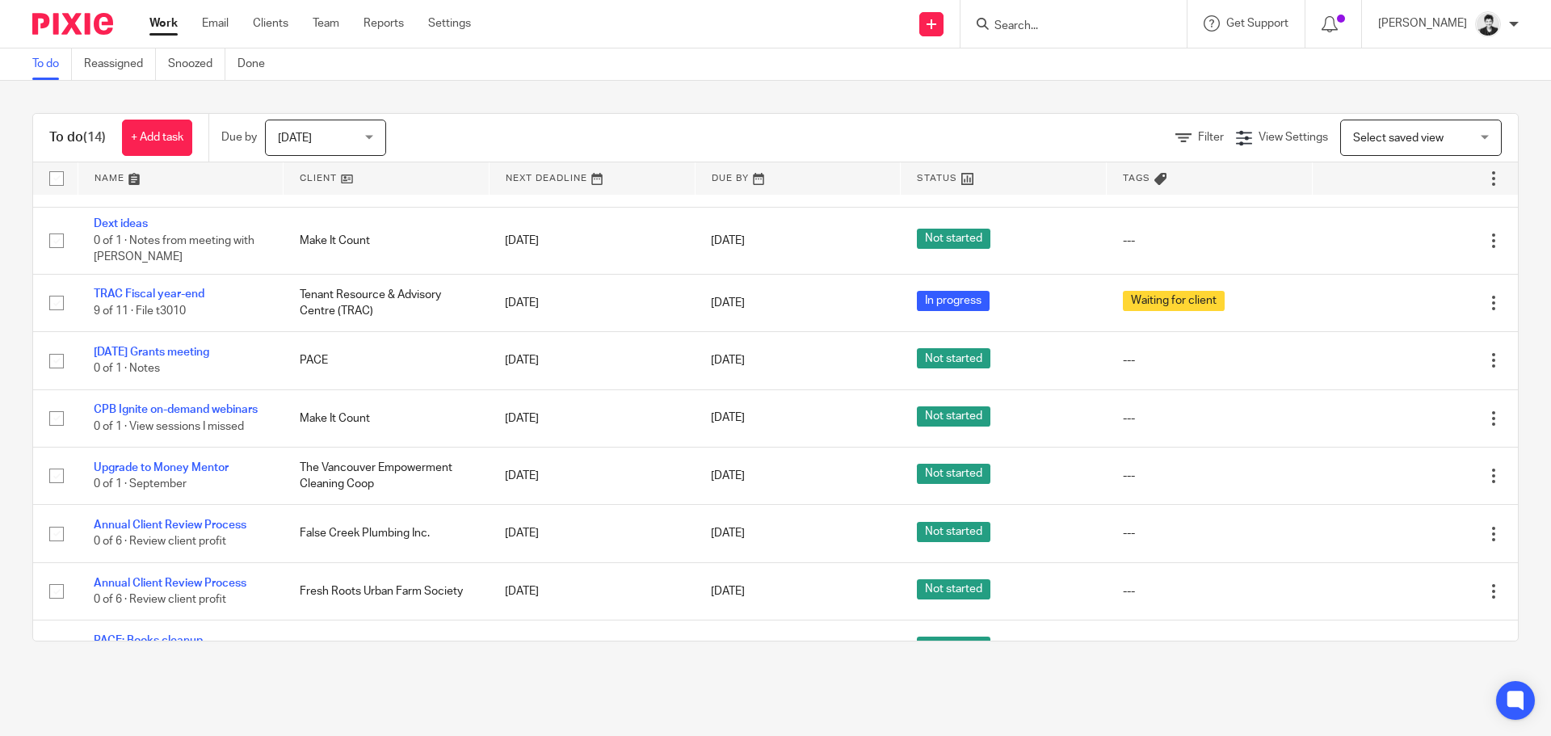
scroll to position [220, 0]
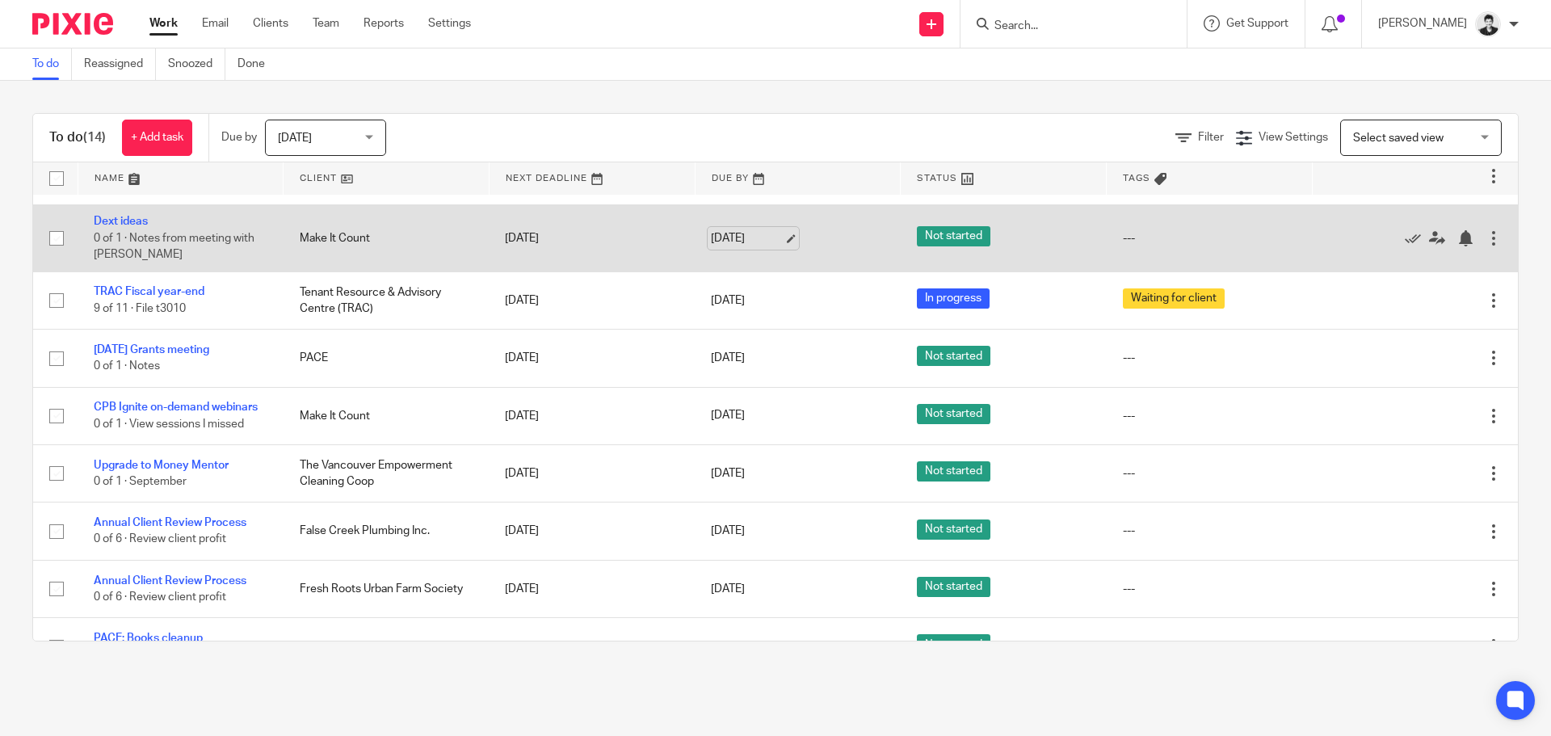
click at [711, 233] on link "[DATE]" at bounding box center [747, 238] width 73 height 17
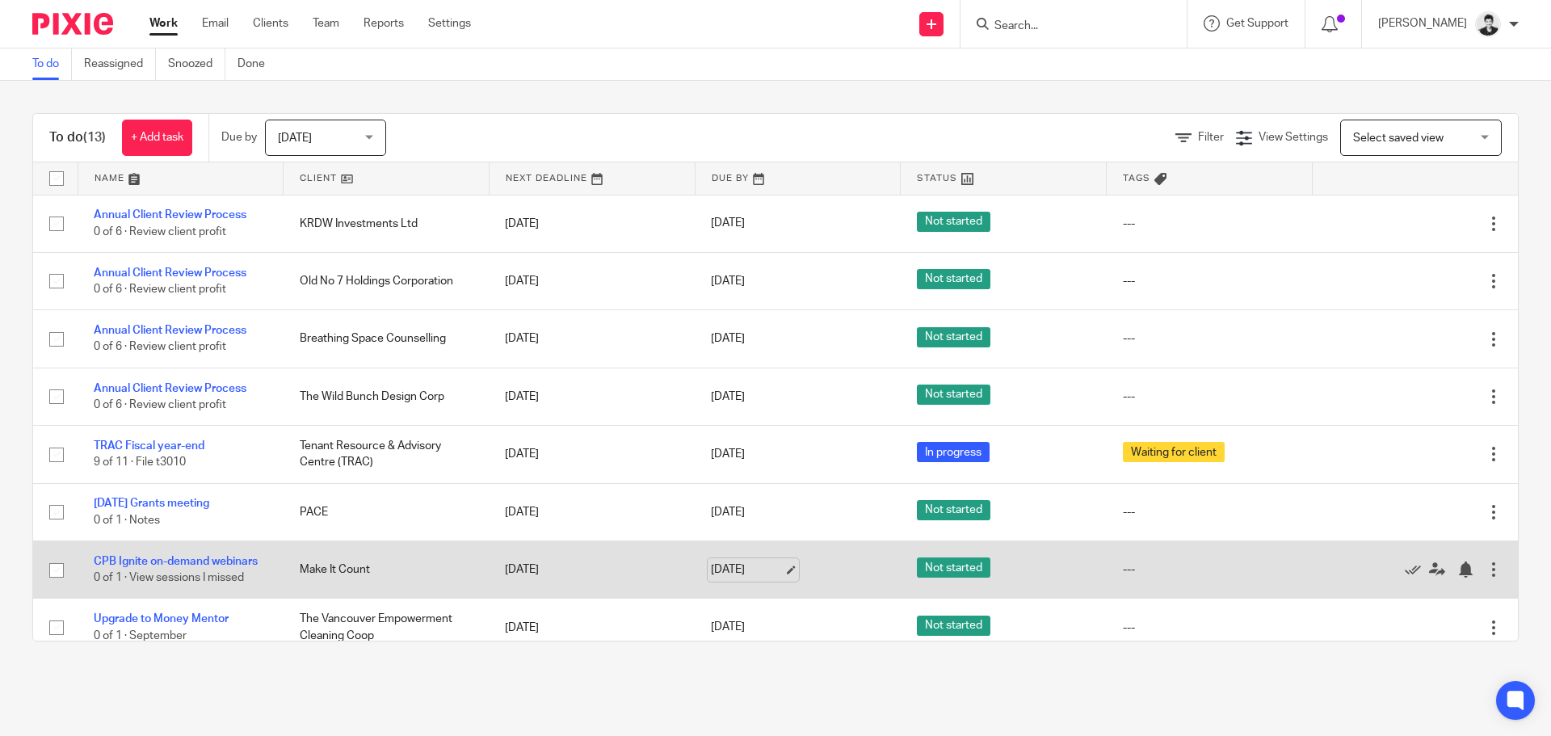
click at [752, 561] on link "[DATE]" at bounding box center [747, 569] width 73 height 17
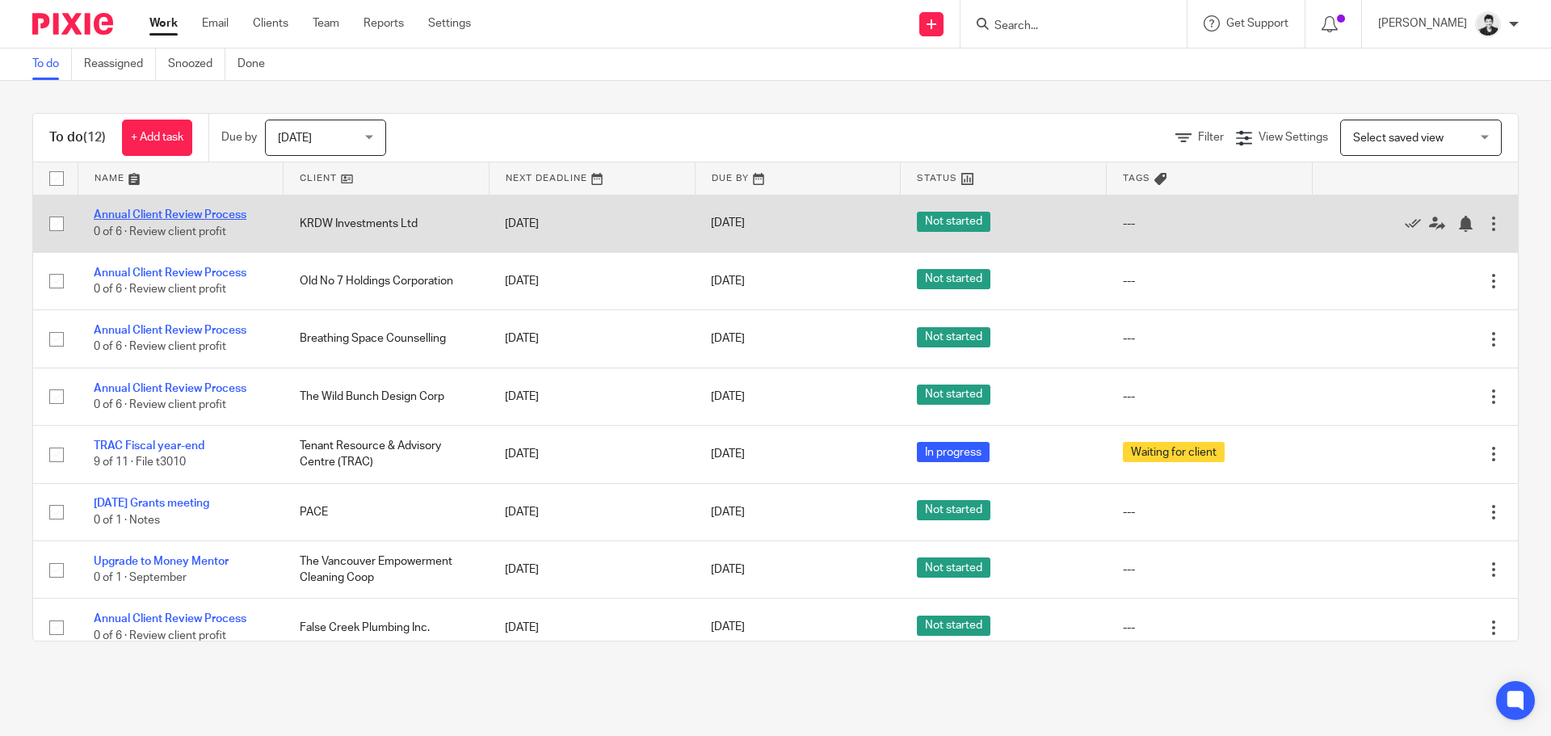
click at [164, 214] on link "Annual Client Review Process" at bounding box center [170, 214] width 153 height 11
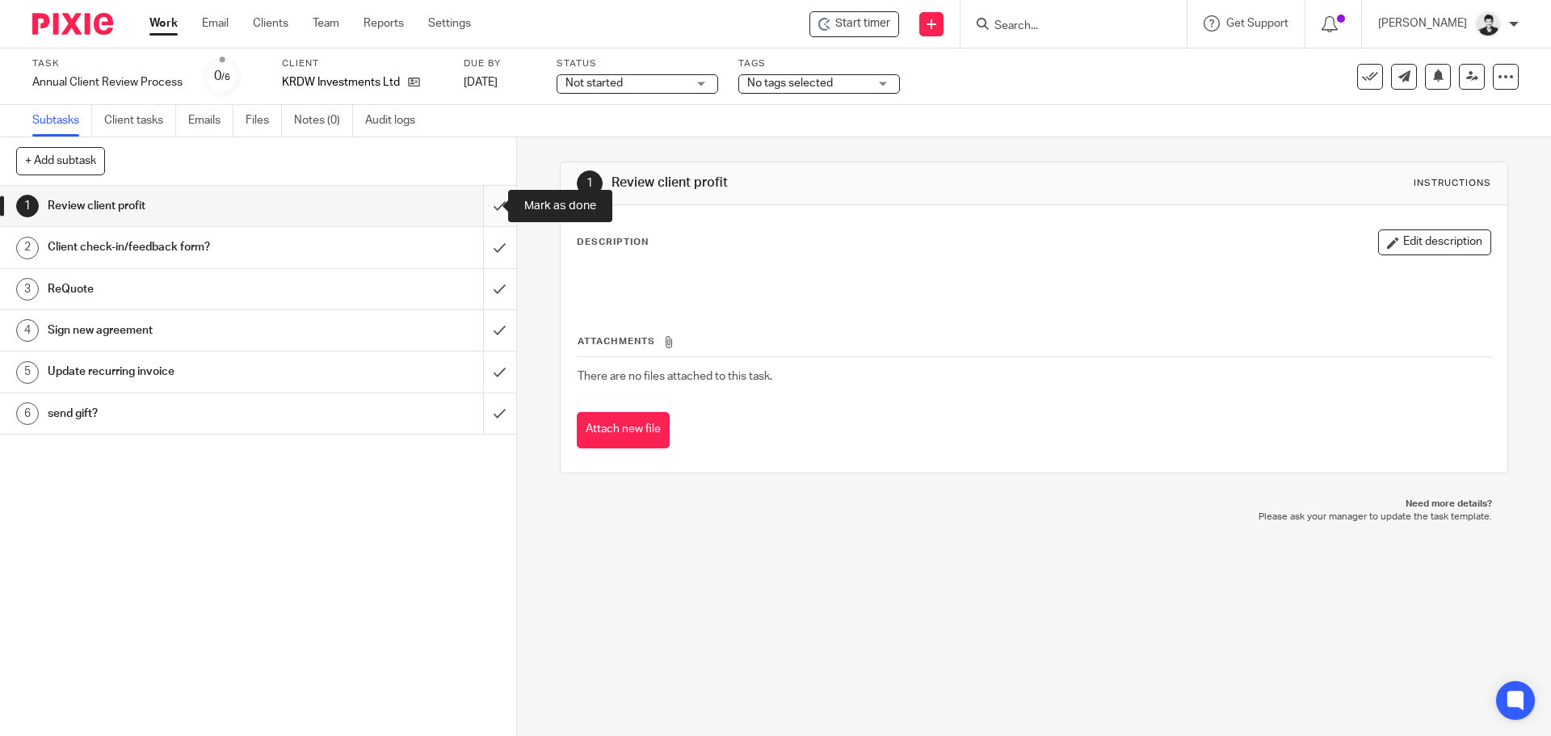
click at [484, 195] on input "submit" at bounding box center [258, 206] width 516 height 40
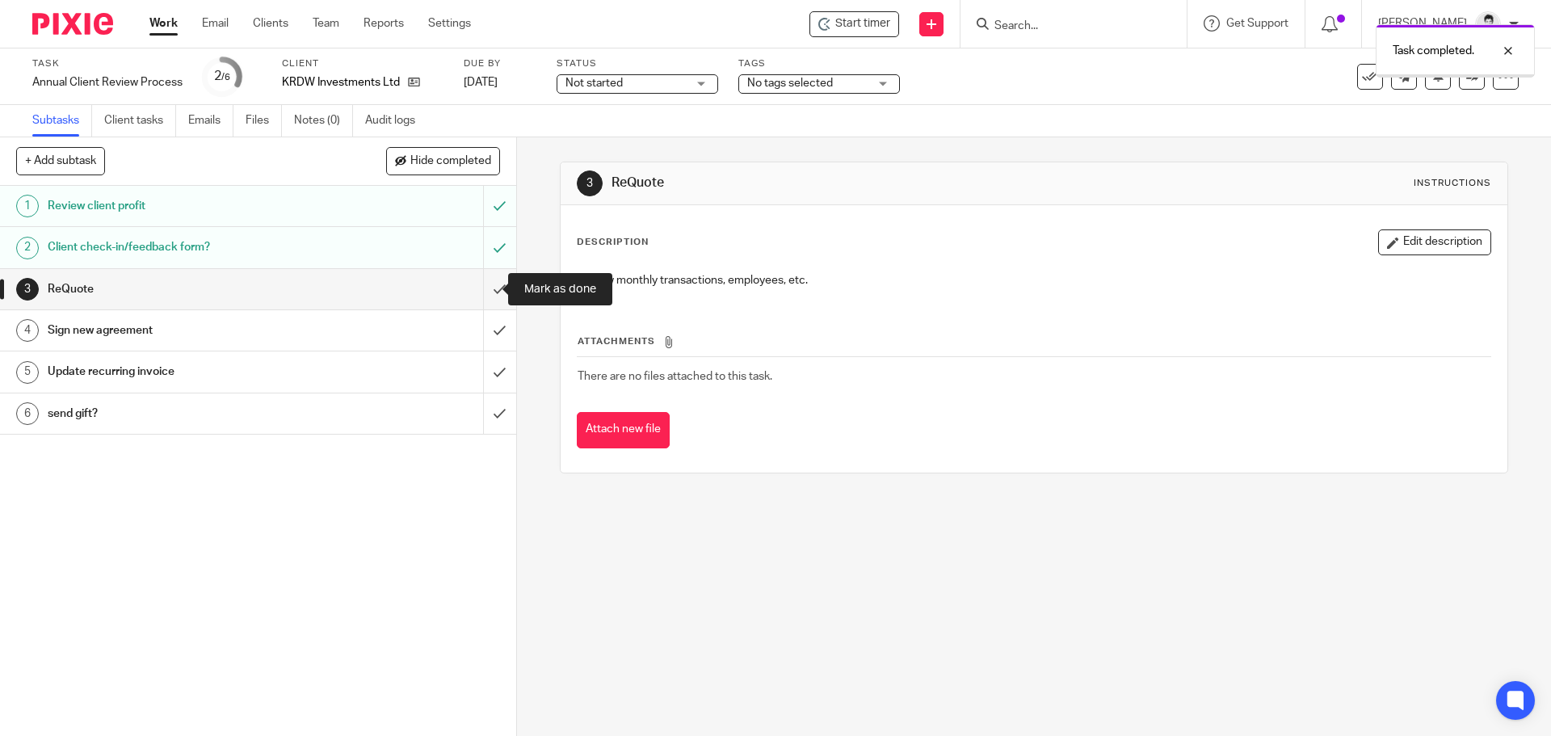
click at [481, 283] on input "submit" at bounding box center [258, 289] width 516 height 40
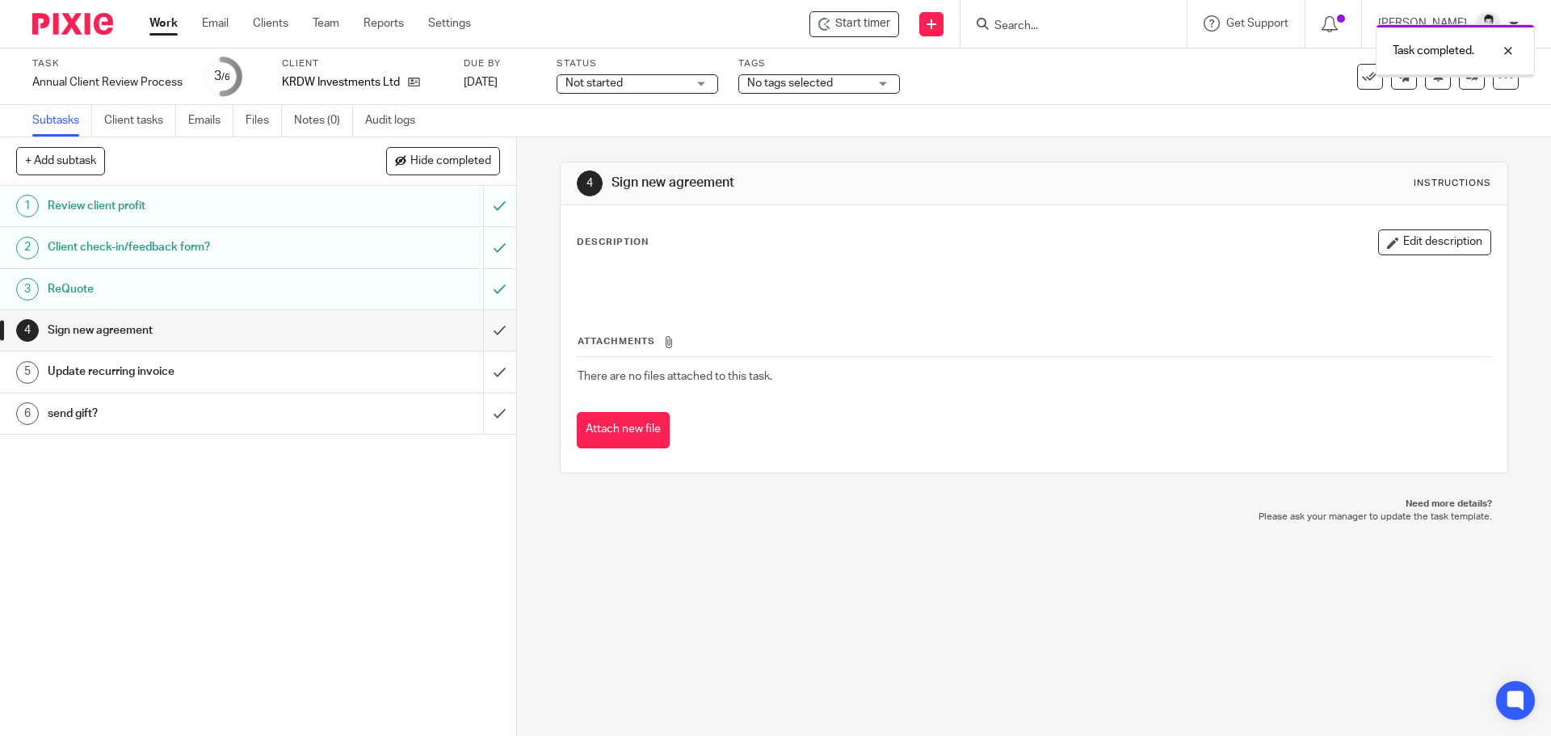
click at [1395, 241] on button "Edit description" at bounding box center [1434, 242] width 113 height 26
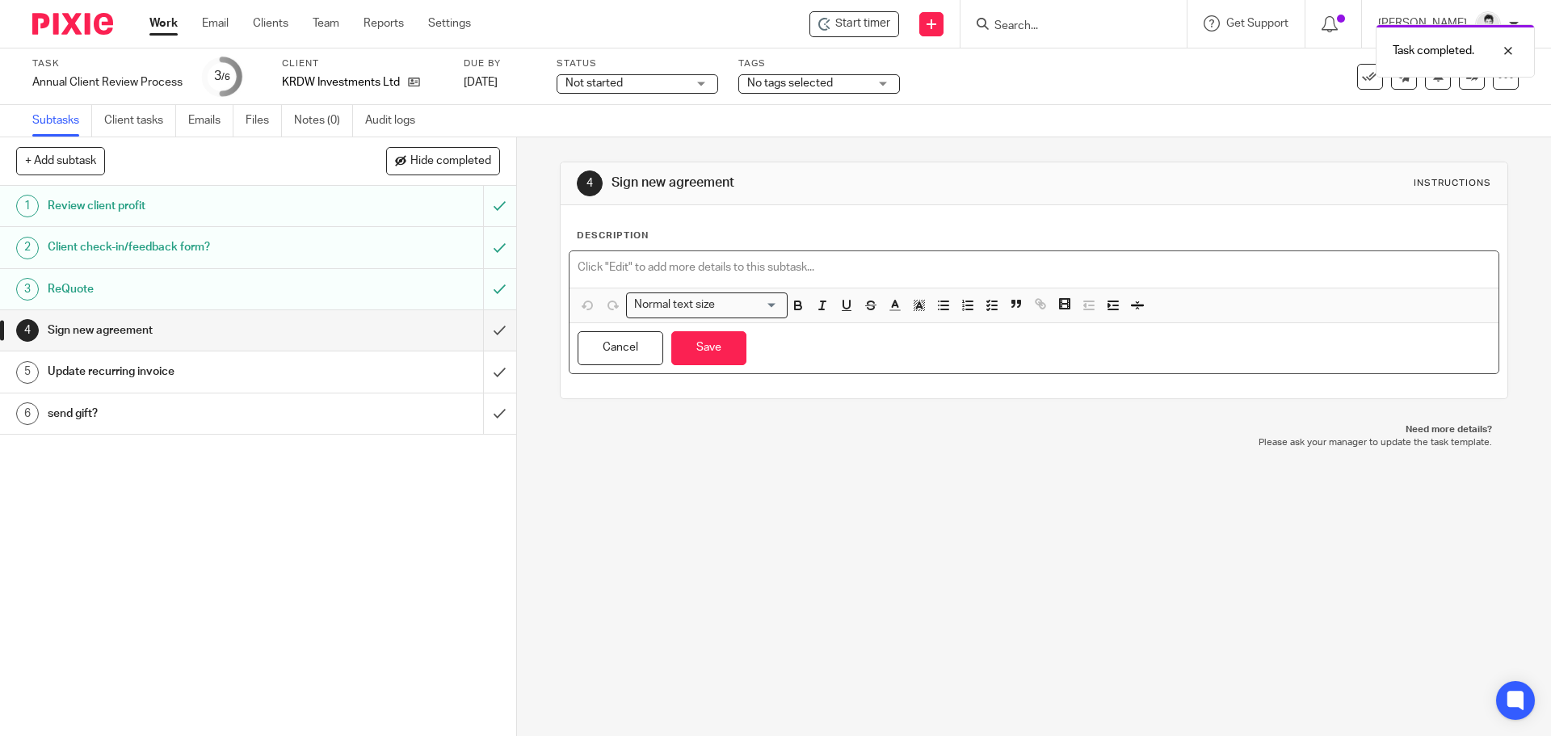
click at [592, 254] on div at bounding box center [1033, 269] width 928 height 36
drag, startPoint x: 990, startPoint y: 314, endPoint x: 984, endPoint y: 305, distance: 11.0
click at [991, 314] on button "button" at bounding box center [991, 306] width 20 height 20
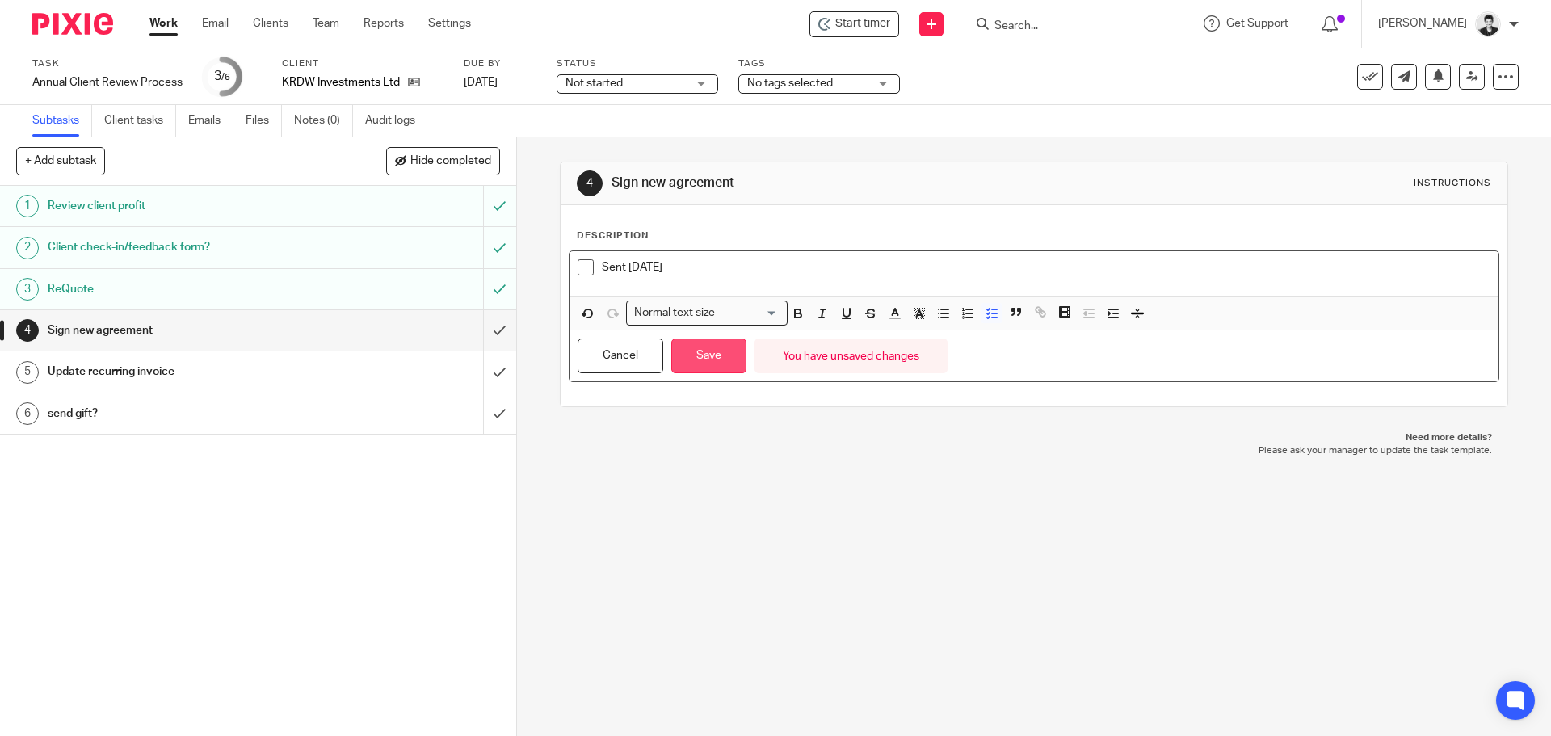
click at [734, 366] on button "Save" at bounding box center [708, 355] width 75 height 35
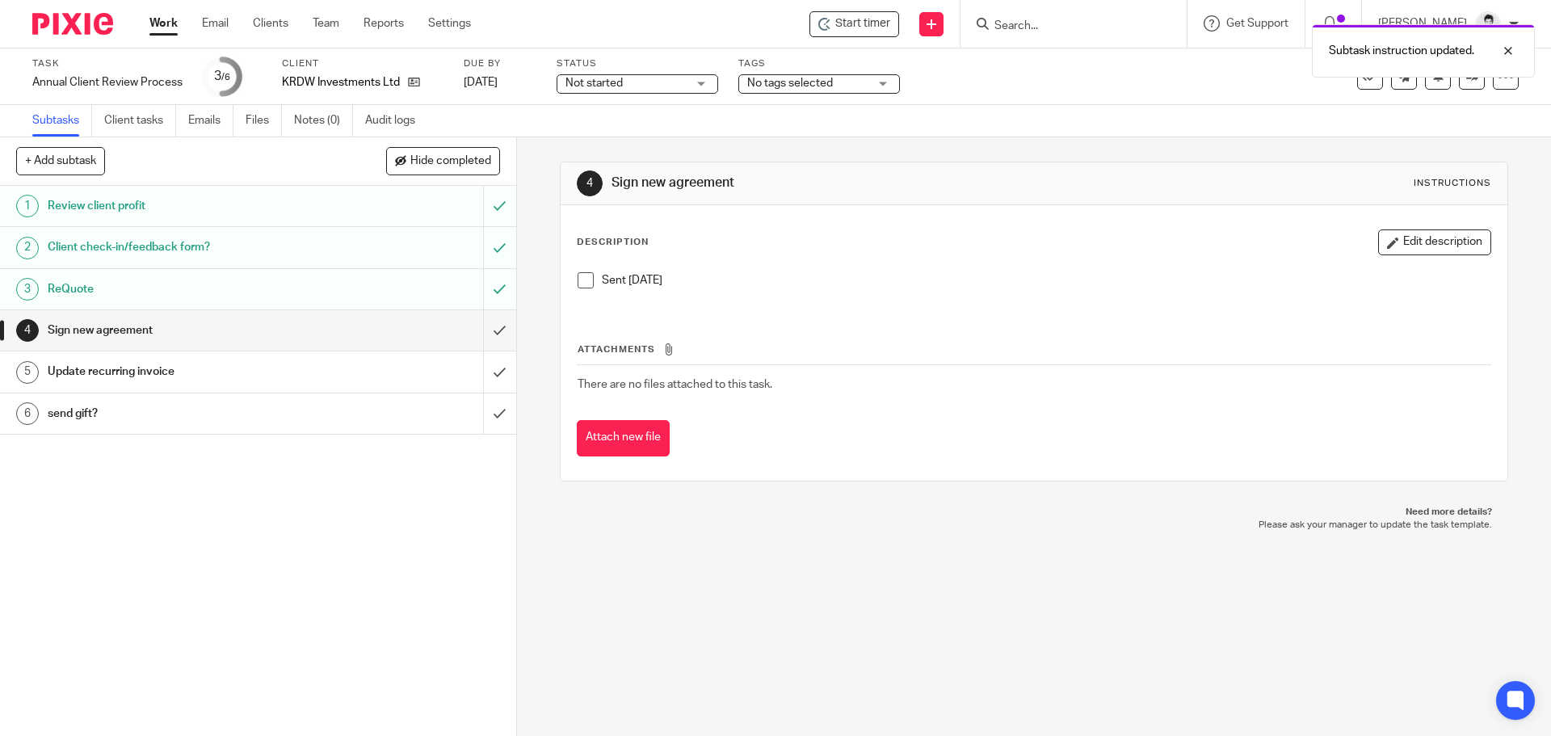
click at [829, 94] on div "Tags No tags selected Final Approvals In progress Ready to setup file To Onboar…" at bounding box center [819, 76] width 162 height 39
click at [790, 98] on div "Task Annual Client Review Process Save Annual Client Review Process 3 /6 Client…" at bounding box center [775, 76] width 1551 height 57
click at [786, 86] on span "No tags selected" at bounding box center [790, 83] width 86 height 11
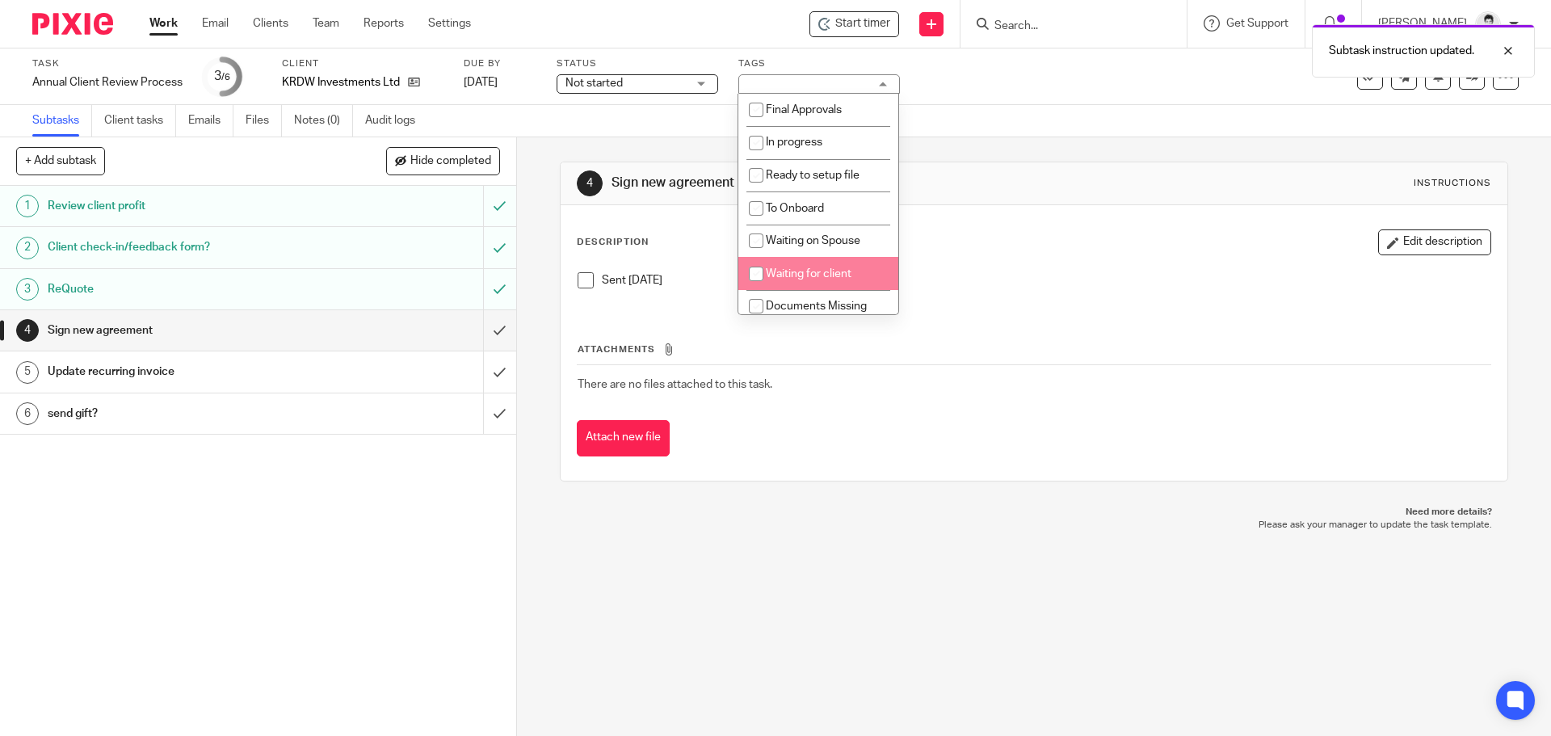
click at [816, 271] on span "Waiting for client" at bounding box center [809, 273] width 86 height 11
checkbox input "true"
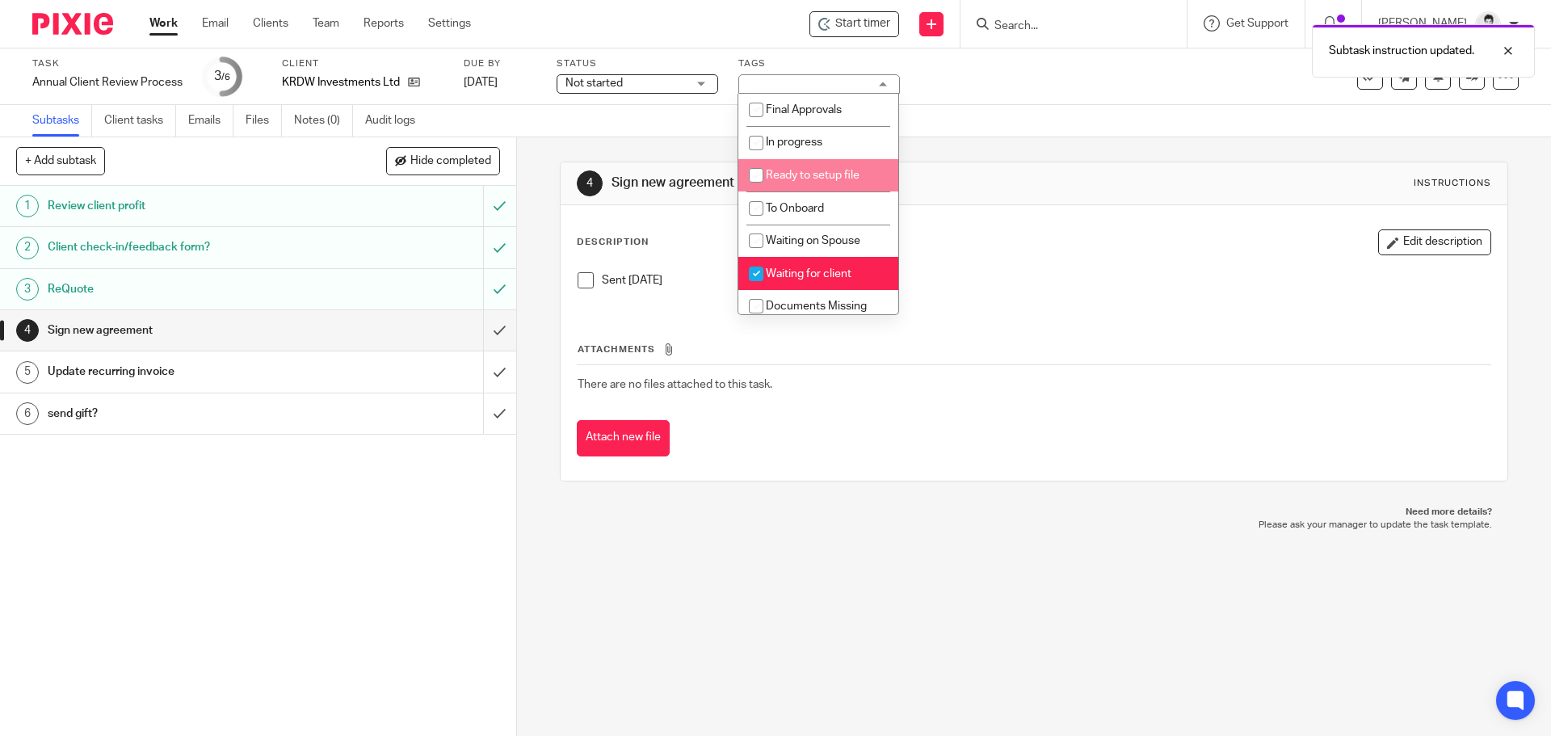
click at [669, 77] on span "Not started" at bounding box center [625, 83] width 121 height 17
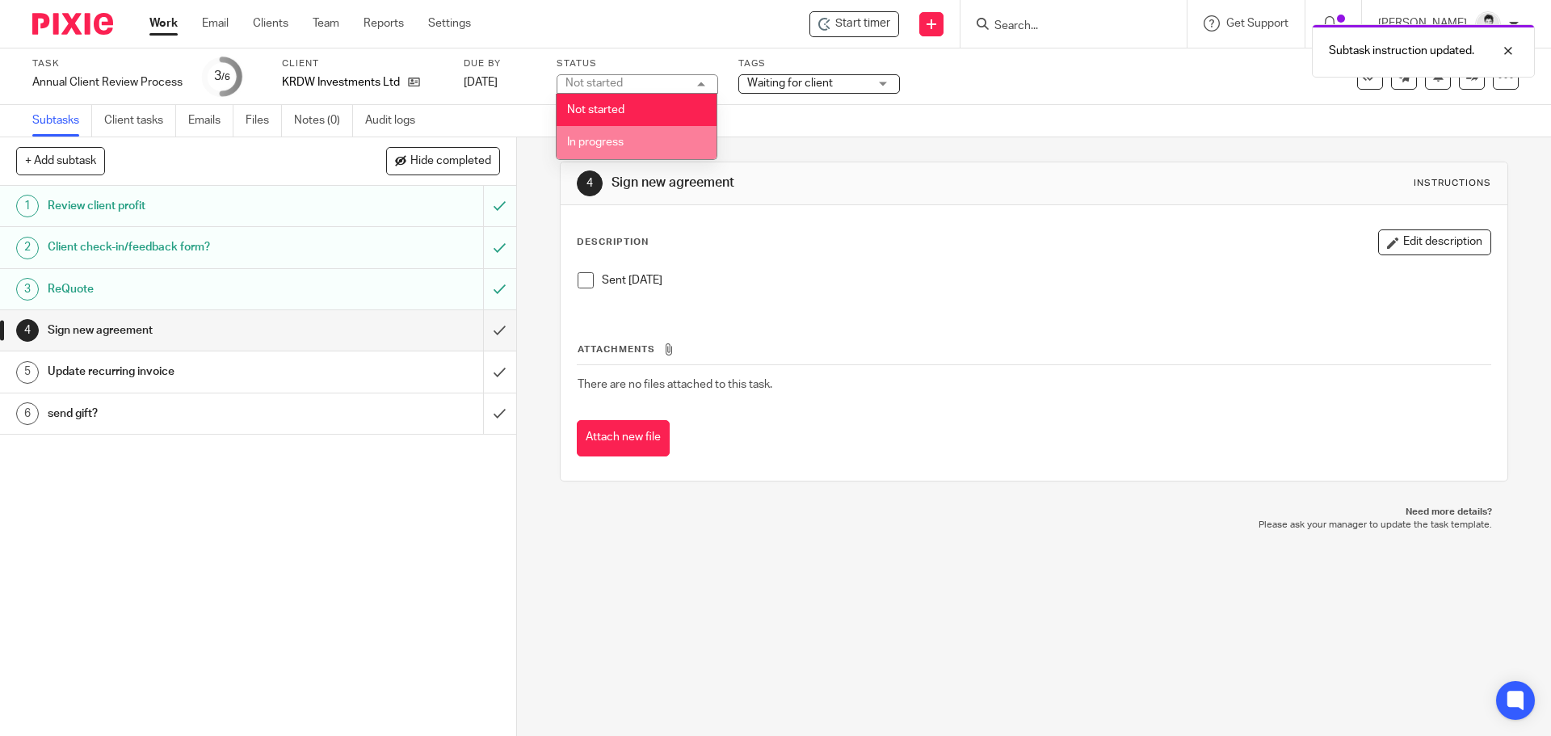
click at [657, 145] on li "In progress" at bounding box center [636, 142] width 160 height 33
click at [317, 367] on div "Update recurring invoice" at bounding box center [257, 371] width 419 height 24
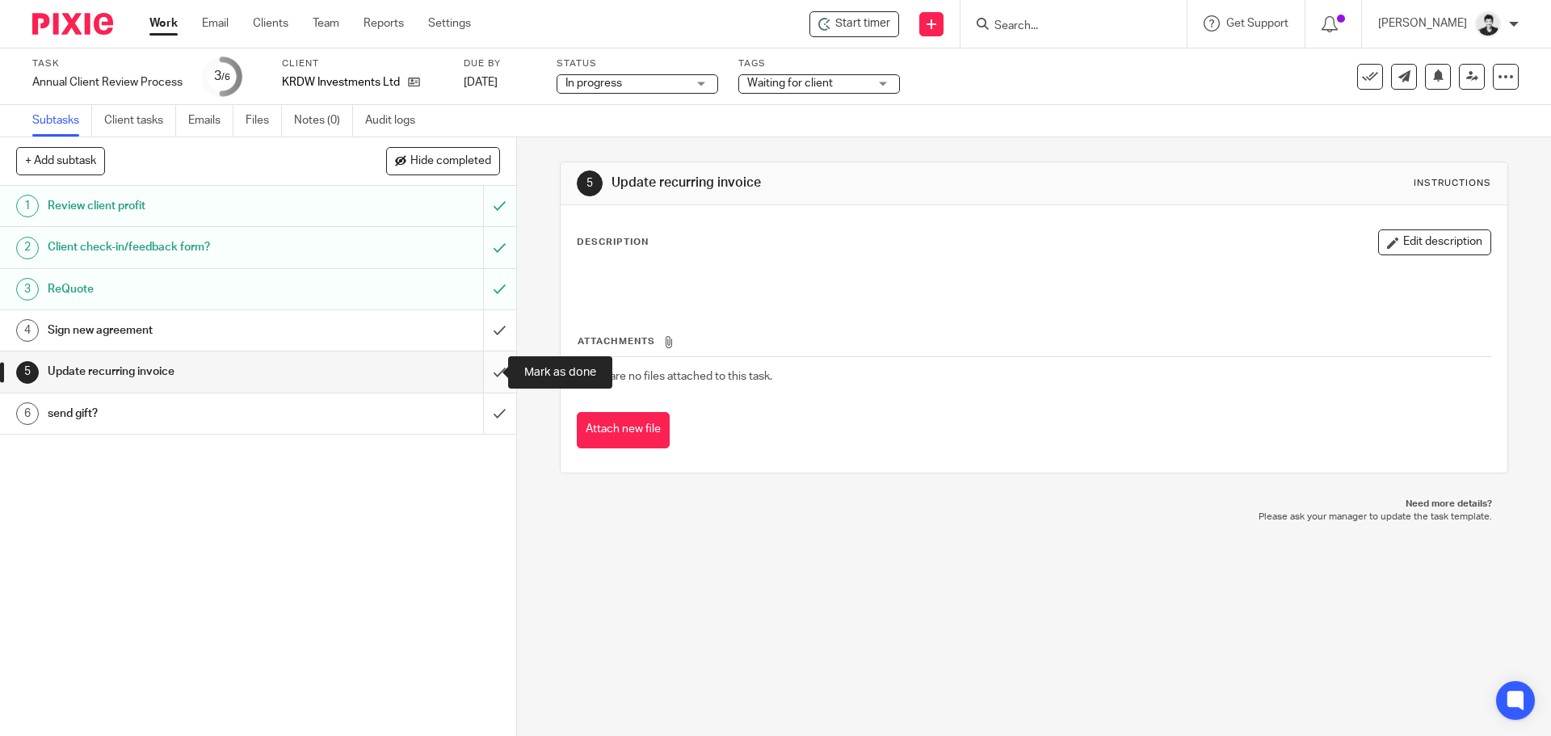
click at [485, 371] on input "submit" at bounding box center [258, 371] width 516 height 40
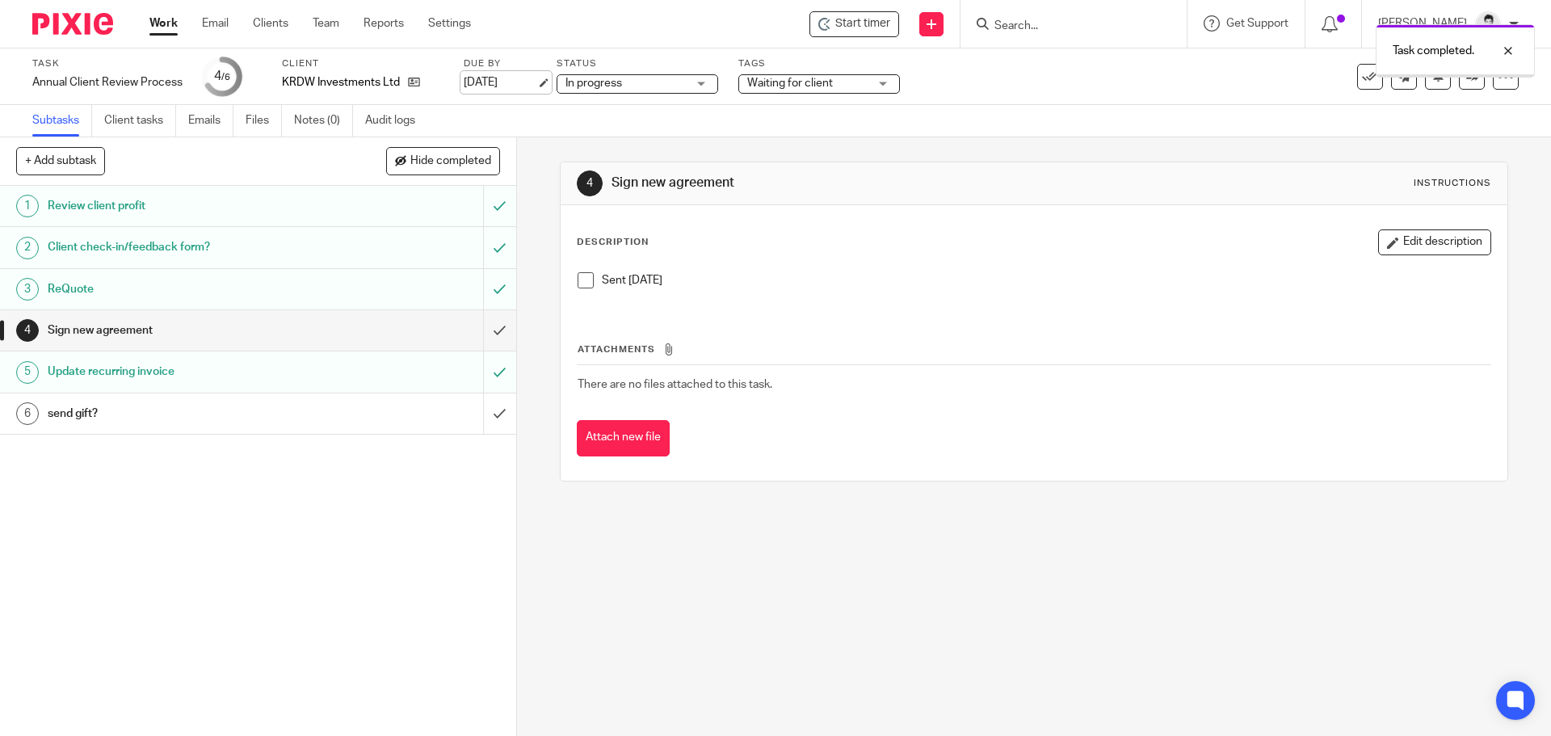
click at [519, 81] on link "[DATE]" at bounding box center [500, 82] width 73 height 17
click at [162, 23] on link "Work" at bounding box center [163, 23] width 28 height 16
